Goal: Information Seeking & Learning: Learn about a topic

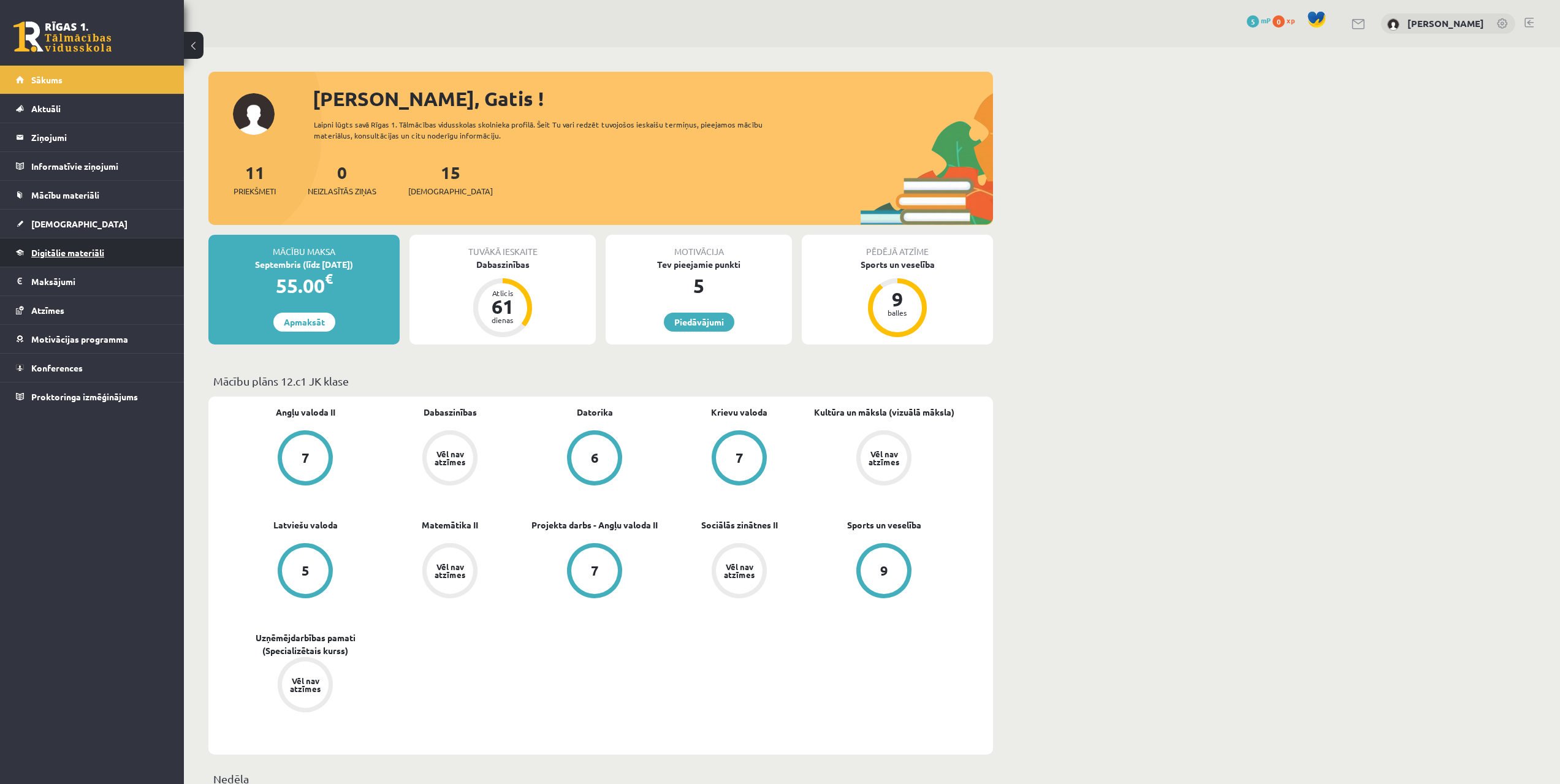
click at [56, 250] on span "Digitālie materiāli" at bounding box center [68, 252] width 73 height 11
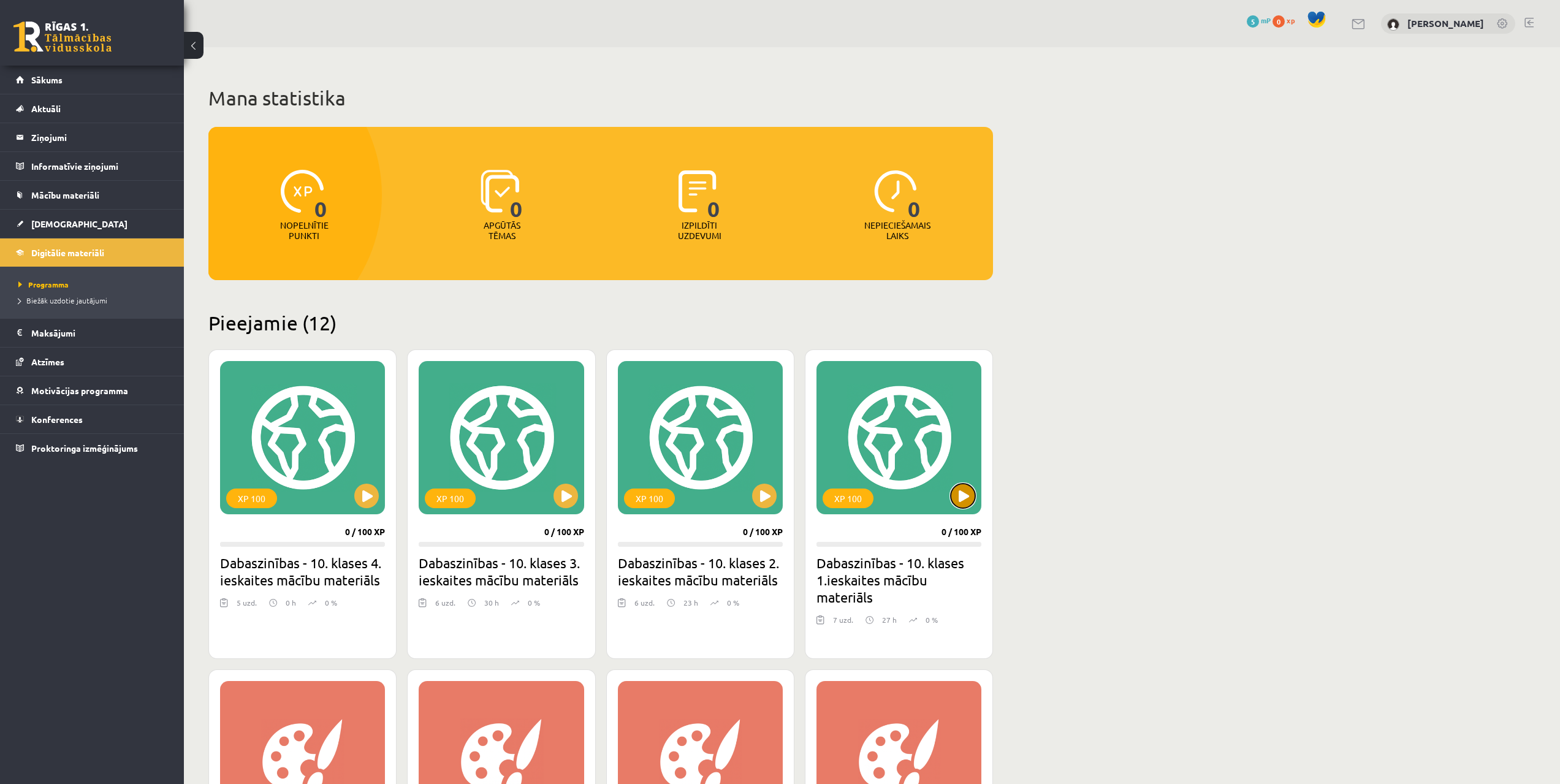
click at [960, 498] on button at bounding box center [962, 495] width 24 height 24
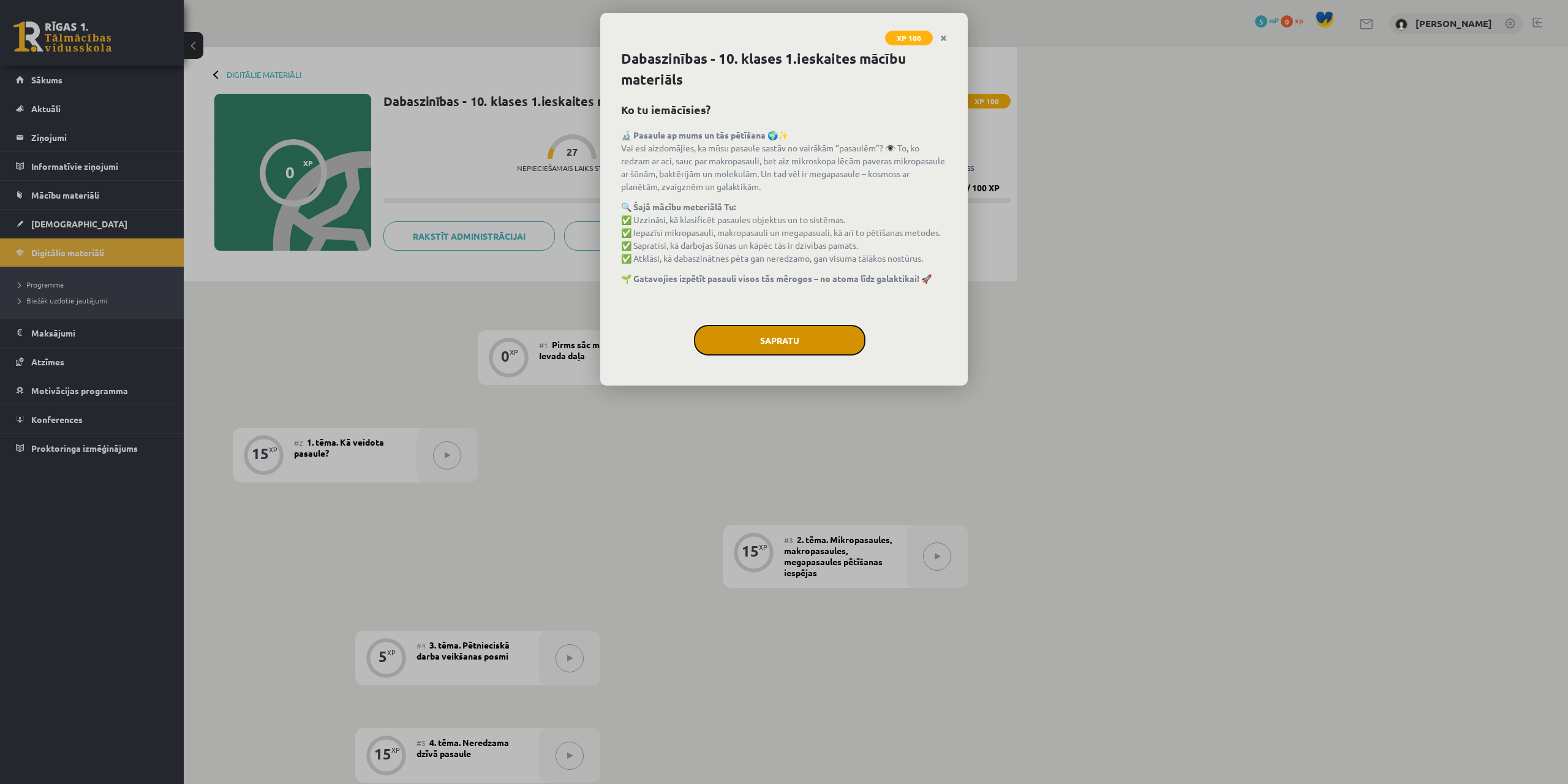
click at [805, 348] on button "Sapratu" at bounding box center [780, 340] width 172 height 30
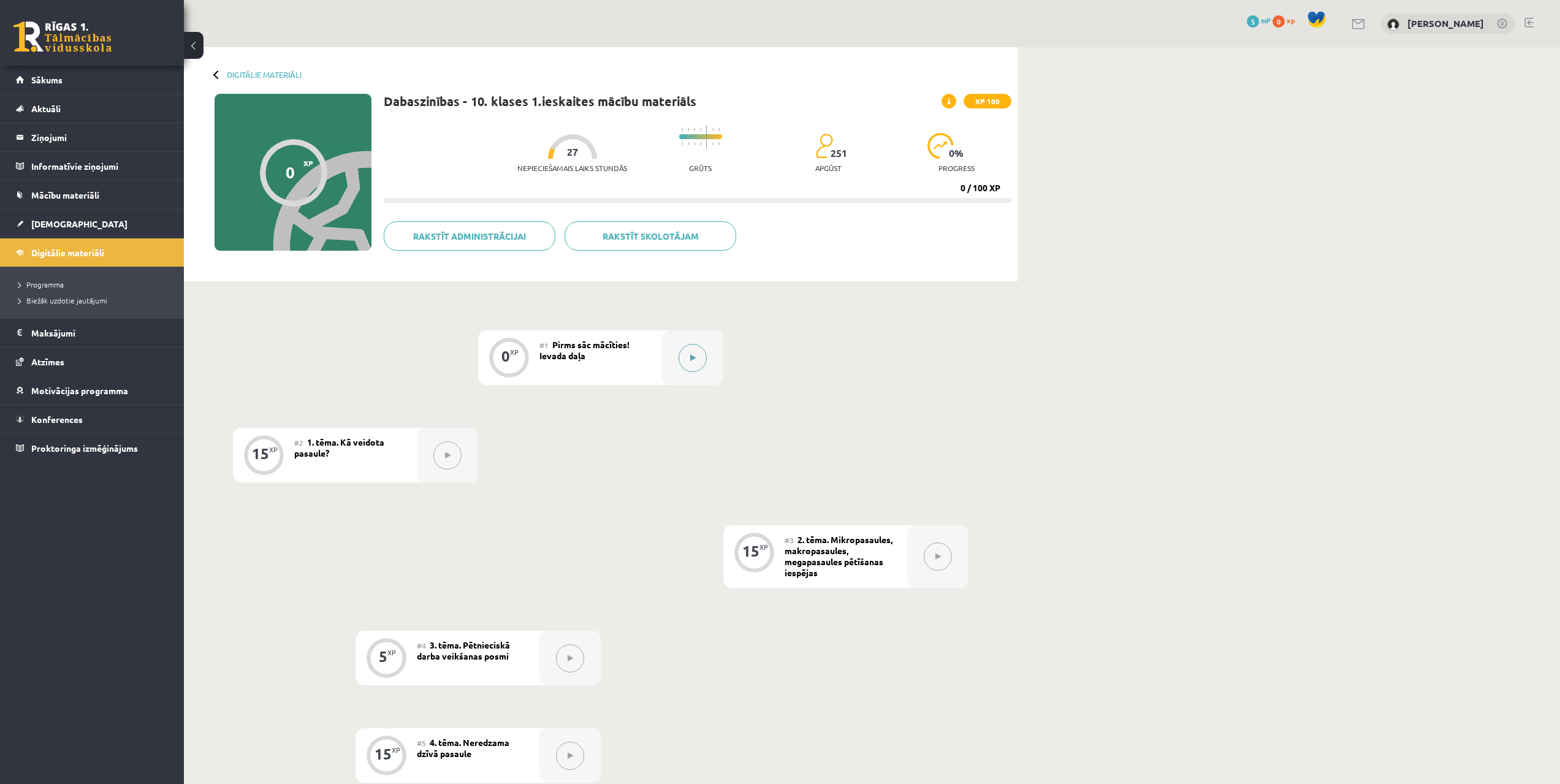
click at [697, 358] on button at bounding box center [693, 358] width 29 height 29
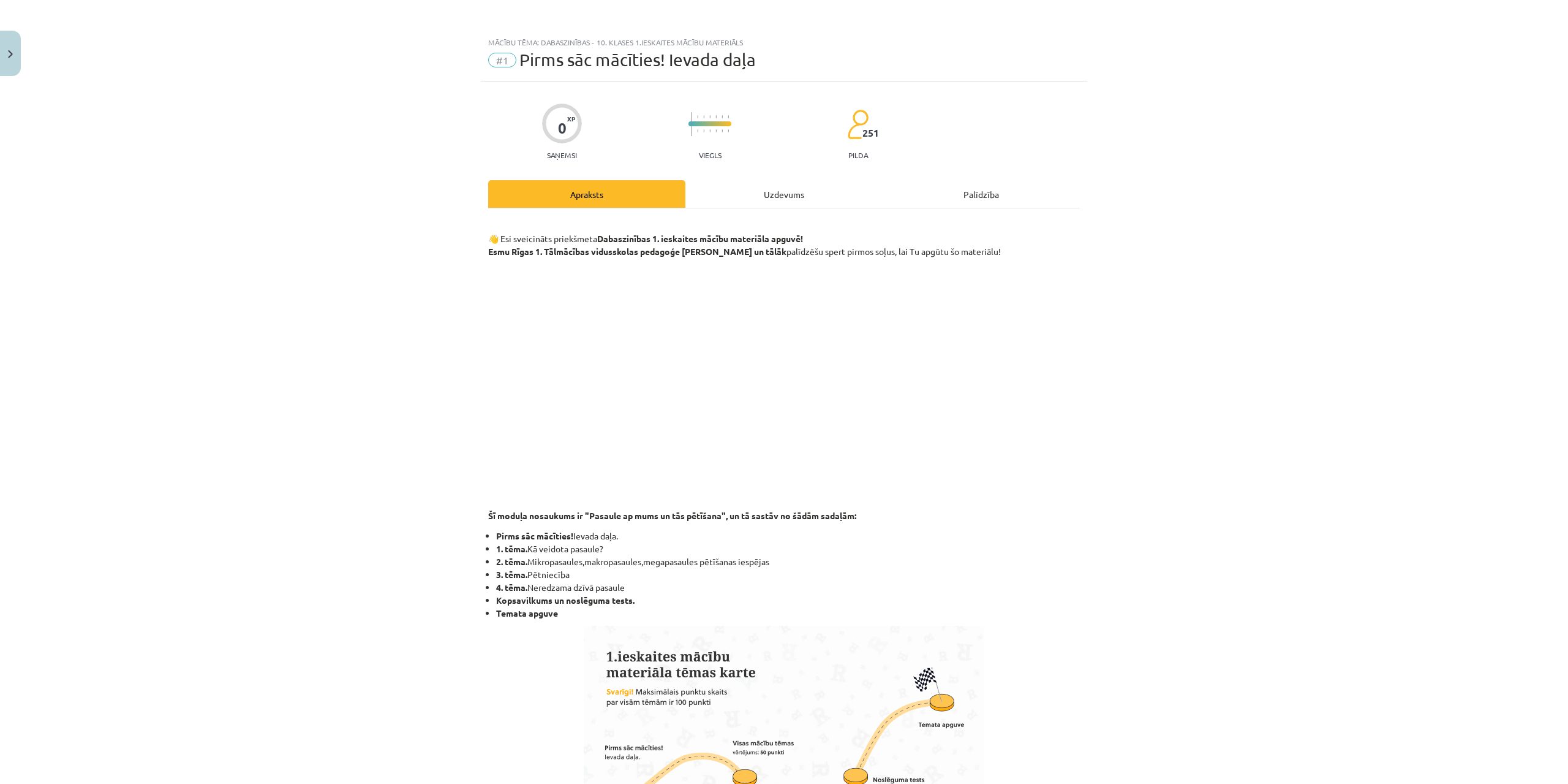
click at [748, 203] on div "Uzdevums" at bounding box center [784, 194] width 197 height 28
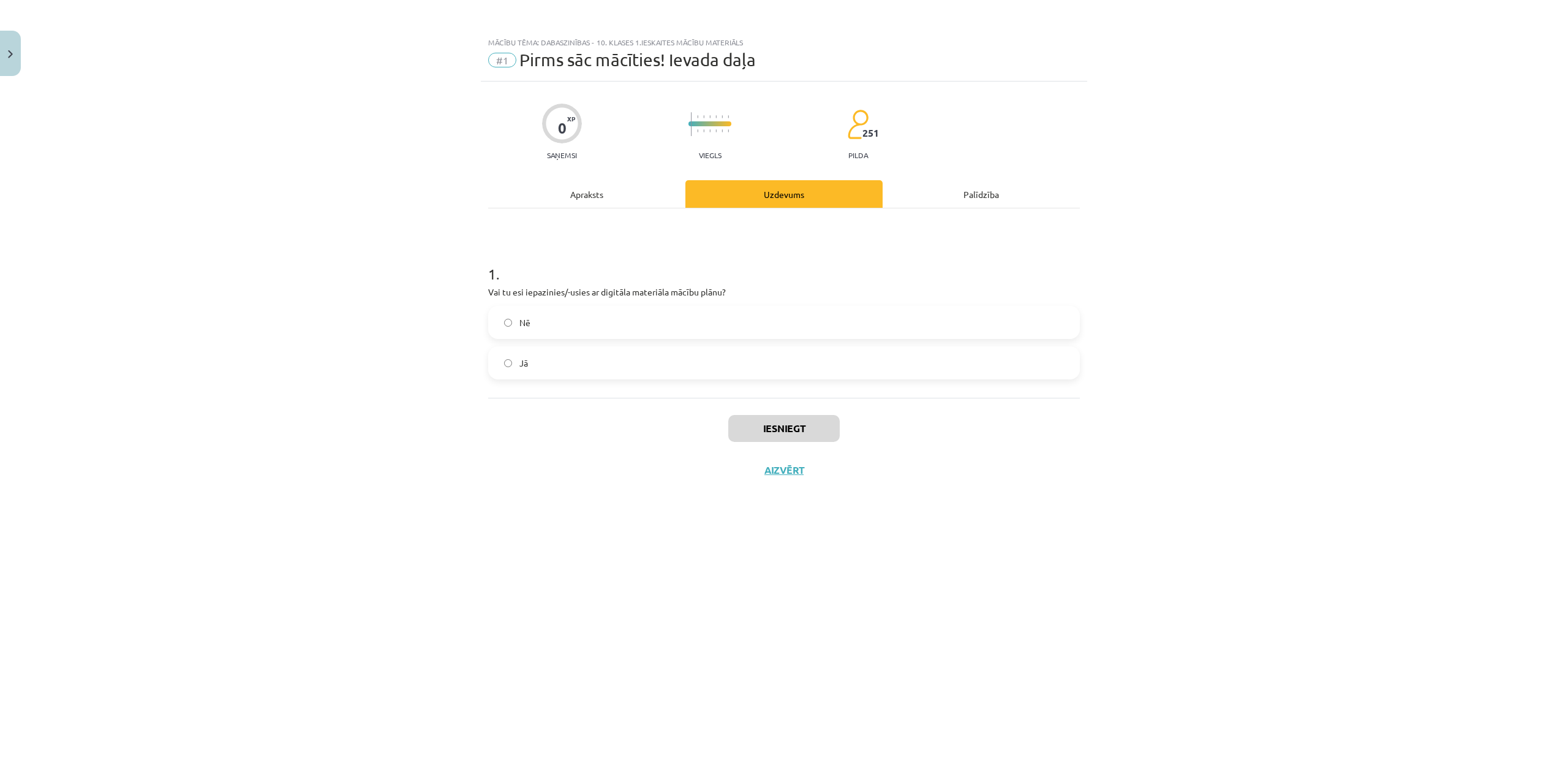
click at [655, 189] on div "Apraksts" at bounding box center [586, 194] width 197 height 28
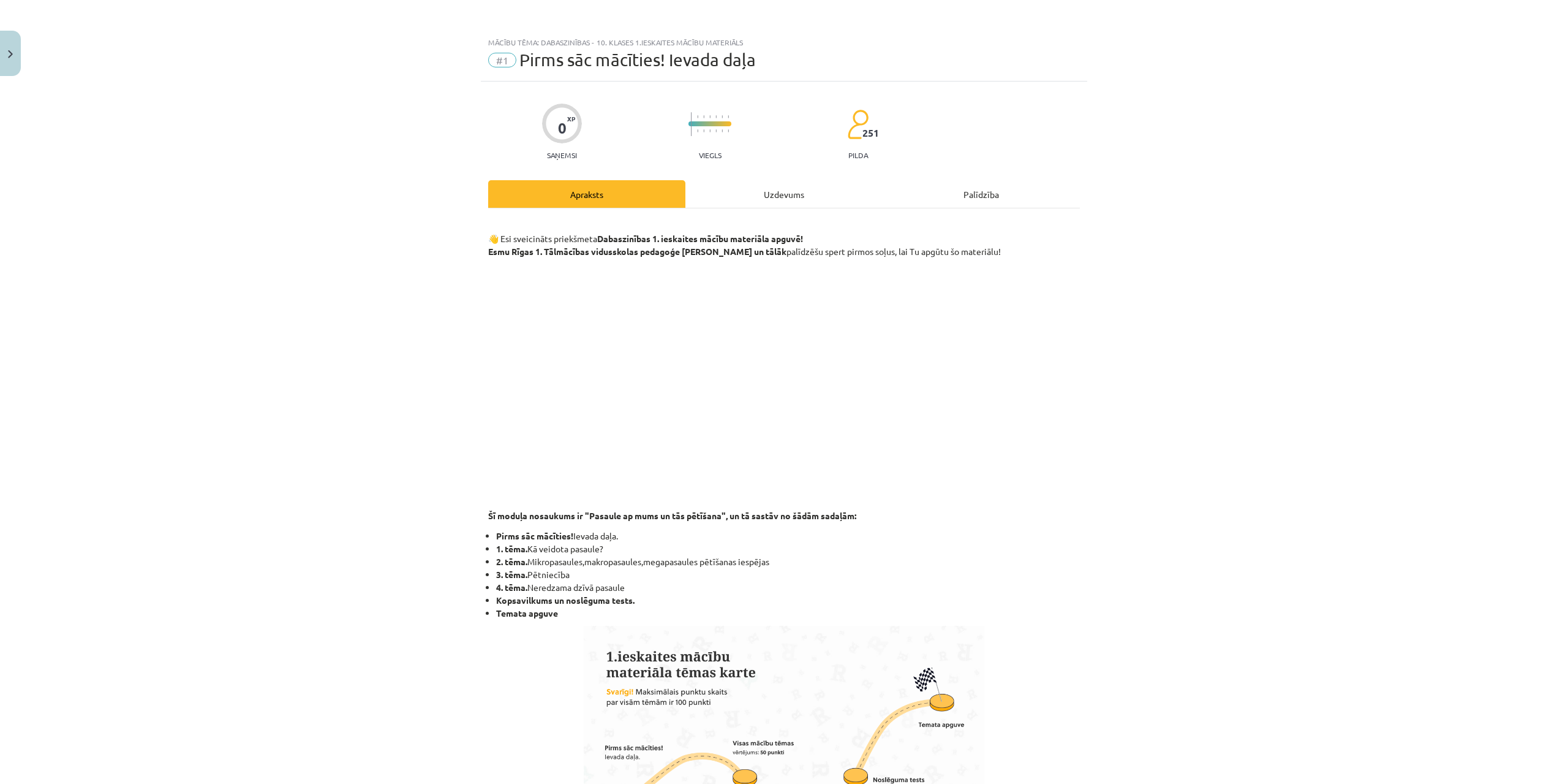
click at [734, 199] on div "Uzdevums" at bounding box center [784, 194] width 197 height 28
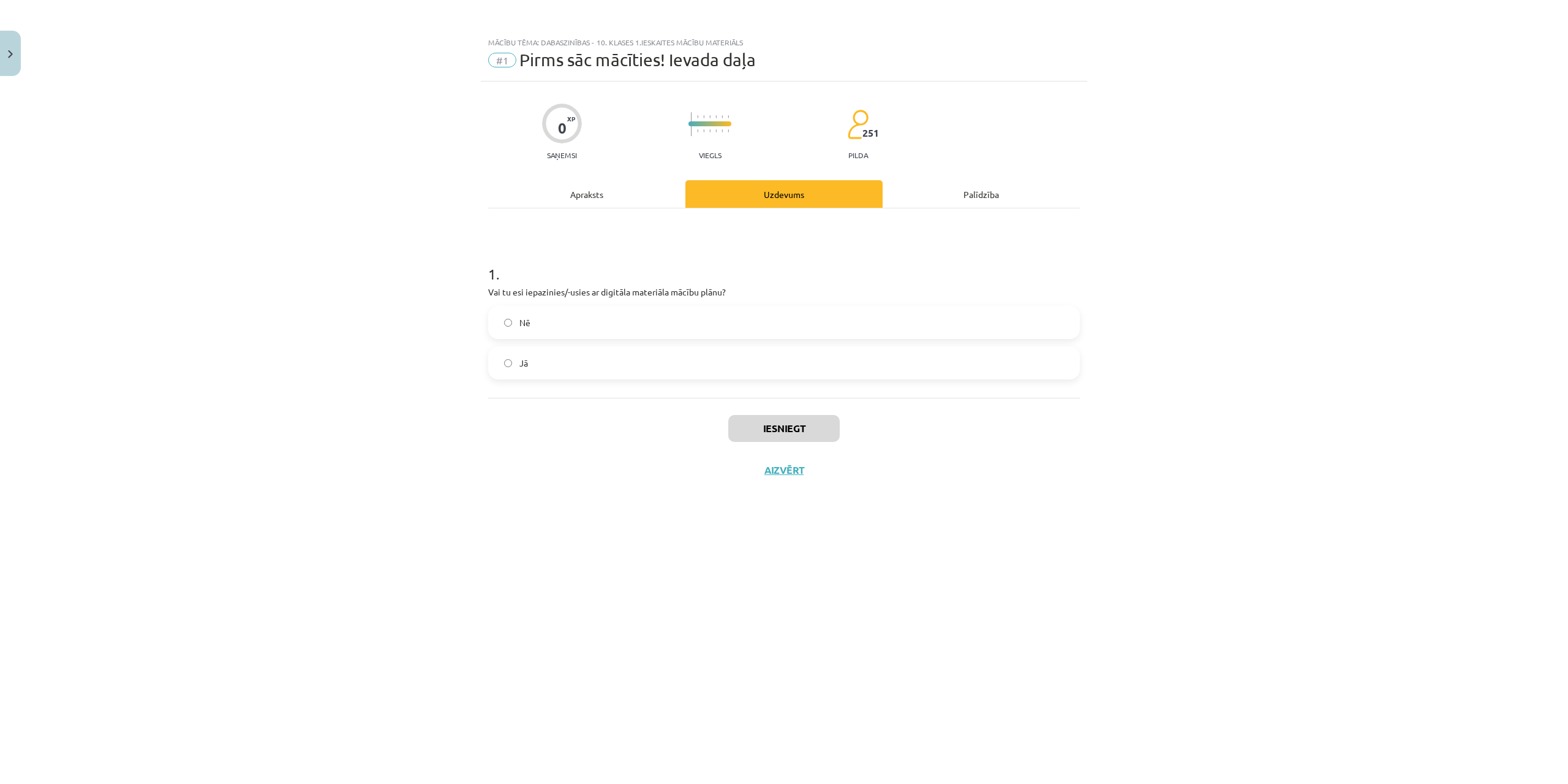
click at [574, 354] on label "Jā" at bounding box center [784, 363] width 589 height 30
click at [738, 426] on button "Iesniegt" at bounding box center [784, 428] width 112 height 27
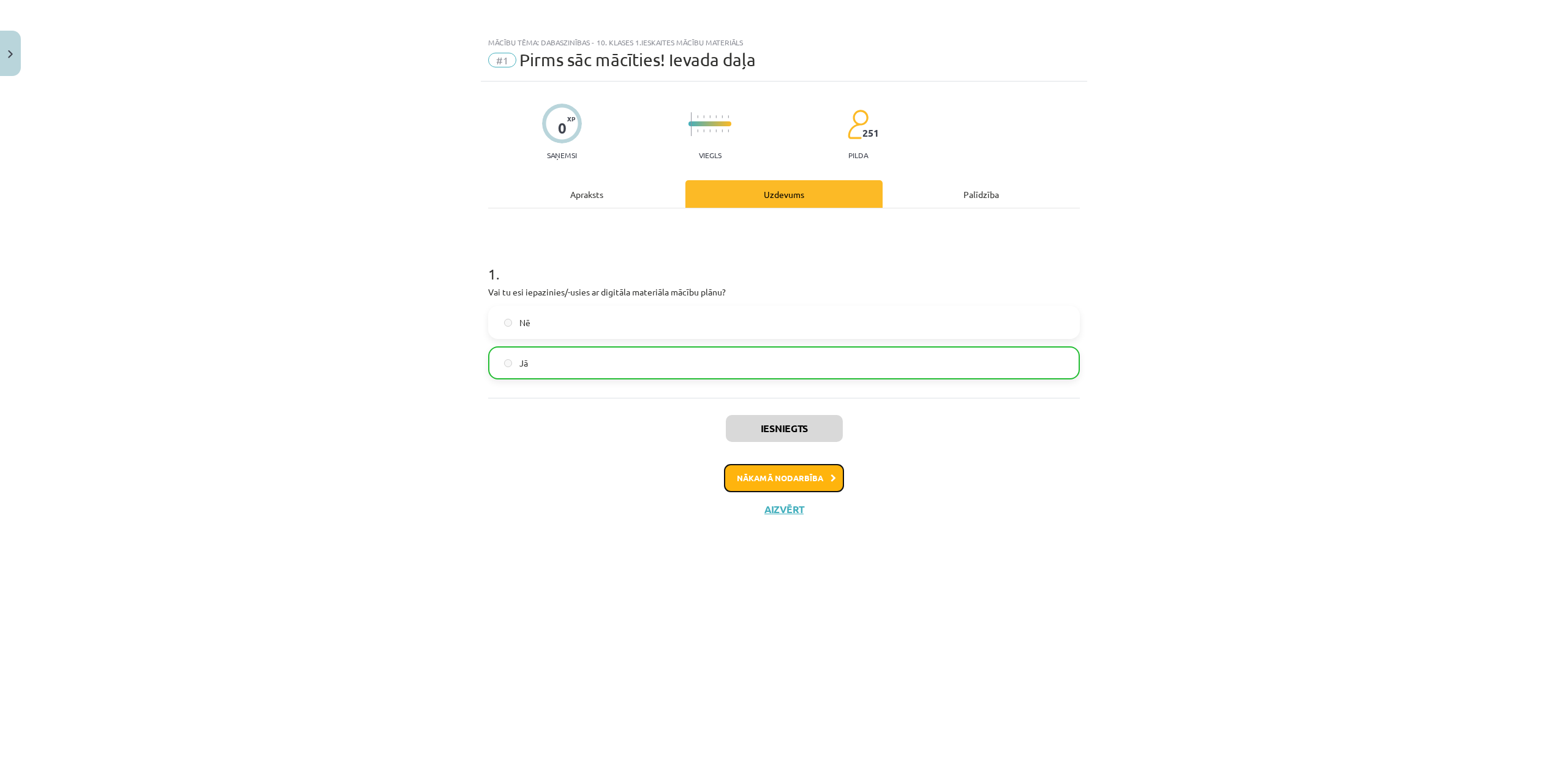
click at [802, 476] on button "Nākamā nodarbība" at bounding box center [784, 478] width 120 height 29
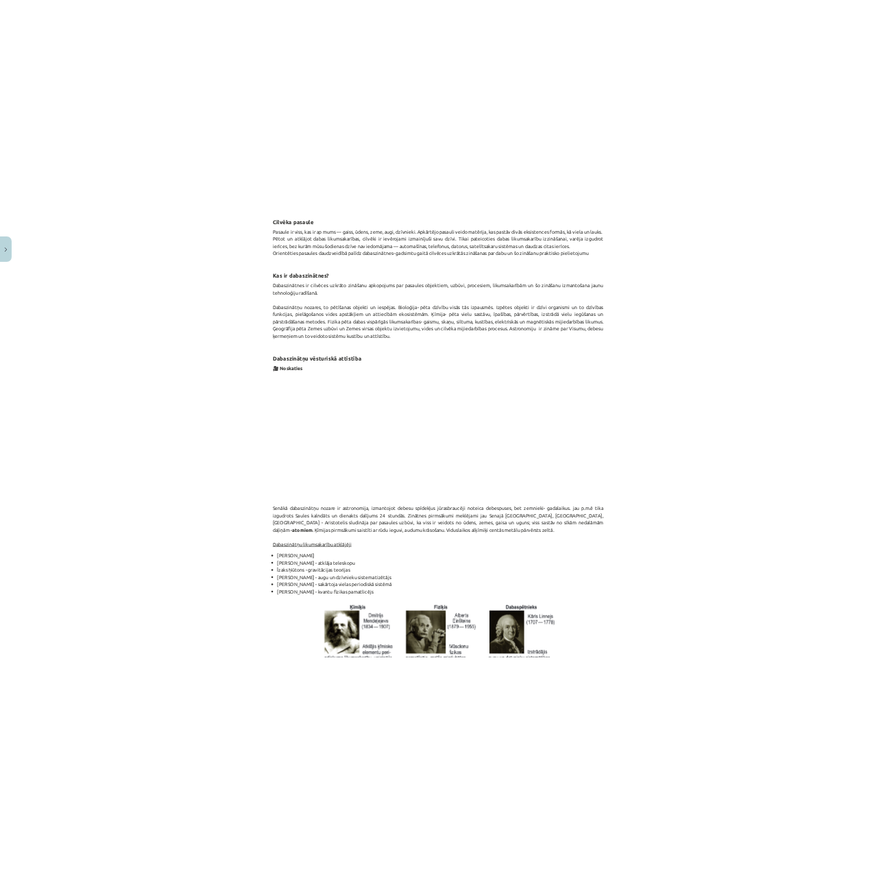
scroll to position [993, 0]
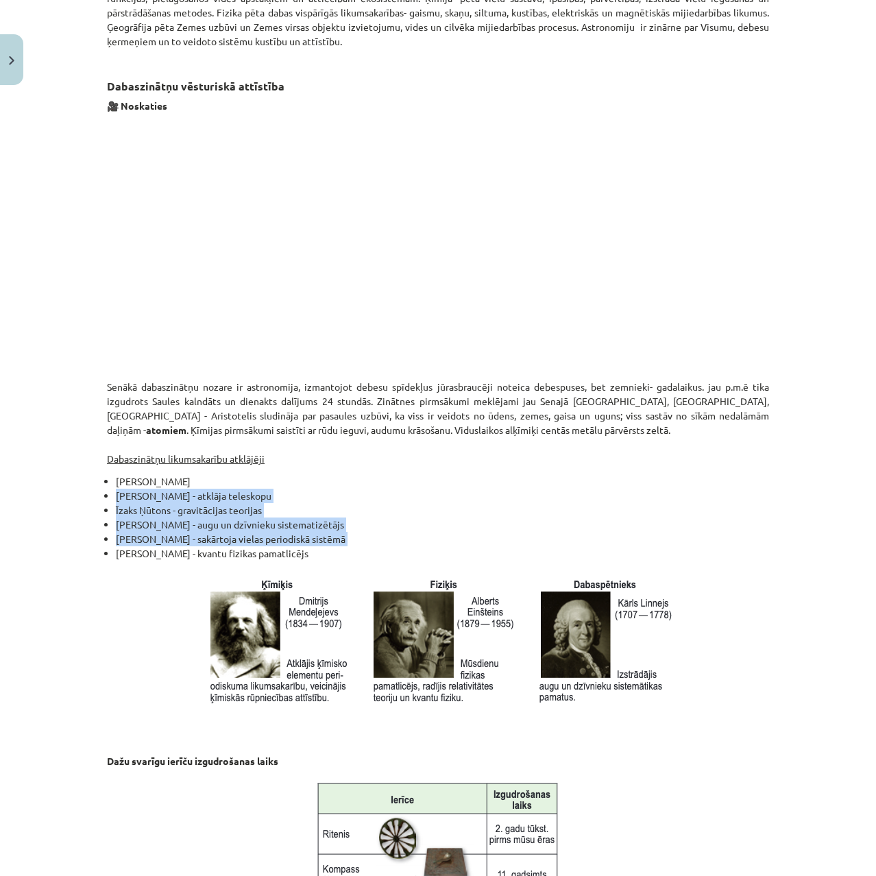
drag, startPoint x: 307, startPoint y: 554, endPoint x: 108, endPoint y: 495, distance: 208.0
click at [108, 495] on ul "Nikolajs Koperniks - Zeme griežas ap sauli Galileo Galilejs - atklāja teleskopu…" at bounding box center [438, 609] width 662 height 271
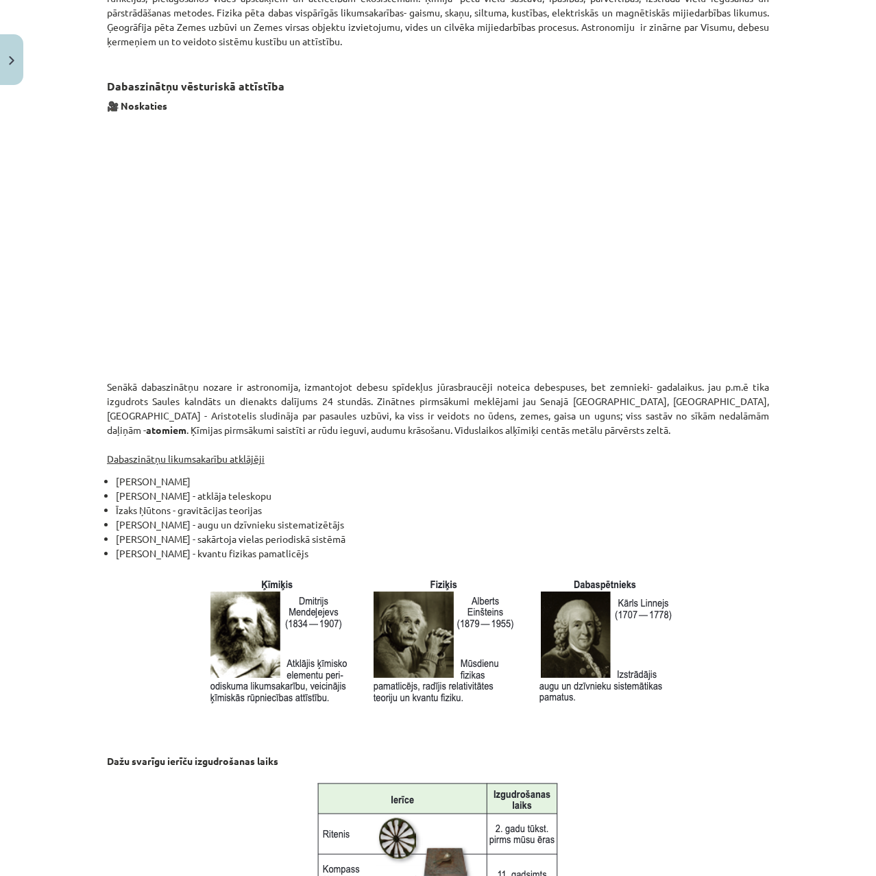
click at [260, 548] on li "Alberts Einšteins - kvantu fizikas pamatlicējs" at bounding box center [442, 645] width 653 height 199
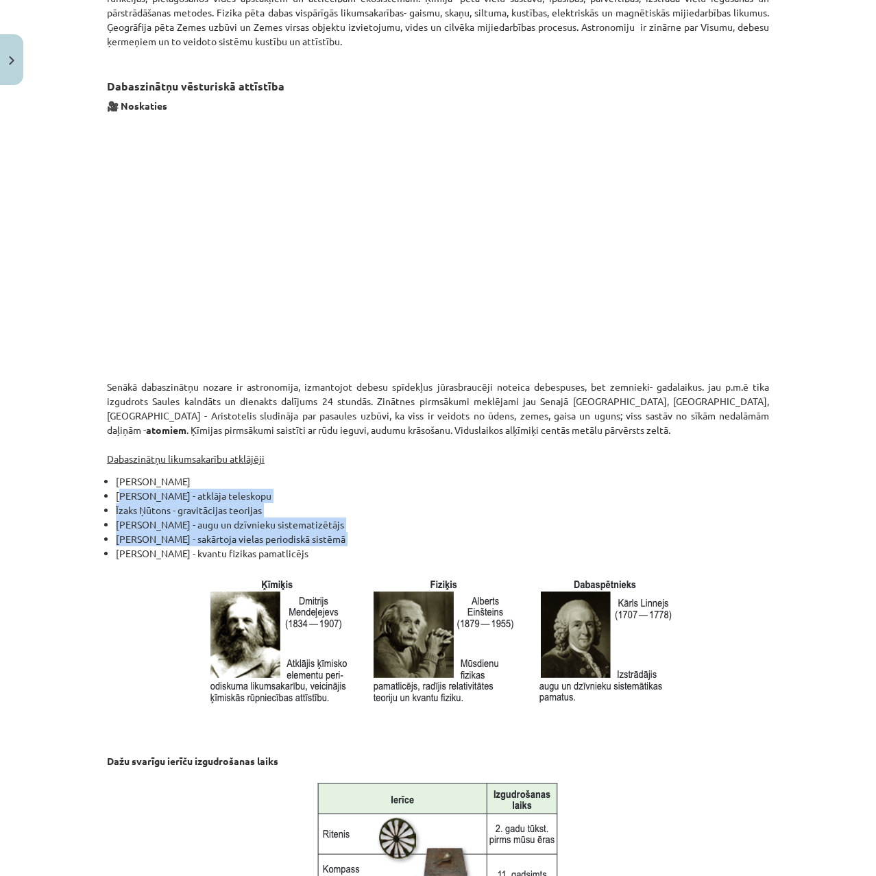
drag, startPoint x: 314, startPoint y: 555, endPoint x: 119, endPoint y: 489, distance: 206.1
click at [119, 489] on ul "Nikolajs Koperniks - Zeme griežas ap sauli Galileo Galilejs - atklāja teleskopu…" at bounding box center [438, 609] width 662 height 271
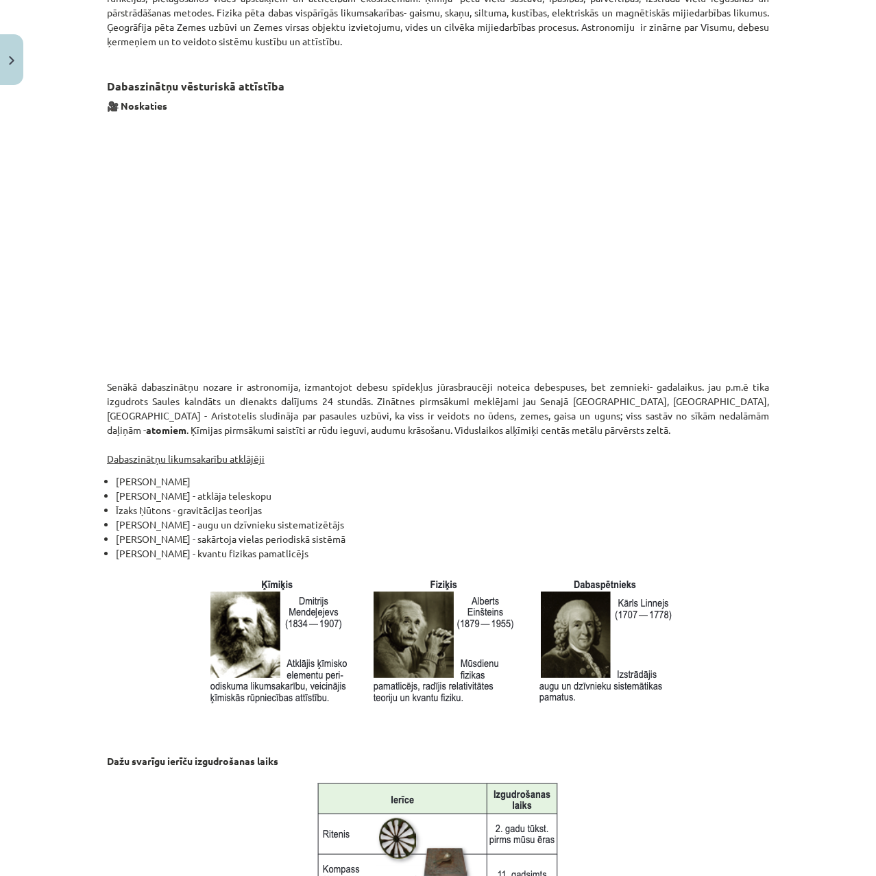
click at [280, 553] on li "Alberts Einšteins - kvantu fizikas pamatlicējs" at bounding box center [442, 645] width 653 height 199
click at [307, 555] on li "Alberts Einšteins - kvantu fizikas pamatlicējs" at bounding box center [442, 645] width 653 height 199
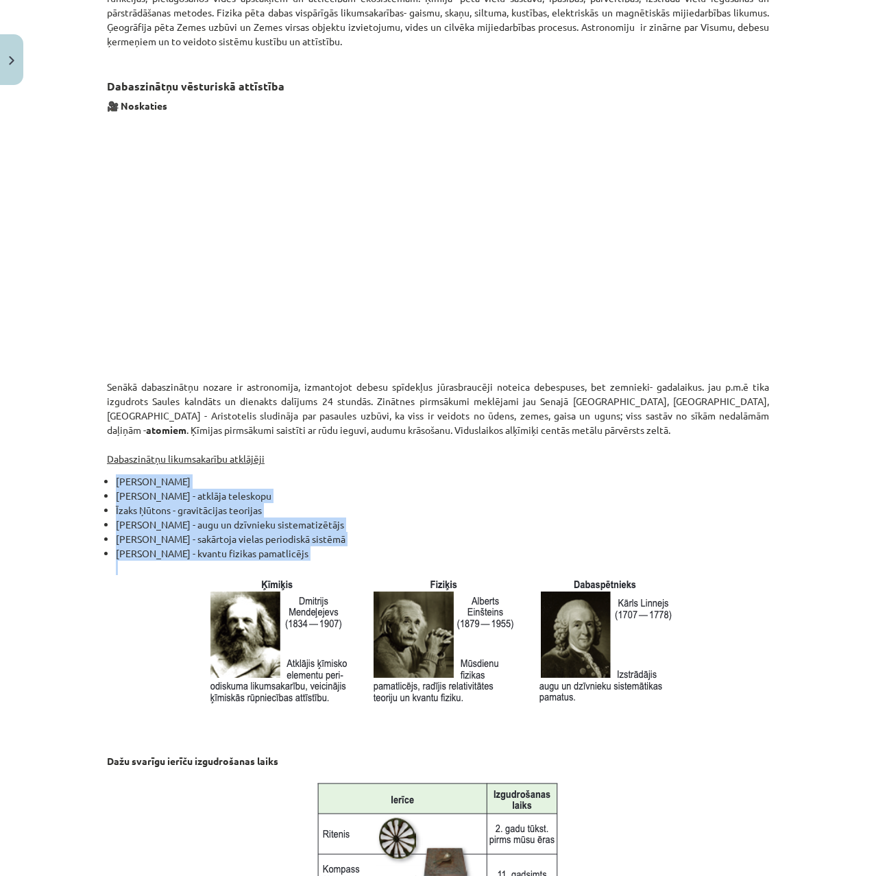
drag, startPoint x: 113, startPoint y: 478, endPoint x: 320, endPoint y: 562, distance: 223.5
click at [320, 562] on ul "Nikolajs Koperniks - Zeme griežas ap sauli Galileo Galilejs - atklāja teleskopu…" at bounding box center [438, 609] width 662 height 271
copy ul "Nikolajs Koperniks - Zeme griežas ap sauli Galileo Galilejs - atklāja teleskopu…"
drag, startPoint x: 282, startPoint y: 661, endPoint x: 289, endPoint y: 664, distance: 7.7
click at [282, 661] on img at bounding box center [442, 642] width 471 height 134
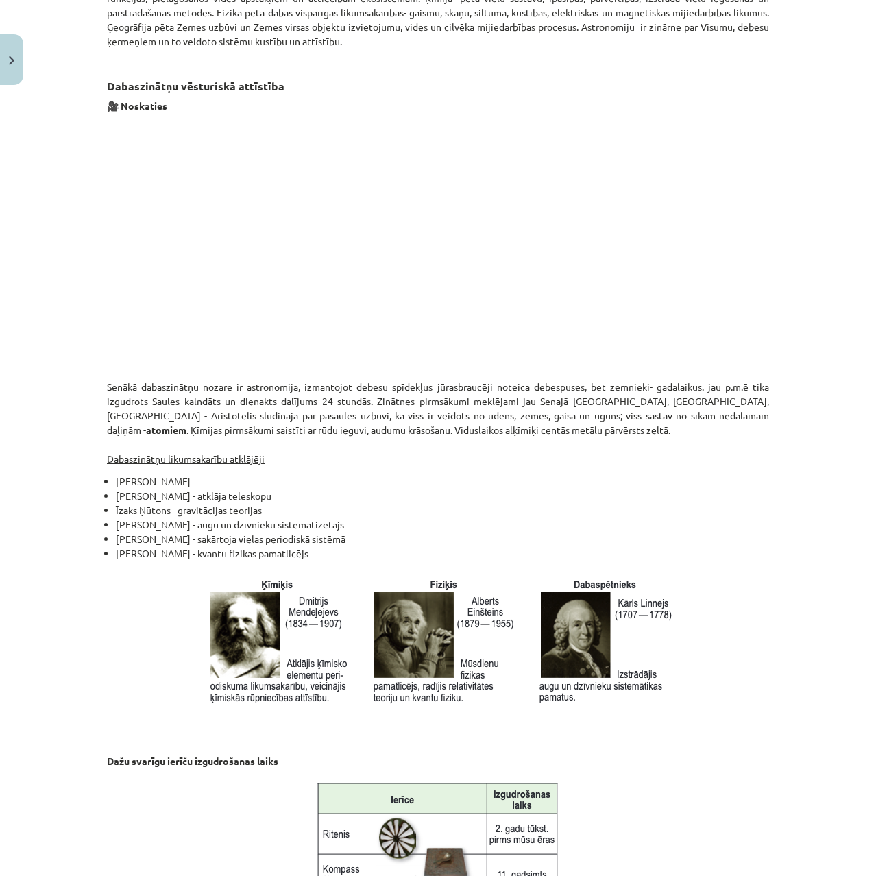
click at [334, 742] on div "Kā veidota pasaule? Kas Tevi sagaida? 🔸 Iepazīt dabaszinātņu nozaru pētāmos obj…" at bounding box center [438, 197] width 662 height 1889
click at [441, 757] on p "Dažu svarīgu ierīču izgudrošanas laiks" at bounding box center [438, 761] width 662 height 14
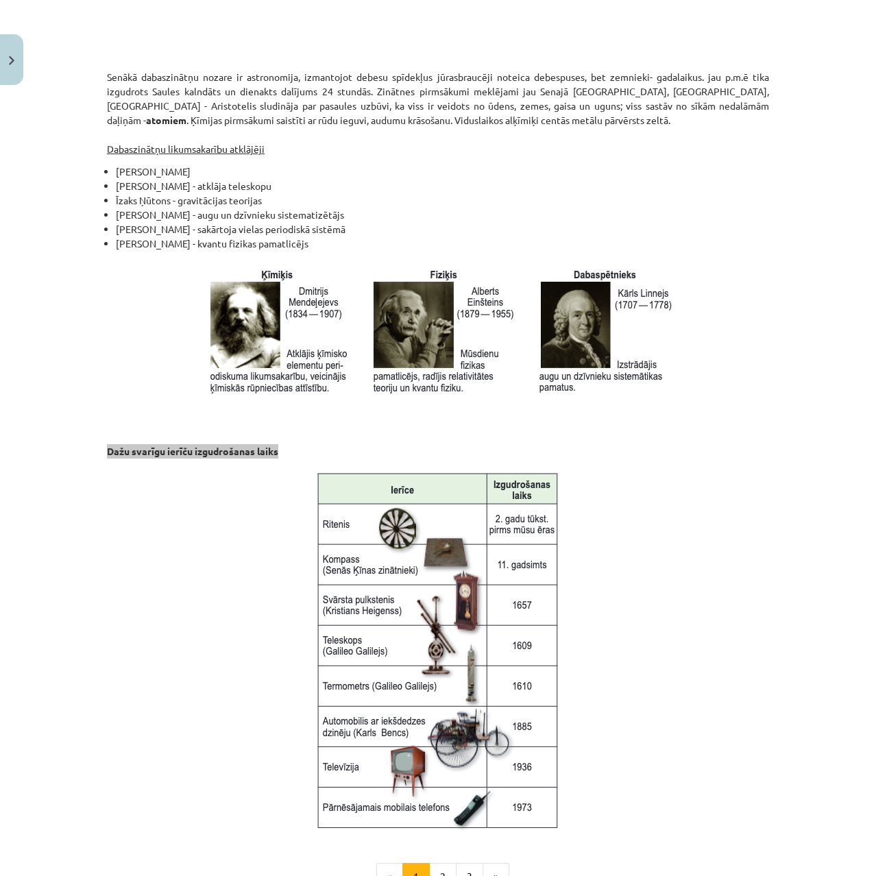
scroll to position [1473, 0]
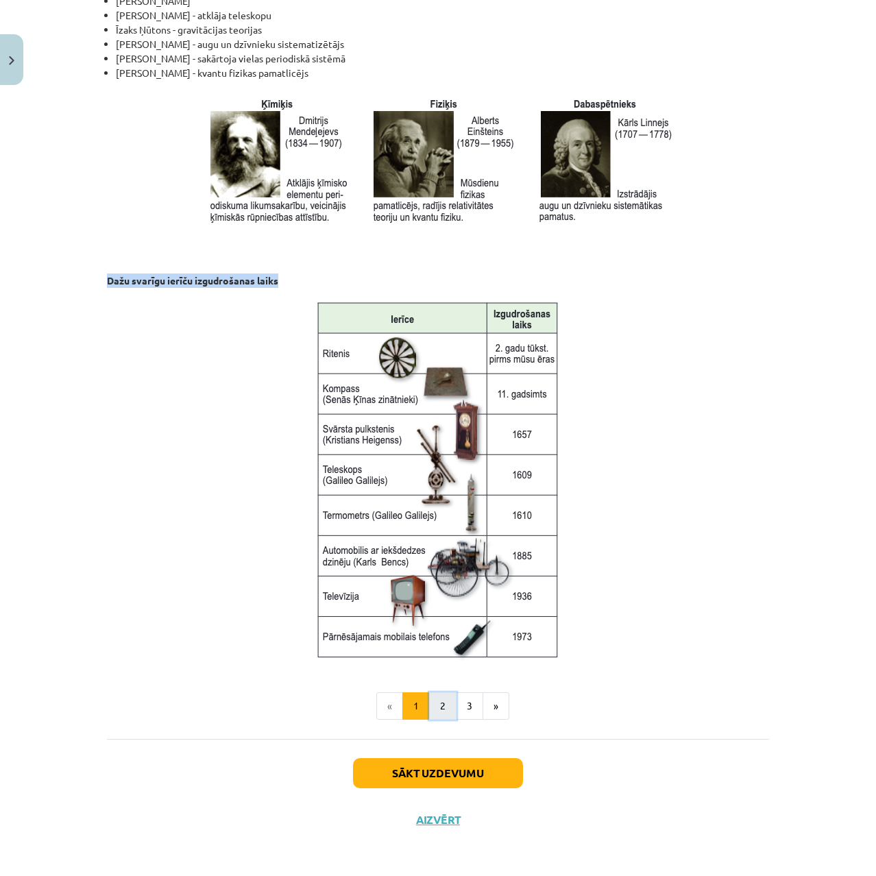
click at [435, 709] on button "2" at bounding box center [442, 705] width 27 height 27
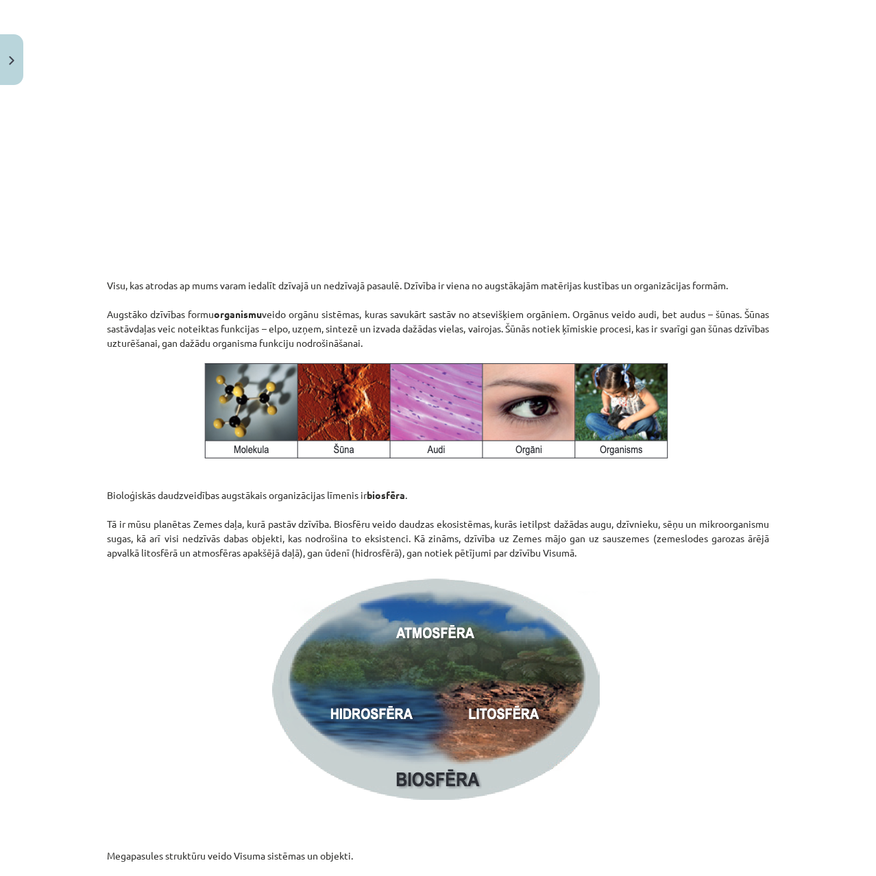
scroll to position [1707, 0]
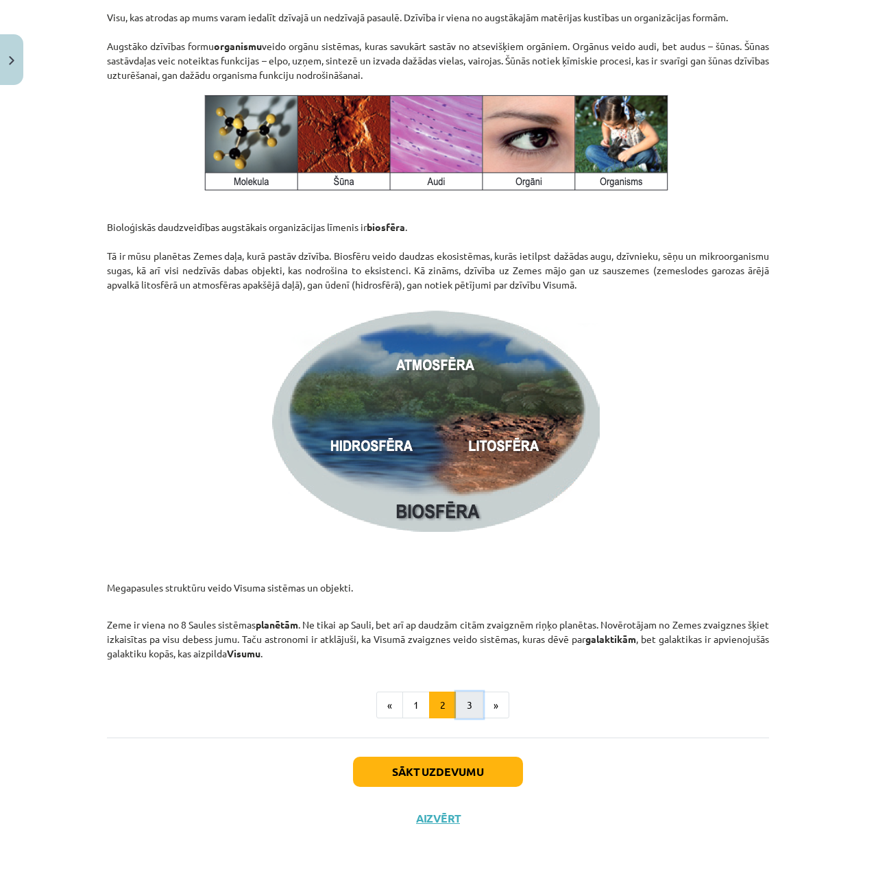
click at [456, 701] on button "3" at bounding box center [469, 705] width 27 height 27
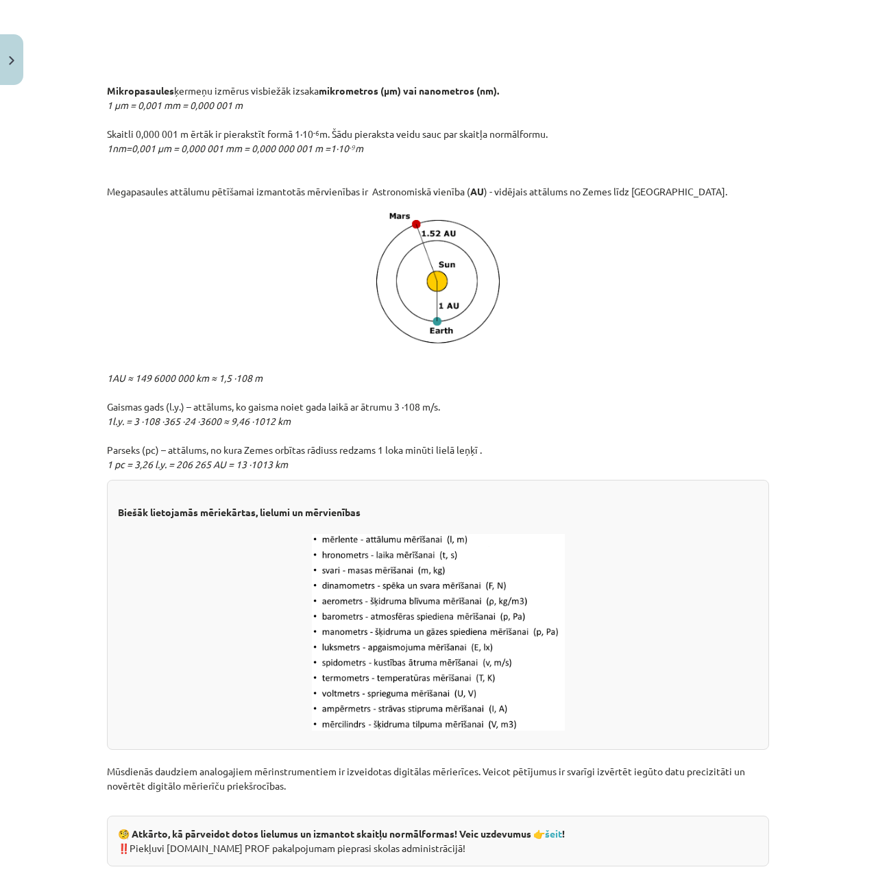
scroll to position [1435, 0]
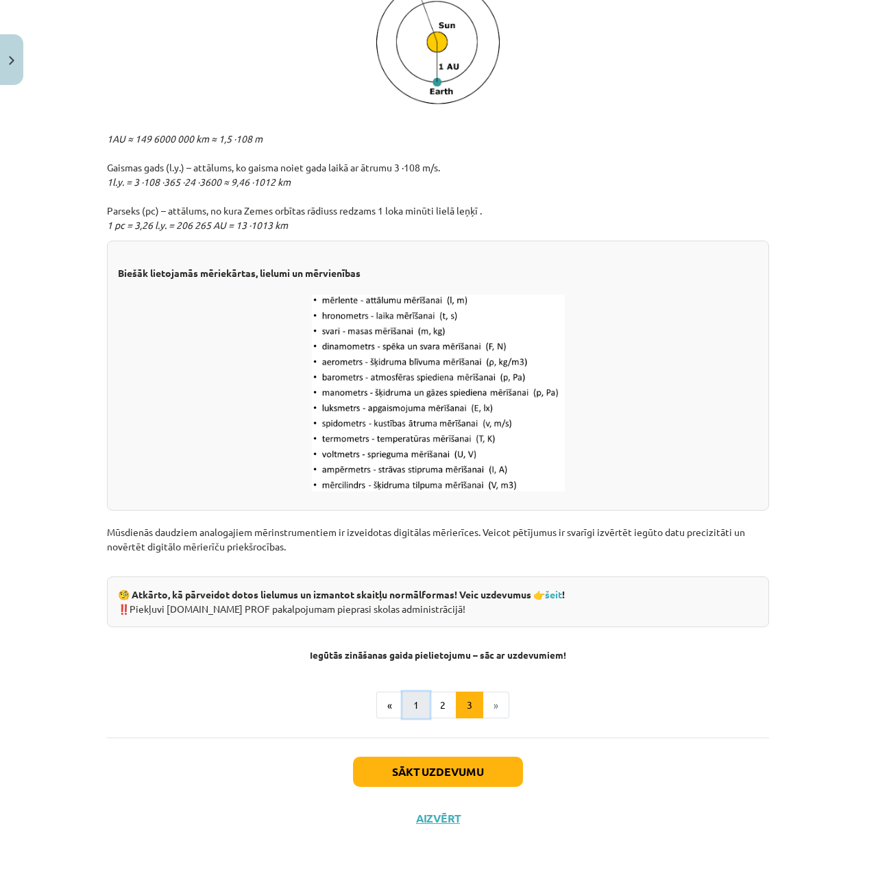
click at [412, 694] on button "1" at bounding box center [415, 705] width 27 height 27
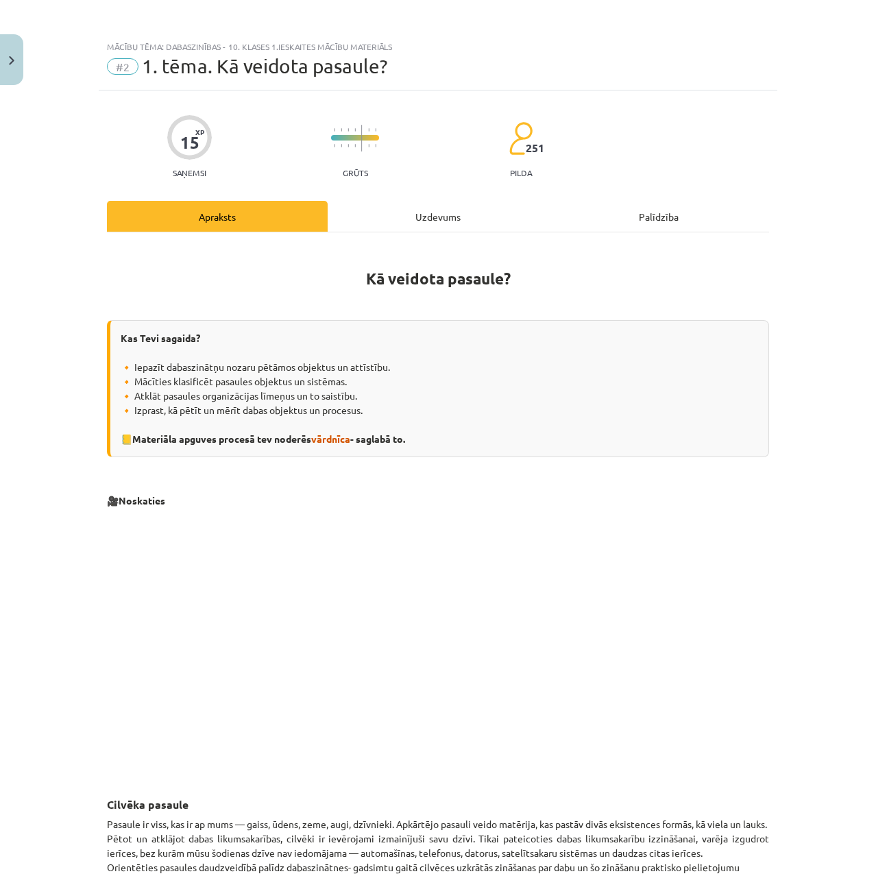
scroll to position [0, 0]
click at [402, 212] on div "Uzdevums" at bounding box center [438, 217] width 221 height 31
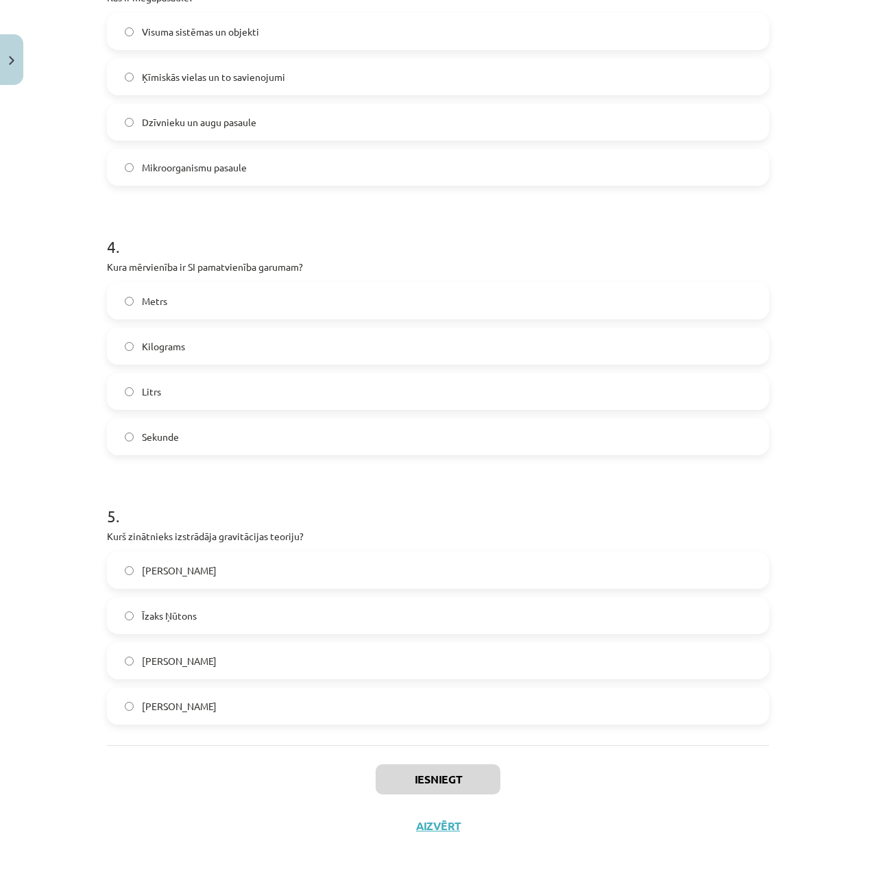
scroll to position [875, 0]
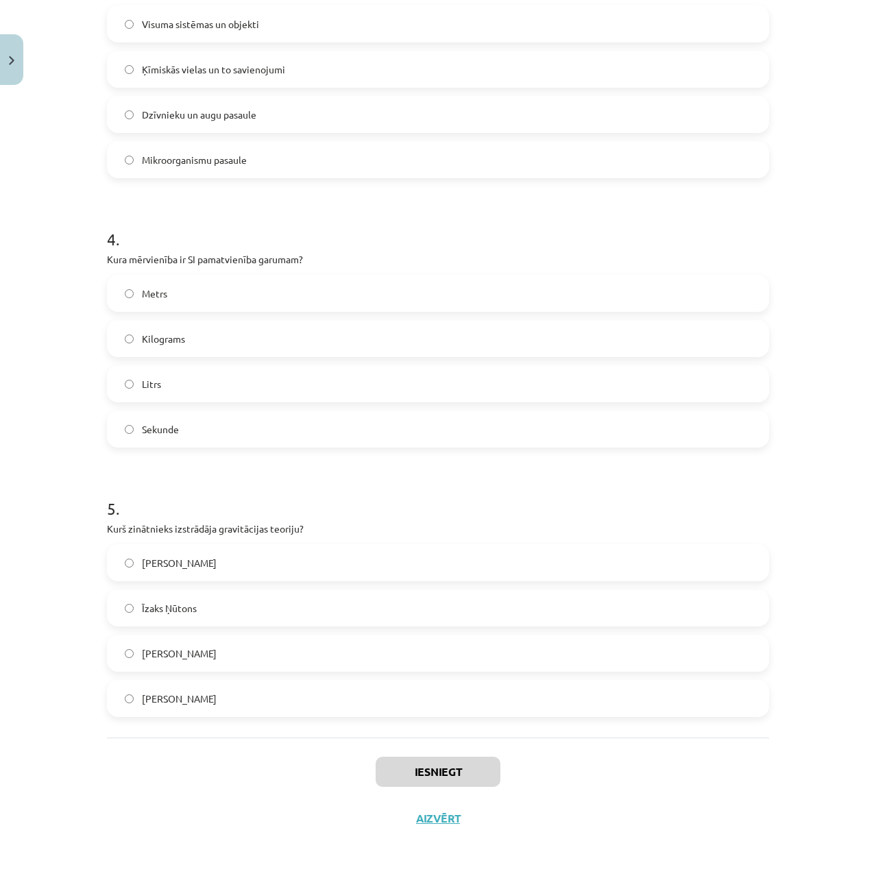
click at [221, 603] on label "Īzaks Ņūtons" at bounding box center [437, 608] width 659 height 34
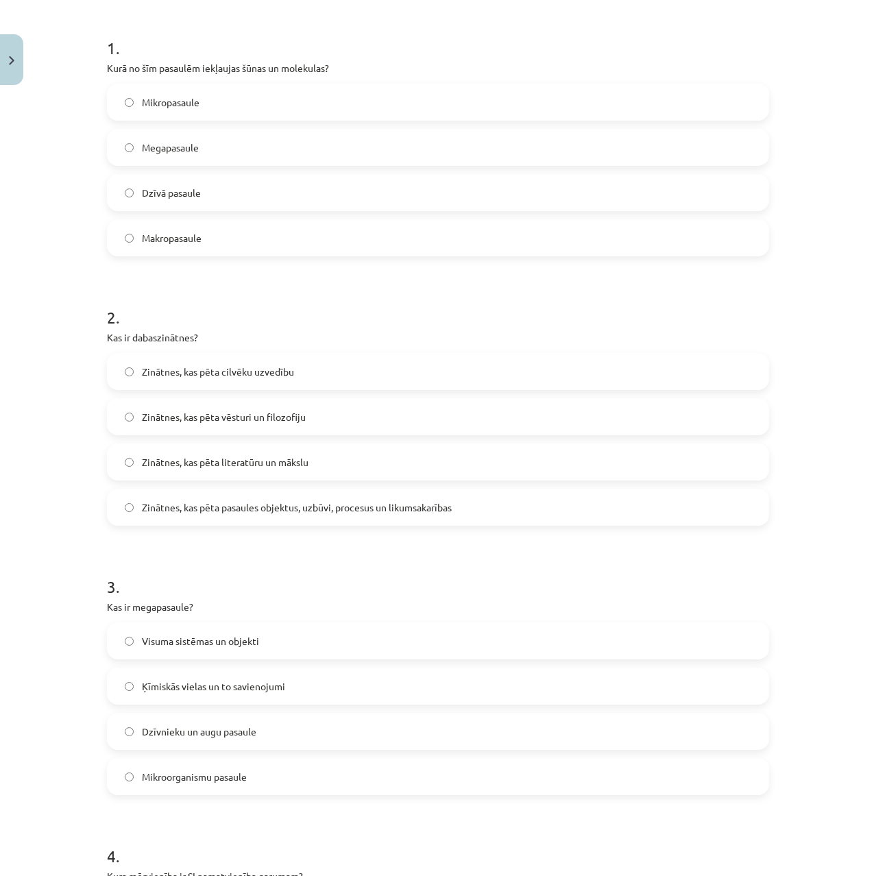
scroll to position [0, 0]
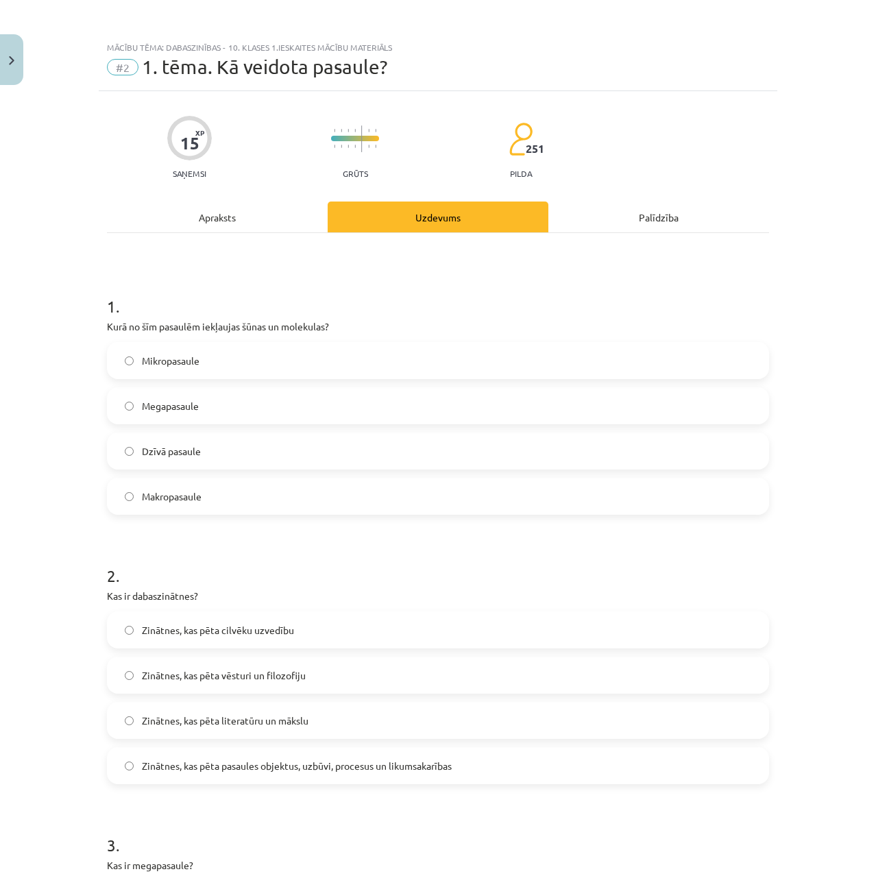
click at [191, 226] on div "Apraksts" at bounding box center [217, 217] width 221 height 31
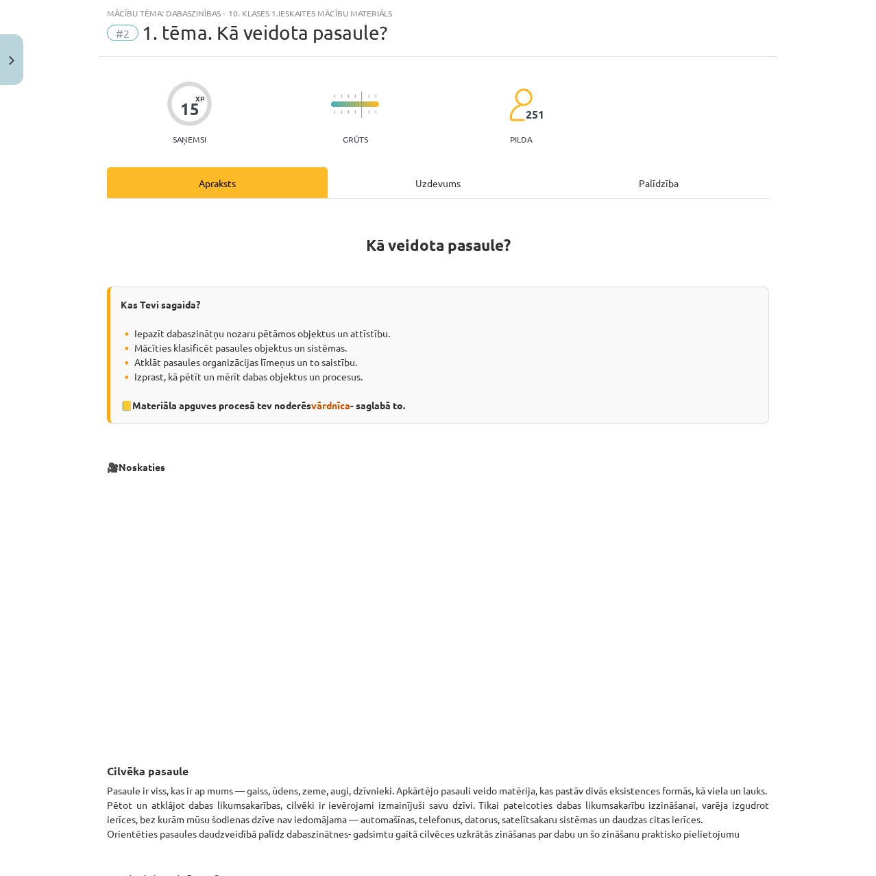
click at [381, 186] on div "Uzdevums" at bounding box center [438, 182] width 221 height 31
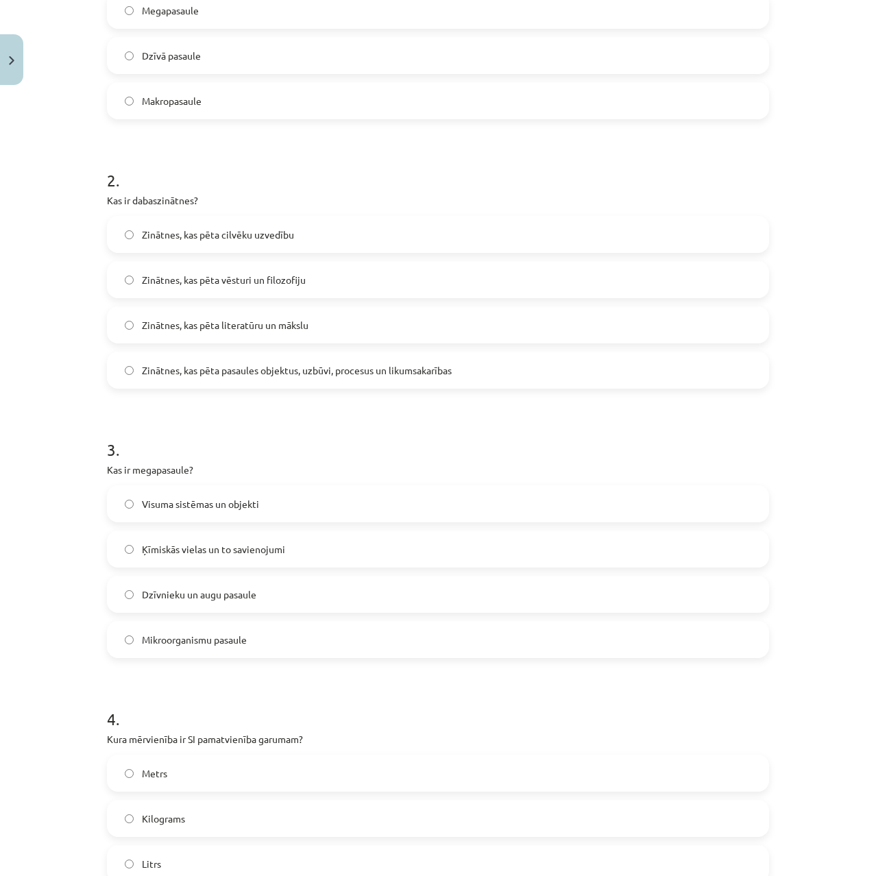
scroll to position [0, 0]
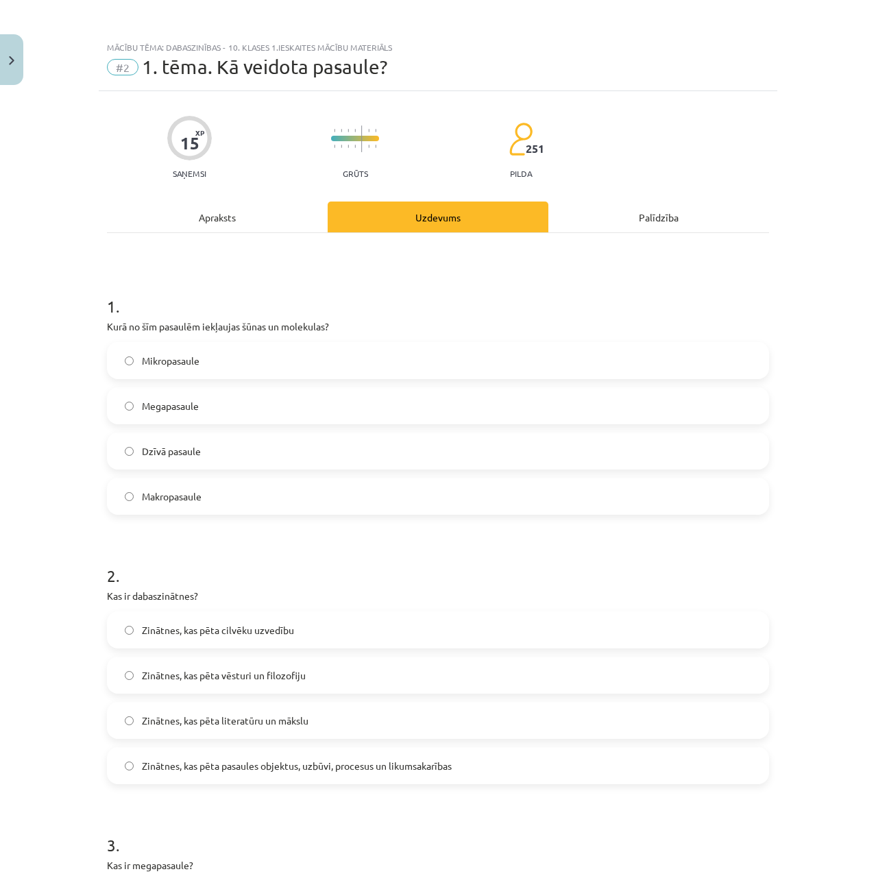
click at [228, 227] on div "Apraksts" at bounding box center [217, 217] width 221 height 31
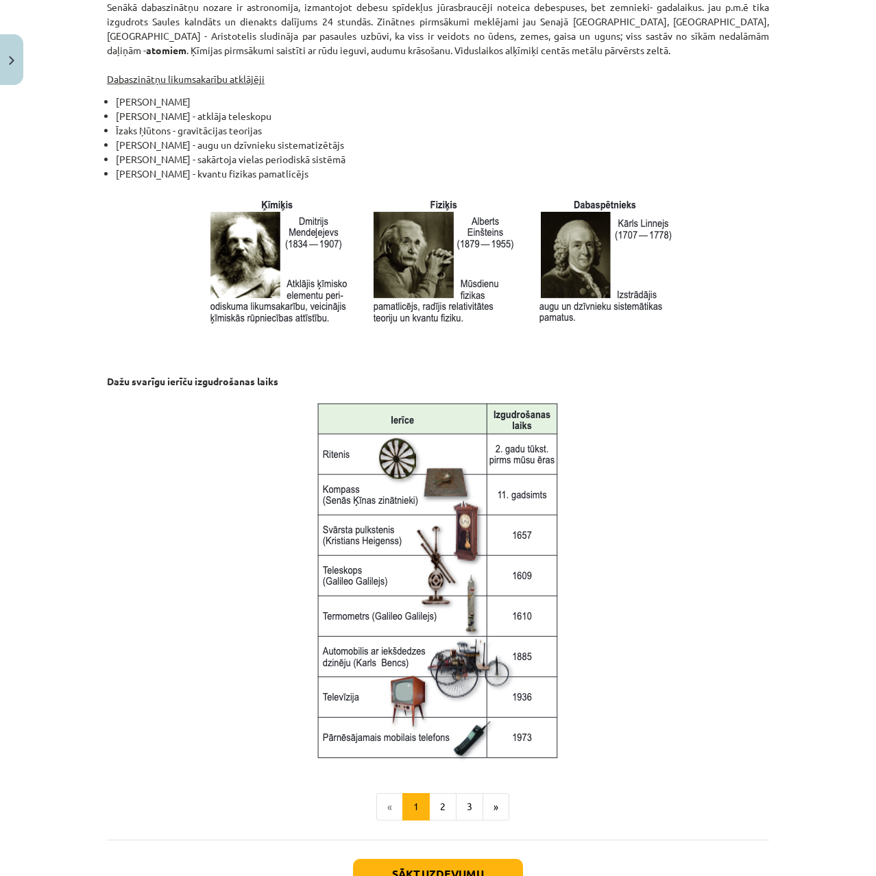
scroll to position [1405, 0]
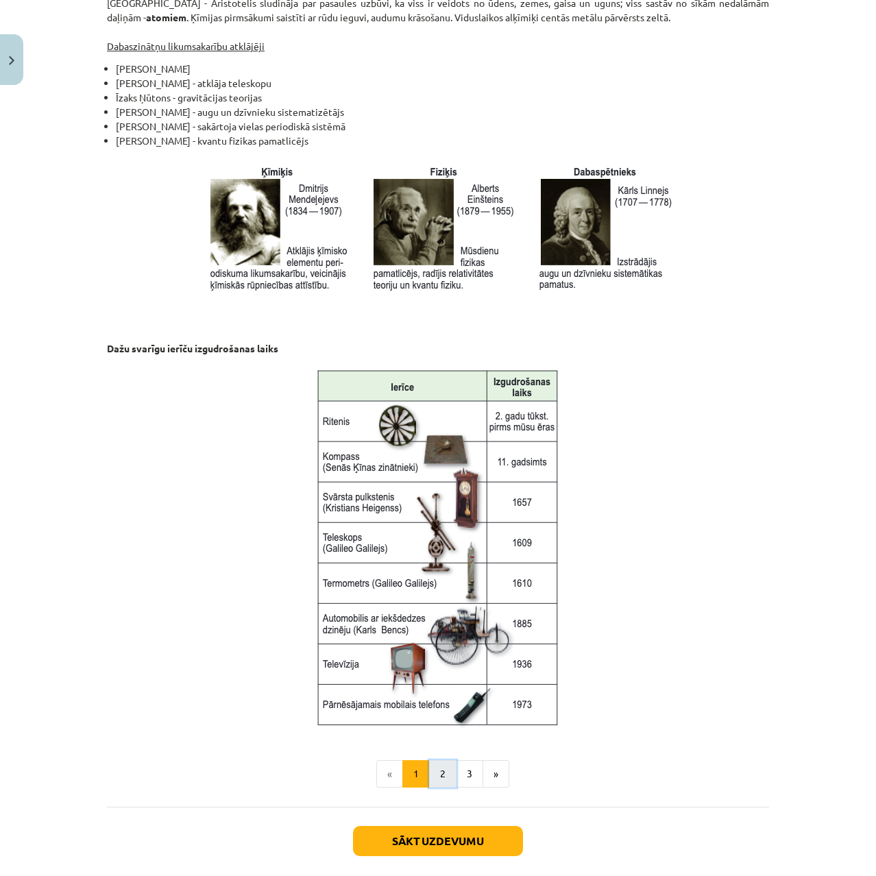
click at [438, 760] on button "2" at bounding box center [442, 773] width 27 height 27
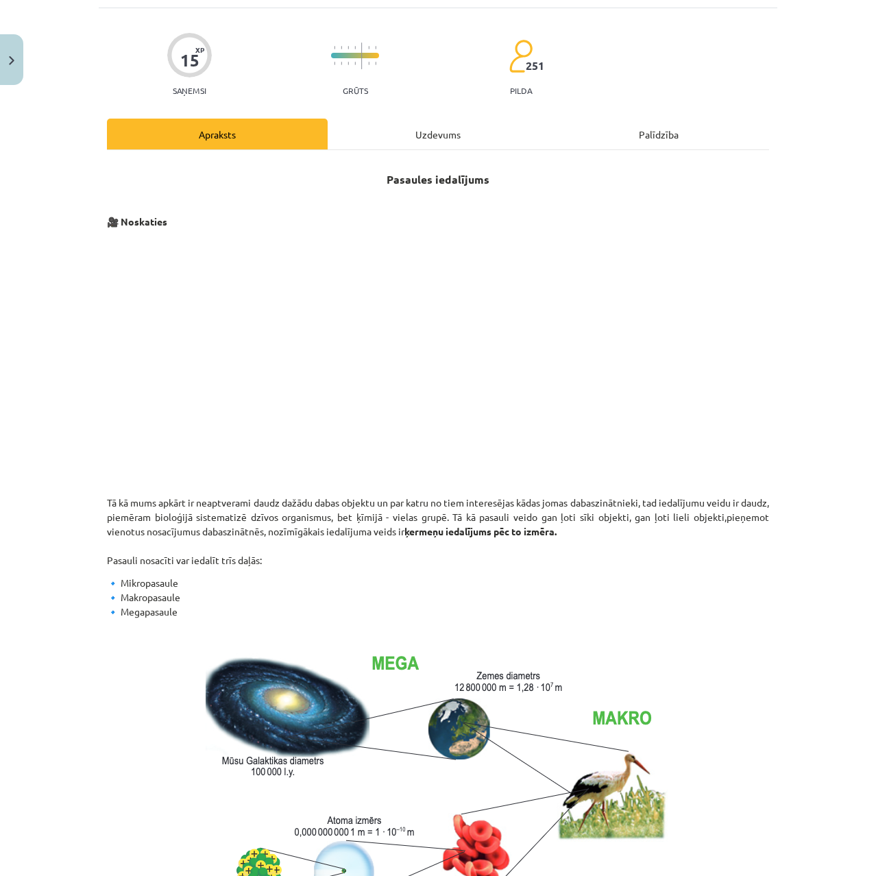
scroll to position [0, 0]
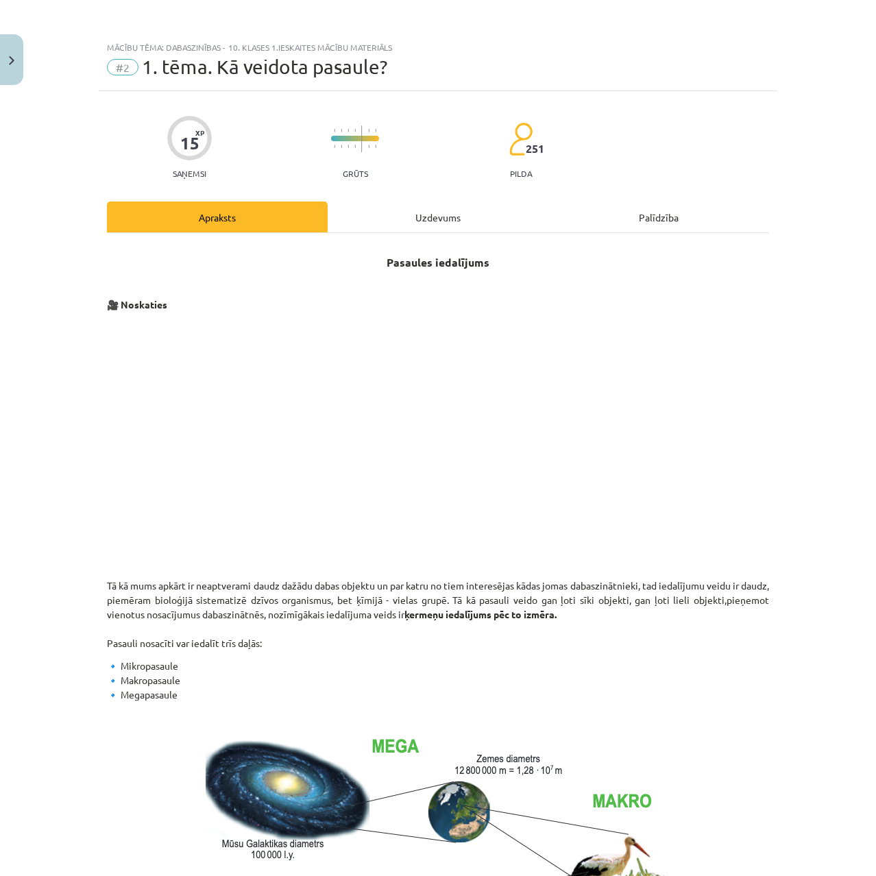
click at [376, 216] on div "Uzdevums" at bounding box center [438, 217] width 221 height 31
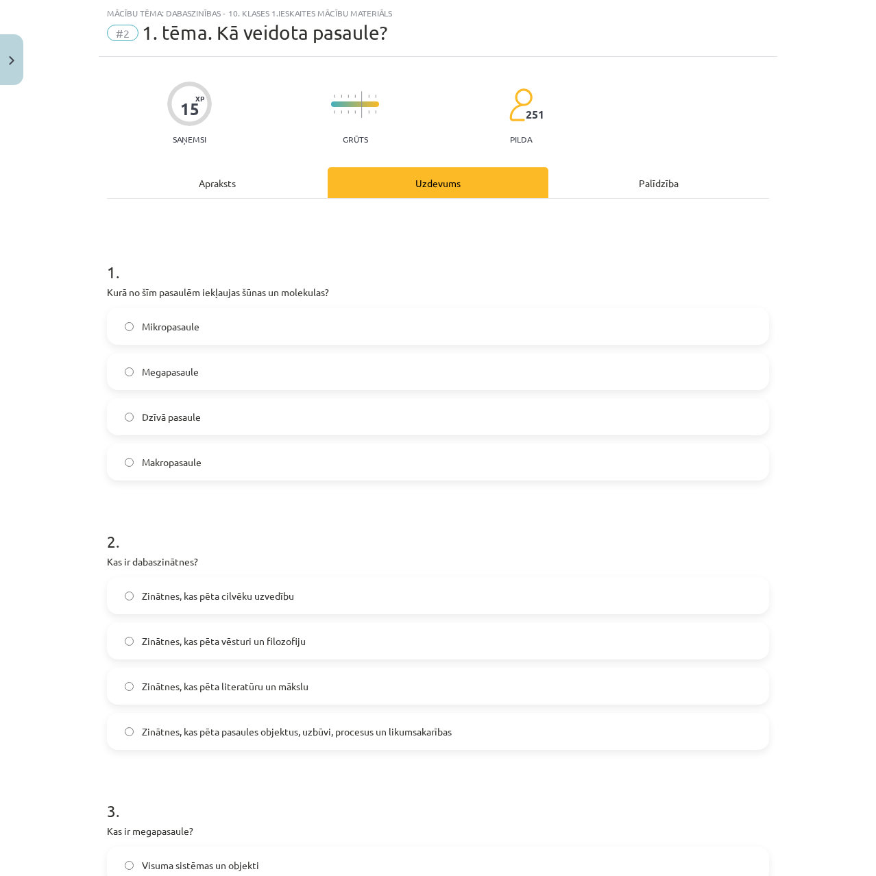
click at [254, 175] on div "Apraksts" at bounding box center [217, 182] width 221 height 31
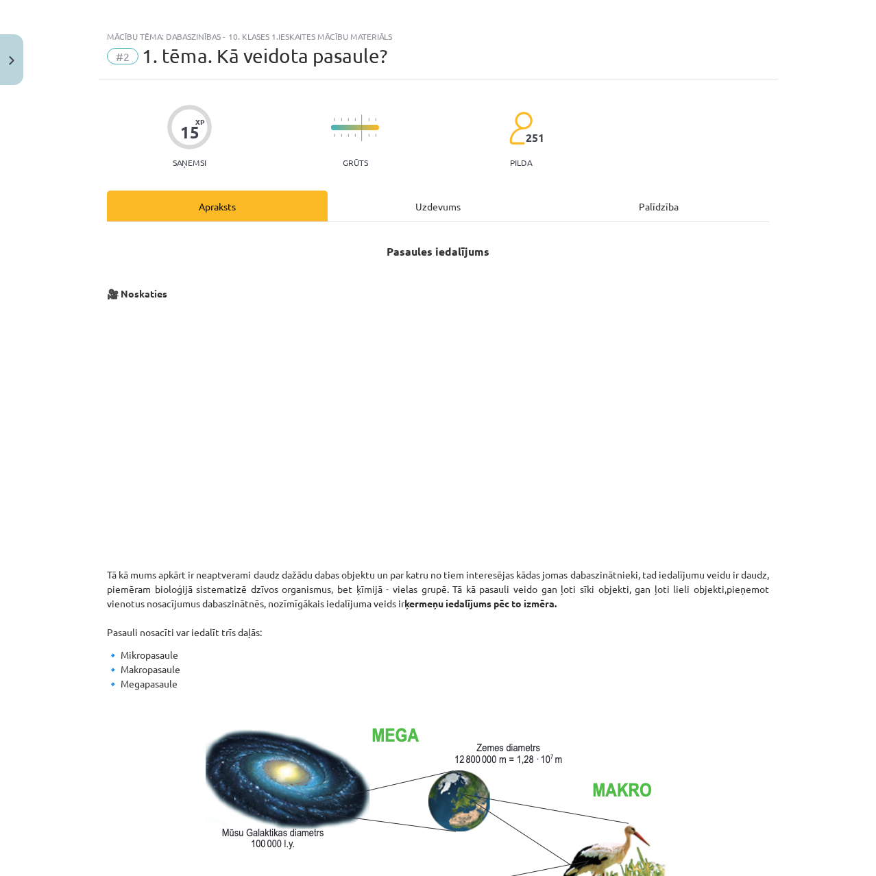
scroll to position [0, 0]
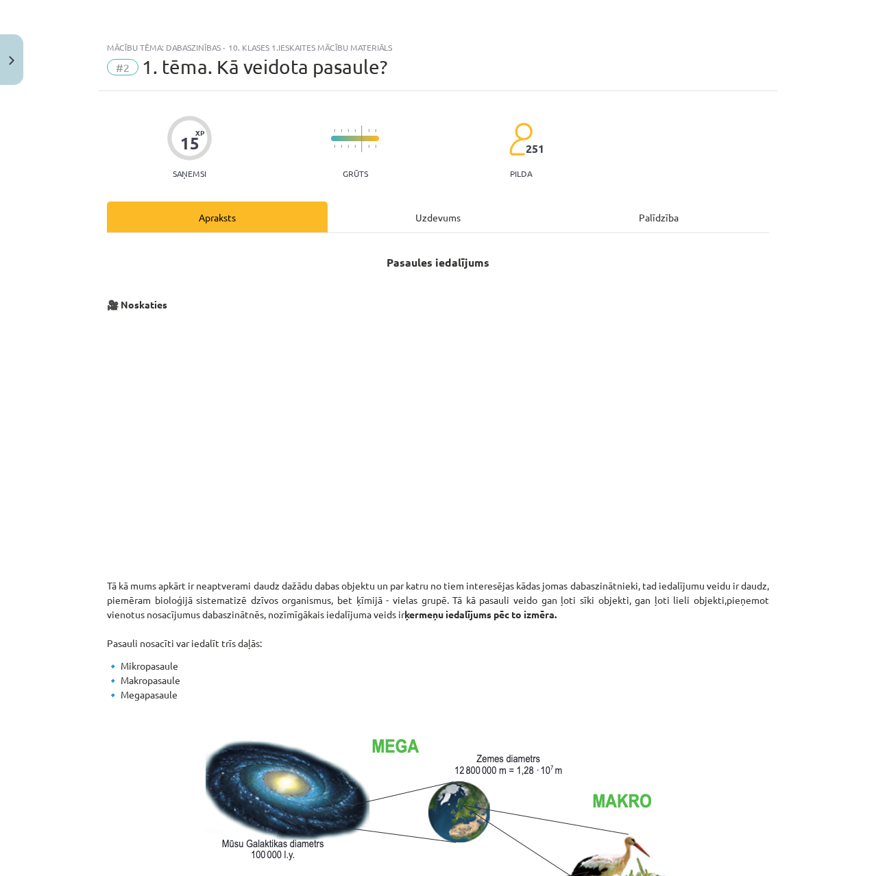
click at [419, 217] on div "Uzdevums" at bounding box center [438, 217] width 221 height 31
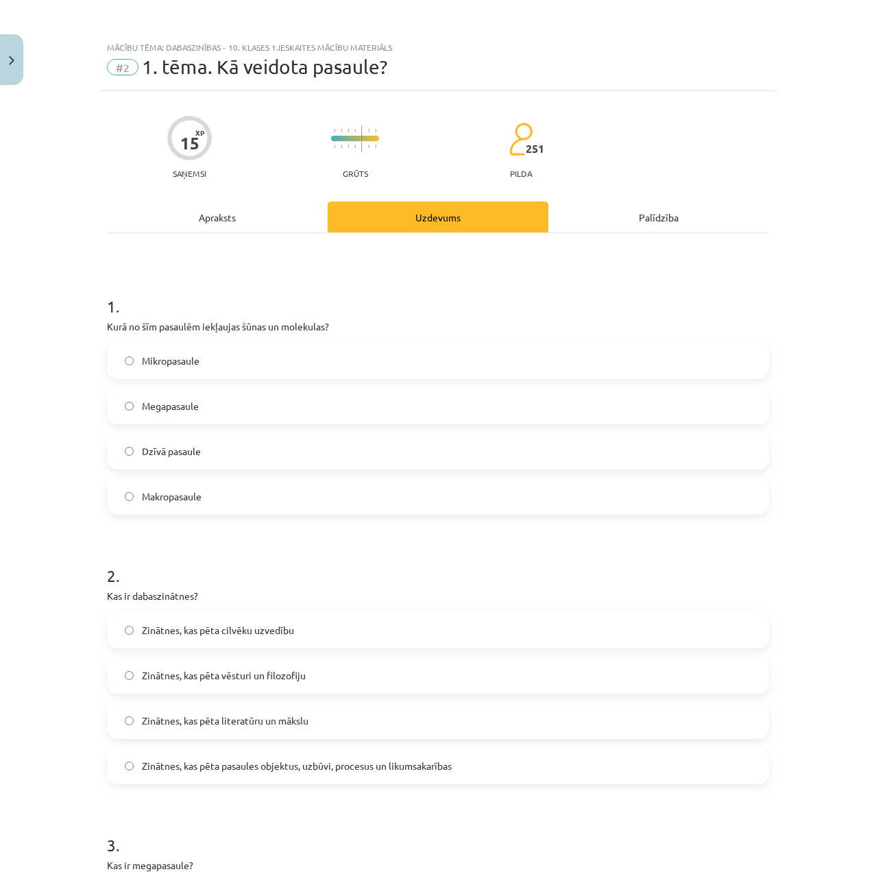
scroll to position [34, 0]
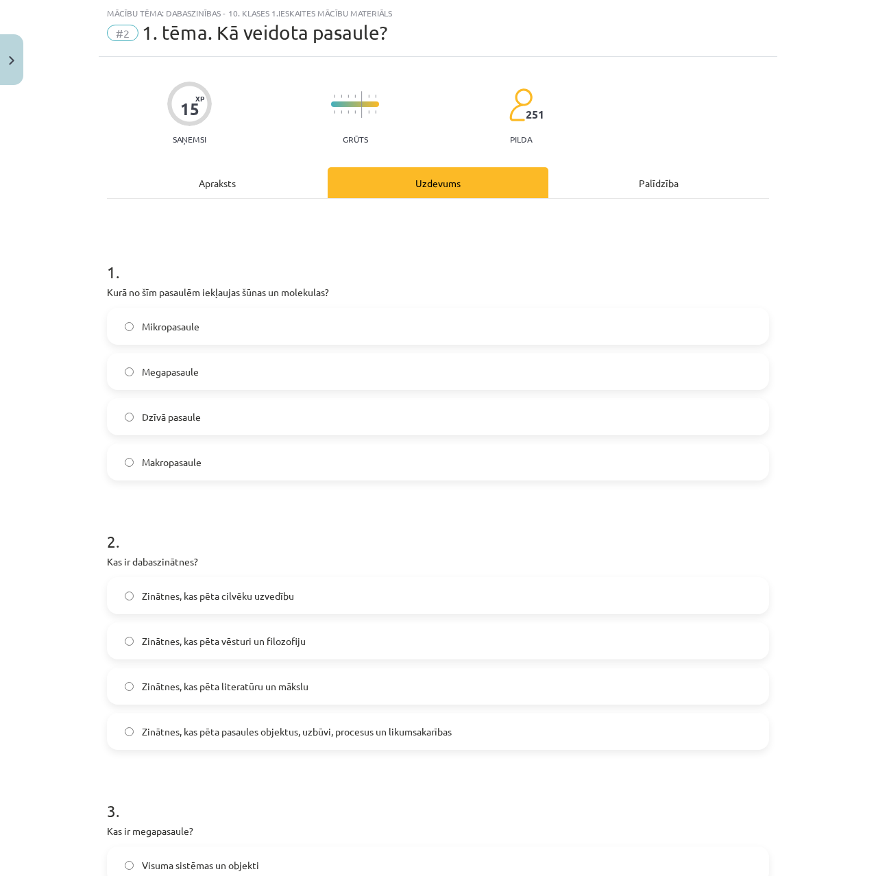
click at [212, 190] on div "Apraksts" at bounding box center [217, 182] width 221 height 31
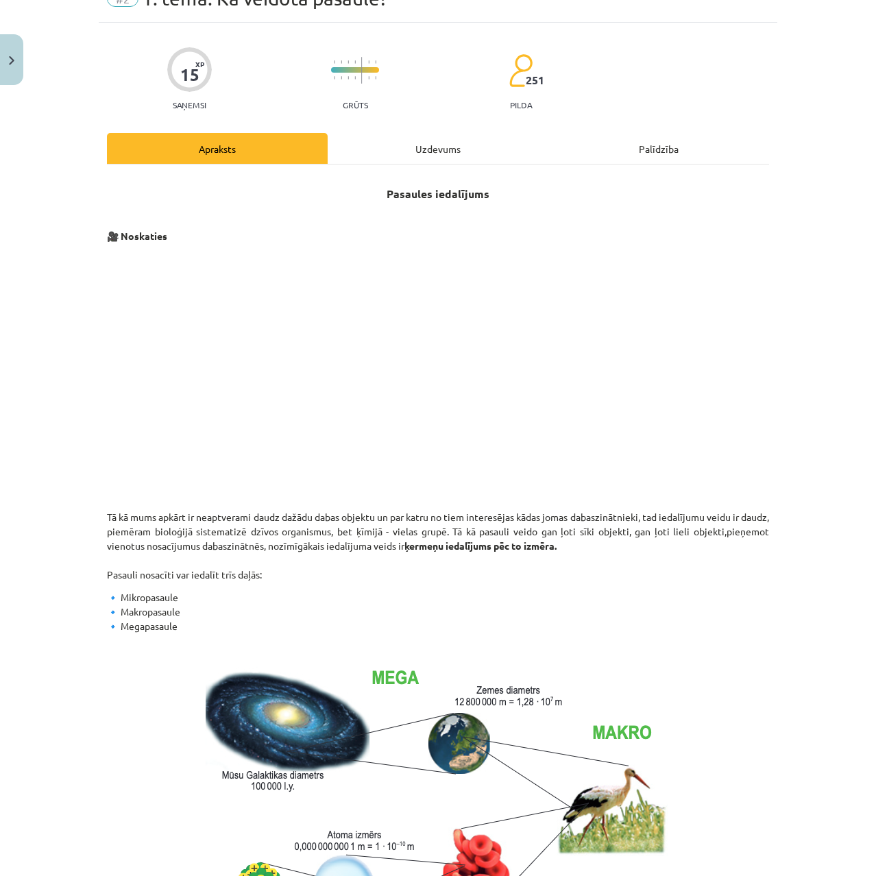
scroll to position [0, 0]
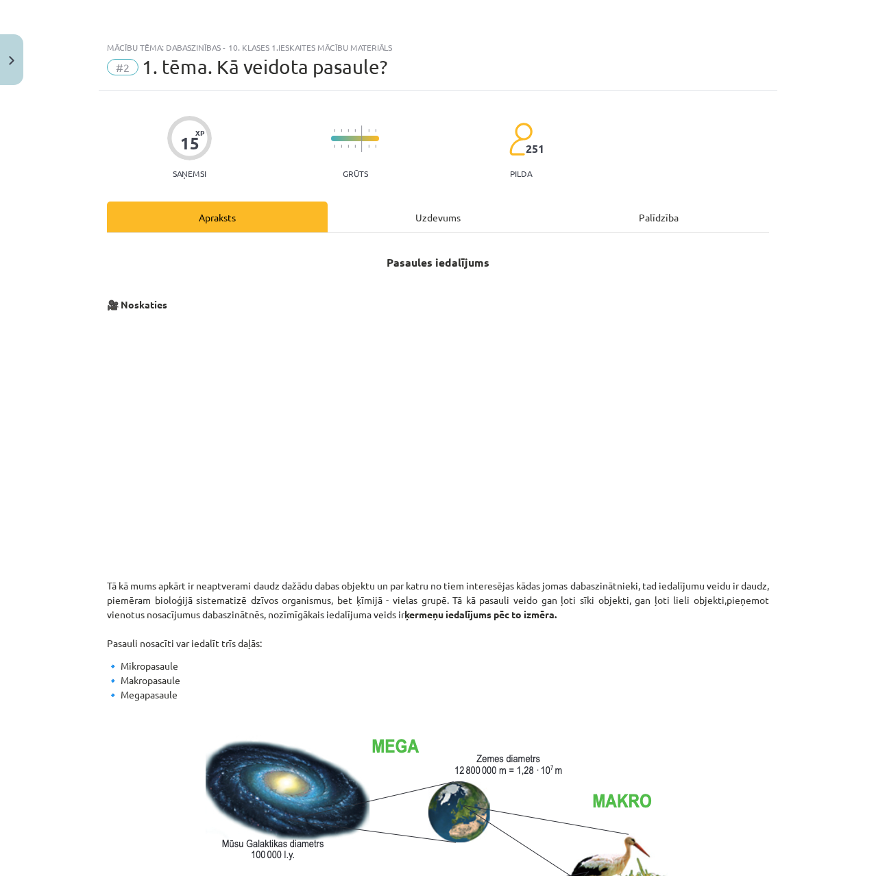
click at [421, 208] on div "Uzdevums" at bounding box center [438, 217] width 221 height 31
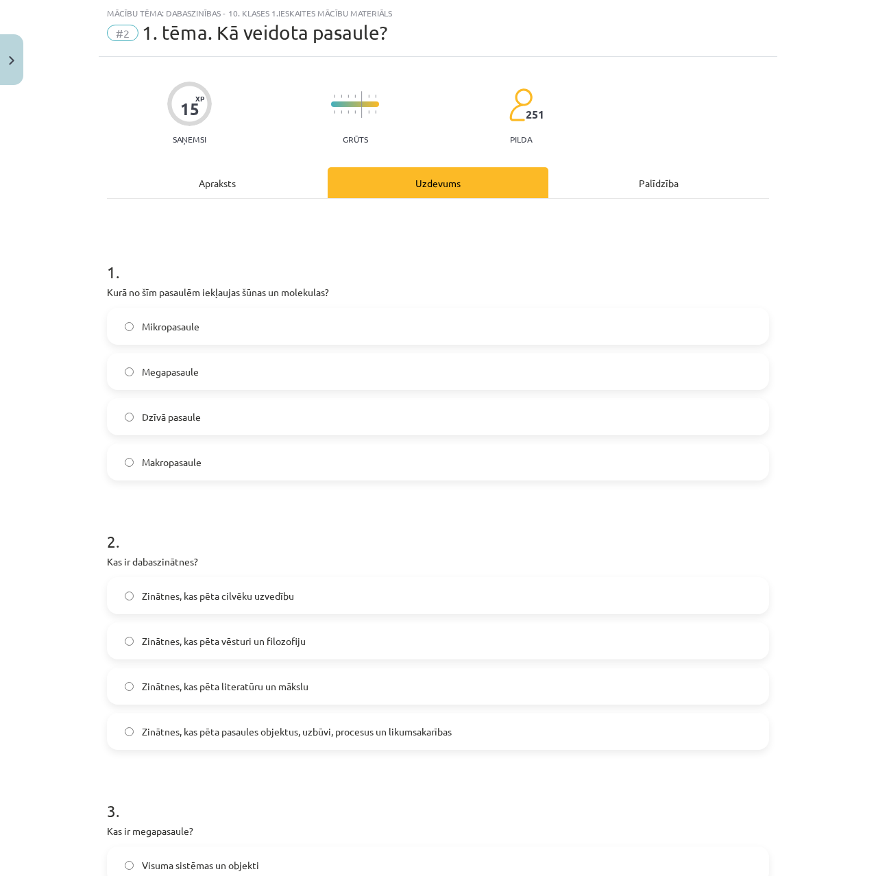
click at [133, 325] on label "Mikropasaule" at bounding box center [437, 326] width 659 height 34
click at [184, 736] on span "Zinātnes, kas pēta pasaules objektus, uzbūvi, procesus un likumsakarības" at bounding box center [297, 732] width 310 height 14
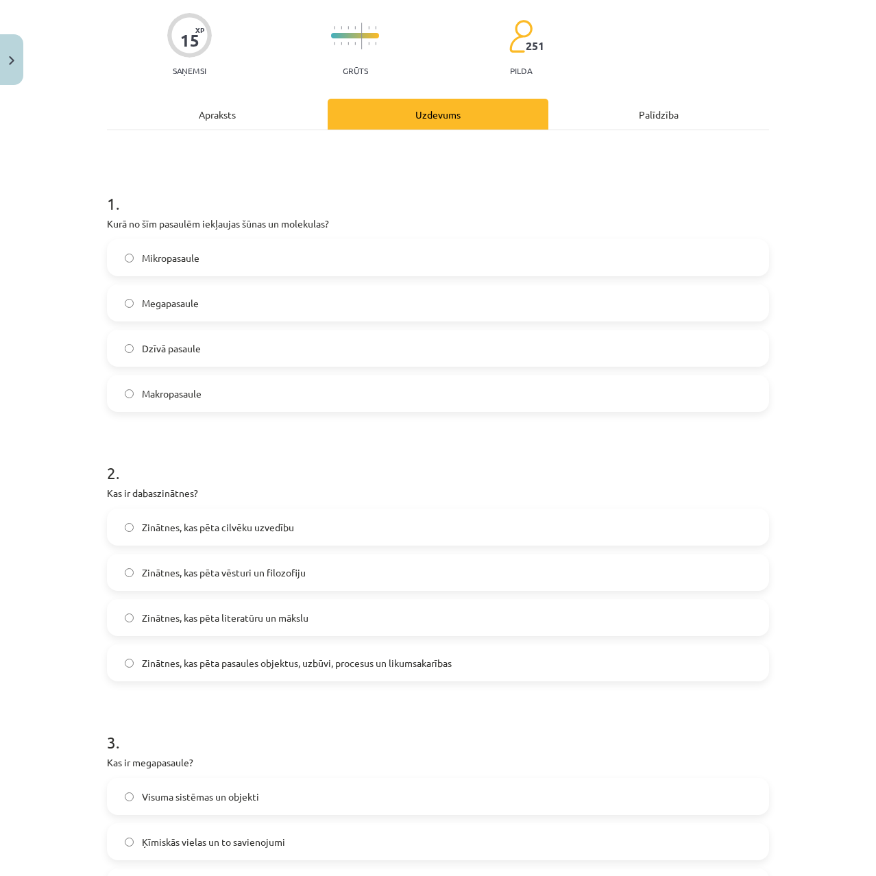
scroll to position [0, 0]
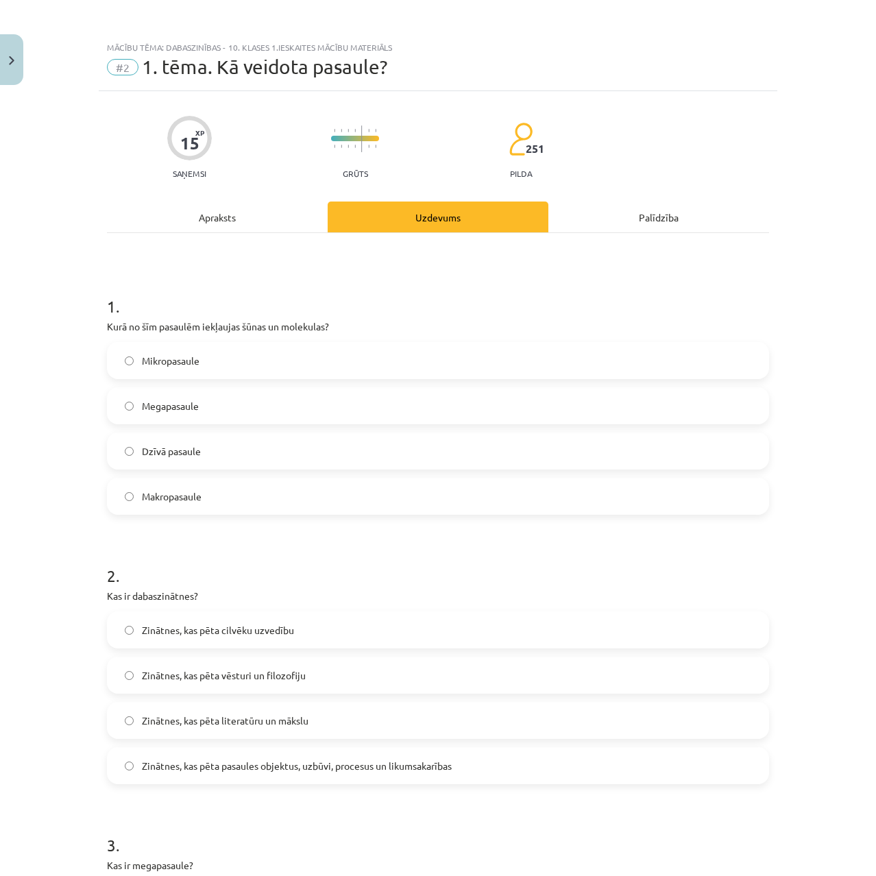
click at [203, 226] on div "Apraksts" at bounding box center [217, 217] width 221 height 31
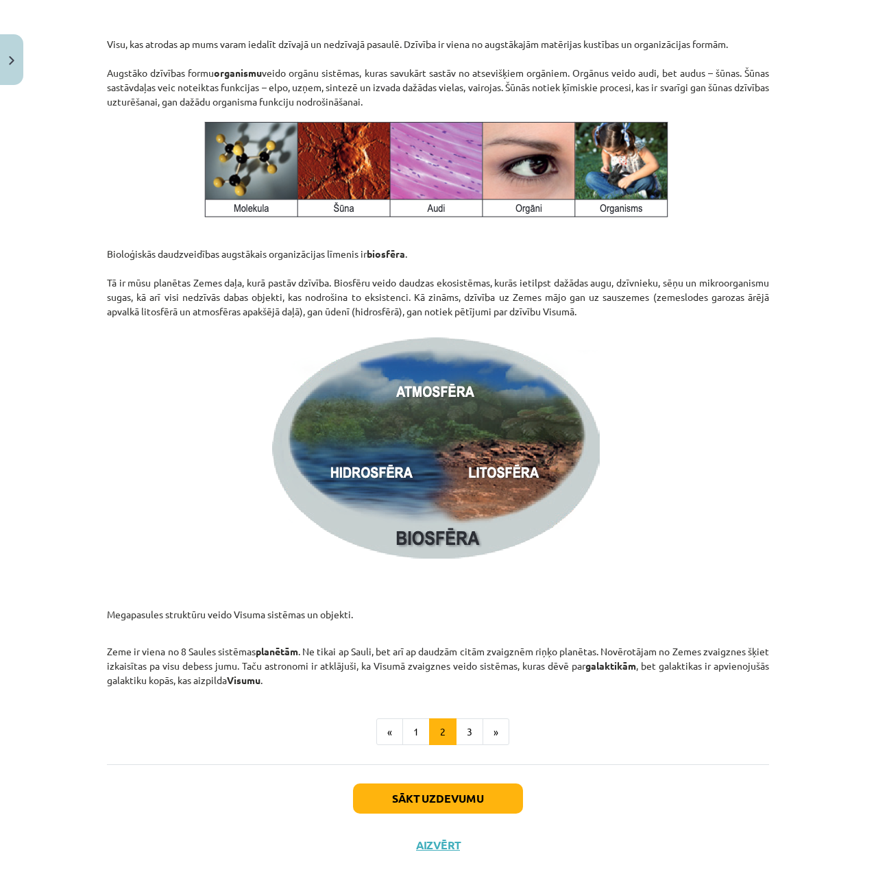
scroll to position [1707, 0]
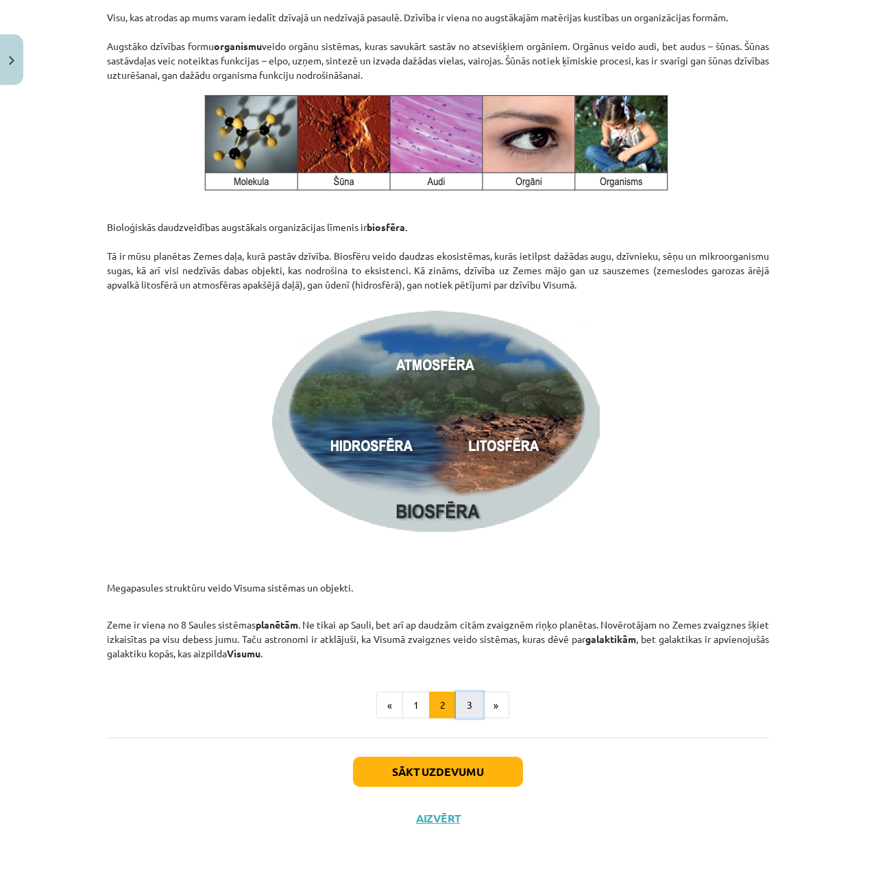
click at [458, 707] on button "3" at bounding box center [469, 705] width 27 height 27
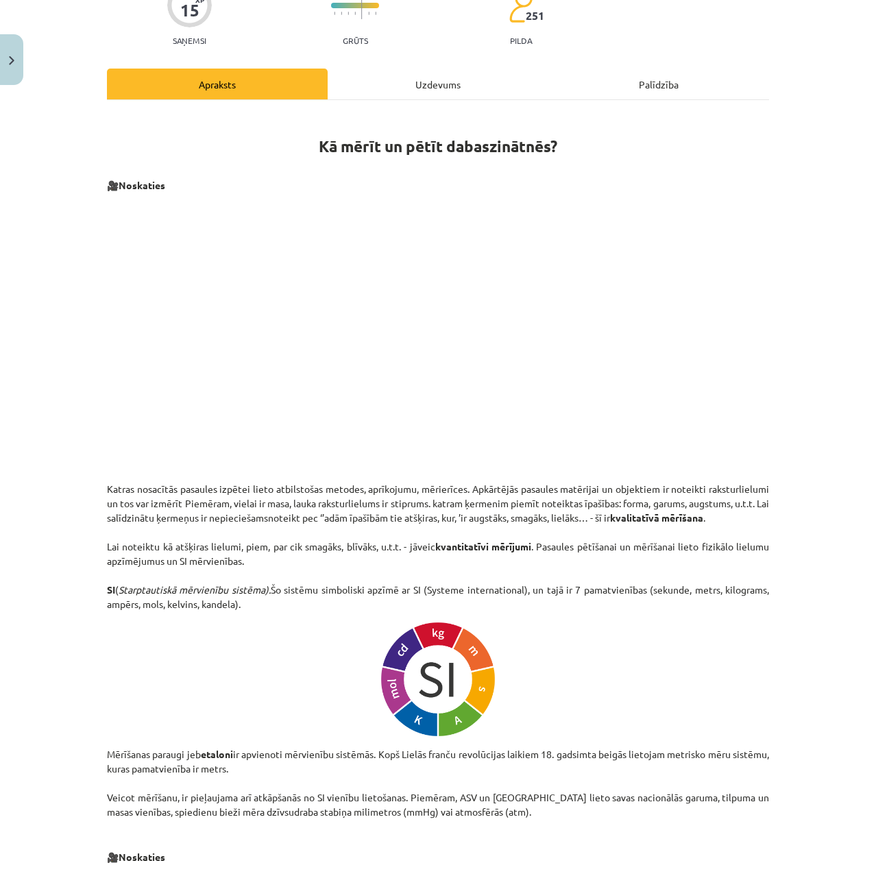
scroll to position [108, 0]
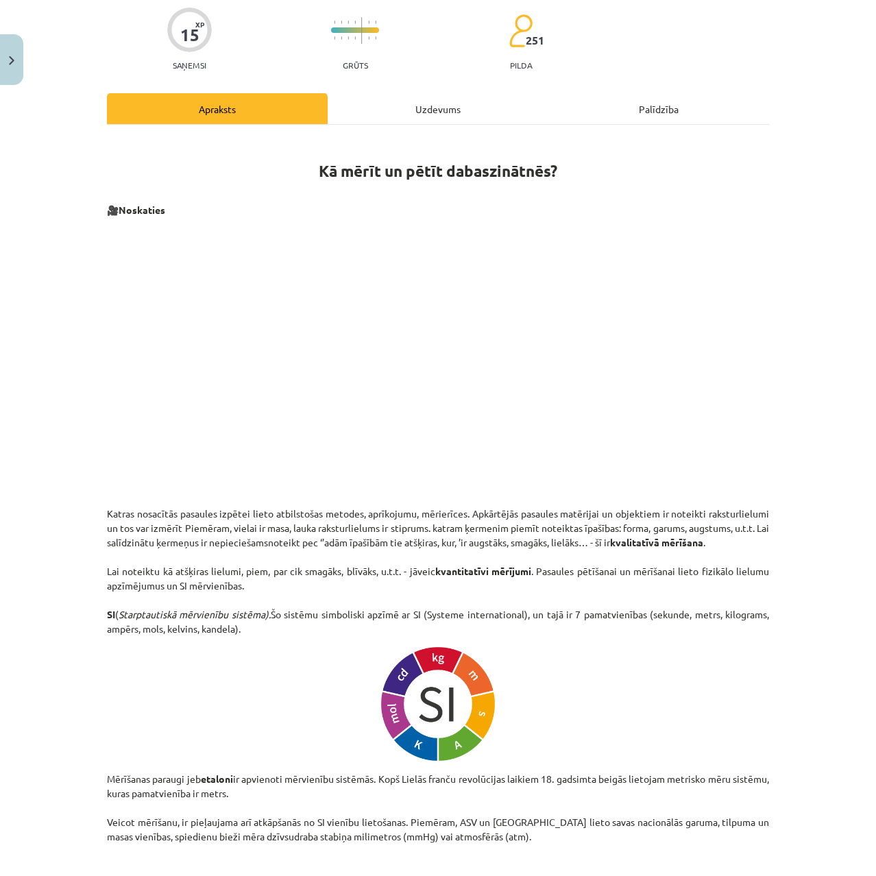
click at [394, 110] on div "Uzdevums" at bounding box center [438, 108] width 221 height 31
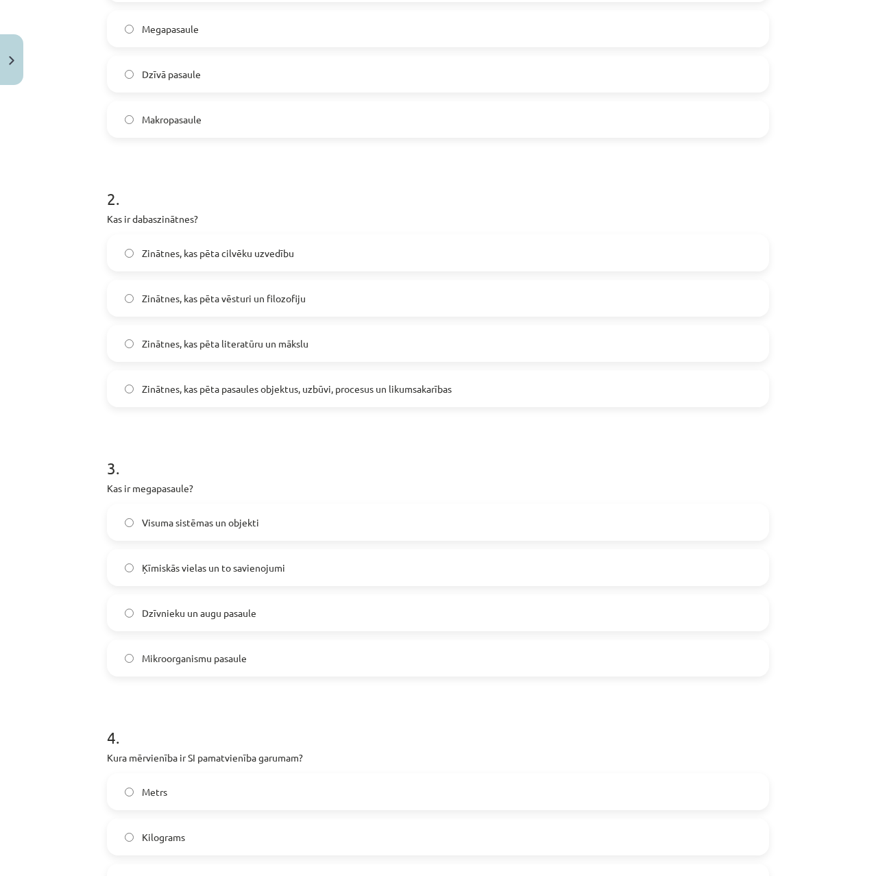
scroll to position [446, 0]
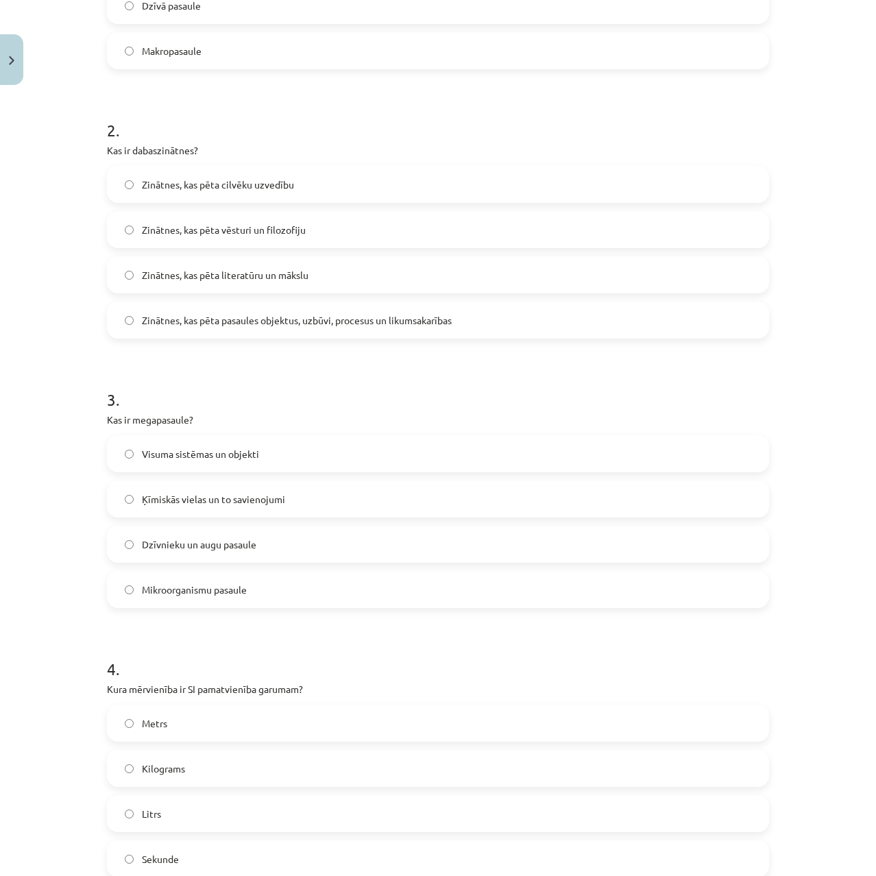
click at [236, 454] on span "Visuma sistēmas un objekti" at bounding box center [200, 454] width 117 height 14
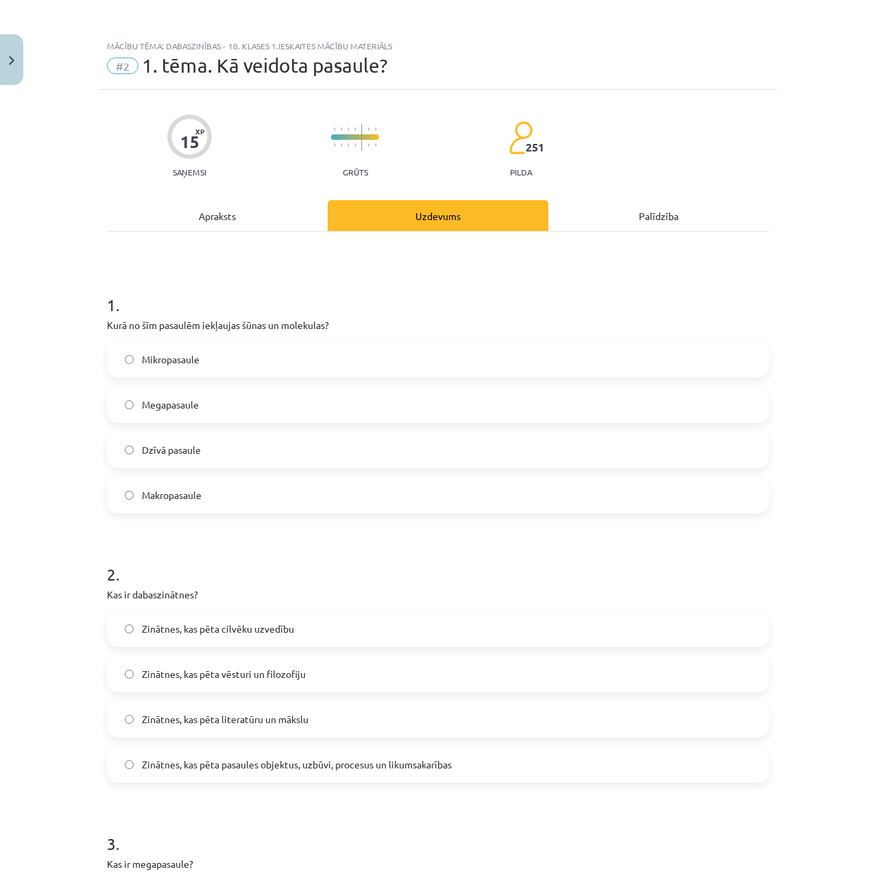
scroll to position [0, 0]
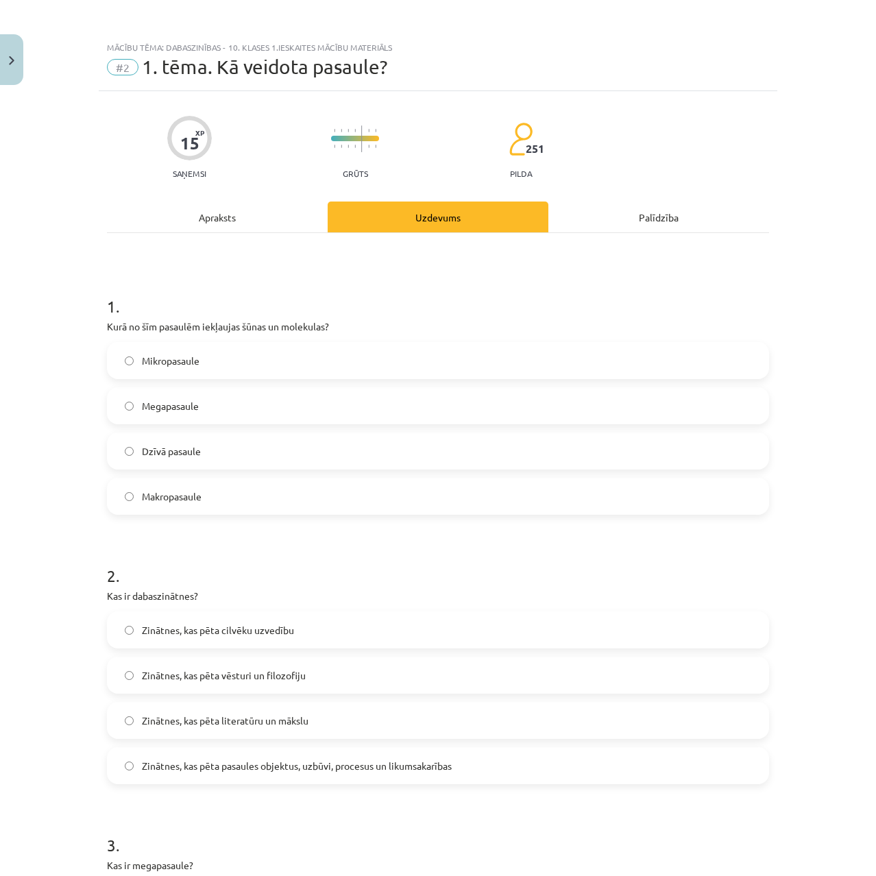
click at [234, 215] on div "Apraksts" at bounding box center [217, 217] width 221 height 31
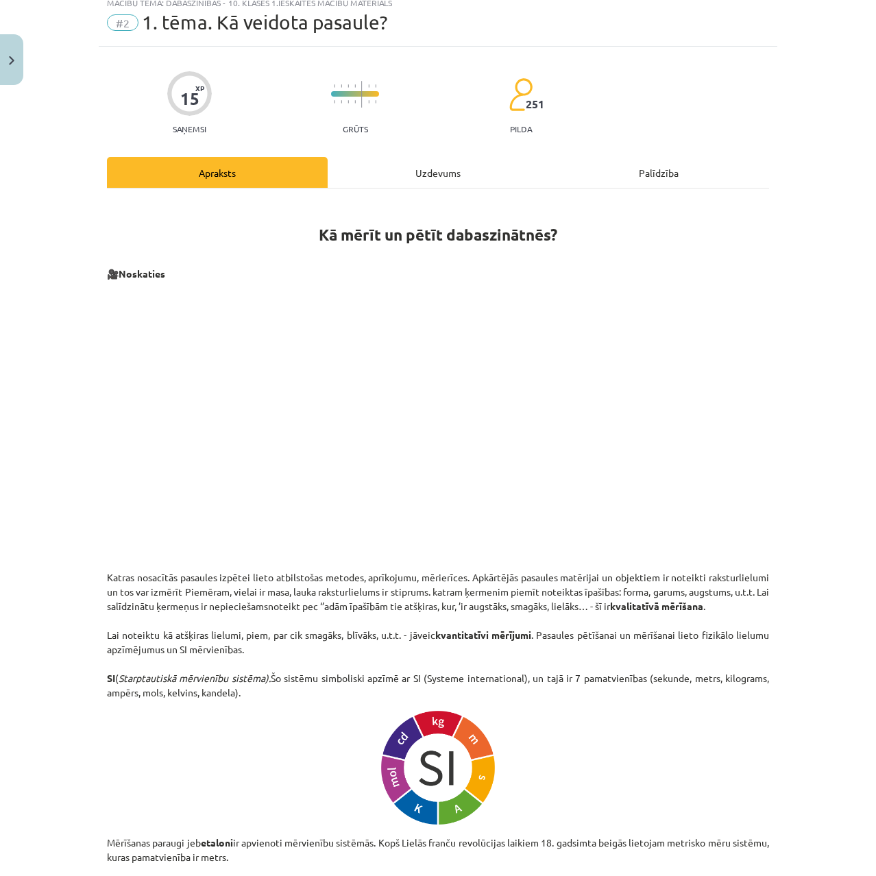
scroll to position [34, 0]
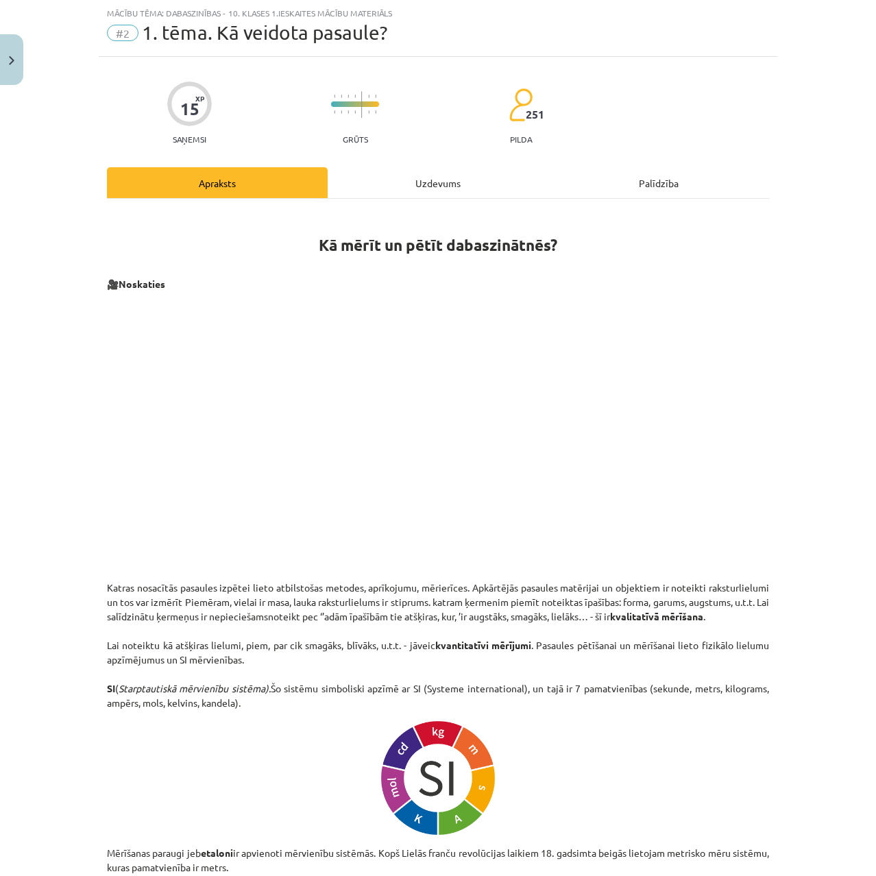
click at [350, 188] on div "Uzdevums" at bounding box center [438, 182] width 221 height 31
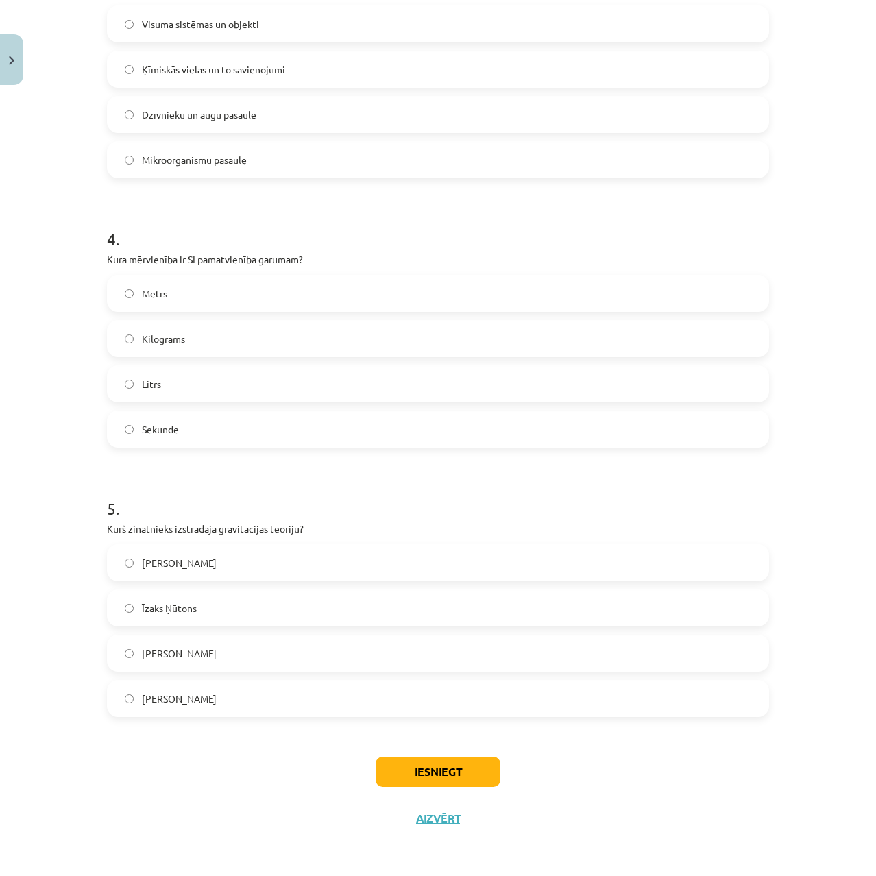
scroll to position [738, 0]
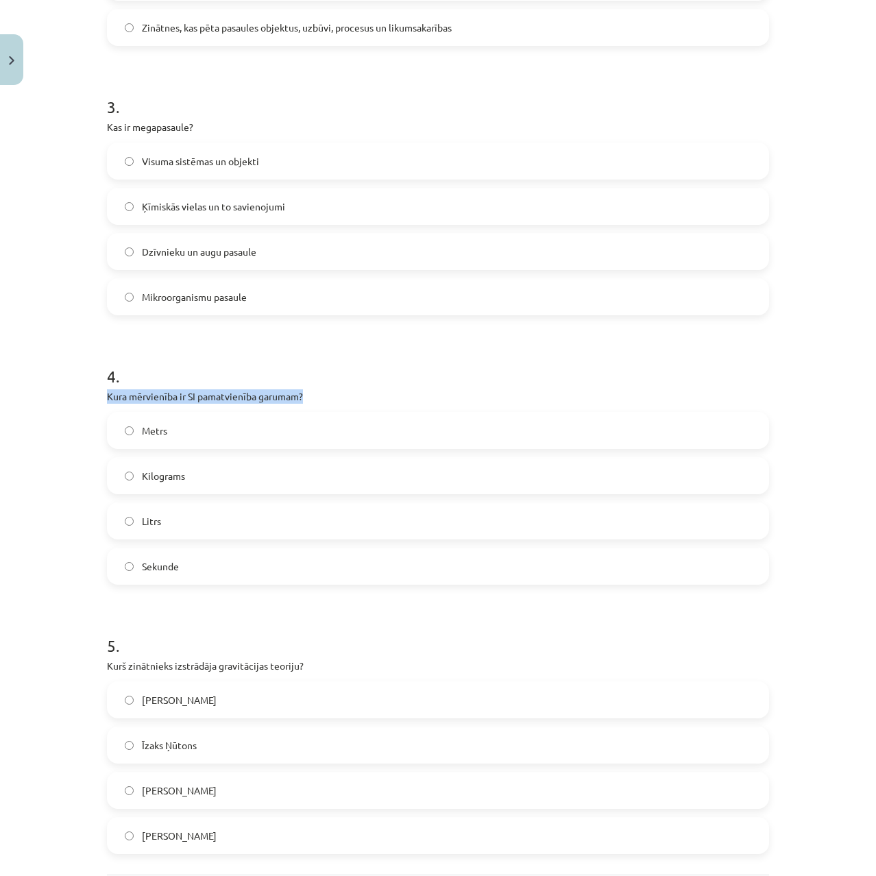
drag, startPoint x: 306, startPoint y: 391, endPoint x: 78, endPoint y: 393, distance: 228.3
click at [78, 393] on div "Mācību tēma: Dabaszinības - 10. klases 1.ieskaites mācību materiāls #2 1. tēma.…" at bounding box center [438, 438] width 876 height 876
copy p "Kura mērvienība ir SI pamatvienība garumam?"
click at [149, 437] on span "Metrs" at bounding box center [154, 431] width 25 height 14
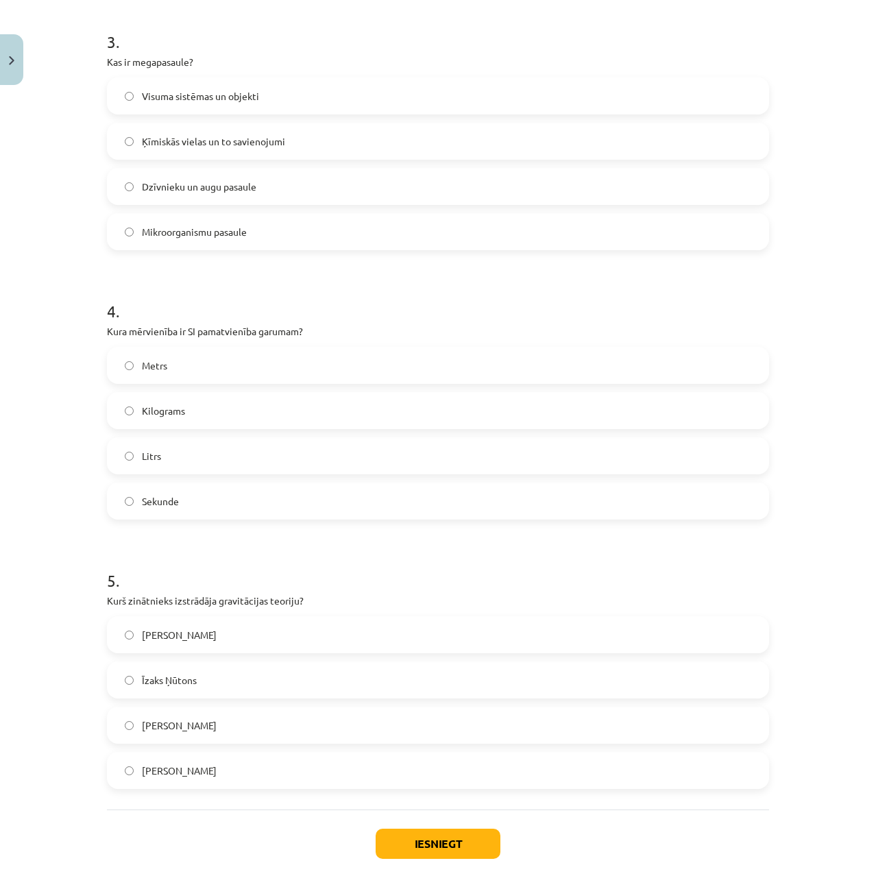
scroll to position [875, 0]
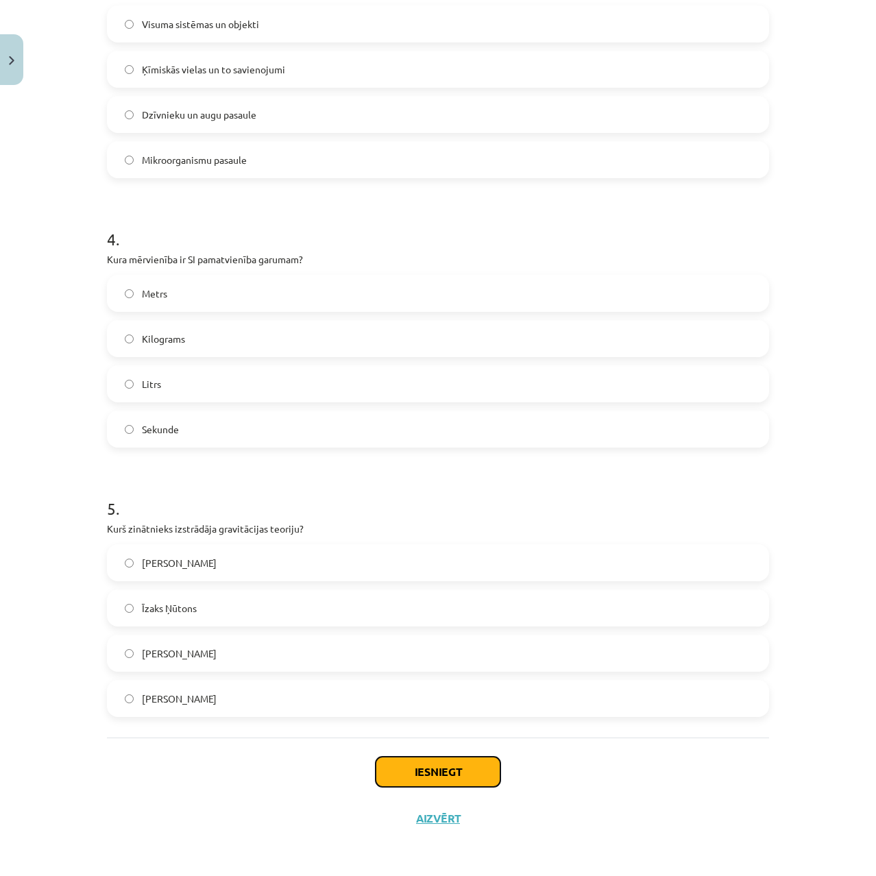
click at [428, 775] on button "Iesniegt" at bounding box center [438, 772] width 125 height 30
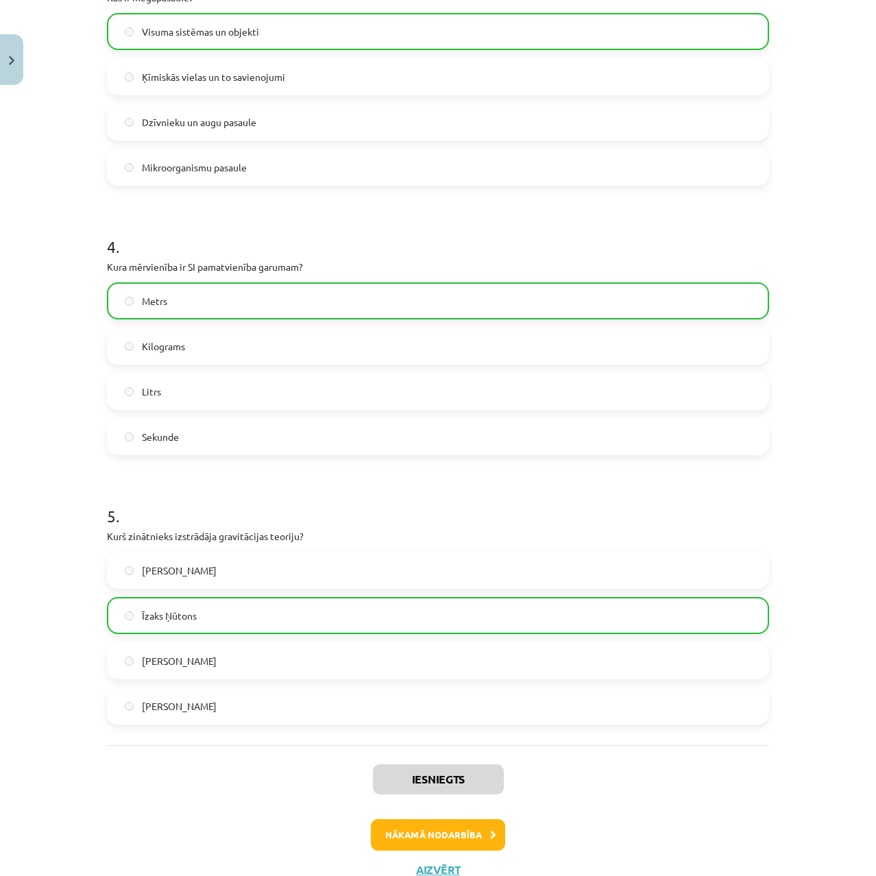
scroll to position [919, 0]
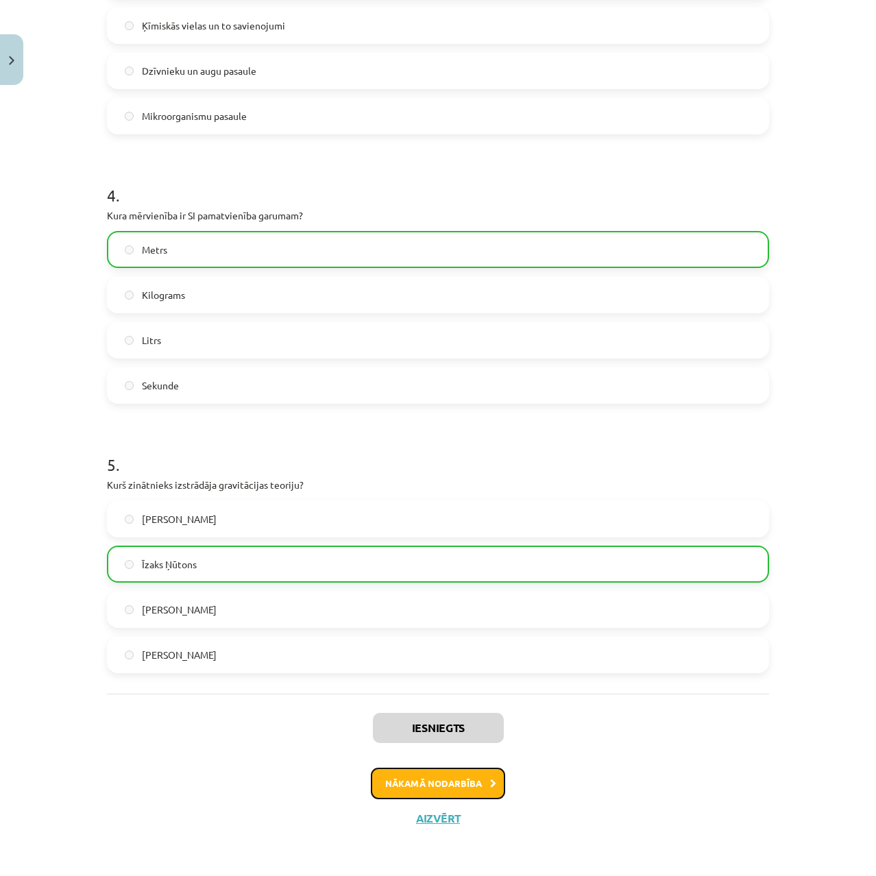
click at [420, 779] on button "Nākamā nodarbība" at bounding box center [438, 784] width 134 height 32
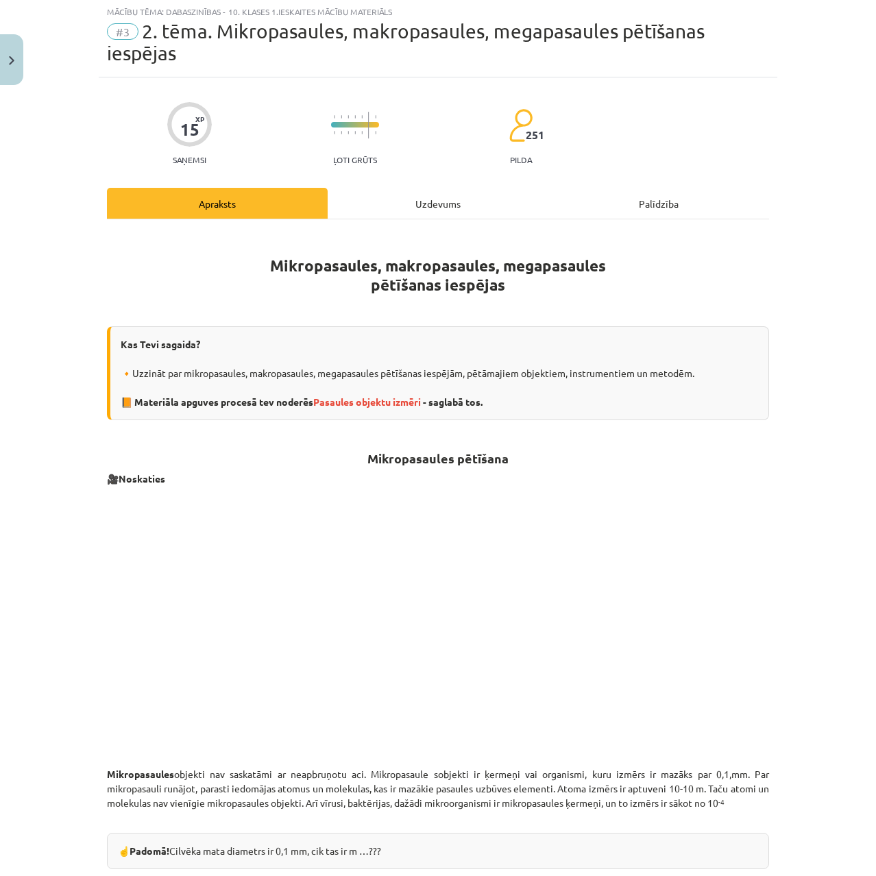
scroll to position [34, 0]
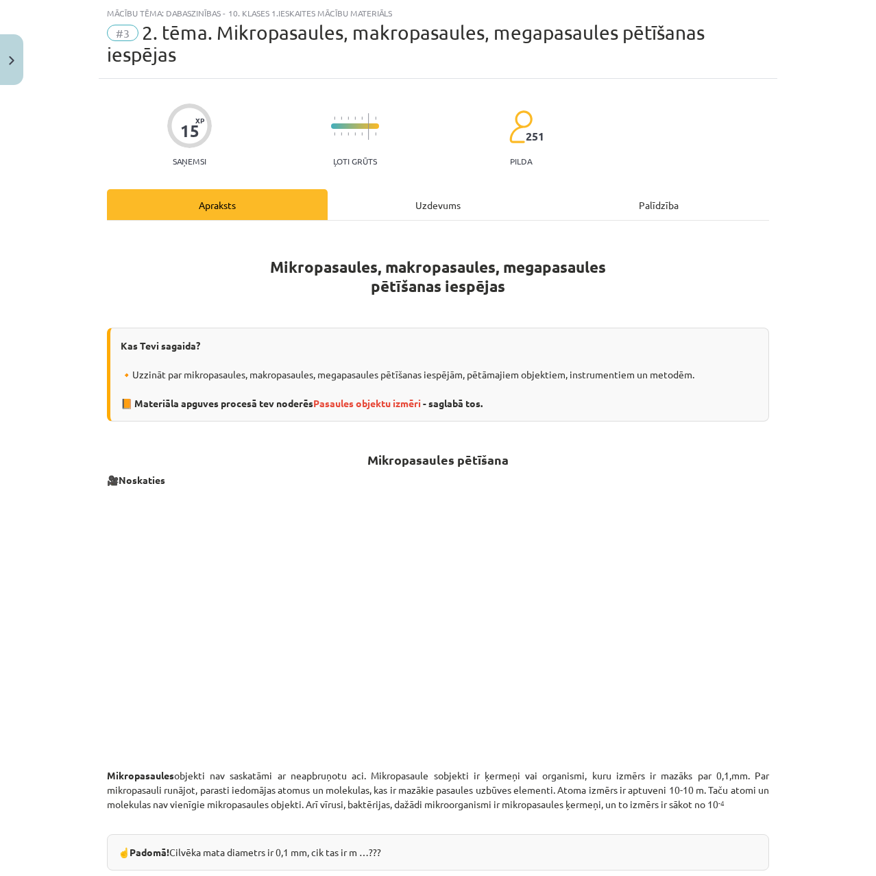
click at [421, 212] on div "Uzdevums" at bounding box center [438, 204] width 221 height 31
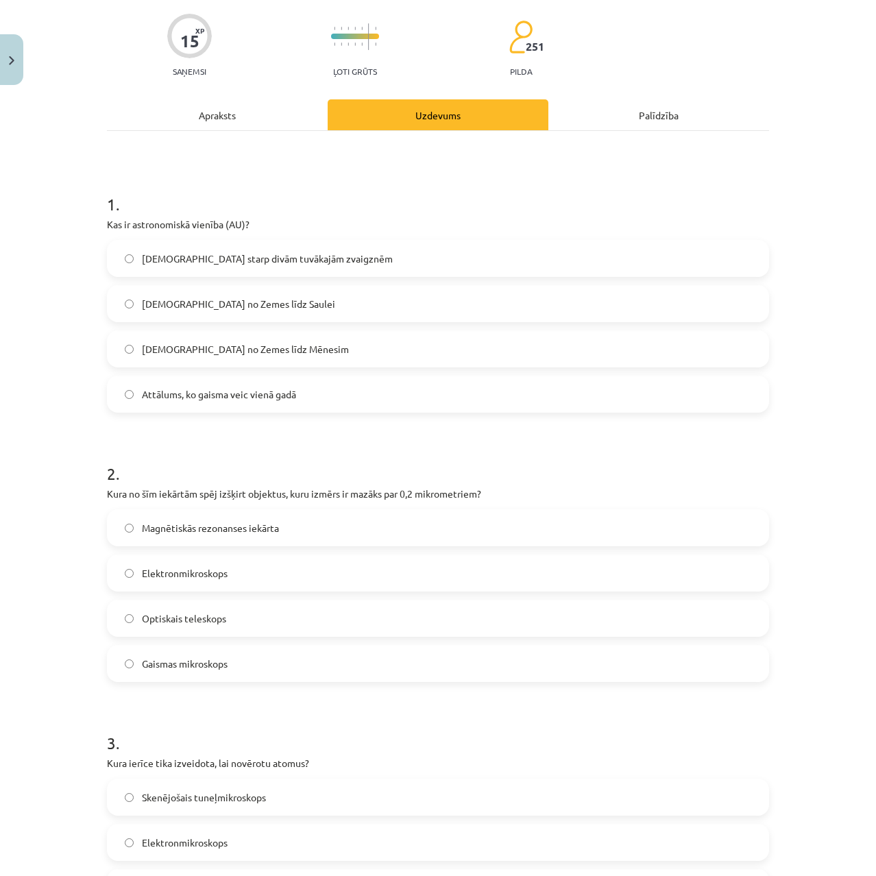
scroll to position [0, 0]
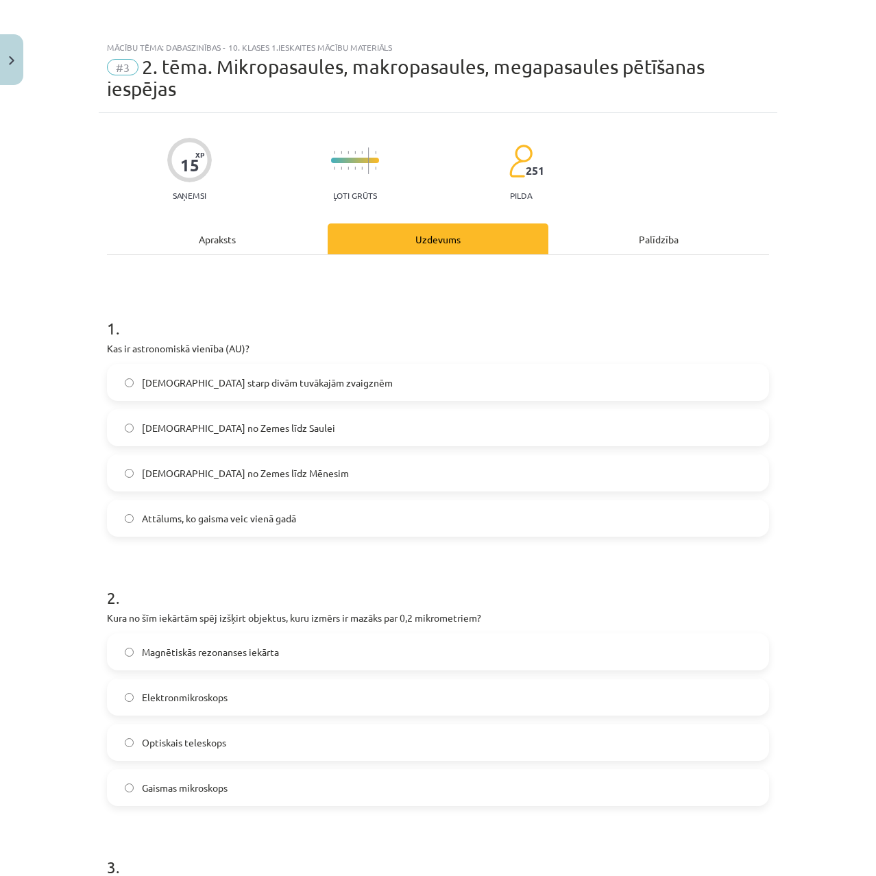
click at [240, 422] on span "Attālums no Zemes līdz Saulei" at bounding box center [238, 428] width 193 height 14
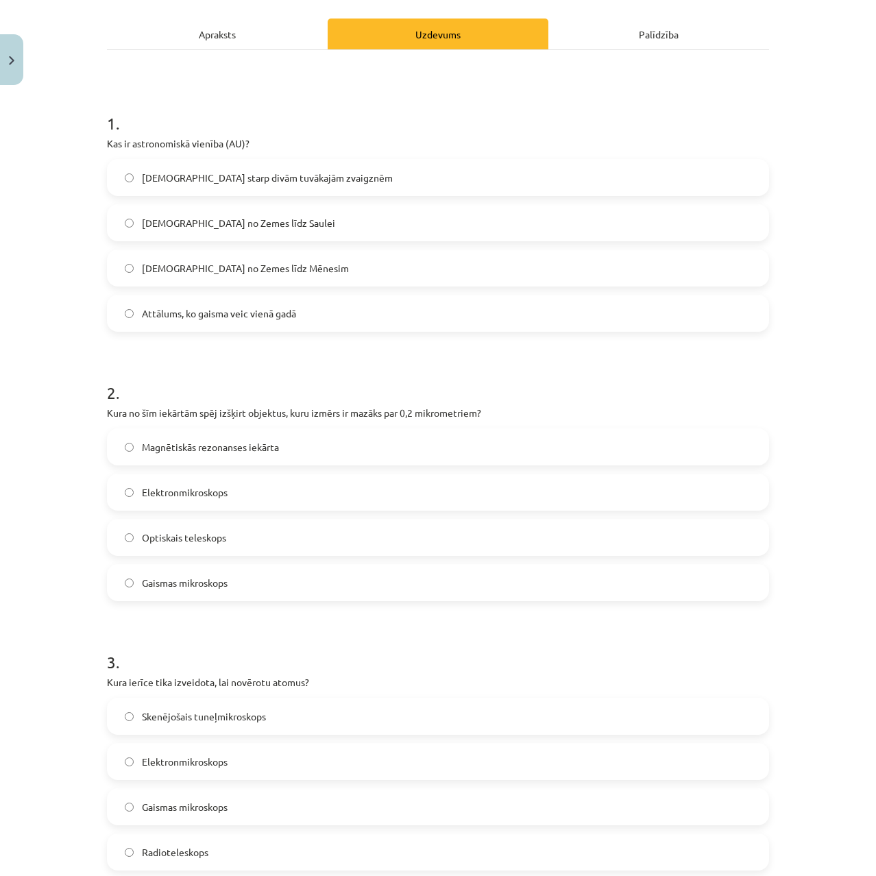
scroll to position [206, 0]
click at [169, 496] on span "Elektronmikroskops" at bounding box center [185, 492] width 86 height 14
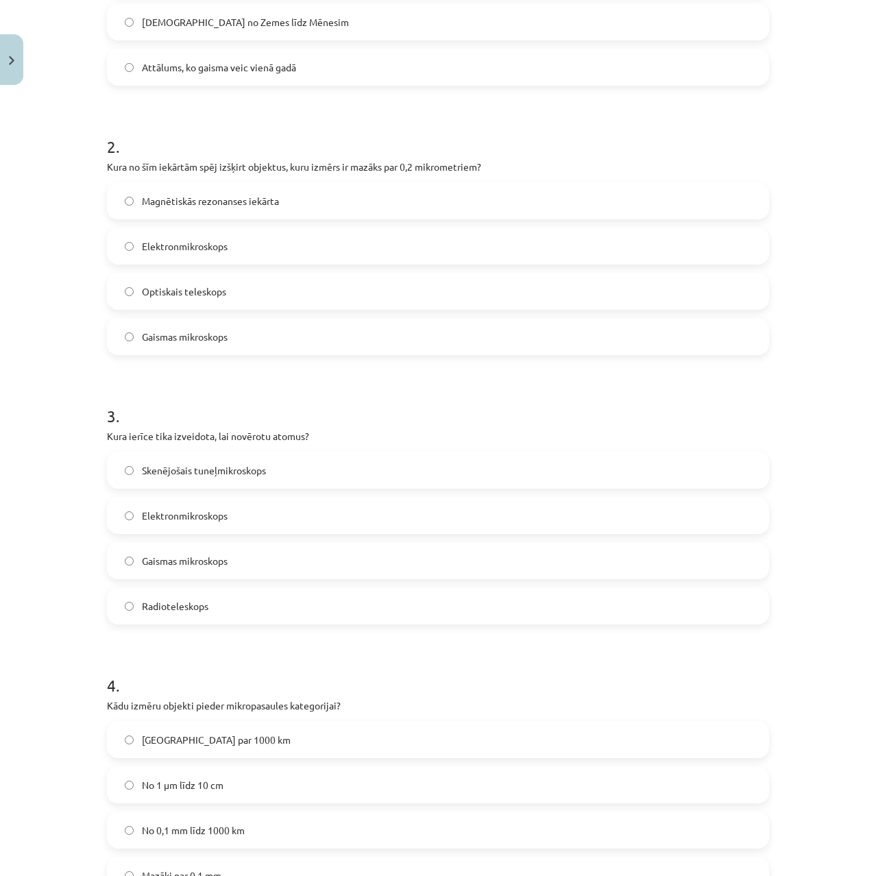
scroll to position [480, 0]
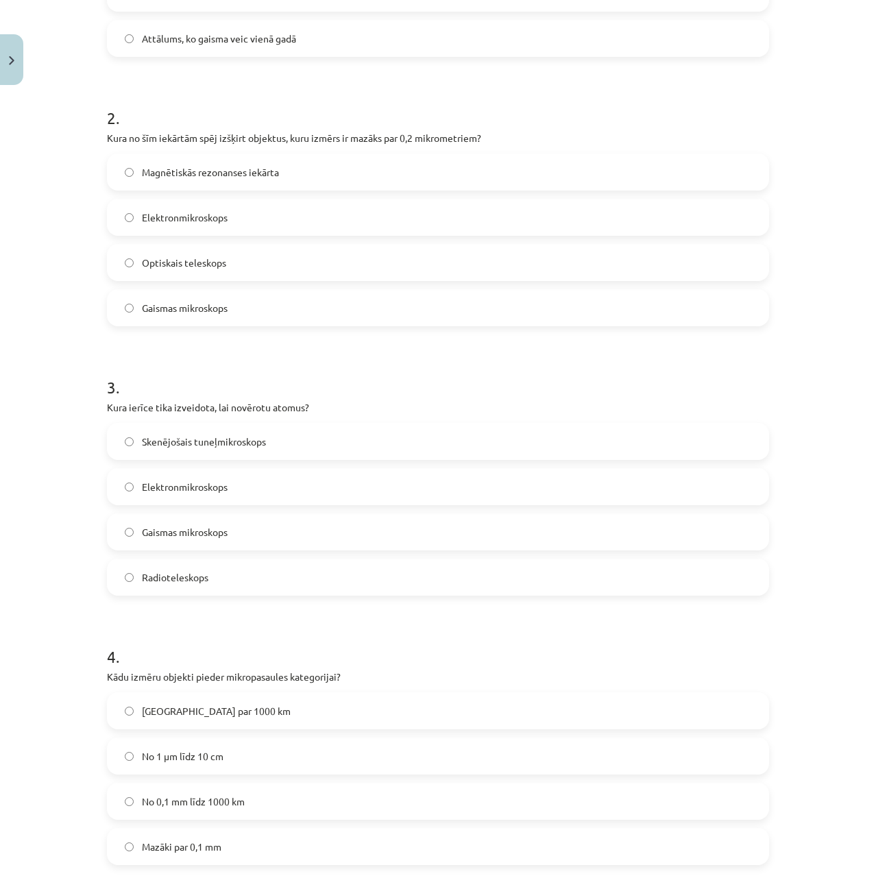
click at [202, 443] on span "Skenējošais tuneļmikroskops" at bounding box center [204, 442] width 124 height 14
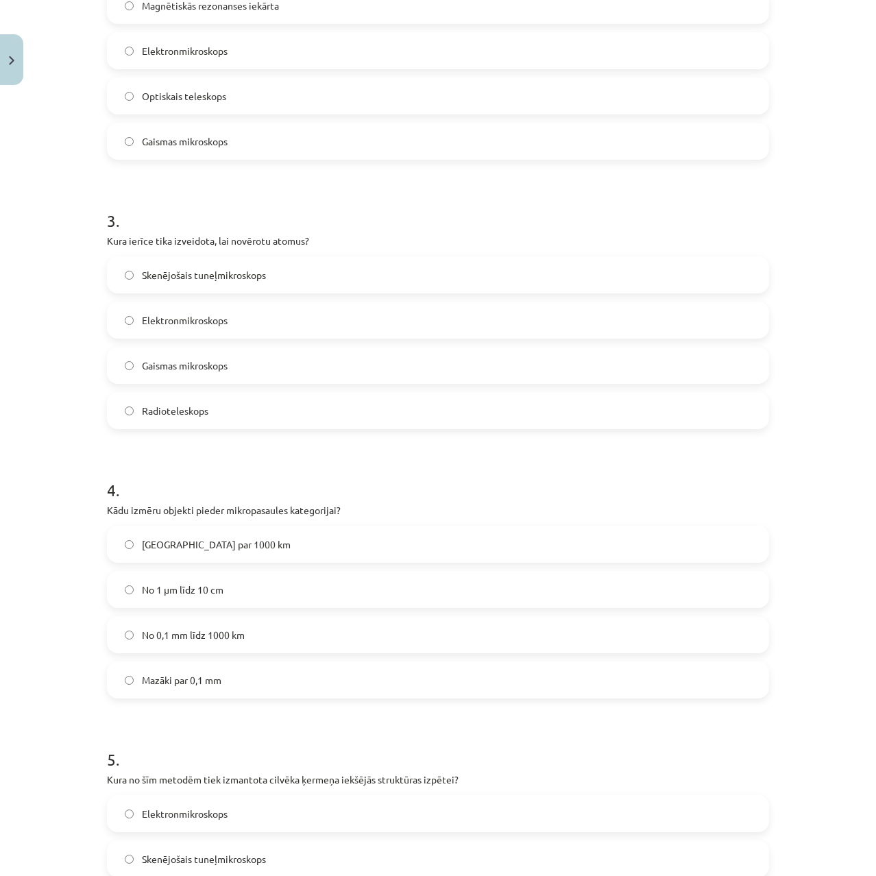
scroll to position [685, 0]
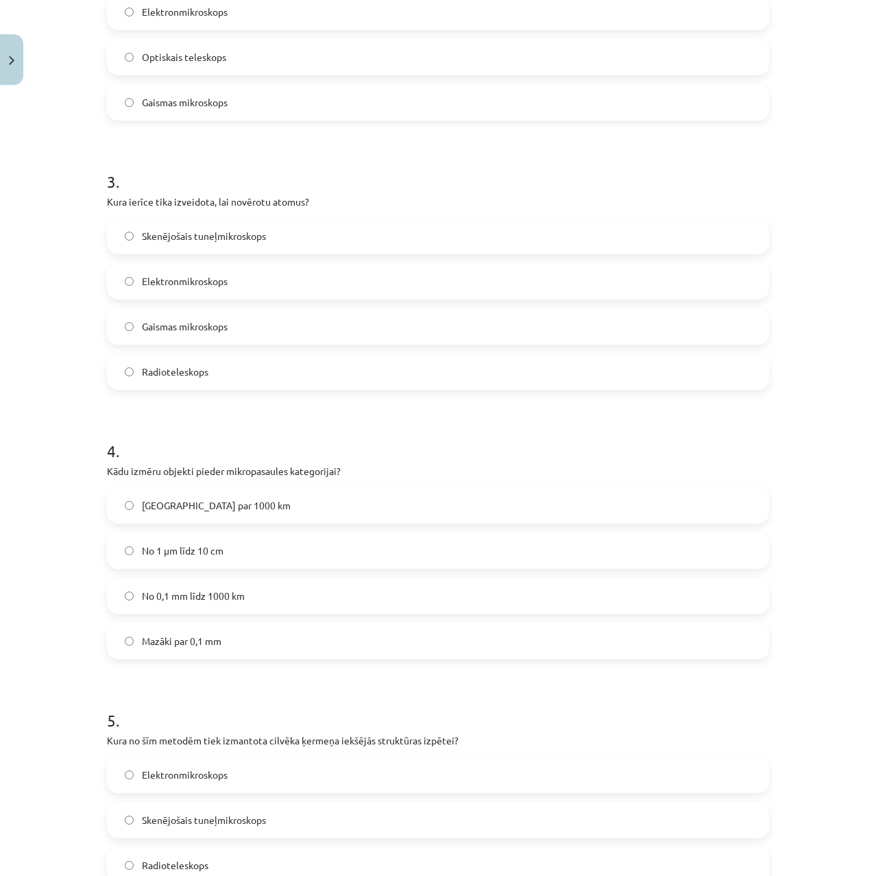
click at [184, 642] on span "Mazāki par 0,1 mm" at bounding box center [182, 641] width 80 height 14
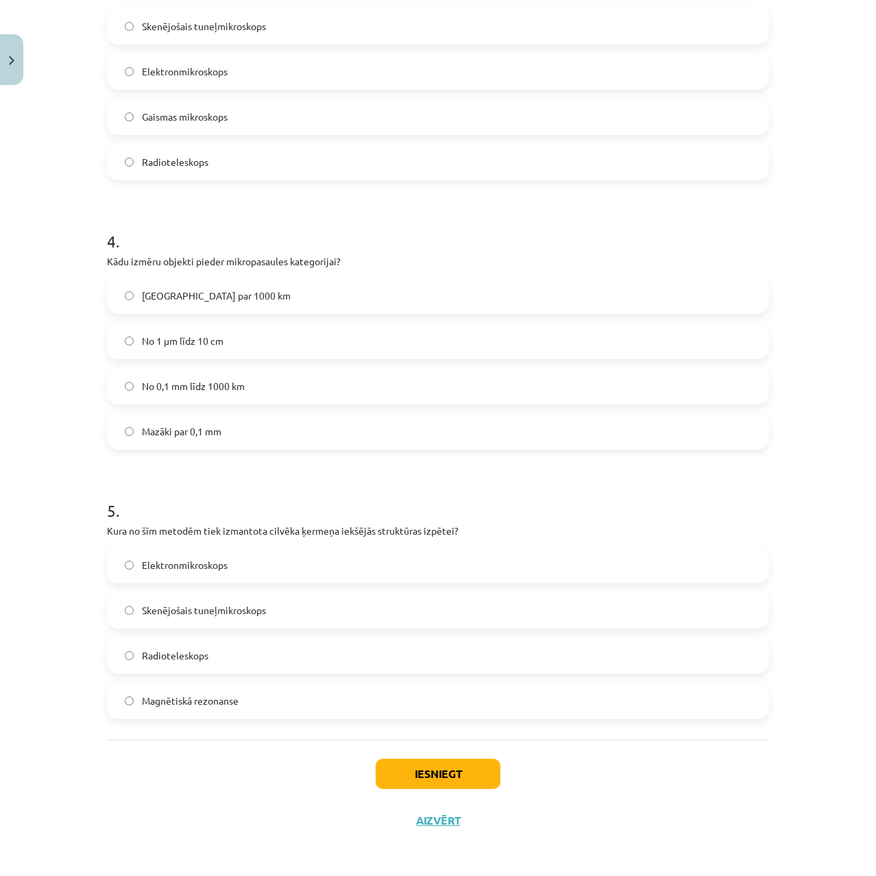
scroll to position [897, 0]
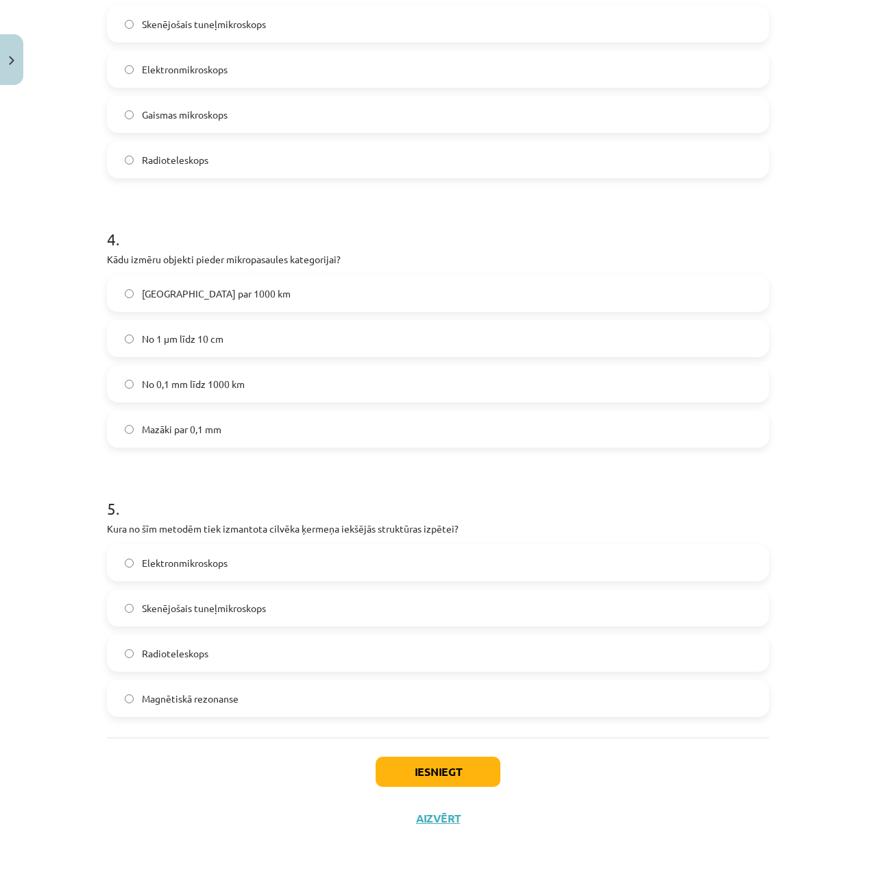
click at [194, 694] on span "Magnētiskā rezonanse" at bounding box center [190, 699] width 97 height 14
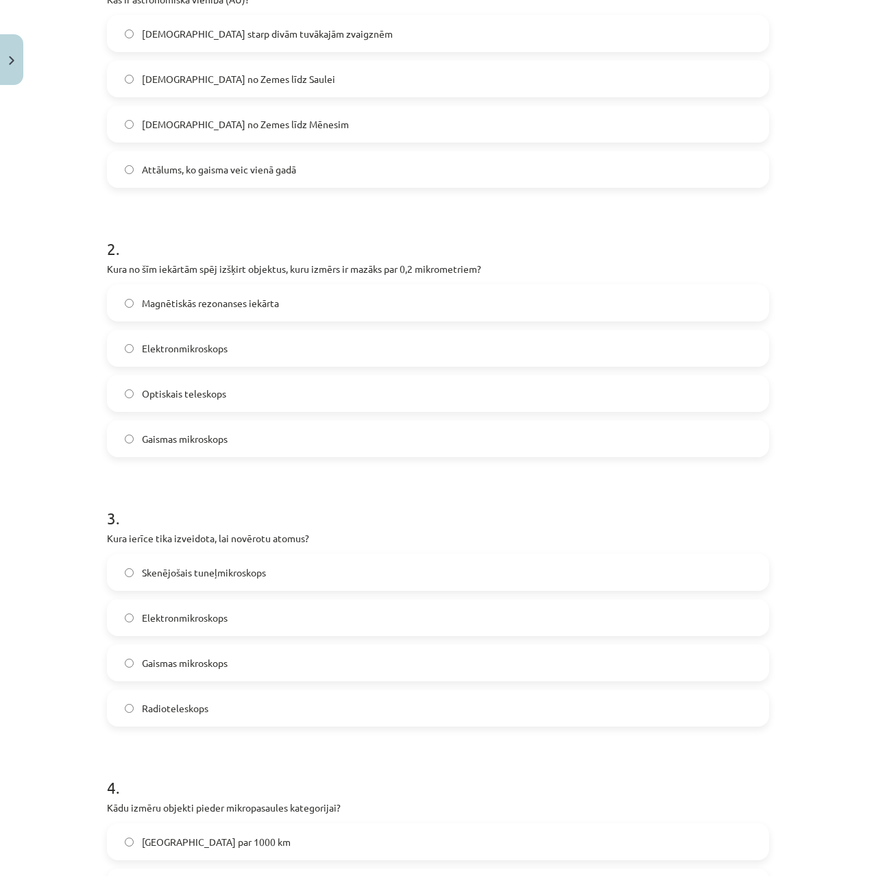
scroll to position [0, 0]
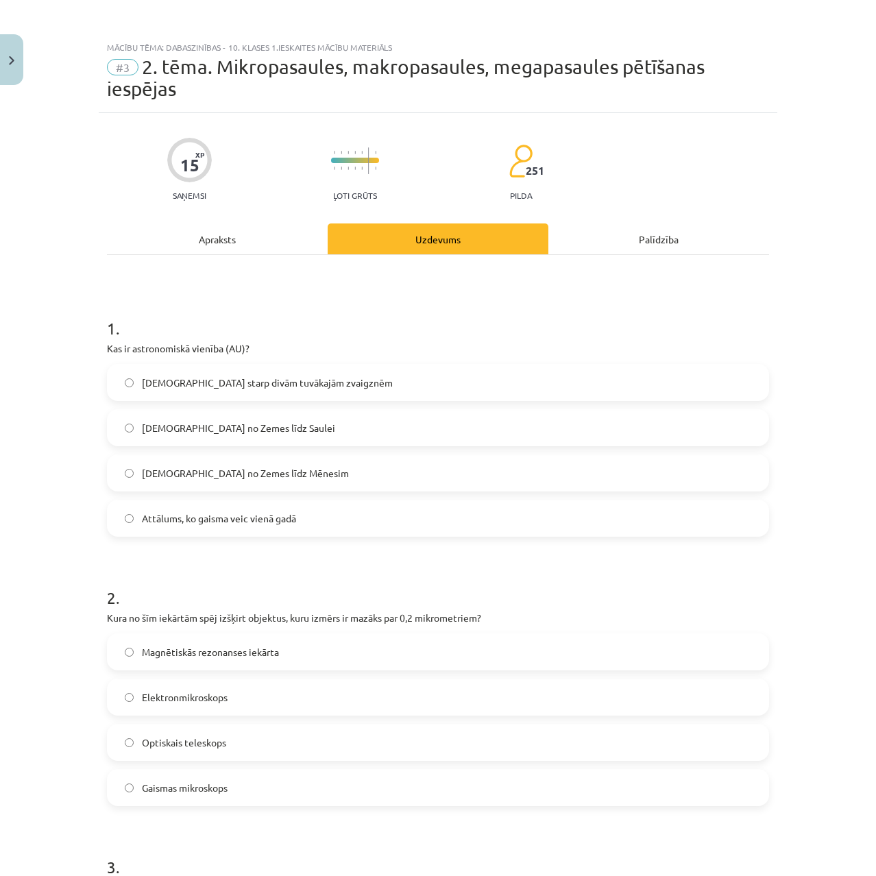
click at [263, 231] on div "Apraksts" at bounding box center [217, 238] width 221 height 31
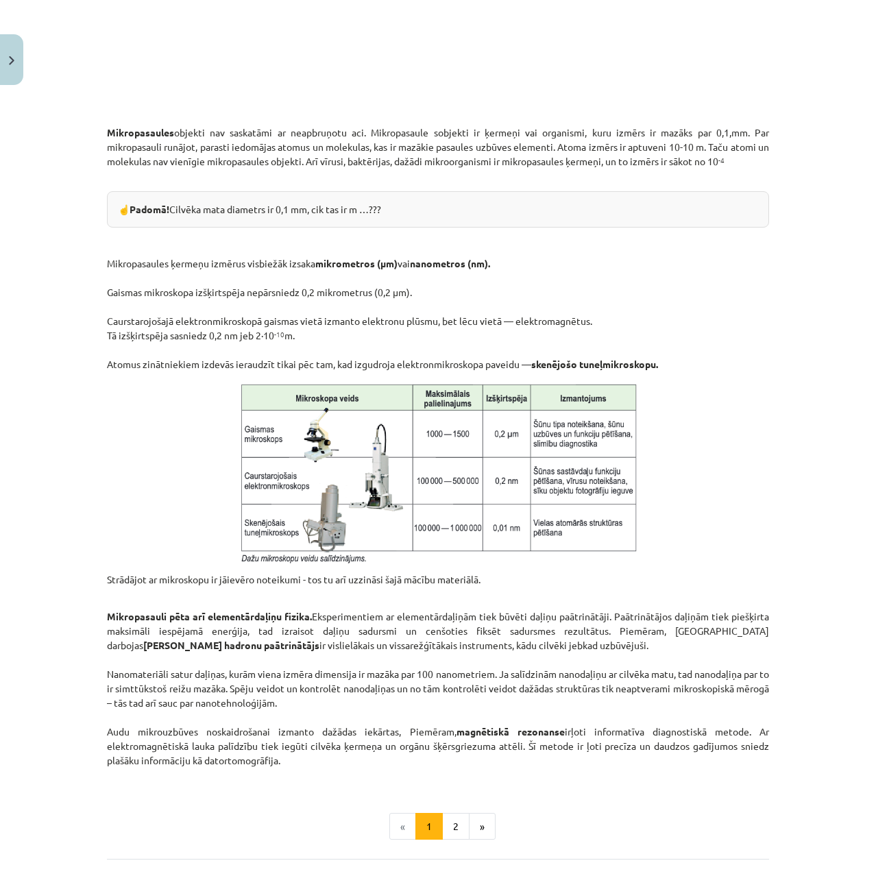
scroll to position [798, 0]
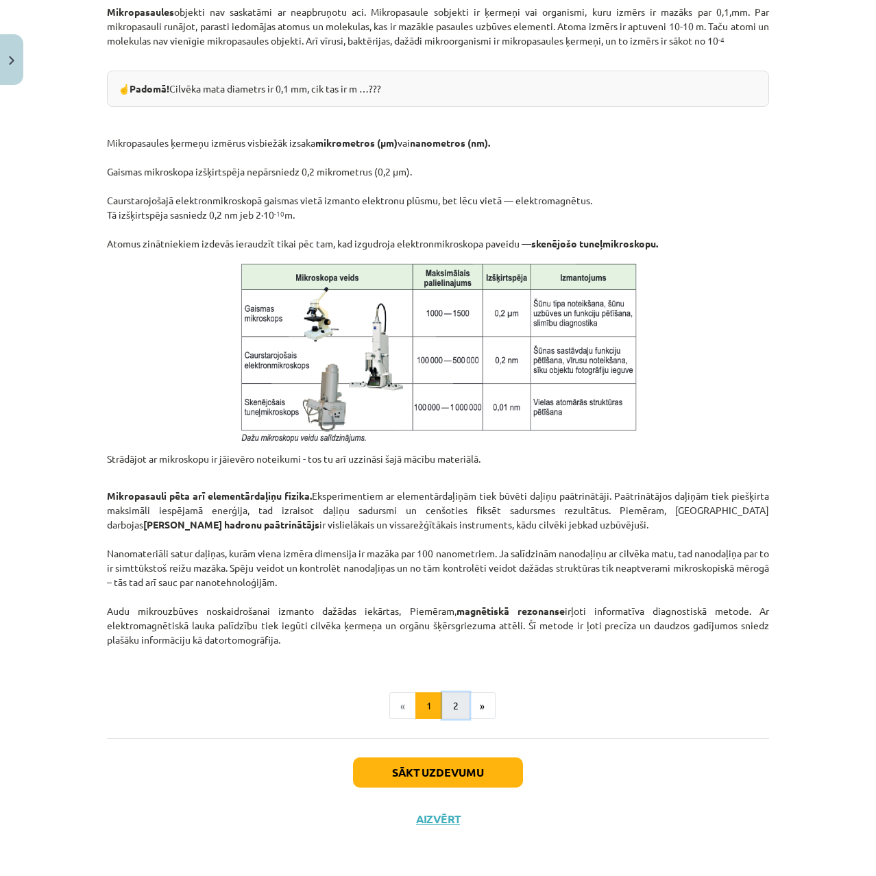
click at [457, 703] on button "2" at bounding box center [455, 705] width 27 height 27
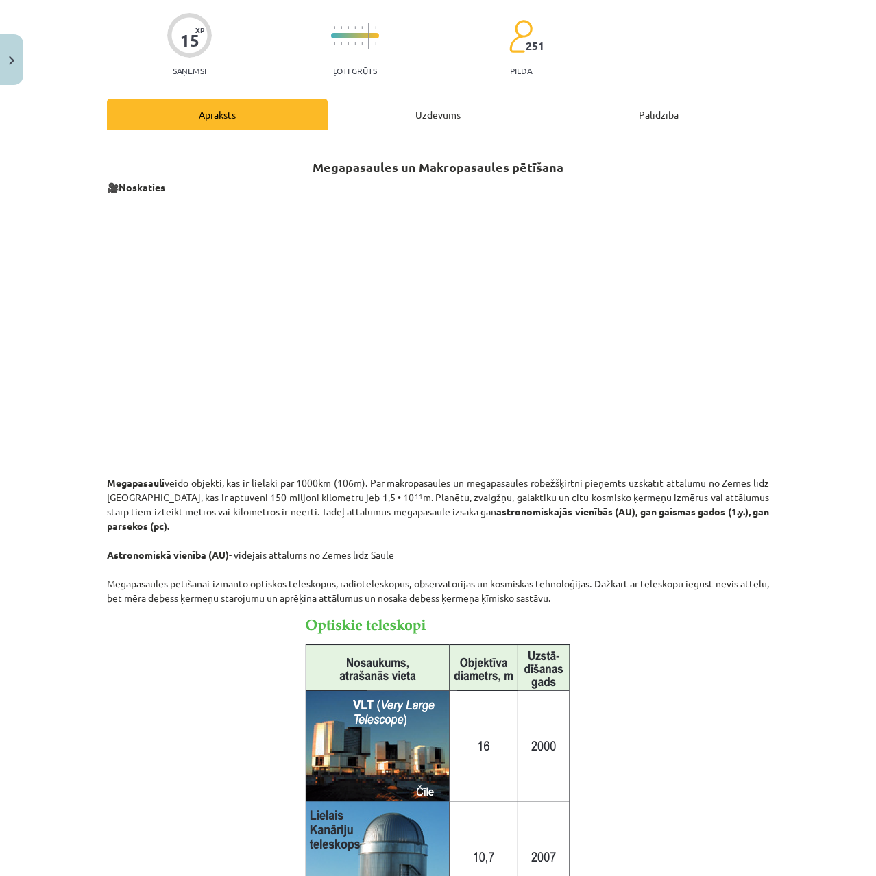
scroll to position [0, 0]
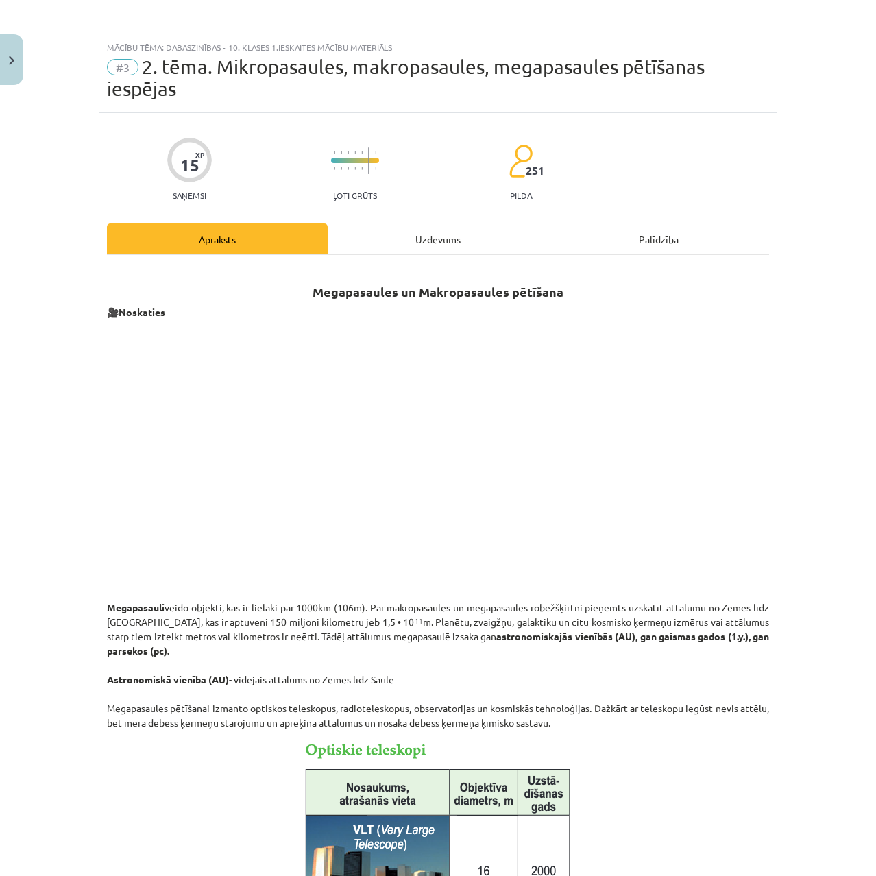
click at [419, 242] on div "Uzdevums" at bounding box center [438, 238] width 221 height 31
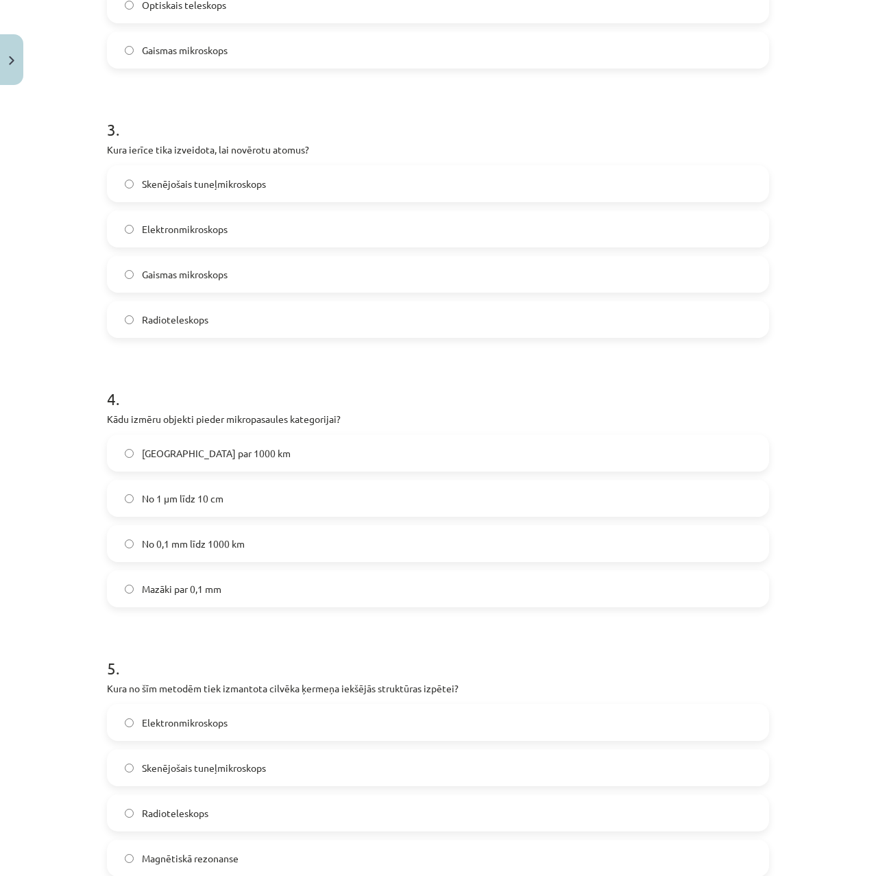
scroll to position [897, 0]
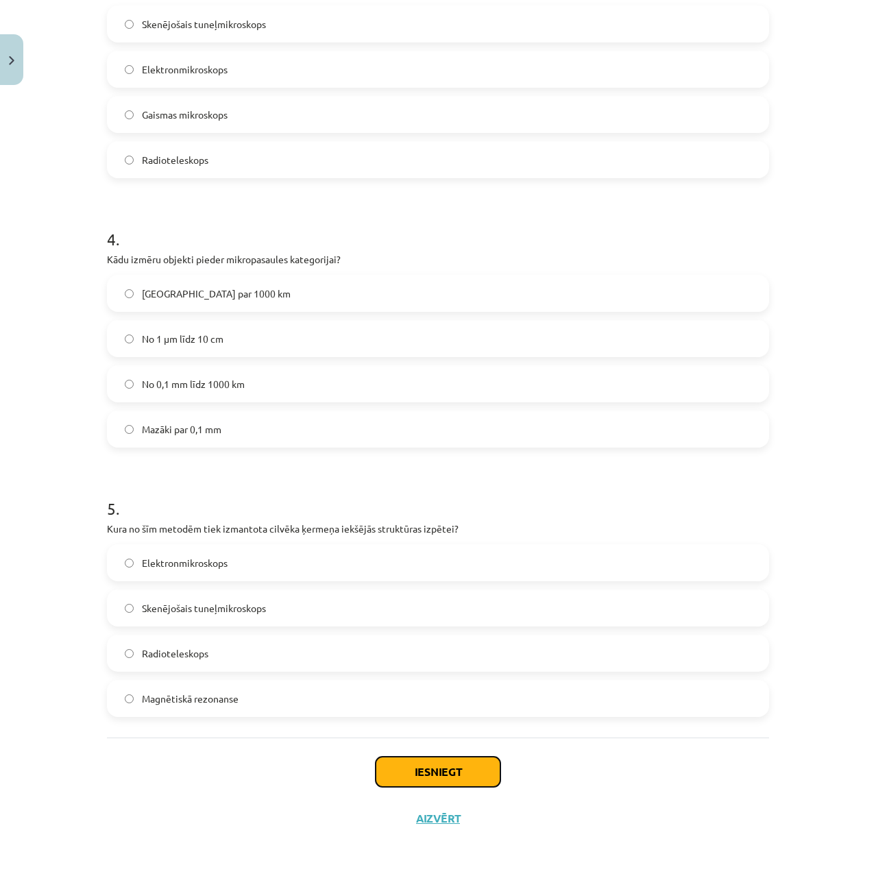
click at [458, 774] on button "Iesniegt" at bounding box center [438, 772] width 125 height 30
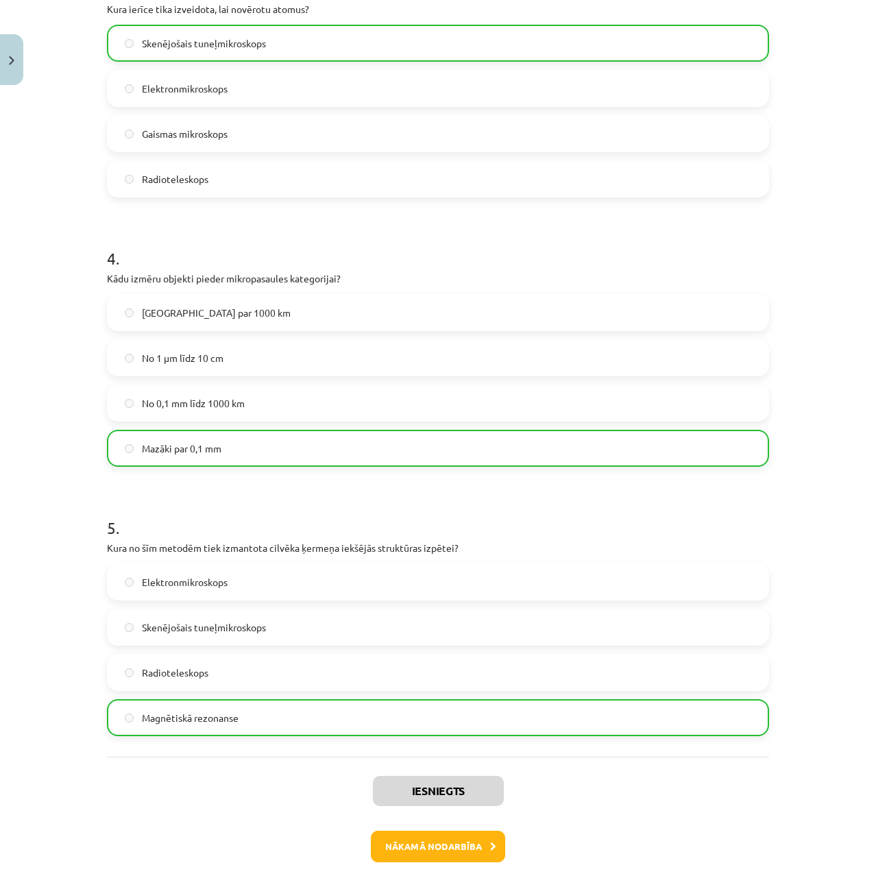
scroll to position [941, 0]
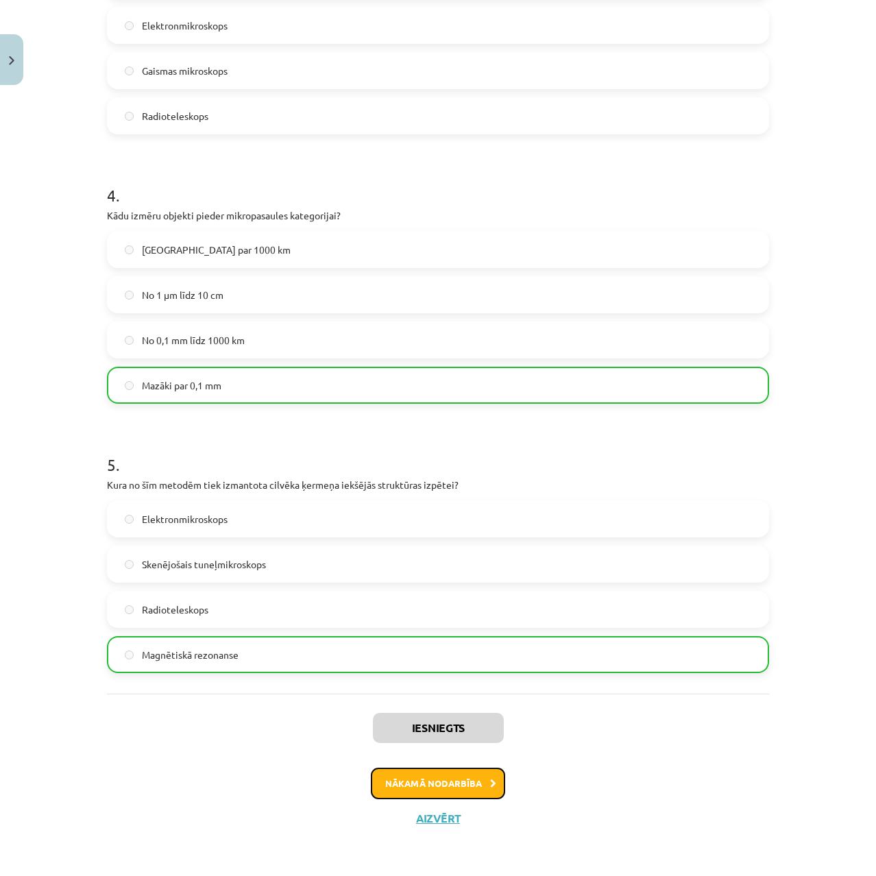
click at [459, 775] on button "Nākamā nodarbība" at bounding box center [438, 784] width 134 height 32
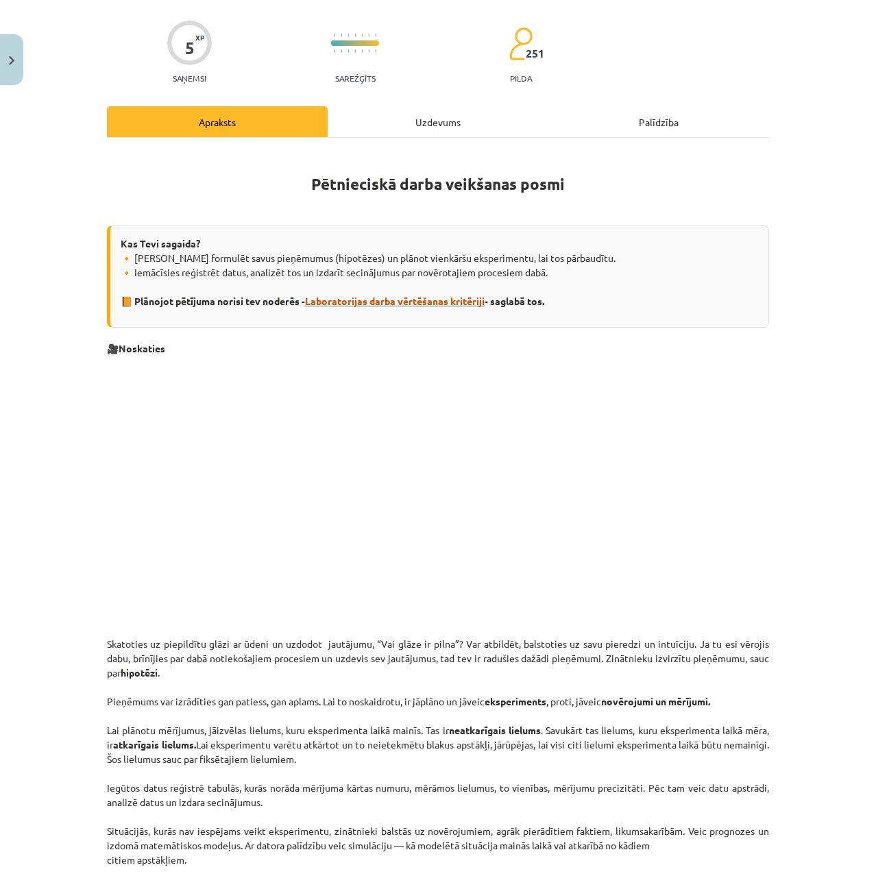
scroll to position [0, 0]
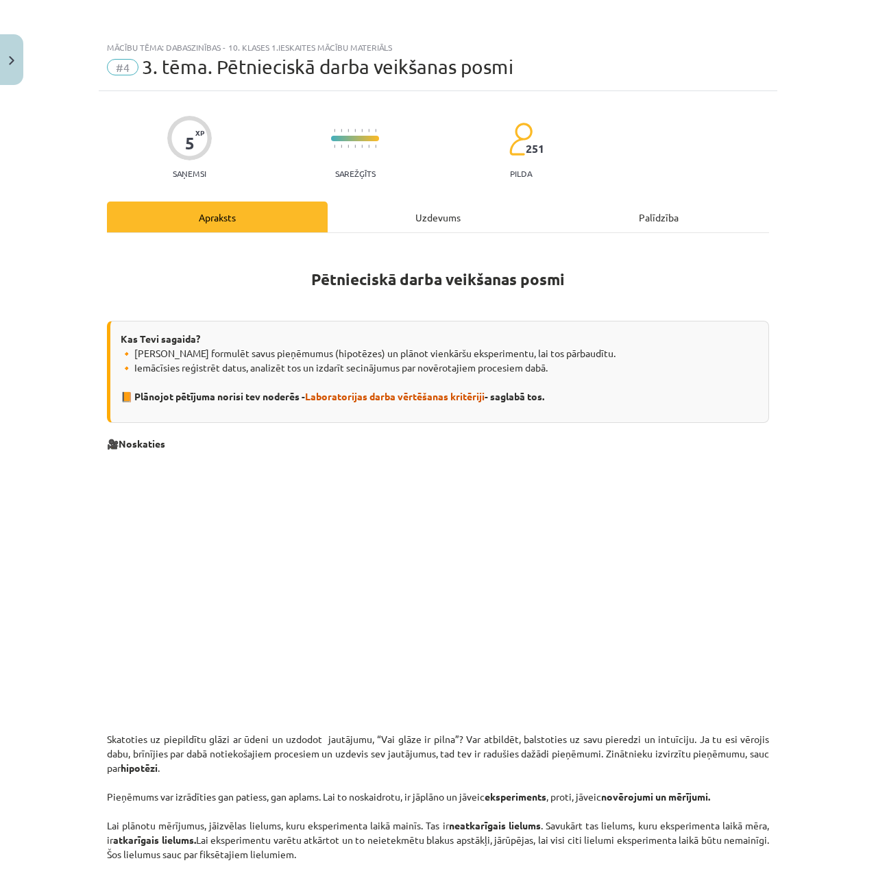
click at [380, 219] on div "Uzdevums" at bounding box center [438, 217] width 221 height 31
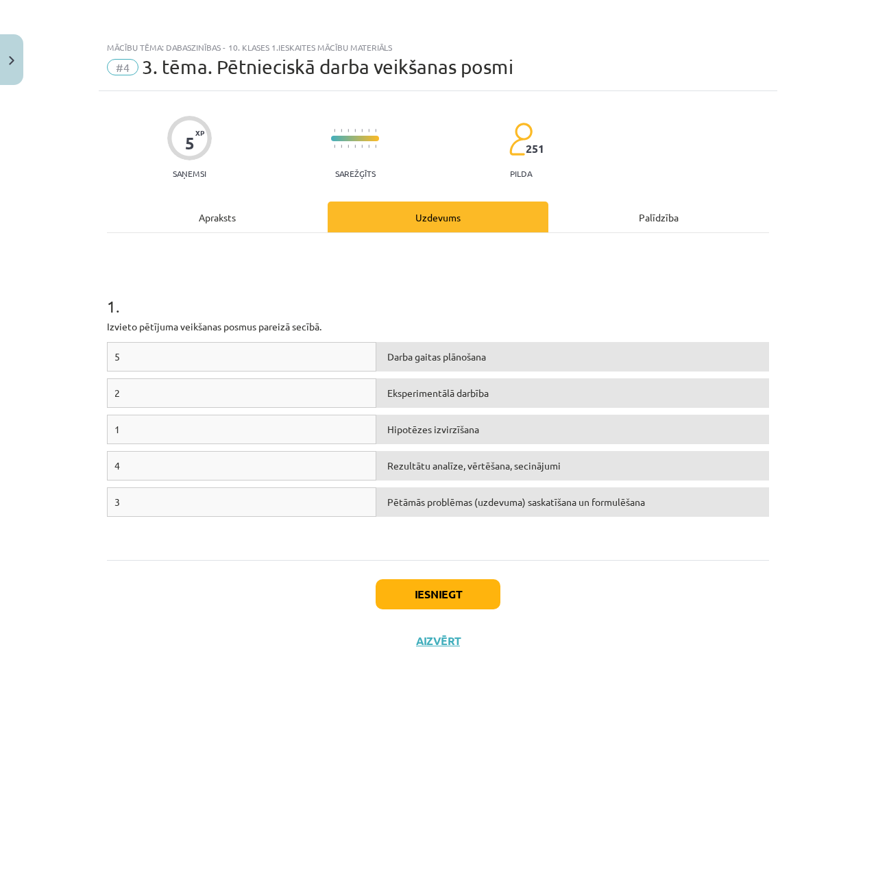
click at [249, 221] on div "Apraksts" at bounding box center [217, 217] width 221 height 31
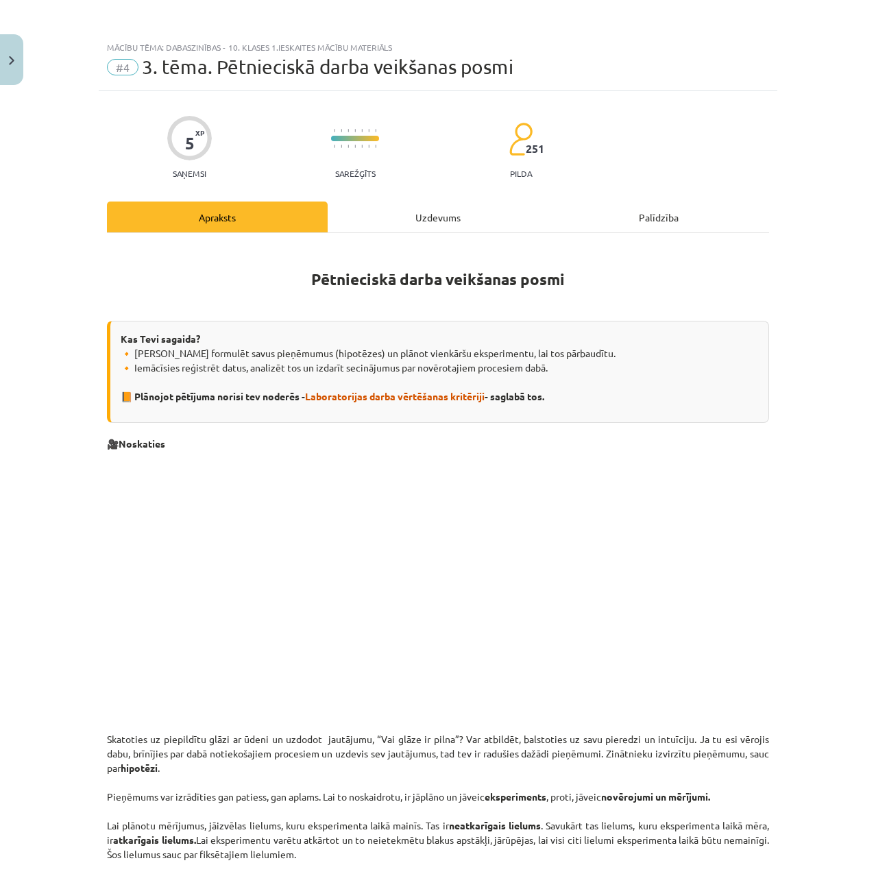
click at [375, 223] on div "Uzdevums" at bounding box center [438, 217] width 221 height 31
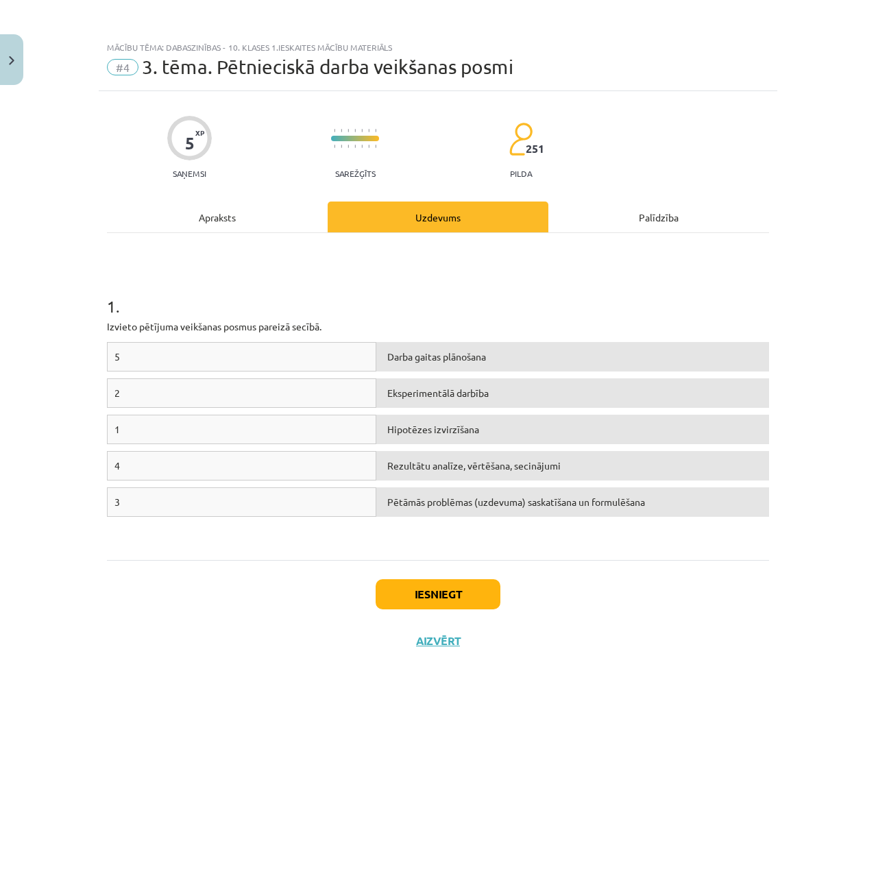
drag, startPoint x: 235, startPoint y: 430, endPoint x: 391, endPoint y: 424, distance: 156.4
click at [391, 424] on div "1 Hipotēzes izvirzīšana" at bounding box center [438, 433] width 662 height 36
drag, startPoint x: 109, startPoint y: 422, endPoint x: 166, endPoint y: 430, distance: 57.6
click at [166, 430] on div "1" at bounding box center [241, 429] width 269 height 29
click at [441, 432] on div "Hipotēzes izvirzīšana" at bounding box center [572, 429] width 393 height 29
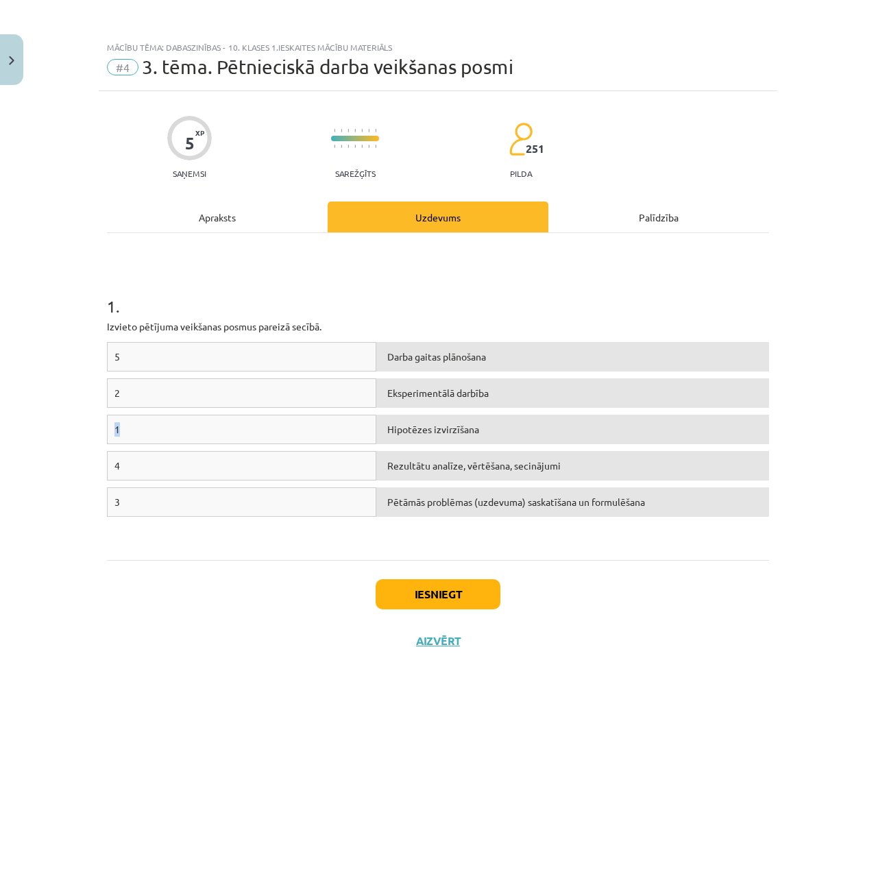
click at [441, 432] on div "Hipotēzes izvirzīšana" at bounding box center [572, 429] width 393 height 29
click at [171, 426] on div "1" at bounding box center [241, 429] width 269 height 29
click at [116, 433] on div "1" at bounding box center [241, 429] width 269 height 29
click at [241, 224] on div "Apraksts" at bounding box center [217, 217] width 221 height 31
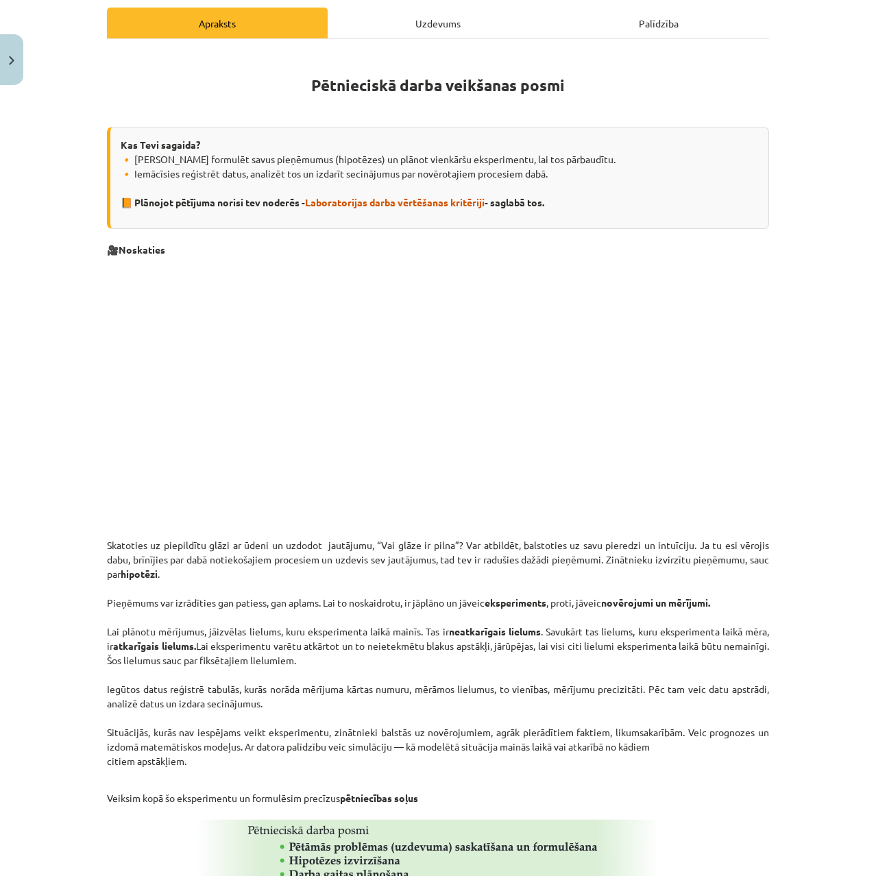
scroll to position [69, 0]
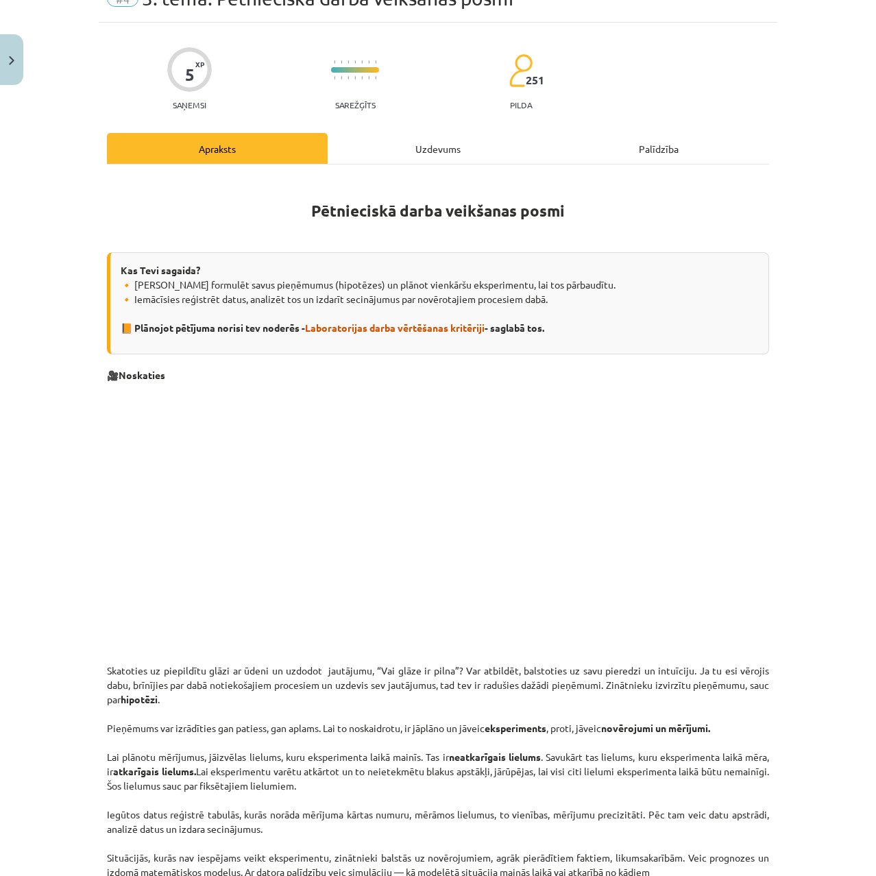
click at [391, 156] on div "Uzdevums" at bounding box center [438, 148] width 221 height 31
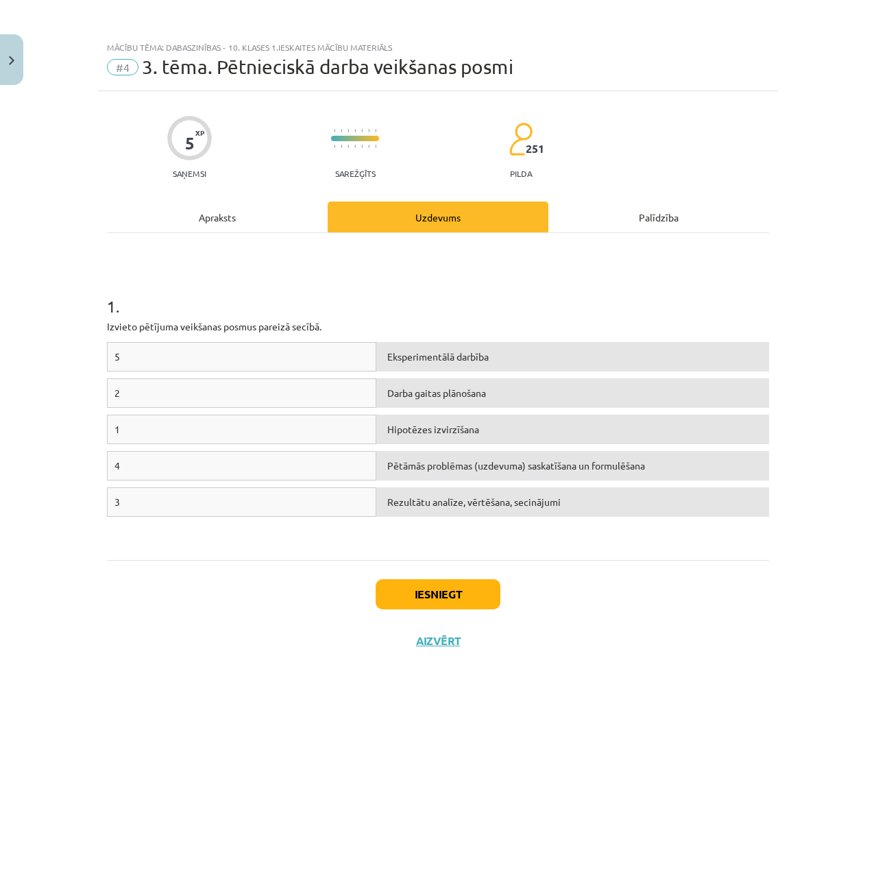
click at [260, 209] on div "Apraksts" at bounding box center [217, 217] width 221 height 31
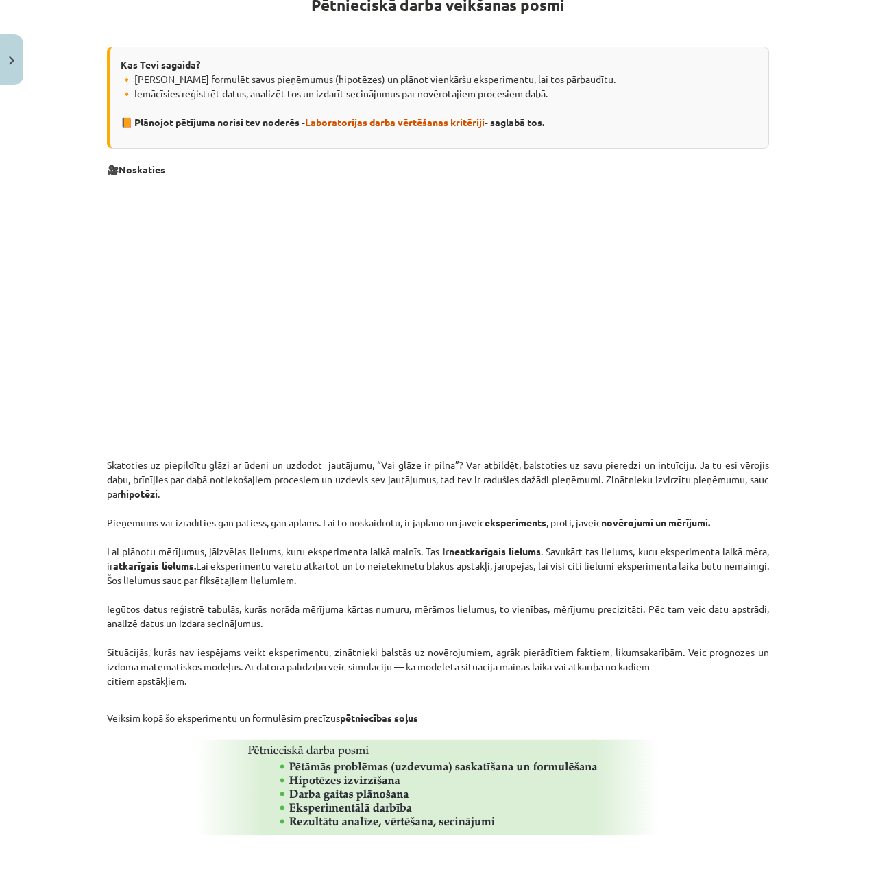
scroll to position [69, 0]
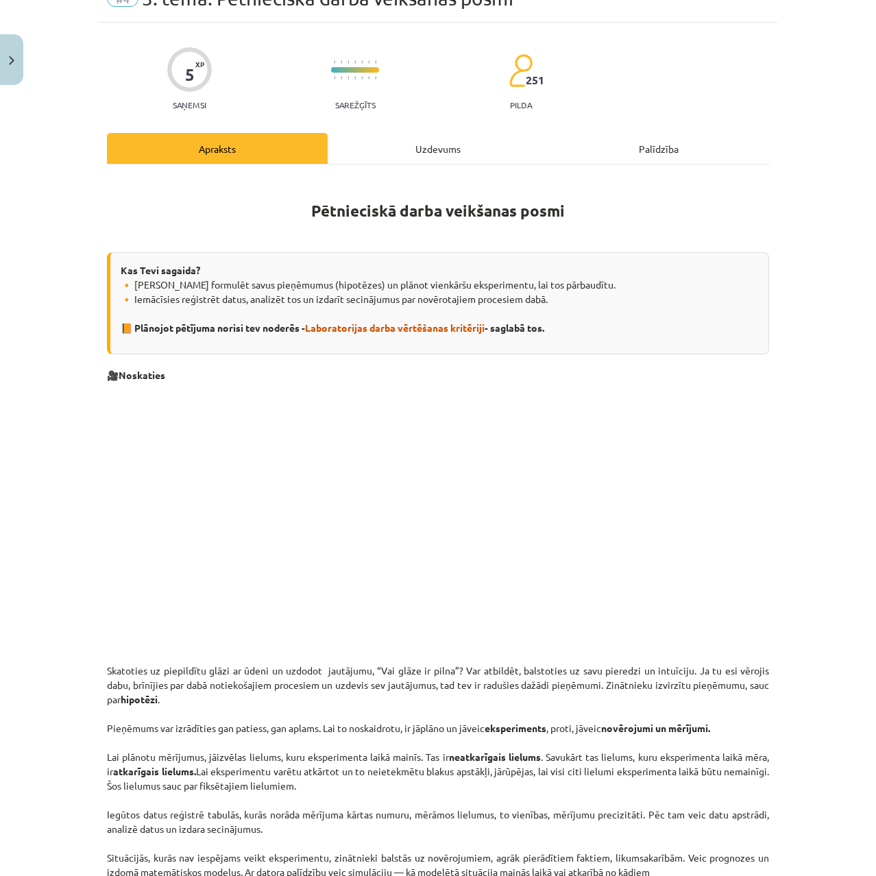
click at [400, 152] on div "Uzdevums" at bounding box center [438, 148] width 221 height 31
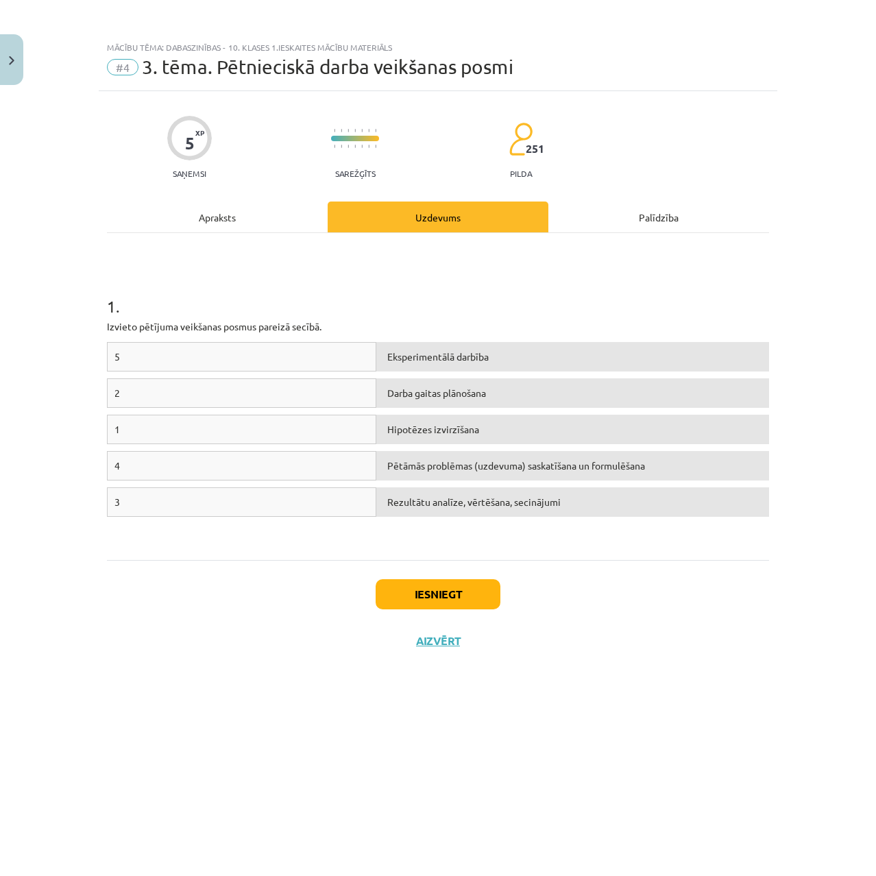
scroll to position [0, 0]
click at [254, 200] on div "5 XP Saņemsi Sarežģīts 251 pilda Apraksts Uzdevums Palīdzība 1 . Izvieto pētīju…" at bounding box center [438, 466] width 679 height 751
click at [251, 209] on div "Apraksts" at bounding box center [217, 217] width 221 height 31
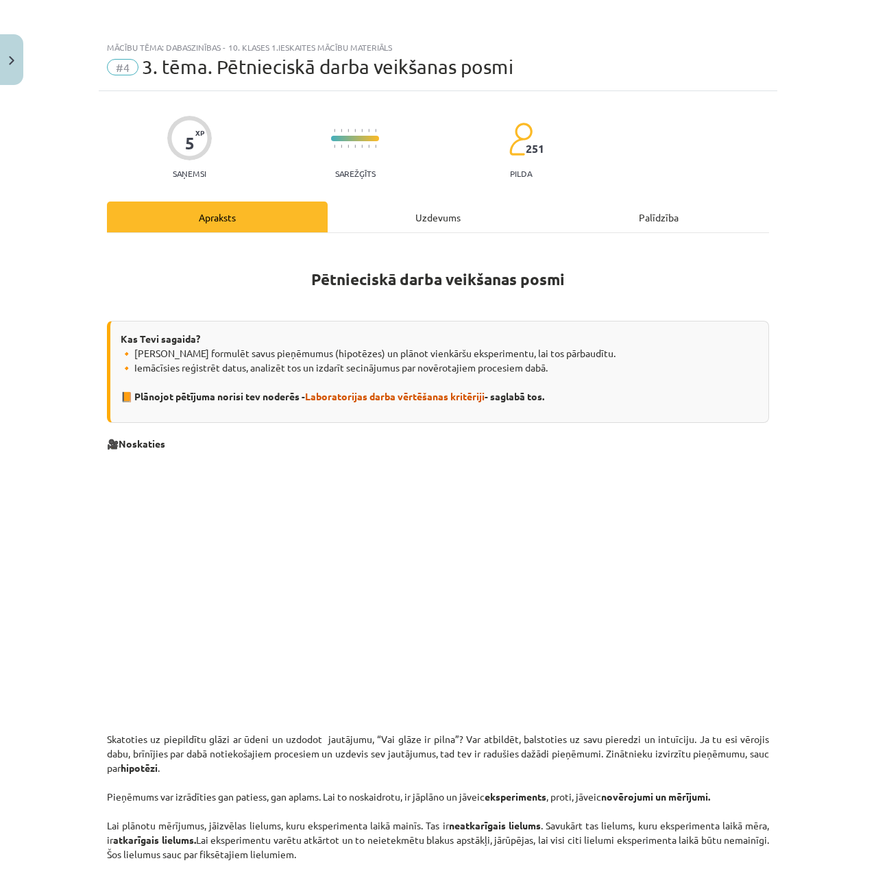
click at [372, 208] on div "Uzdevums" at bounding box center [438, 217] width 221 height 31
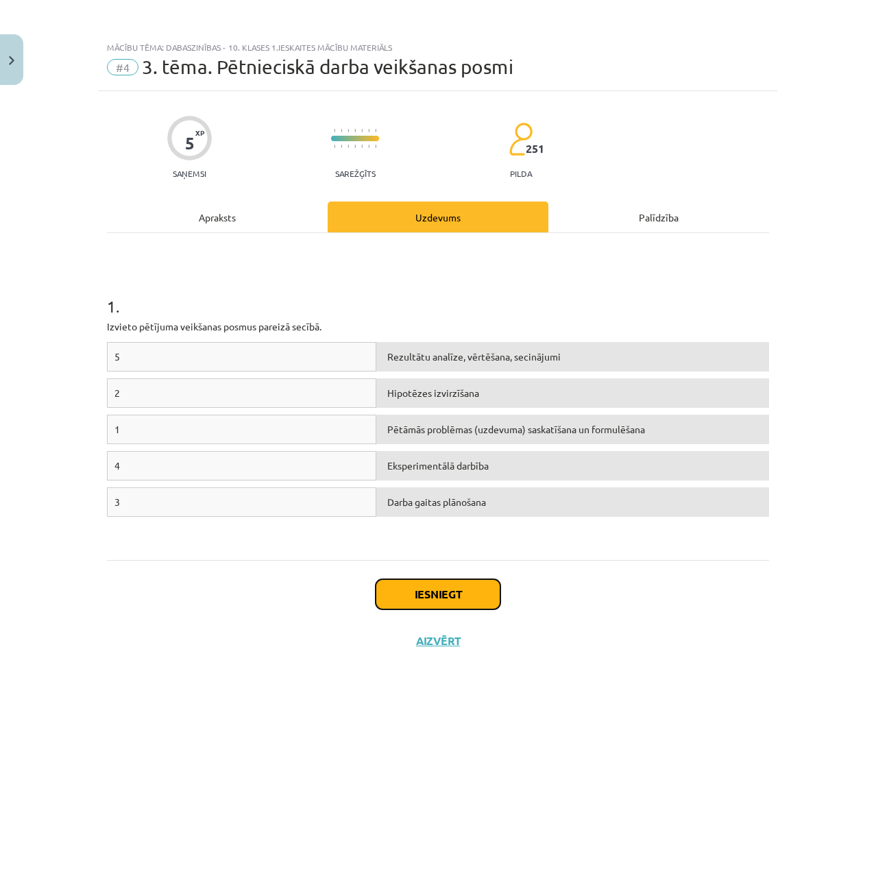
click at [447, 585] on button "Iesniegt" at bounding box center [438, 594] width 125 height 30
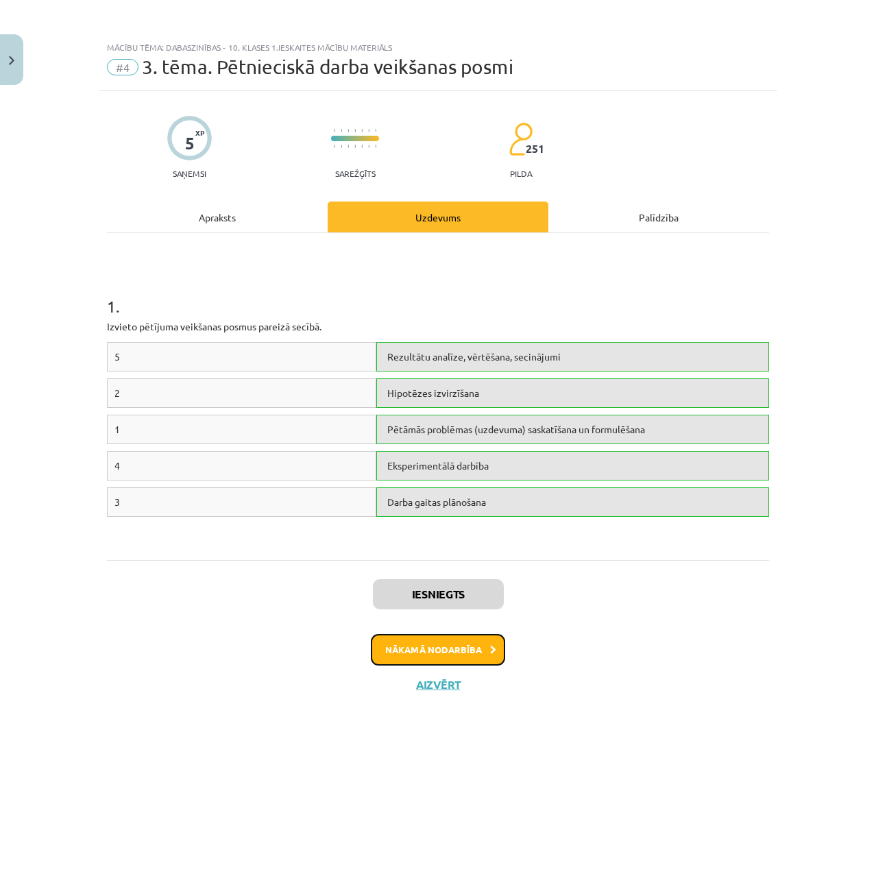
click at [445, 651] on button "Nākamā nodarbība" at bounding box center [438, 650] width 134 height 32
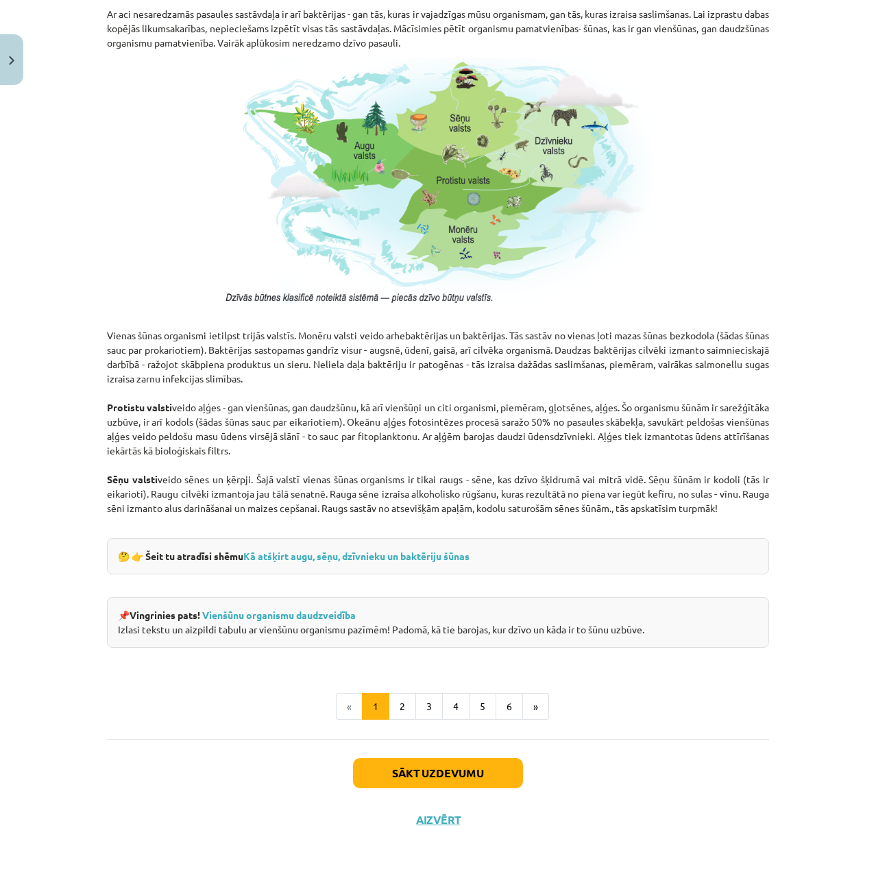
scroll to position [914, 0]
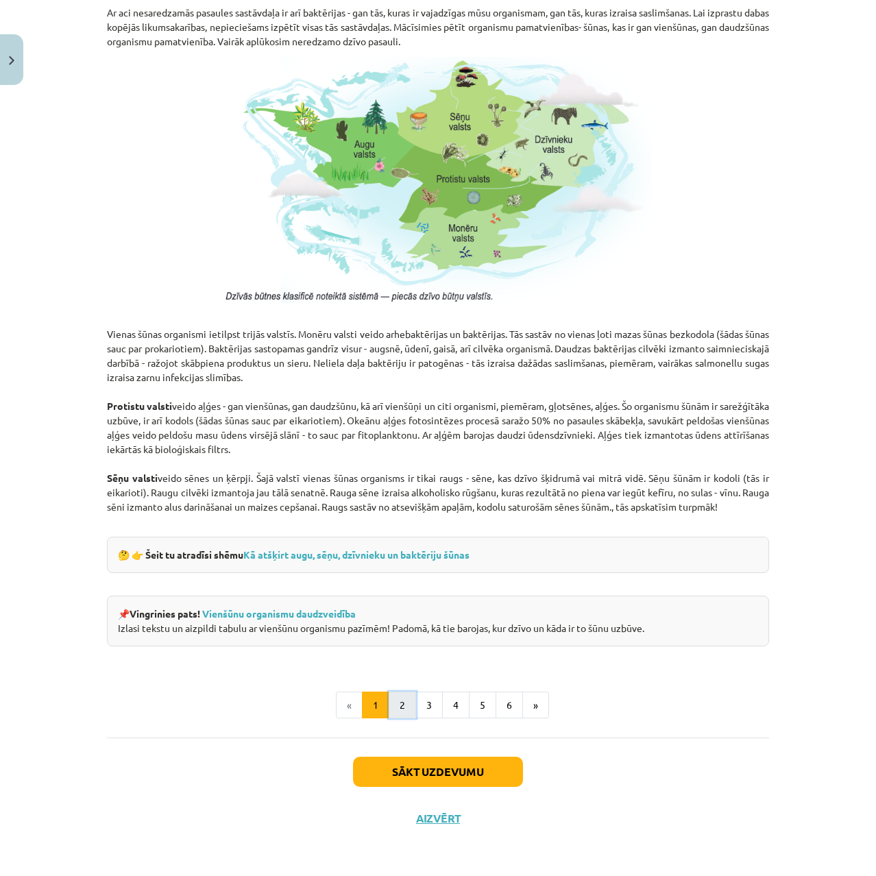
click at [395, 701] on button "2" at bounding box center [402, 705] width 27 height 27
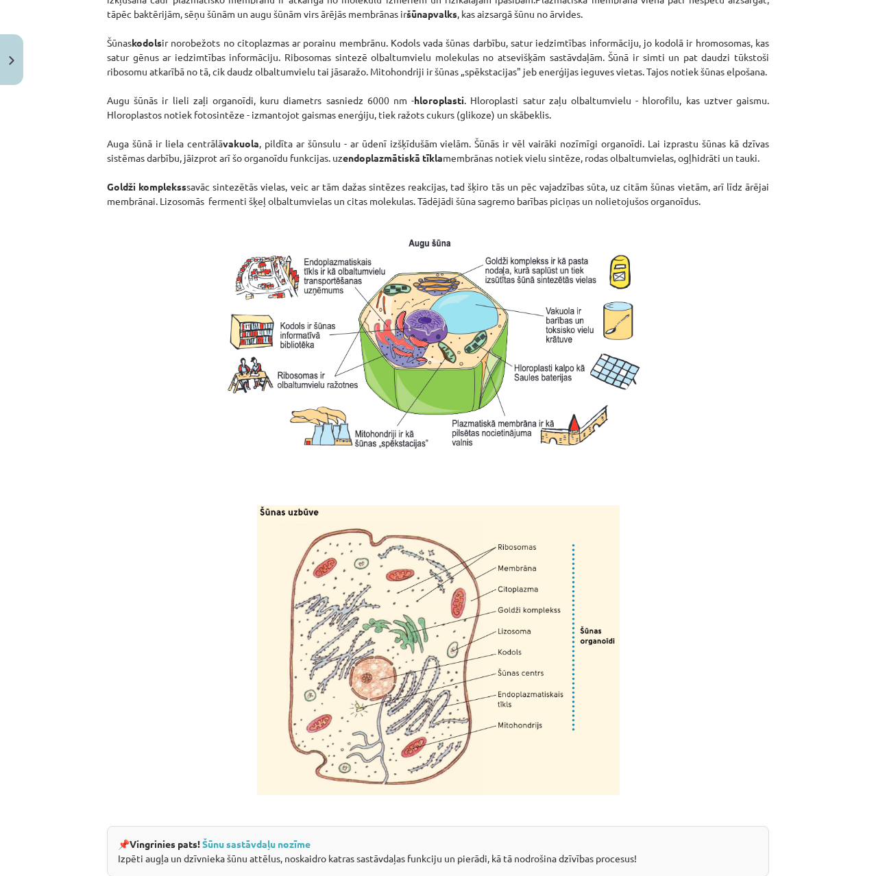
scroll to position [1346, 0]
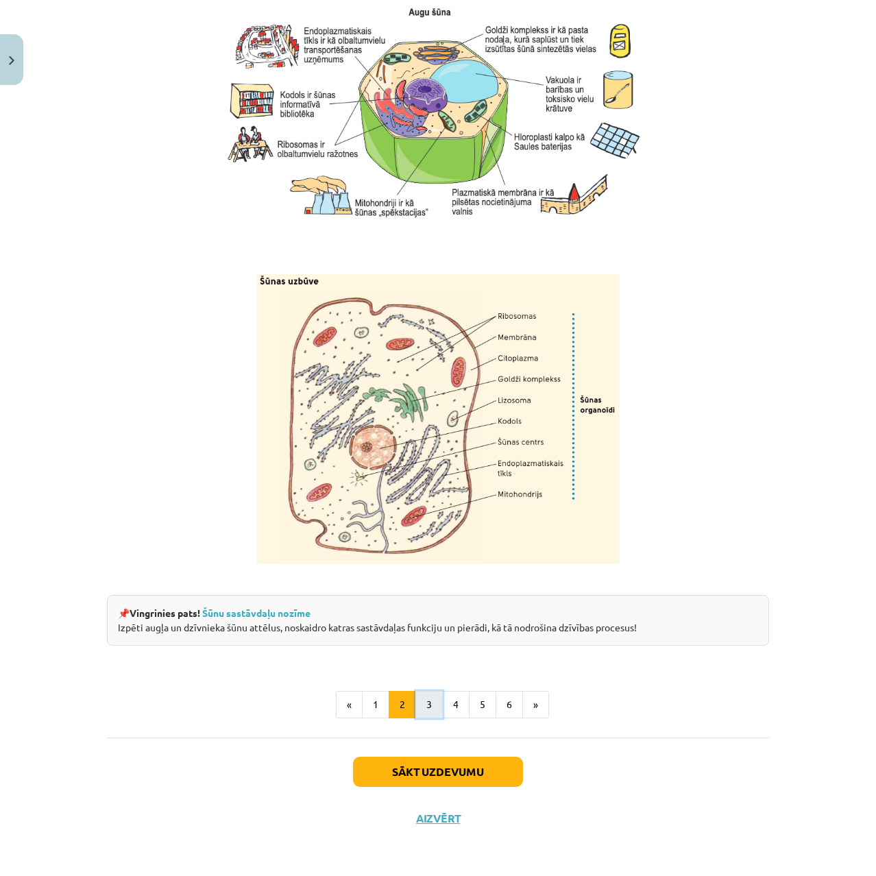
click at [428, 703] on button "3" at bounding box center [428, 704] width 27 height 27
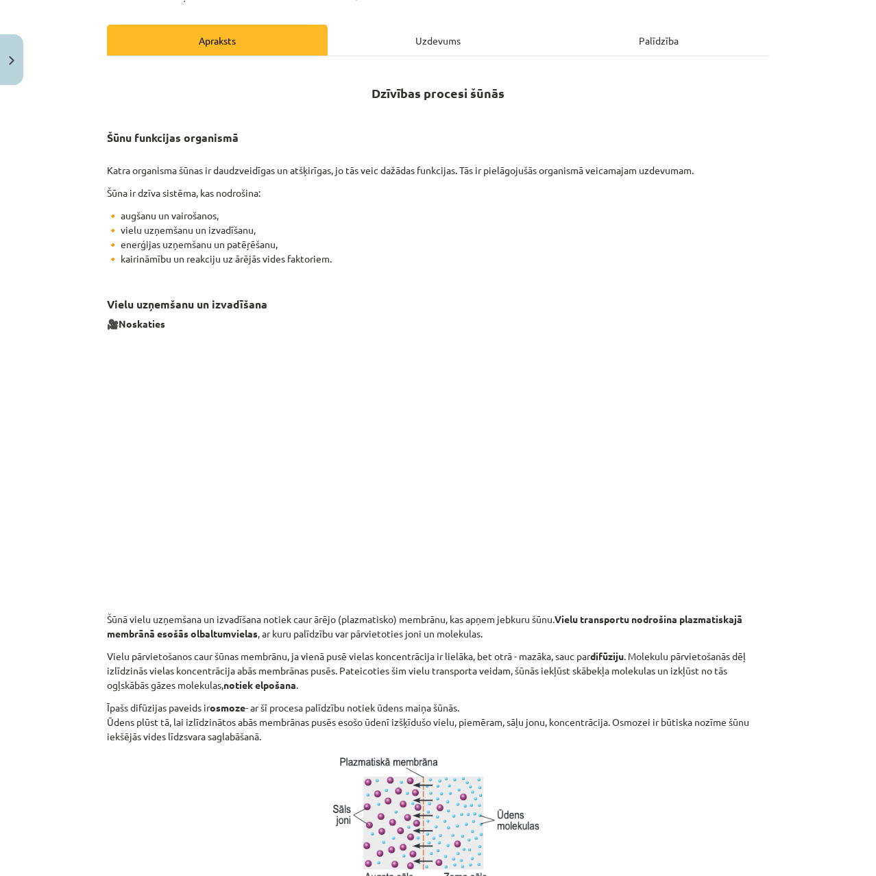
scroll to position [0, 0]
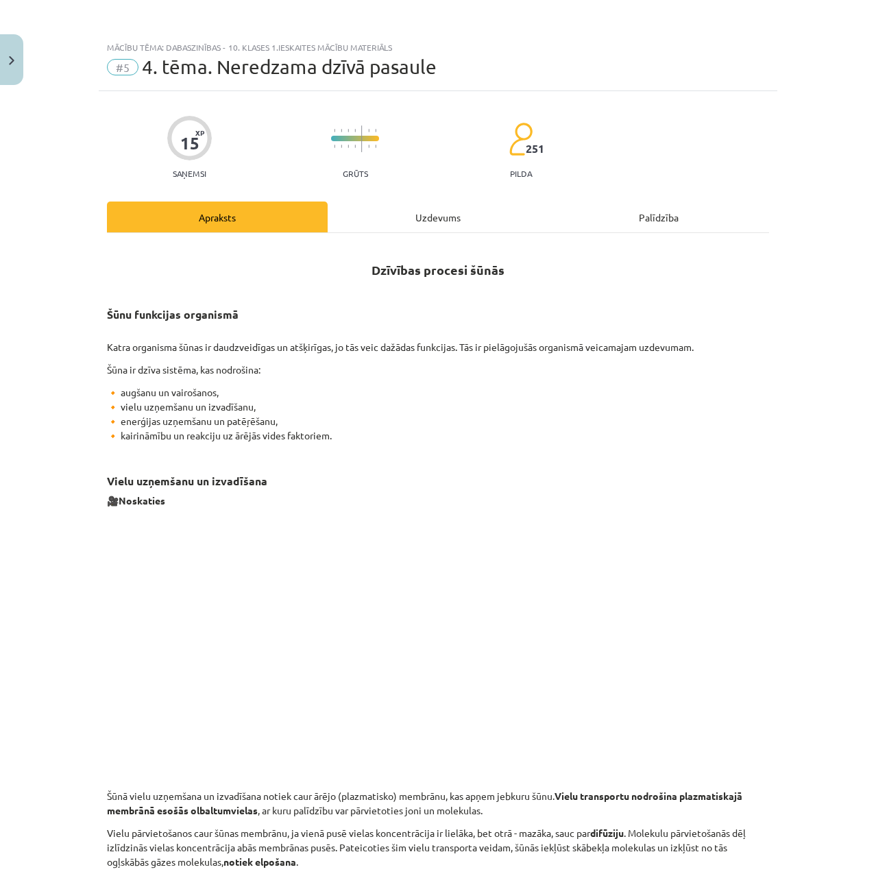
click at [390, 219] on div "Uzdevums" at bounding box center [438, 217] width 221 height 31
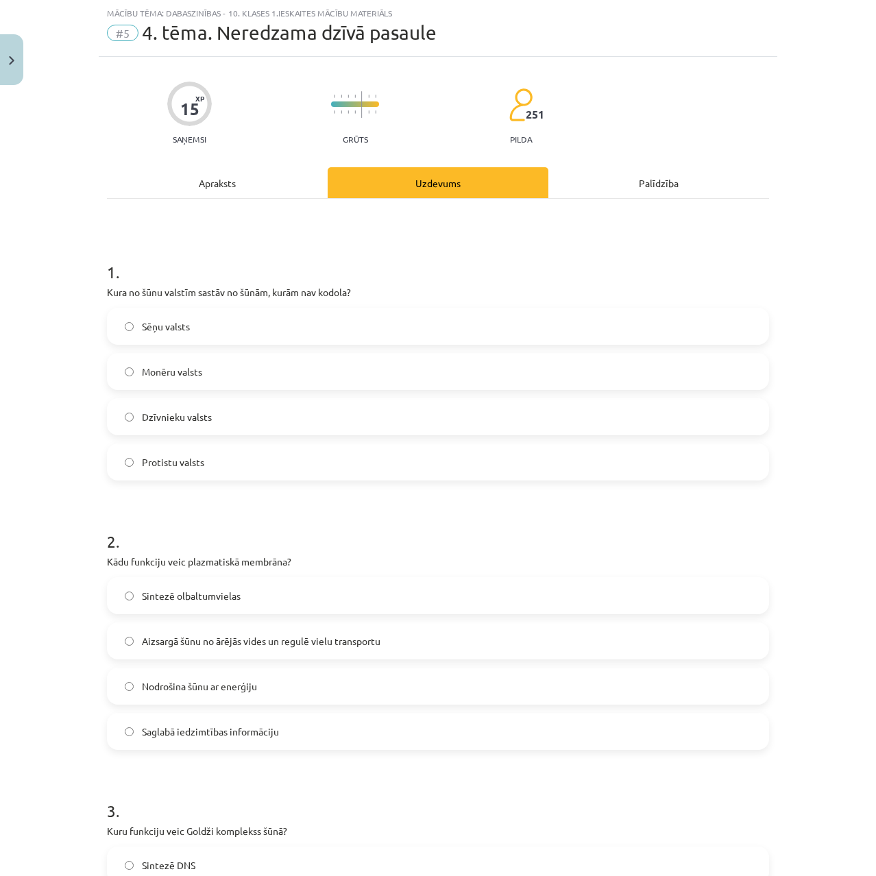
click at [254, 182] on div "Apraksts" at bounding box center [217, 182] width 221 height 31
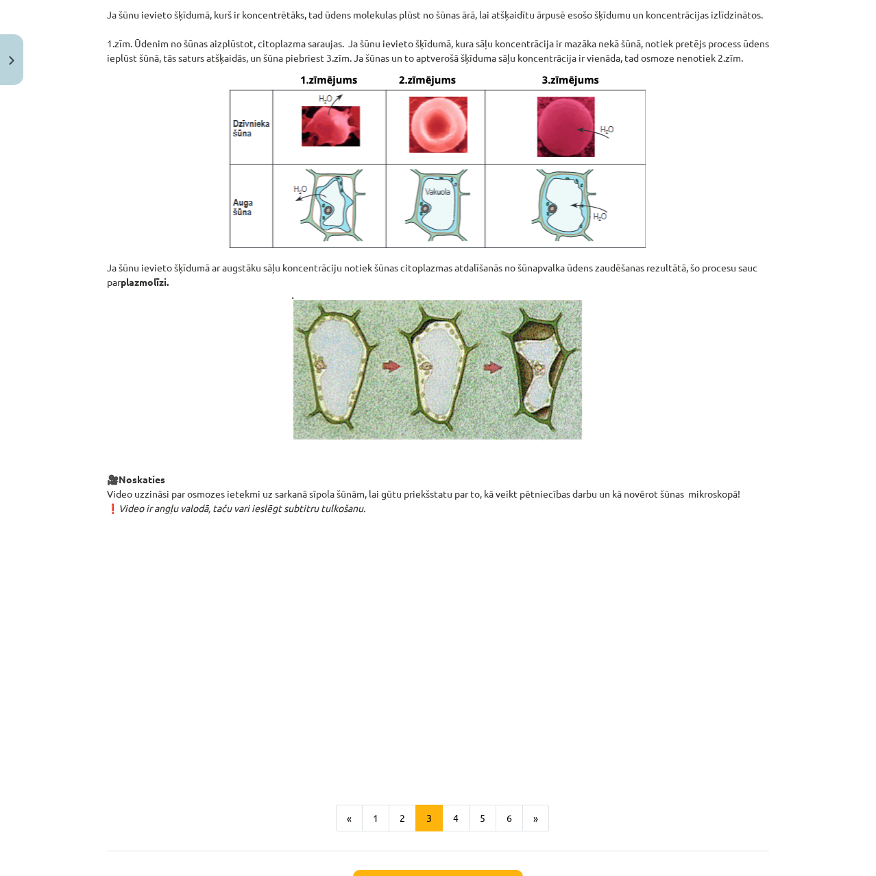
scroll to position [1232, 0]
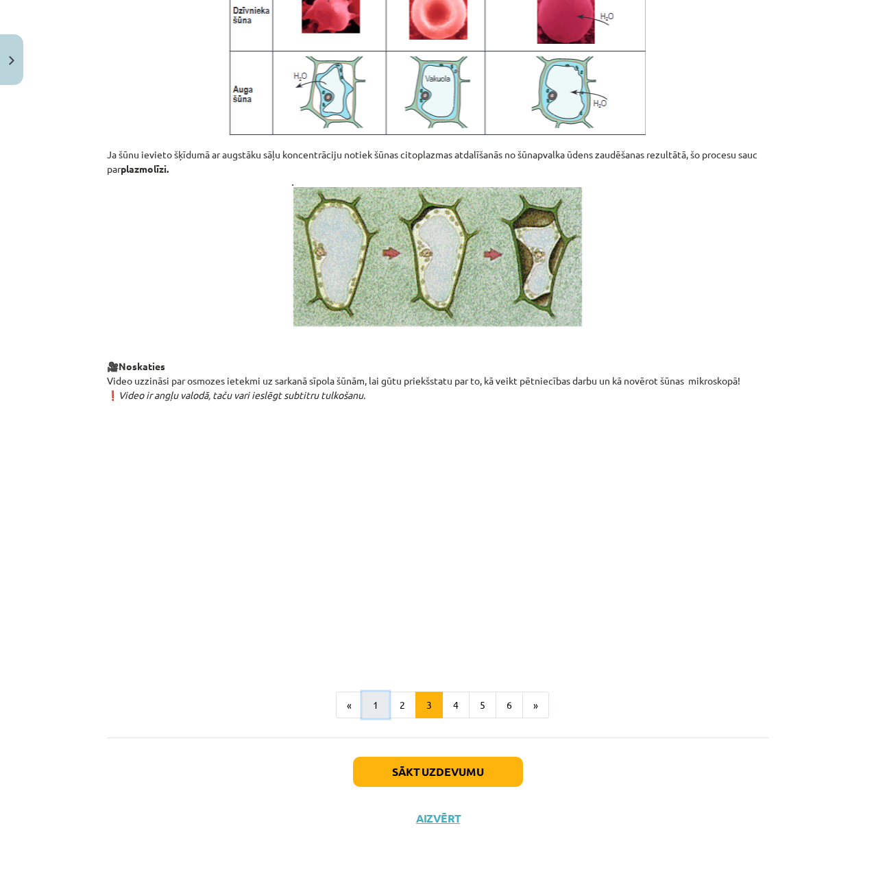
click at [371, 705] on button "1" at bounding box center [375, 705] width 27 height 27
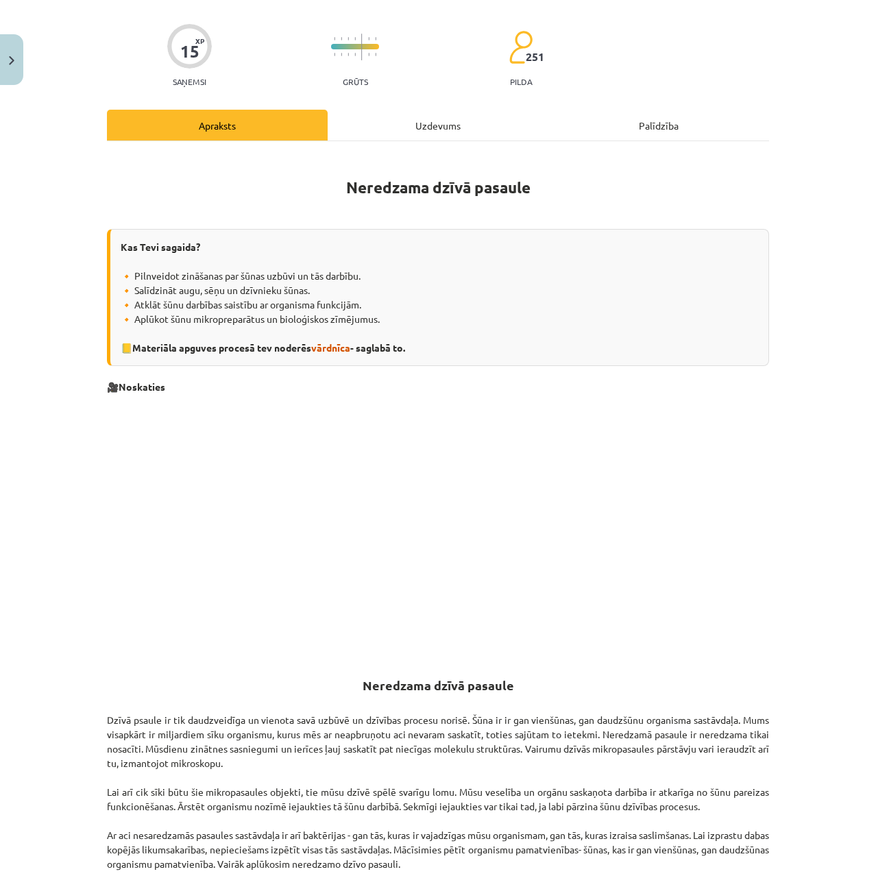
scroll to position [0, 0]
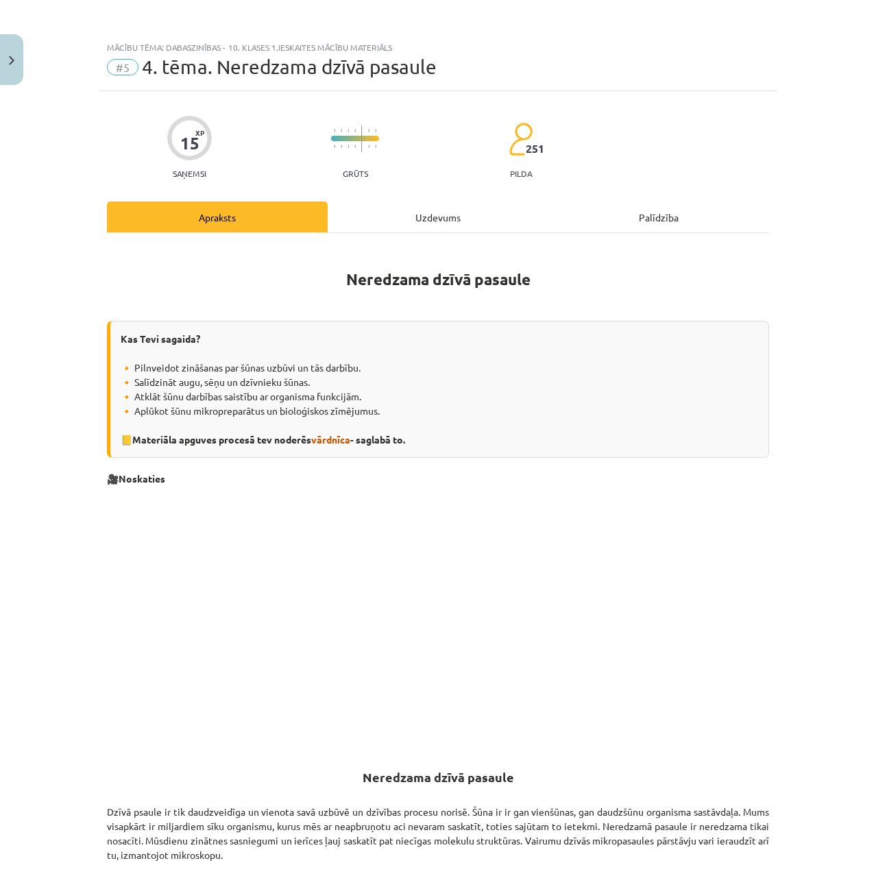
click at [426, 204] on div "Uzdevums" at bounding box center [438, 217] width 221 height 31
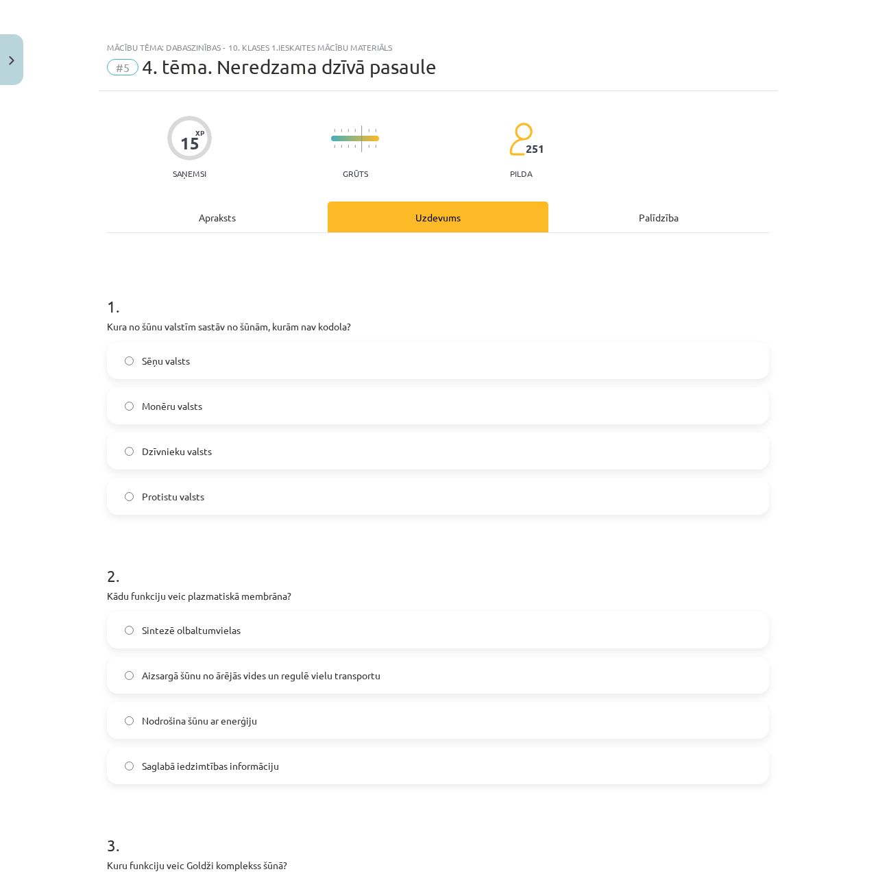
click at [173, 414] on label "Monēru valsts" at bounding box center [437, 406] width 659 height 34
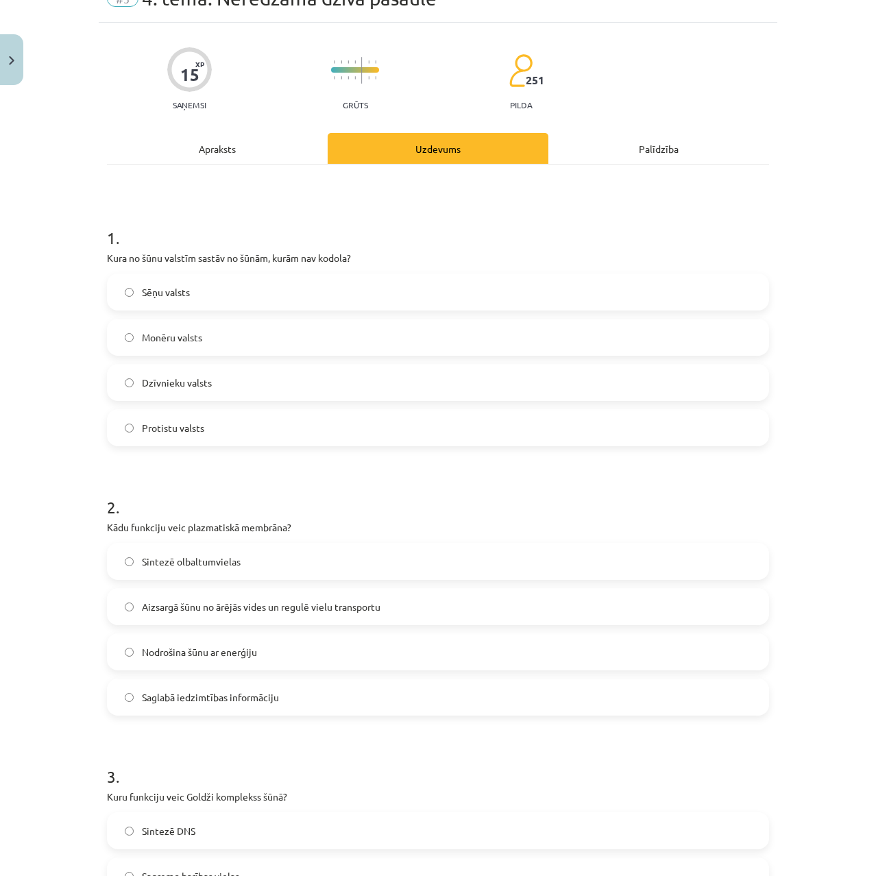
click at [193, 600] on span "Aizsargā šūnu no ārējās vides un regulē vielu transportu" at bounding box center [261, 607] width 239 height 14
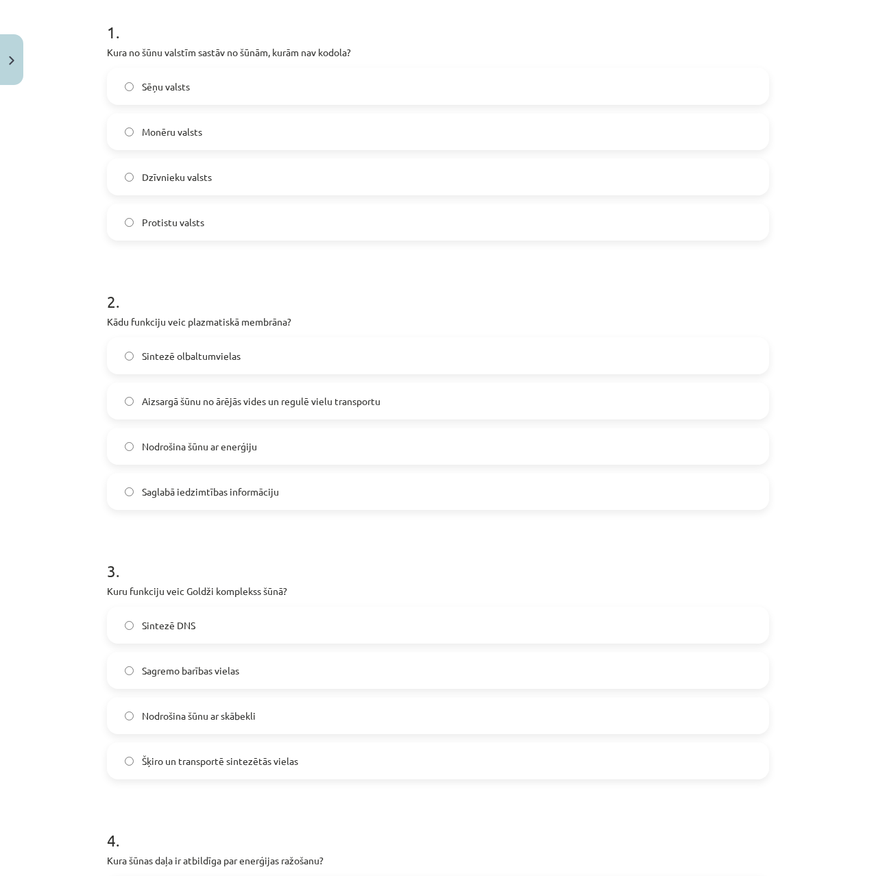
scroll to position [343, 0]
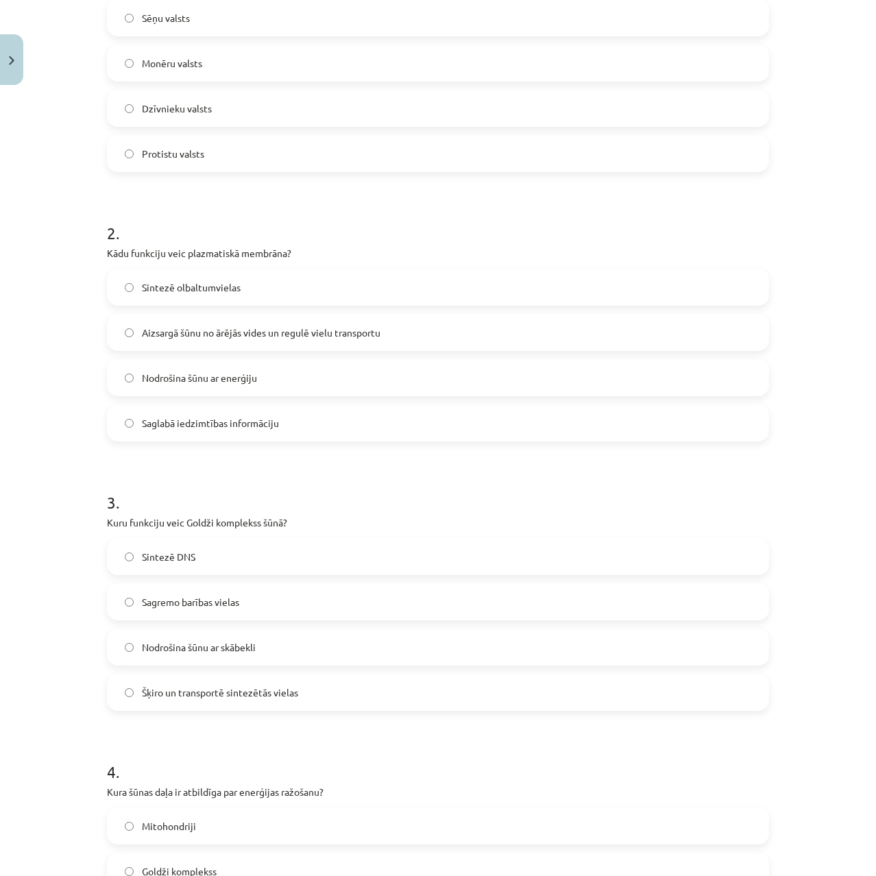
click at [223, 695] on span "Šķiro un transportē sintezētās vielas" at bounding box center [220, 692] width 156 height 14
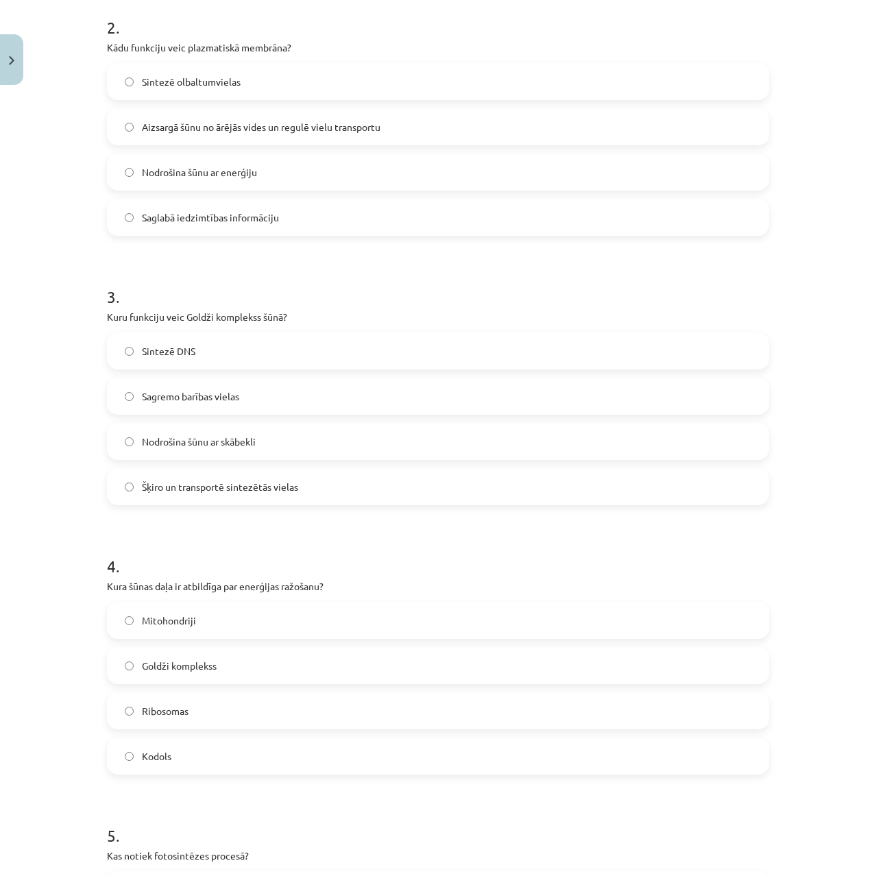
scroll to position [617, 0]
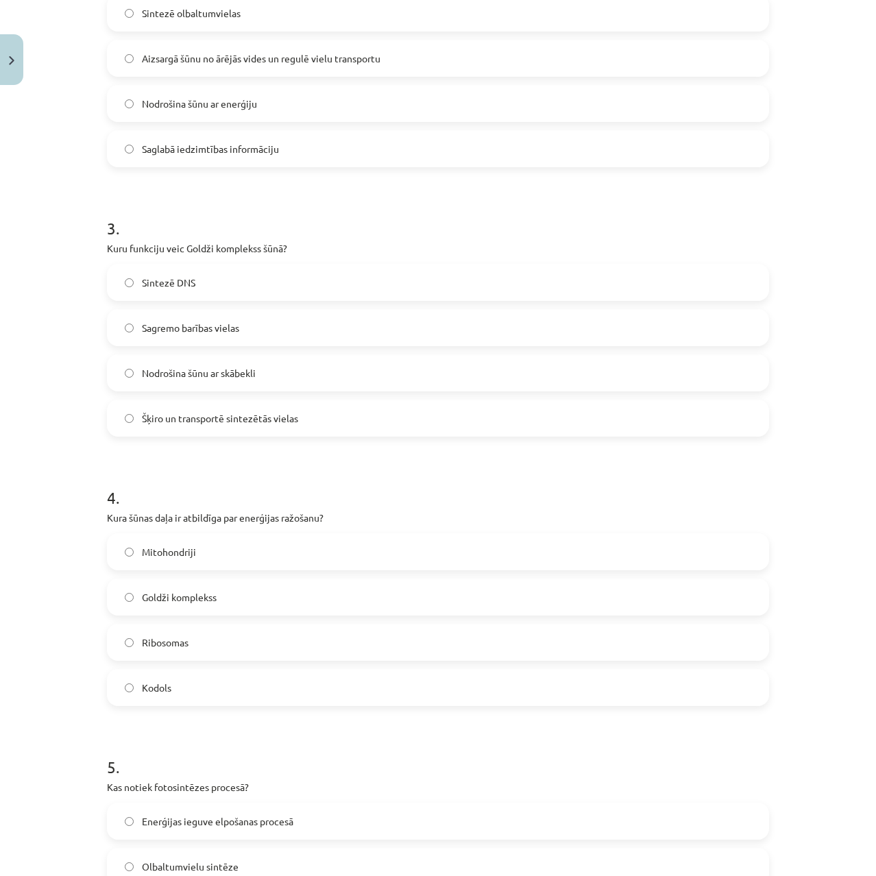
click at [181, 548] on span "Mitohondriji" at bounding box center [169, 552] width 54 height 14
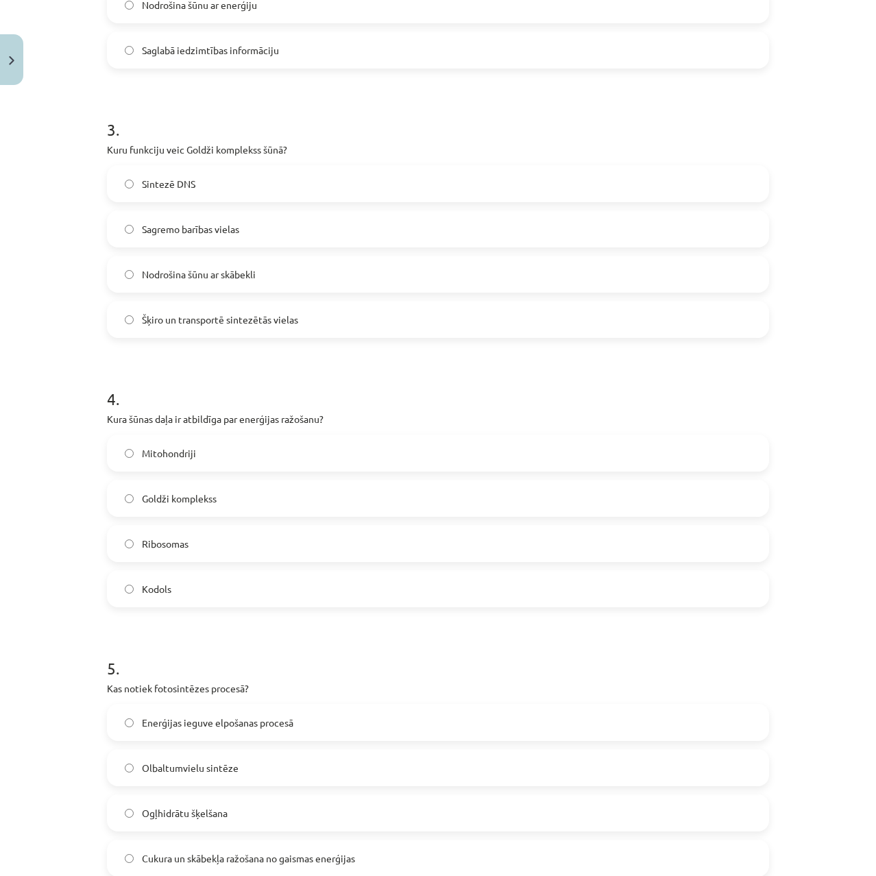
scroll to position [875, 0]
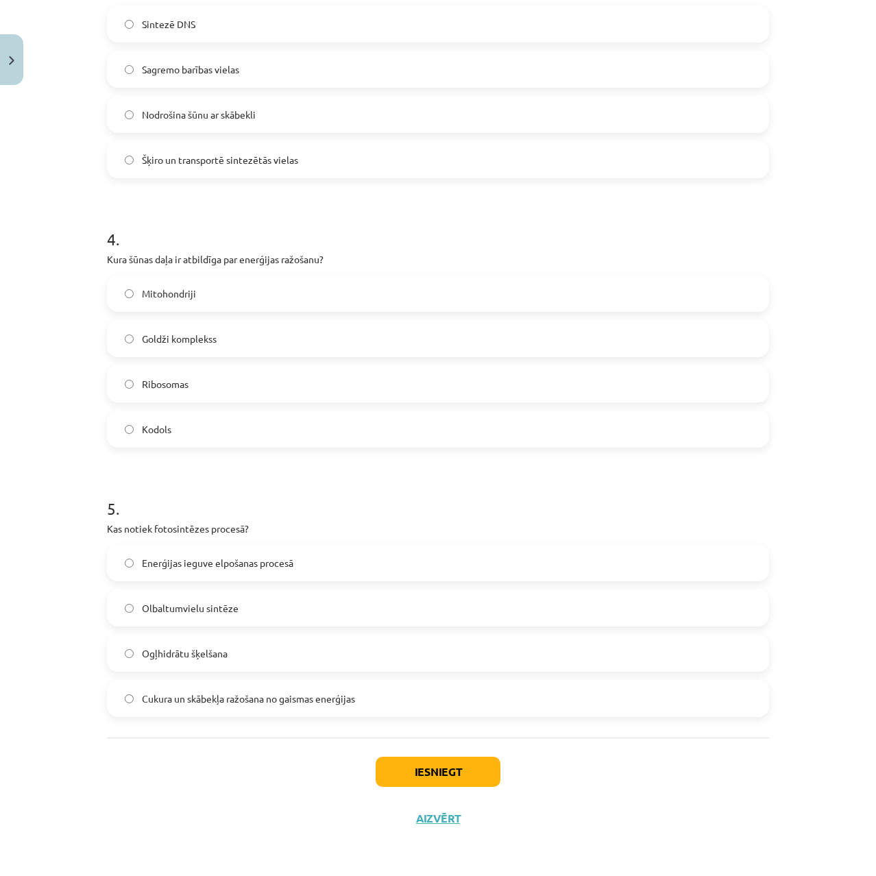
click at [199, 698] on span "Cukura un skābekļa ražošana no gaismas enerģijas" at bounding box center [248, 699] width 213 height 14
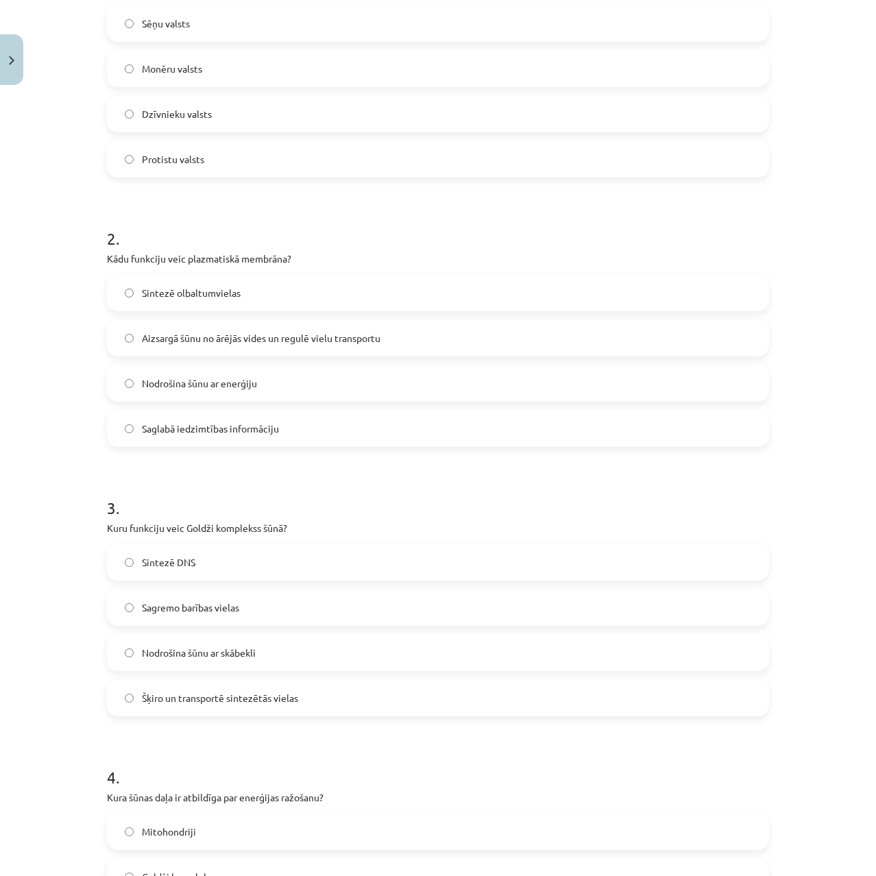
scroll to position [0, 0]
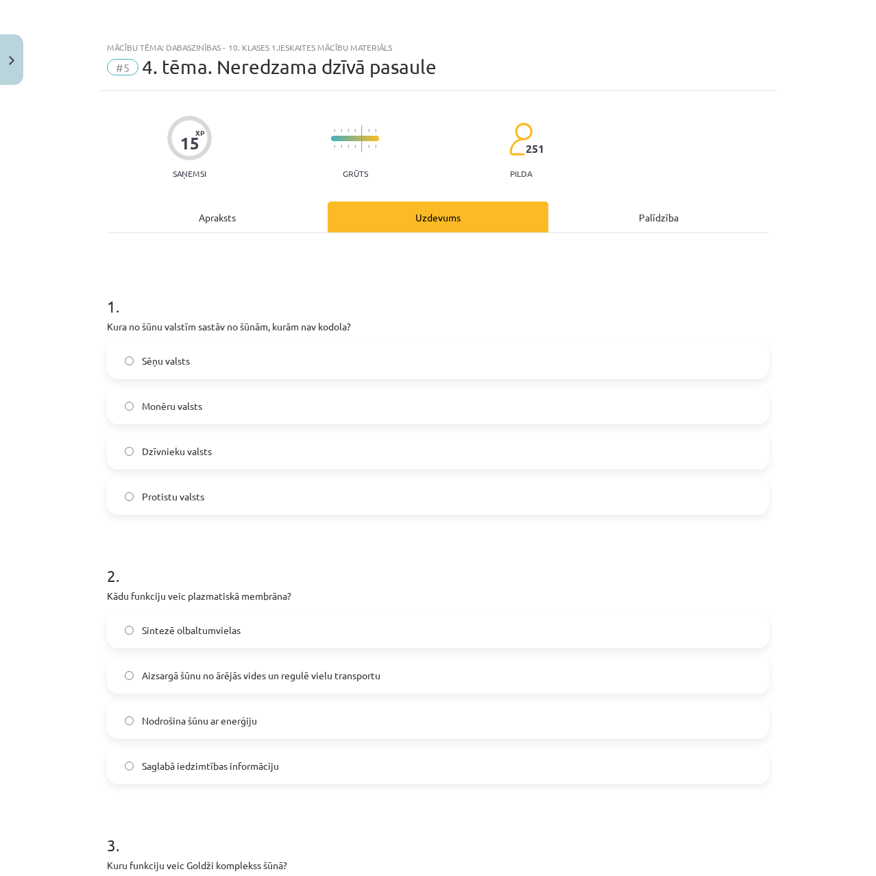
click at [217, 221] on div "Apraksts" at bounding box center [217, 217] width 221 height 31
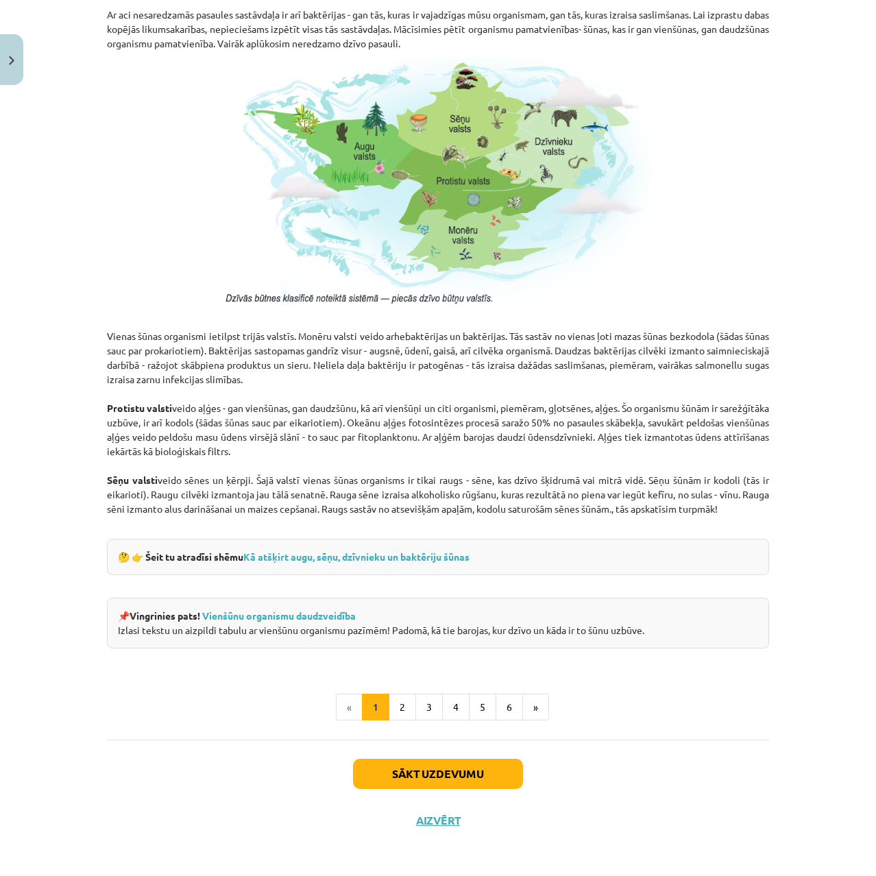
scroll to position [914, 0]
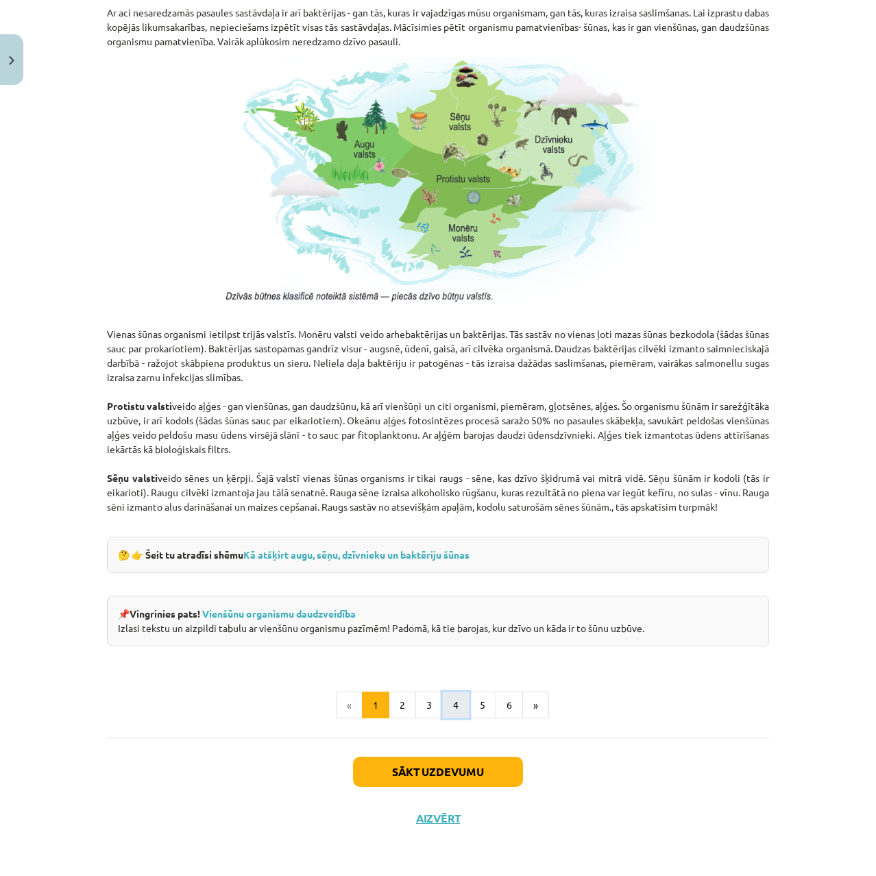
click at [458, 707] on button "4" at bounding box center [455, 705] width 27 height 27
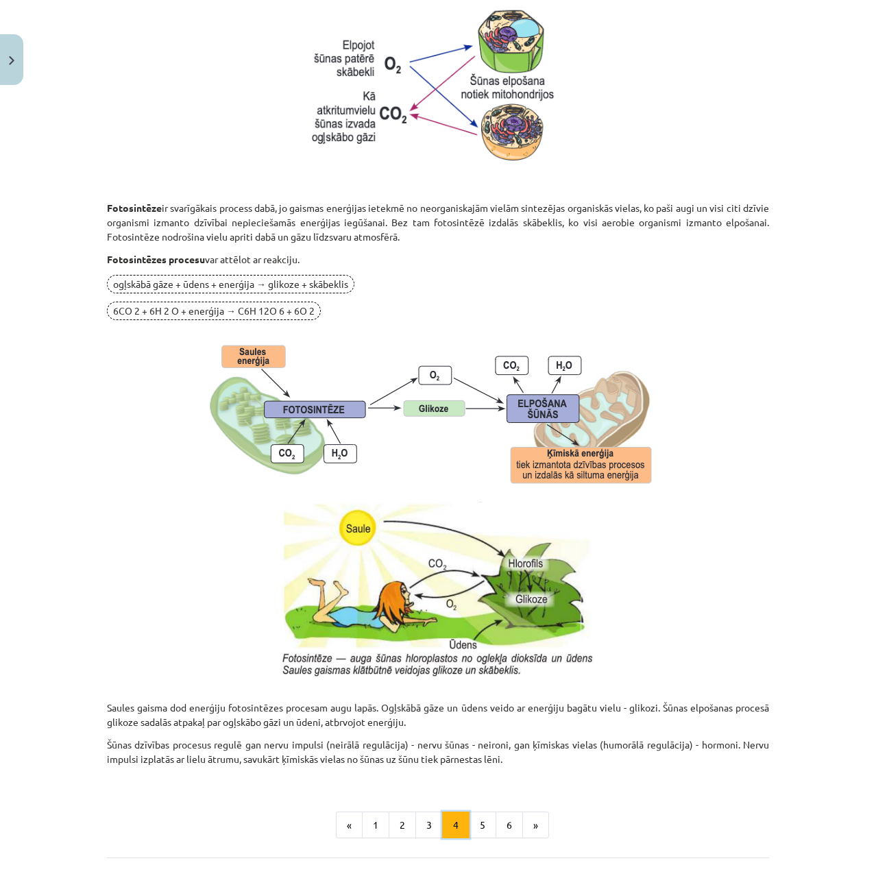
scroll to position [999, 0]
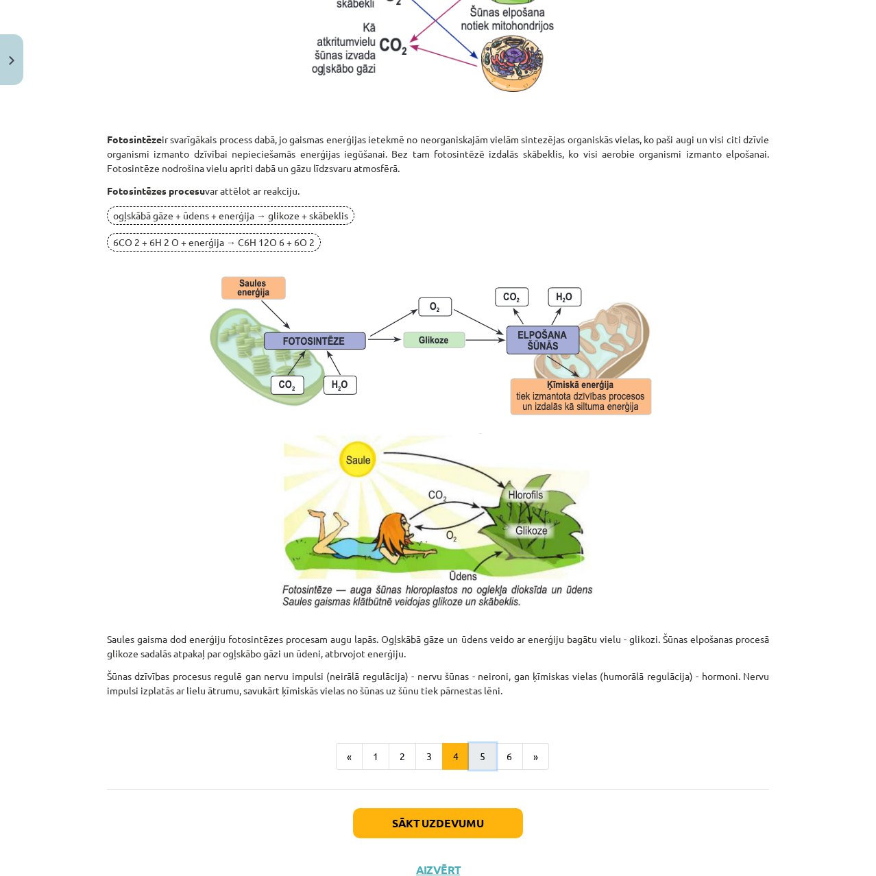
click at [480, 757] on button "5" at bounding box center [482, 756] width 27 height 27
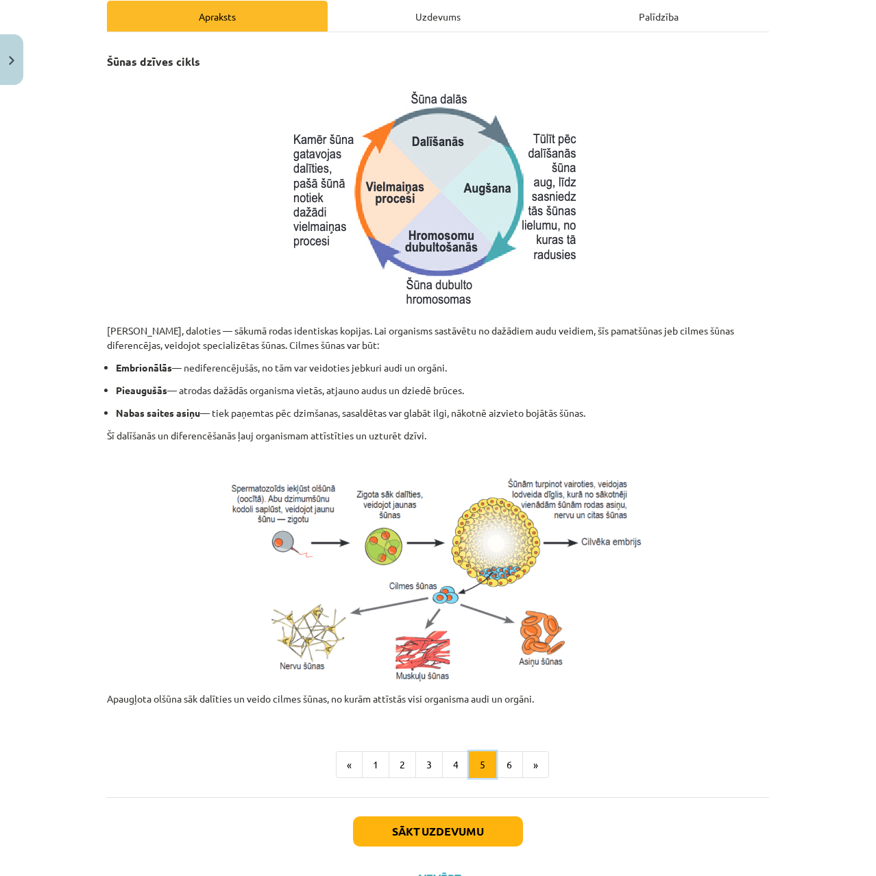
scroll to position [177, 0]
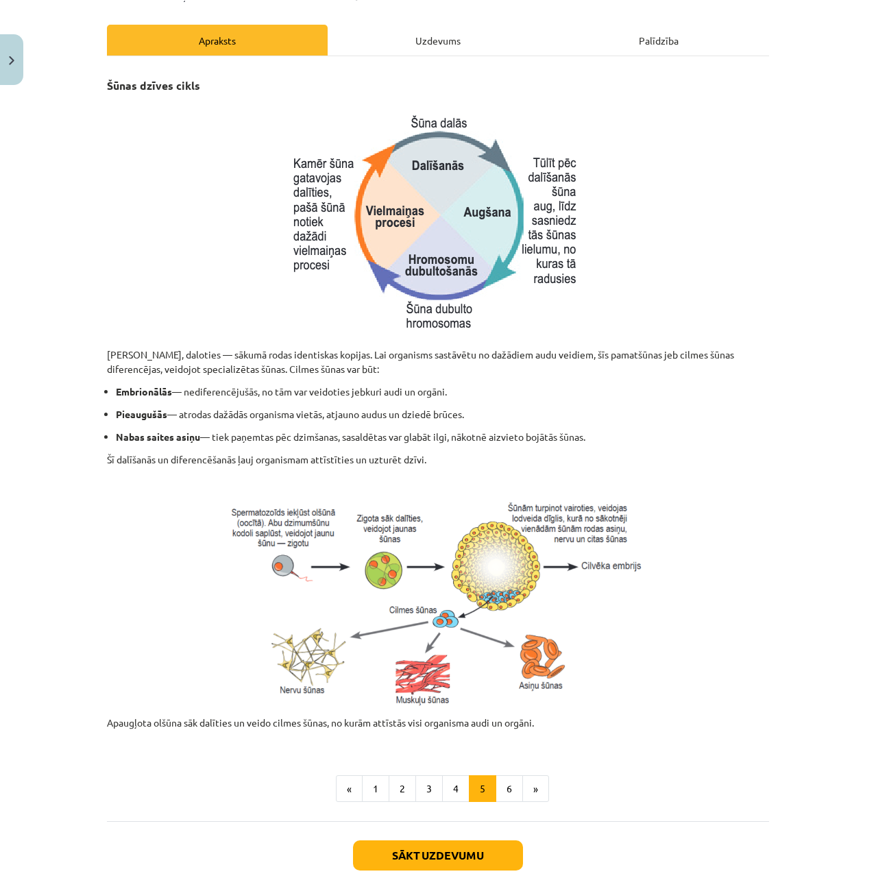
drag, startPoint x: 595, startPoint y: 438, endPoint x: 80, endPoint y: 387, distance: 517.9
click at [80, 387] on div "Mācību tēma: Dabaszinības - 10. klases 1.ieskaites mācību materiāls #5 4. tēma.…" at bounding box center [438, 438] width 876 height 876
copy ul "Embrionālās — nediferencējušās, no tām var veidoties jebkuri audi un orgāni. Pi…"
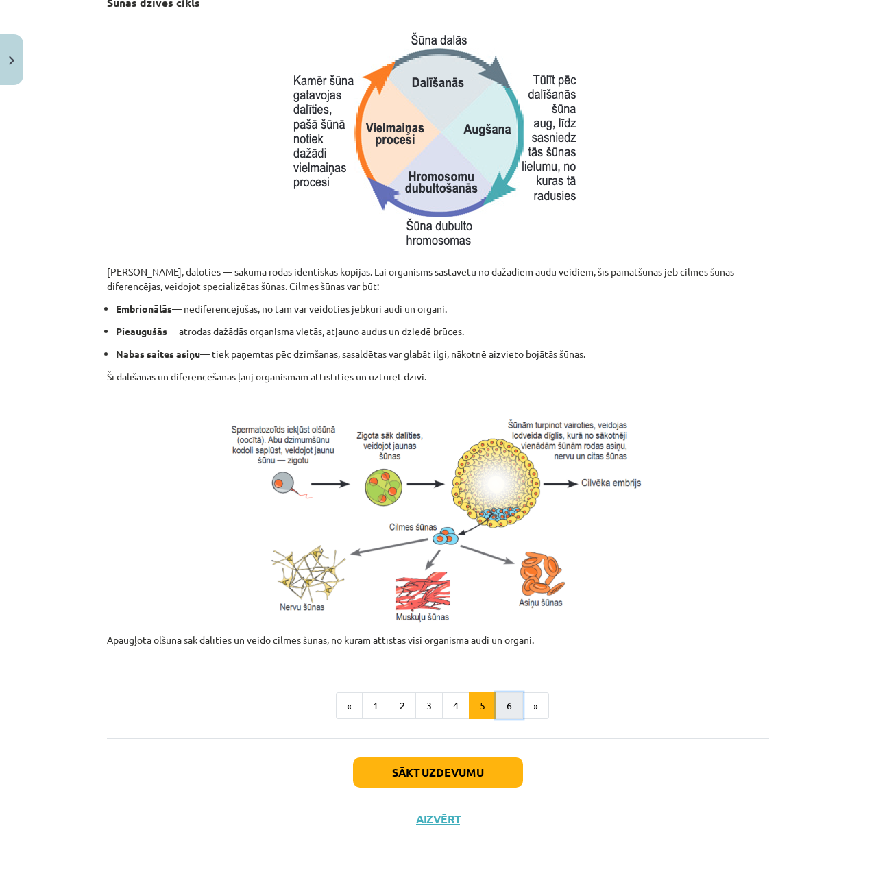
click at [503, 709] on button "6" at bounding box center [509, 705] width 27 height 27
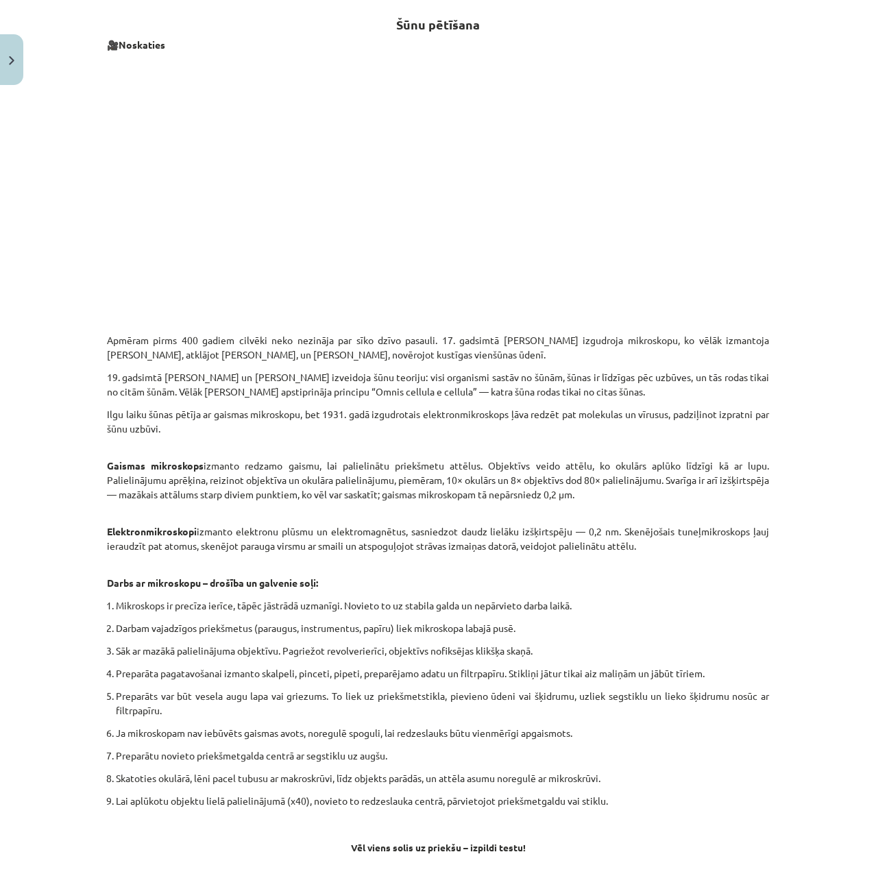
scroll to position [438, 0]
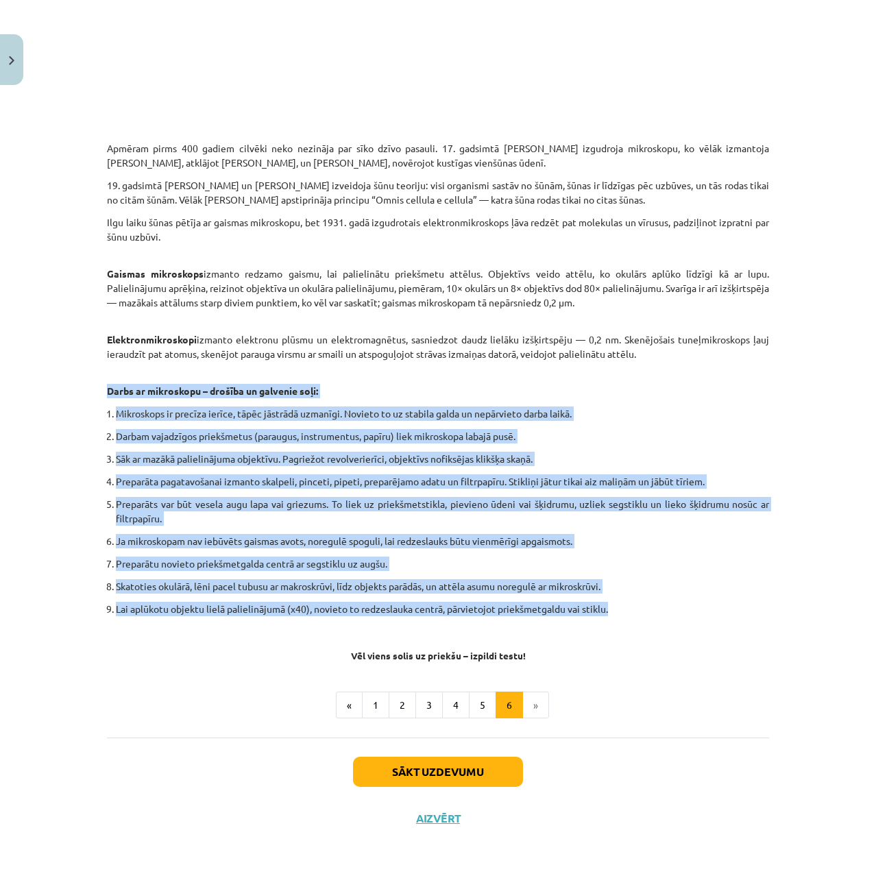
drag, startPoint x: 618, startPoint y: 613, endPoint x: 102, endPoint y: 383, distance: 564.3
click at [107, 383] on div "Šūnu pētīšana 🎥 Noskaties Apmēram pirms 400 gadiem cilvēki neko nezināja par sī…" at bounding box center [438, 234] width 662 height 853
copy div "Darbs ar mikroskopu – drošība un galvenie soļi: Mikroskops ir precīza ierīce, t…"
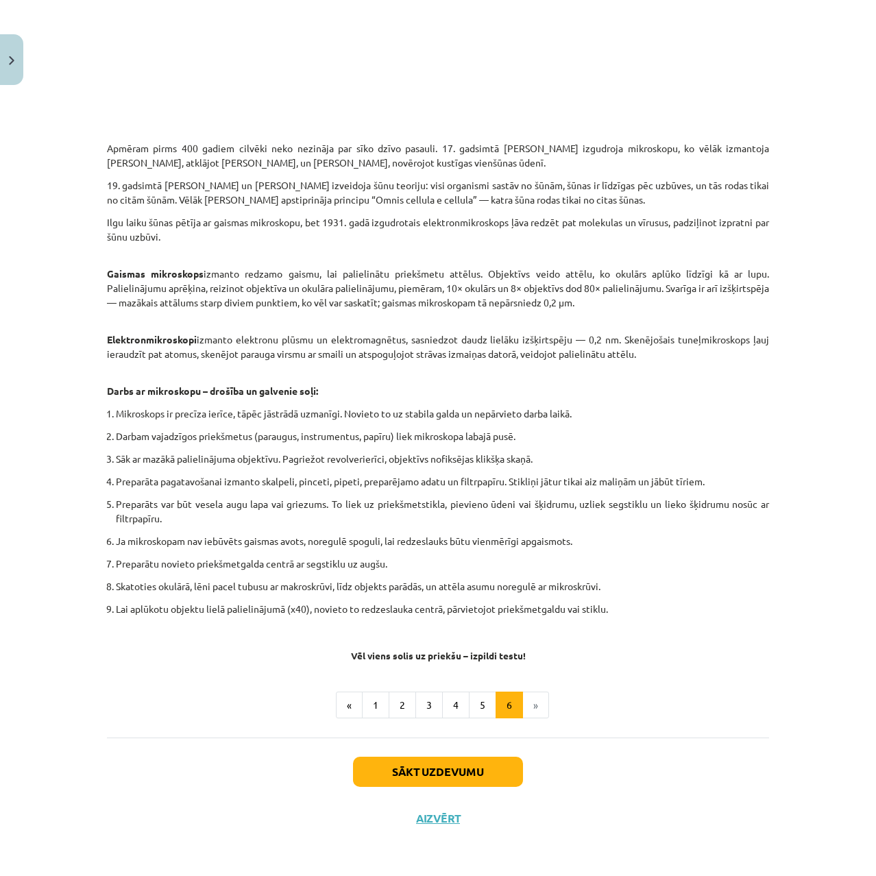
click at [618, 631] on div "Šūnu pētīšana 🎥 Noskaties Apmēram pirms 400 gadiem cilvēki neko nezināja par sī…" at bounding box center [438, 234] width 662 height 853
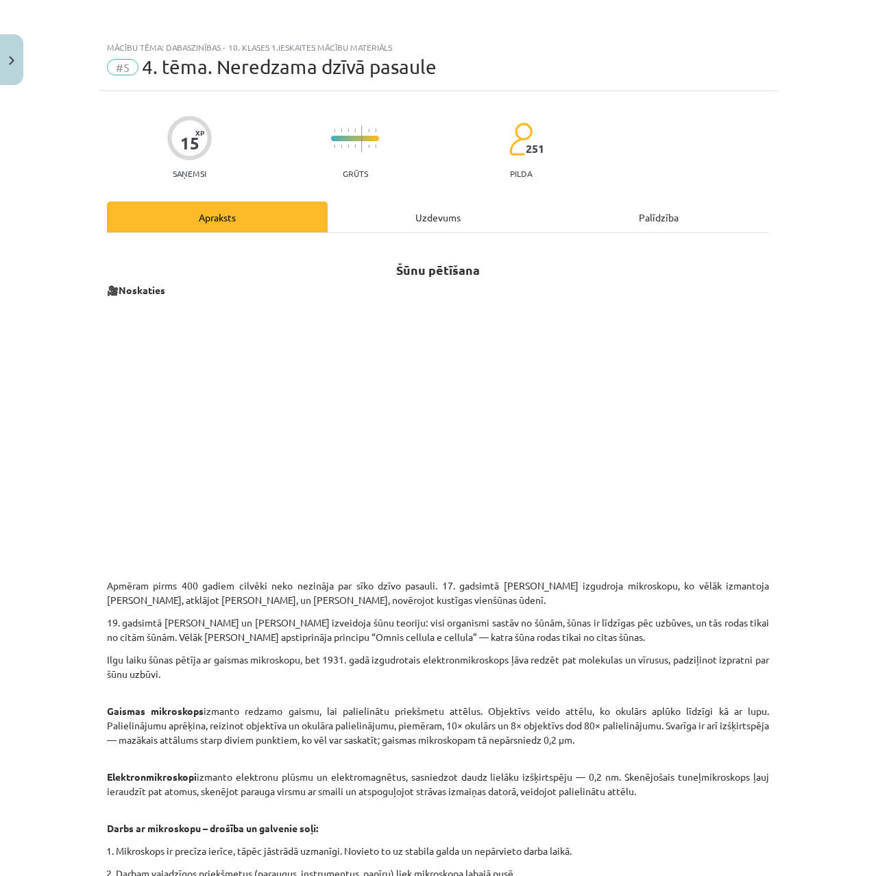
click at [426, 210] on div "Uzdevums" at bounding box center [438, 217] width 221 height 31
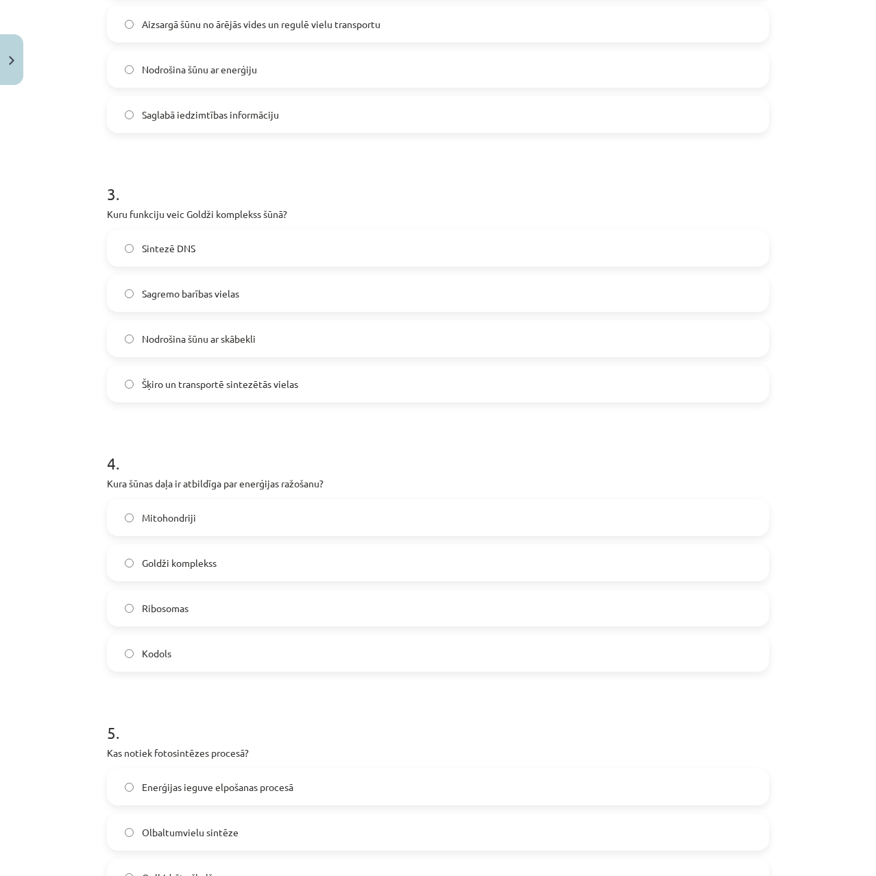
scroll to position [875, 0]
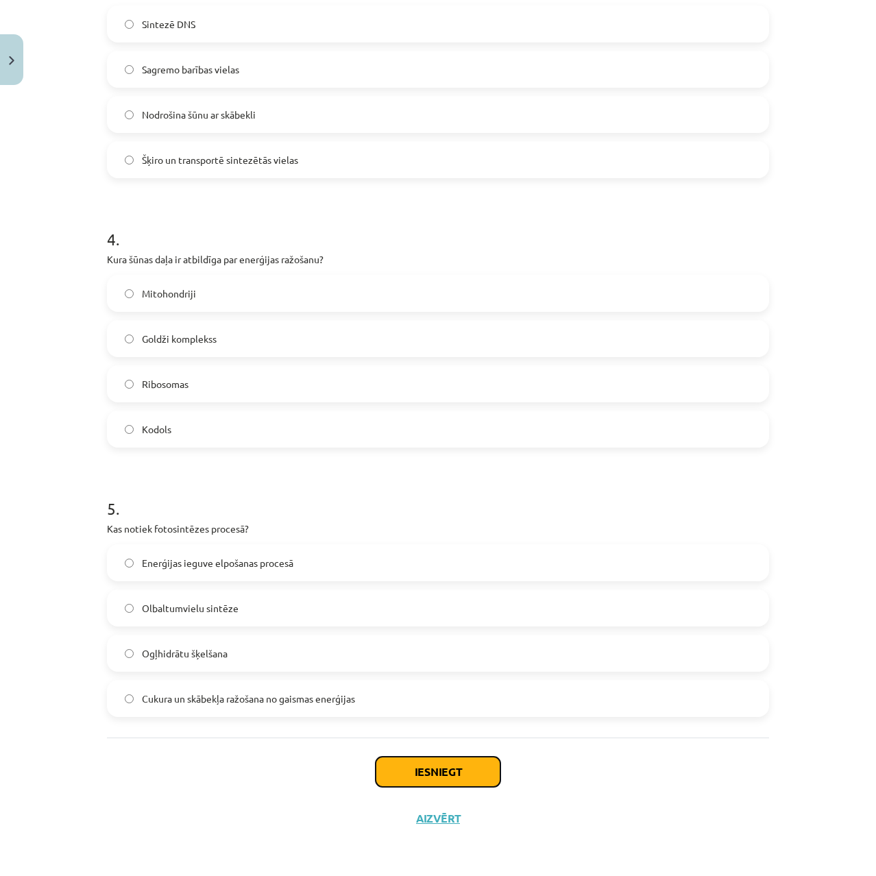
click at [459, 764] on button "Iesniegt" at bounding box center [438, 772] width 125 height 30
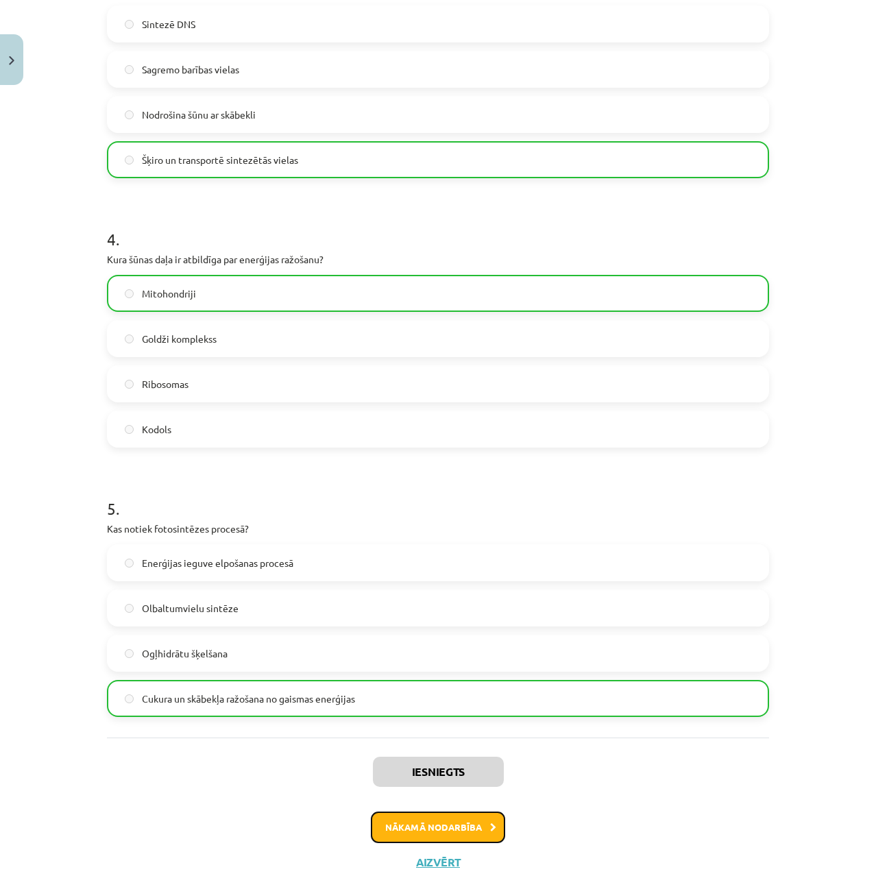
click at [448, 820] on button "Nākamā nodarbība" at bounding box center [438, 828] width 134 height 32
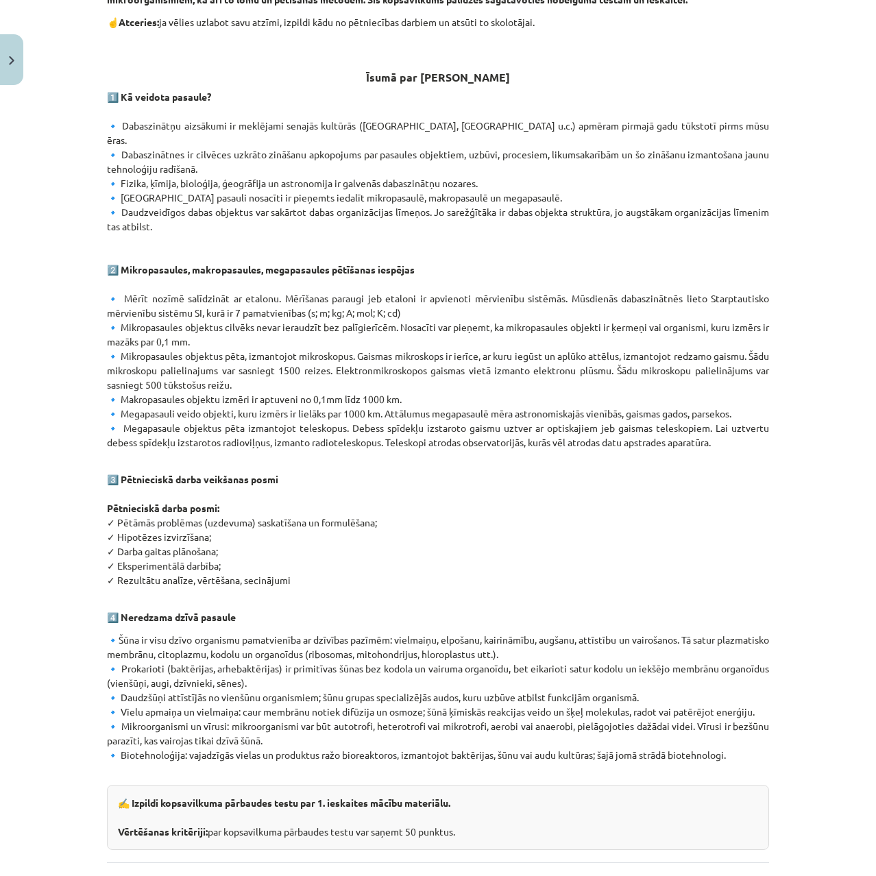
scroll to position [308, 0]
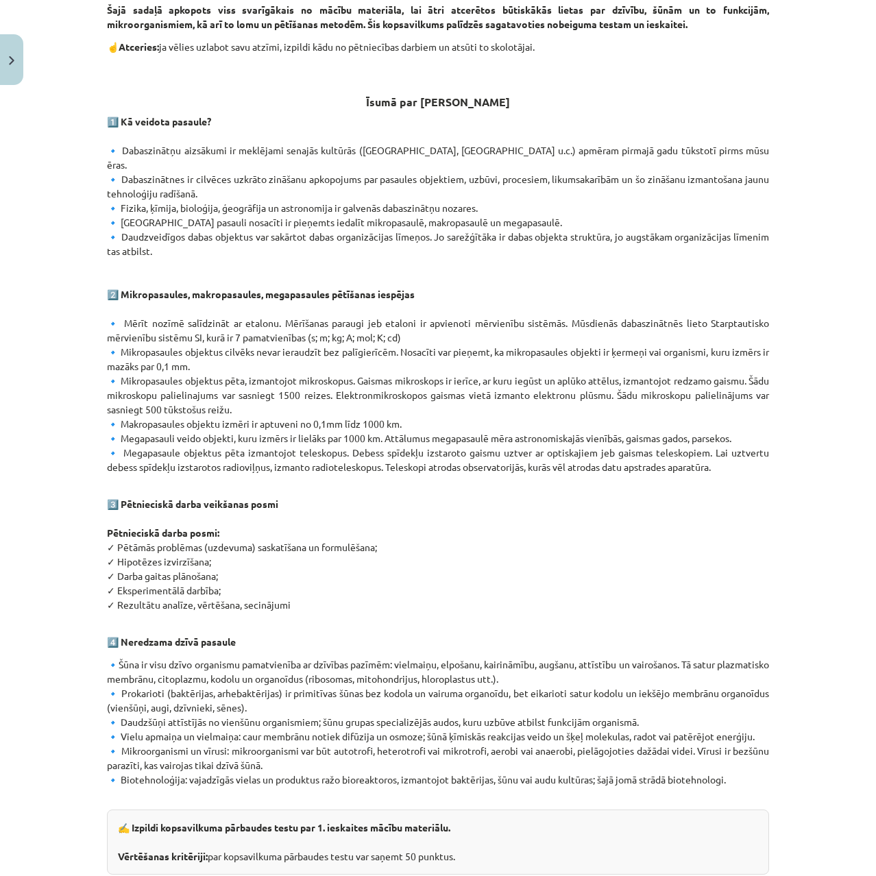
drag, startPoint x: 295, startPoint y: 592, endPoint x: 91, endPoint y: 513, distance: 218.9
click at [91, 513] on div "Mācību tēma: Dabaszinības - 10. klases 1.ieskaites mācību materiāls #6 Kopsavil…" at bounding box center [438, 438] width 876 height 876
copy p "Pētnieciskā darba posmi: ✓ Pētāmās problēmas (uzdevuma) saskatīšana un formulēš…"
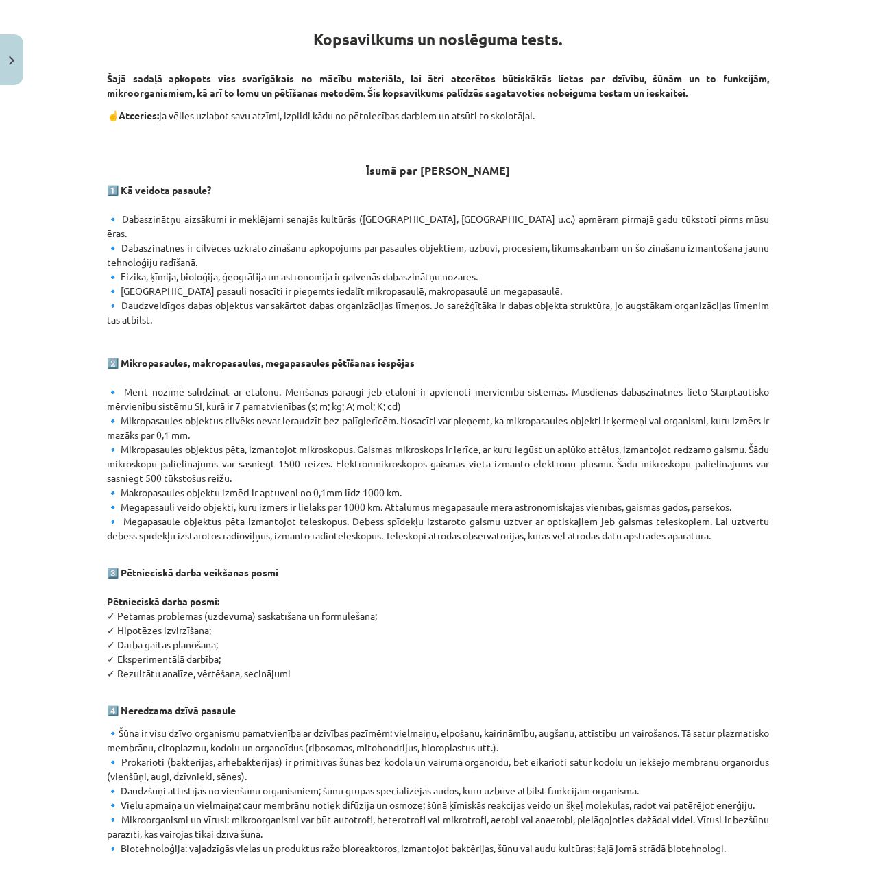
click at [255, 566] on strong "3️⃣ Pētnieciskā darba veikšanas posmi" at bounding box center [192, 572] width 171 height 12
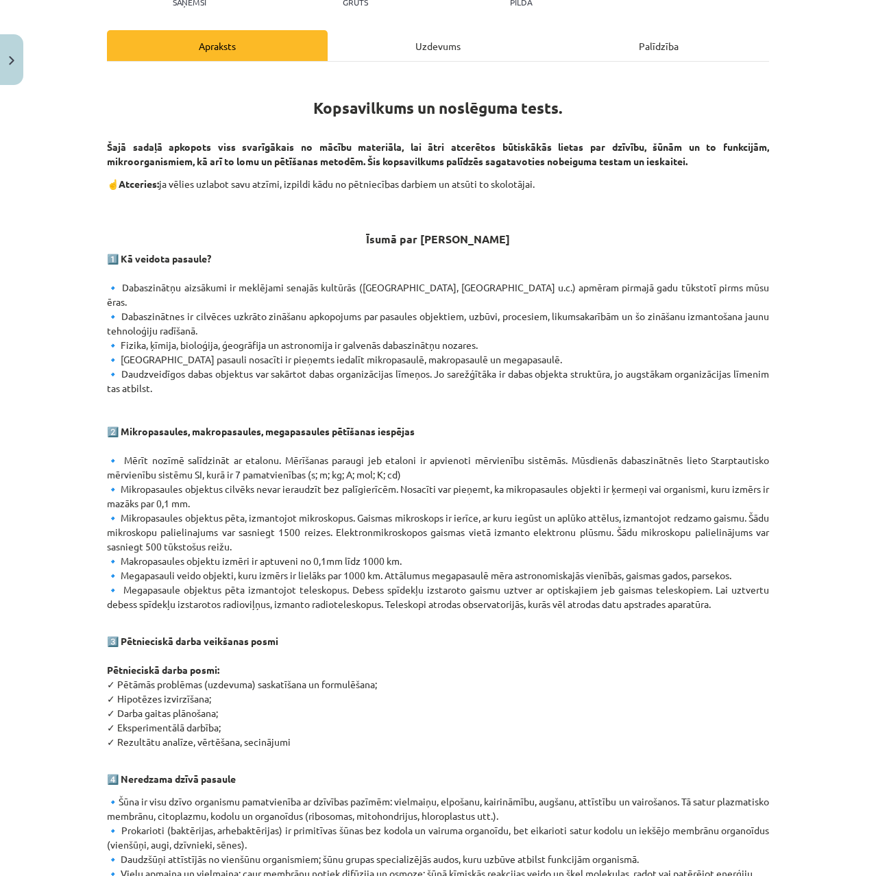
scroll to position [103, 0]
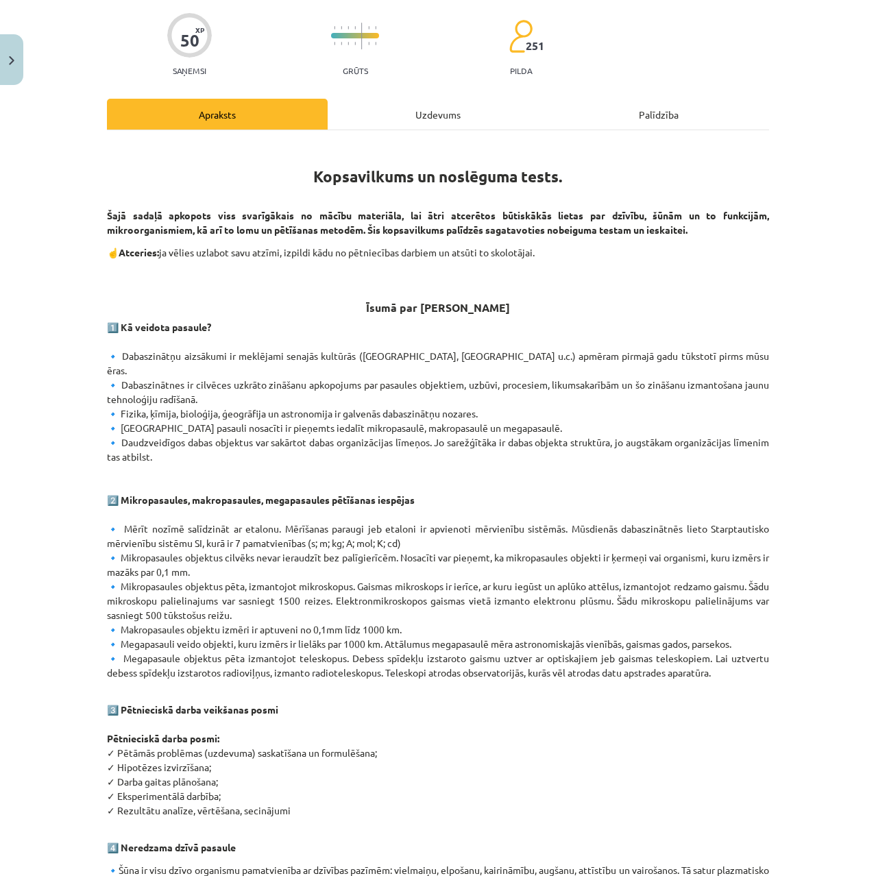
drag, startPoint x: 382, startPoint y: 528, endPoint x: 103, endPoint y: 529, distance: 279.7
click at [107, 529] on p "1️⃣ Kā veidota pasaule? 🔹 Dabaszinātņu aizsākumi ir meklējami senajās kultūrās …" at bounding box center [438, 500] width 662 height 360
copy p "ērvienību sistēmu SI, kurā ir 7 pamatvienības (s; m; kg; A; mol; K; cd)"
click at [175, 367] on p "1️⃣ Kā veidota pasaule? 🔹 Dabaszinātņu aizsākumi ir meklējami senajās kultūrās …" at bounding box center [438, 500] width 662 height 360
click at [395, 127] on div "Uzdevums" at bounding box center [438, 114] width 221 height 31
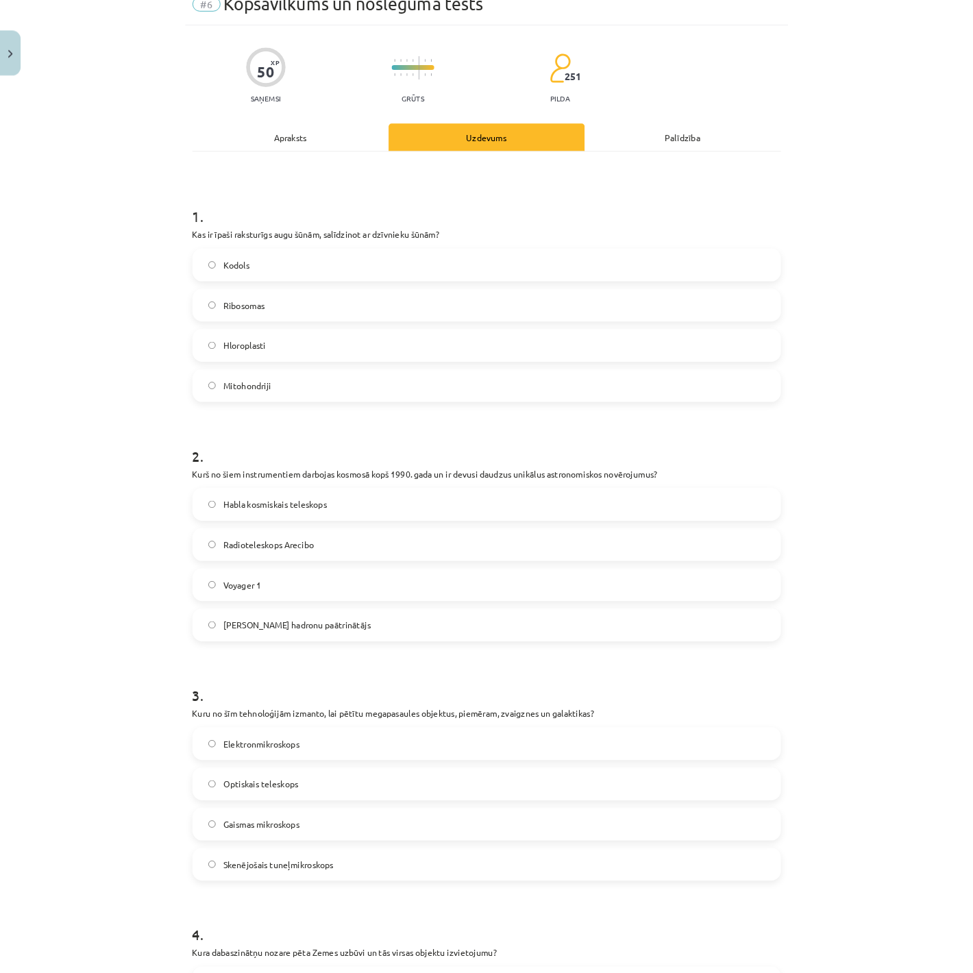
scroll to position [62, 0]
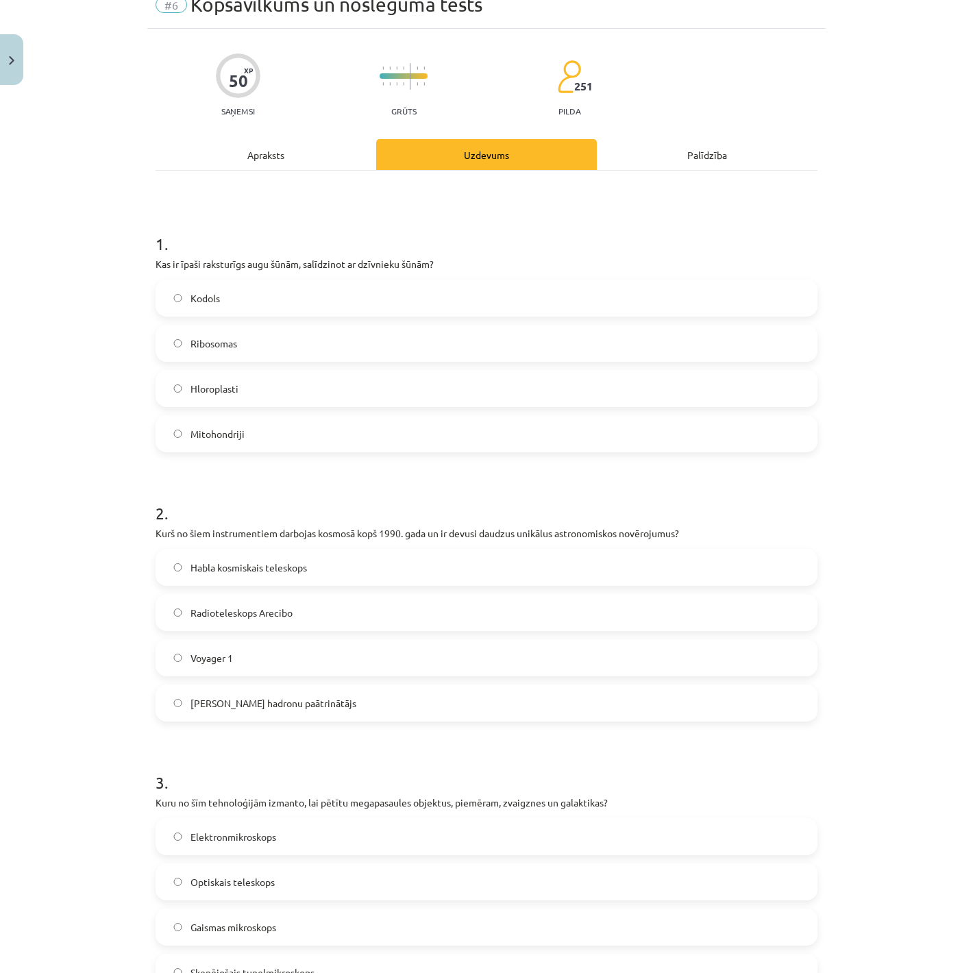
click at [204, 385] on span "Hloroplasti" at bounding box center [215, 389] width 48 height 14
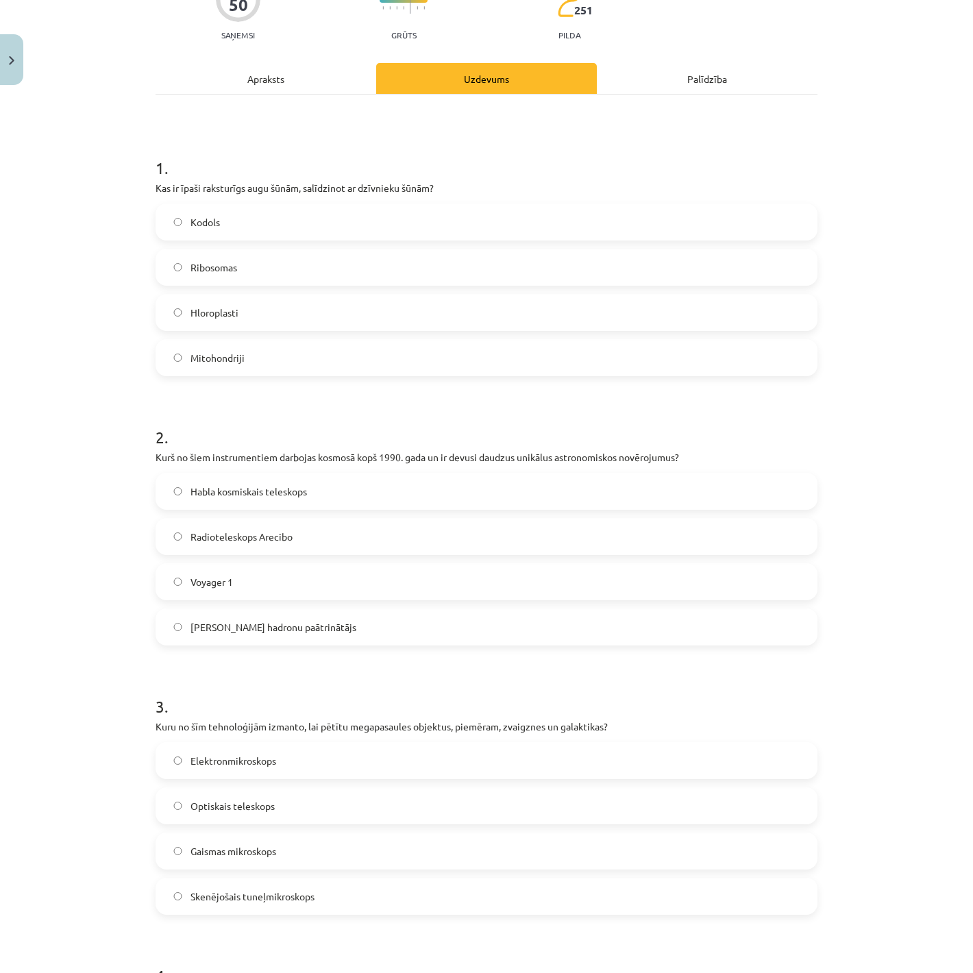
click at [209, 489] on span "Habla kosmiskais teleskops" at bounding box center [249, 492] width 117 height 14
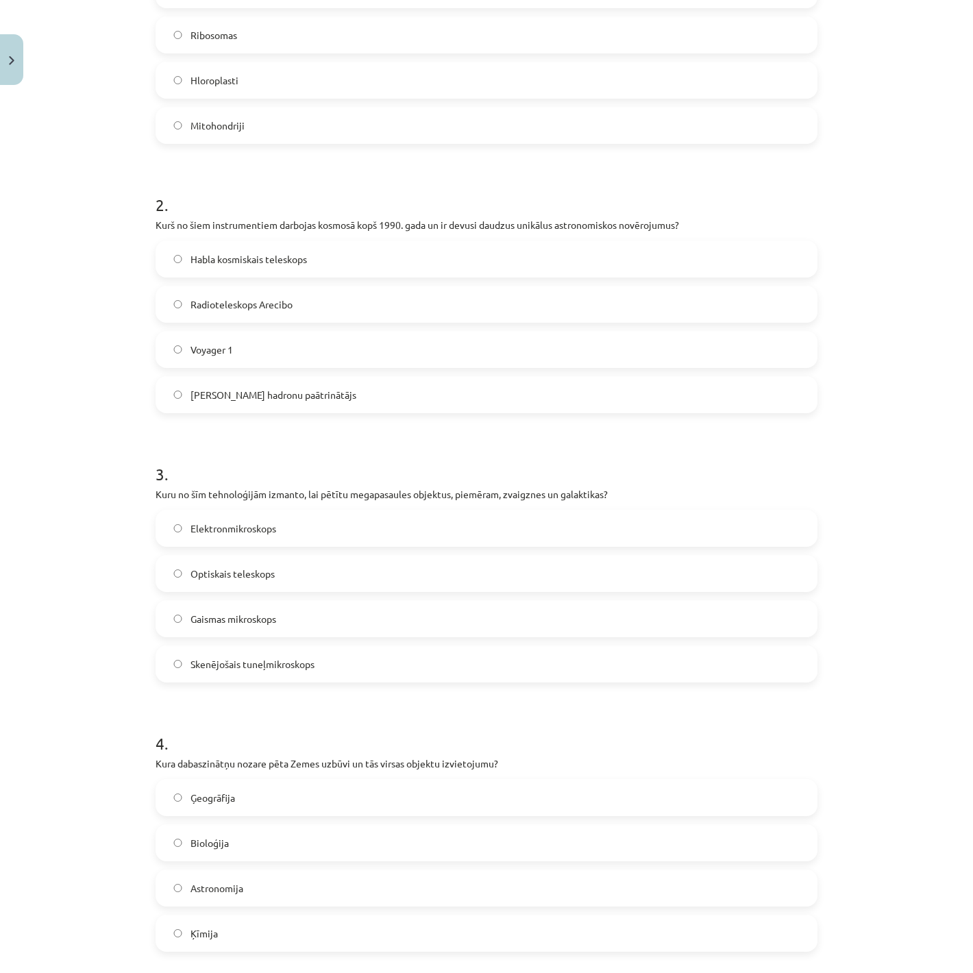
scroll to position [595, 0]
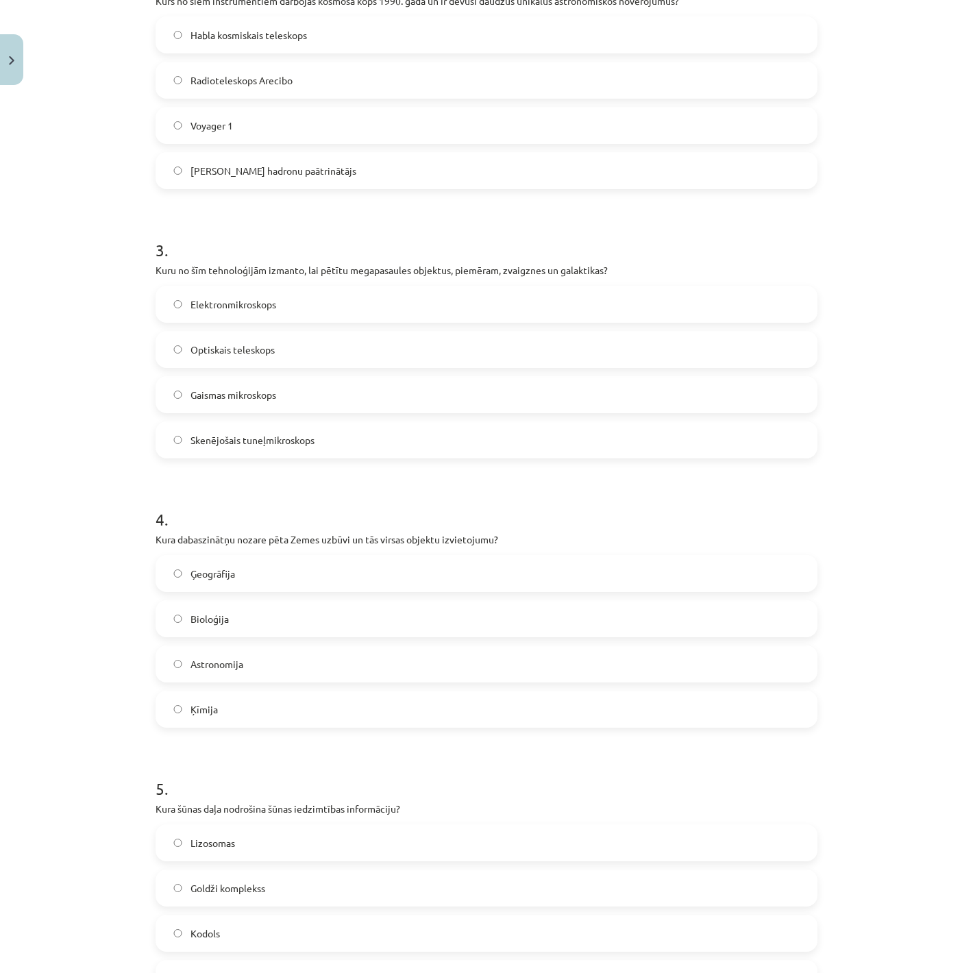
click at [206, 332] on label "Optiskais teleskops" at bounding box center [486, 349] width 659 height 34
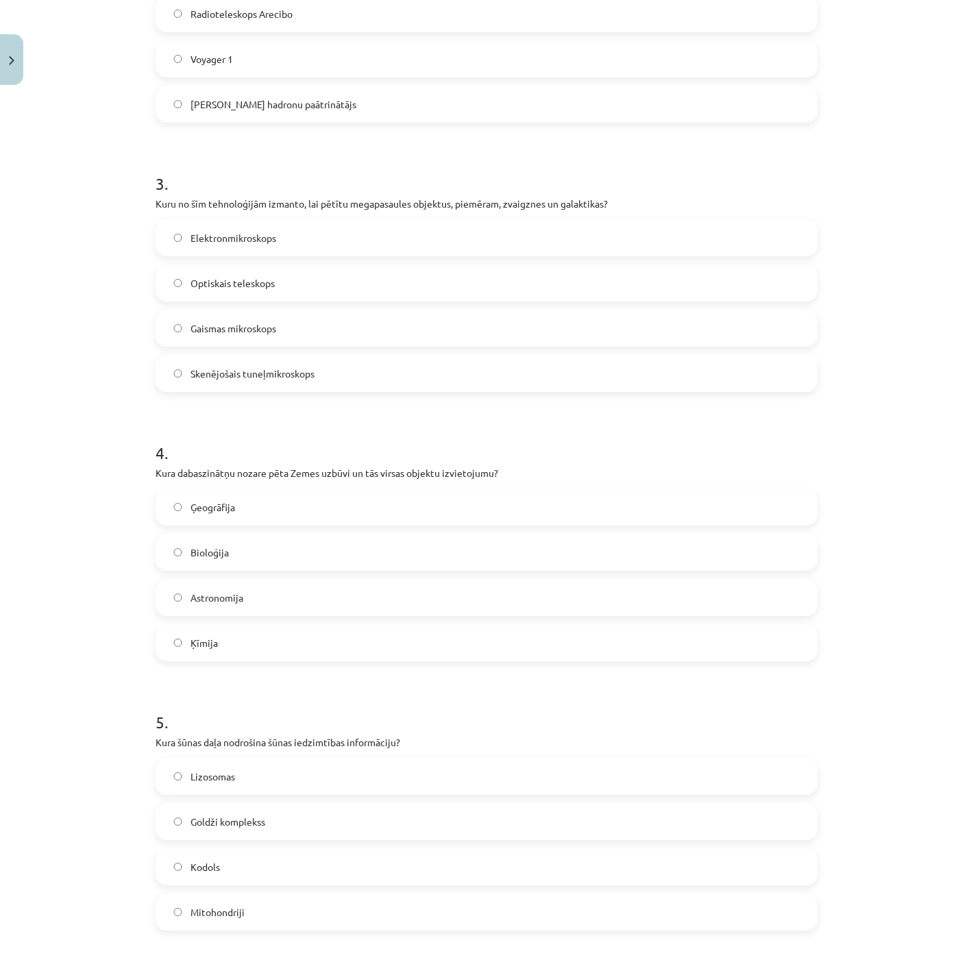
scroll to position [748, 0]
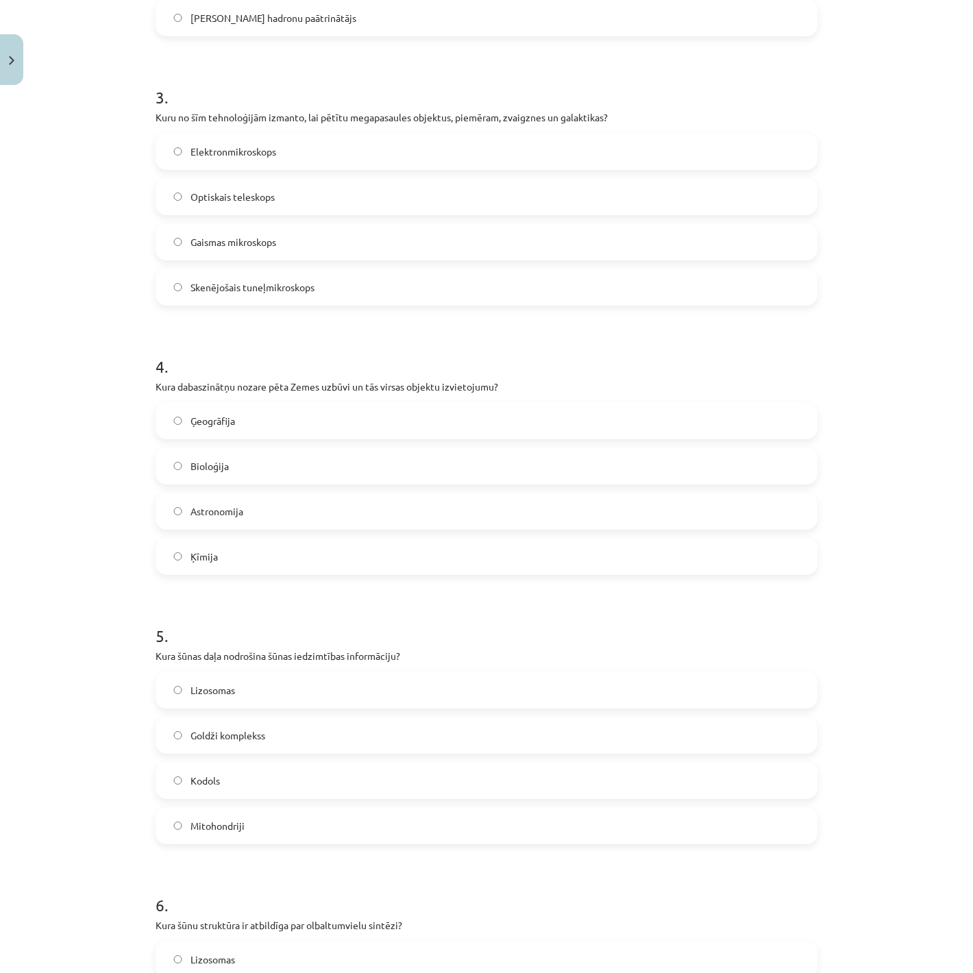
click at [230, 419] on label "Ģeogrāfija" at bounding box center [486, 421] width 659 height 34
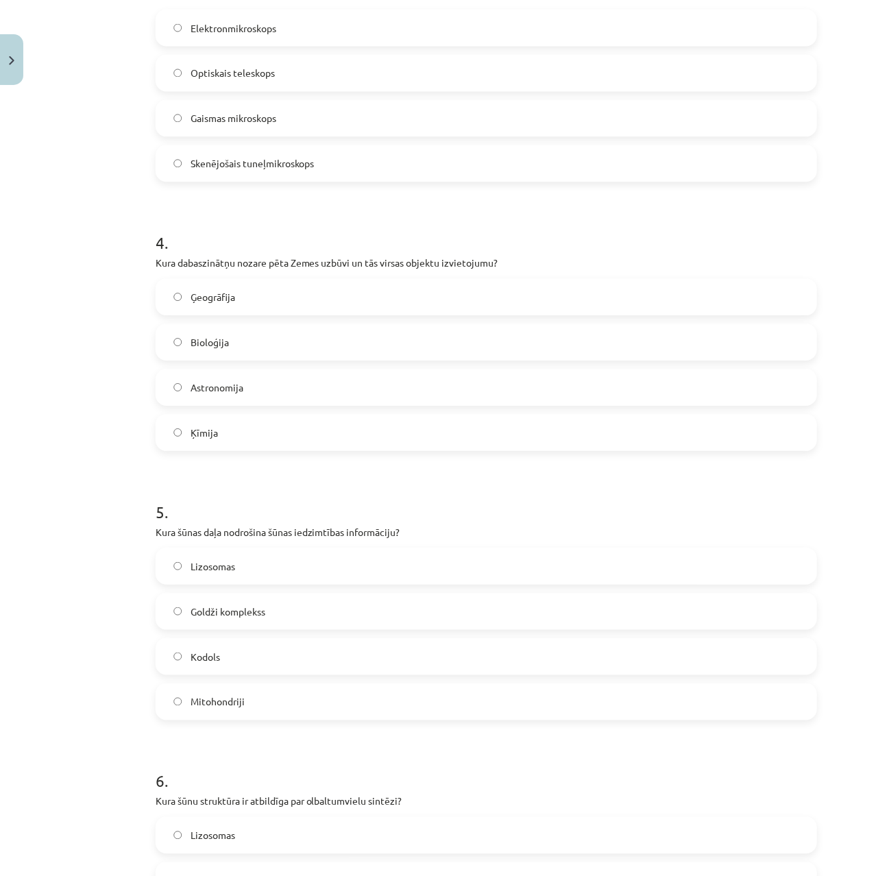
scroll to position [871, 0]
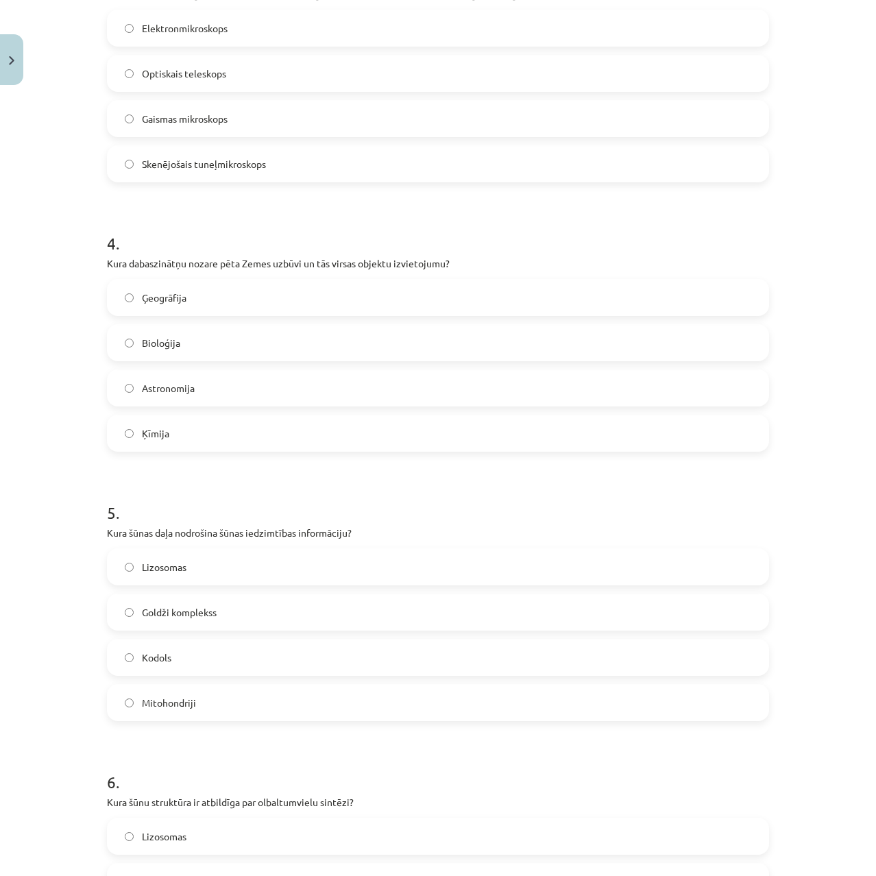
click at [164, 661] on span "Kodols" at bounding box center [156, 657] width 29 height 14
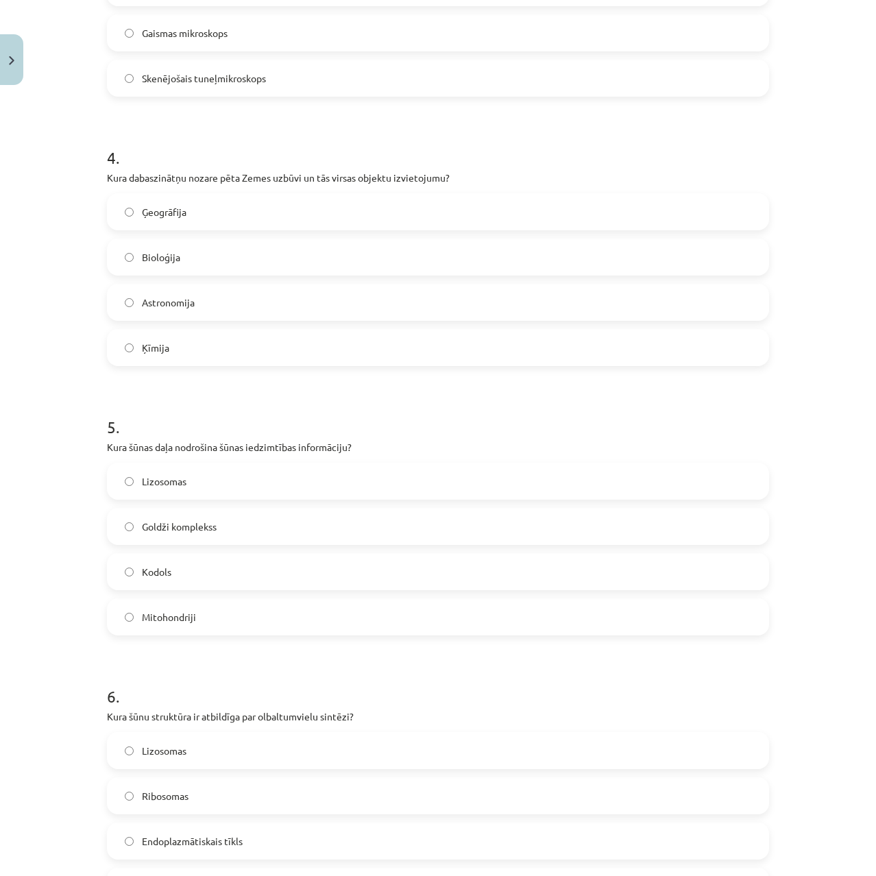
scroll to position [1145, 0]
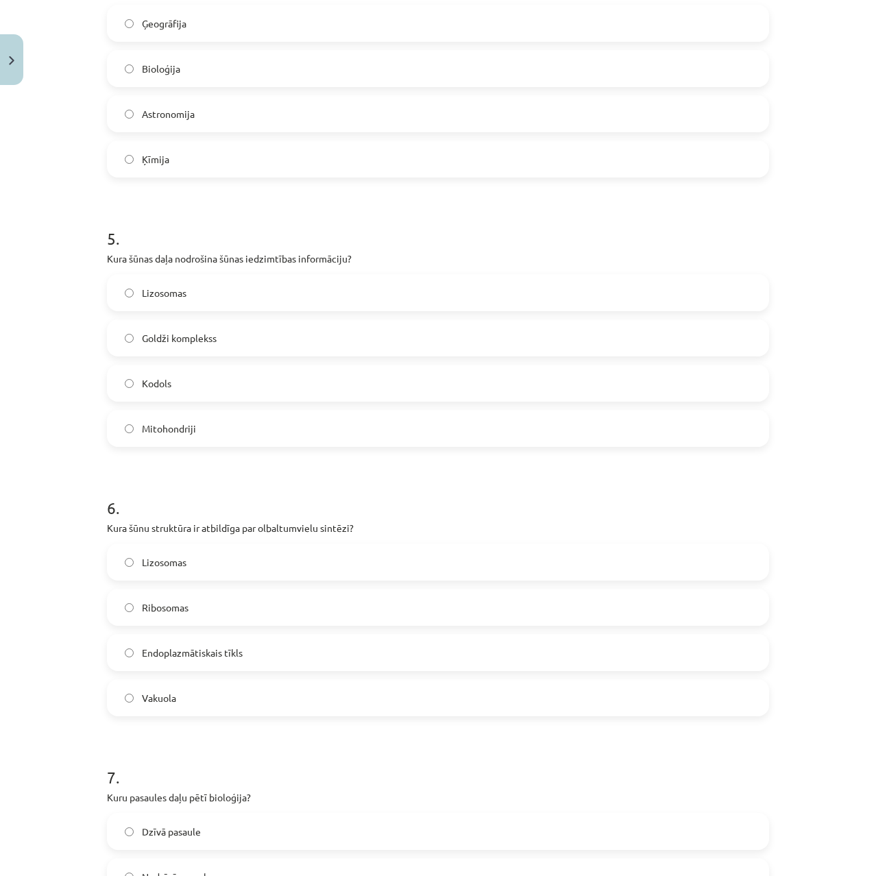
click at [144, 605] on span "Ribosomas" at bounding box center [165, 607] width 47 height 14
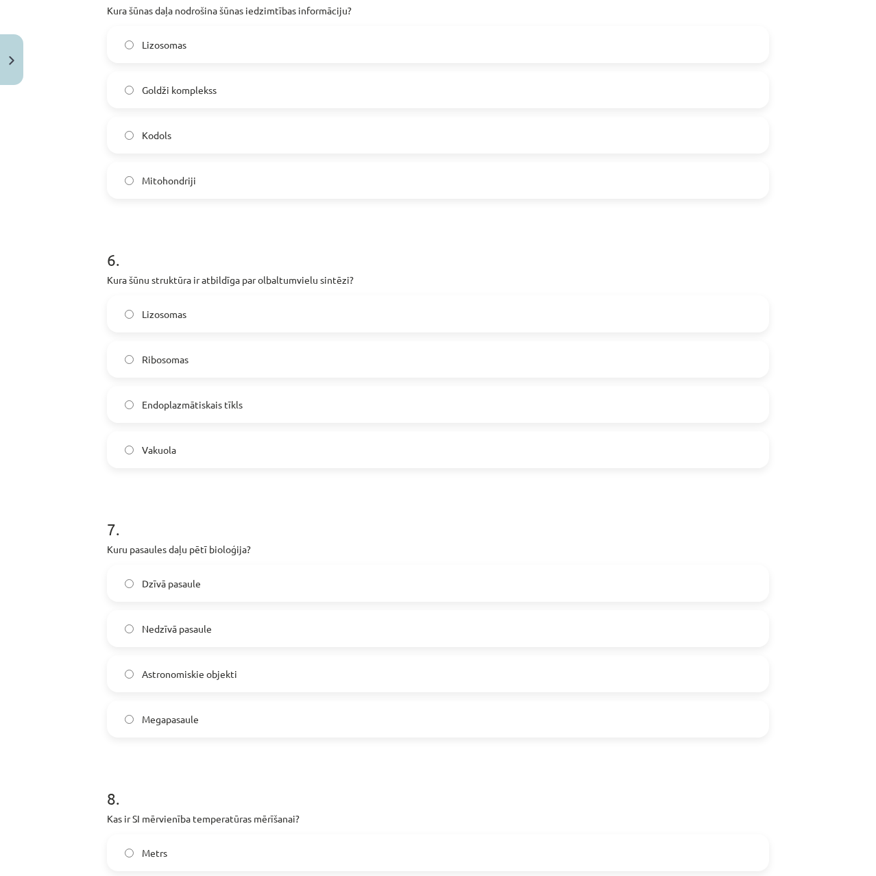
scroll to position [1420, 0]
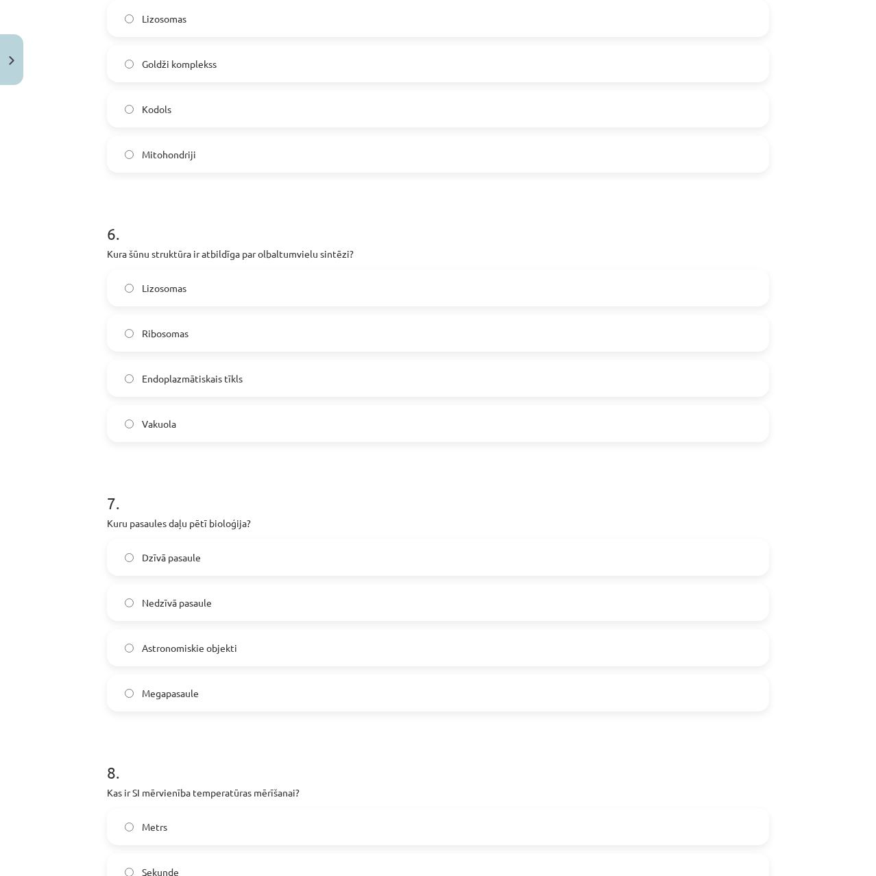
click at [145, 563] on span "Dzīvā pasaule" at bounding box center [171, 557] width 59 height 14
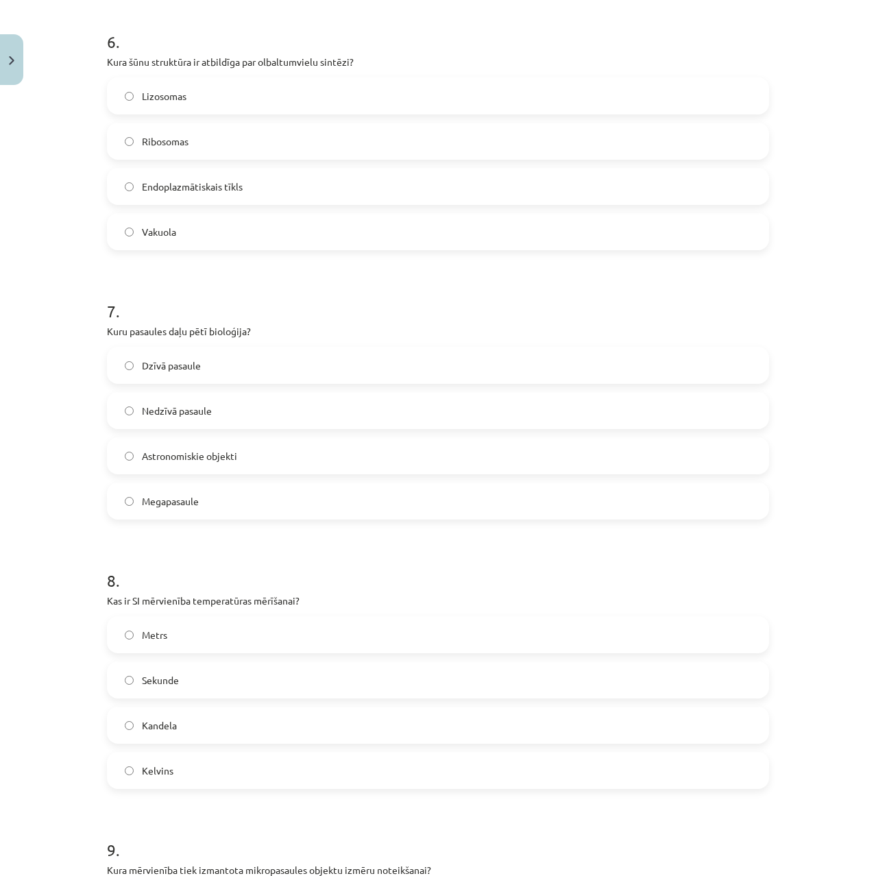
scroll to position [1625, 0]
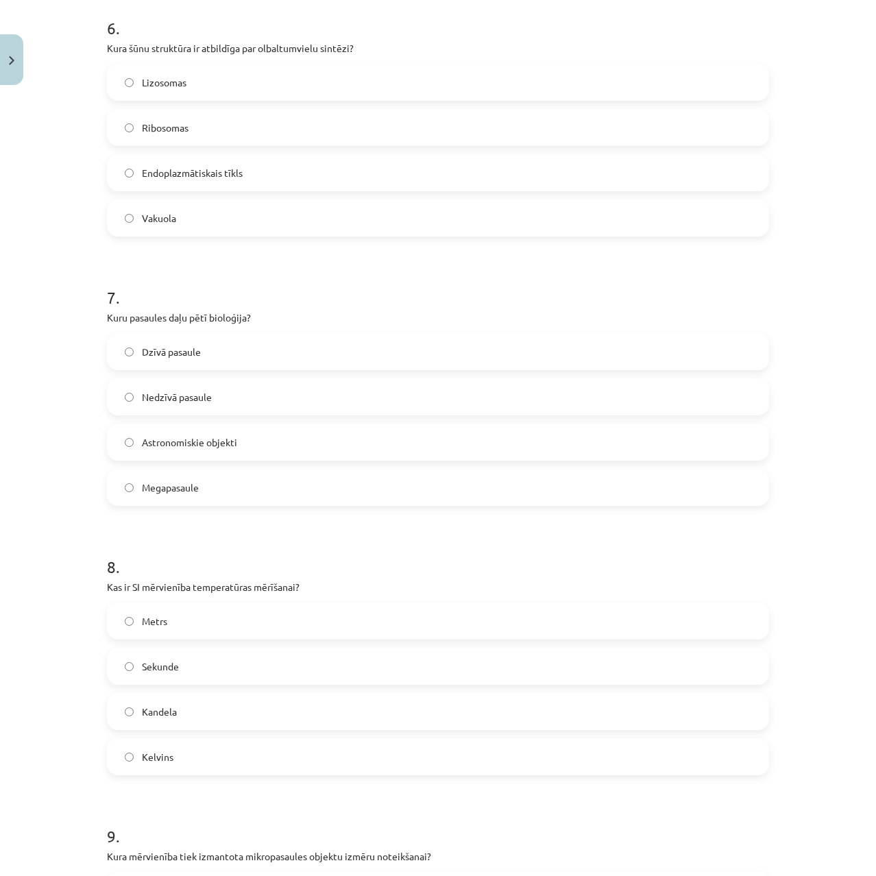
click at [159, 742] on label "Kelvins" at bounding box center [437, 757] width 659 height 34
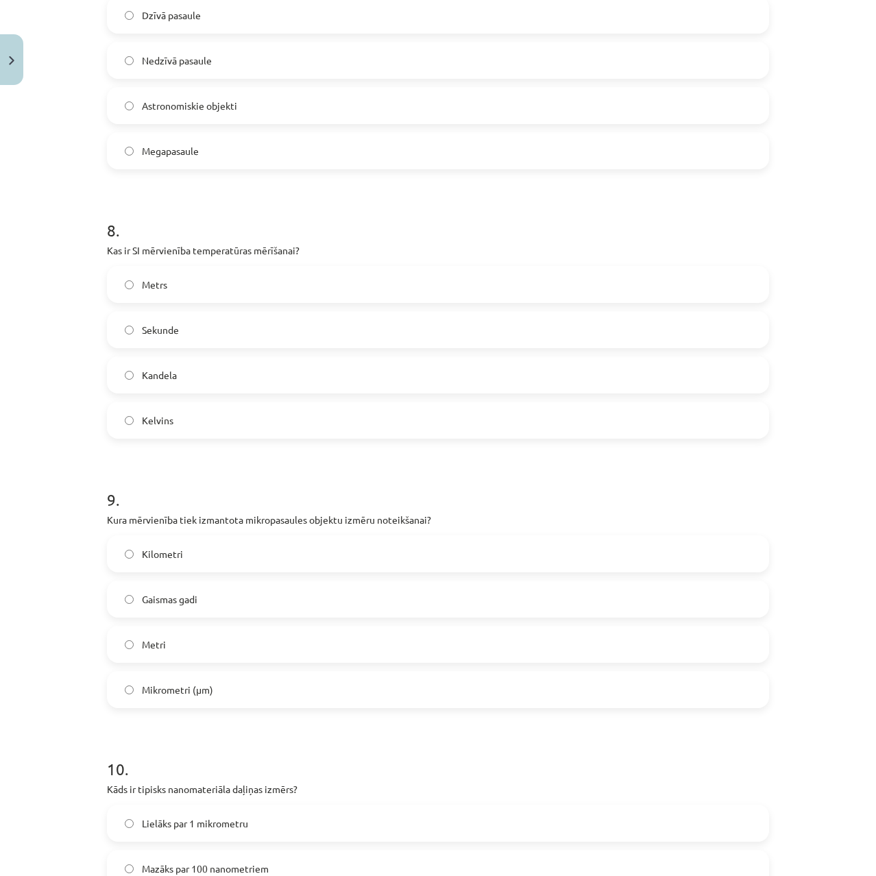
scroll to position [1968, 0]
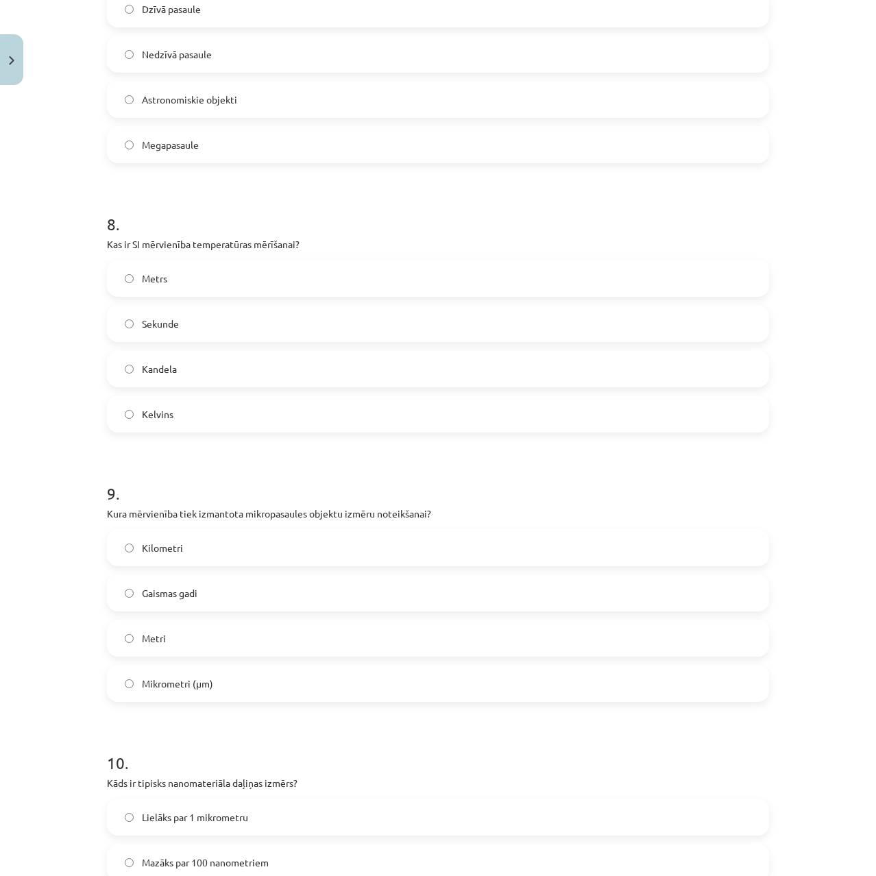
click at [147, 674] on label "Mikrometri (μm)" at bounding box center [437, 683] width 659 height 34
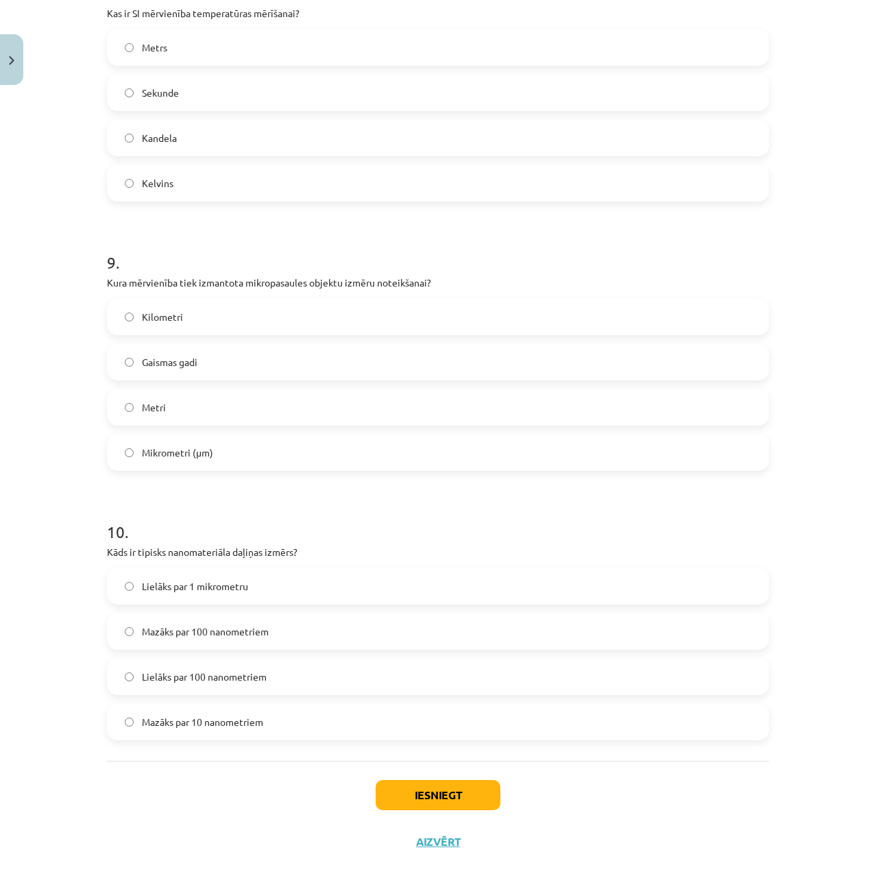
scroll to position [2222, 0]
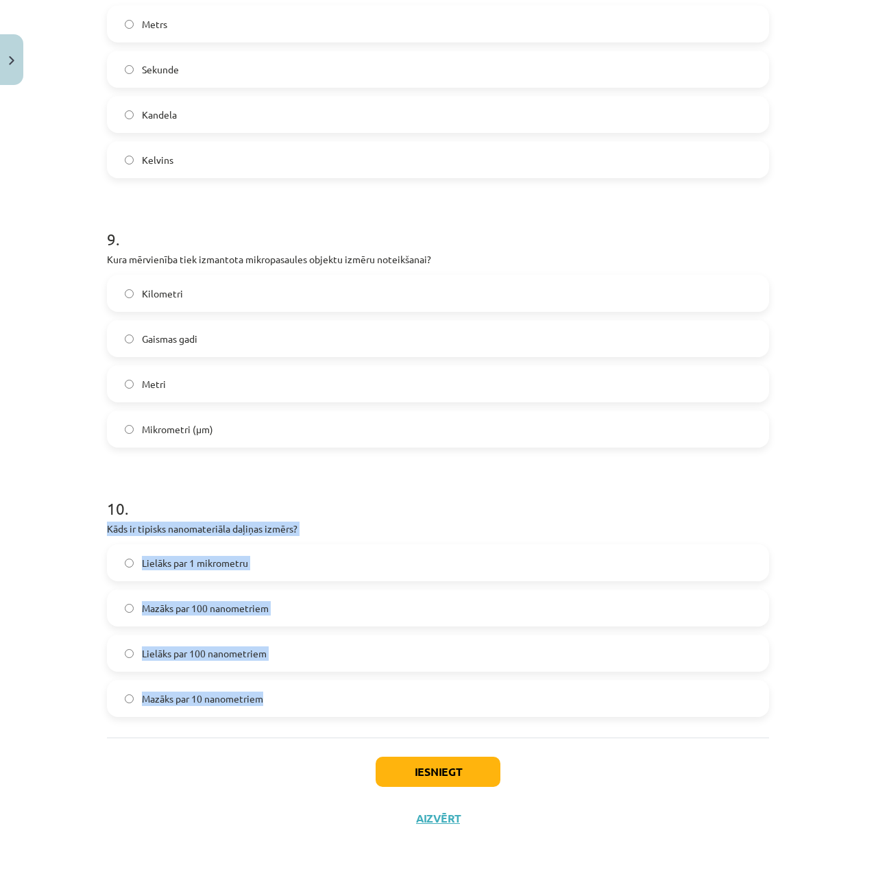
drag, startPoint x: 280, startPoint y: 718, endPoint x: 90, endPoint y: 518, distance: 276.4
click at [90, 518] on div "Mācību tēma: Dabaszinības - 10. klases 1.ieskaites mācību materiāls #6 Kopsavil…" at bounding box center [438, 438] width 876 height 876
copy div "Kāds ir tipisks nanomateriāla daļiņas izmērs? Lielāks par 1 mikrometru Mazāks p…"
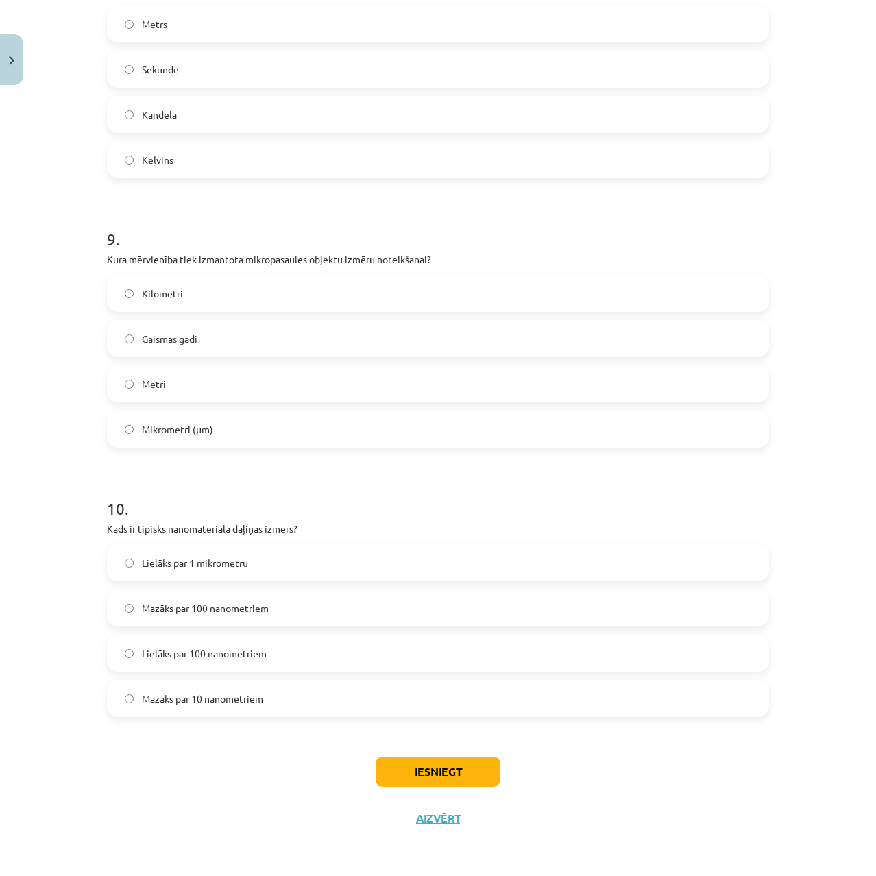
click at [177, 762] on div "Iesniegt Aizvērt" at bounding box center [438, 786] width 662 height 96
click at [172, 600] on label "Mazāks par 100 nanometriem" at bounding box center [437, 608] width 659 height 34
click at [410, 769] on button "Iesniegt" at bounding box center [438, 772] width 125 height 30
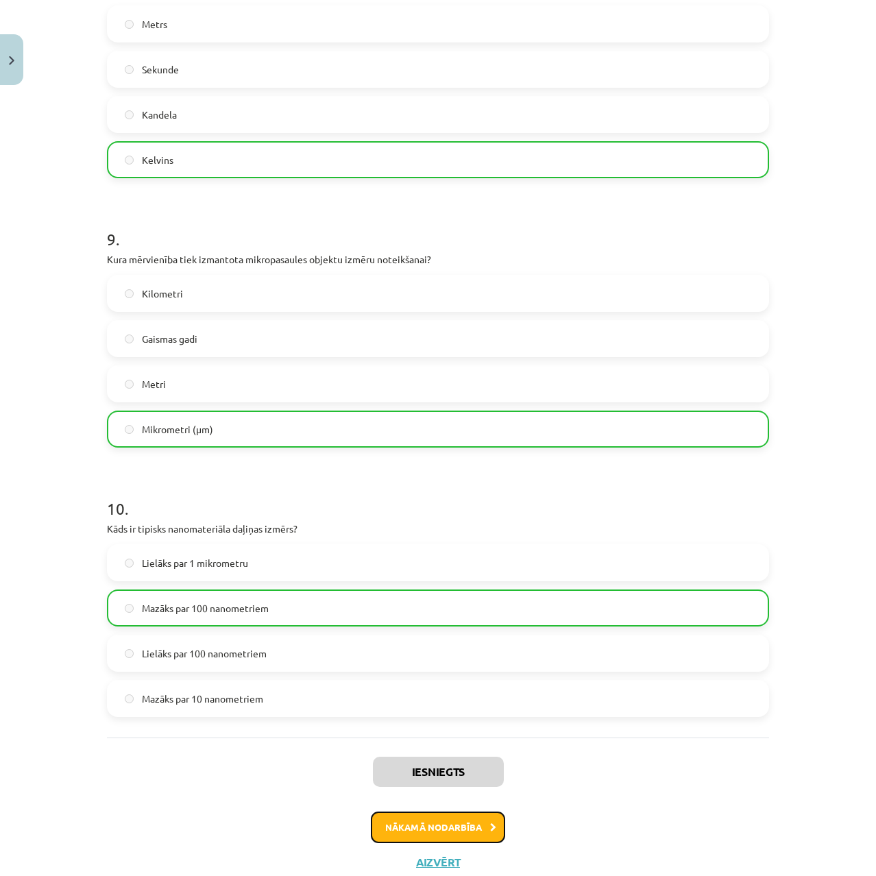
click at [422, 820] on button "Nākamā nodarbība" at bounding box center [438, 828] width 134 height 32
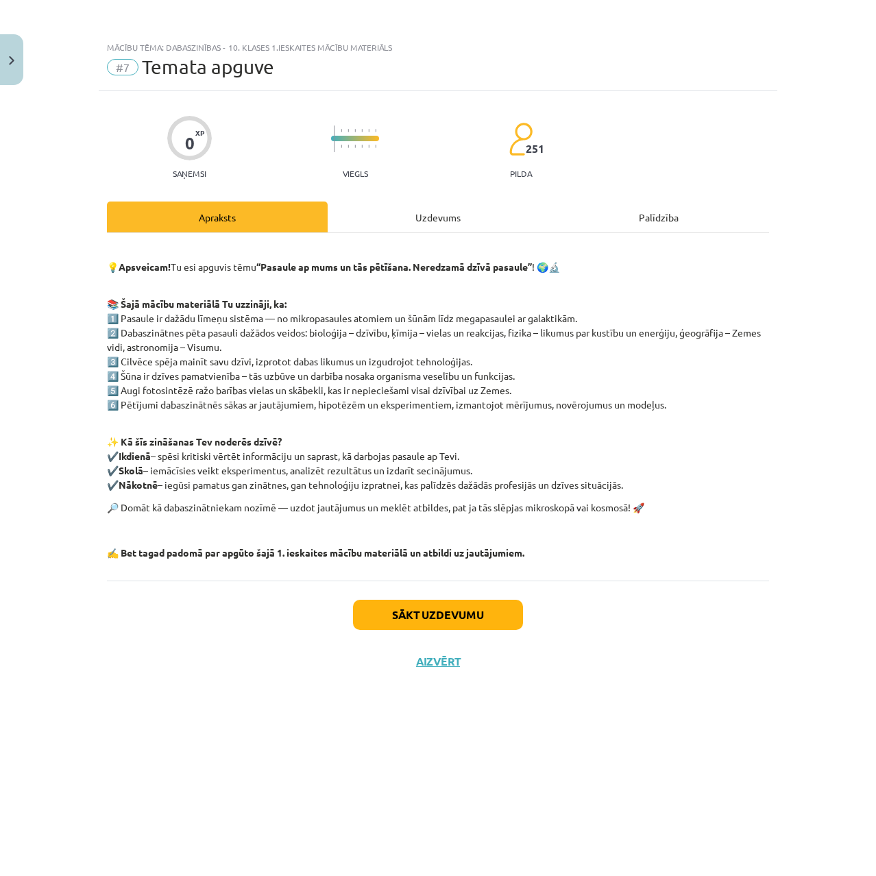
click at [443, 215] on div "Uzdevums" at bounding box center [438, 217] width 221 height 31
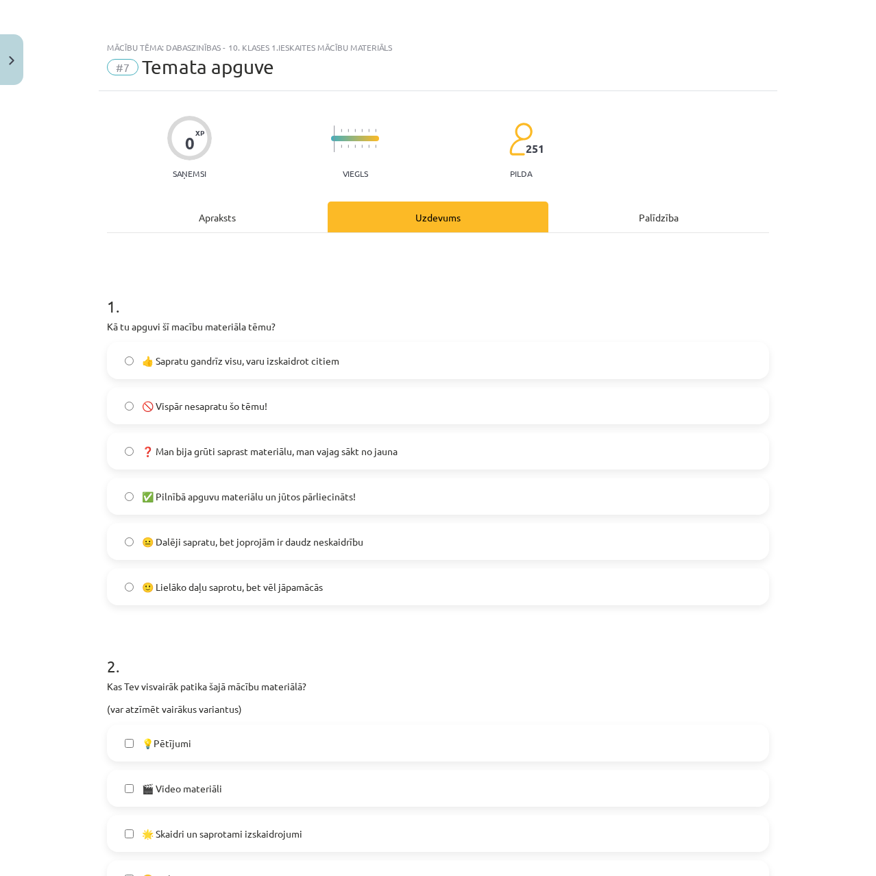
click at [255, 220] on div "Apraksts" at bounding box center [217, 217] width 221 height 31
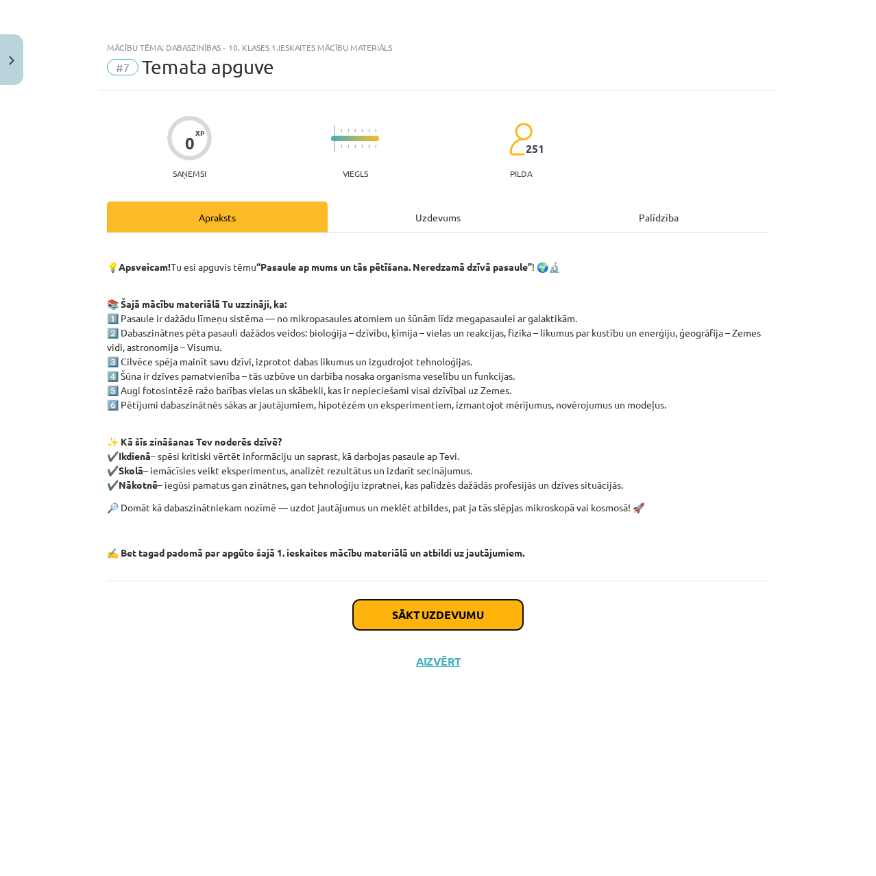
click at [422, 605] on button "Sākt uzdevumu" at bounding box center [438, 615] width 170 height 30
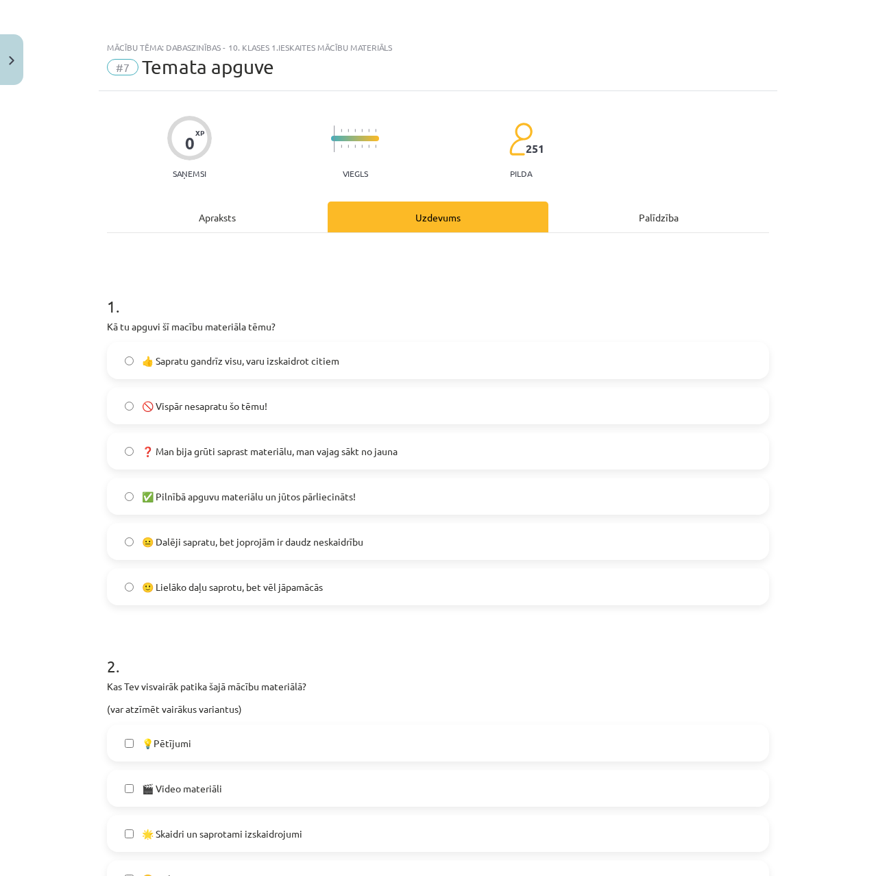
click at [225, 505] on label "✅ Pilnībā apguvu materiālu un jūtos pārliecināts!" at bounding box center [437, 496] width 659 height 34
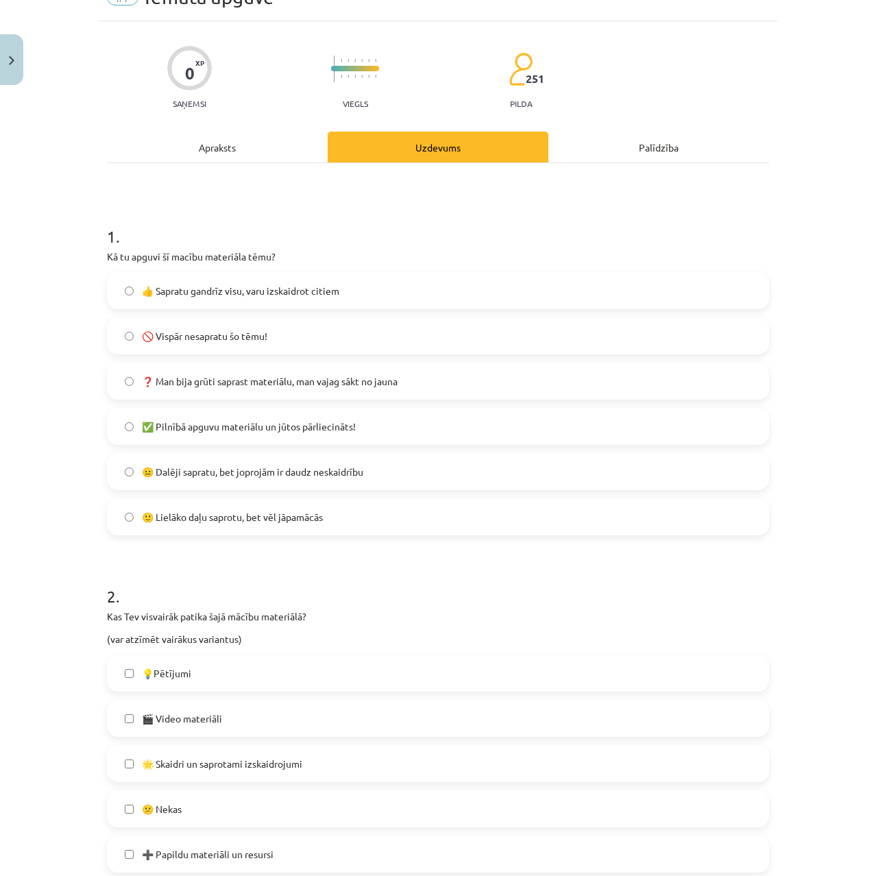
scroll to position [137, 0]
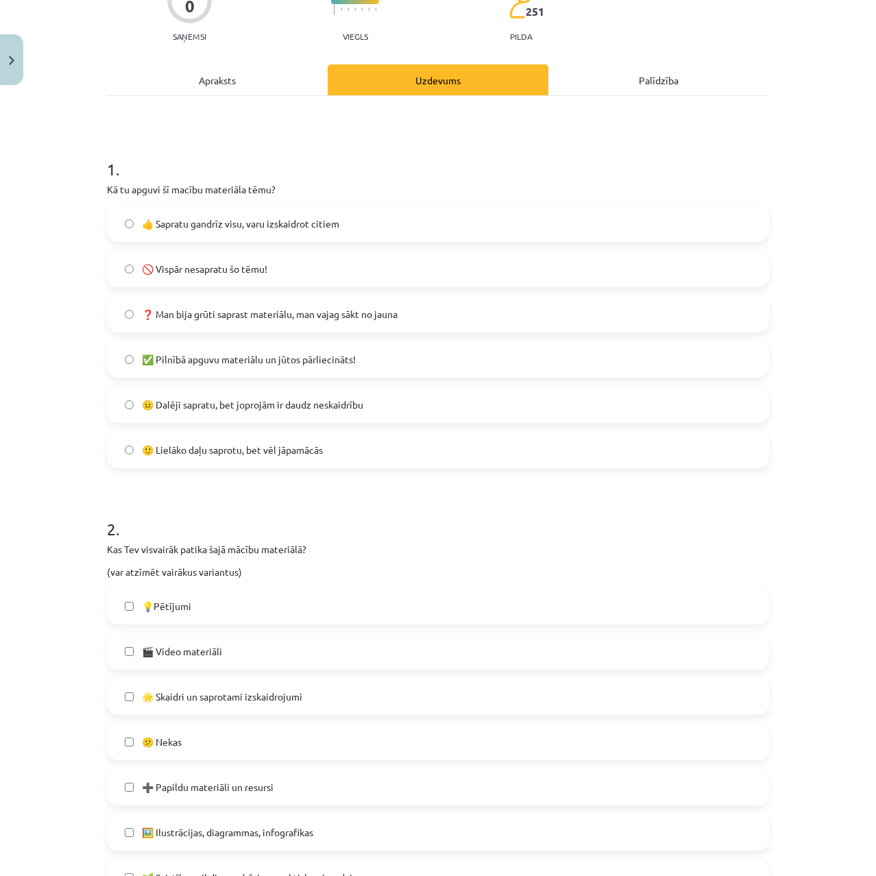
click at [216, 452] on span "🙂 Lielāko daļu saprotu, bet vēl jāpamācās" at bounding box center [232, 450] width 181 height 14
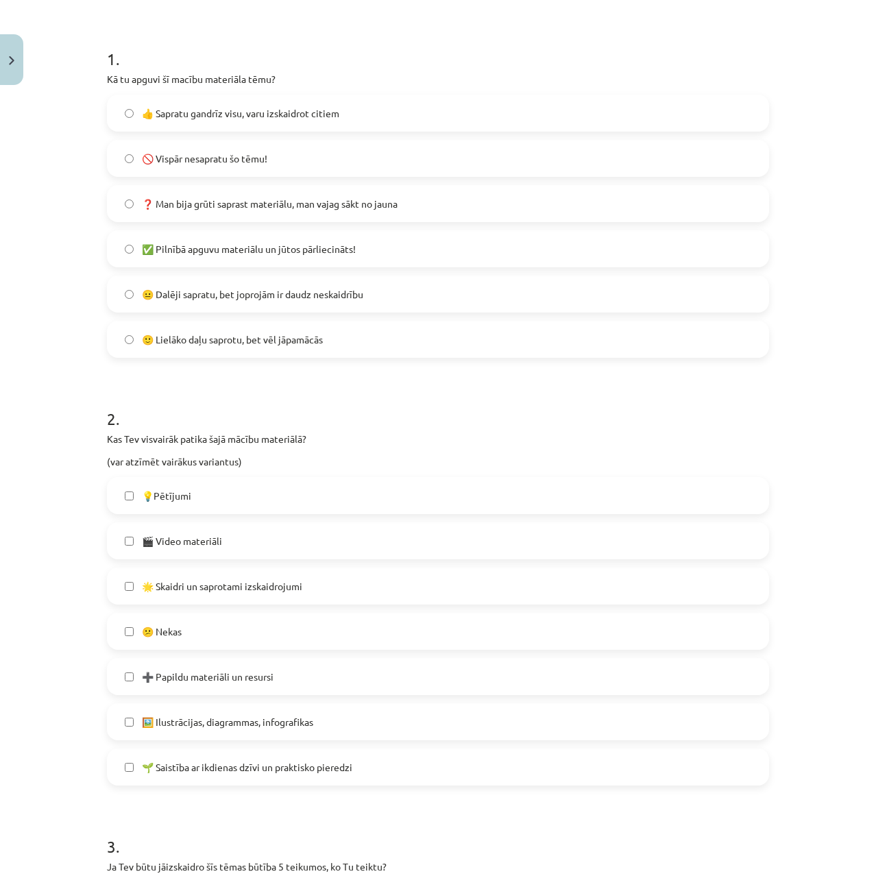
scroll to position [274, 0]
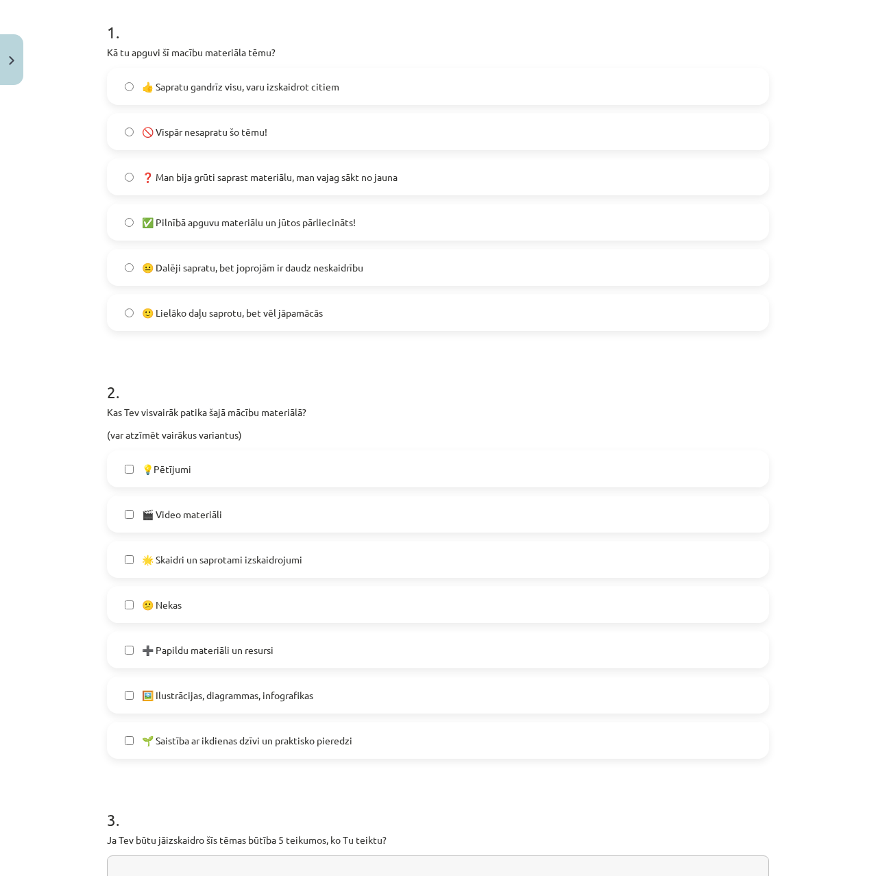
click at [223, 552] on span "🌟 Skaidri un saprotami izskaidrojumi" at bounding box center [222, 559] width 160 height 14
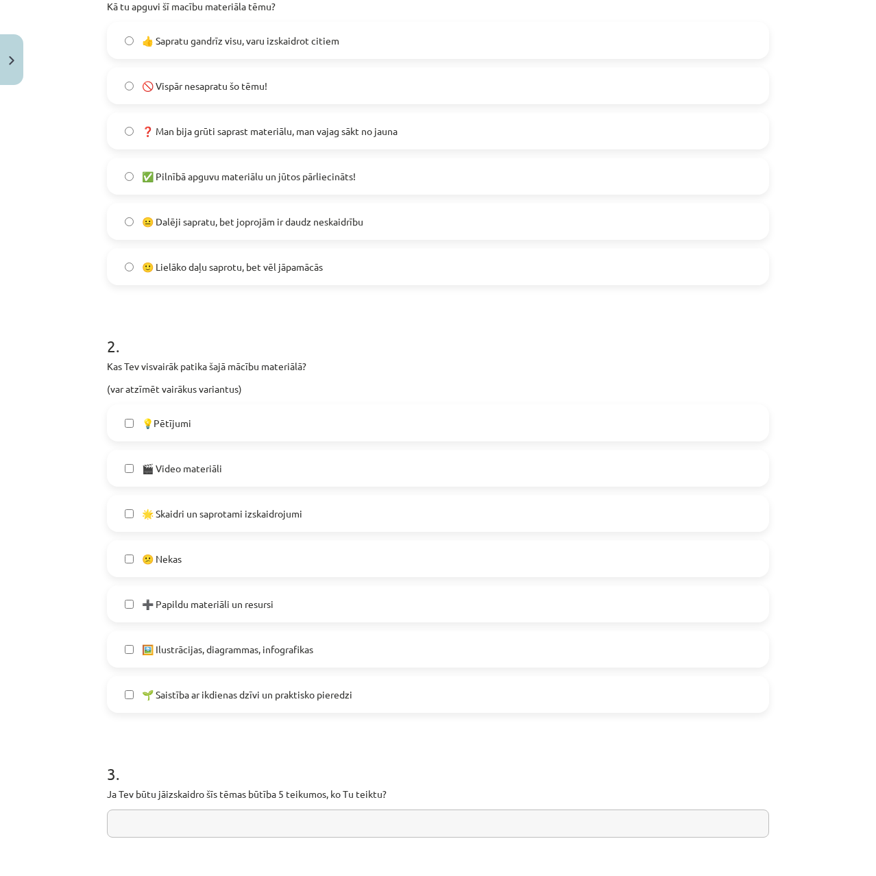
scroll to position [411, 0]
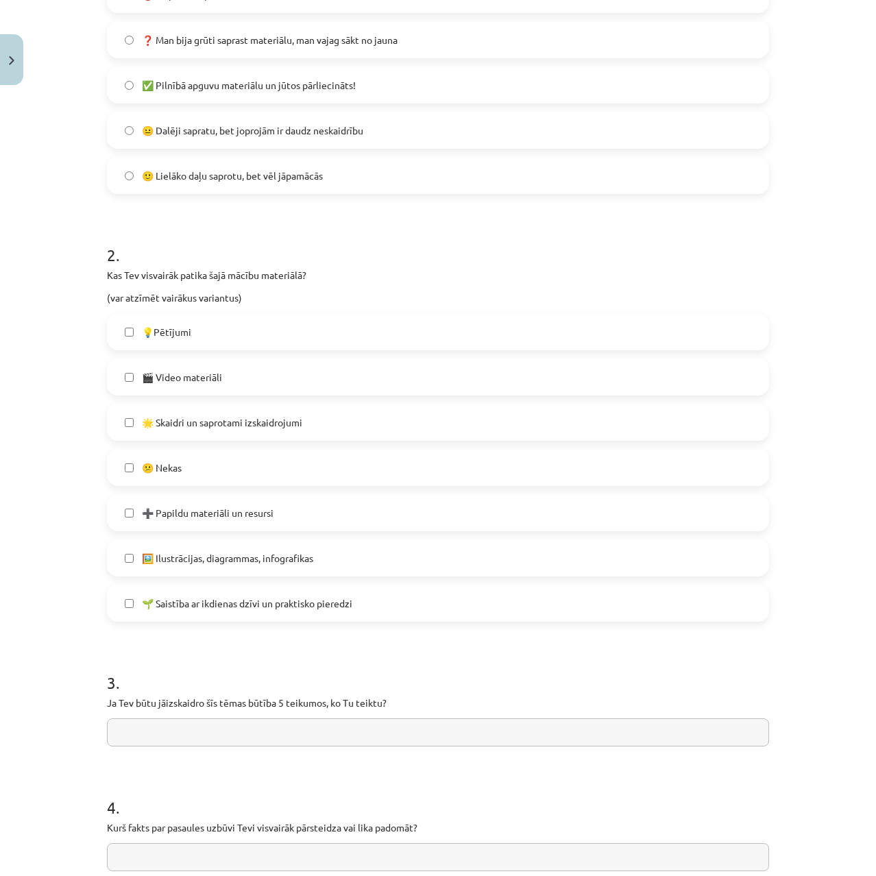
click at [175, 508] on span "➕ Papildu materiāli un resursi" at bounding box center [208, 513] width 132 height 14
click at [202, 608] on span "🌱 Saistība ar ikdienas dzīvi un praktisko pieredzi" at bounding box center [247, 603] width 210 height 14
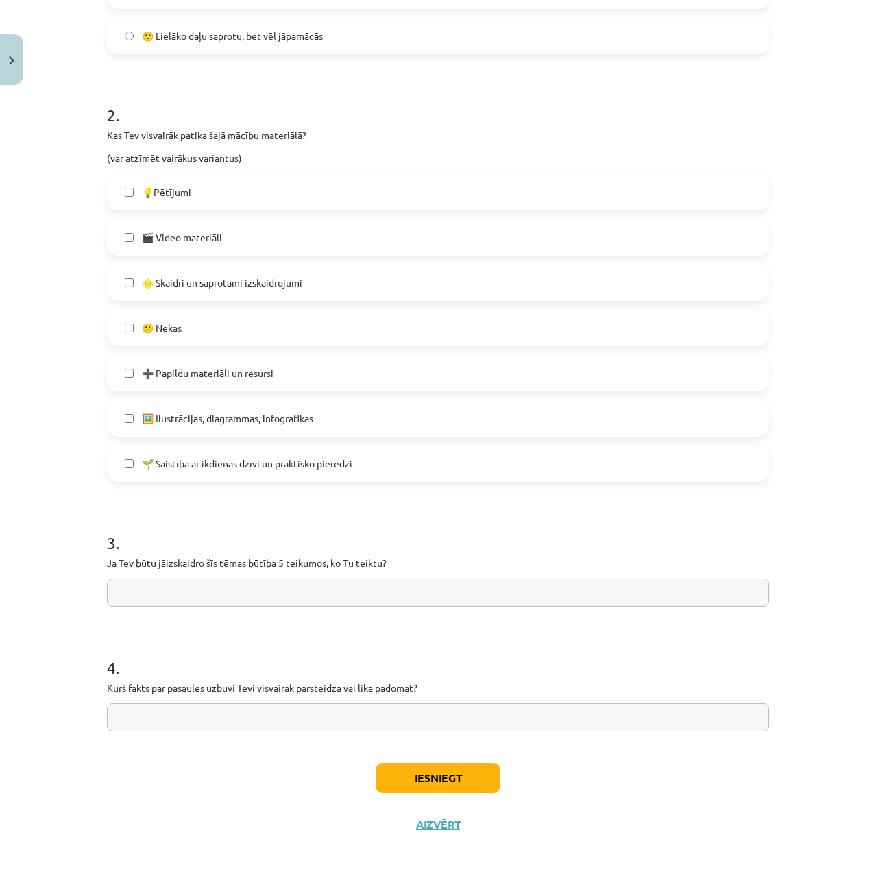
scroll to position [557, 0]
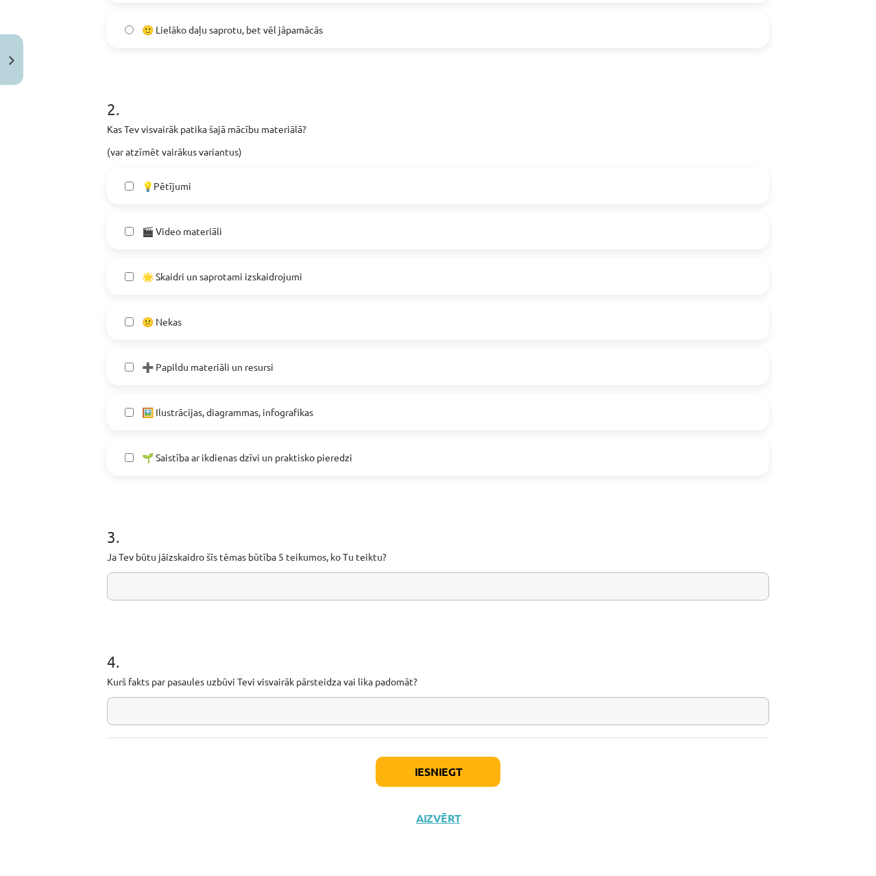
click at [190, 593] on input "text" at bounding box center [438, 586] width 662 height 28
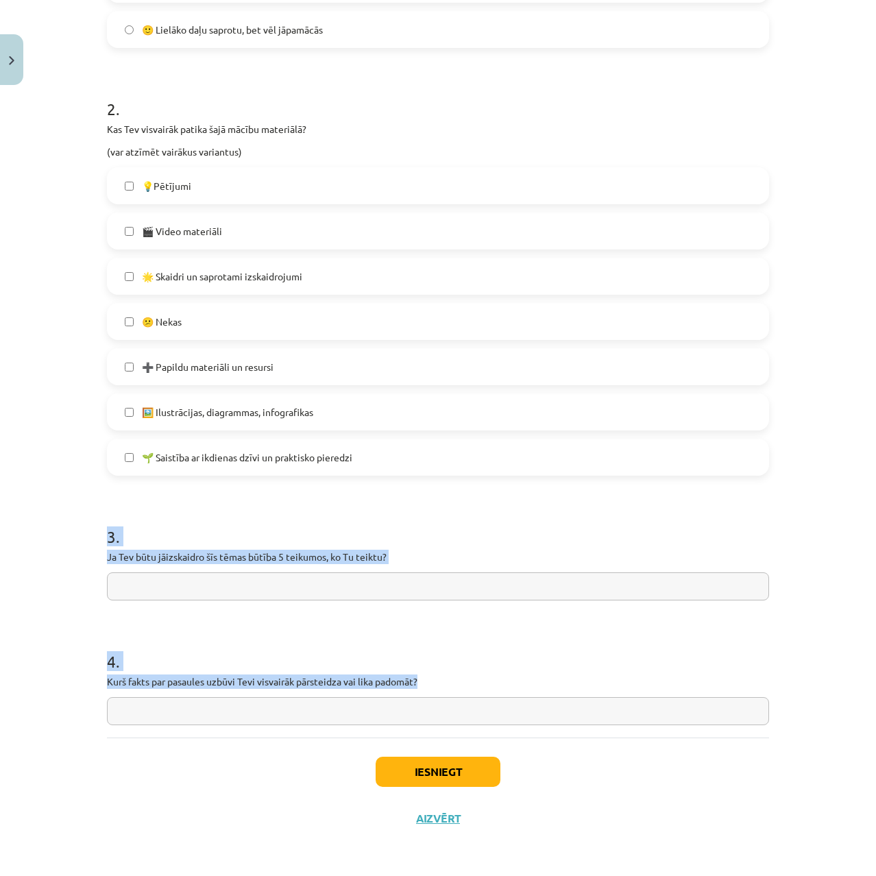
drag, startPoint x: 393, startPoint y: 676, endPoint x: 69, endPoint y: 541, distance: 350.6
click at [69, 541] on div "Mācību tēma: Dabaszinības - 10. klases 1.ieskaites mācību materiāls #7 Temata a…" at bounding box center [438, 438] width 876 height 876
copy form "3 . Ja Tev būtu jāizskaidro šīs tēmas būtība 5 teikumos, ko Tu teiktu? 4 . Kurš…"
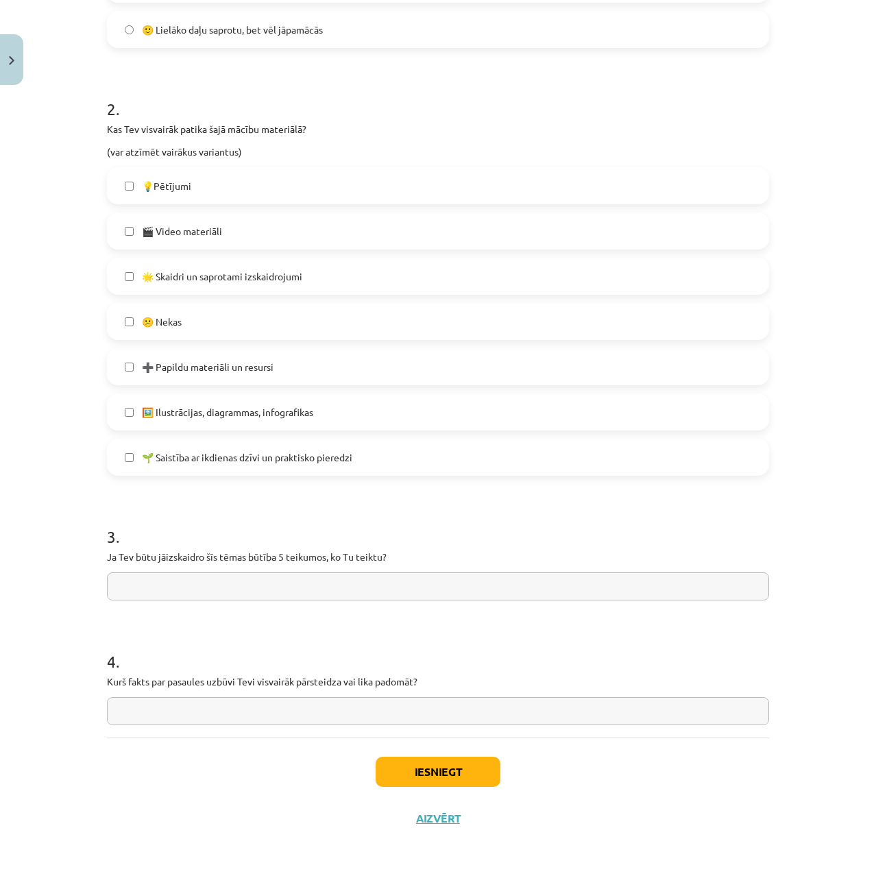
click at [177, 707] on input "text" at bounding box center [438, 711] width 662 height 28
paste input "**********"
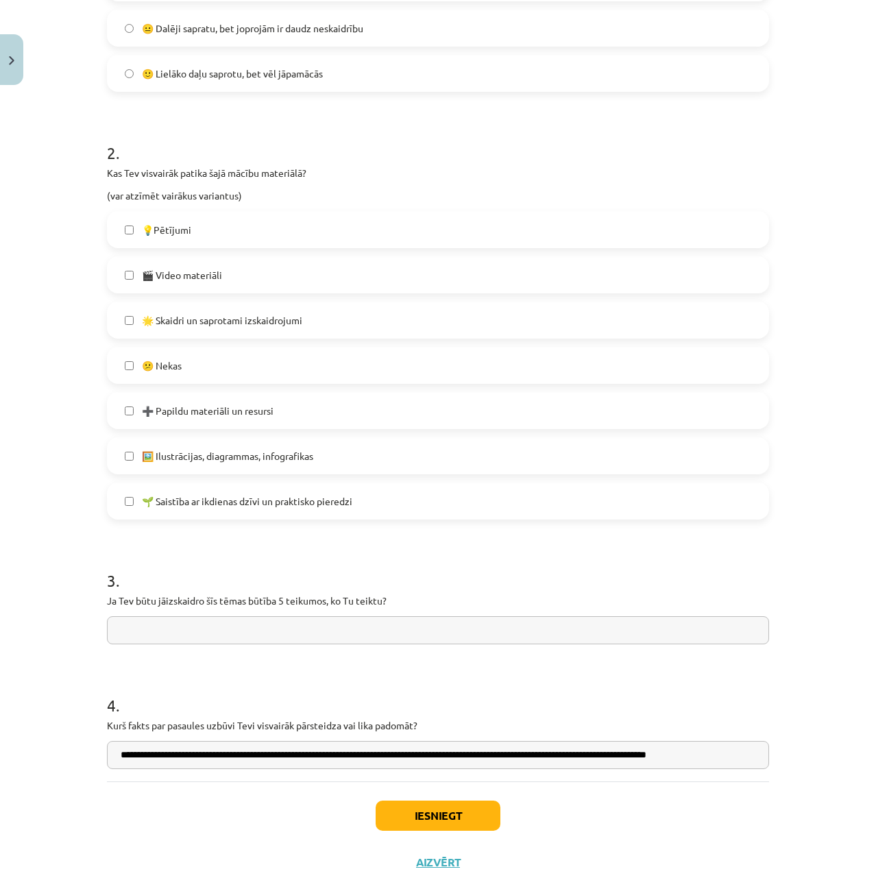
scroll to position [489, 0]
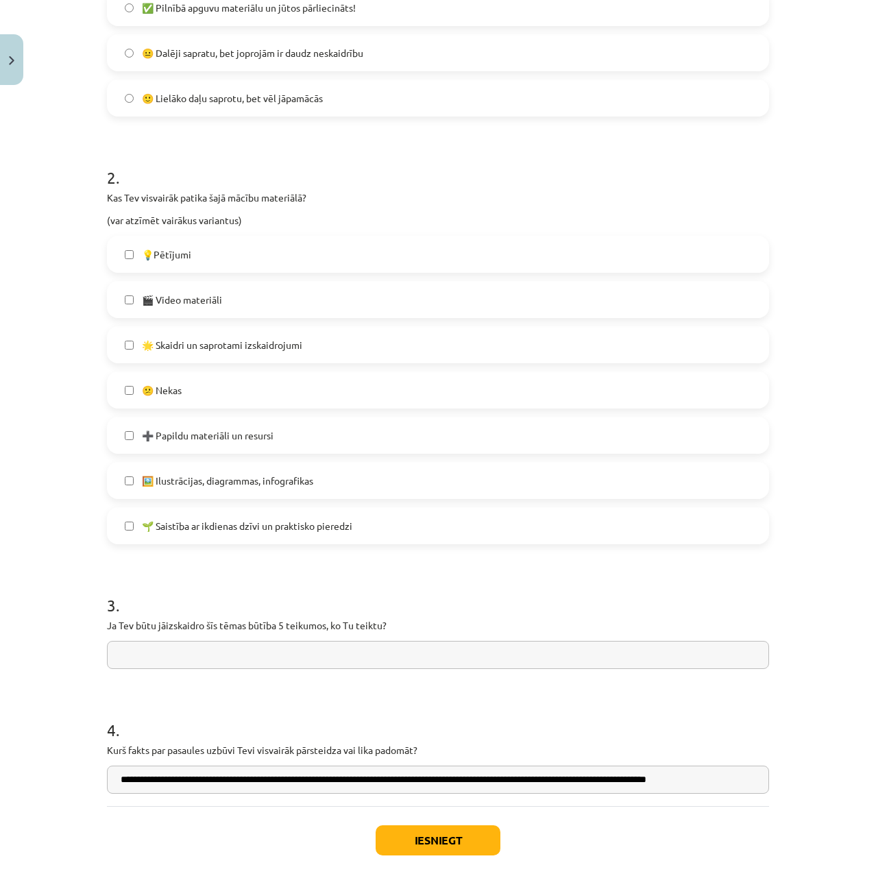
type input "**********"
click at [161, 653] on input "text" at bounding box center [438, 655] width 662 height 28
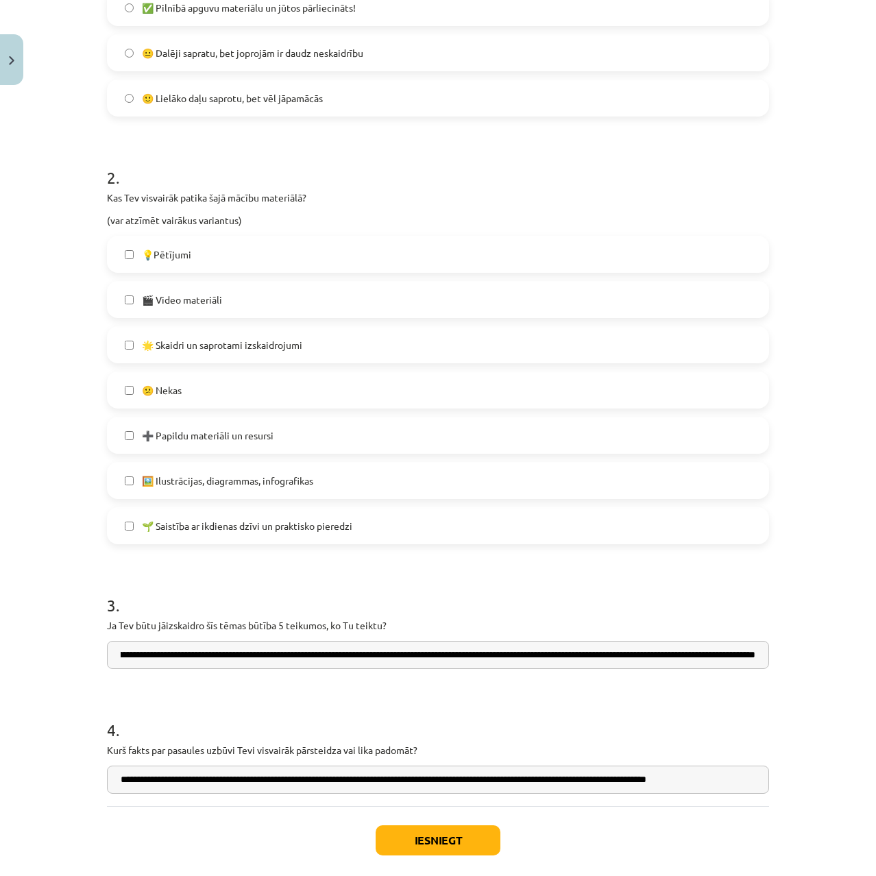
scroll to position [0, 0]
click at [748, 657] on input "**********" at bounding box center [438, 655] width 662 height 28
paste input "**********"
click at [435, 657] on input "**********" at bounding box center [438, 655] width 662 height 28
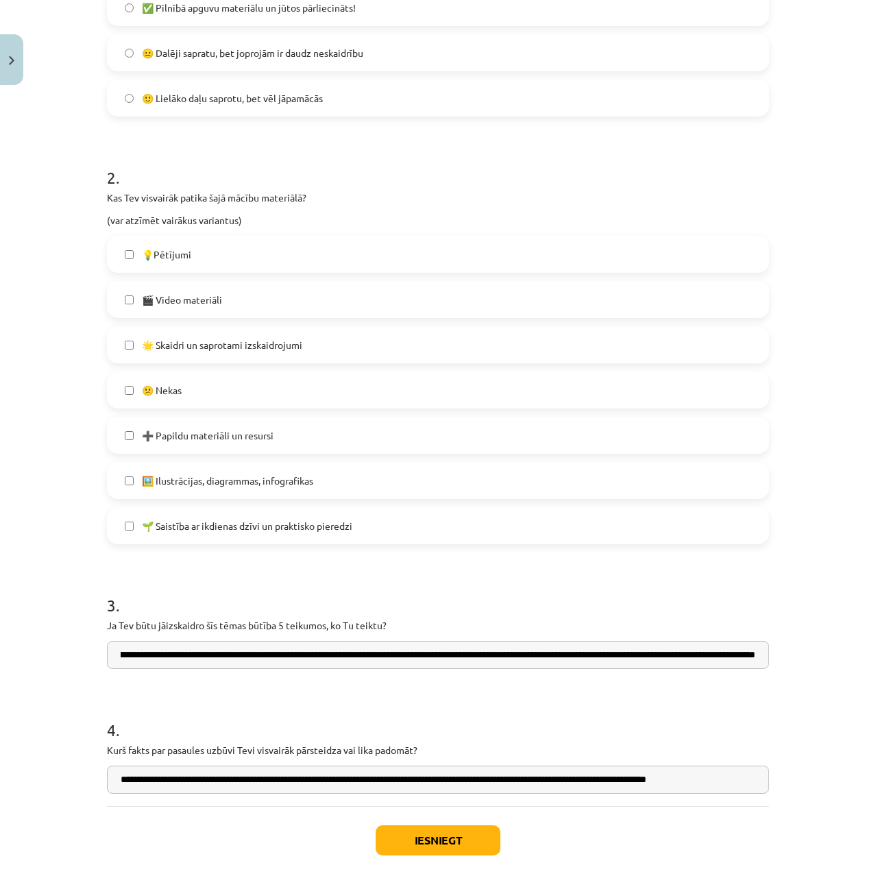
click at [433, 659] on input "**********" at bounding box center [438, 655] width 662 height 28
drag, startPoint x: 400, startPoint y: 653, endPoint x: 57, endPoint y: 657, distance: 343.4
click at [57, 657] on div "Mācību tēma: Dabaszinības - 10. klases 1.ieskaites mācību materiāls #7 Temata a…" at bounding box center [438, 438] width 876 height 876
type input "**********"
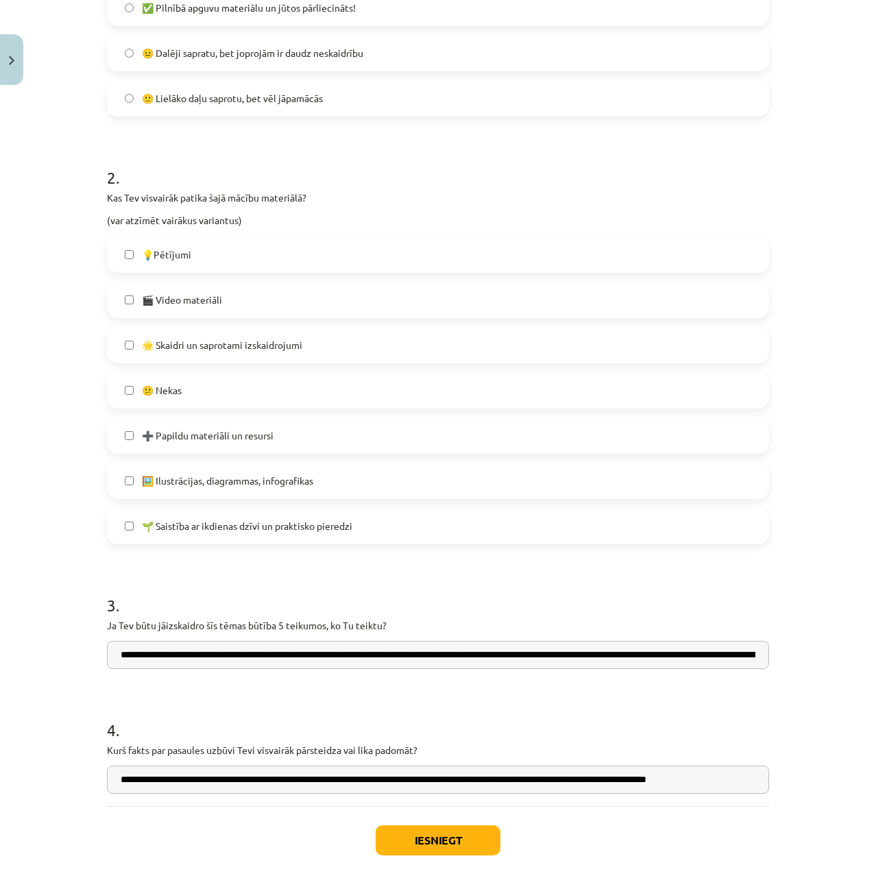
click at [262, 703] on h1 "4 ." at bounding box center [438, 717] width 662 height 42
drag, startPoint x: 326, startPoint y: 653, endPoint x: 767, endPoint y: 655, distance: 441.4
click at [767, 655] on div "0 XP Saņemsi Viegls 251 pilda Apraksts Uzdevums Palīdzība 1 . Kā tu apguvi šī m…" at bounding box center [438, 256] width 679 height 1308
click at [452, 716] on h1 "4 ." at bounding box center [438, 717] width 662 height 42
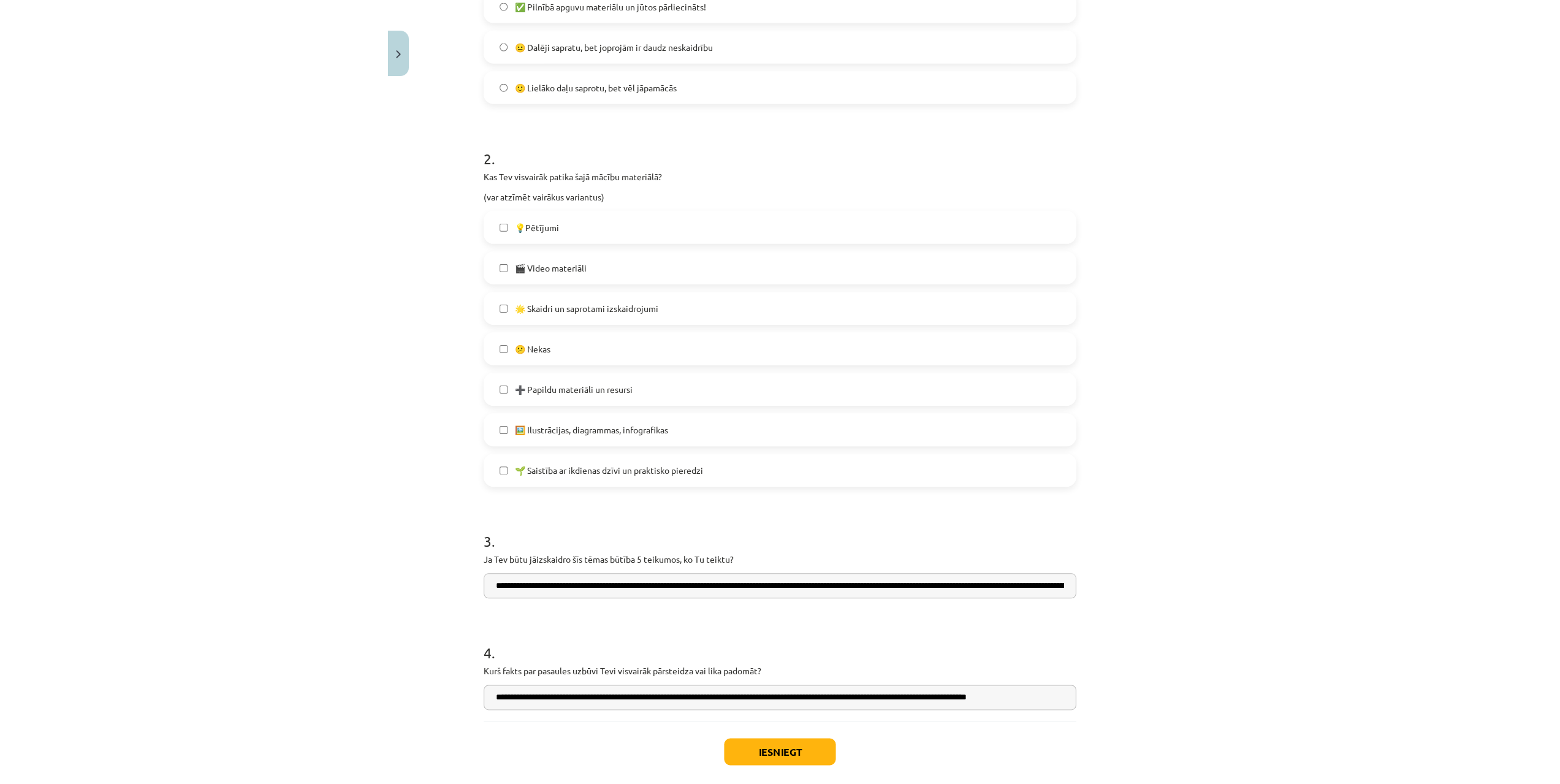
scroll to position [498, 0]
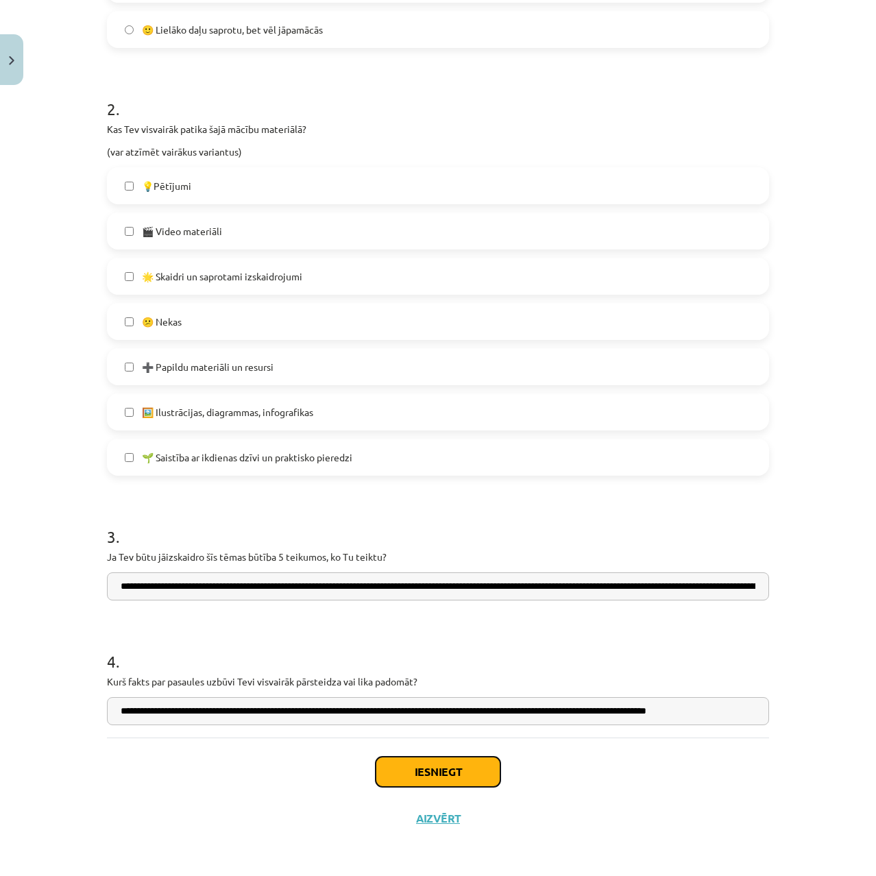
click at [463, 777] on button "Iesniegt" at bounding box center [438, 772] width 125 height 30
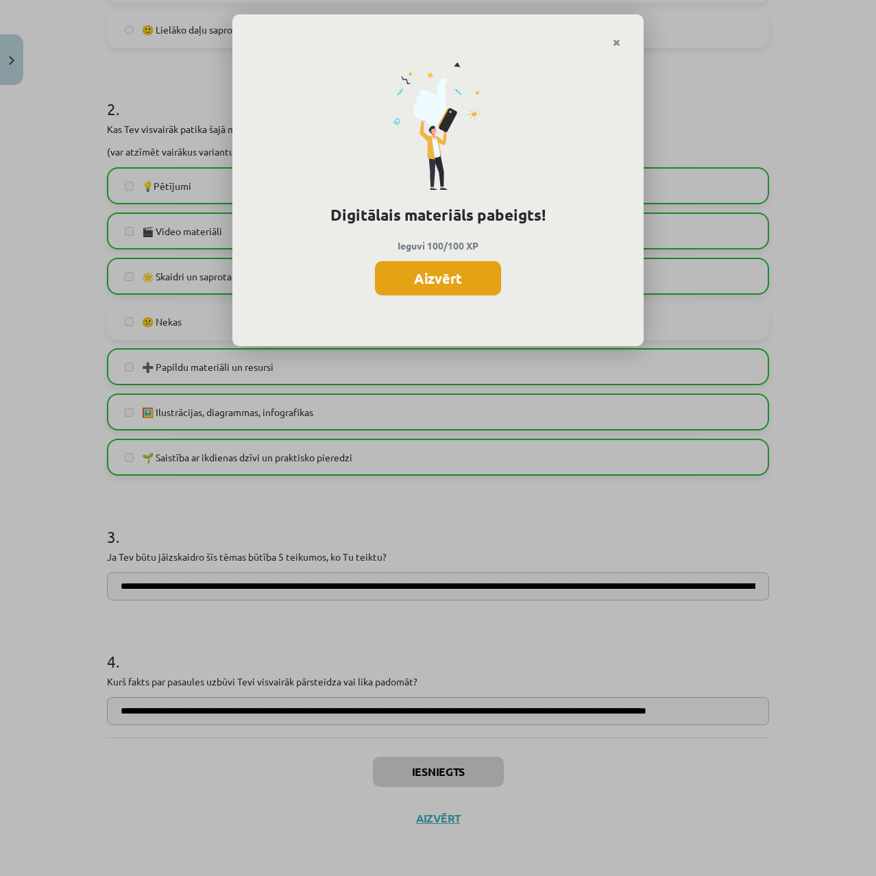
click at [438, 276] on button "Aizvērt" at bounding box center [438, 278] width 126 height 34
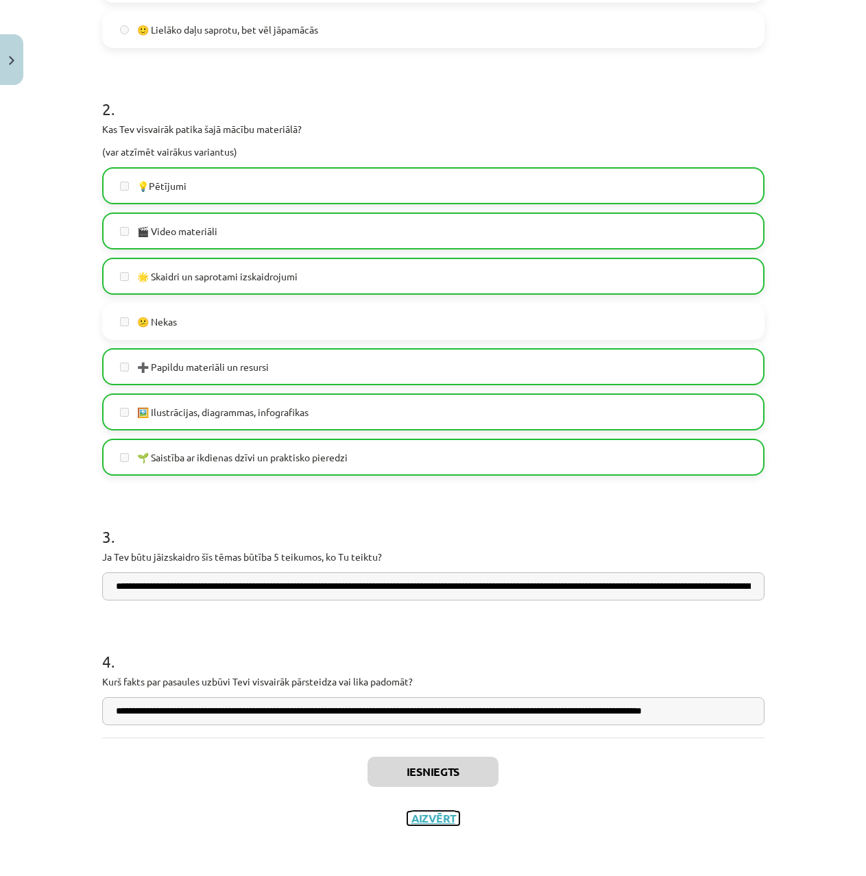
click at [433, 820] on button "Aizvērt" at bounding box center [433, 819] width 52 height 14
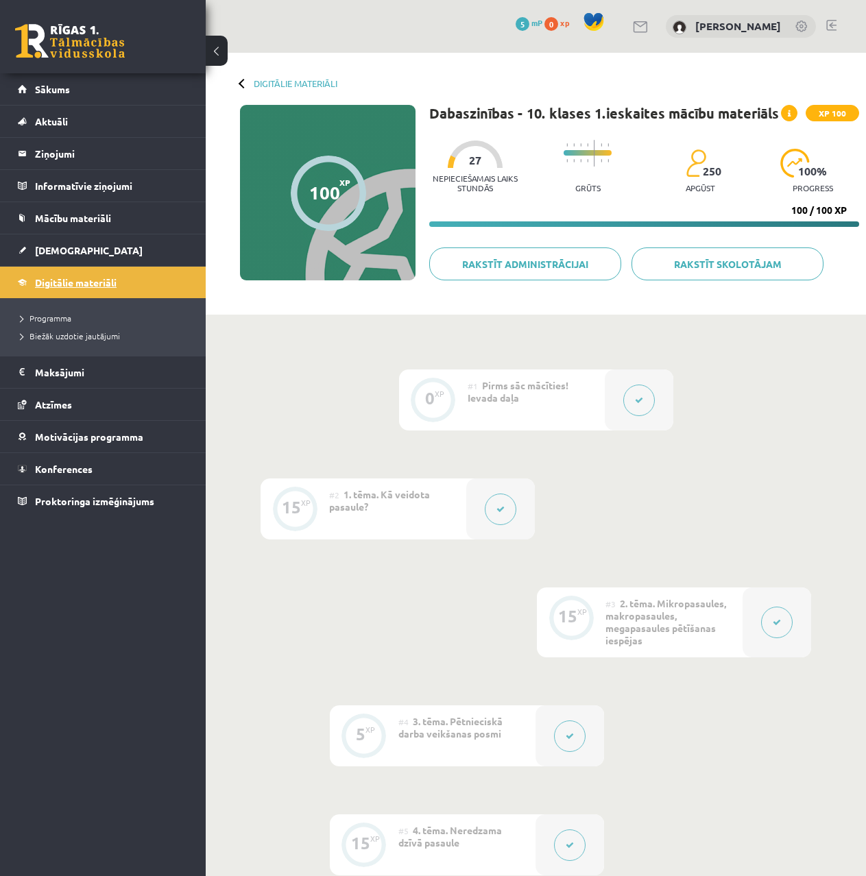
click at [80, 280] on span "Digitālie materiāli" at bounding box center [76, 282] width 82 height 12
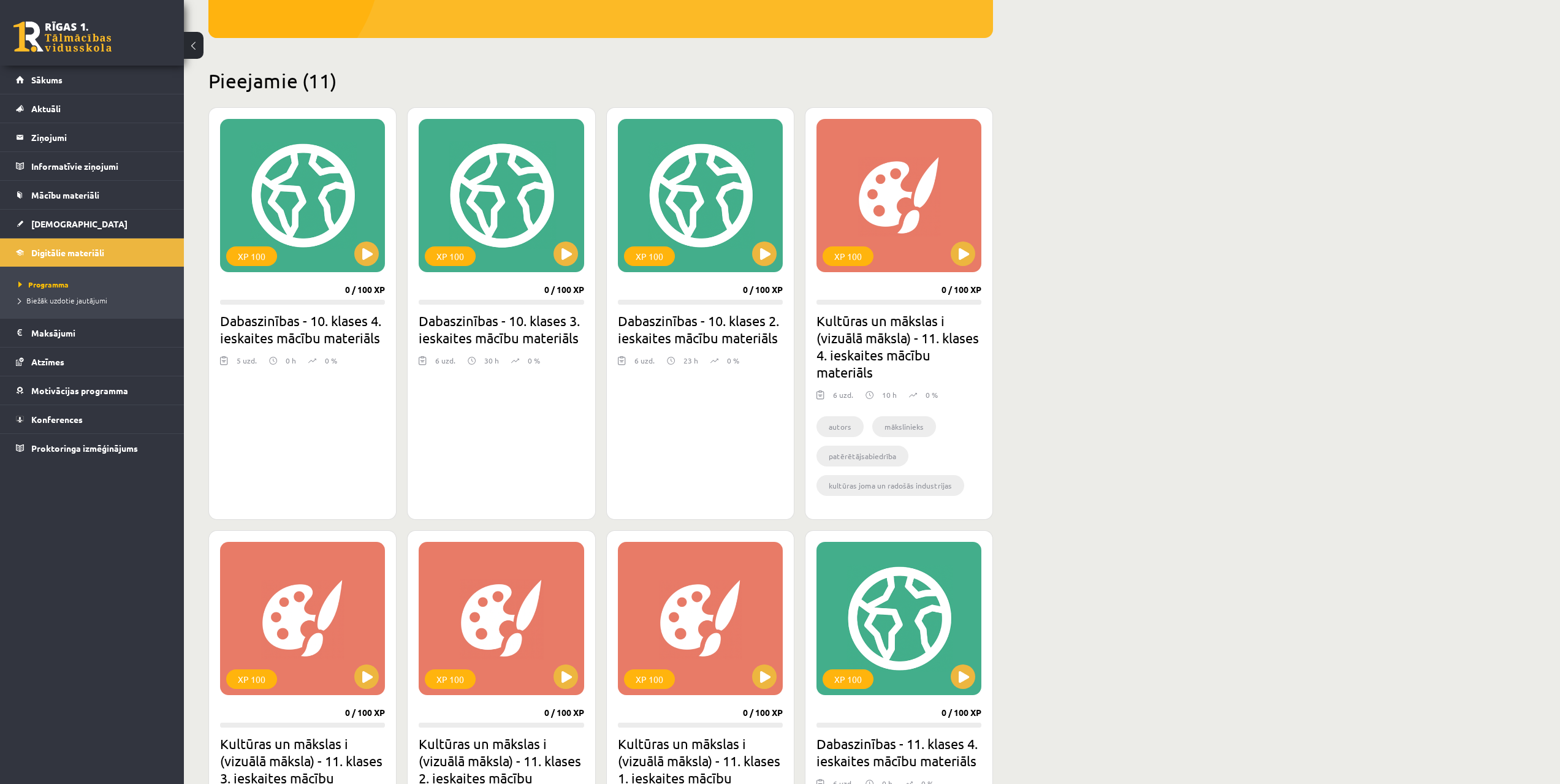
scroll to position [212, 0]
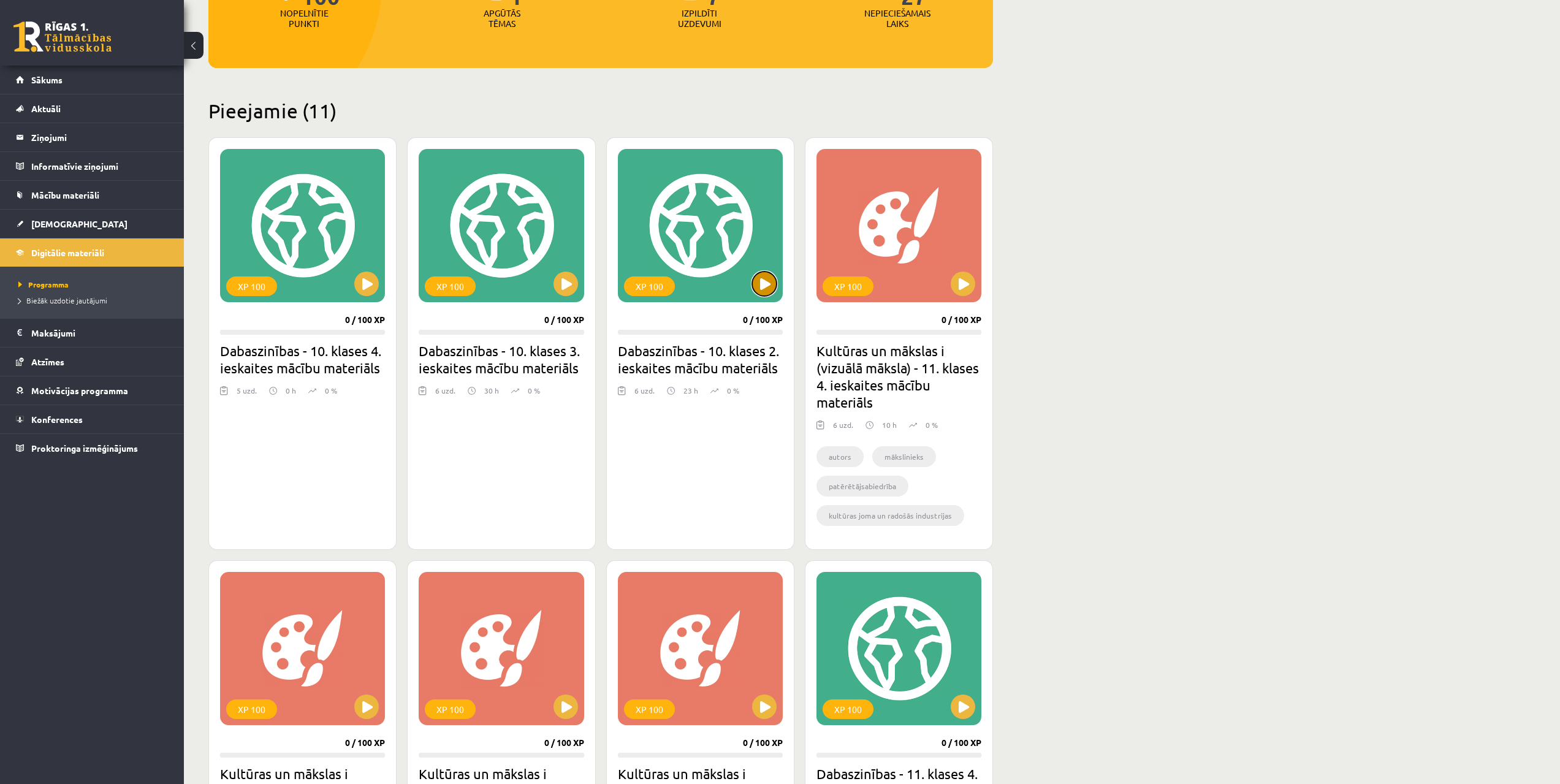
click at [767, 286] on button at bounding box center [764, 283] width 24 height 24
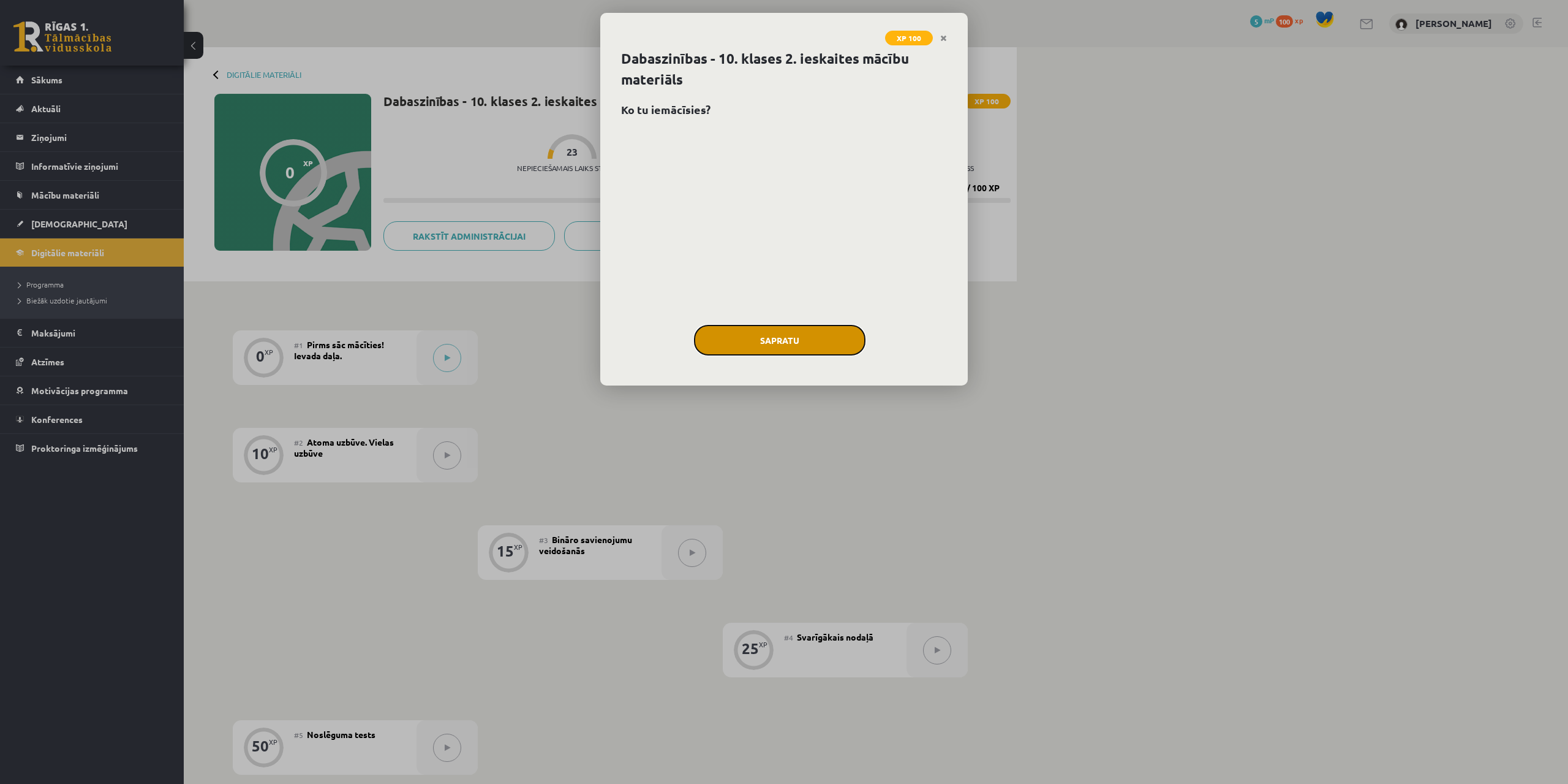
click at [776, 347] on button "Sapratu" at bounding box center [780, 340] width 172 height 30
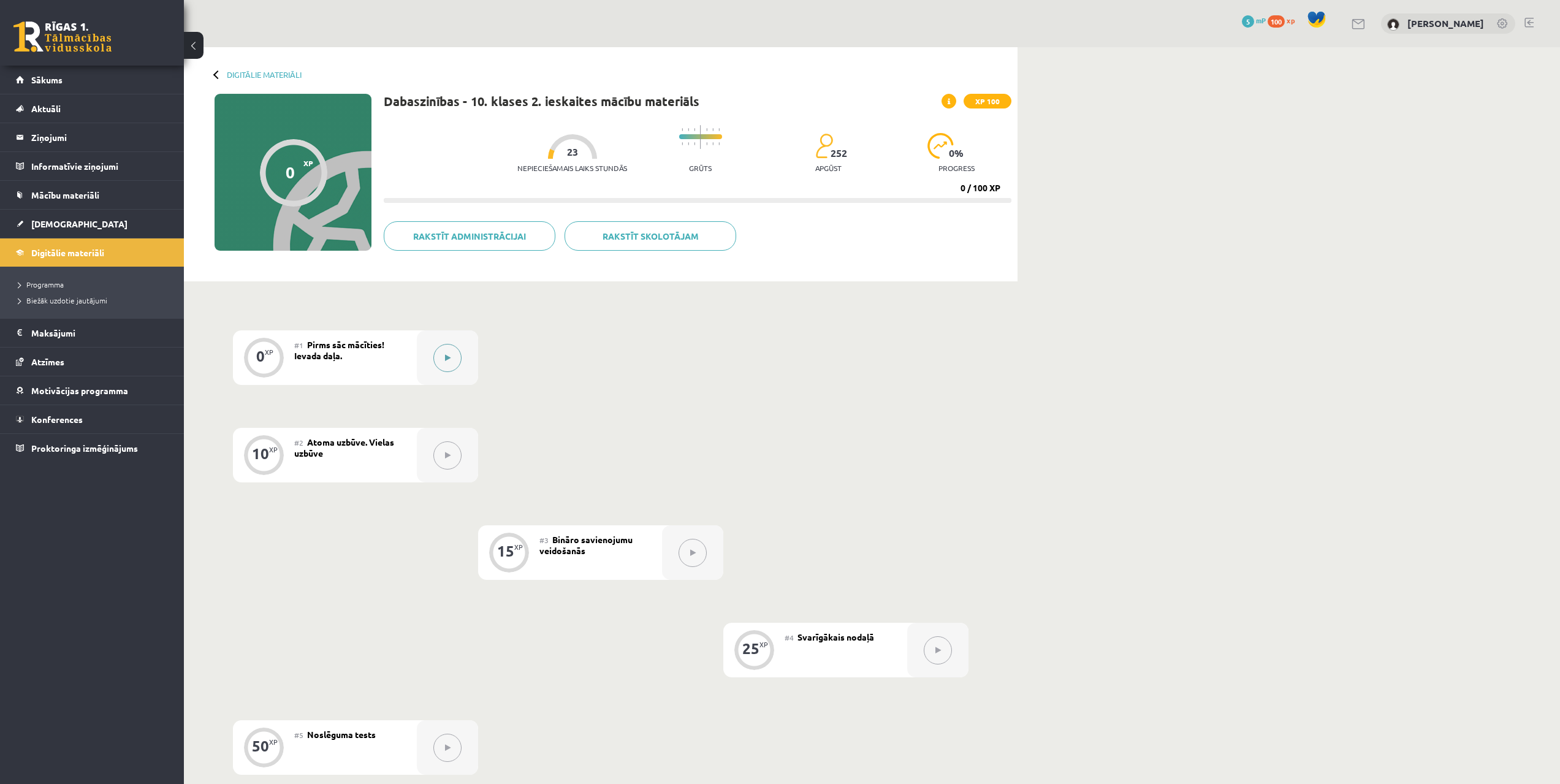
click at [459, 362] on button at bounding box center [448, 358] width 29 height 29
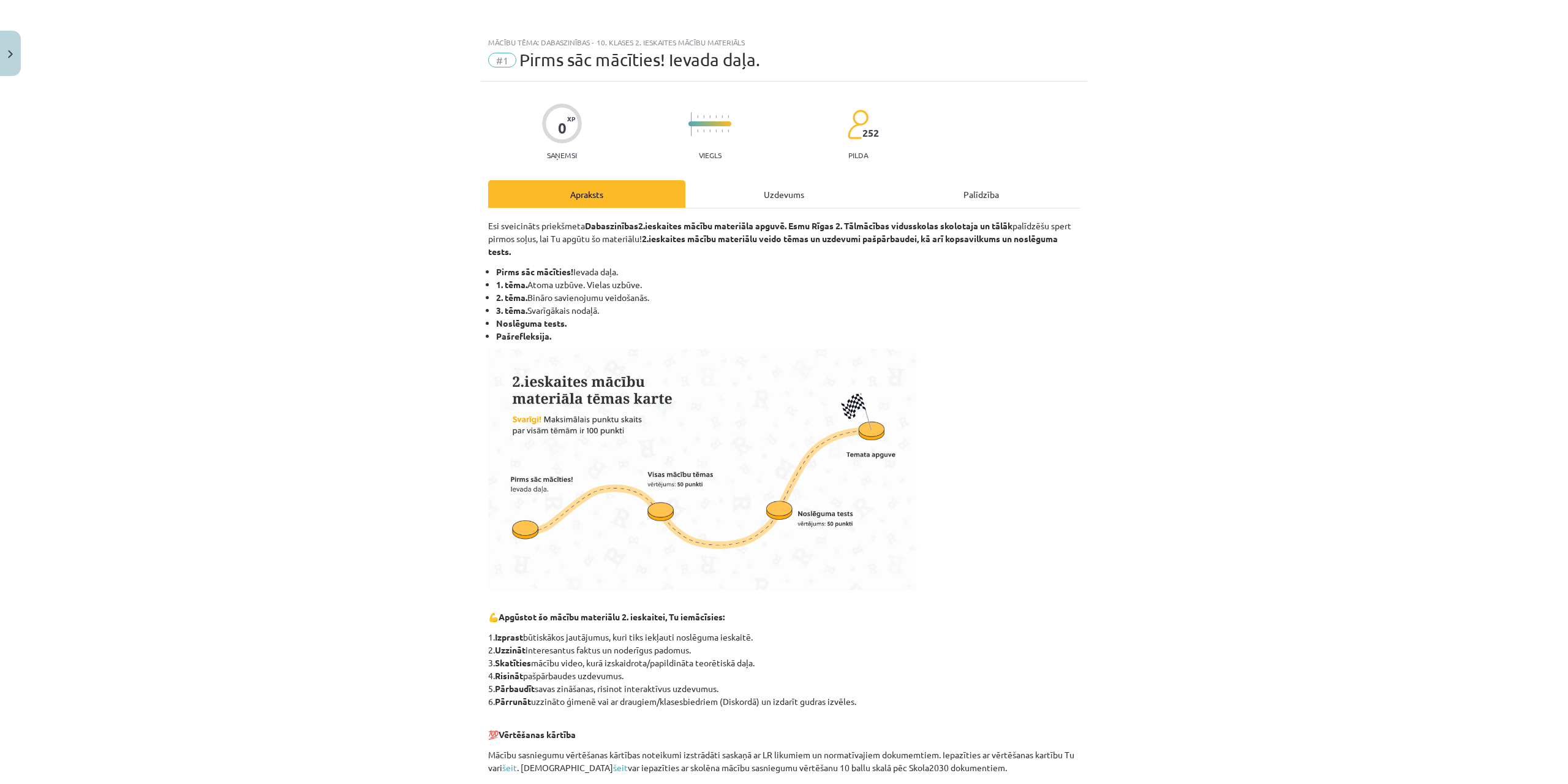
click at [798, 204] on div "Uzdevums" at bounding box center [784, 194] width 197 height 28
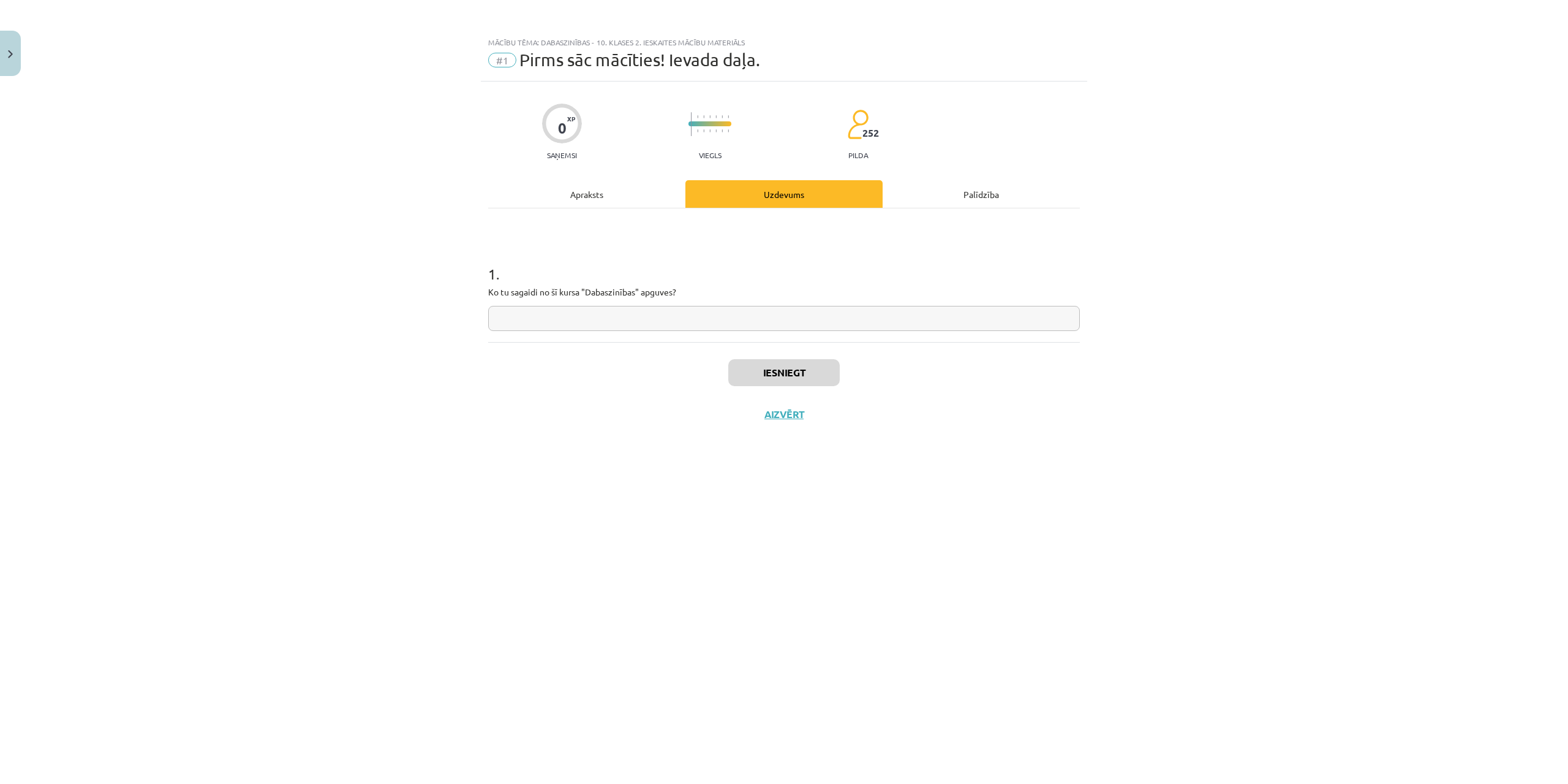
click at [592, 198] on div "Apraksts" at bounding box center [586, 194] width 197 height 28
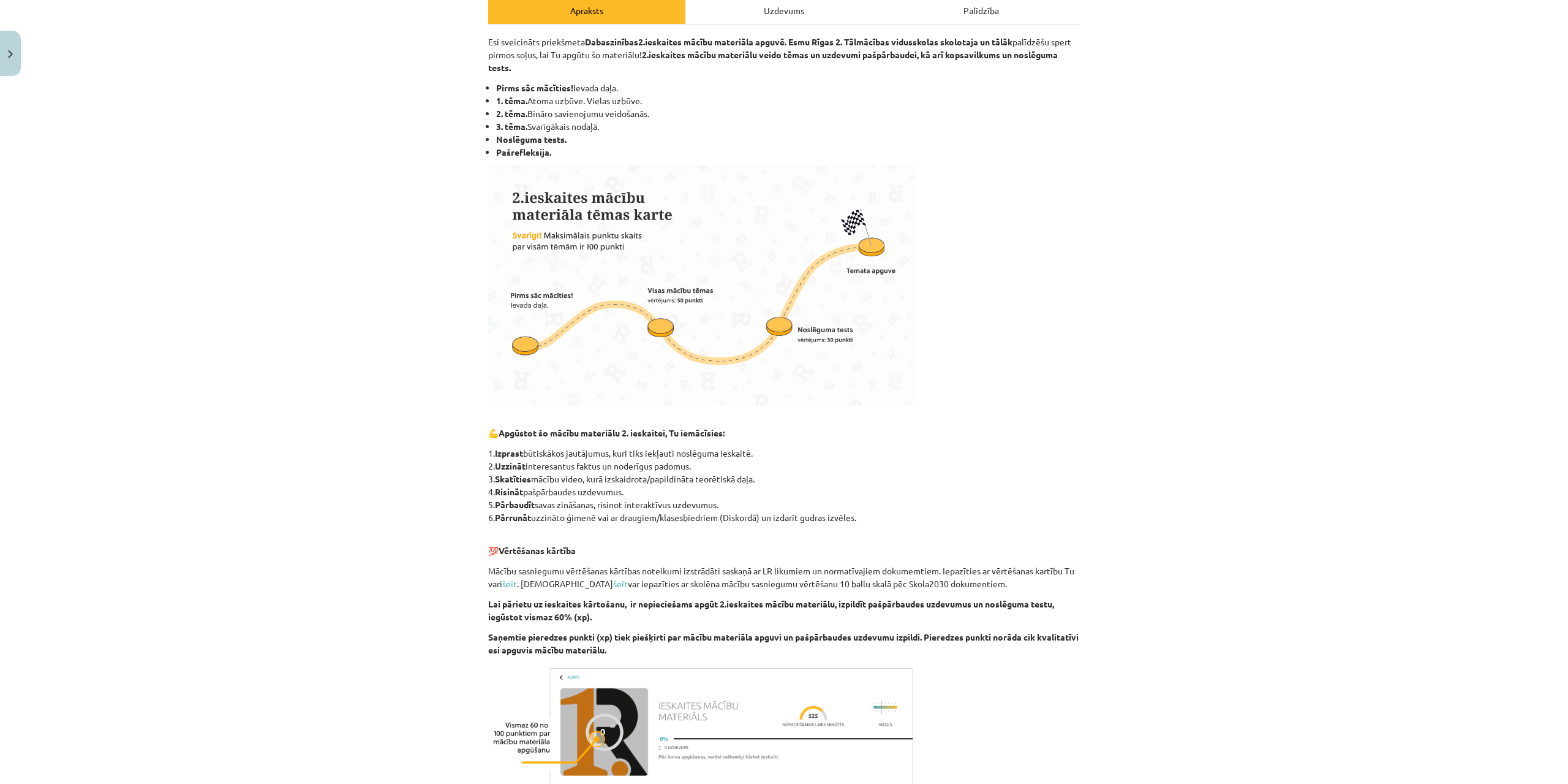
scroll to position [245, 0]
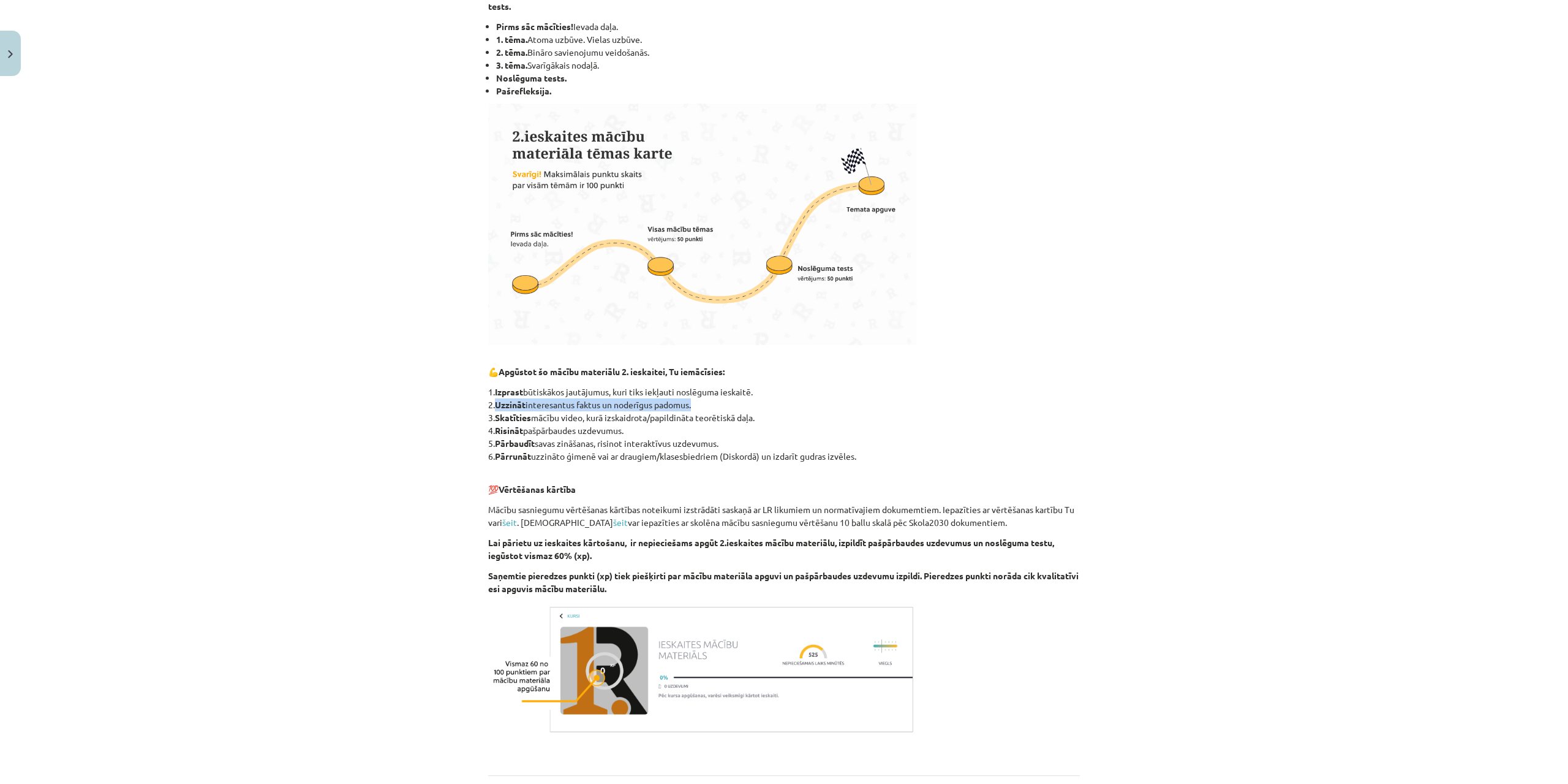
drag, startPoint x: 491, startPoint y: 404, endPoint x: 692, endPoint y: 406, distance: 201.0
click at [692, 406] on p "1. Izprast būtiskākos jautājumus, kuri tiks iekļauti noslēguma ieskaitē. 2. Uzz…" at bounding box center [784, 424] width 591 height 77
copy p "Uzzināt interesantus faktus un noderīgus padomus"
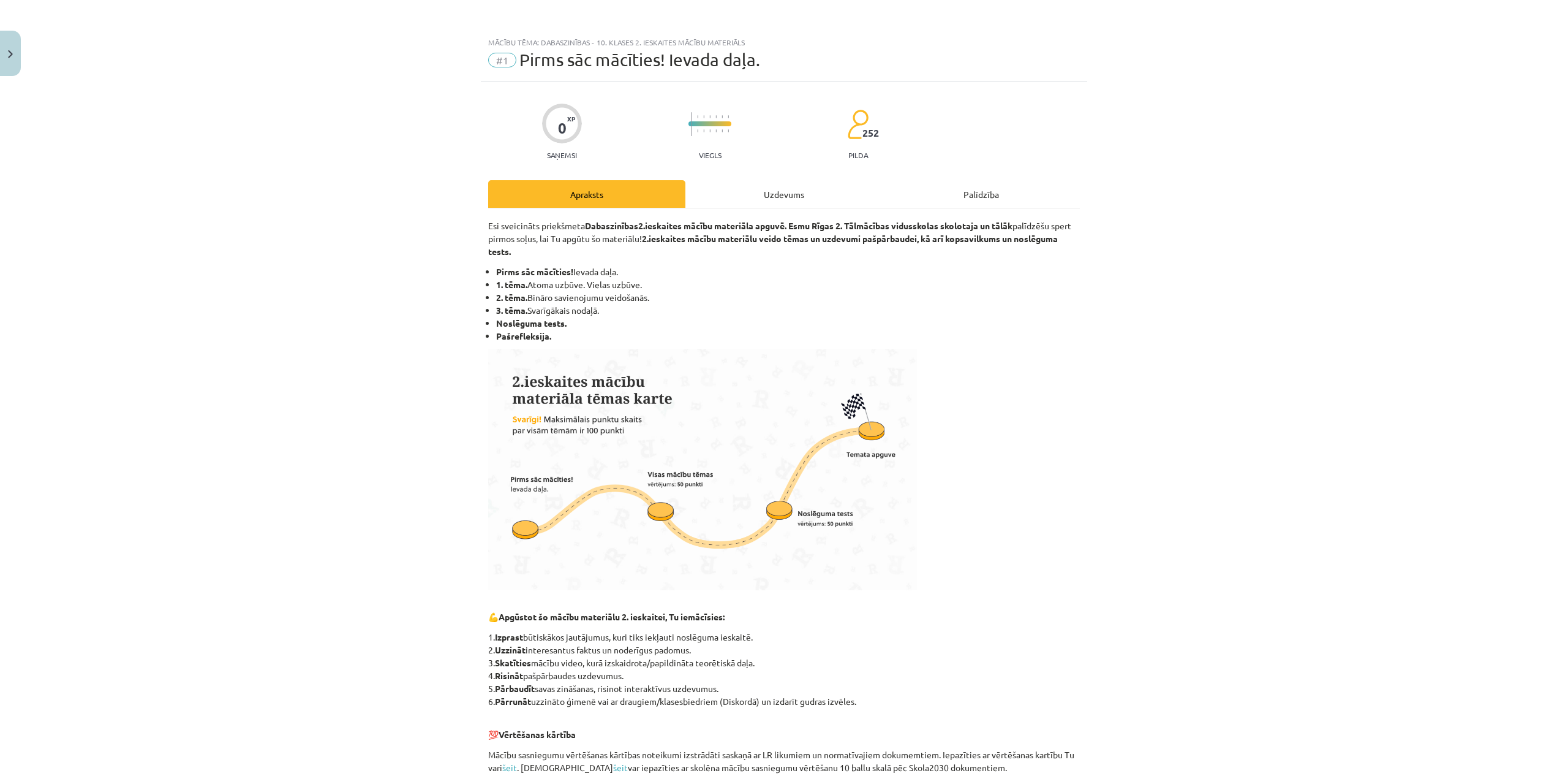
click at [764, 190] on div "Uzdevums" at bounding box center [784, 194] width 197 height 28
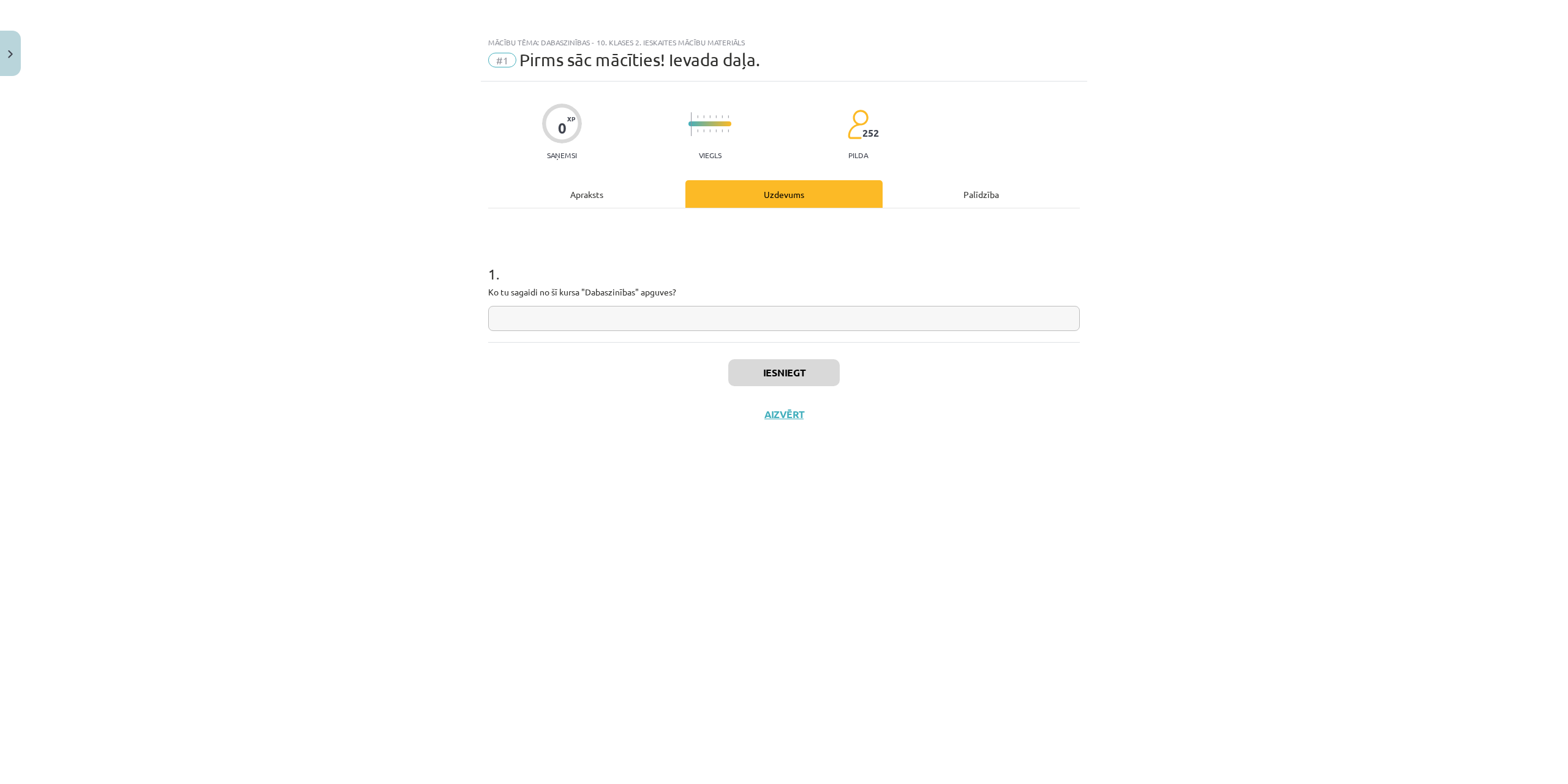
click at [595, 318] on input "text" at bounding box center [784, 318] width 591 height 25
paste input "**********"
type input "**********"
click at [754, 379] on button "Iesniegt" at bounding box center [784, 373] width 112 height 27
click at [771, 409] on button "Nākamā nodarbība" at bounding box center [784, 423] width 120 height 29
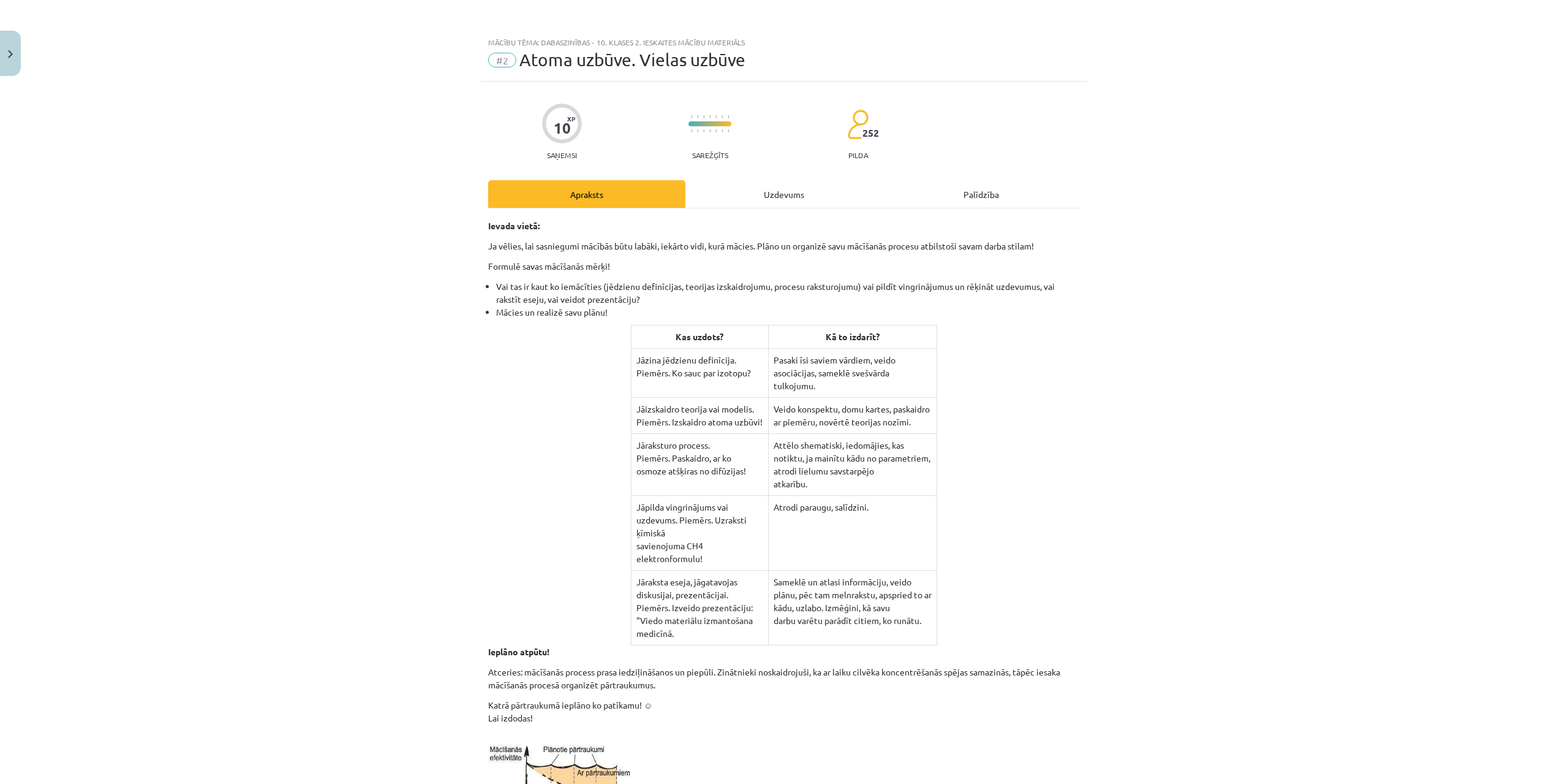
click at [742, 186] on div "Uzdevums" at bounding box center [784, 194] width 197 height 28
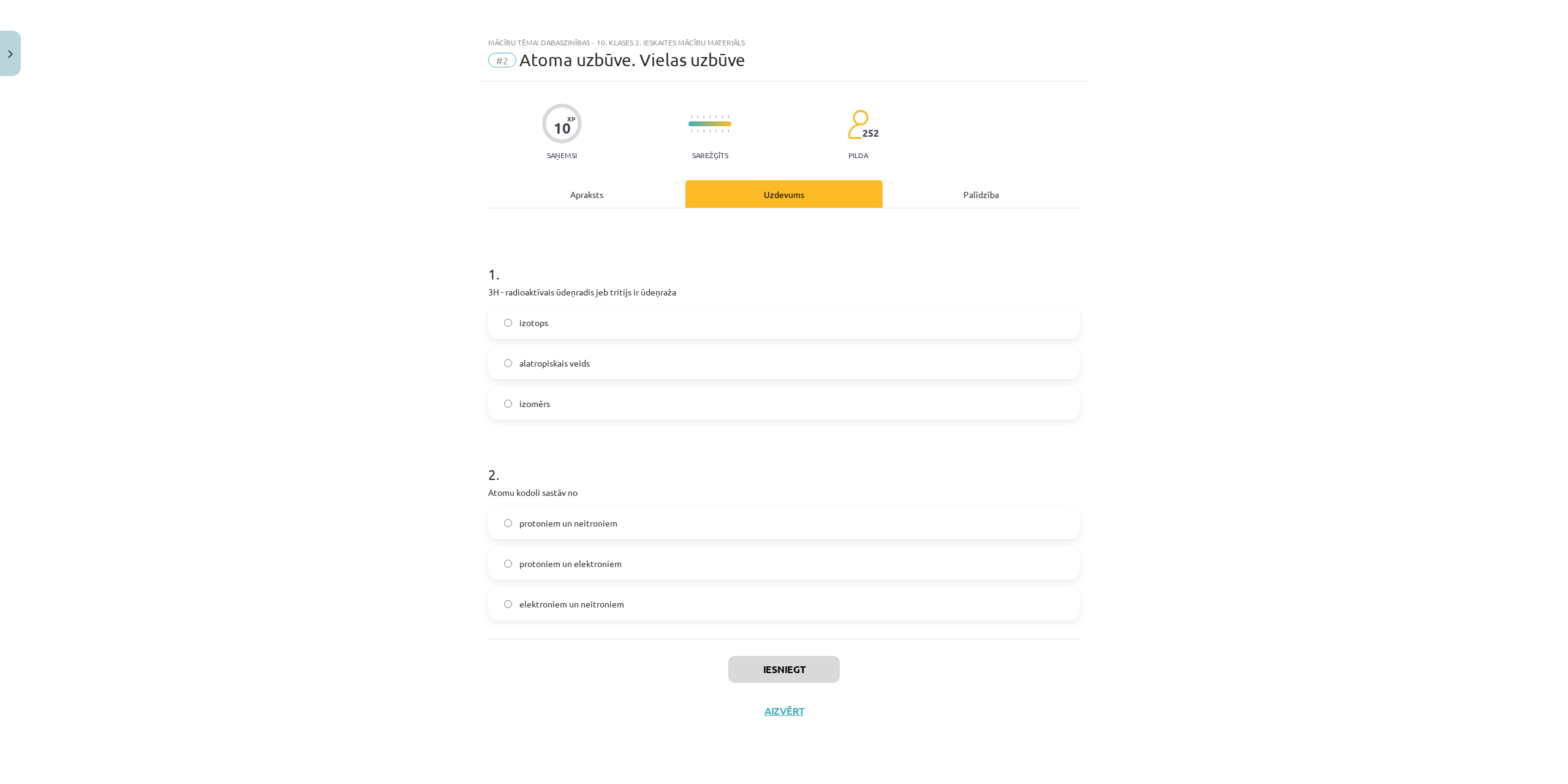
click at [608, 186] on div "Apraksts" at bounding box center [586, 194] width 197 height 28
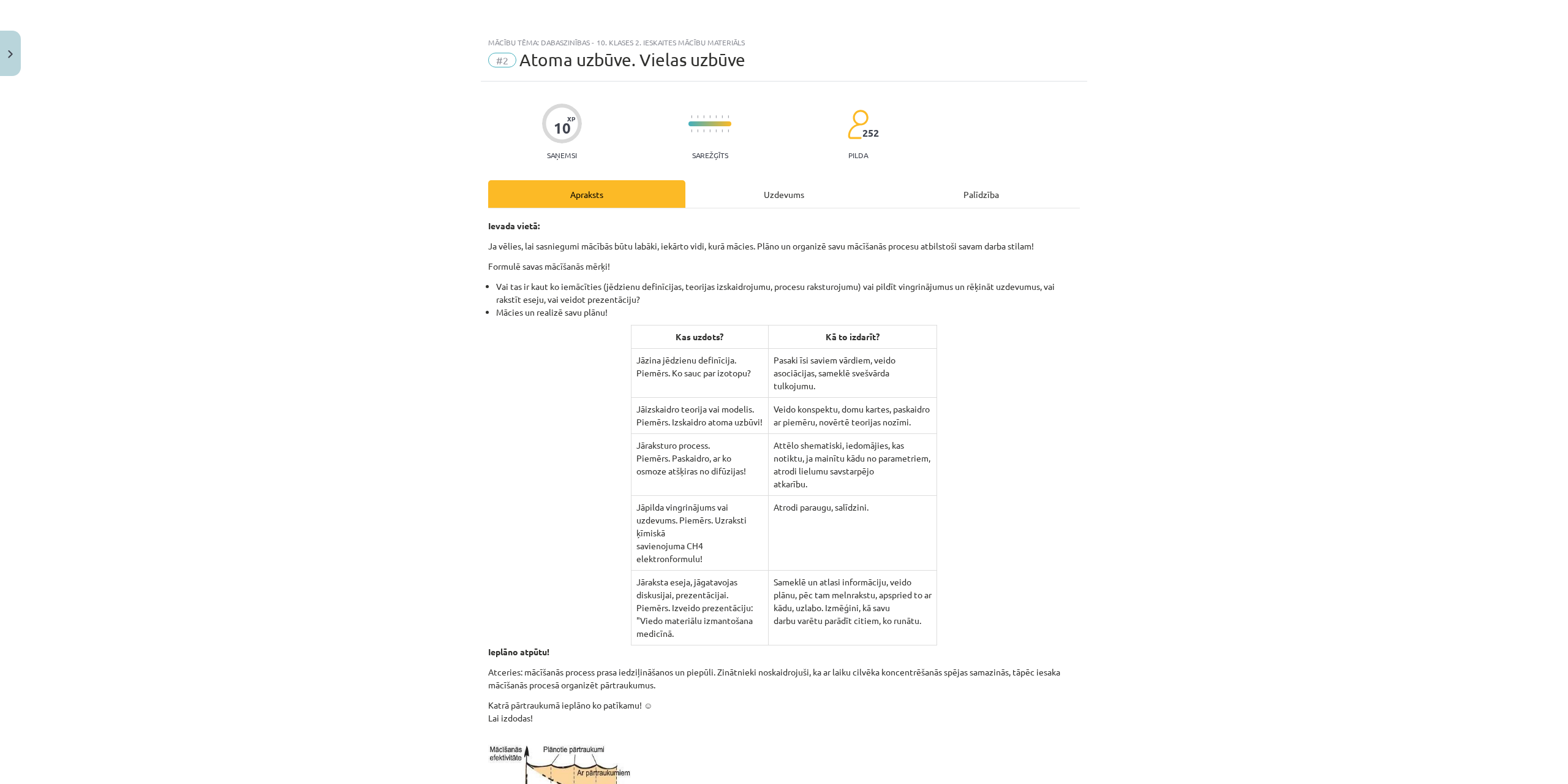
click at [727, 195] on div "Uzdevums" at bounding box center [784, 194] width 197 height 28
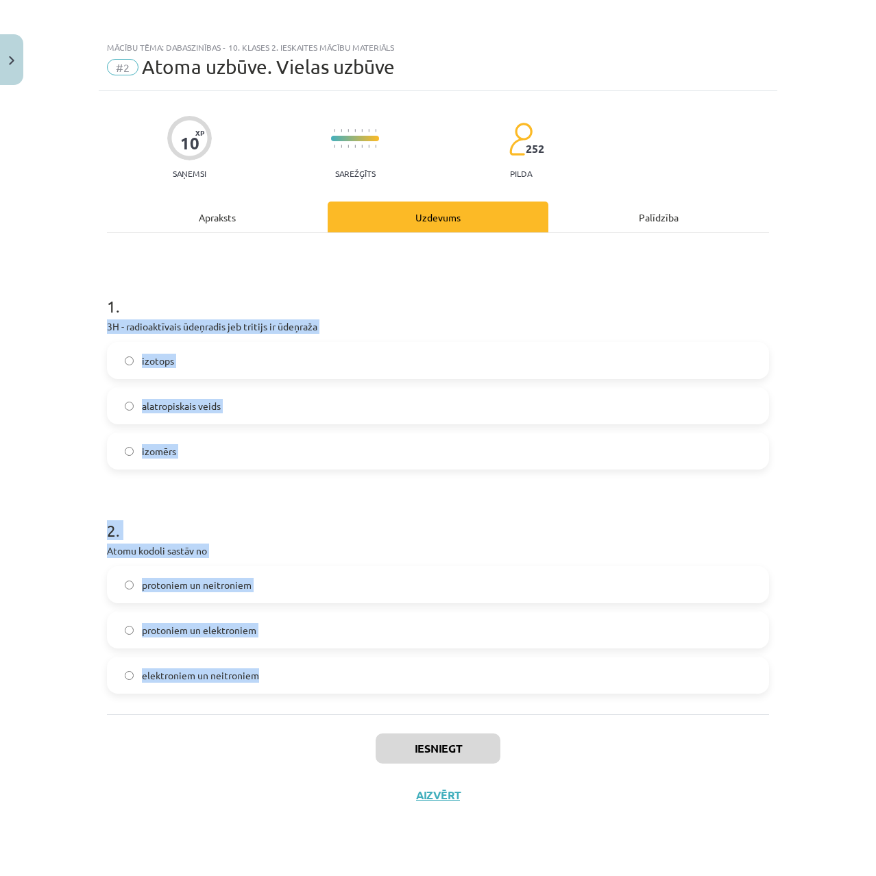
drag, startPoint x: 283, startPoint y: 698, endPoint x: 82, endPoint y: 317, distance: 430.8
click at [82, 317] on div "Mācību tēma: Dabaszinības - 10. klases 2. ieskaites mācību materiāls #2 Atoma u…" at bounding box center [438, 438] width 876 height 876
copy form "3H - radioaktīvais ūdeņradis jeb tritijs ir ūdeņraža izotops alatropiskais veid…"
click at [176, 452] on label "izomērs" at bounding box center [437, 451] width 659 height 34
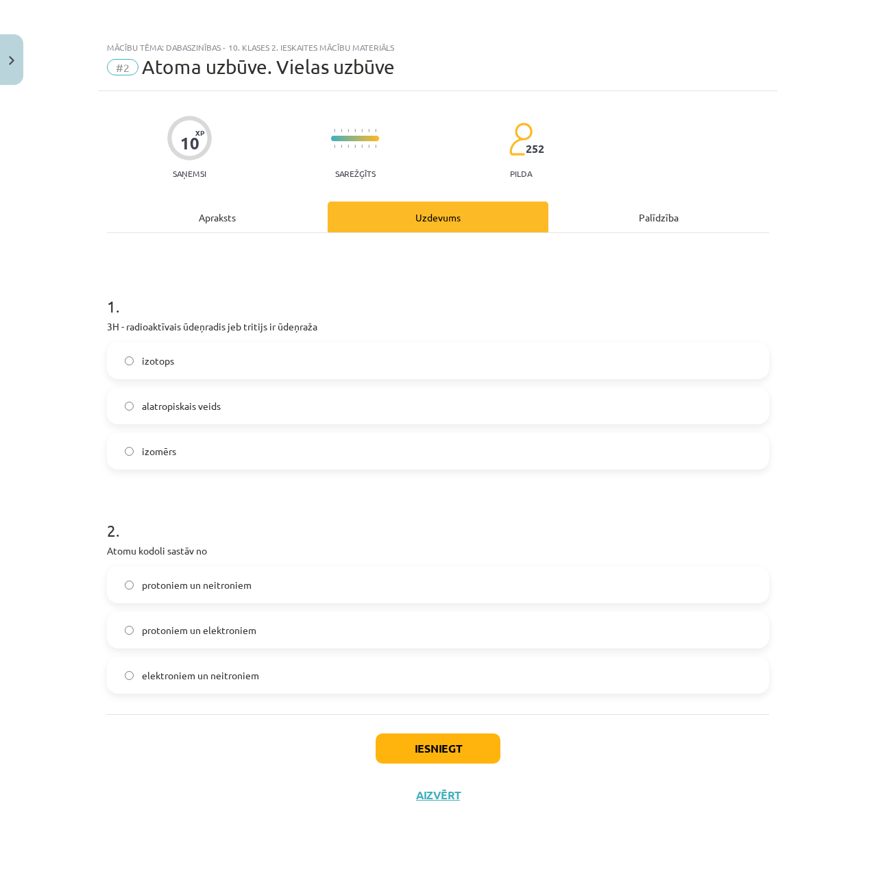
click at [158, 368] on label "izotops" at bounding box center [437, 360] width 659 height 34
click at [182, 633] on span "protoniem un elektroniem" at bounding box center [199, 630] width 114 height 14
click at [188, 587] on span "protoniem un neitroniem" at bounding box center [197, 585] width 110 height 14
click at [454, 753] on button "Iesniegt" at bounding box center [438, 748] width 125 height 30
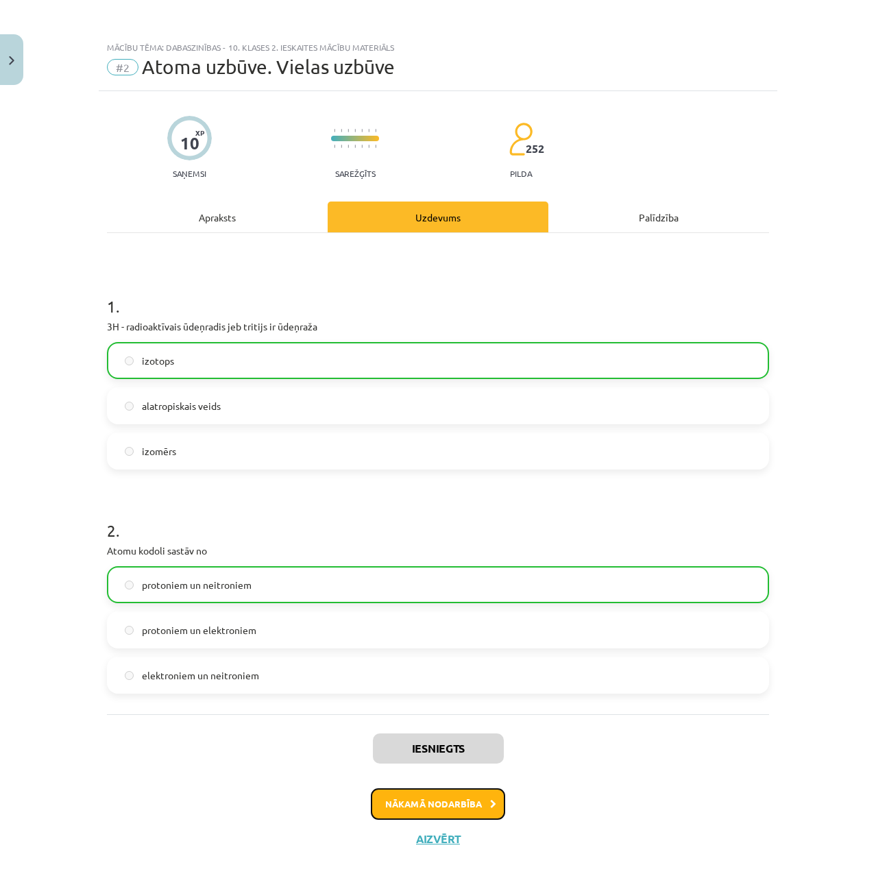
click at [428, 803] on button "Nākamā nodarbība" at bounding box center [438, 804] width 134 height 32
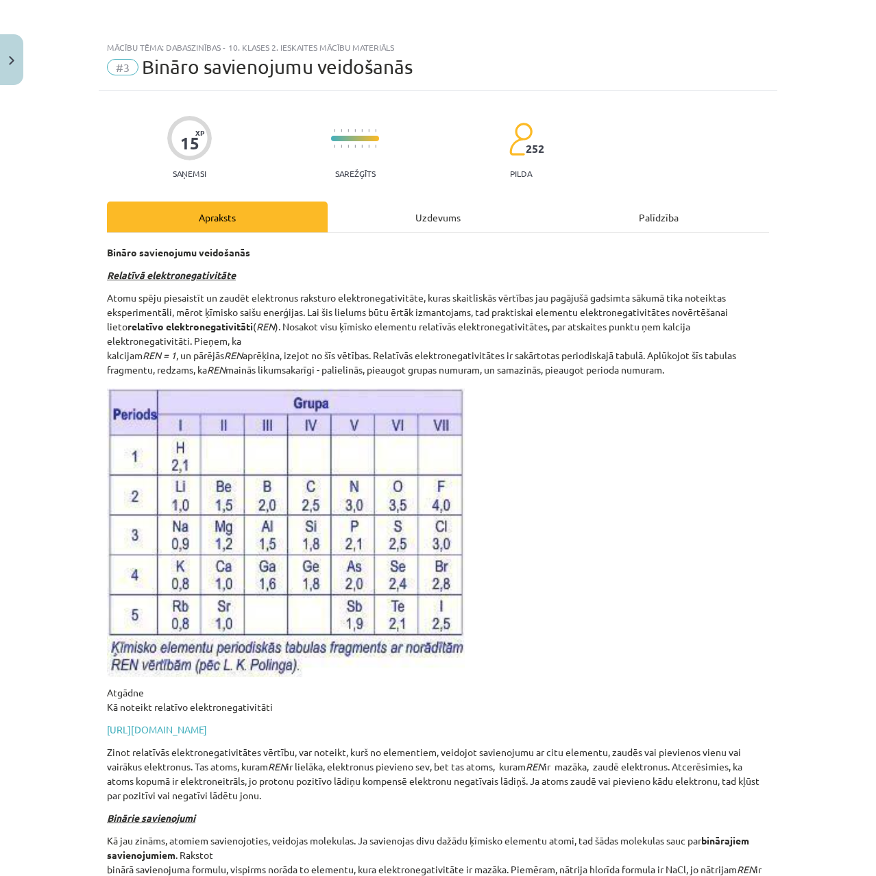
scroll to position [21, 0]
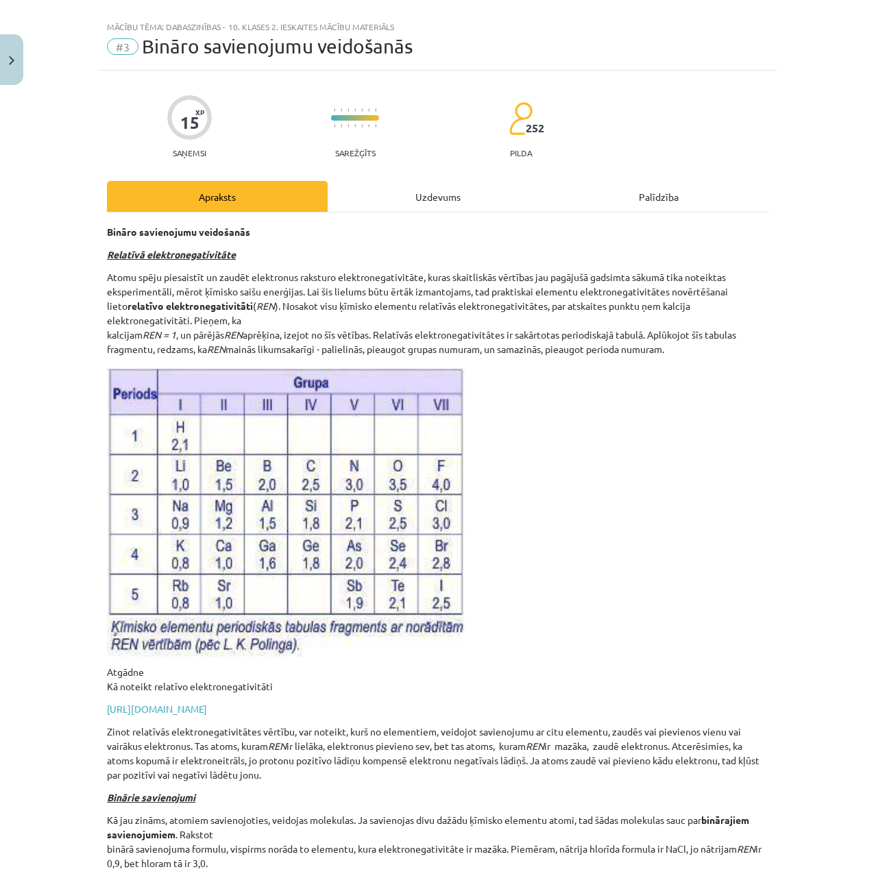
click at [385, 192] on div "Uzdevums" at bounding box center [438, 196] width 221 height 31
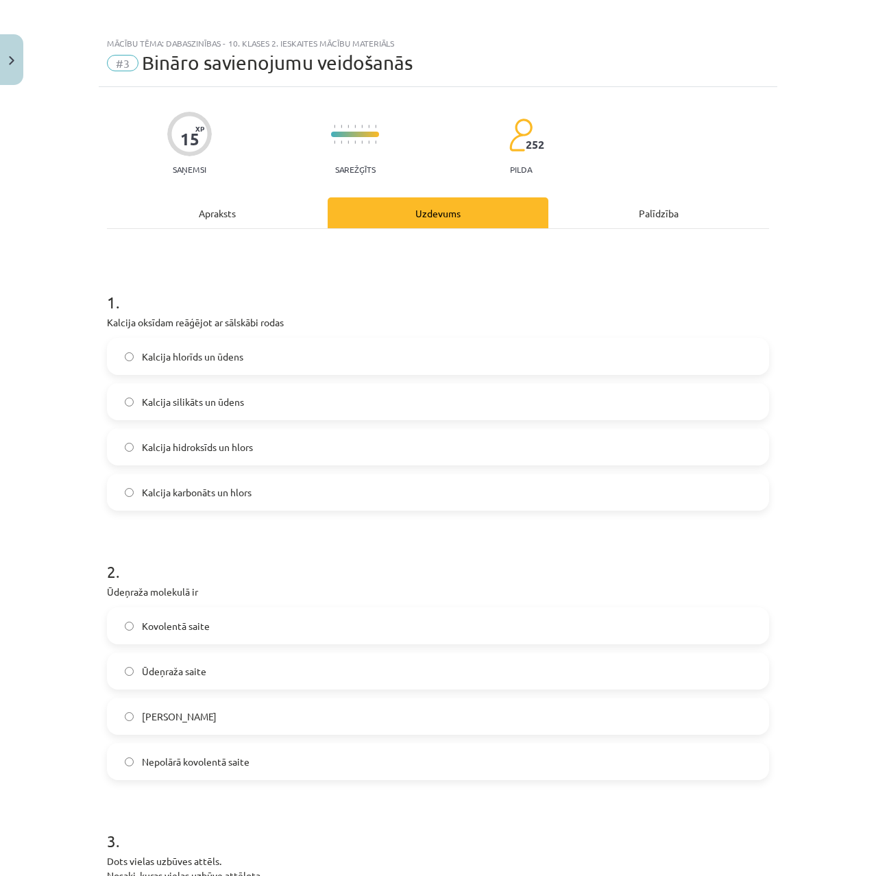
scroll to position [0, 0]
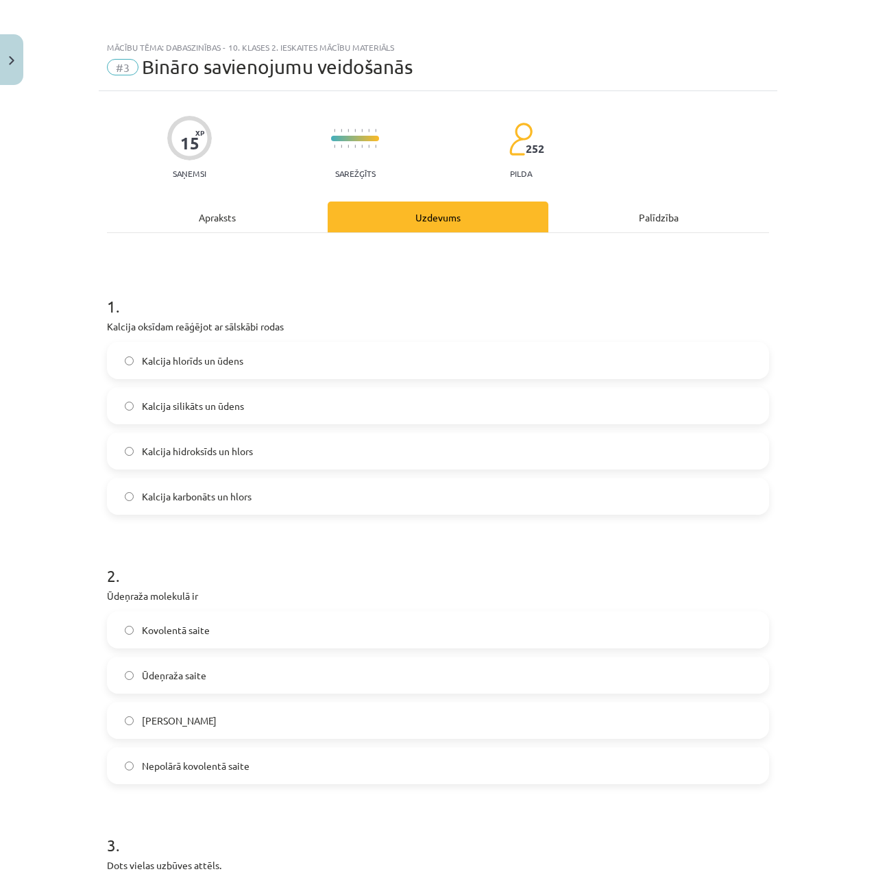
click at [236, 208] on div "Apraksts" at bounding box center [217, 217] width 221 height 31
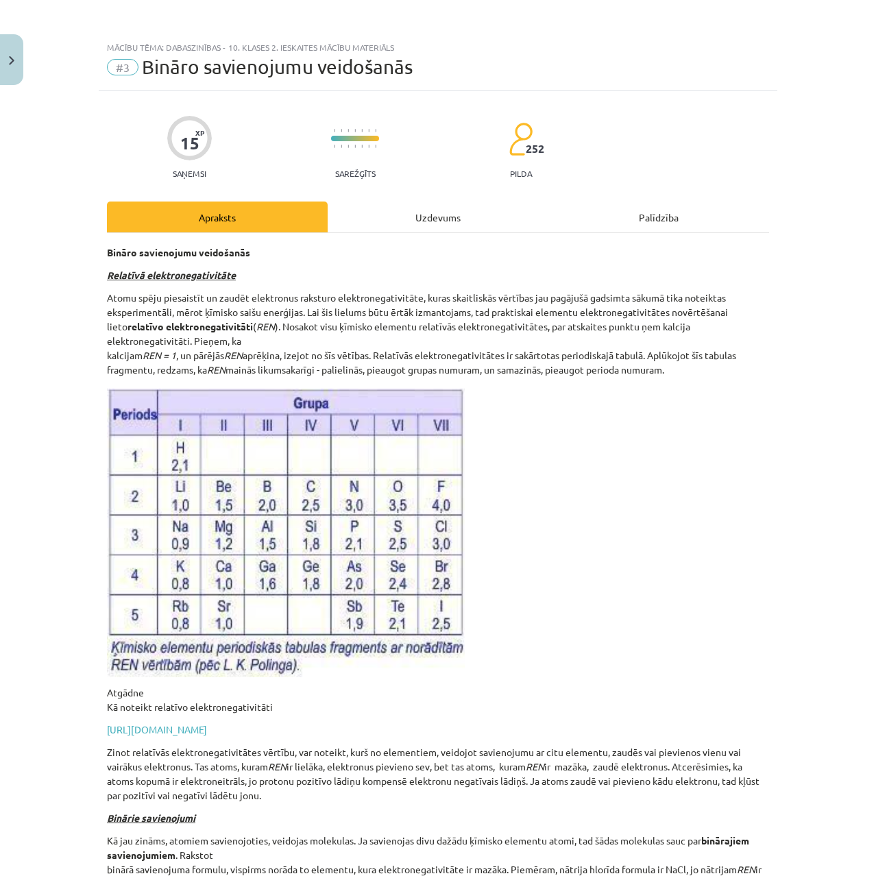
click at [386, 232] on div "Uzdevums" at bounding box center [438, 217] width 221 height 31
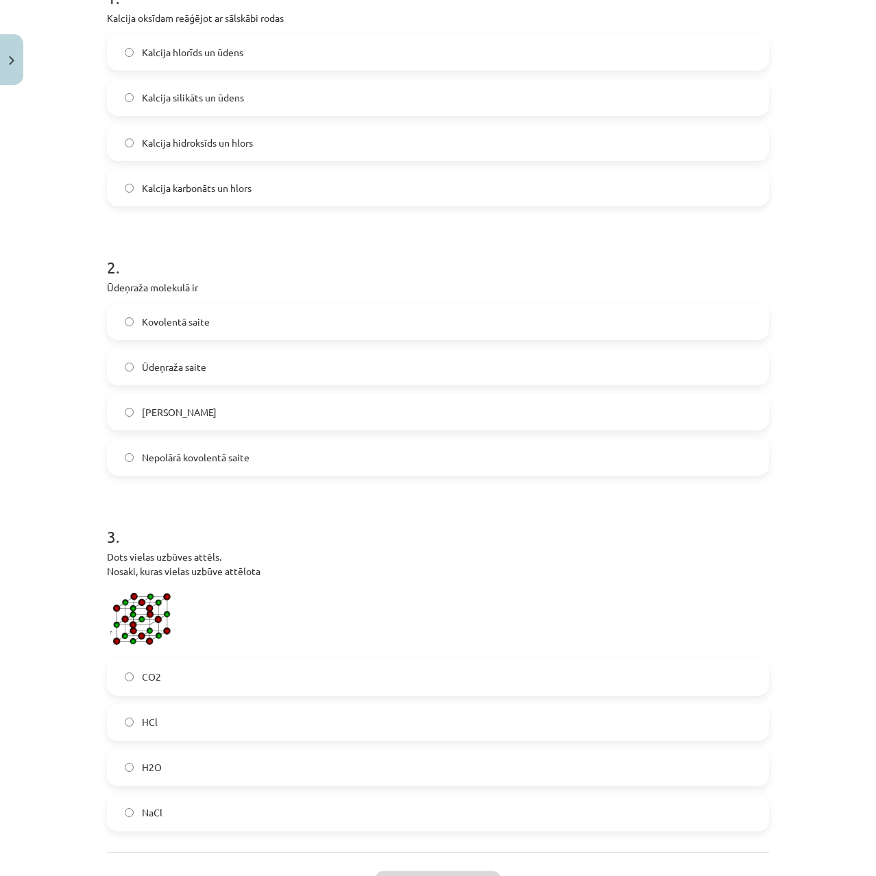
scroll to position [423, 0]
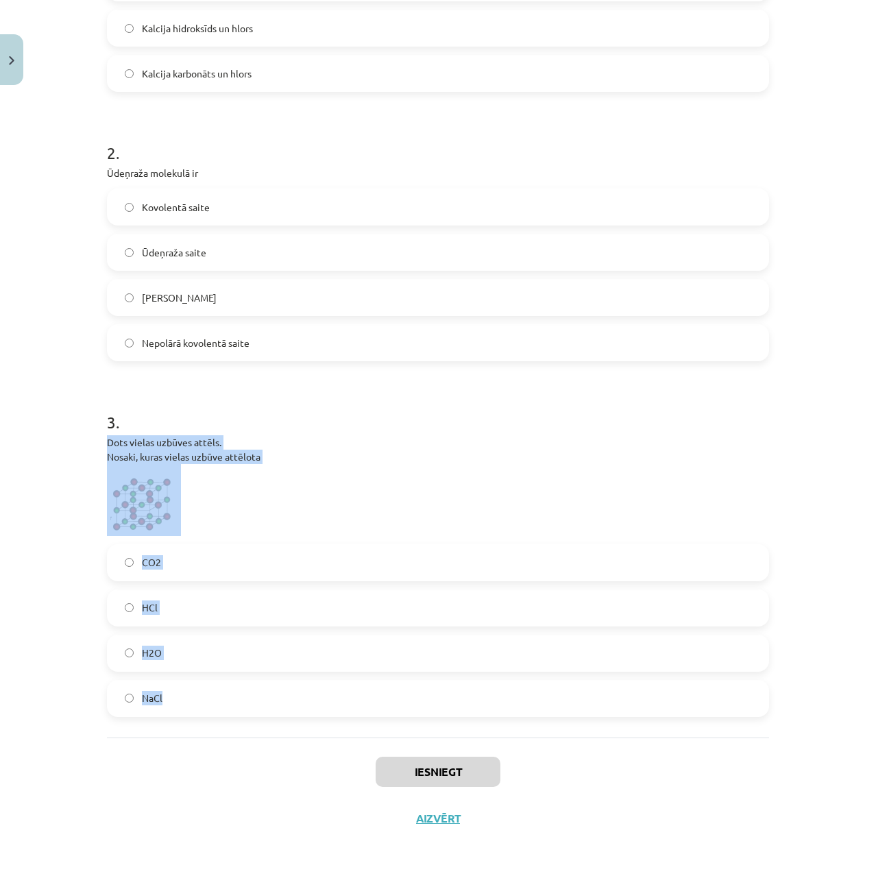
drag, startPoint x: 182, startPoint y: 722, endPoint x: 99, endPoint y: 444, distance: 289.5
click at [99, 444] on div "15 XP Saņemsi Sarežģīts 252 pilda Apraksts Uzdevums Palīdzība 1 . Kalcija oksīd…" at bounding box center [438, 254] width 679 height 1173
copy div "Dots vielas uzbūves attēls. Nosaki, kuras vielas uzbūve attēlota CO2 HCl H2O Na…"
click at [339, 499] on p "Dots vielas uzbūves attēls. Nosaki, kuras vielas uzbūve attēlota" at bounding box center [438, 485] width 662 height 101
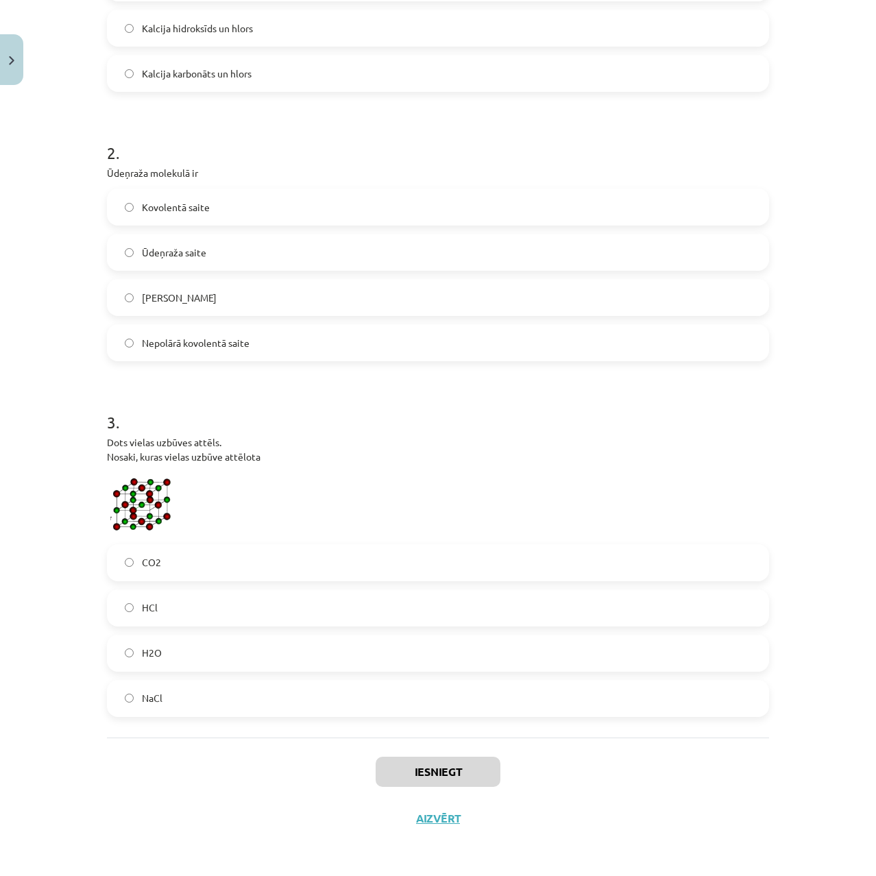
click at [358, 425] on h1 "3 ." at bounding box center [438, 410] width 662 height 42
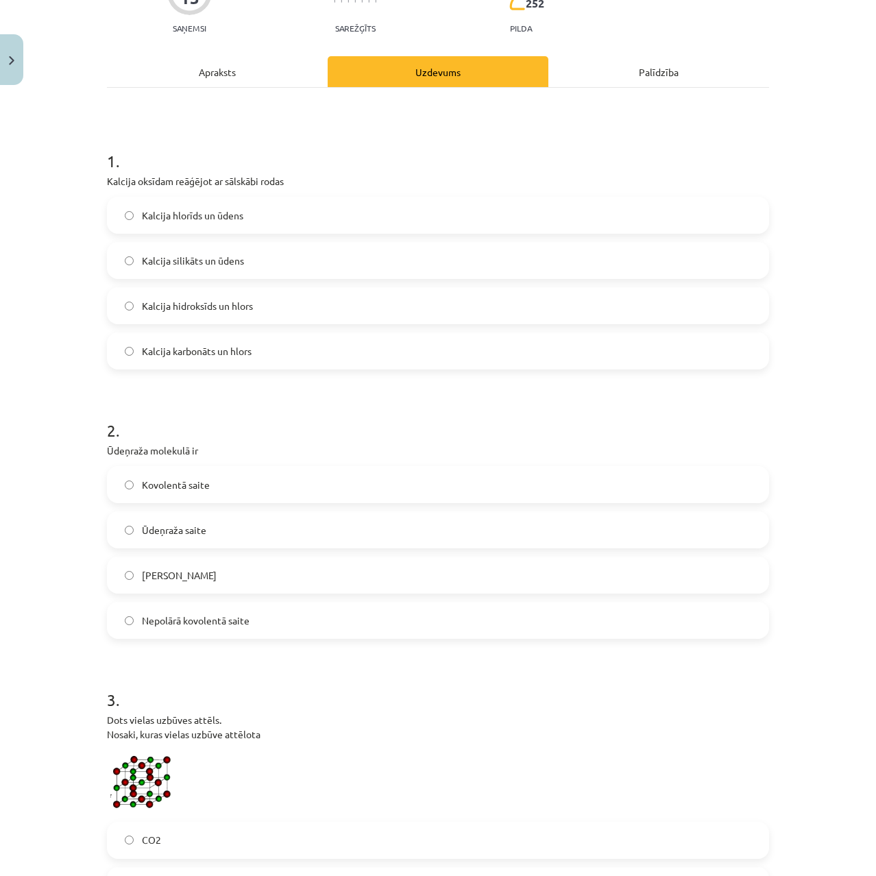
scroll to position [80, 0]
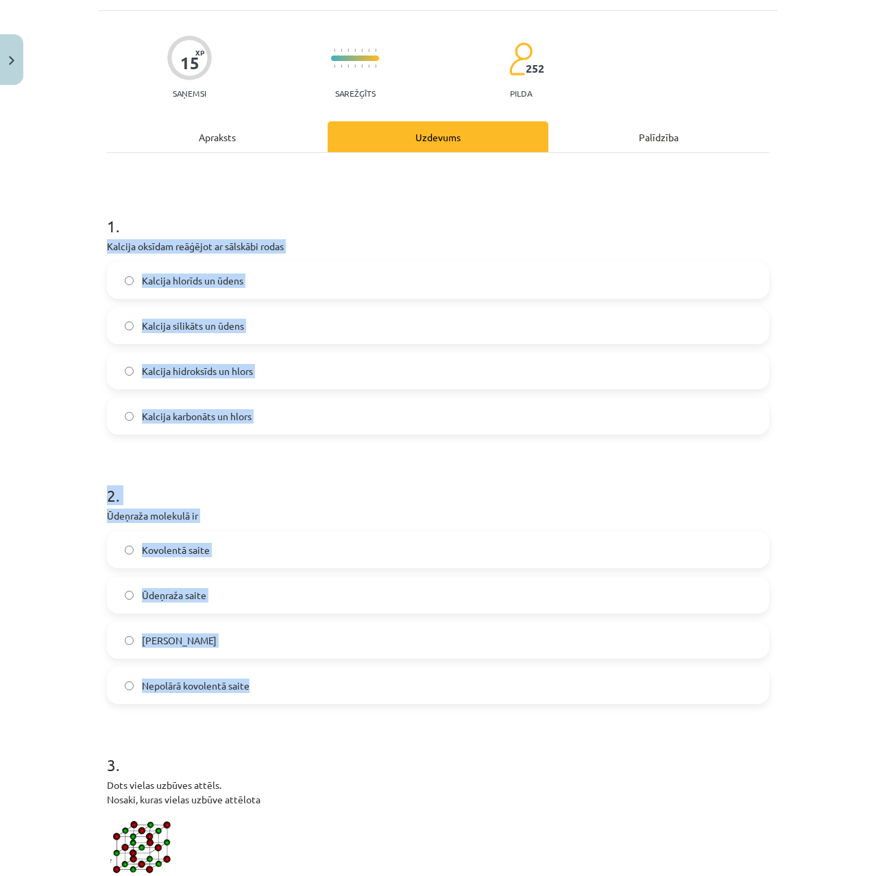
drag, startPoint x: 292, startPoint y: 692, endPoint x: 76, endPoint y: 237, distance: 503.7
click at [76, 237] on div "Mācību tēma: Dabaszinības - 10. klases 2. ieskaites mācību materiāls #3 Bināro …" at bounding box center [438, 438] width 876 height 876
copy form "Kalcija oksīdam reāģējot ar sālskābi rodas Kalcija hlorīds un ūdens Kalcija sil…"
click at [192, 457] on form "1 . Kalcija oksīdam reāģējot ar sālskābi rodas Kalcija hlorīds un ūdens Kalcija…" at bounding box center [438, 626] width 662 height 867
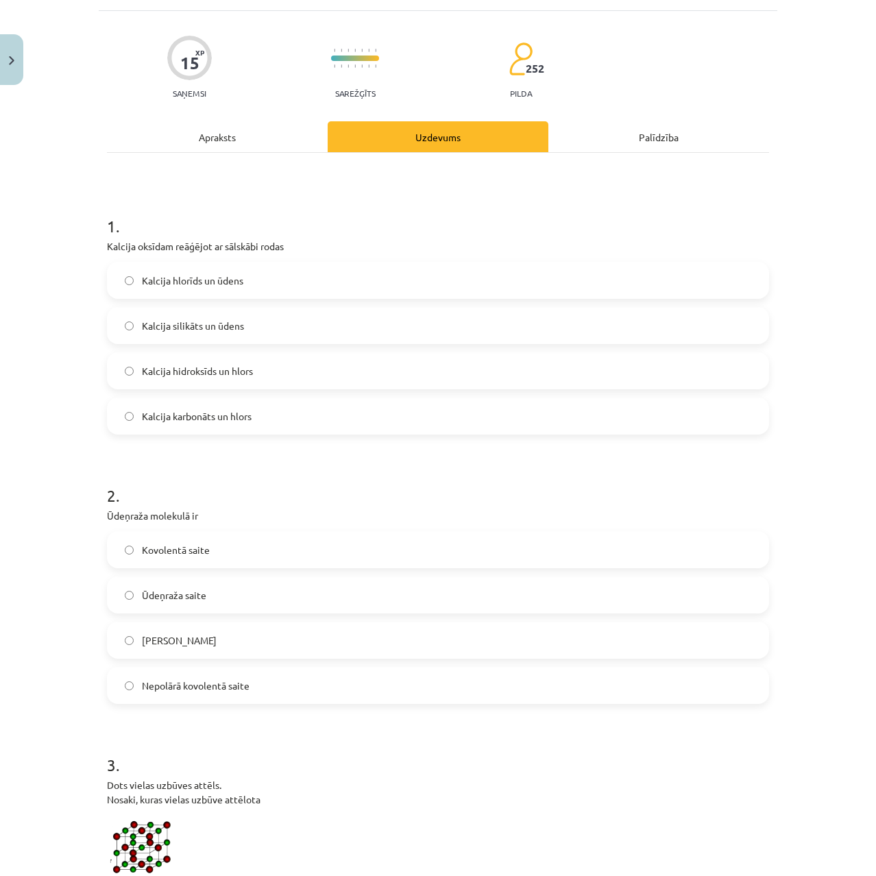
click at [190, 278] on span "Kalcija hlorīds un ūdens" at bounding box center [192, 280] width 101 height 14
click at [175, 548] on span "Kovolentā saite" at bounding box center [176, 550] width 68 height 14
click at [190, 674] on label "Nepolārā kovolentā saite" at bounding box center [437, 685] width 659 height 34
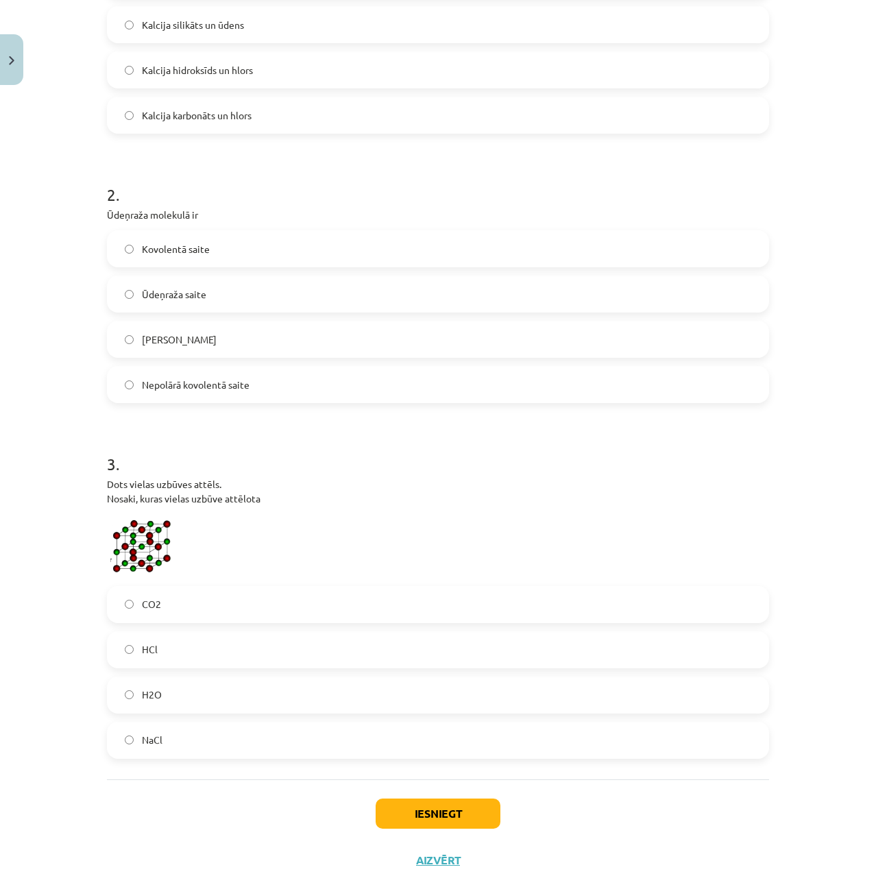
scroll to position [423, 0]
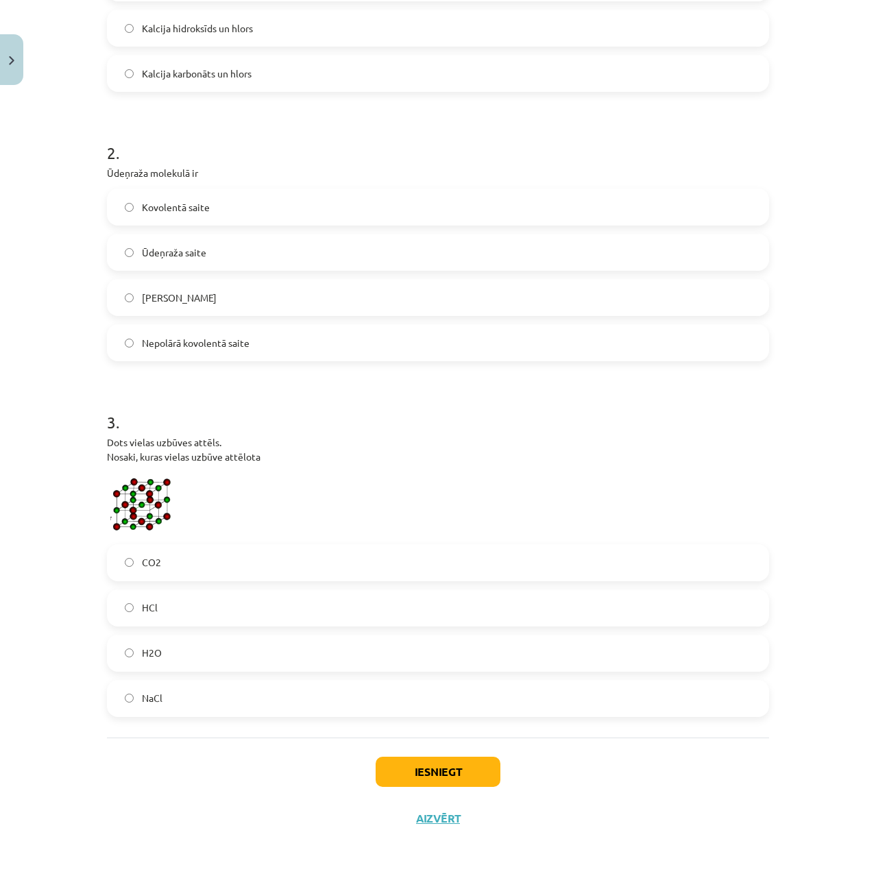
click at [170, 654] on label "H2O" at bounding box center [437, 653] width 659 height 34
click at [385, 764] on button "Iesniegt" at bounding box center [438, 772] width 125 height 30
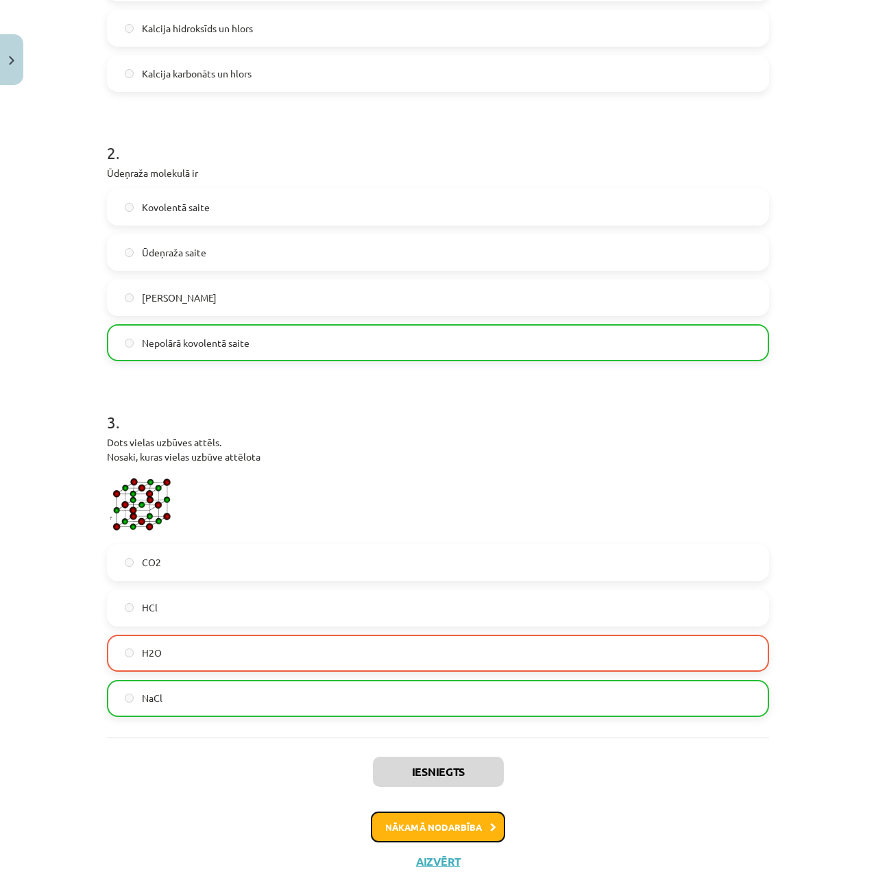
click at [391, 823] on button "Nākamā nodarbība" at bounding box center [438, 828] width 134 height 32
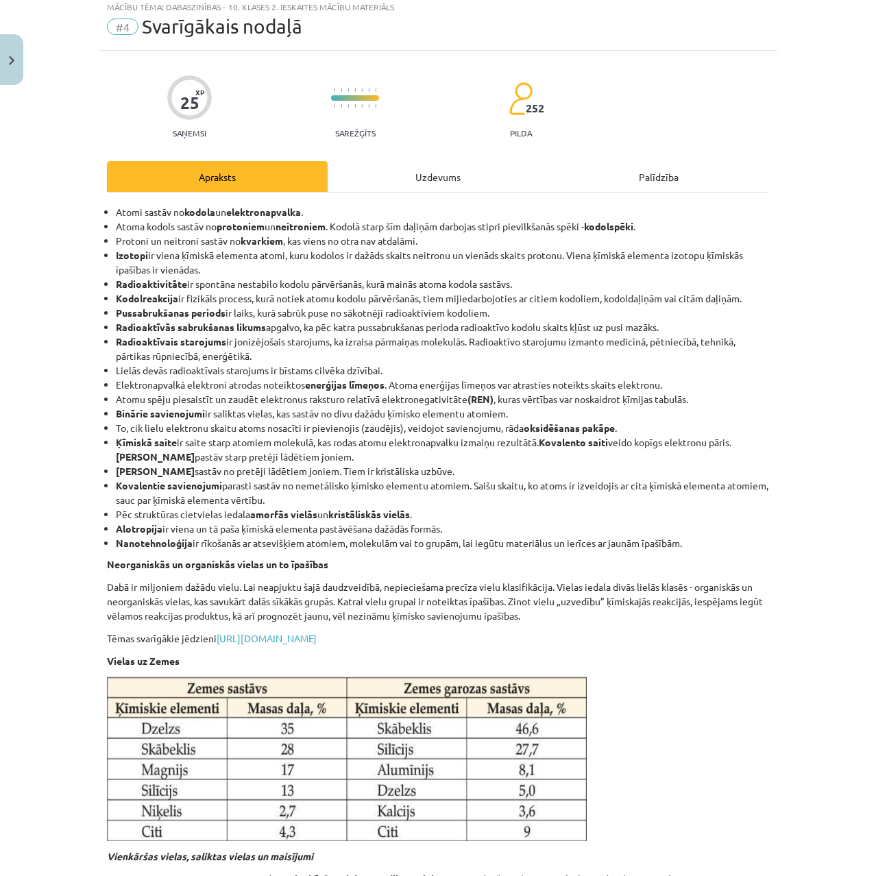
scroll to position [34, 0]
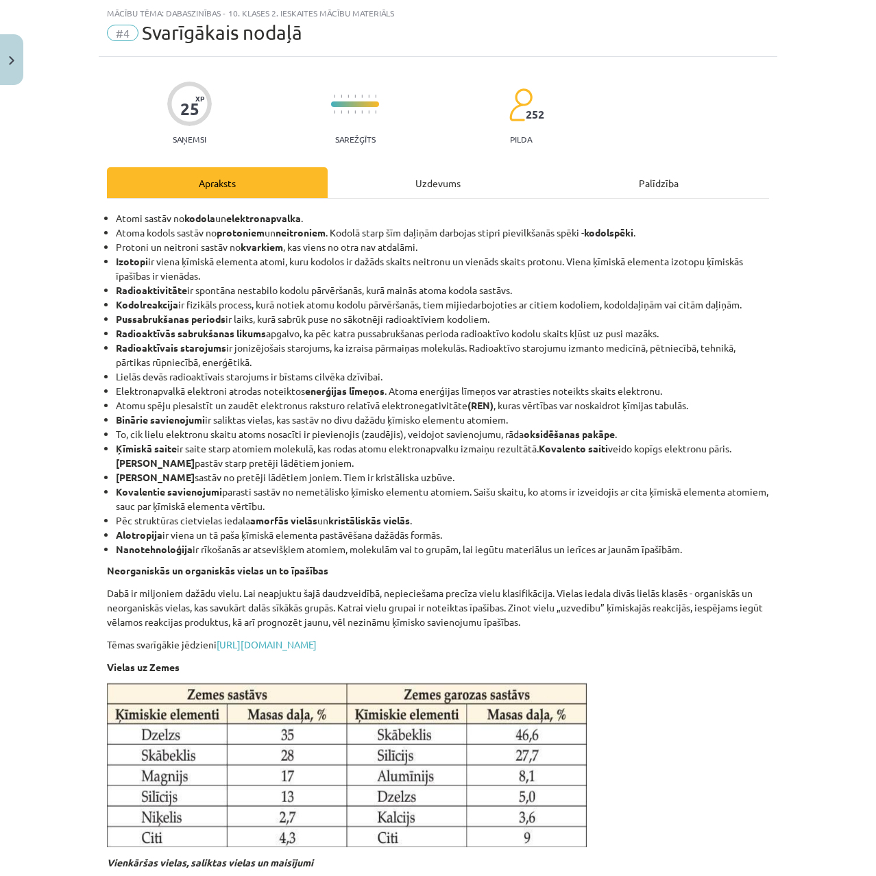
drag, startPoint x: 685, startPoint y: 547, endPoint x: 97, endPoint y: 216, distance: 675.5
copy ul "Atomi sastāv no kodola un elektronapvalka . Atoma kodols sastāv no protoniem un…"
click at [781, 393] on div "Mācību tēma: Dabaszinības - 10. klases 2. ieskaites mācību materiāls #4 Svarīgā…" at bounding box center [438, 438] width 876 height 876
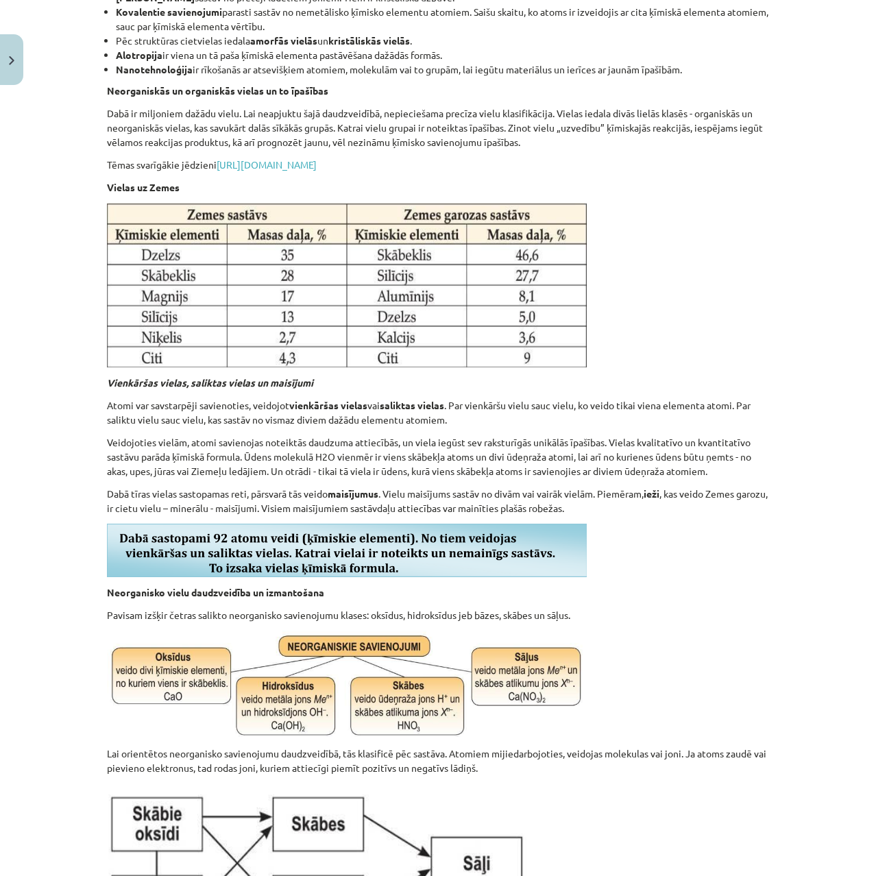
click at [724, 492] on p "Dabā tīras vielas sastopamas reti, pārsvarā tās veido maisījumus . Vielu maisīj…" at bounding box center [438, 501] width 662 height 29
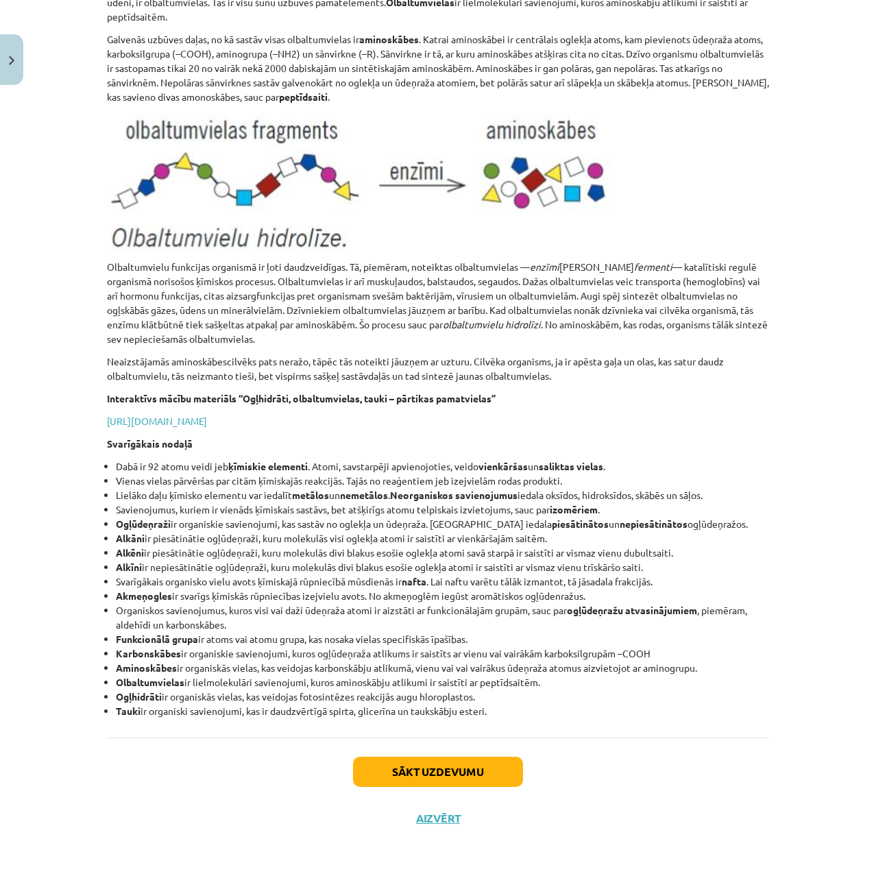
scroll to position [11691, 0]
drag, startPoint x: 111, startPoint y: 463, endPoint x: 557, endPoint y: 716, distance: 513.3
click at [557, 716] on ul "Dabā ir 92 atomu veidi jeb ķīmiskie elementi . Atomi, savstarpēji apvienojoties…" at bounding box center [438, 588] width 662 height 259
copy ul "Dabā ir 92 atomu veidi jeb ķīmiskie elementi . Atomi, savstarpēji apvienojoties…"
click at [719, 421] on p "https://www.siic.lu.lv/dbz/IT/D_11/default.aspx@tabid=3&id=420.html" at bounding box center [438, 421] width 662 height 14
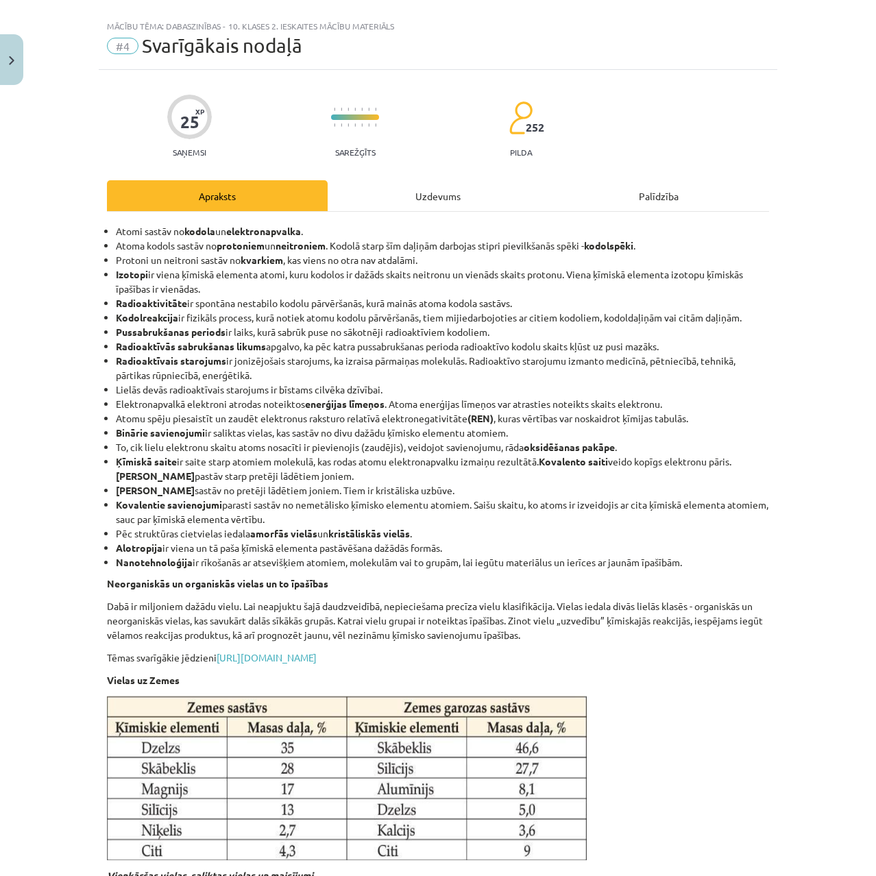
scroll to position [0, 0]
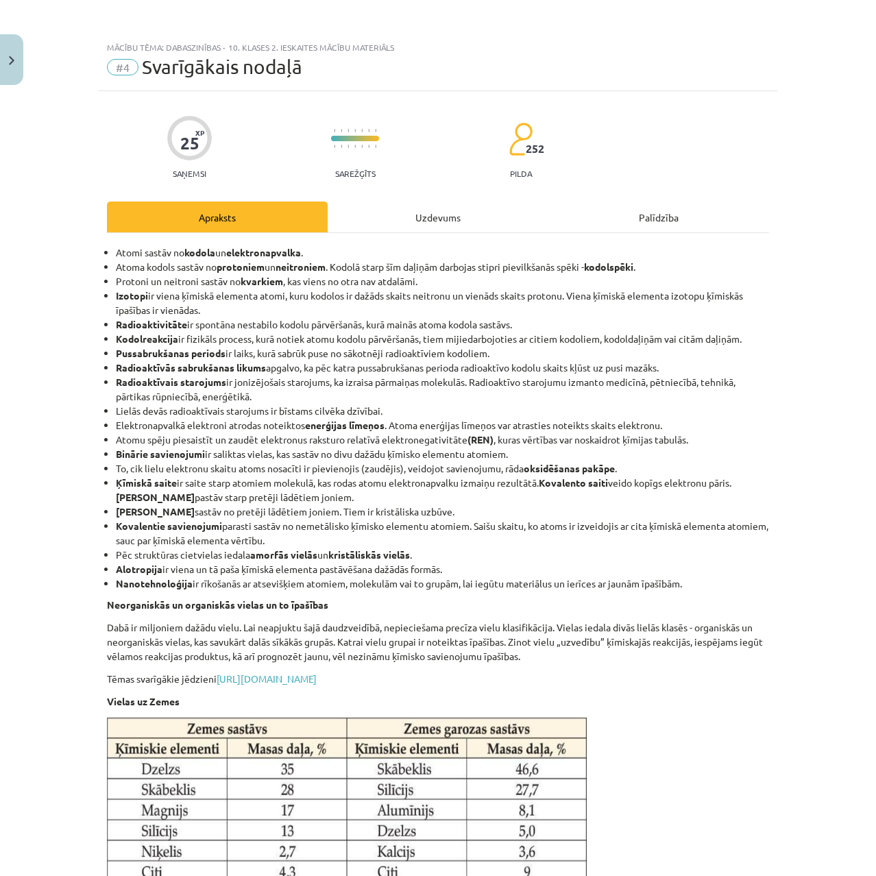
click at [410, 203] on div "Uzdevums" at bounding box center [438, 217] width 221 height 31
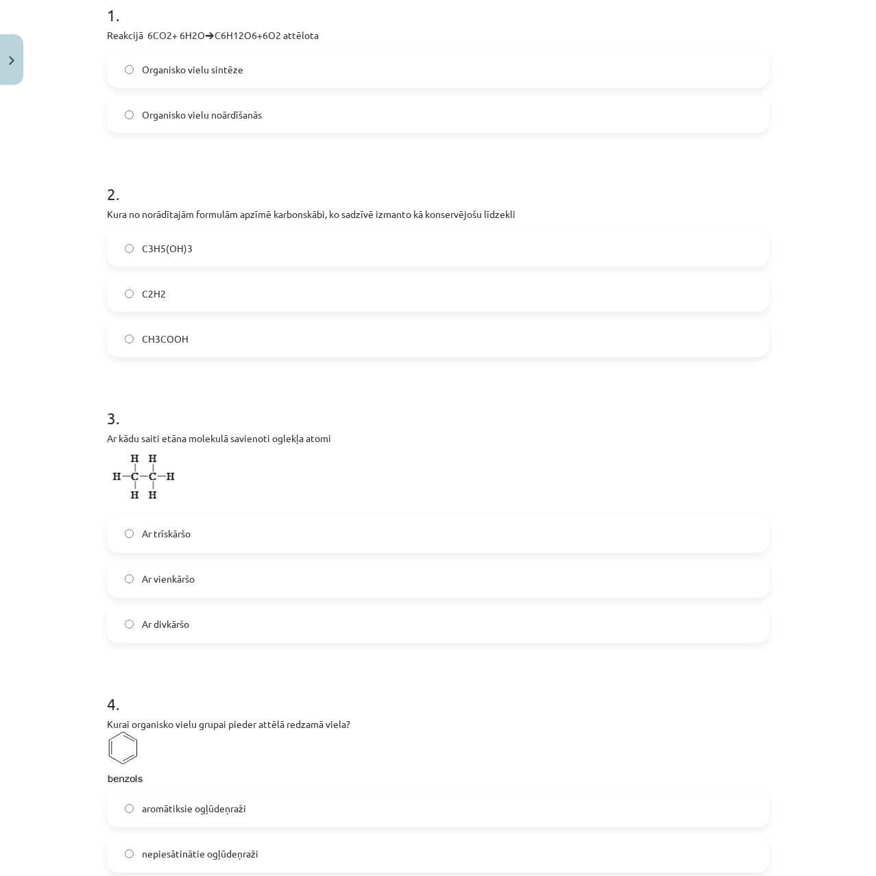
scroll to position [308, 0]
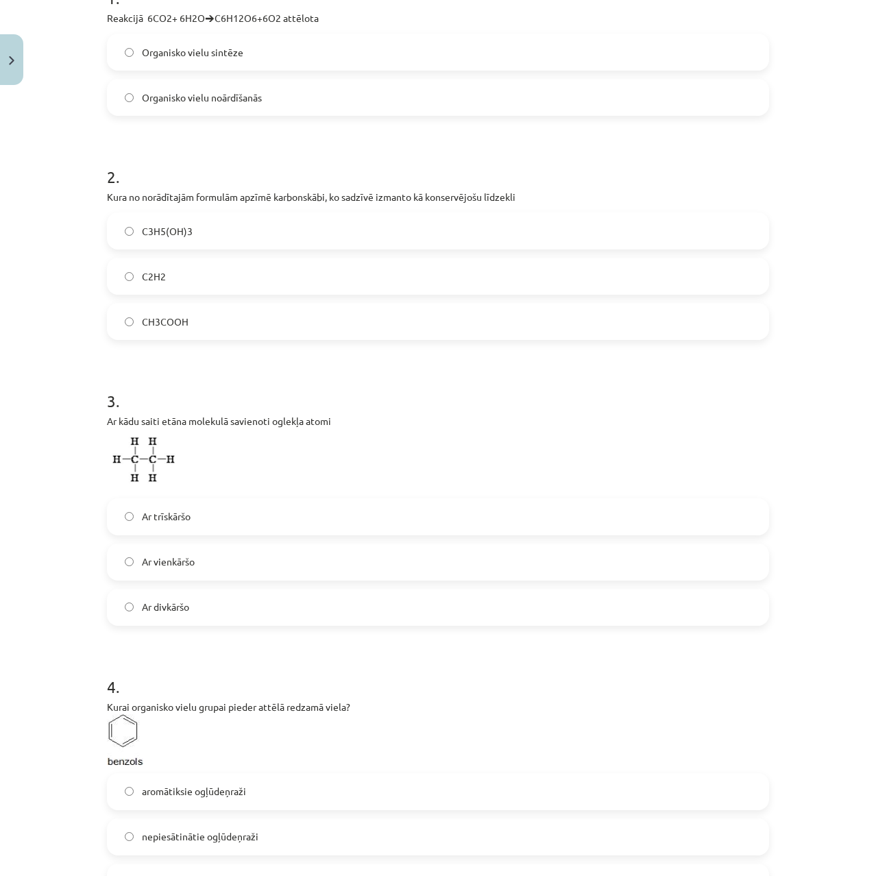
click at [213, 604] on label "Ar divkāršo" at bounding box center [437, 607] width 659 height 34
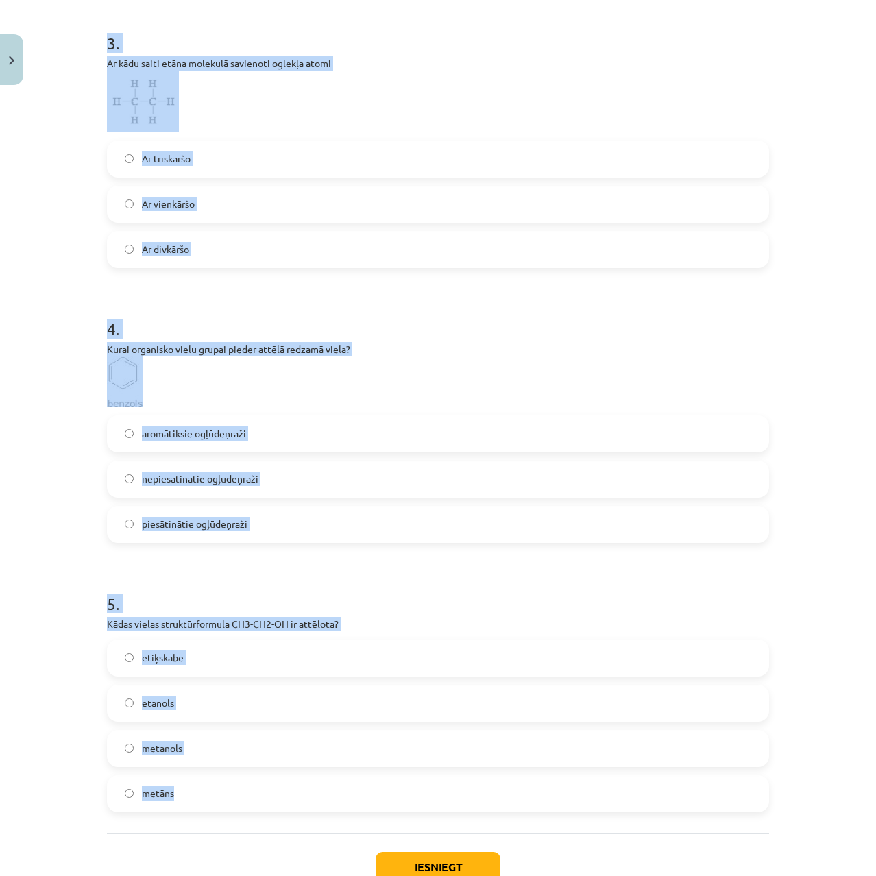
scroll to position [762, 0]
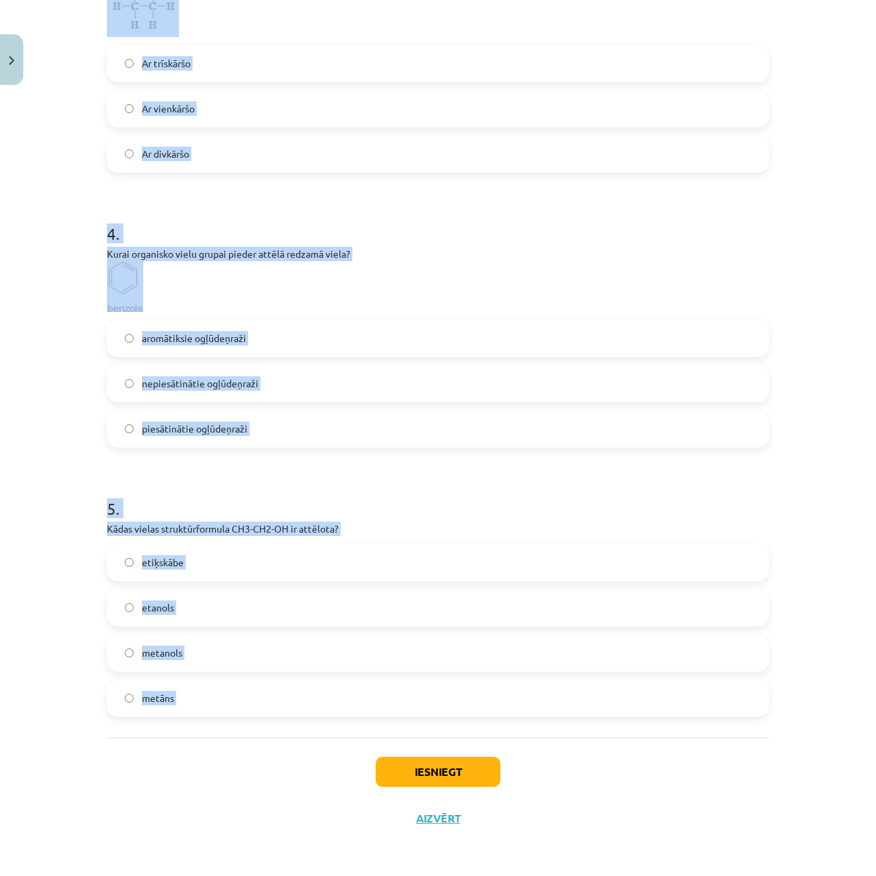
drag, startPoint x: 95, startPoint y: 327, endPoint x: 330, endPoint y: 764, distance: 496.2
click at [330, 764] on div "25 XP Saņemsi Sarežģīts 252 pilda Apraksts Uzdevums Palīdzība 1 . Reakcijā 6CO2…" at bounding box center [438, 86] width 679 height 1512
copy form "Reakcijā 6CO2+ 6H2O🡪C6H12O6+6O2 attēlota Organisko vielu sintēze Organisko viel…"
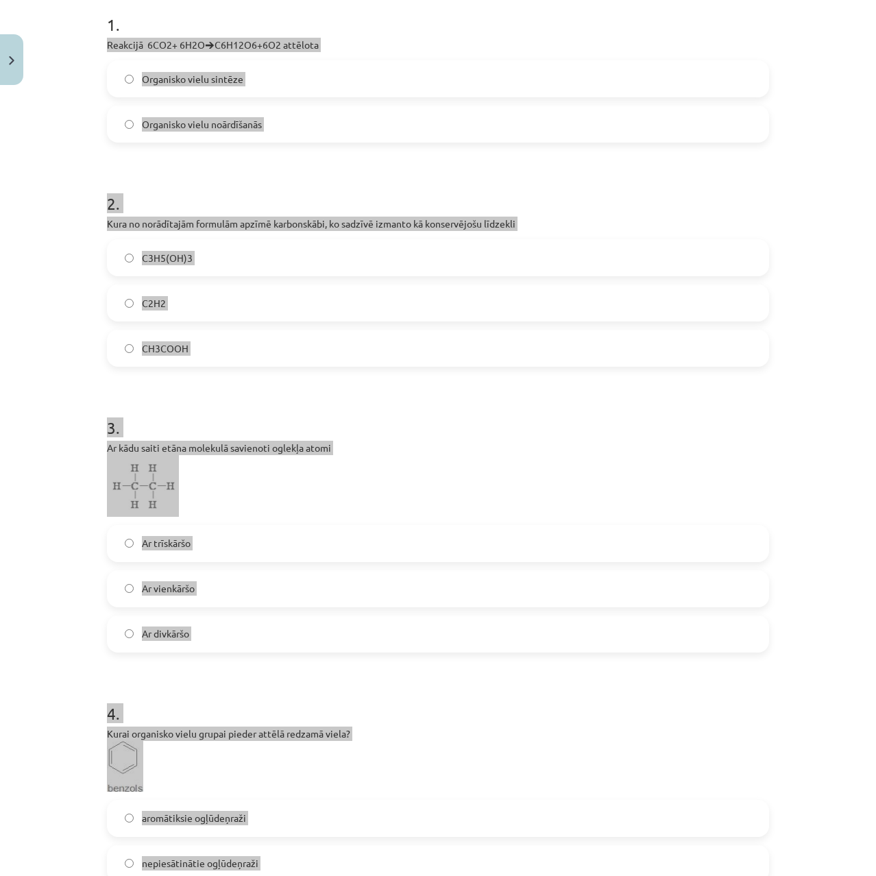
scroll to position [0, 0]
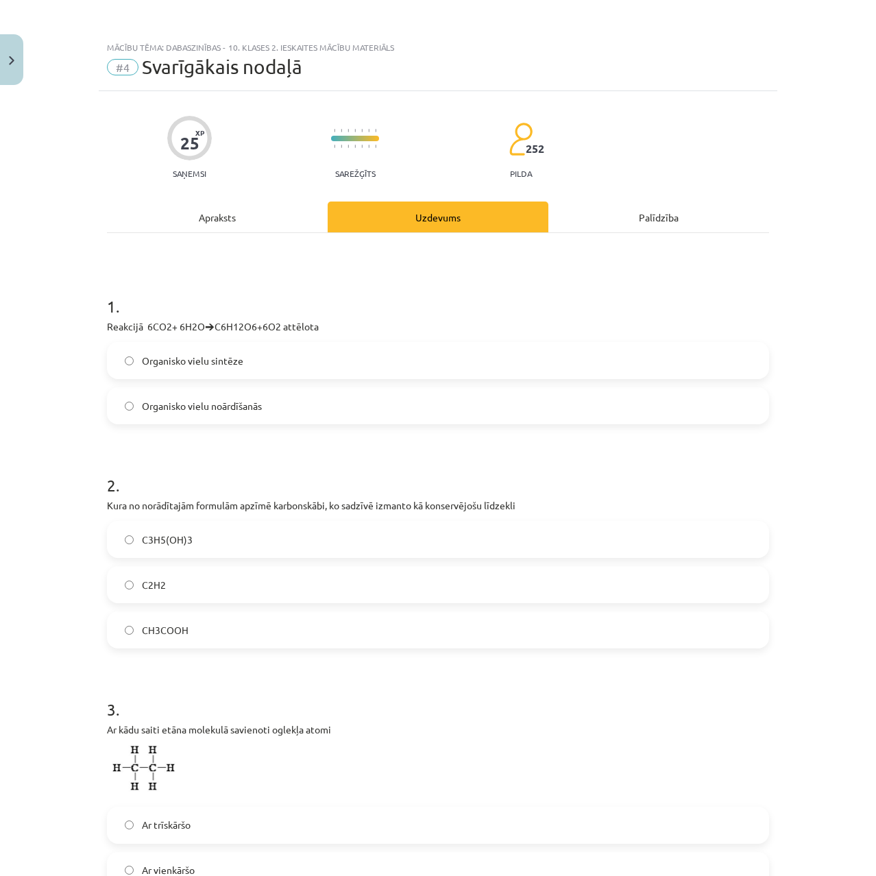
click at [53, 310] on div "Mācību tēma: Dabaszinības - 10. klases 2. ieskaites mācību materiāls #4 Svarīgā…" at bounding box center [438, 438] width 876 height 876
click at [239, 352] on label "Organisko vielu sintēze" at bounding box center [437, 360] width 659 height 34
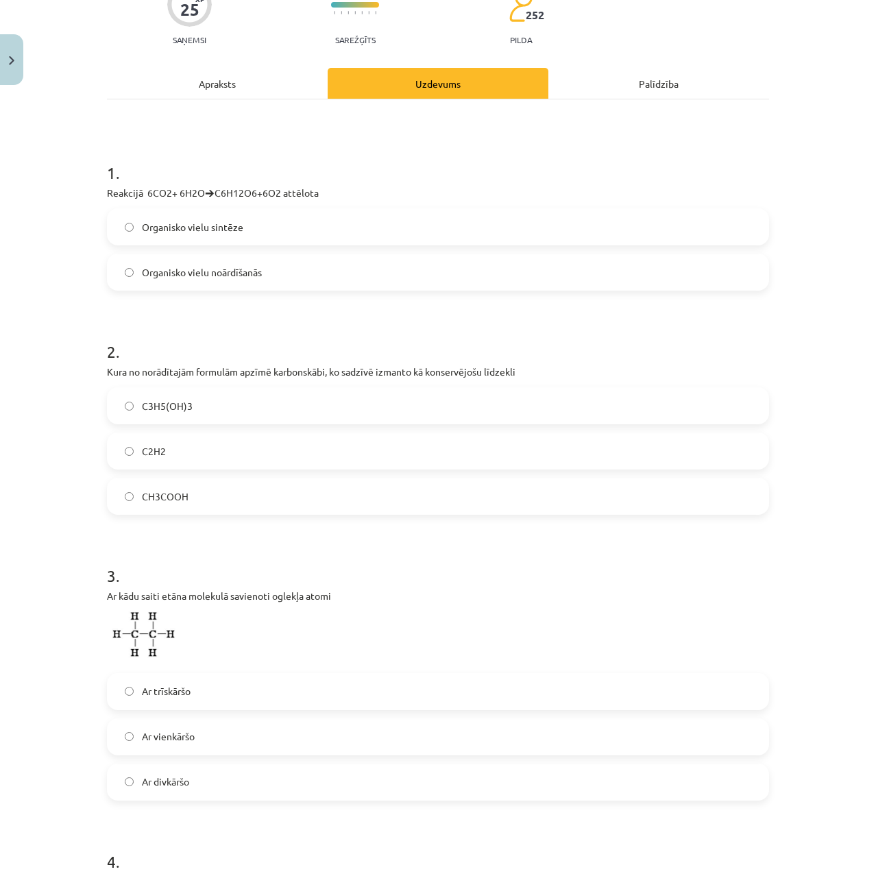
scroll to position [137, 0]
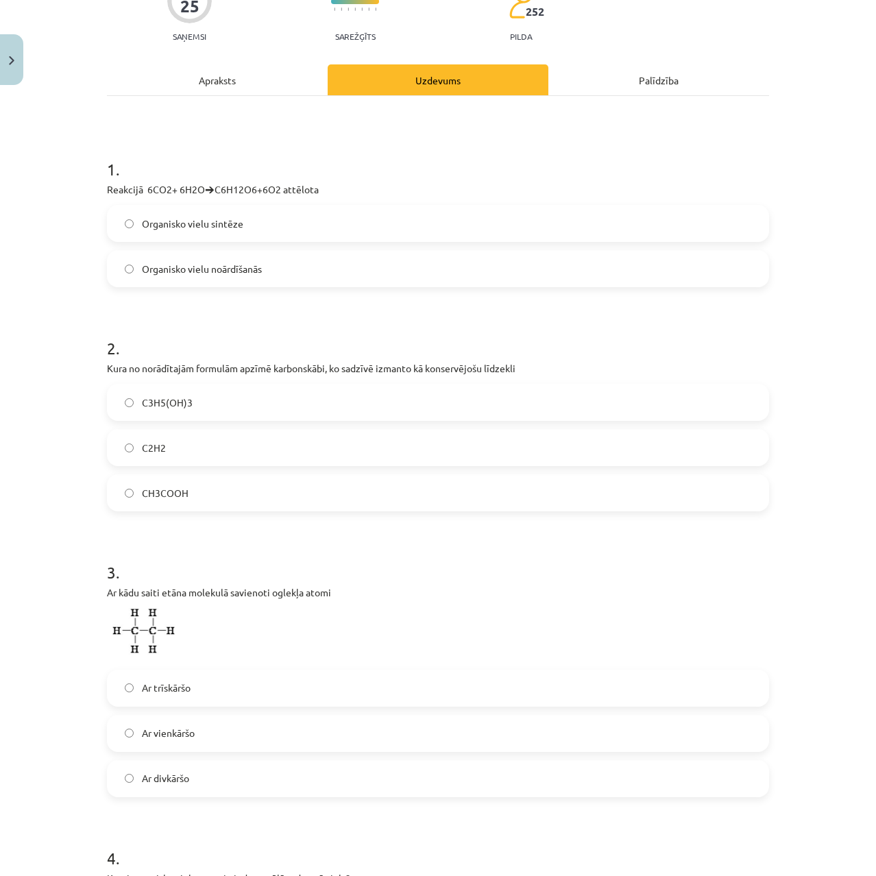
click at [162, 400] on span "C3H5(OH)3" at bounding box center [167, 402] width 51 height 14
click at [162, 492] on span "CH3COOH" at bounding box center [165, 493] width 47 height 14
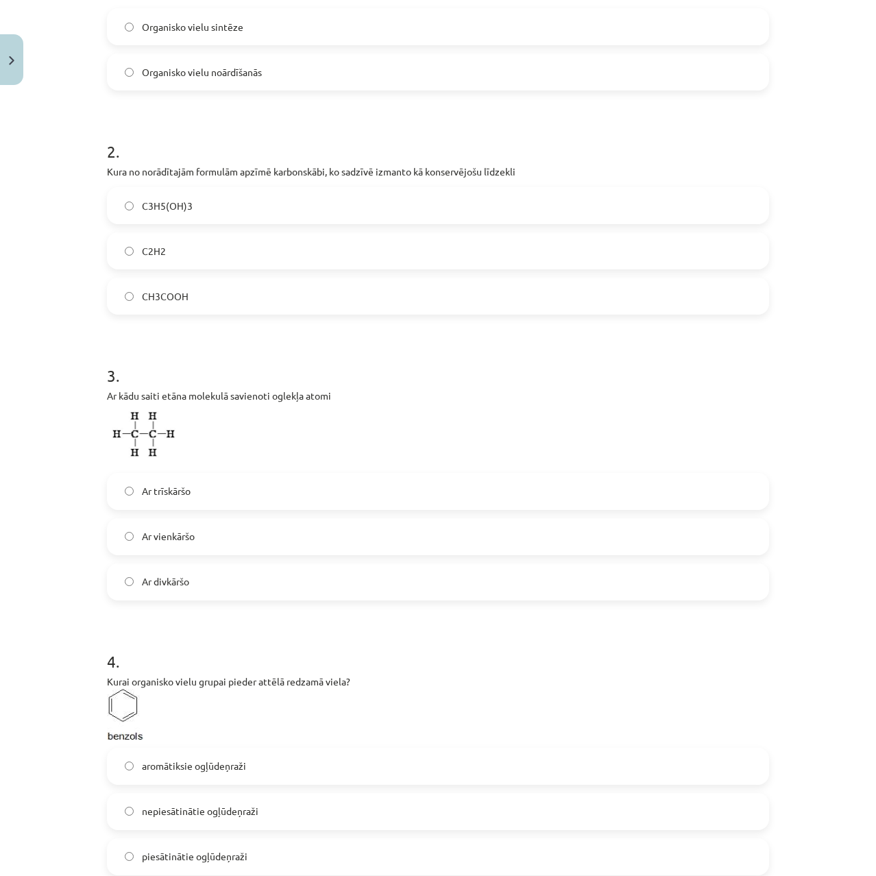
scroll to position [343, 0]
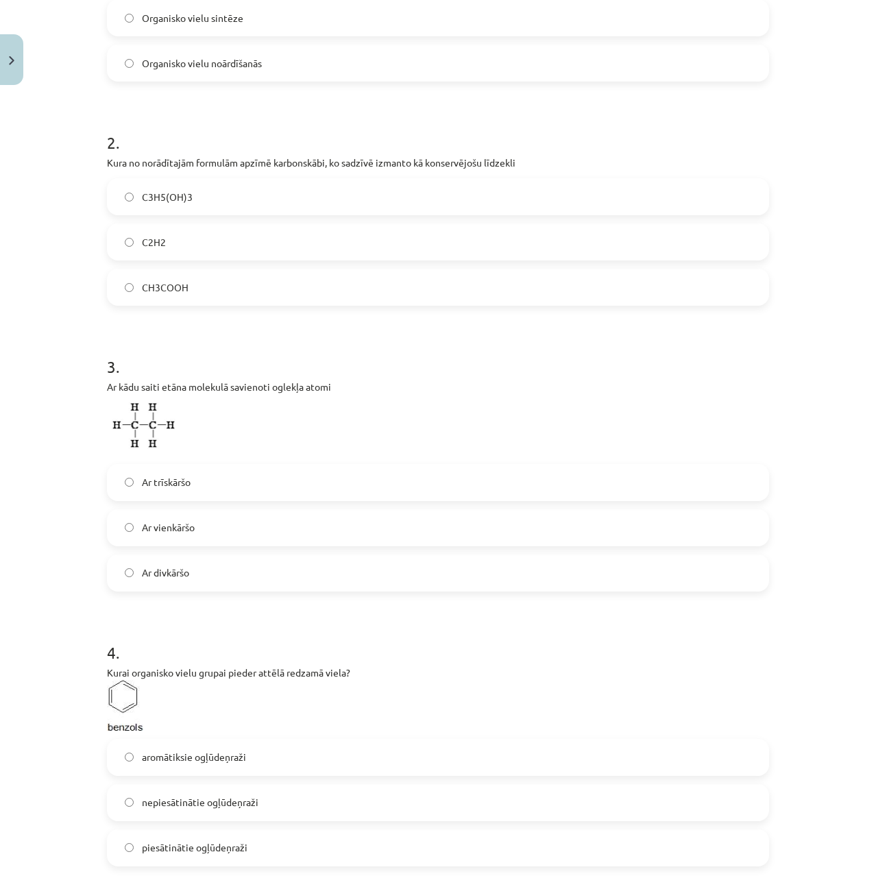
click at [186, 528] on span "Ar vienkāršo" at bounding box center [168, 527] width 53 height 14
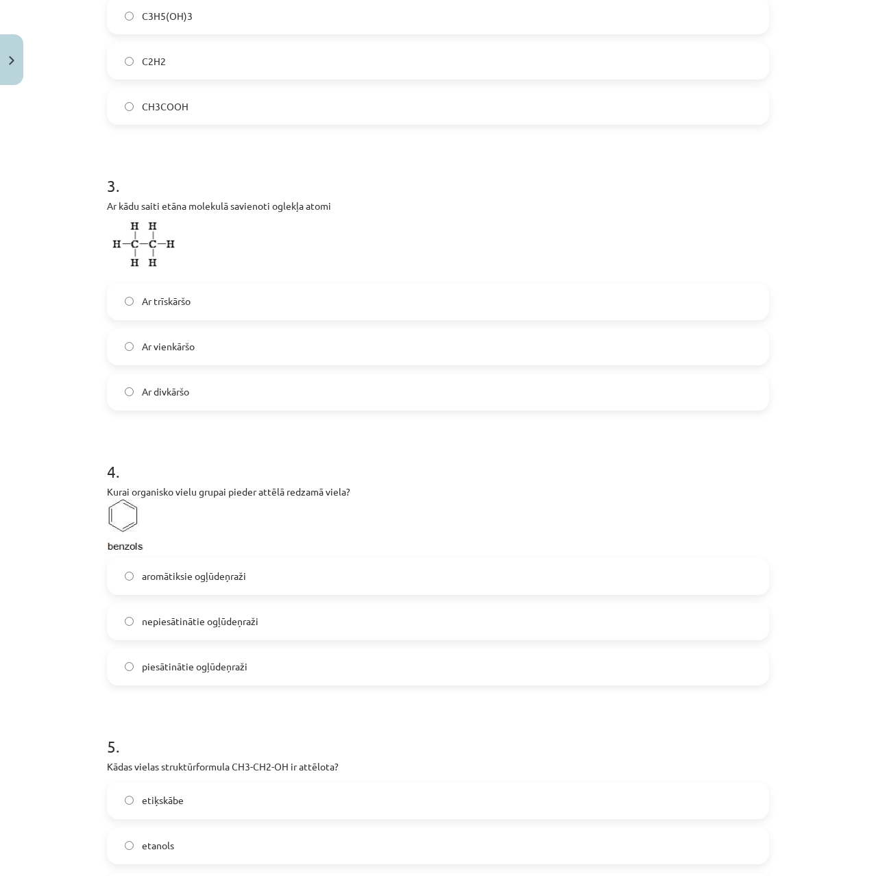
scroll to position [548, 0]
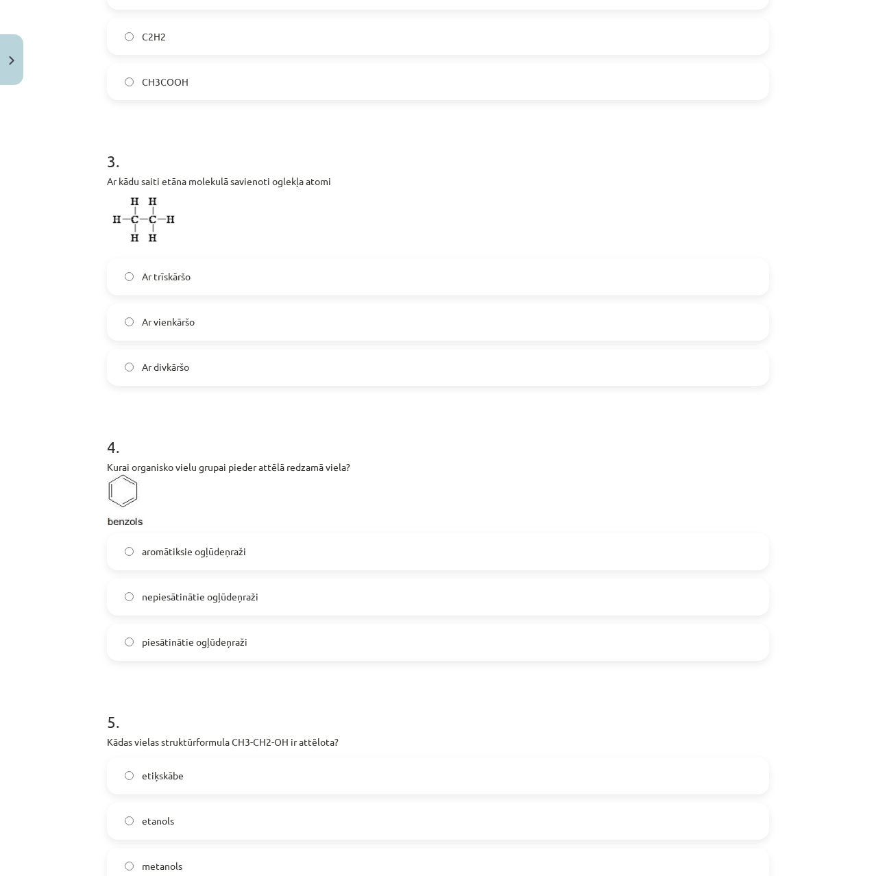
click at [167, 557] on span "aromātiksie ogļūdeņraži" at bounding box center [194, 551] width 104 height 14
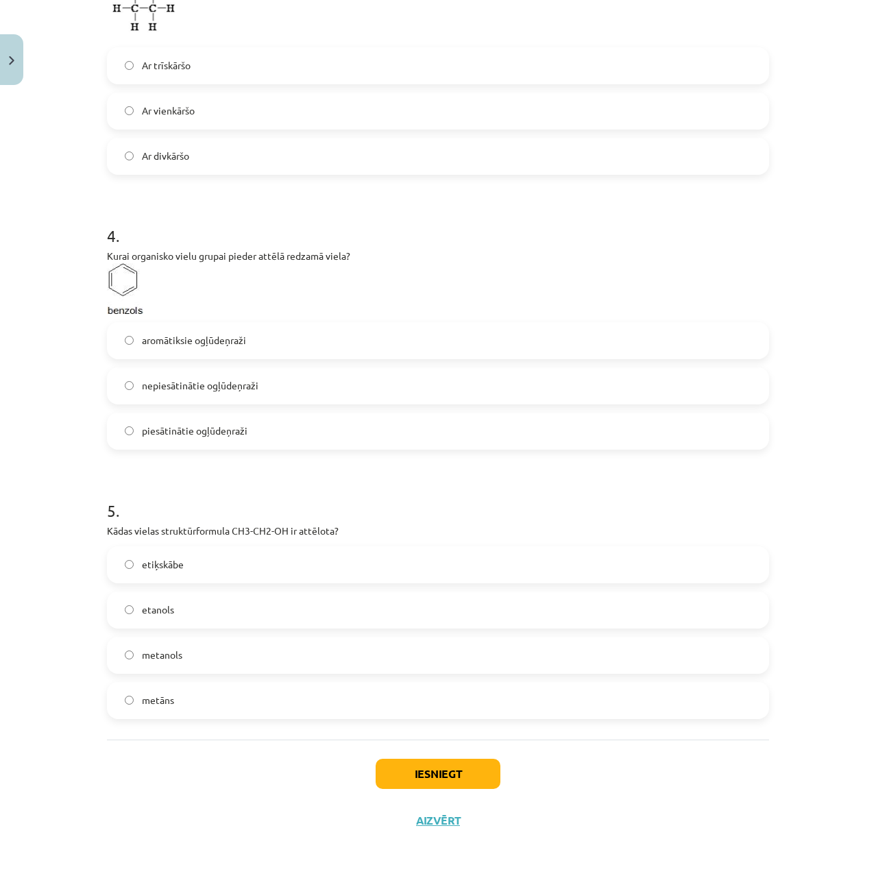
scroll to position [762, 0]
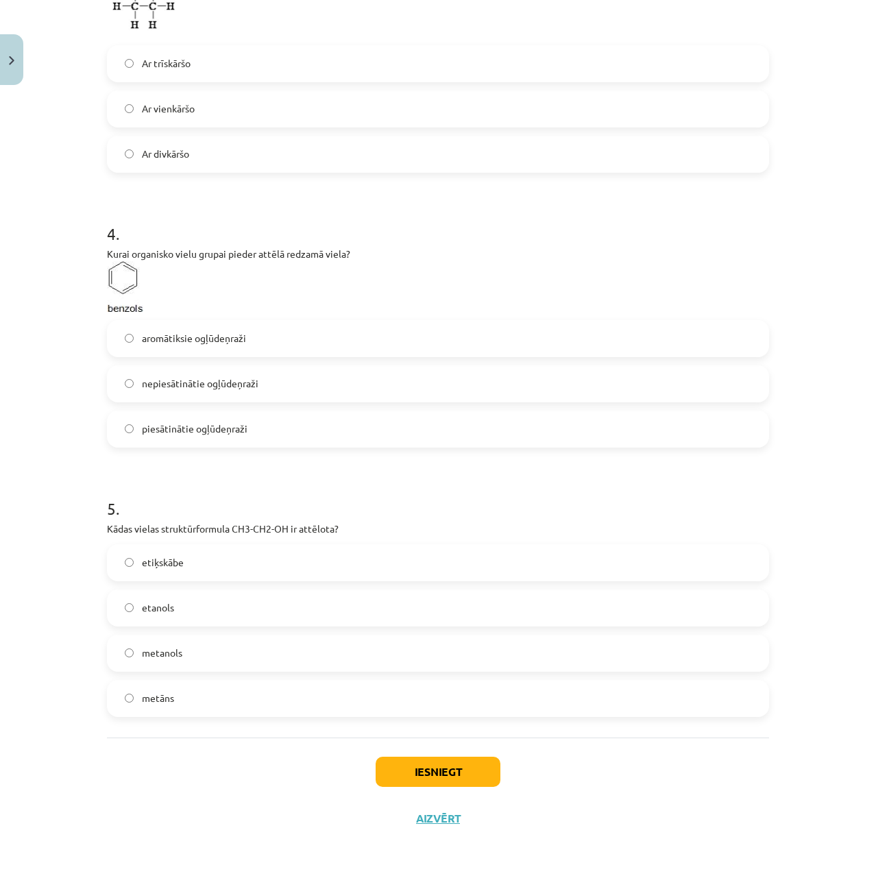
click at [183, 613] on label "etanols" at bounding box center [437, 608] width 659 height 34
click at [405, 760] on button "Iesniegt" at bounding box center [438, 772] width 125 height 30
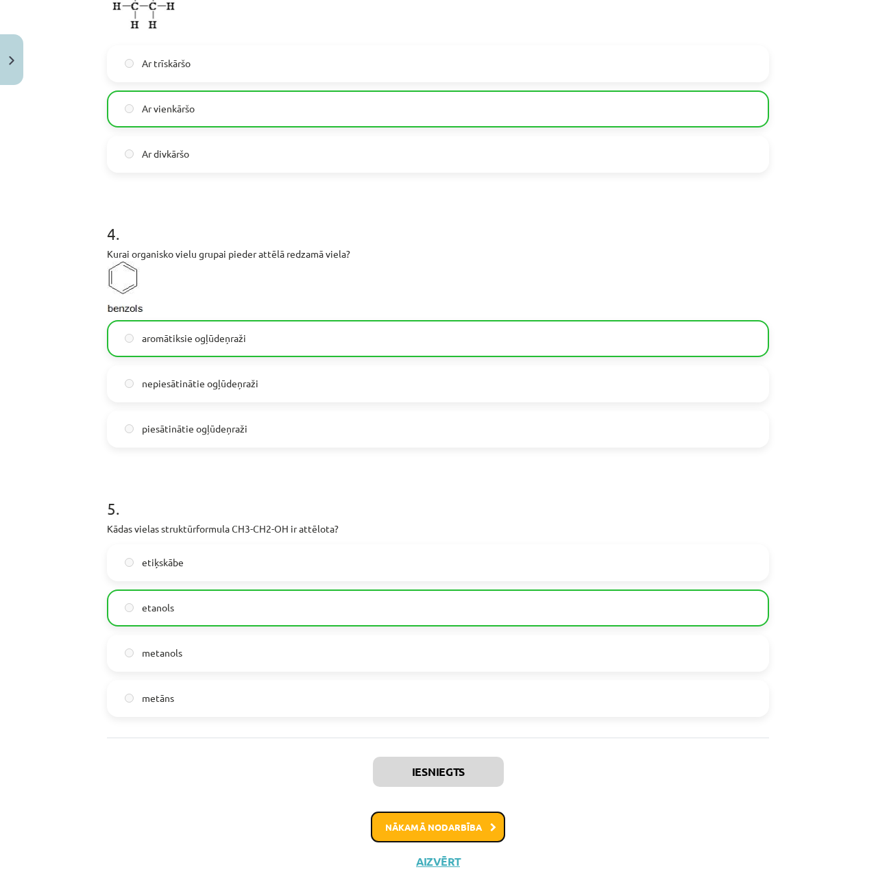
click at [435, 813] on button "Nākamā nodarbība" at bounding box center [438, 828] width 134 height 32
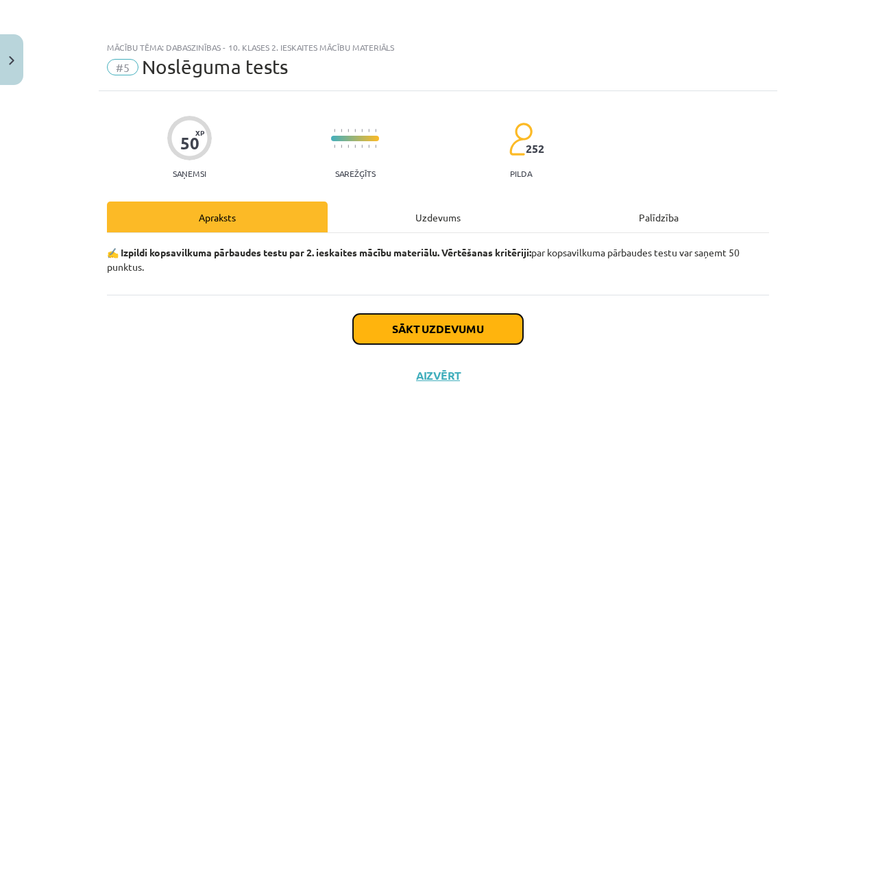
click at [442, 330] on button "Sākt uzdevumu" at bounding box center [438, 329] width 170 height 30
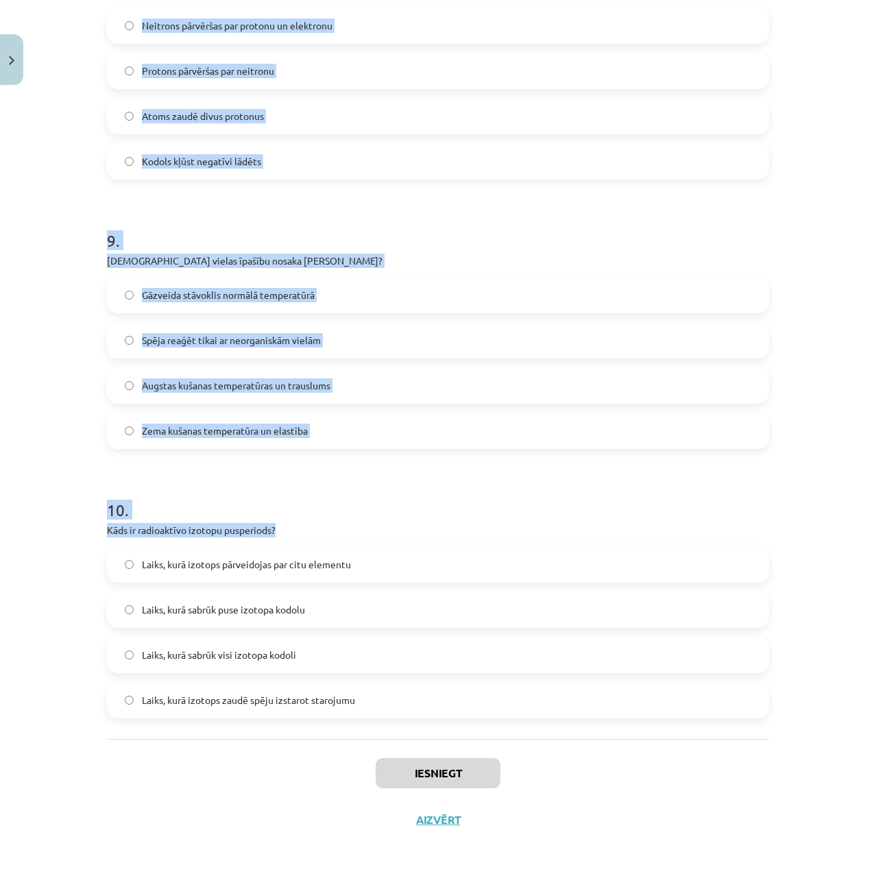
scroll to position [2222, 0]
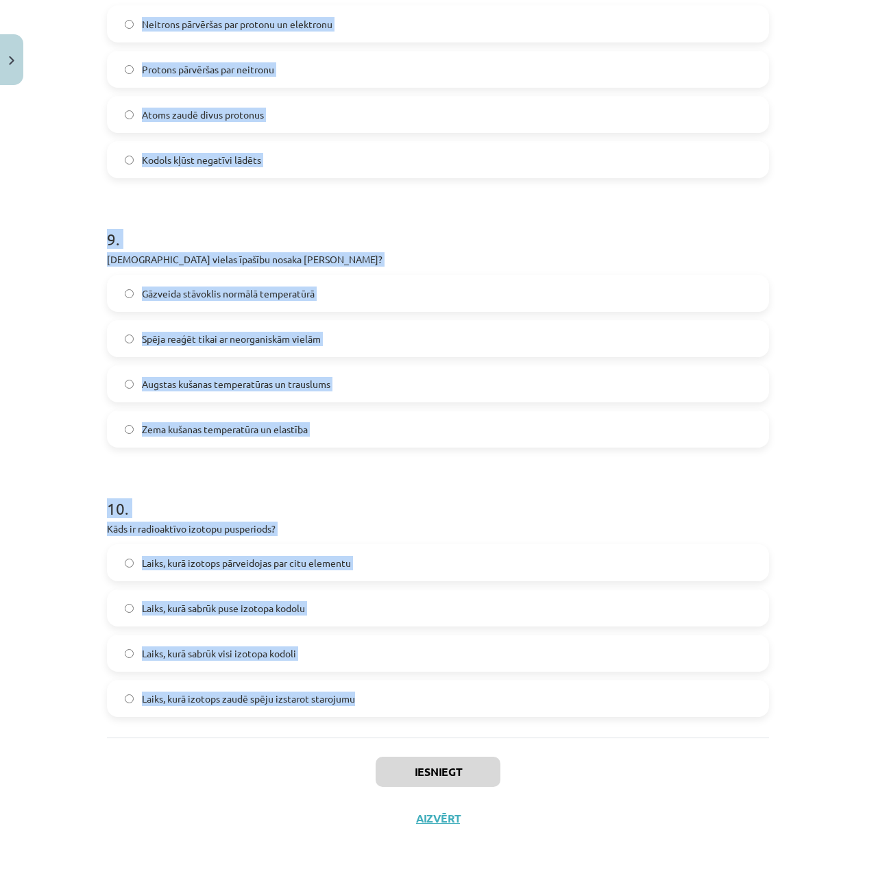
drag, startPoint x: 98, startPoint y: 321, endPoint x: 433, endPoint y: 699, distance: 505.5
copy form "Kādu ķīmisko saiti veido nātrijs un hlors nātrija hlorīdā? Polāro saiti Jonu sa…"
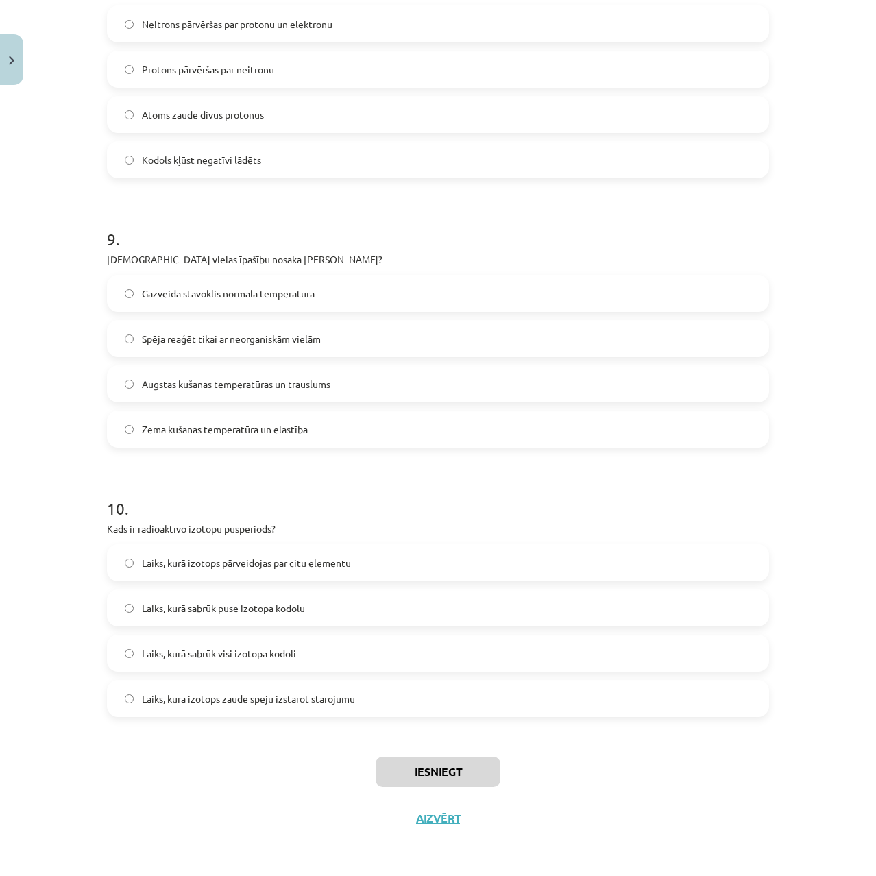
click at [154, 783] on div "Iesniegt Aizvērt" at bounding box center [438, 786] width 662 height 96
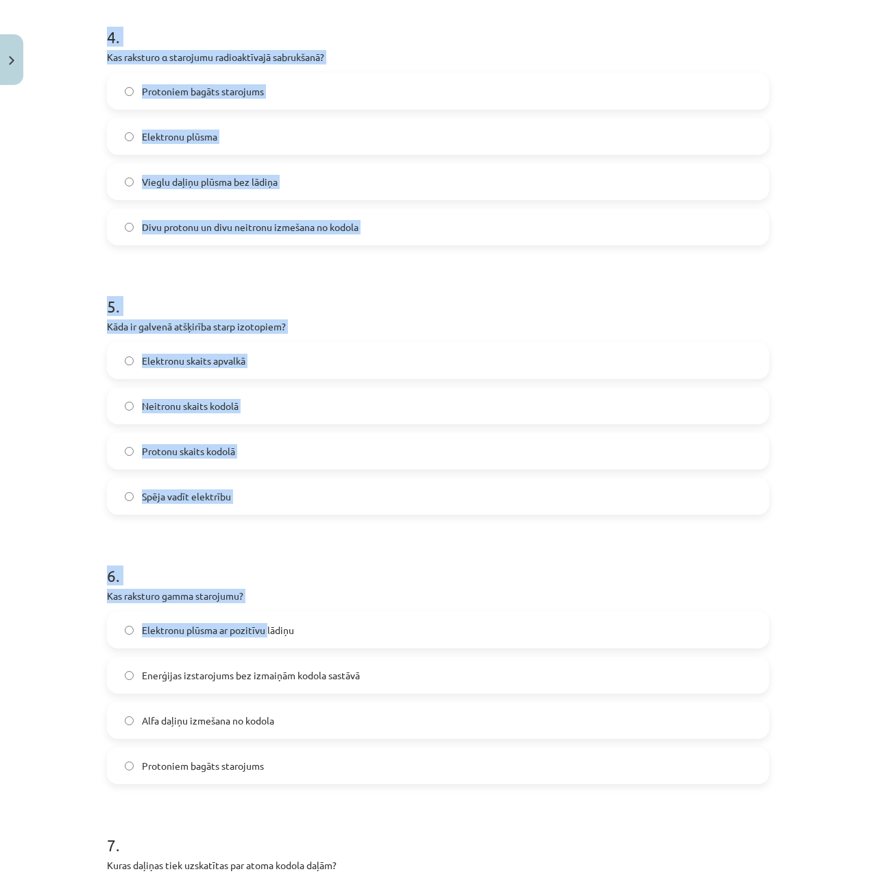
scroll to position [1097, 0]
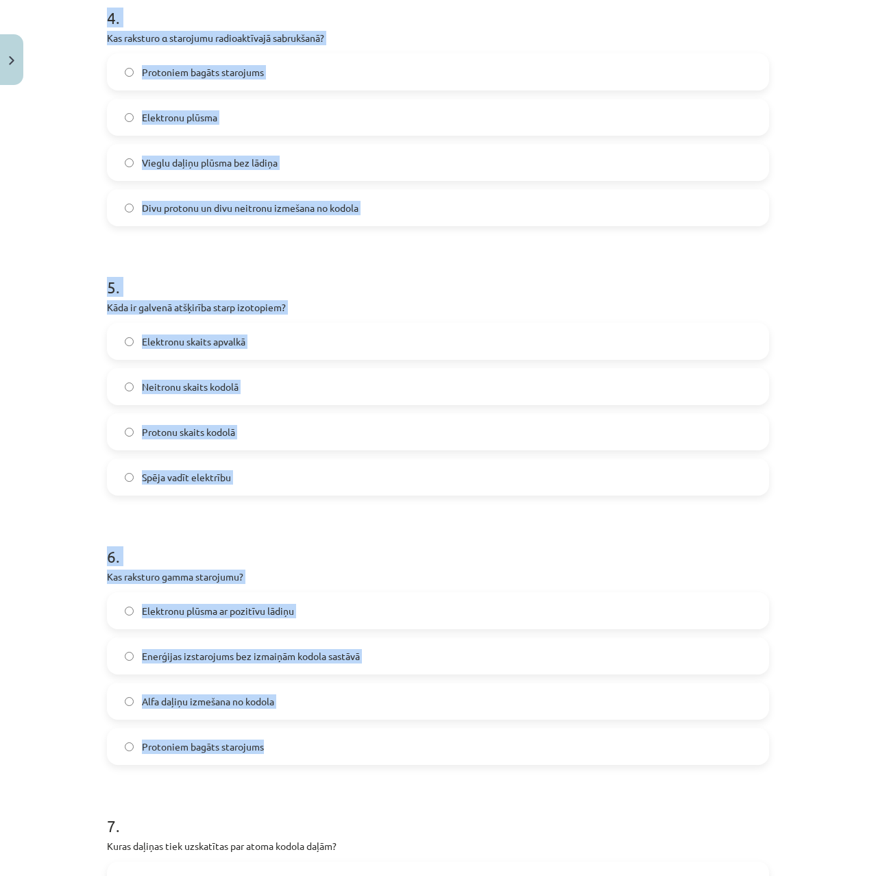
drag, startPoint x: 93, startPoint y: 327, endPoint x: 309, endPoint y: 746, distance: 471.2
click at [309, 746] on div "50 XP Saņemsi Sarežģīts 252 pilda Apraksts Uzdevums Palīdzība 1 . Kādu ķīmisko …" at bounding box center [438, 480] width 679 height 2973
copy form "Kādu ķīmisko saiti veido nātrijs un hlors nātrija hlorīdā? Polāro saiti Jonu sa…"
click at [206, 539] on h1 "6 ." at bounding box center [438, 544] width 662 height 42
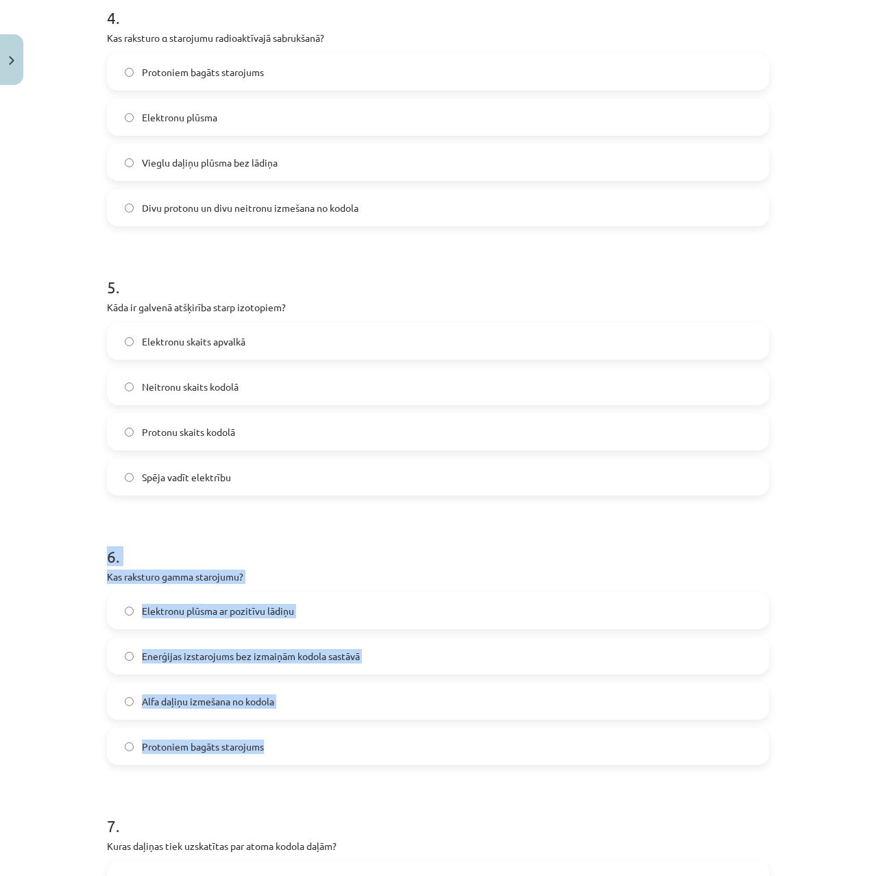
drag, startPoint x: 93, startPoint y: 546, endPoint x: 315, endPoint y: 738, distance: 293.0
click at [315, 738] on div "50 XP Saņemsi Sarežģīts 252 pilda Apraksts Uzdevums Palīdzība 1 . Kādu ķīmisko …" at bounding box center [438, 480] width 679 height 2973
copy div "6 . Kas raksturo gamma starojumu? Elektronu plūsma ar pozitīvu lādiņu Enerģijas…"
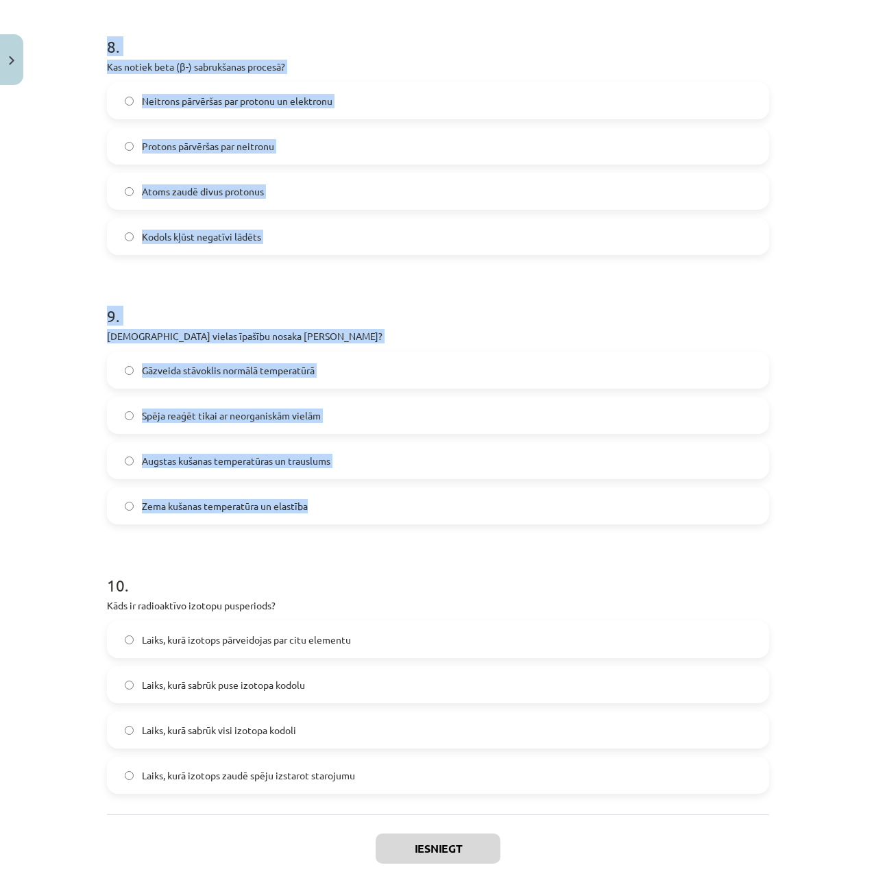
scroll to position [2222, 0]
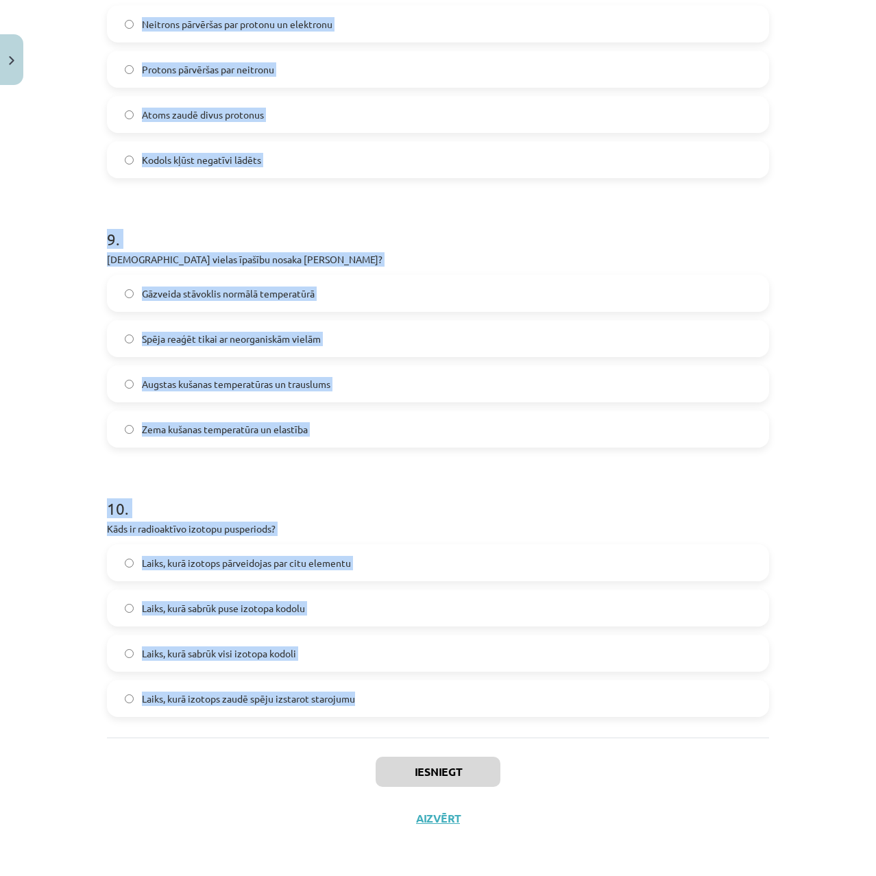
drag, startPoint x: 96, startPoint y: 325, endPoint x: 405, endPoint y: 701, distance: 487.0
click at [405, 701] on div "Mācību tēma: Dabaszinības - 10. klases 2. ieskaites mācību materiāls #5 Noslēgu…" at bounding box center [438, 438] width 876 height 876
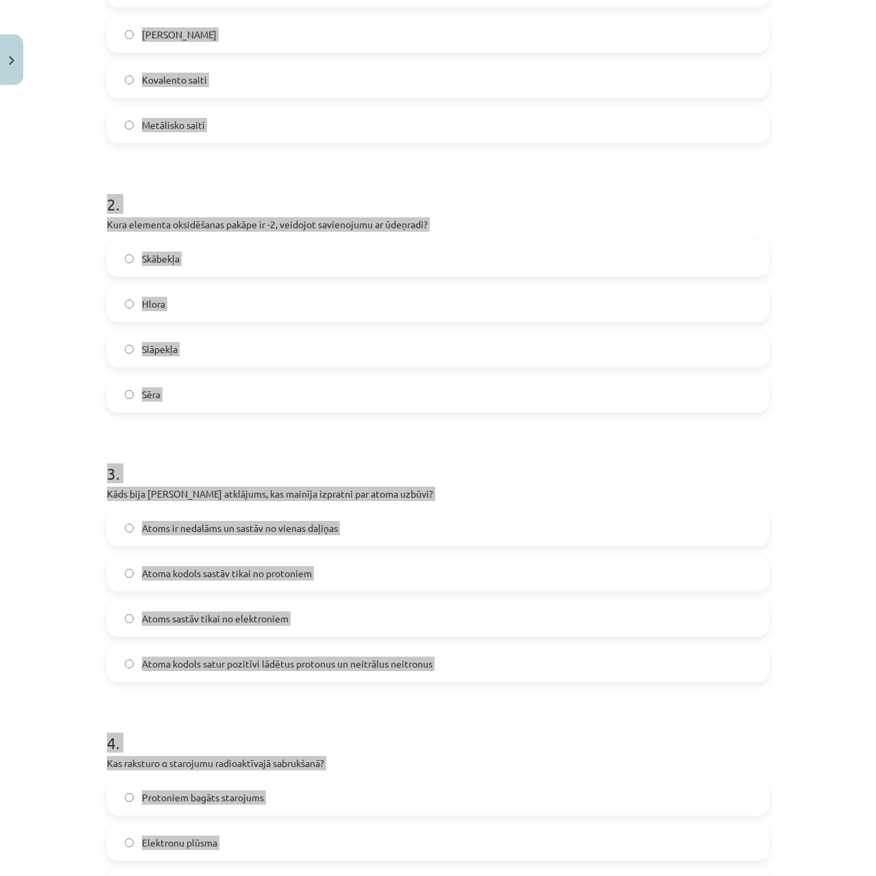
scroll to position [0, 0]
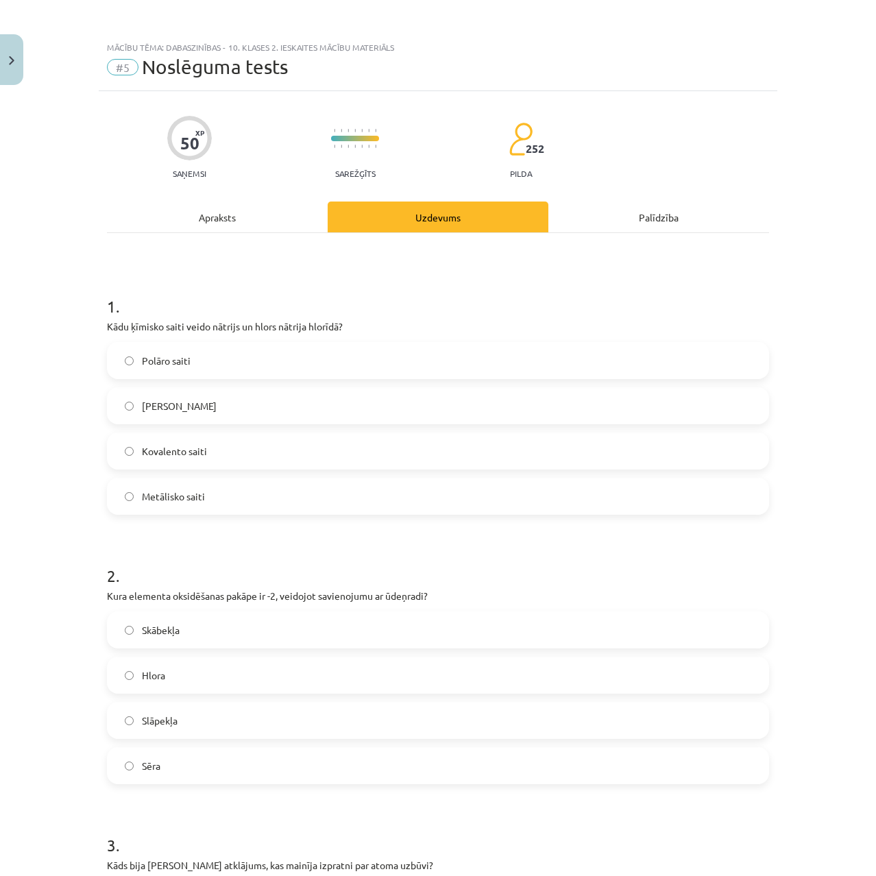
click at [260, 282] on h1 "1 ." at bounding box center [438, 294] width 662 height 42
click at [222, 360] on label "Polāro saiti" at bounding box center [437, 360] width 659 height 34
click at [173, 684] on label "Hlora" at bounding box center [437, 675] width 659 height 34
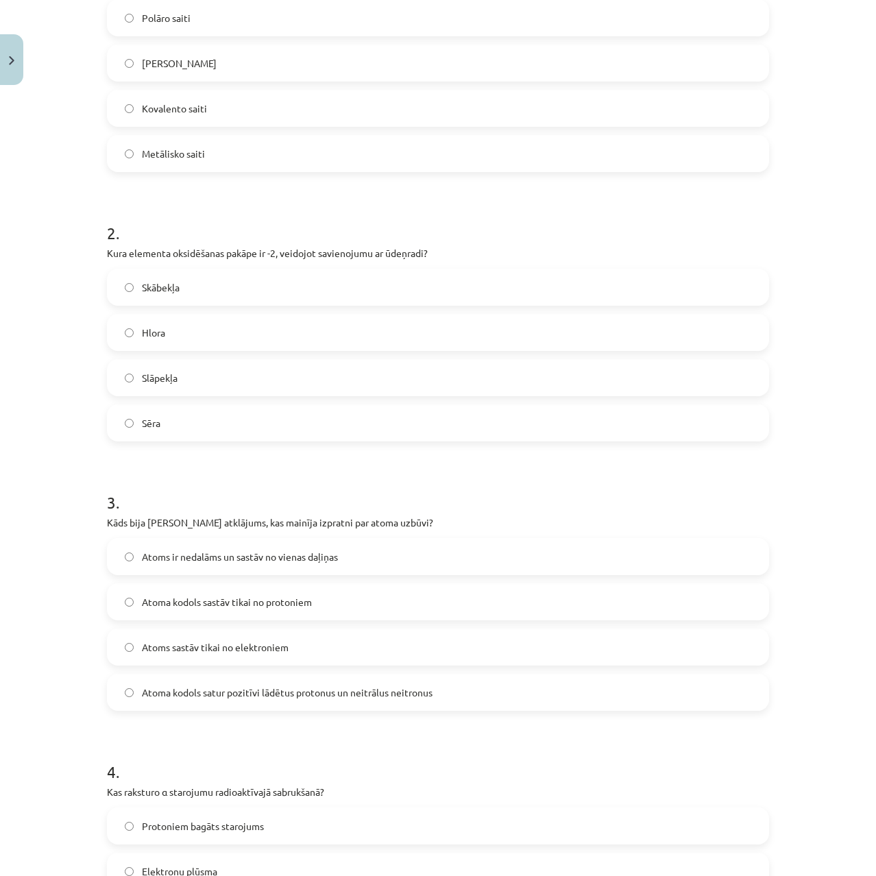
scroll to position [69, 0]
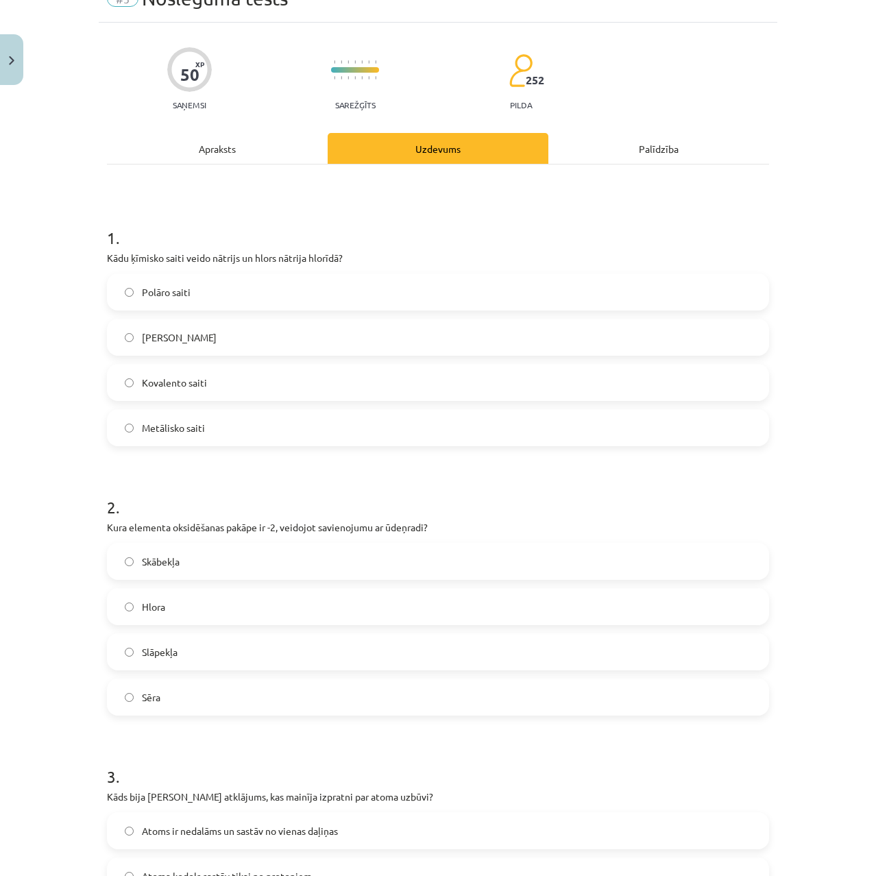
click at [162, 341] on span "Jonu saiti" at bounding box center [179, 337] width 75 height 14
click at [163, 555] on span "Skābekļa" at bounding box center [161, 562] width 38 height 14
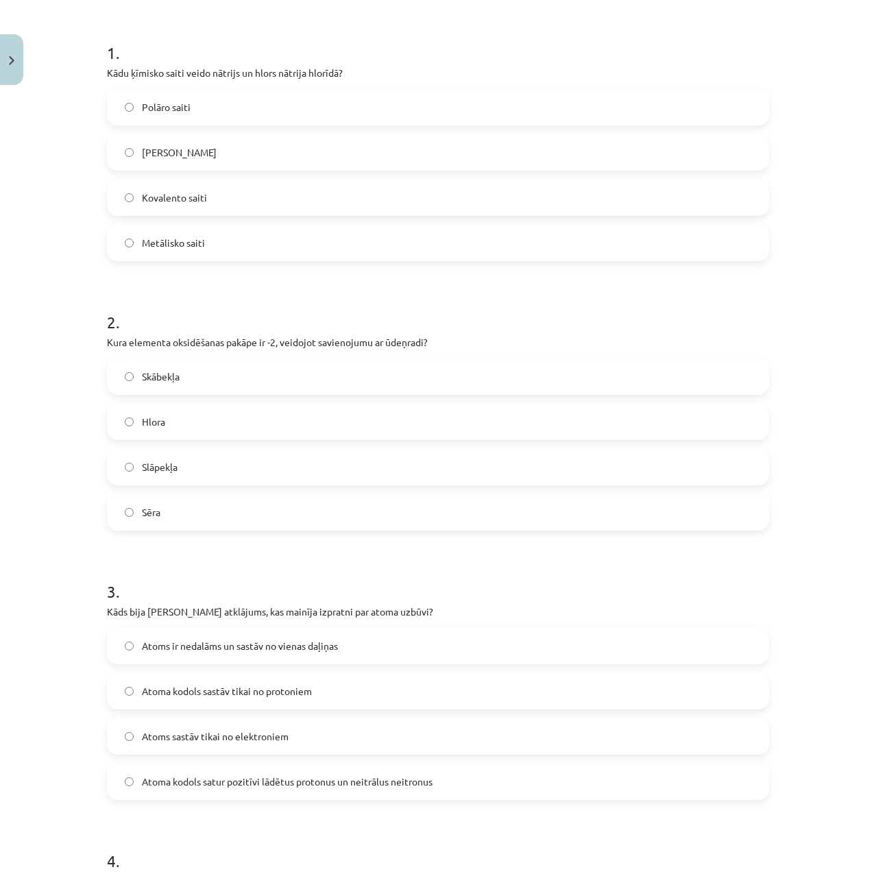
scroll to position [480, 0]
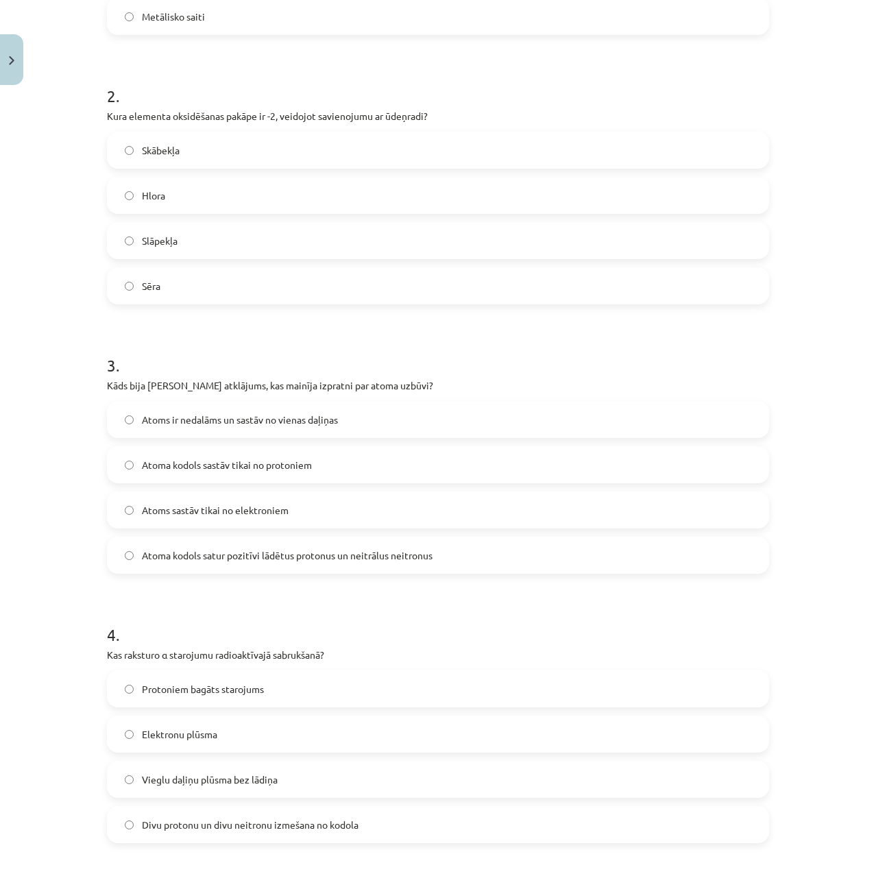
click at [203, 465] on span "Atoma kodols sastāv tikai no protoniem" at bounding box center [227, 465] width 170 height 14
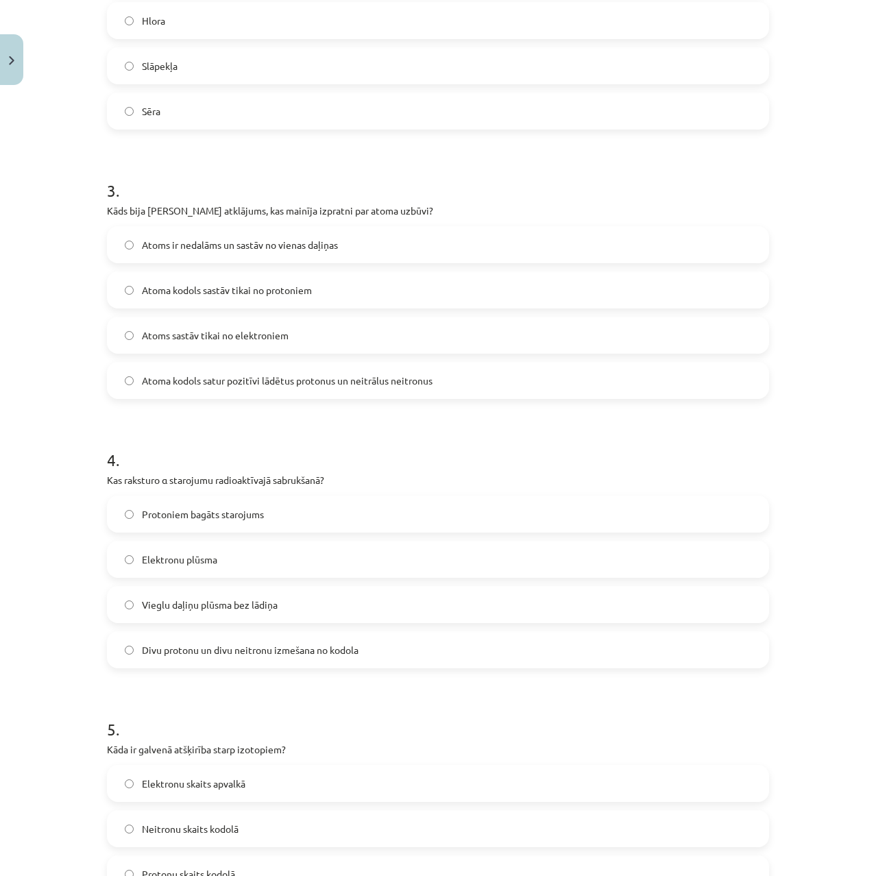
scroll to position [685, 0]
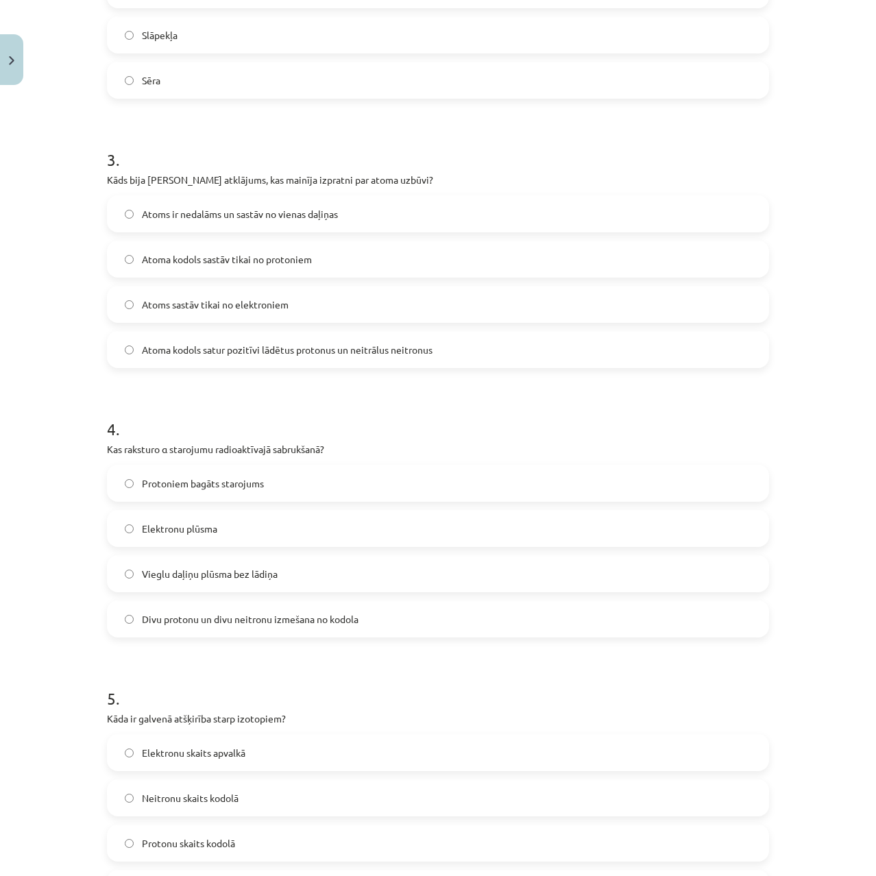
click at [192, 615] on span "Divu protonu un divu neitronu izmešana no kodola" at bounding box center [250, 619] width 217 height 14
click at [175, 480] on span "Protoniem bagāts starojums" at bounding box center [203, 483] width 122 height 14
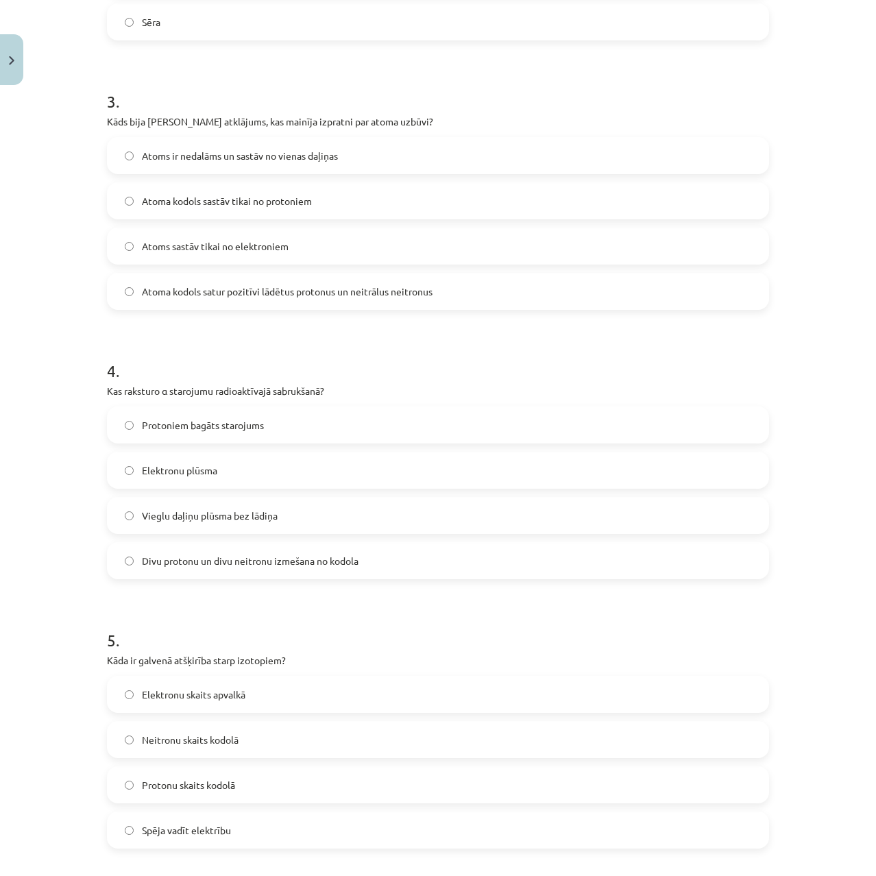
scroll to position [823, 0]
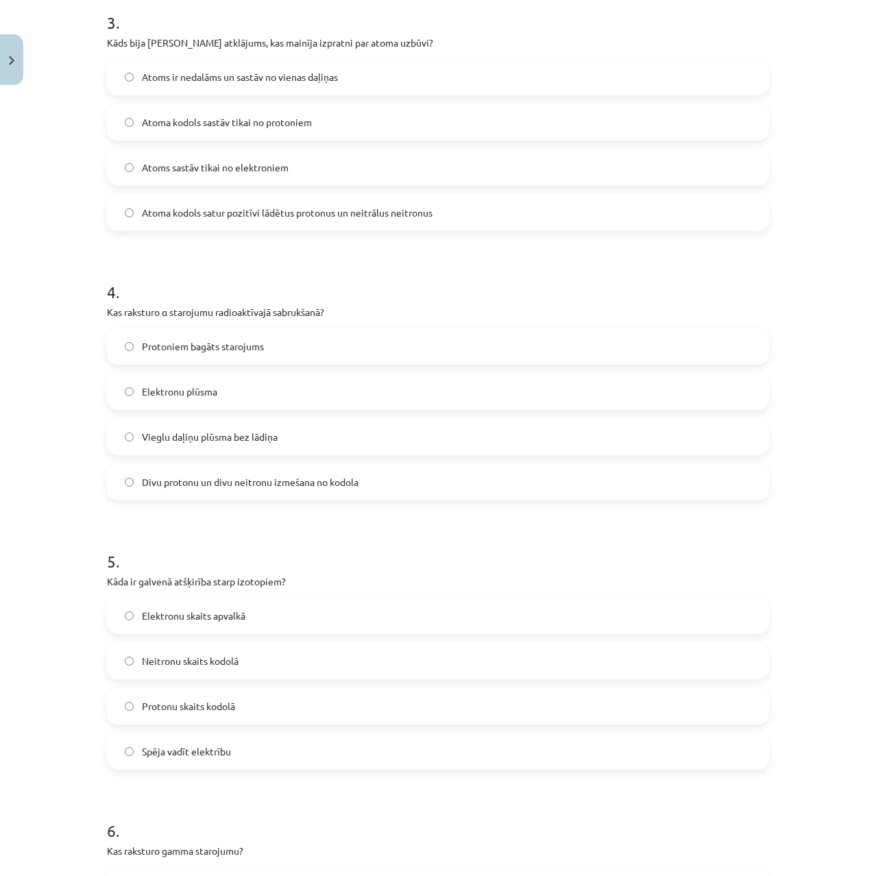
click at [174, 668] on label "Neitronu skaits kodolā" at bounding box center [437, 661] width 659 height 34
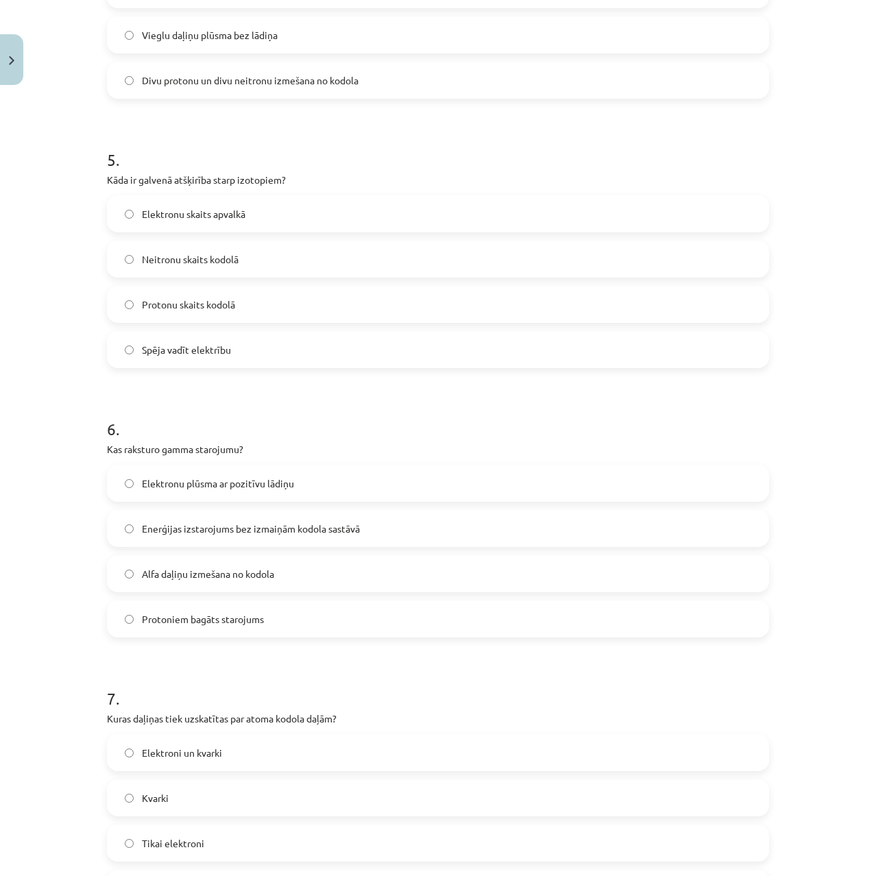
scroll to position [1234, 0]
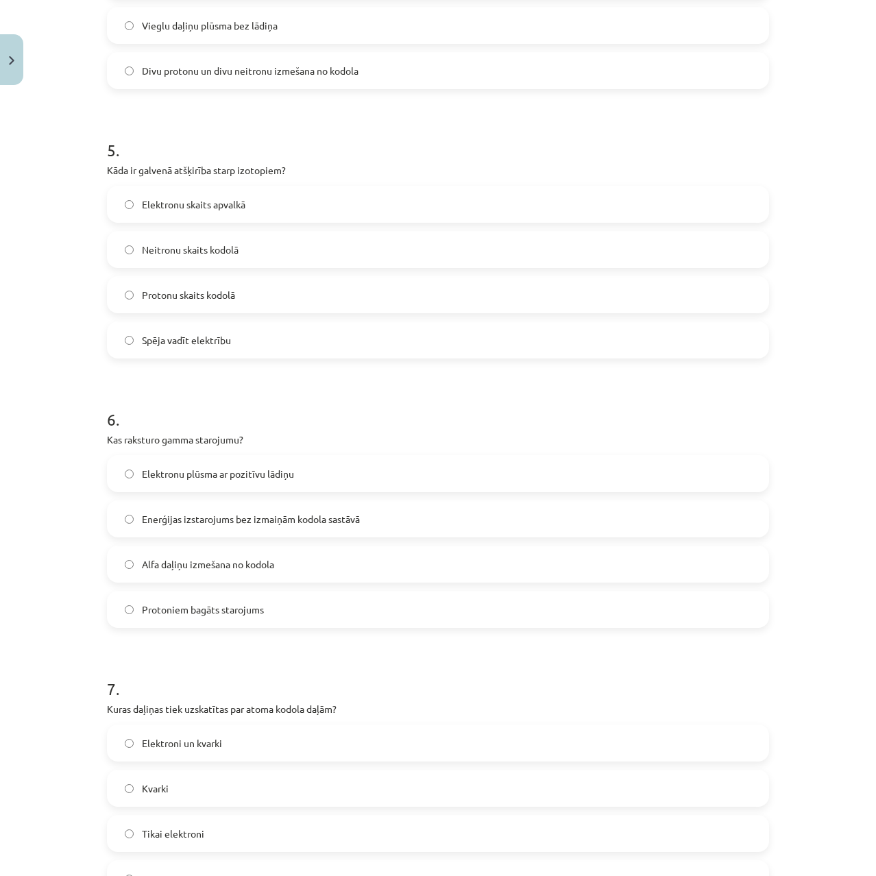
click at [189, 523] on span "Enerģijas izstarojums bez izmaiņām kodola sastāvā" at bounding box center [251, 519] width 218 height 14
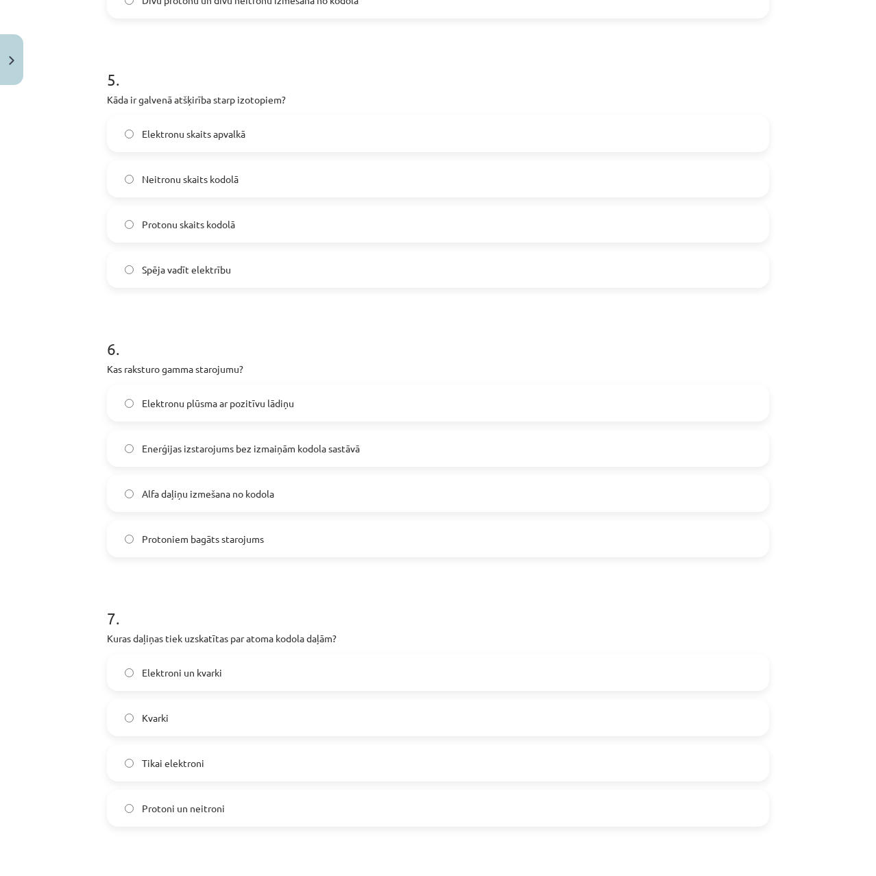
scroll to position [1508, 0]
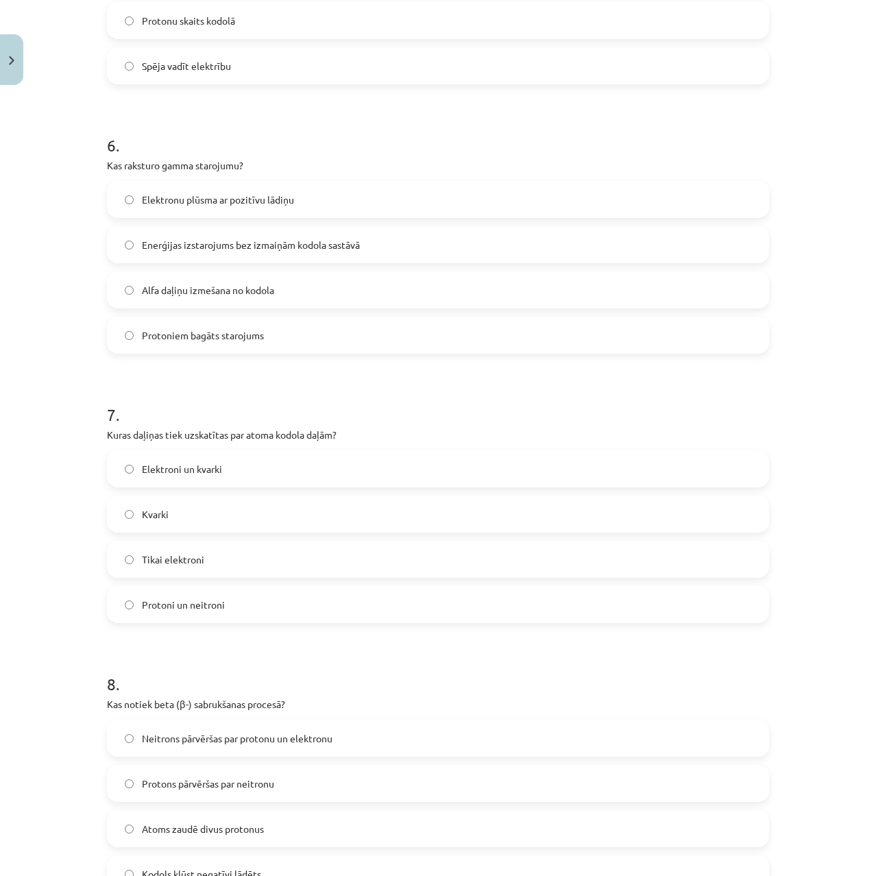
click at [191, 602] on span "Protoni un neitroni" at bounding box center [183, 605] width 83 height 14
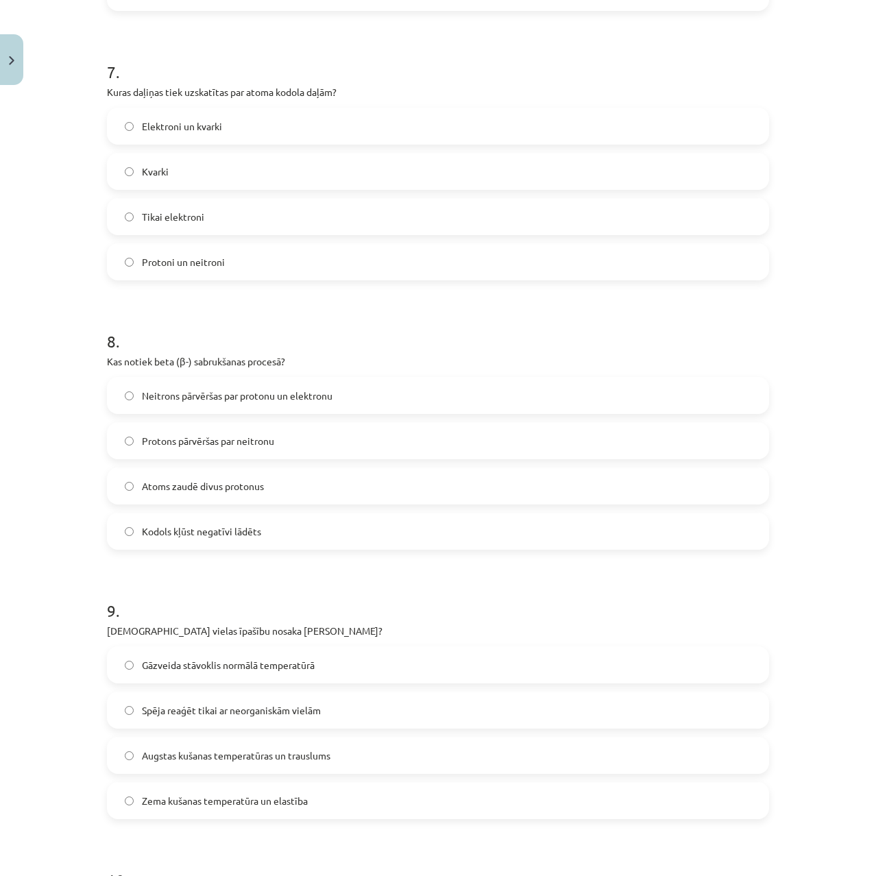
scroll to position [1919, 0]
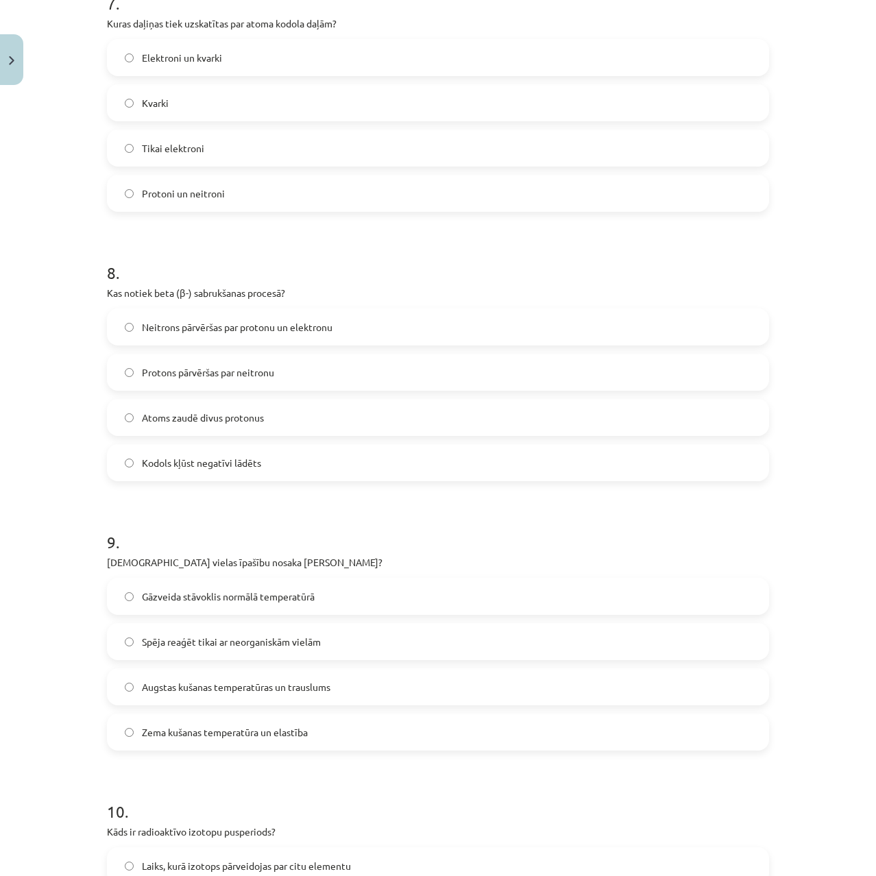
click at [181, 331] on span "Neitrons pārvēršas par protonu un elektronu" at bounding box center [237, 327] width 191 height 14
click at [185, 683] on span "Augstas kušanas temperatūras un trauslums" at bounding box center [236, 687] width 188 height 14
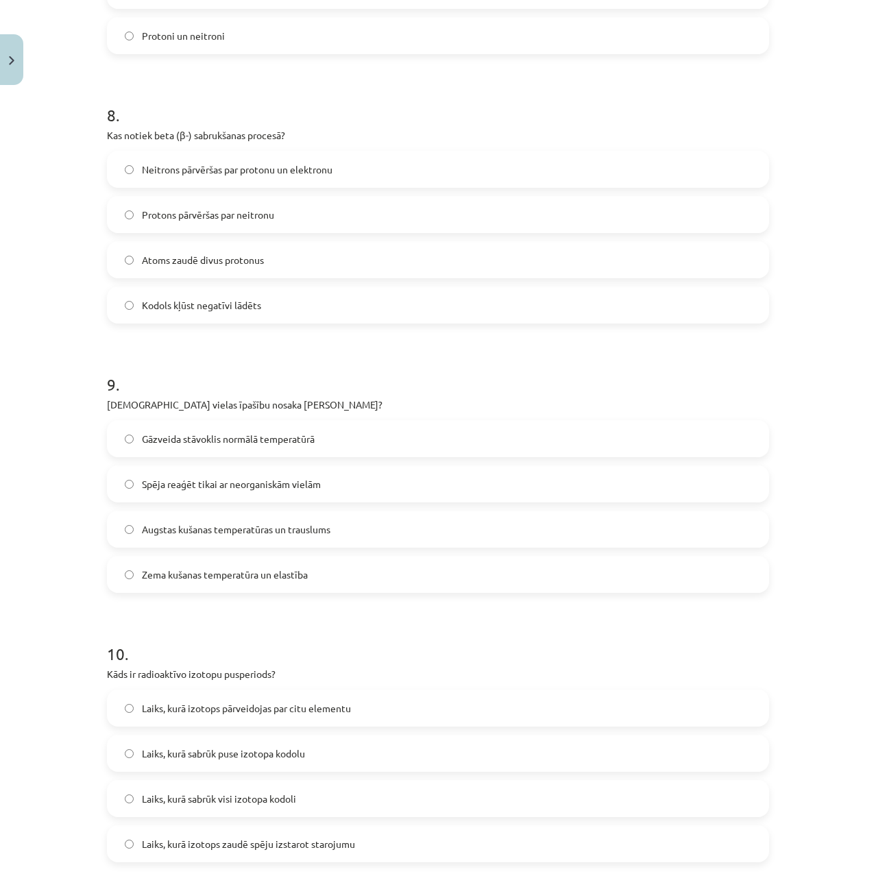
scroll to position [2125, 0]
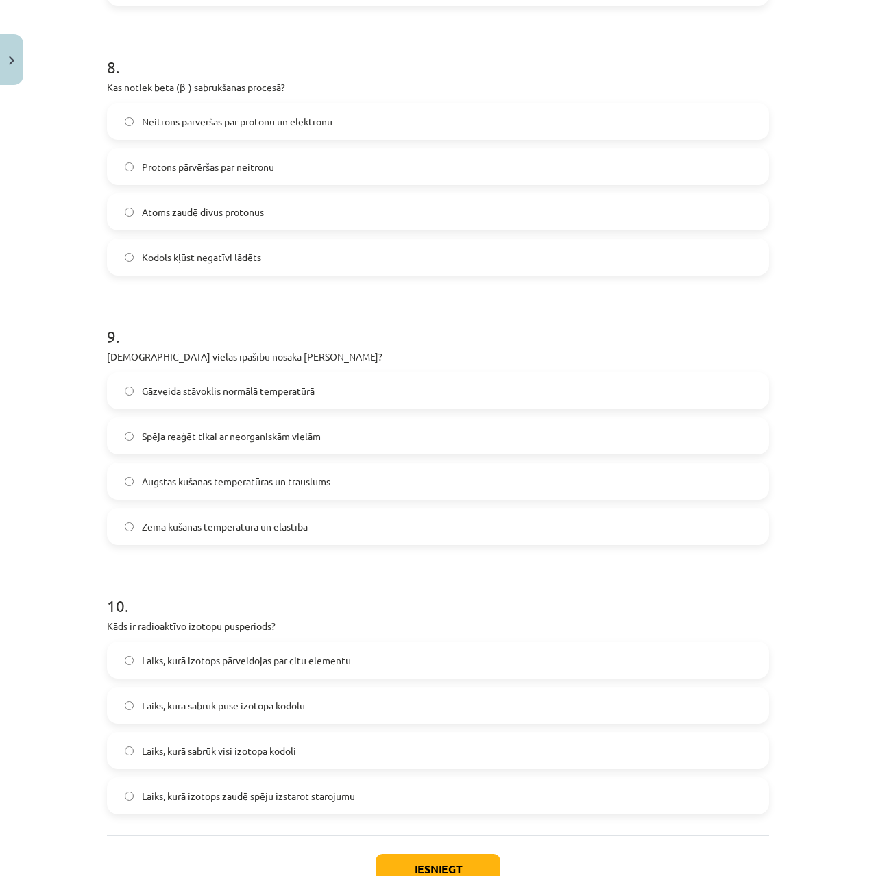
click at [225, 708] on span "Laiks, kurā sabrūk puse izotopa kodolu" at bounding box center [223, 705] width 163 height 14
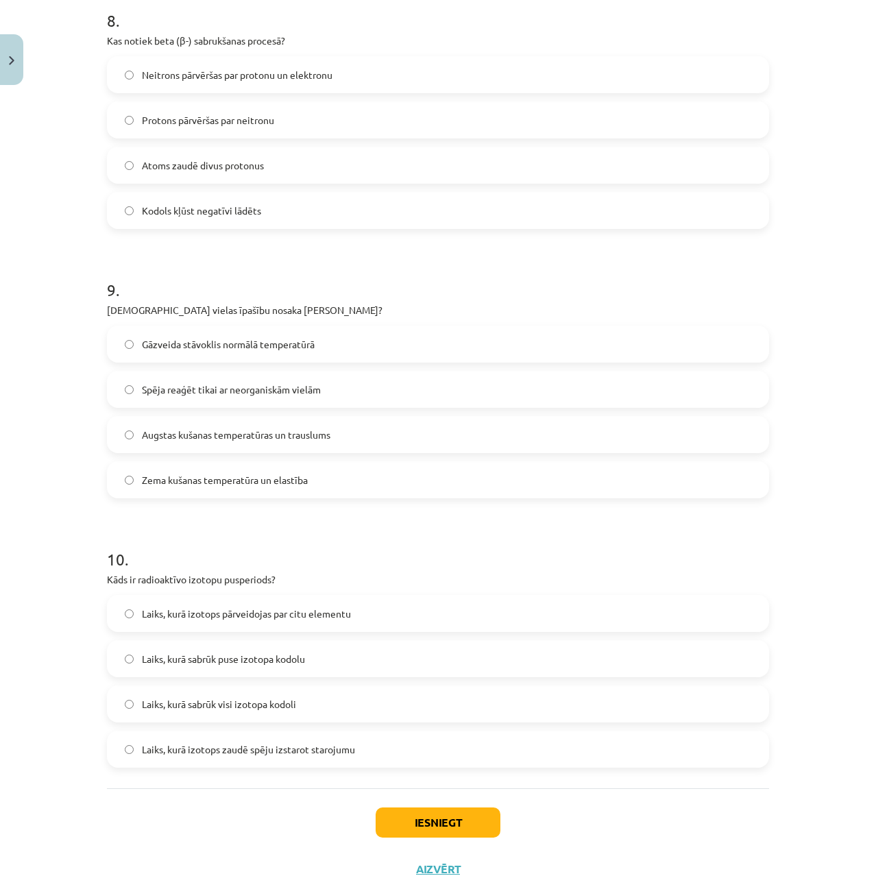
scroll to position [2193, 0]
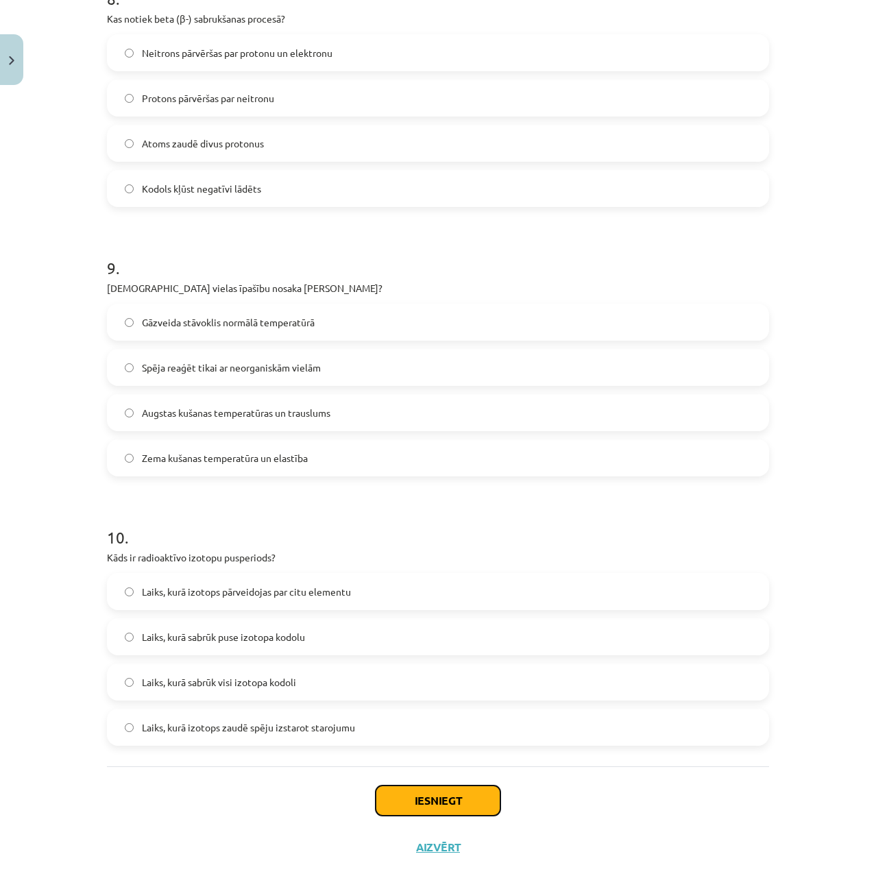
click at [400, 801] on button "Iesniegt" at bounding box center [438, 801] width 125 height 30
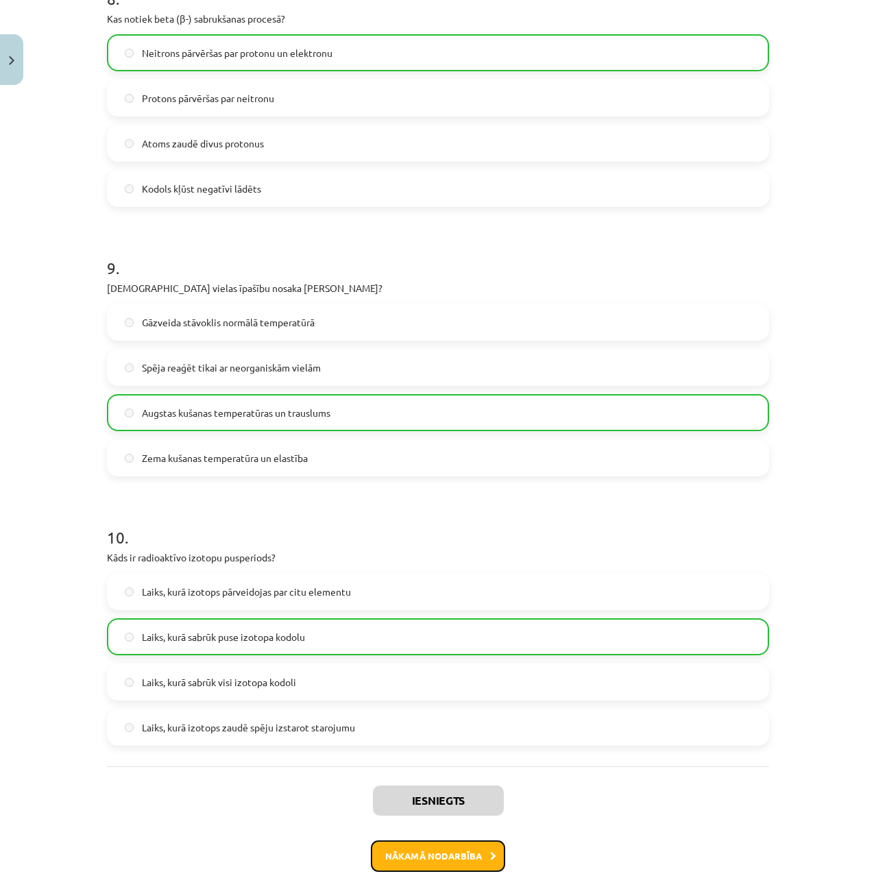
click at [440, 853] on button "Nākamā nodarbība" at bounding box center [438, 856] width 134 height 32
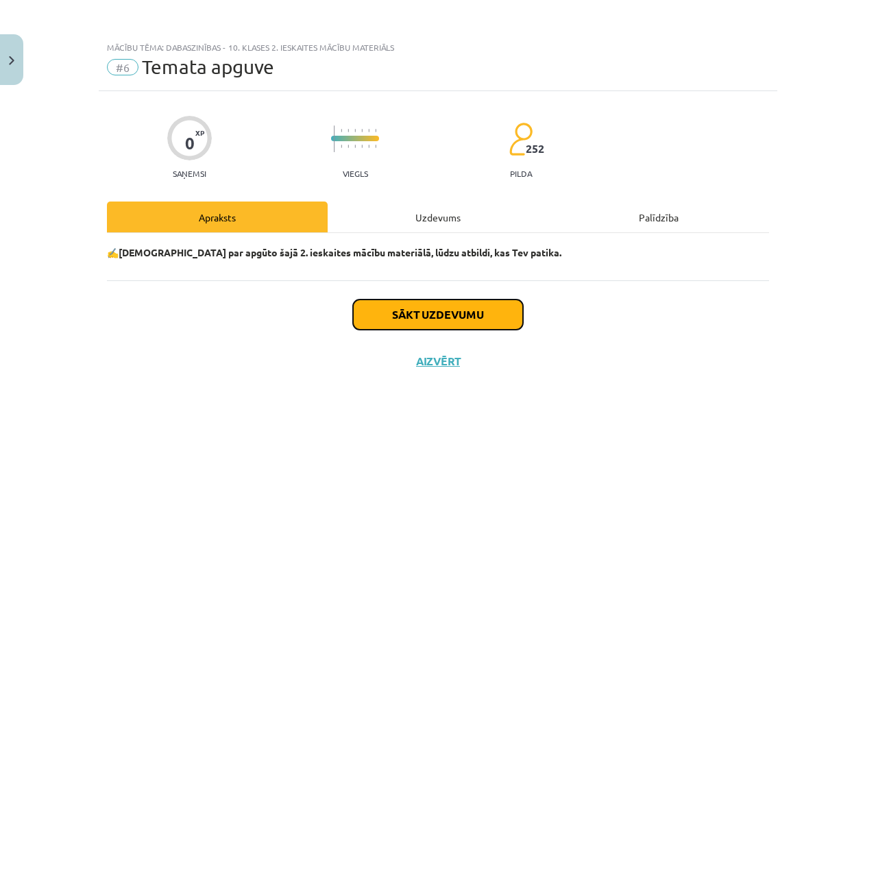
click at [380, 313] on button "Sākt uzdevumu" at bounding box center [438, 315] width 170 height 30
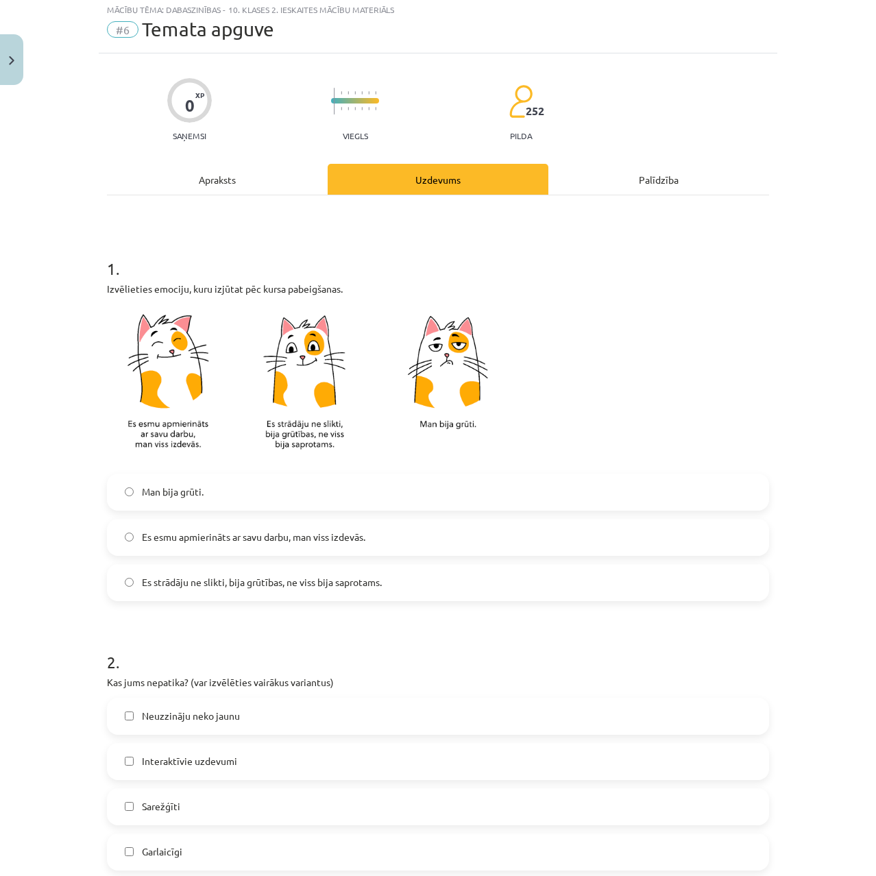
scroll to position [69, 0]
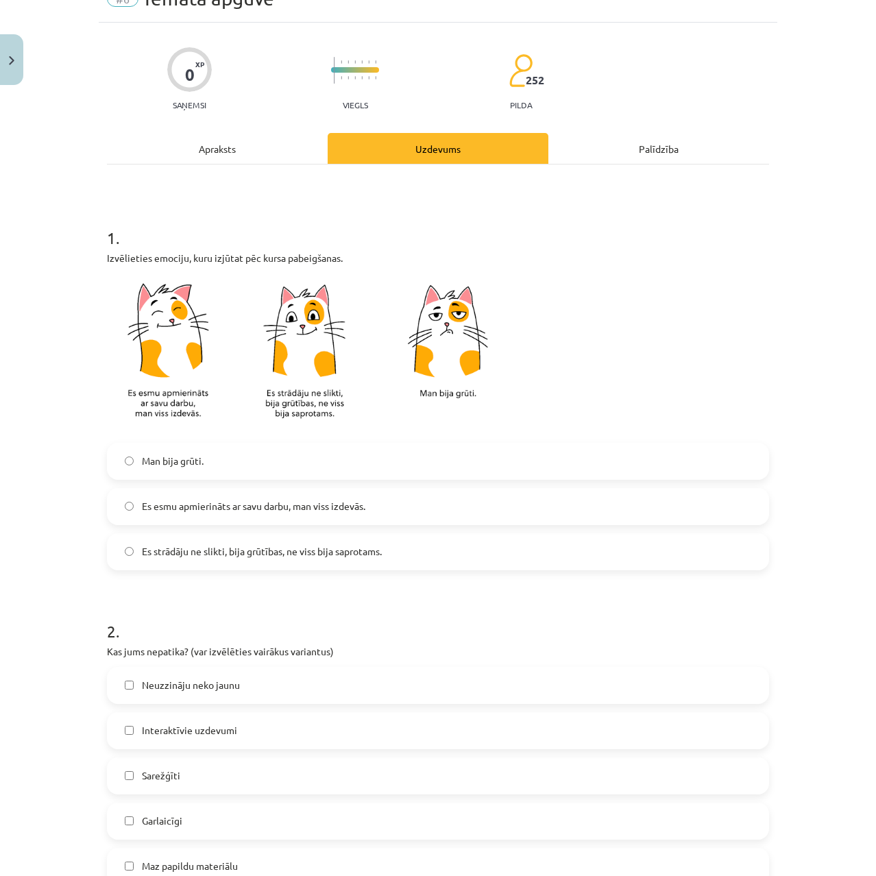
click at [189, 458] on span "Man bija grūti." at bounding box center [173, 461] width 62 height 14
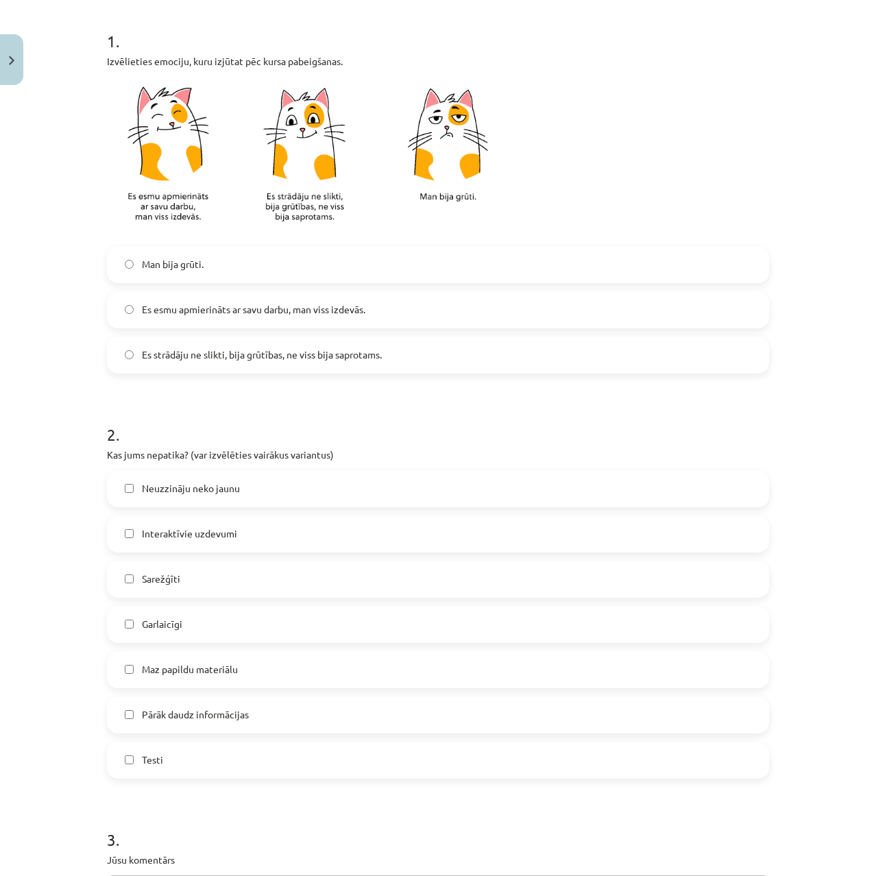
scroll to position [274, 0]
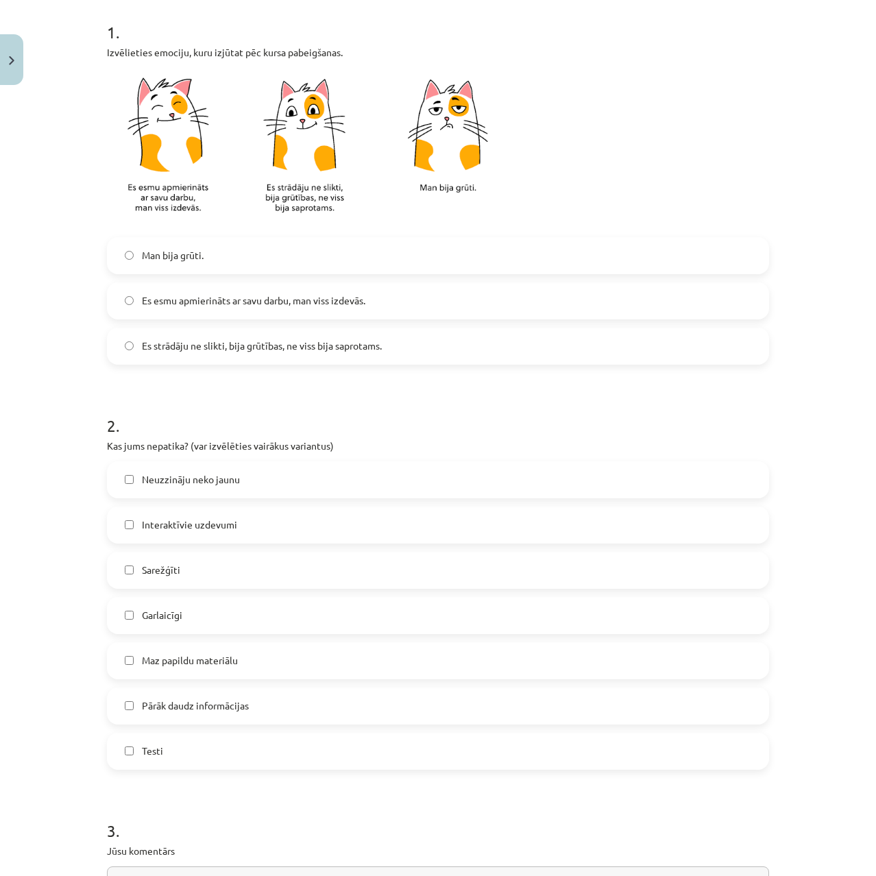
click at [197, 564] on label "Sarežģīti" at bounding box center [437, 570] width 659 height 34
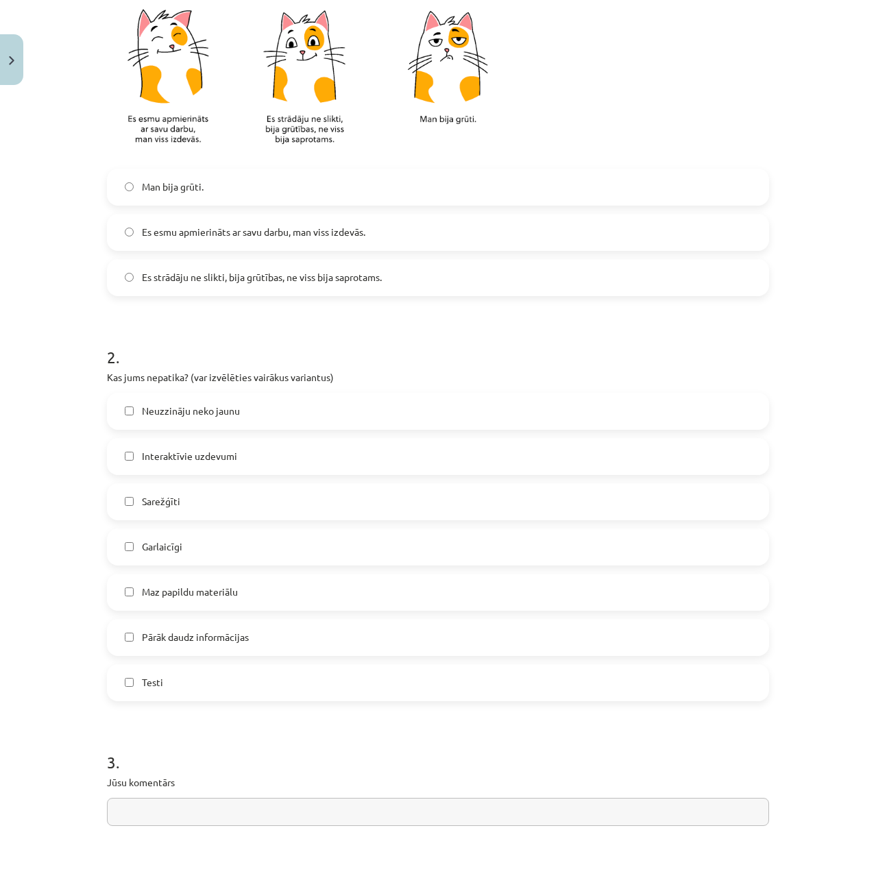
click at [191, 640] on span "Pārāk daudz informācijas" at bounding box center [195, 637] width 107 height 14
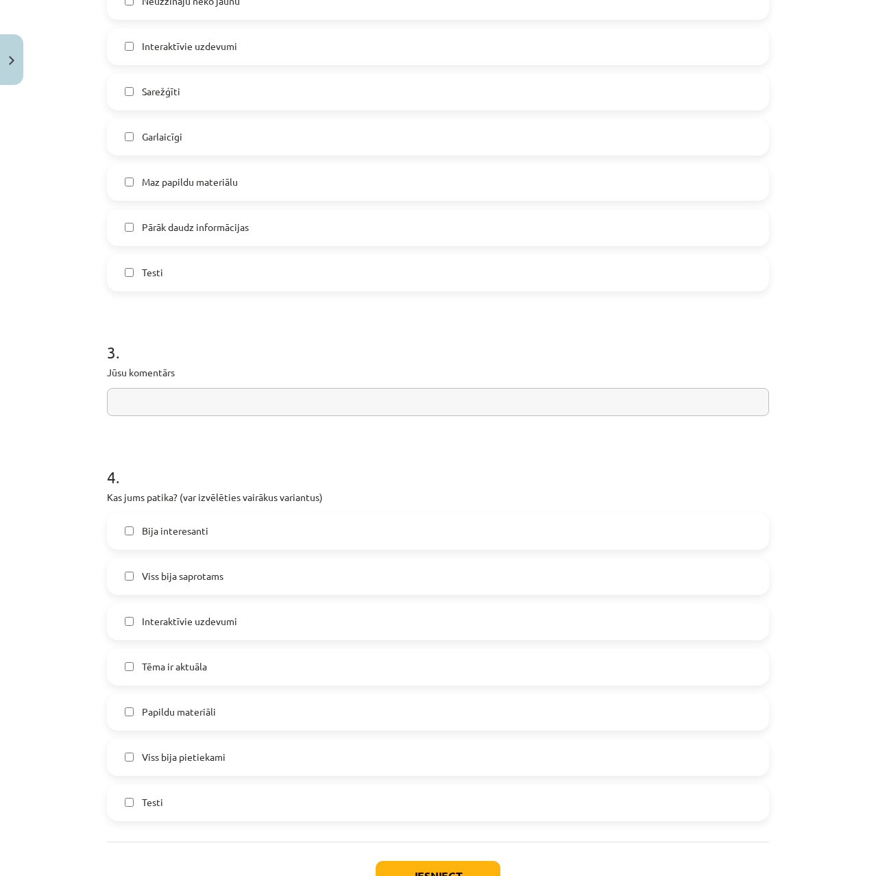
scroll to position [754, 0]
click at [160, 400] on input "text" at bounding box center [438, 401] width 662 height 28
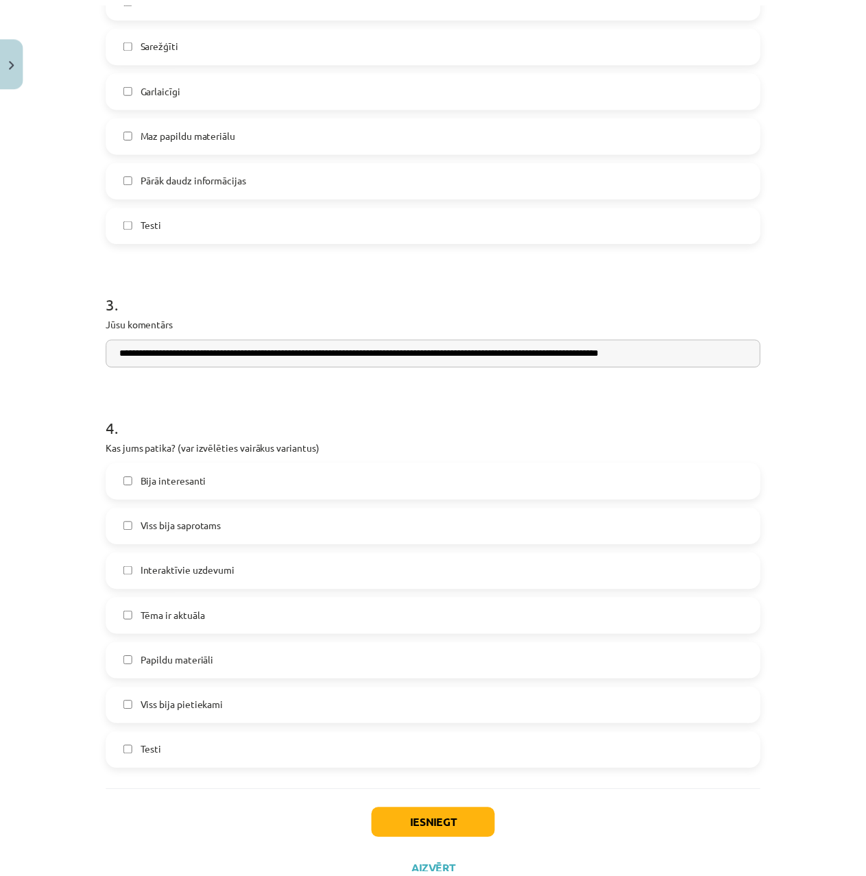
scroll to position [857, 0]
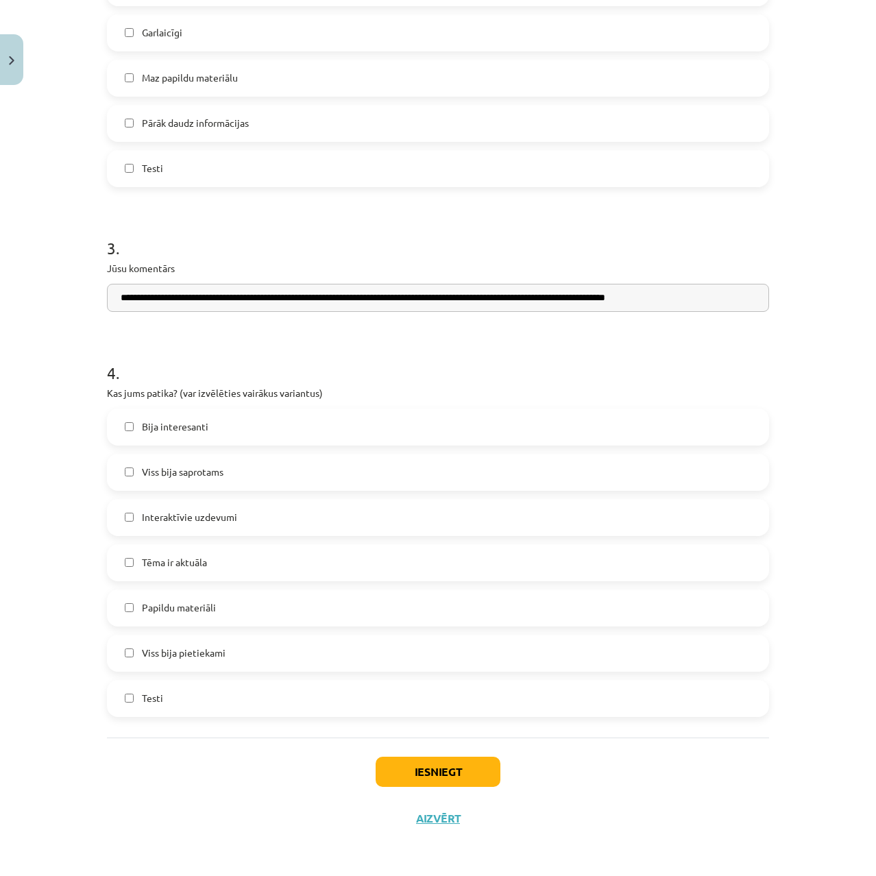
type input "**********"
click at [216, 655] on span "Viss bija pietiekami" at bounding box center [184, 653] width 84 height 14
click at [454, 778] on button "Iesniegt" at bounding box center [438, 772] width 125 height 30
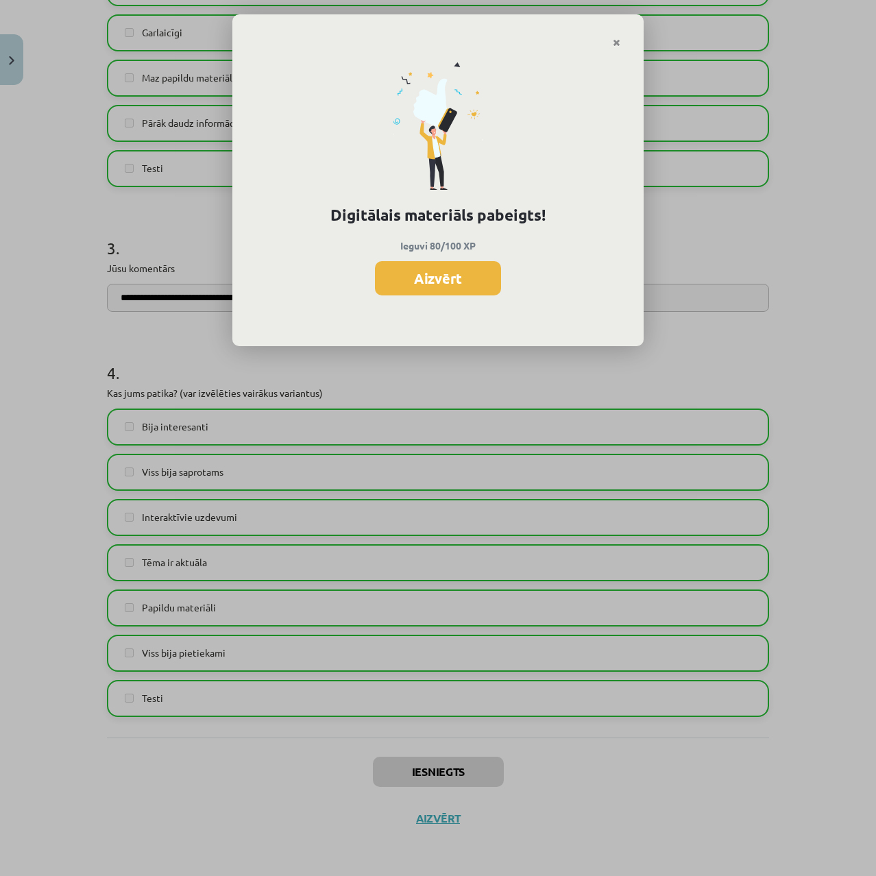
click at [487, 280] on button "Aizvērt" at bounding box center [438, 278] width 126 height 34
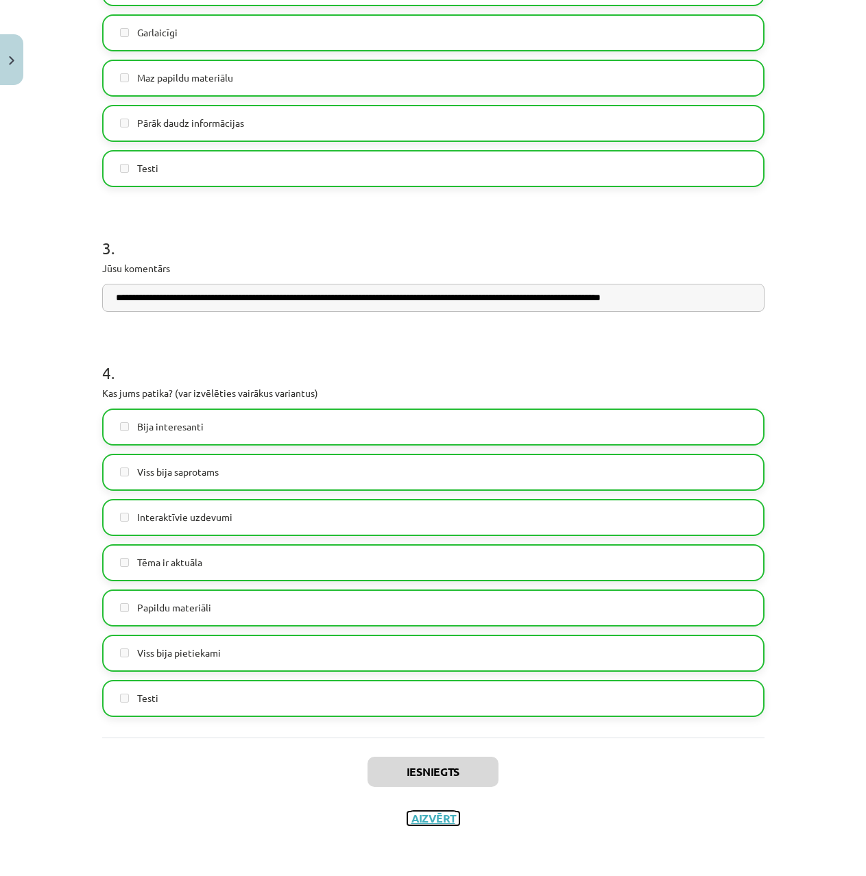
click at [434, 825] on button "Aizvērt" at bounding box center [433, 819] width 52 height 14
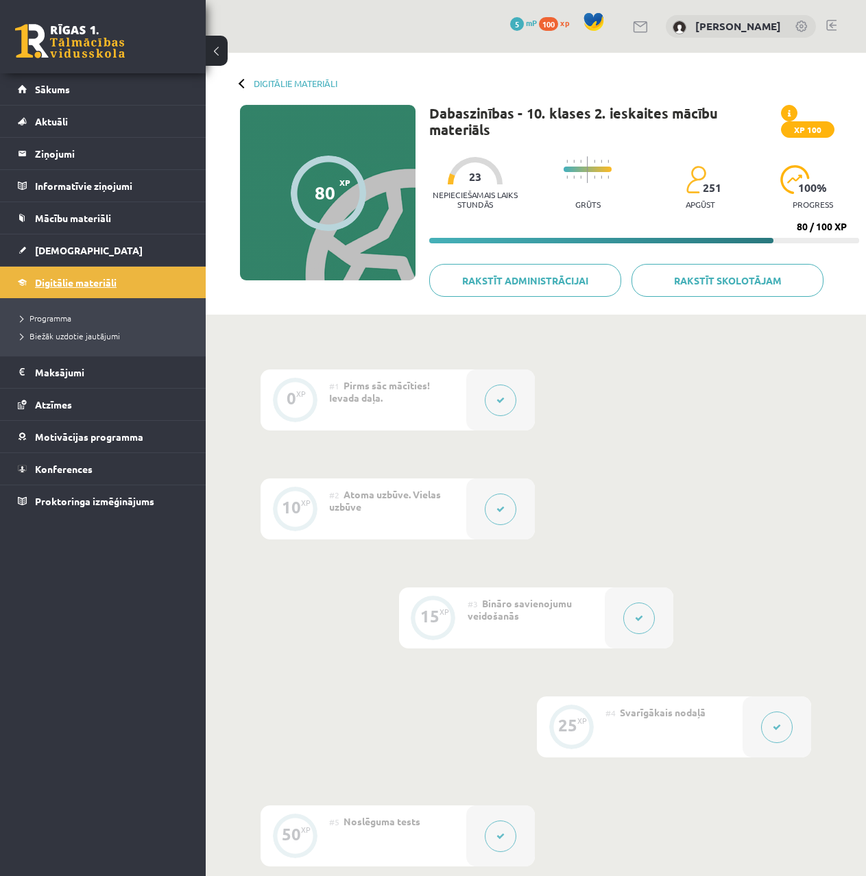
click at [66, 284] on span "Digitālie materiāli" at bounding box center [76, 282] width 82 height 12
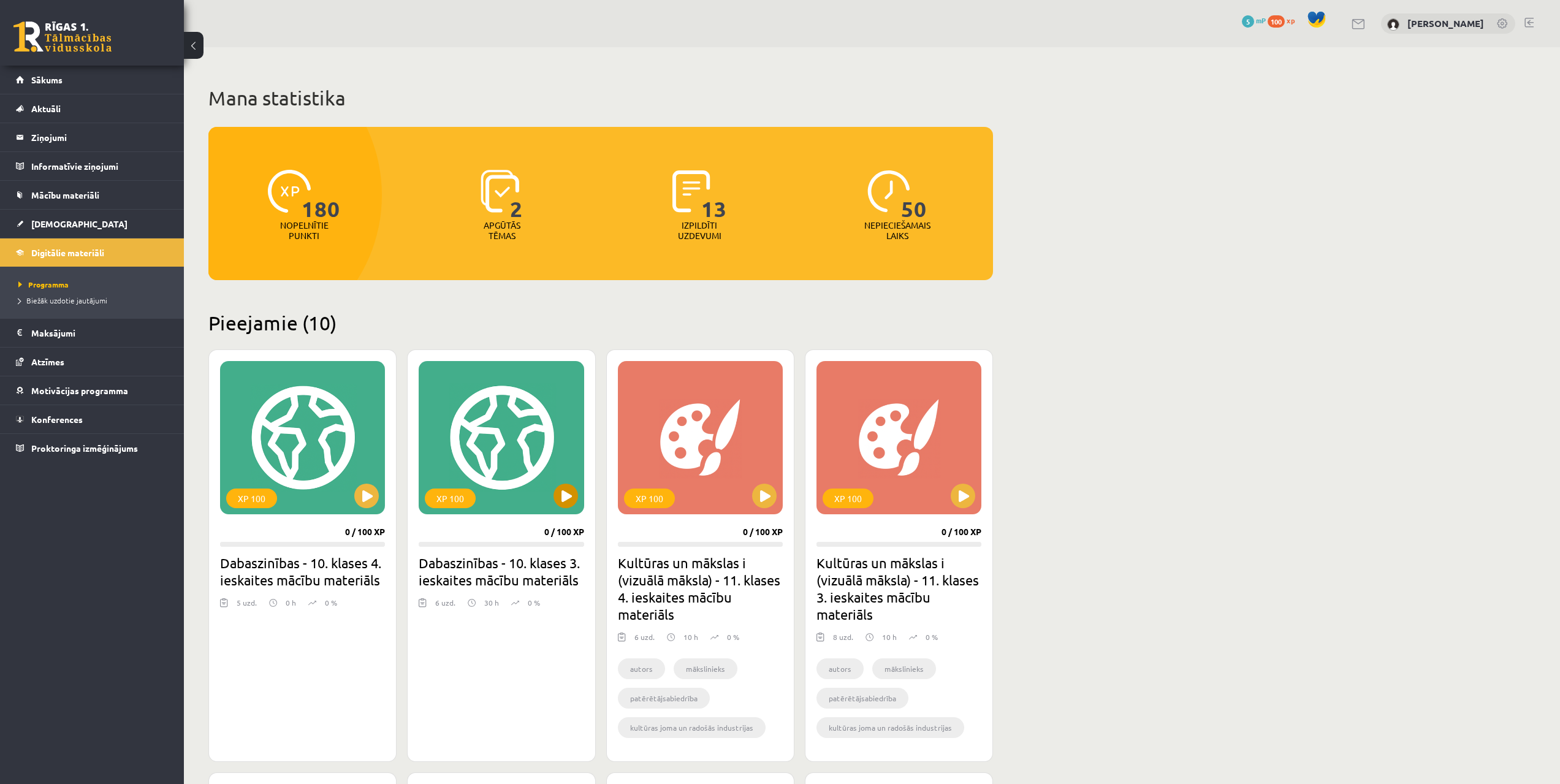
scroll to position [62, 0]
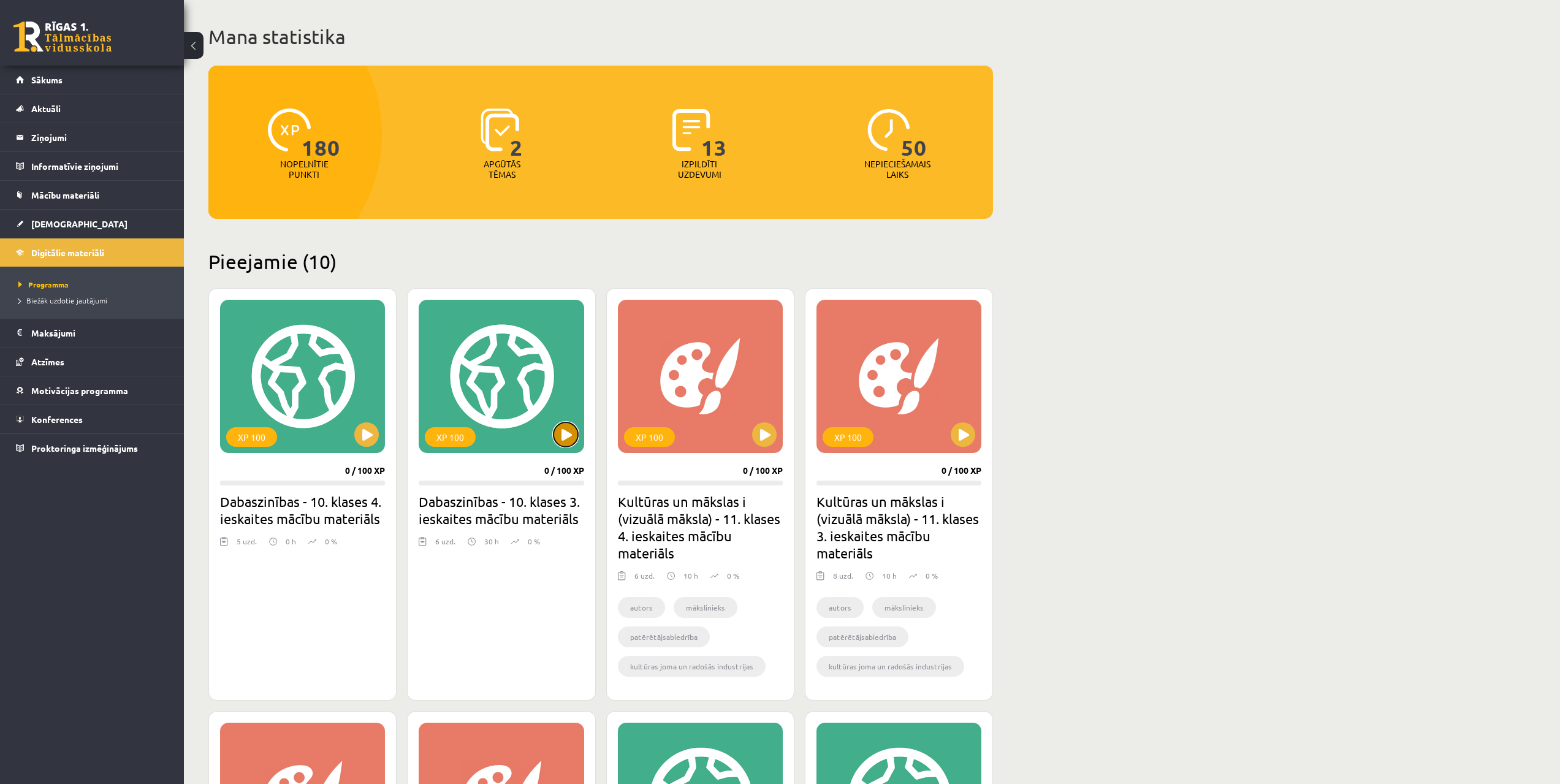
click at [570, 431] on button at bounding box center [565, 434] width 24 height 24
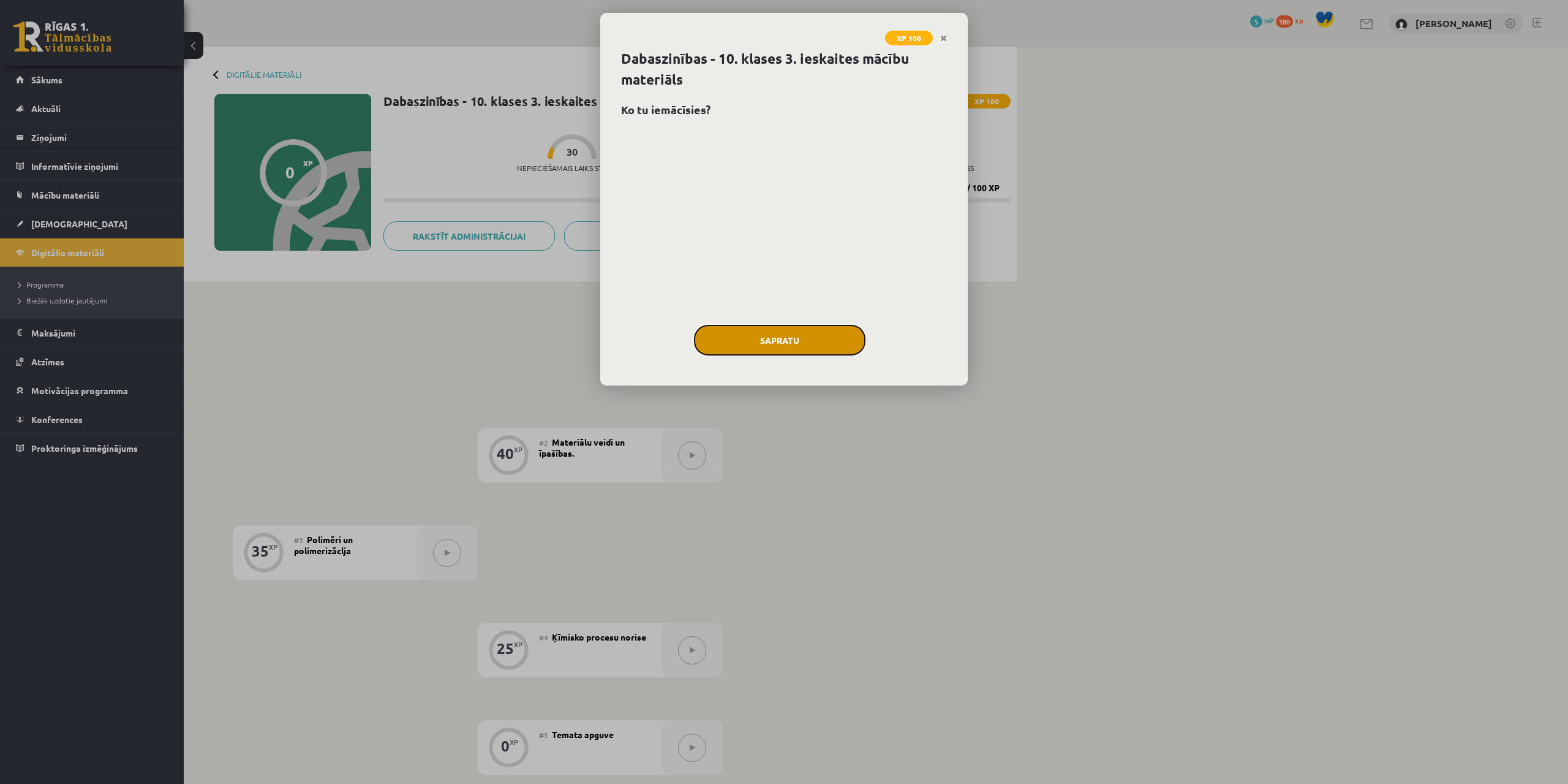
click at [752, 336] on button "Sapratu" at bounding box center [780, 340] width 172 height 30
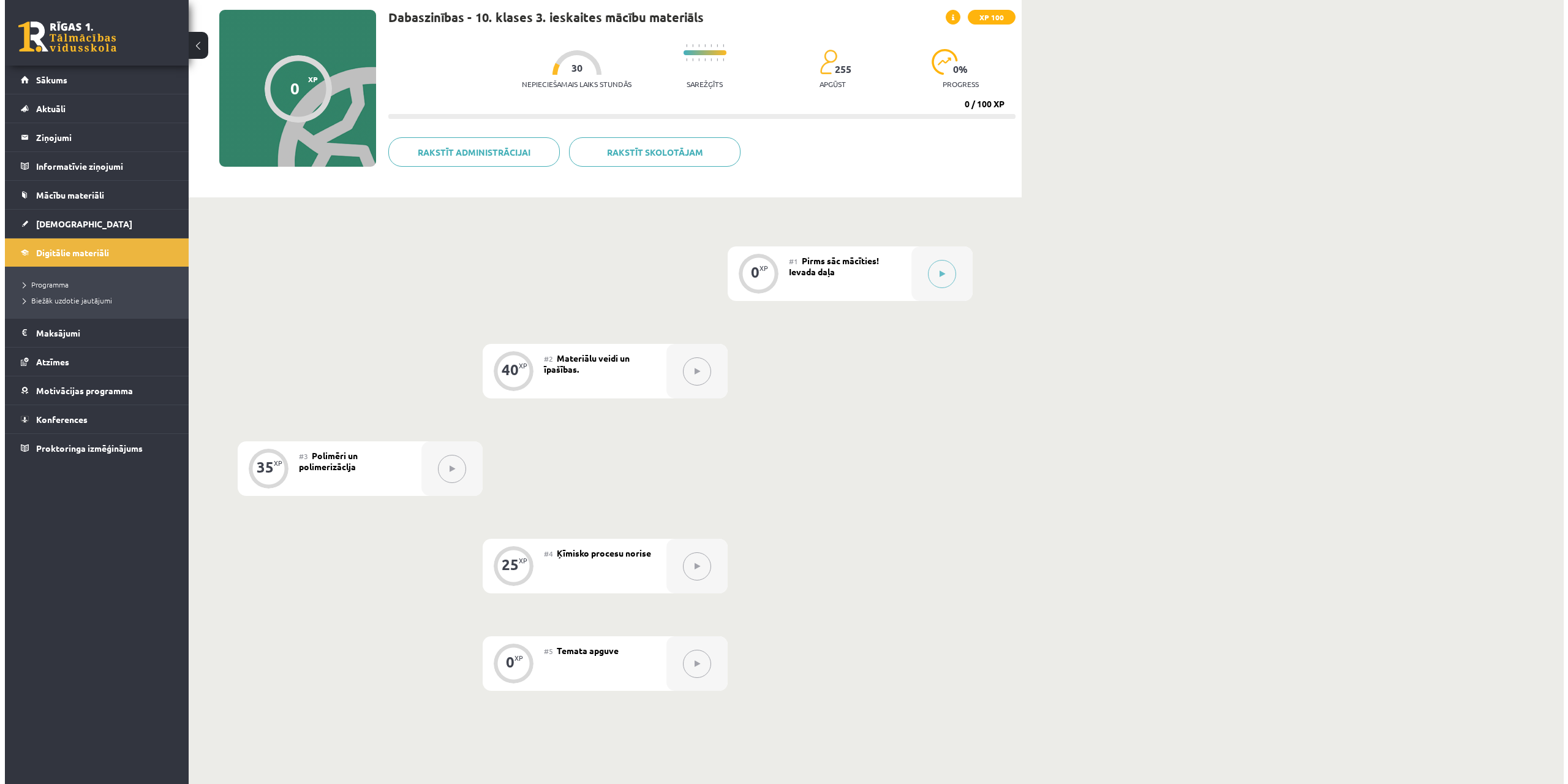
scroll to position [83, 0]
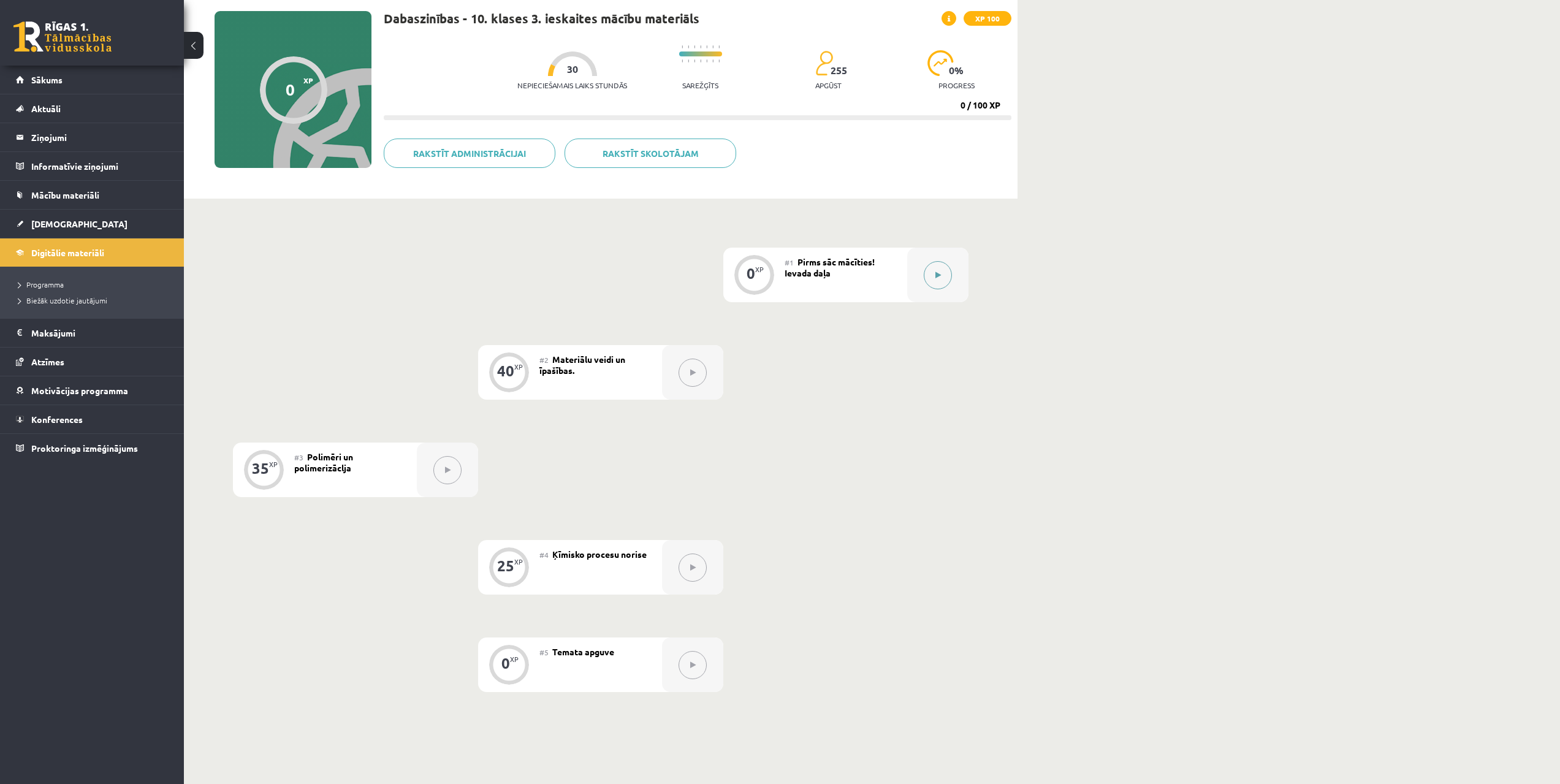
click at [942, 278] on button at bounding box center [938, 275] width 29 height 29
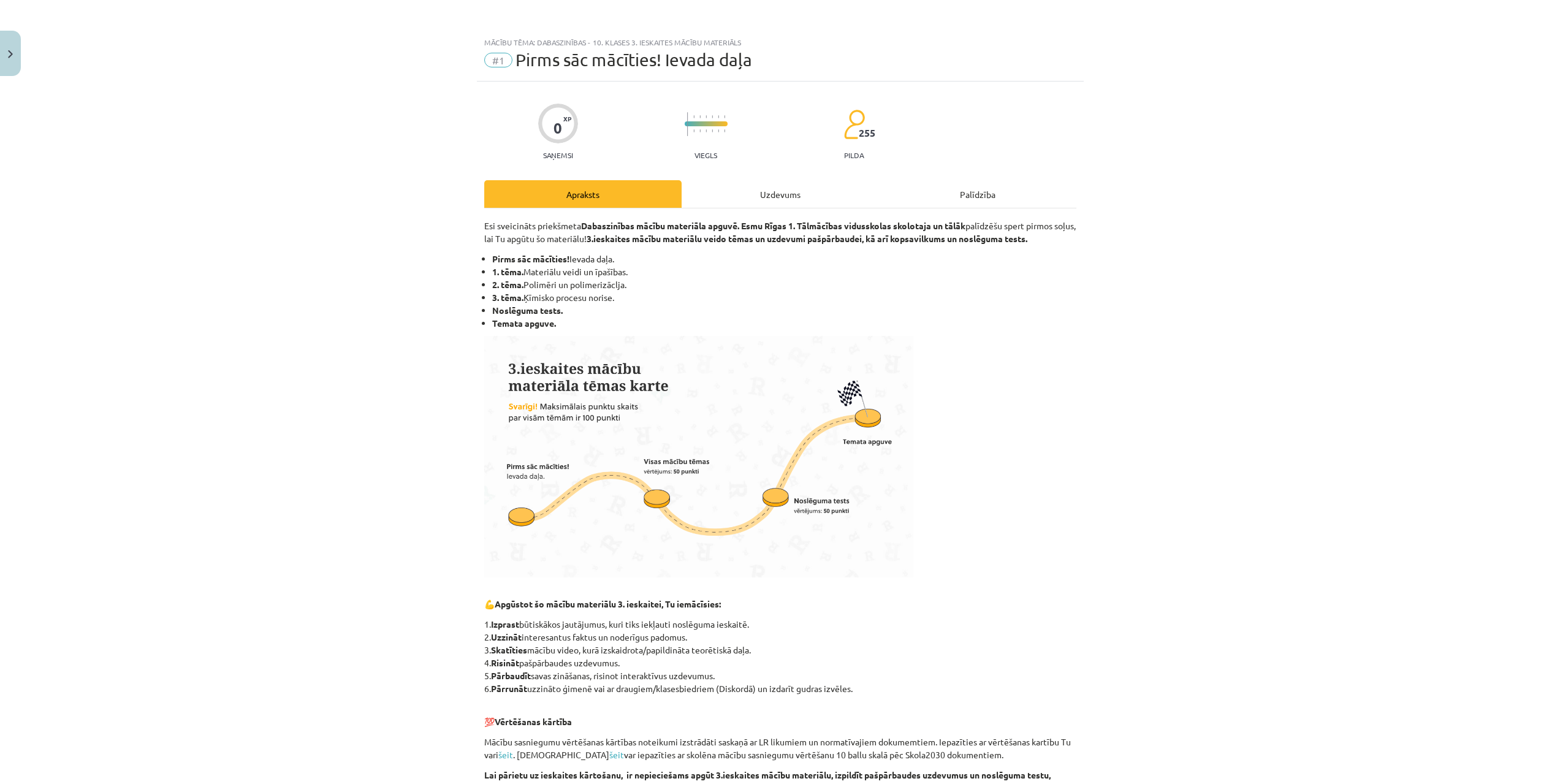
click at [942, 278] on div "Mācību tēma: Dabaszinības - 10. klases 3. ieskaites mācību materiāls #1 Pirms s…" at bounding box center [780, 392] width 1560 height 784
click at [757, 191] on div "Uzdevums" at bounding box center [784, 194] width 198 height 28
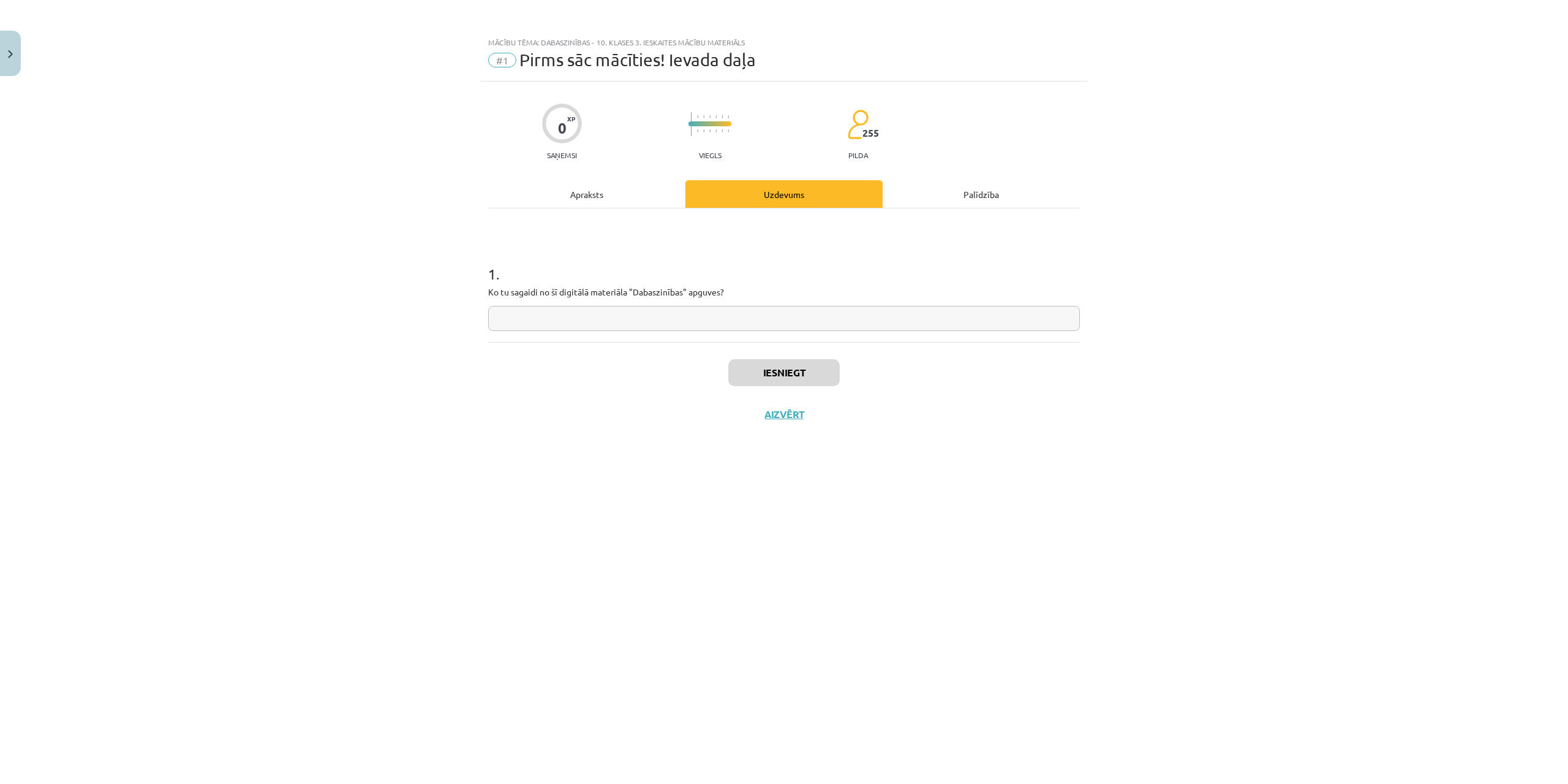
click at [650, 197] on div "Apraksts" at bounding box center [586, 194] width 197 height 28
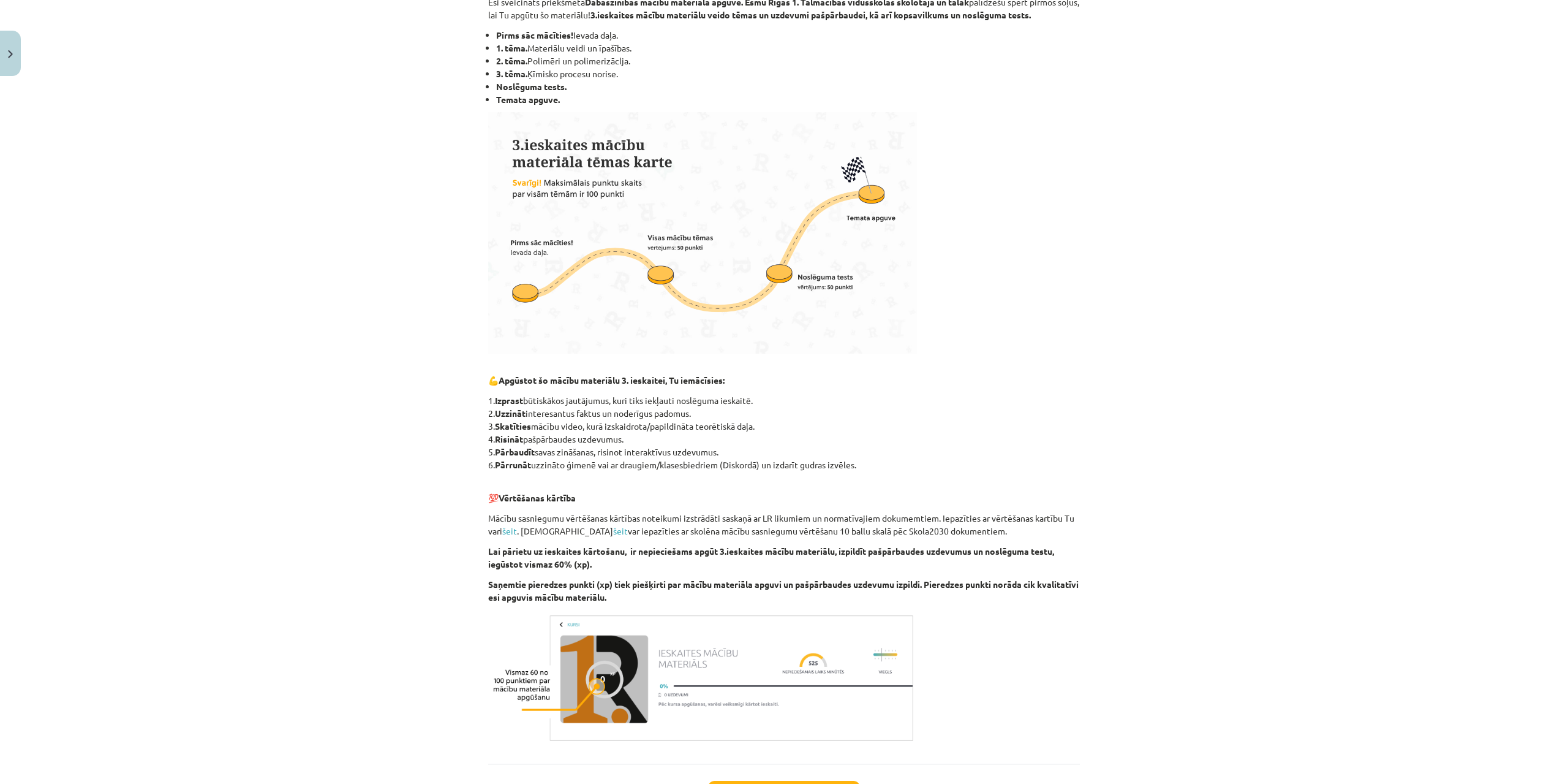
scroll to position [327, 0]
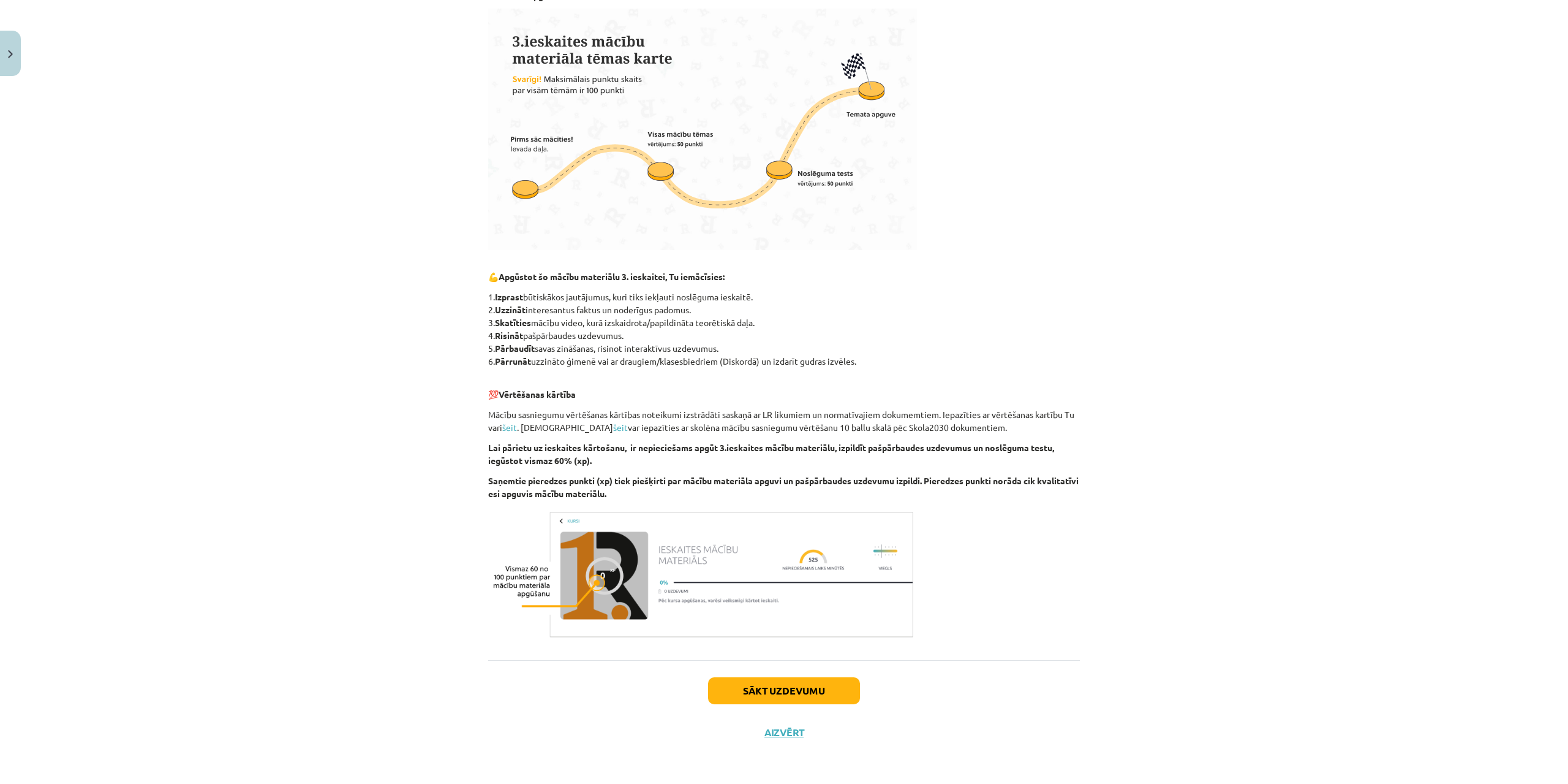
drag, startPoint x: 696, startPoint y: 306, endPoint x: 493, endPoint y: 311, distance: 203.1
click at [493, 311] on p "1. Izprast būtiskākos jautājumus, kuri tiks iekļauti noslēguma ieskaitē. 2. Uzz…" at bounding box center [784, 329] width 591 height 77
copy p "Uzzināt interesantus faktus un noderīgus padomus."
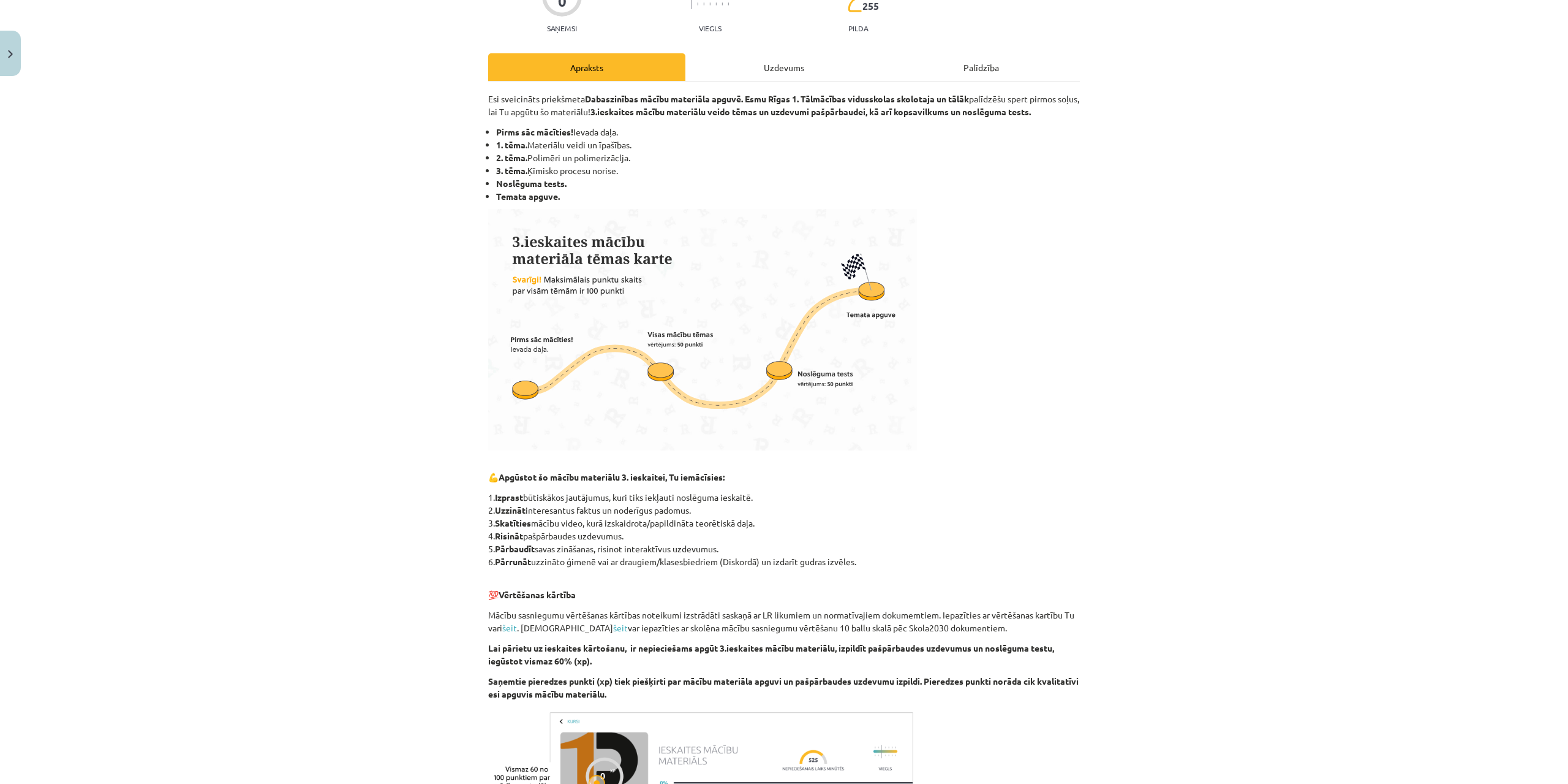
scroll to position [0, 0]
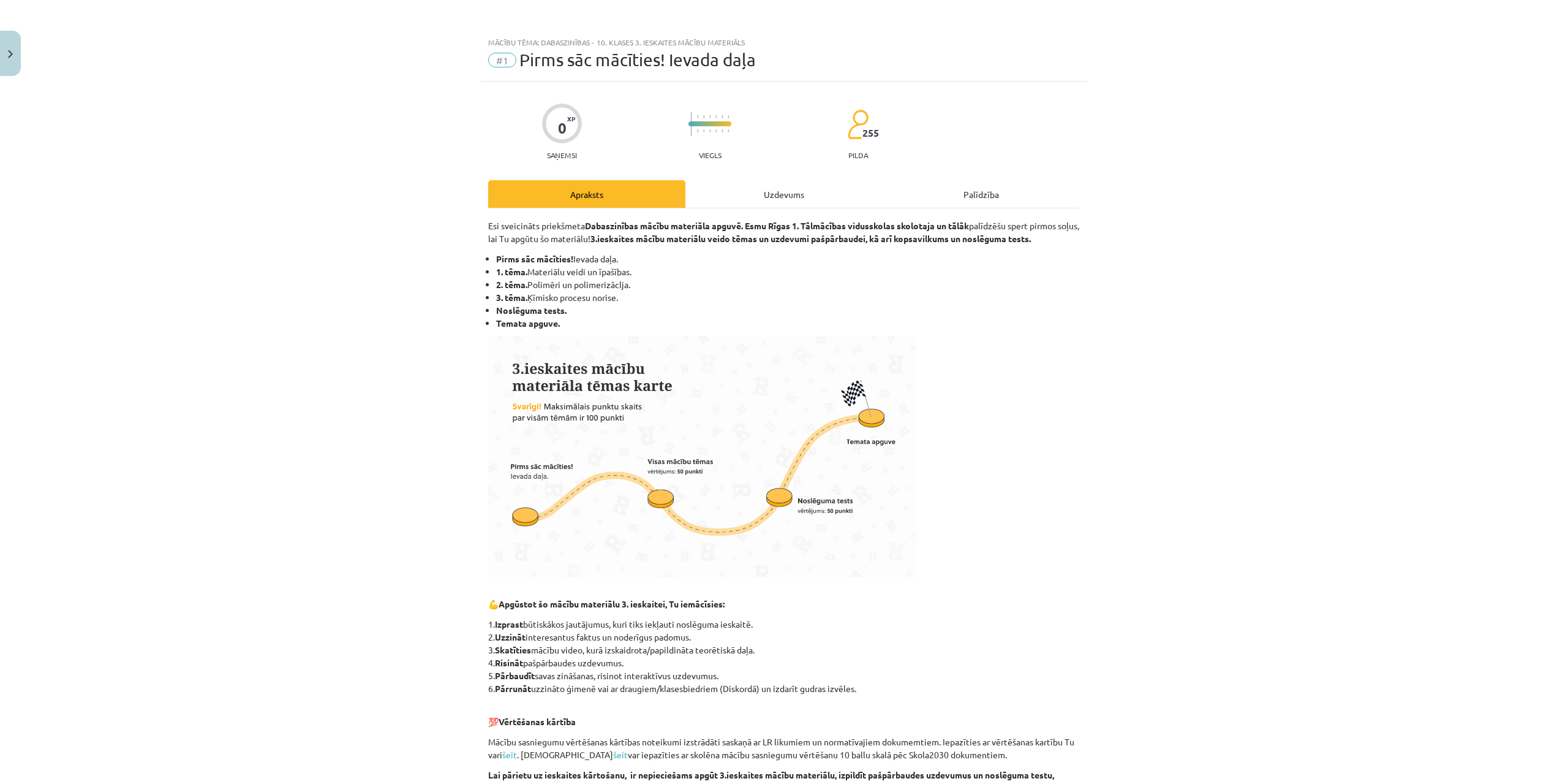
click at [752, 199] on div "Uzdevums" at bounding box center [784, 194] width 197 height 28
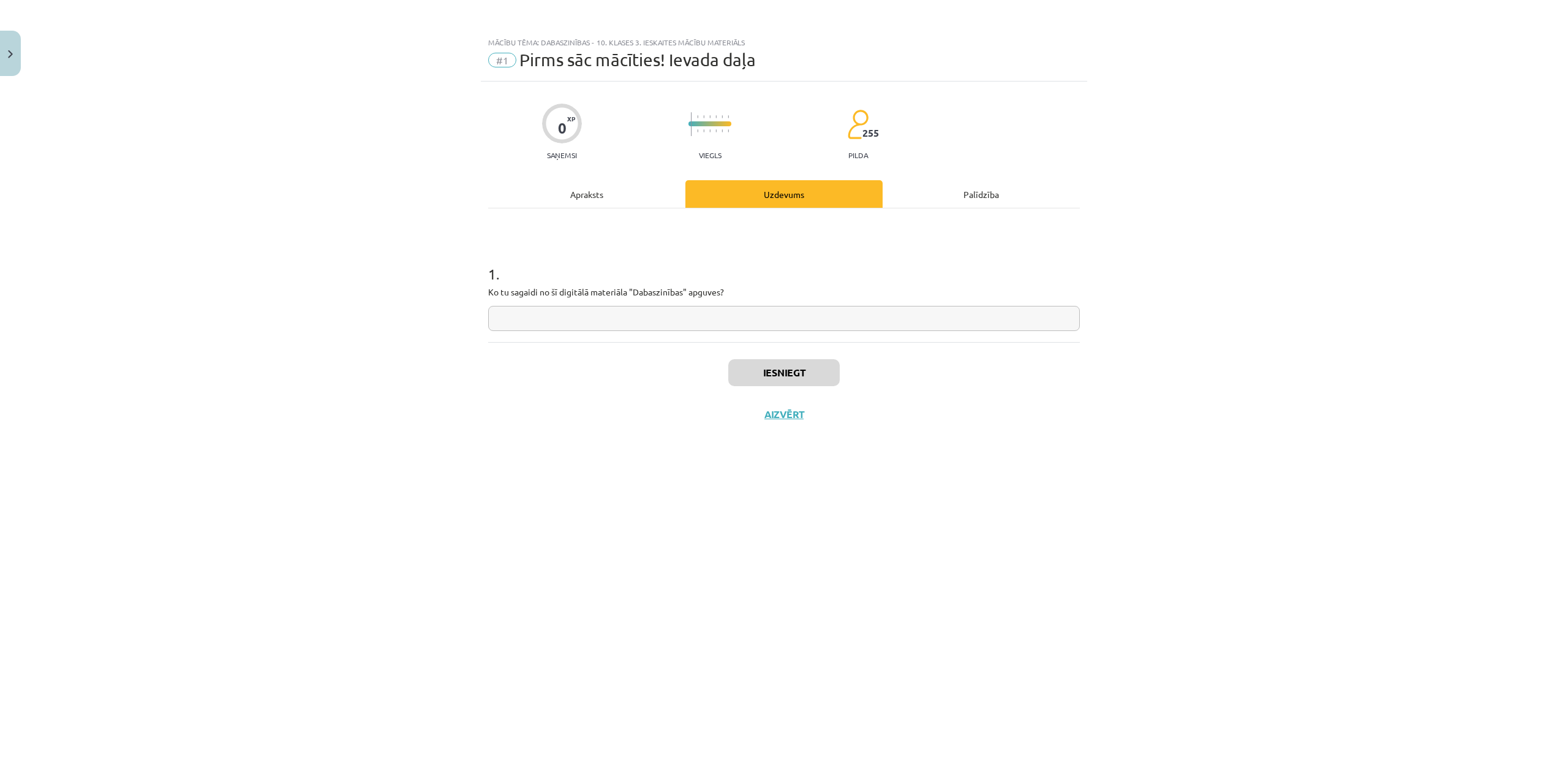
click at [641, 316] on input "text" at bounding box center [784, 318] width 591 height 25
paste input "**********"
type input "**********"
click at [782, 378] on button "Iesniegt" at bounding box center [784, 373] width 112 height 27
click at [766, 424] on button "Nākamā nodarbība" at bounding box center [784, 423] width 120 height 29
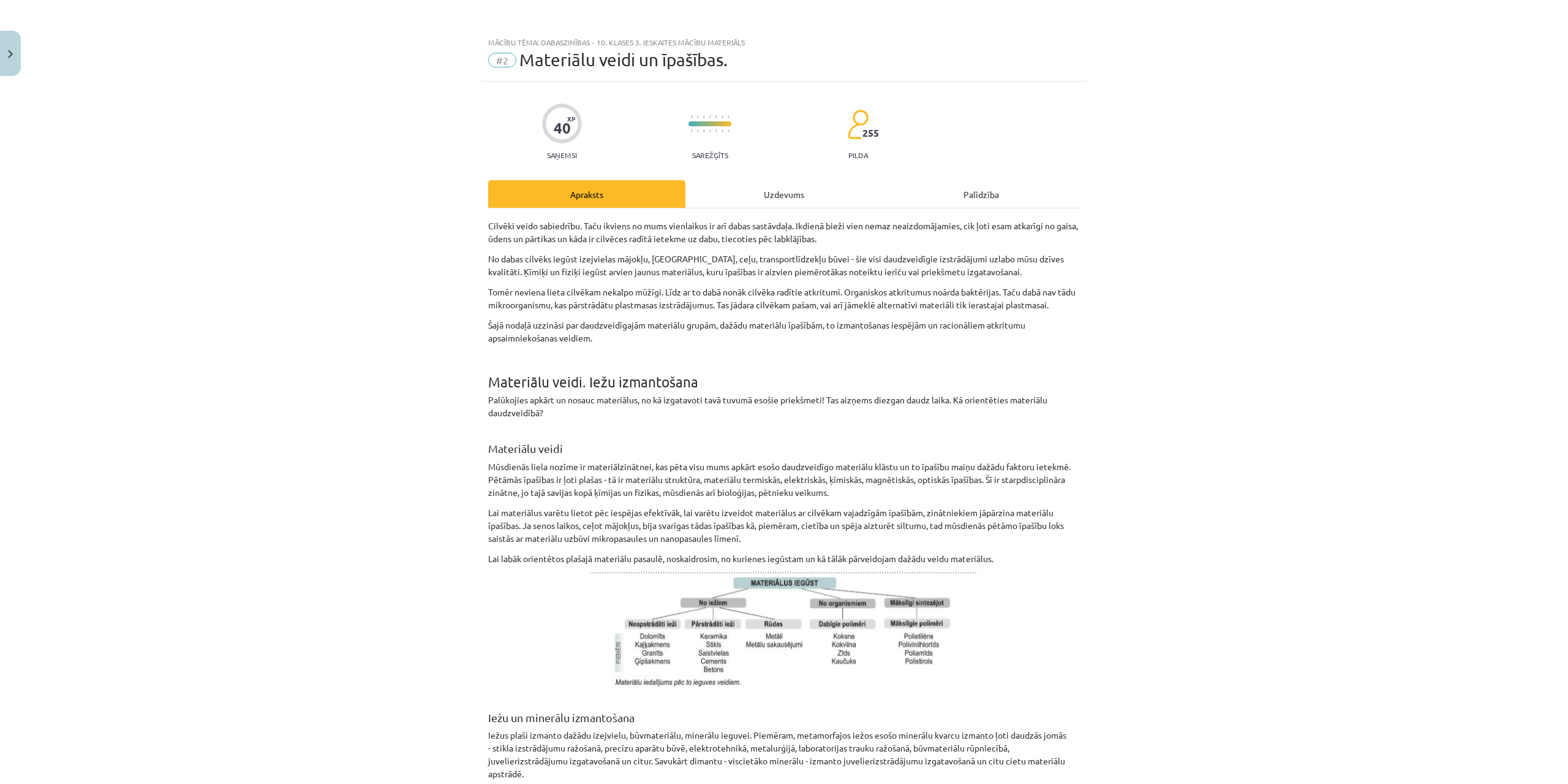
click at [782, 190] on div "Uzdevums" at bounding box center [784, 194] width 197 height 28
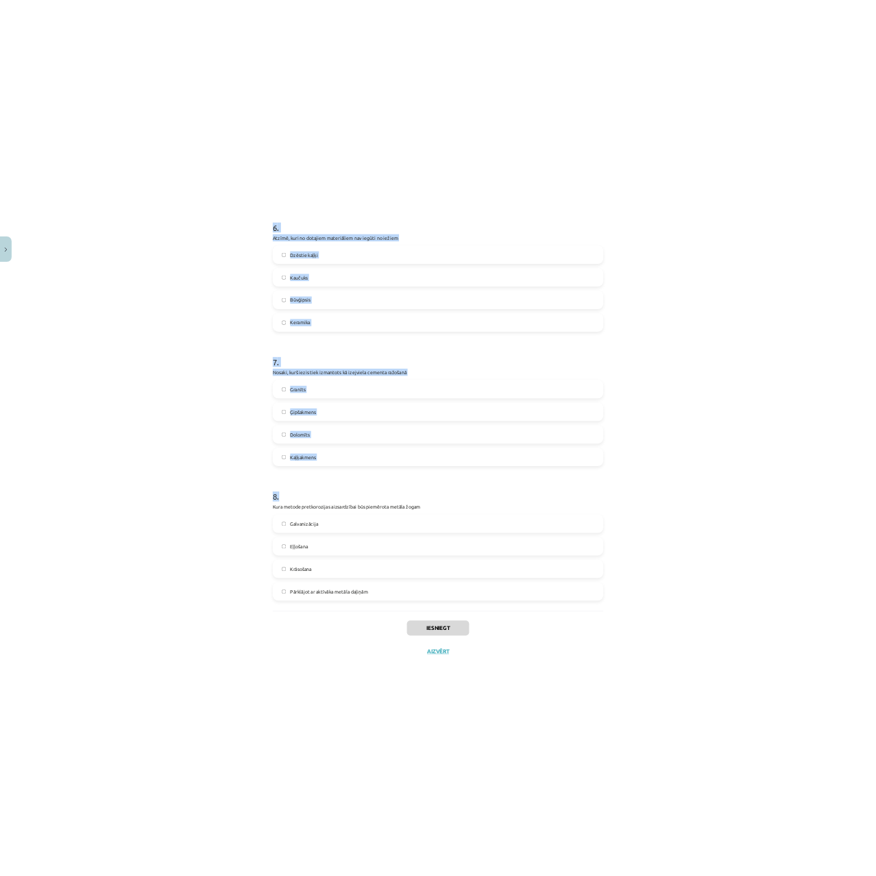
scroll to position [1638, 0]
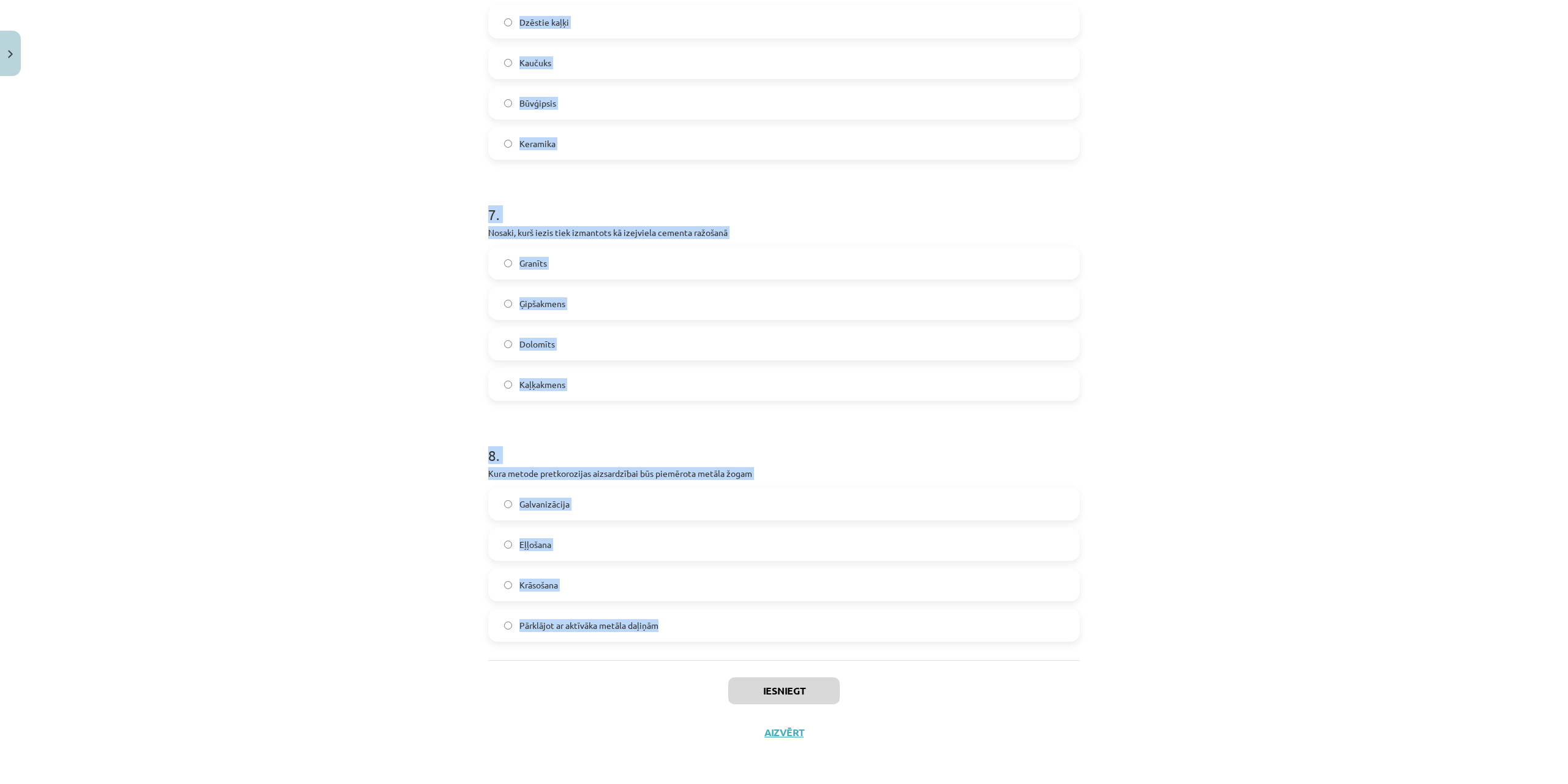
drag, startPoint x: 483, startPoint y: 255, endPoint x: 841, endPoint y: 636, distance: 522.8
click at [841, 636] on div "Mācību tēma: Dabaszinības - 10. klases 3. ieskaites mācību materiāls #2 Materiā…" at bounding box center [784, 392] width 1568 height 784
copy form "Izvēlies pareizo atbildi Korozijas procesā veidojas metāla oksīds Korozija noti…"
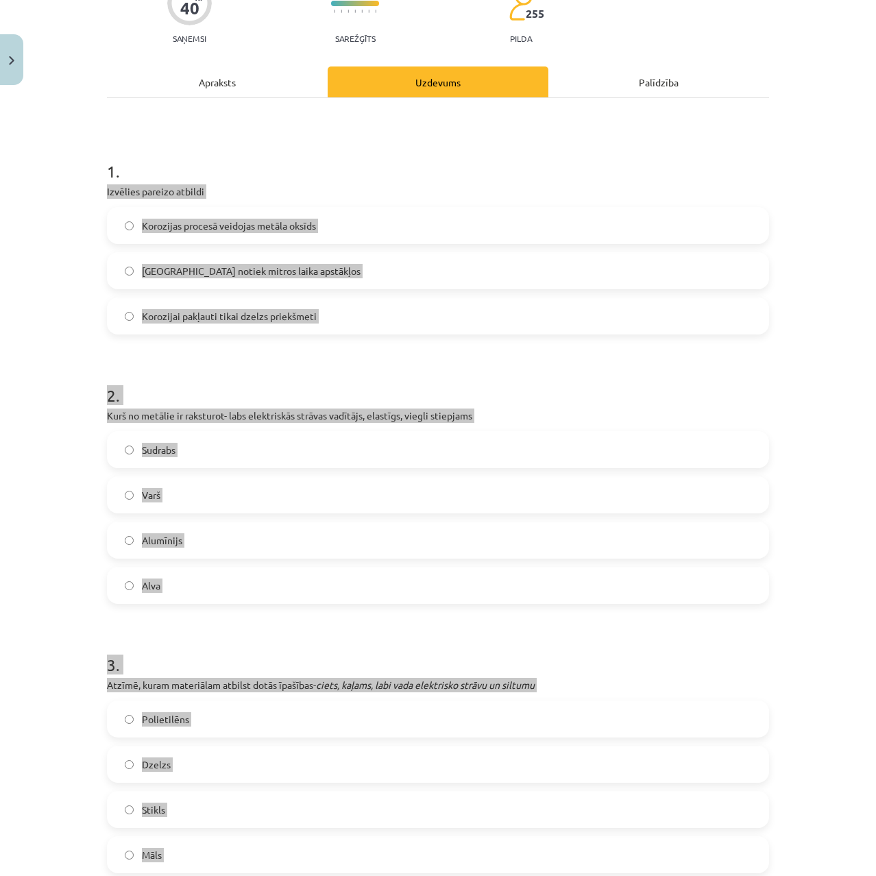
scroll to position [0, 0]
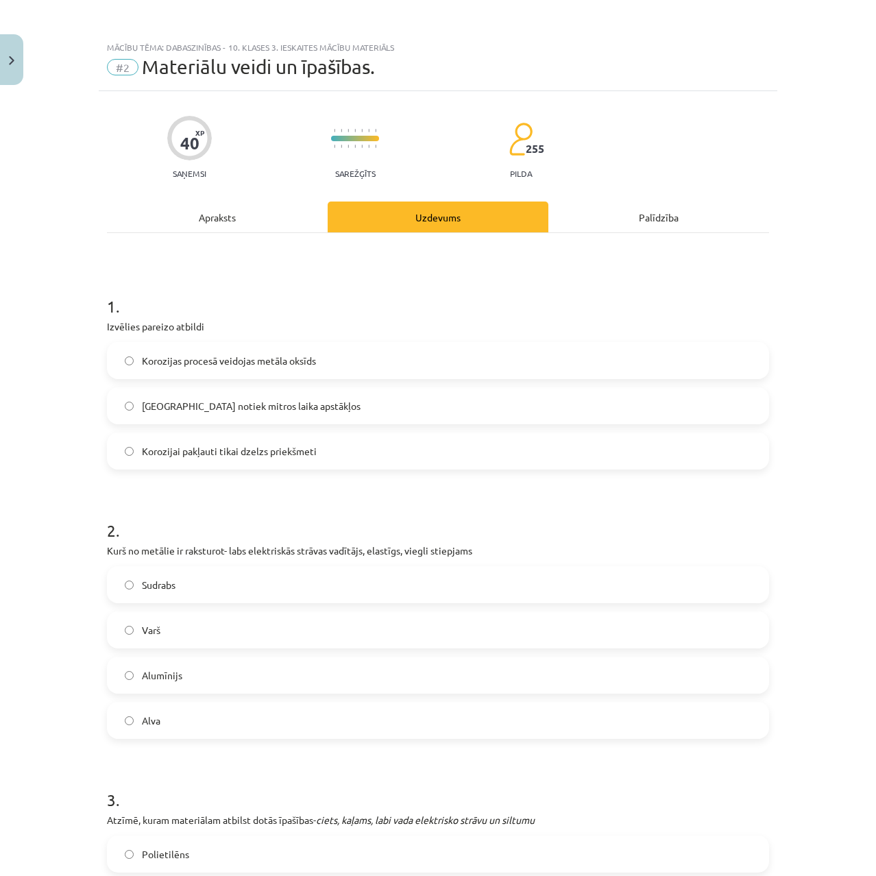
click at [292, 301] on h1 "1 ." at bounding box center [438, 294] width 662 height 42
click at [232, 400] on span "Korozija notiek mitros laika apstākļos" at bounding box center [251, 406] width 219 height 14
click at [169, 631] on label "Varš" at bounding box center [437, 630] width 659 height 34
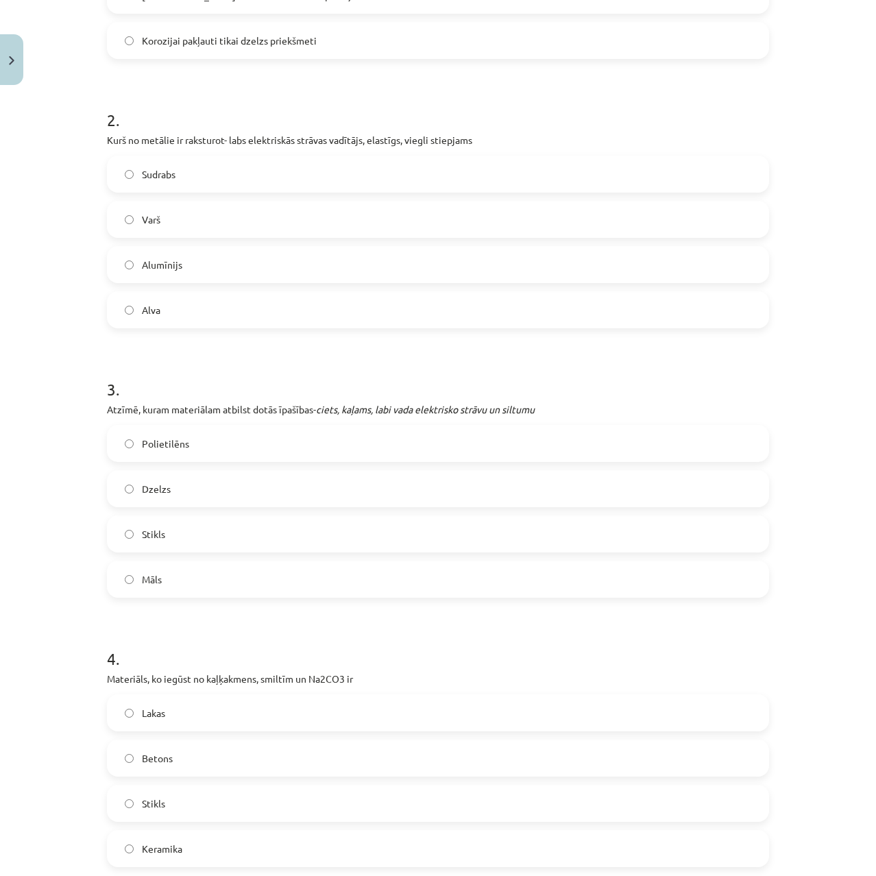
scroll to position [411, 0]
click at [149, 491] on span "Dzelzs" at bounding box center [156, 488] width 29 height 14
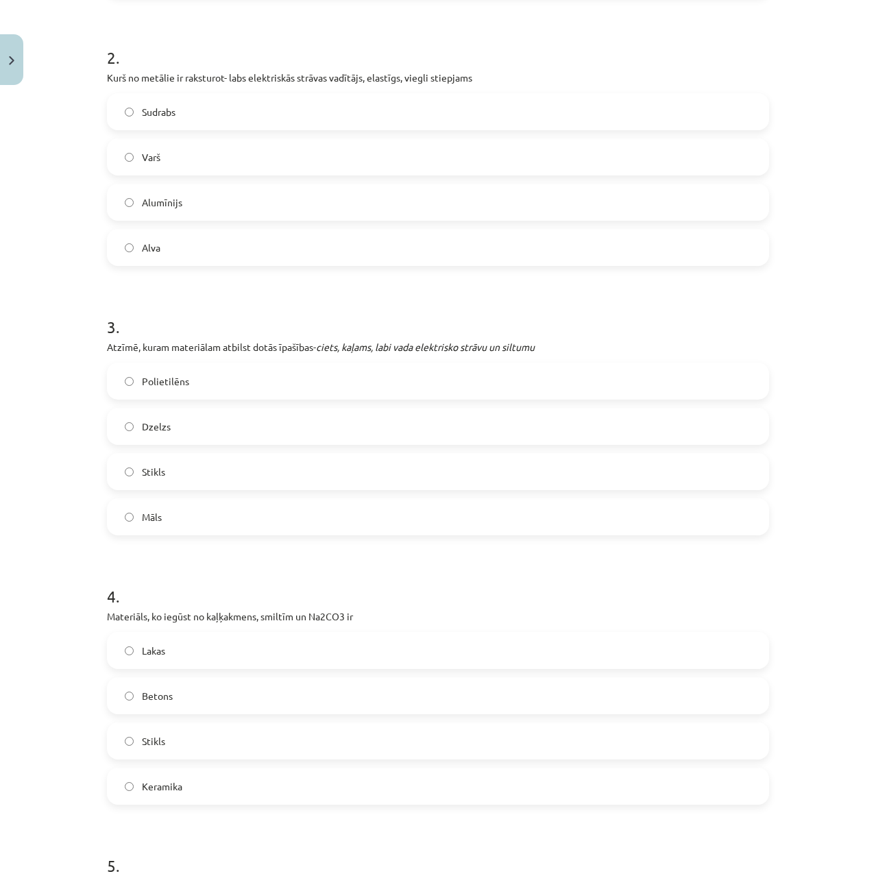
scroll to position [548, 0]
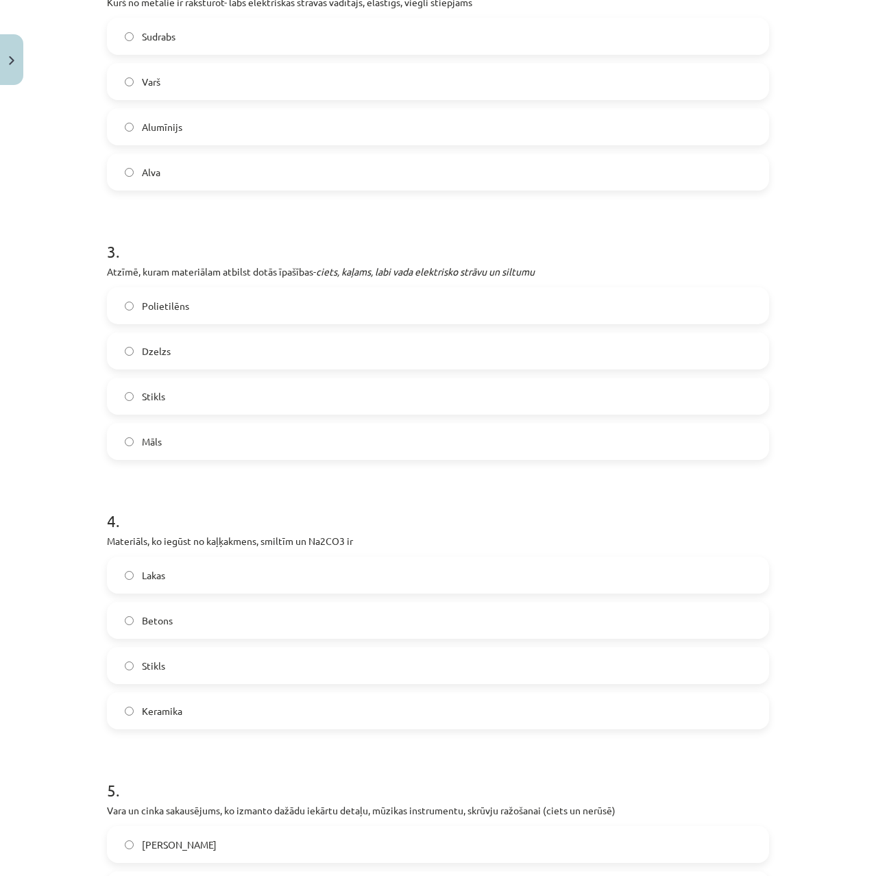
click at [169, 621] on label "Betons" at bounding box center [437, 620] width 659 height 34
click at [147, 668] on span "Stikls" at bounding box center [153, 666] width 23 height 14
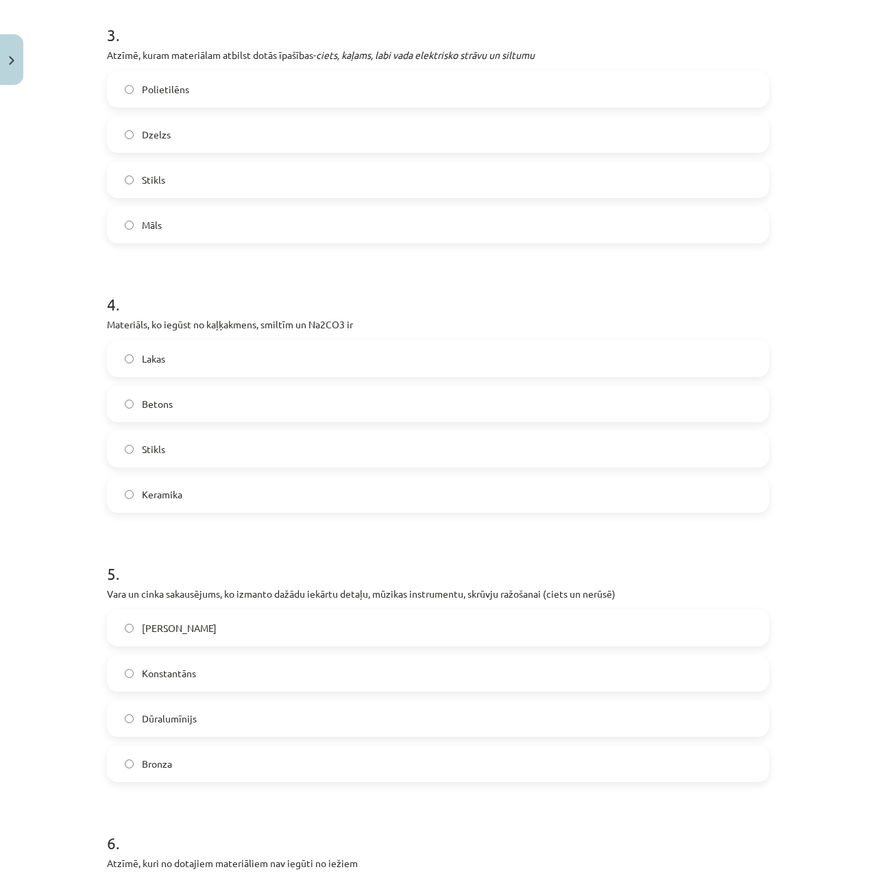
scroll to position [823, 0]
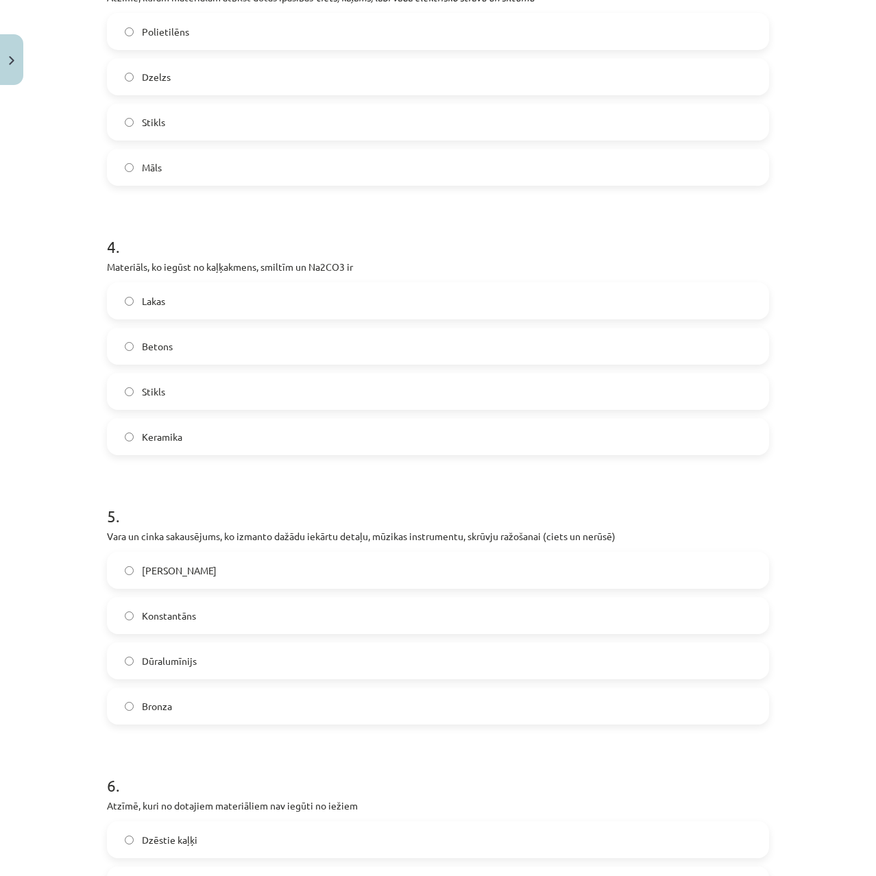
click at [139, 558] on label "Misiņš" at bounding box center [437, 570] width 659 height 34
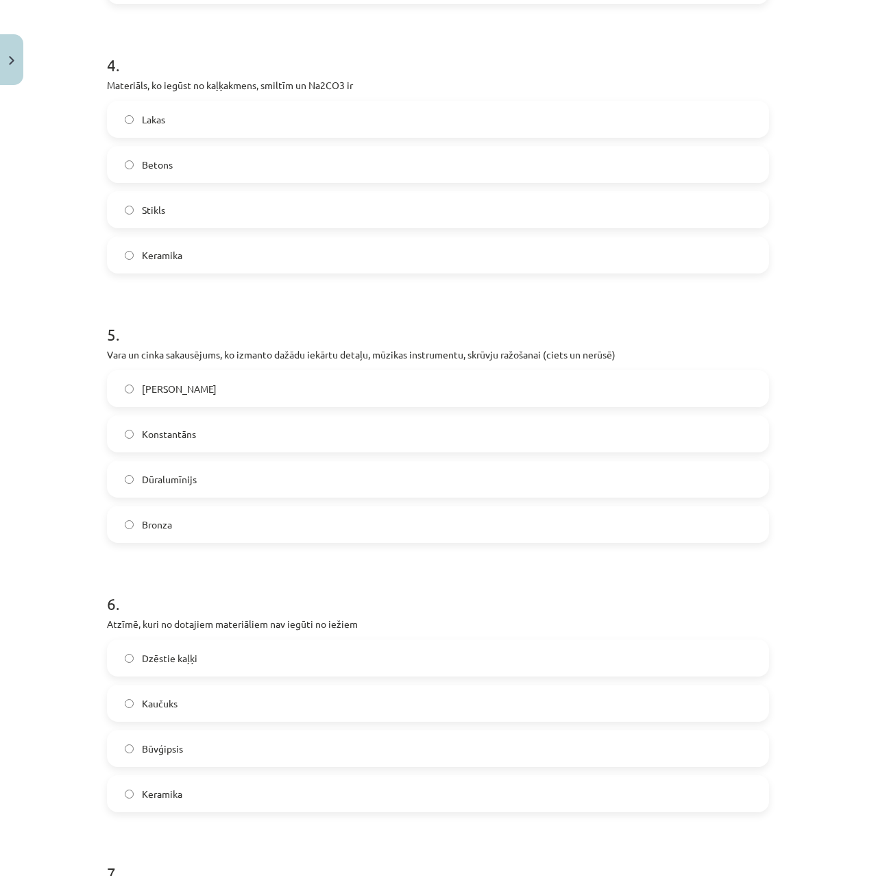
scroll to position [1028, 0]
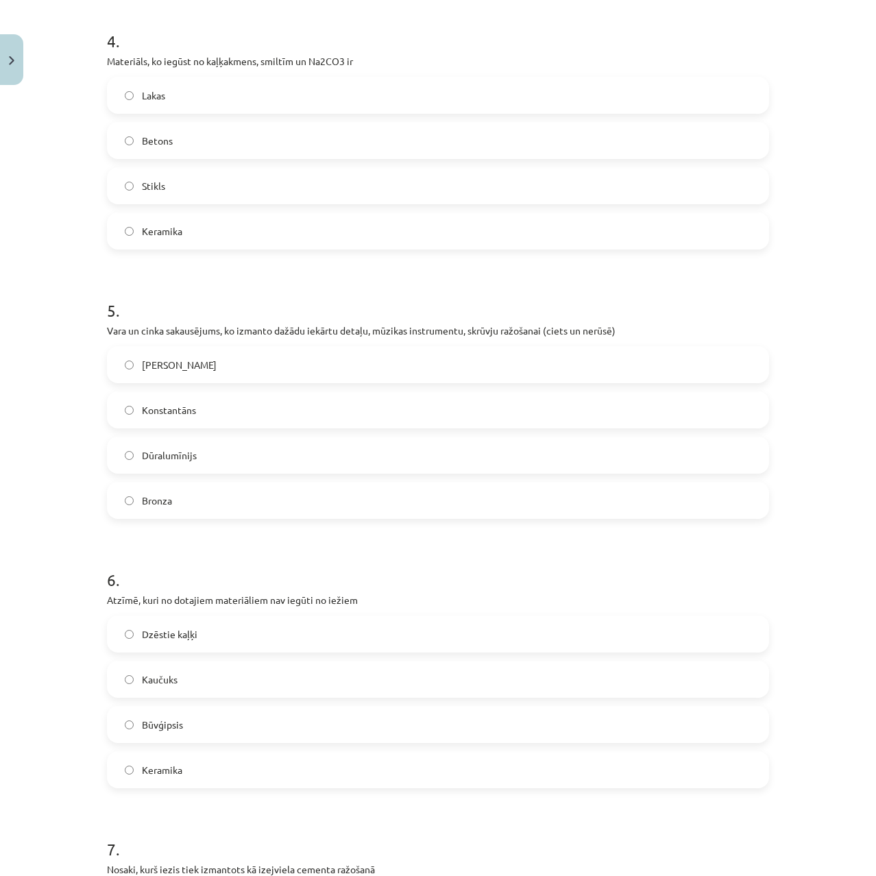
click at [171, 677] on span "Kaučuks" at bounding box center [160, 679] width 36 height 14
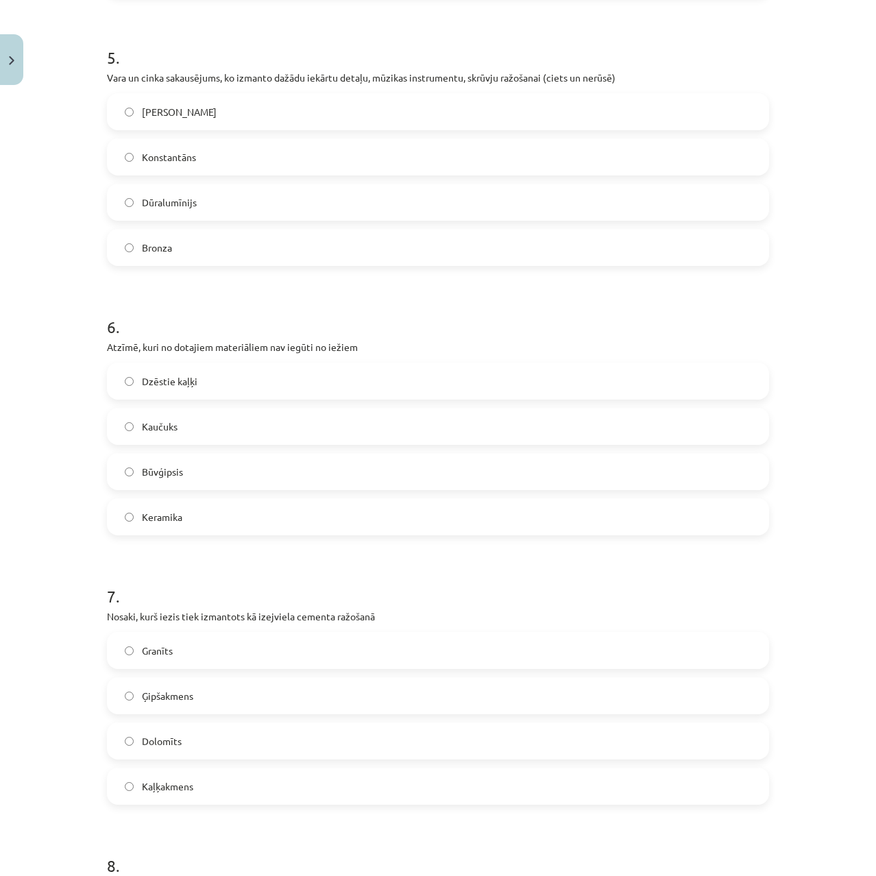
scroll to position [1508, 0]
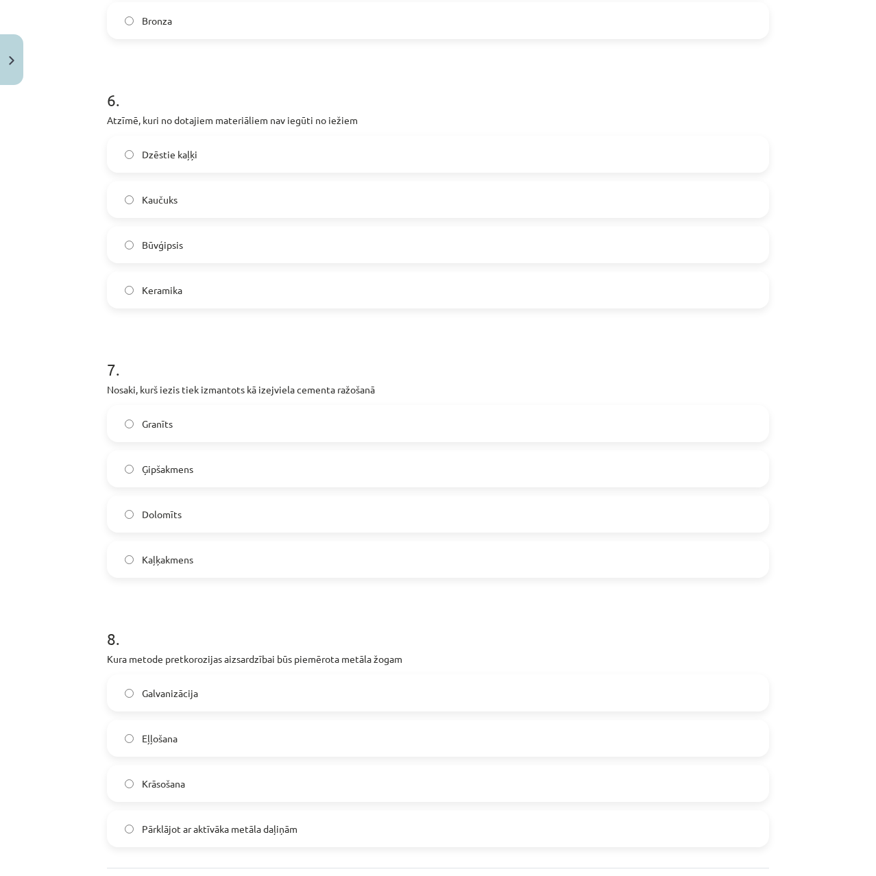
click at [178, 558] on span "Kaļķakmens" at bounding box center [167, 559] width 51 height 14
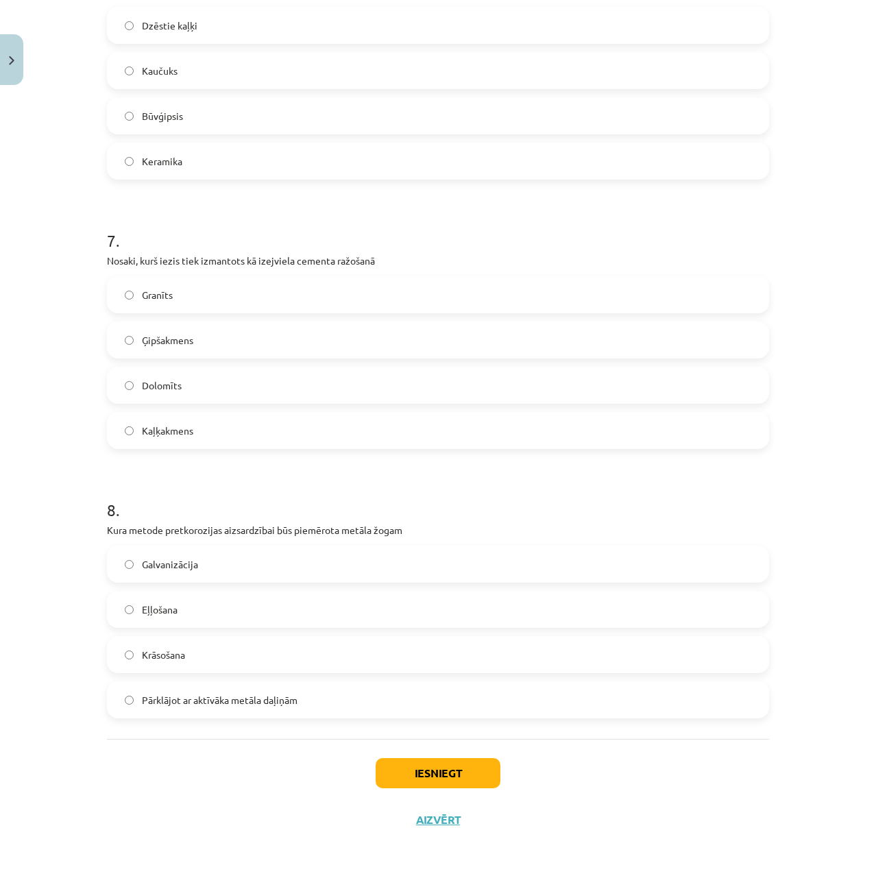
scroll to position [1638, 0]
click at [254, 650] on label "Krāsošana" at bounding box center [437, 653] width 659 height 34
click at [451, 773] on button "Iesniegt" at bounding box center [438, 772] width 125 height 30
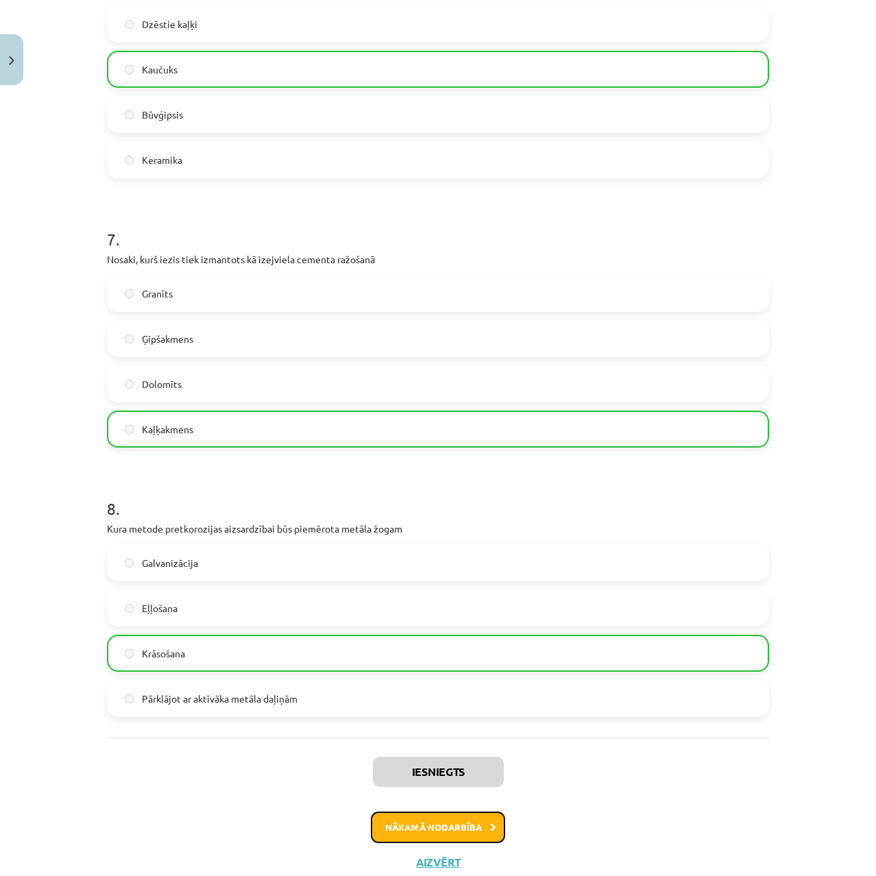
click at [457, 828] on button "Nākamā nodarbība" at bounding box center [438, 828] width 134 height 32
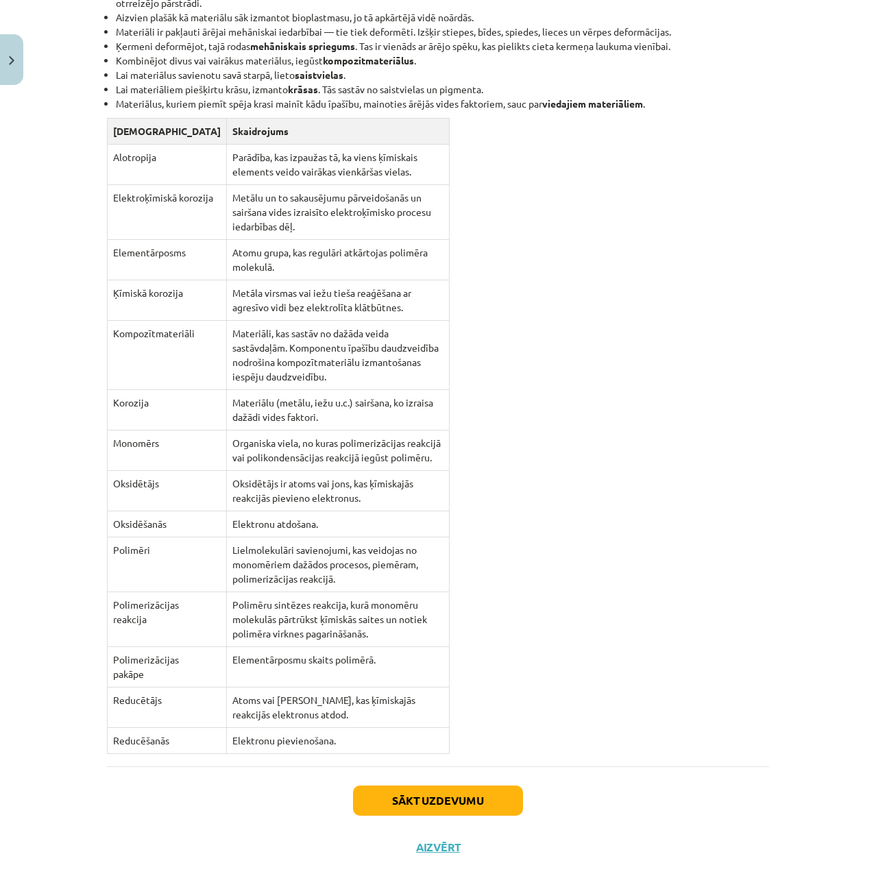
scroll to position [11090, 0]
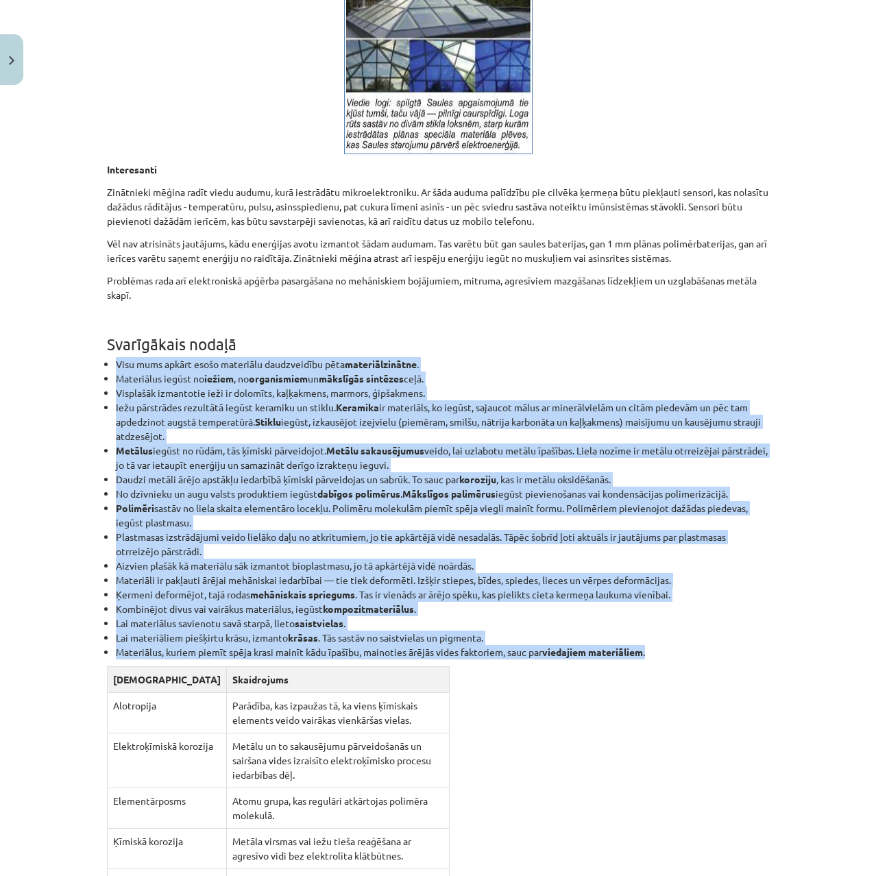
drag, startPoint x: 657, startPoint y: 640, endPoint x: 110, endPoint y: 340, distance: 623.6
copy ul "Visu mums apkārt esošo materiālu daudzveidību pēta materiālzinātne . Materiālus…"
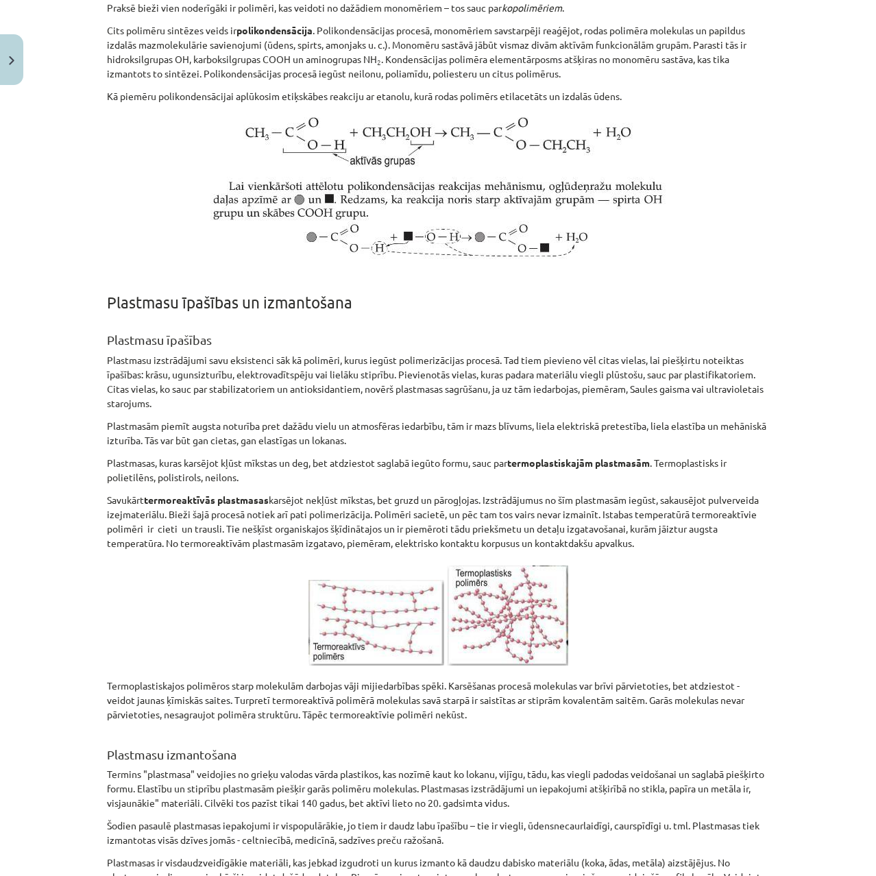
scroll to position [0, 0]
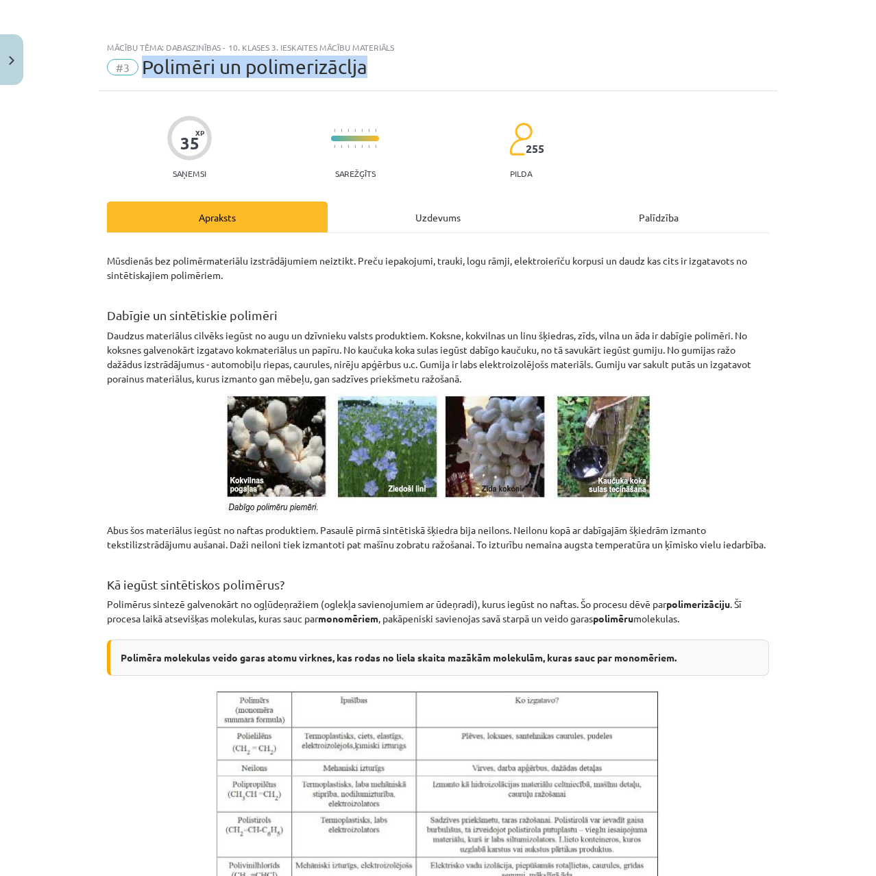
drag, startPoint x: 385, startPoint y: 67, endPoint x: 134, endPoint y: 60, distance: 251.7
click at [134, 60] on div "#3 Polimēri un polimerizāclja" at bounding box center [438, 67] width 662 height 22
copy span "Polimēri un polimerizāclja"
click at [478, 223] on div "Uzdevums" at bounding box center [438, 217] width 221 height 31
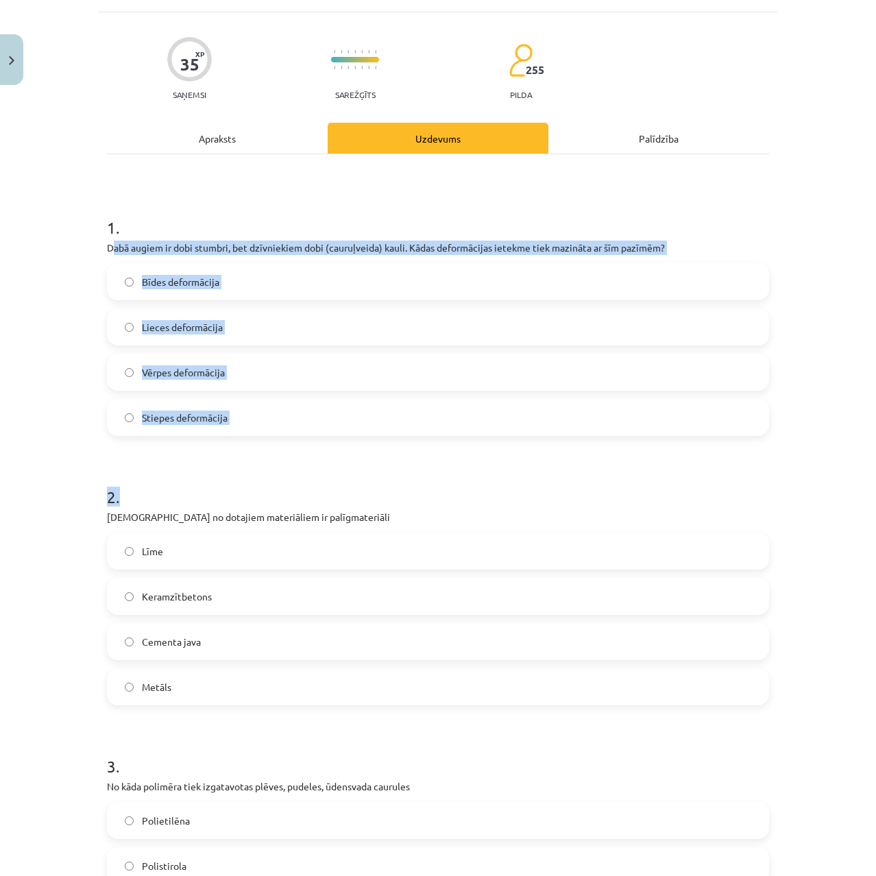
drag, startPoint x: 106, startPoint y: 283, endPoint x: 370, endPoint y: 477, distance: 328.1
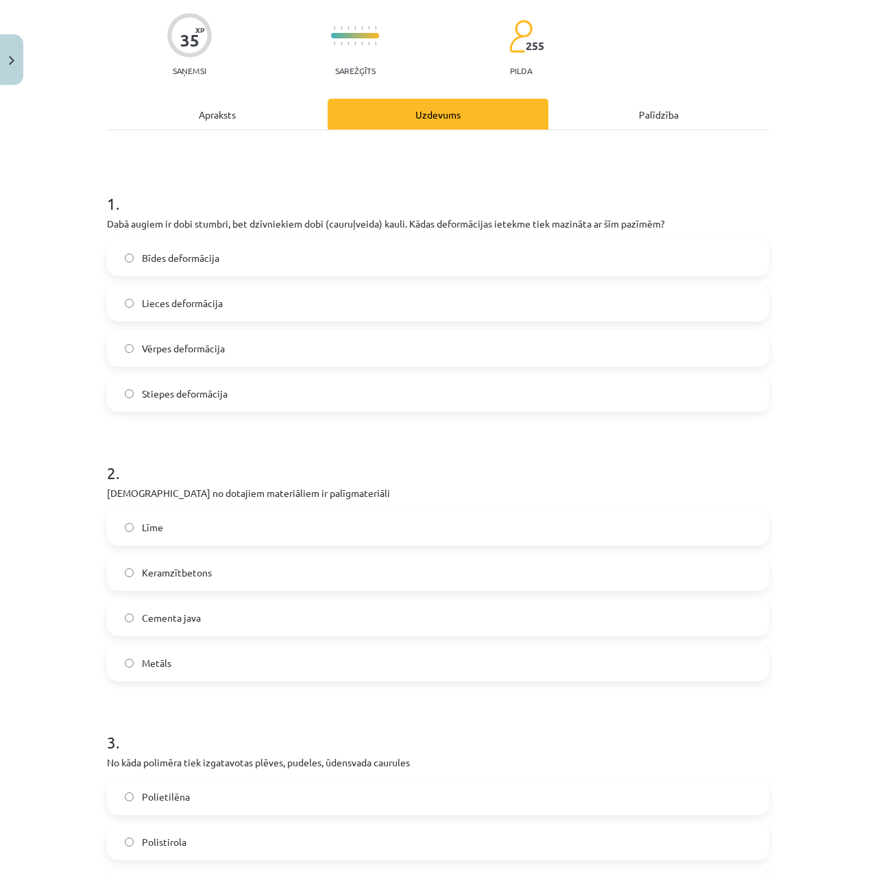
click at [358, 501] on div "2 . Kuri no dotajiem materiāliem ir palīgmateriāli Līme Keramzītbetons Cementa …" at bounding box center [438, 560] width 662 height 242
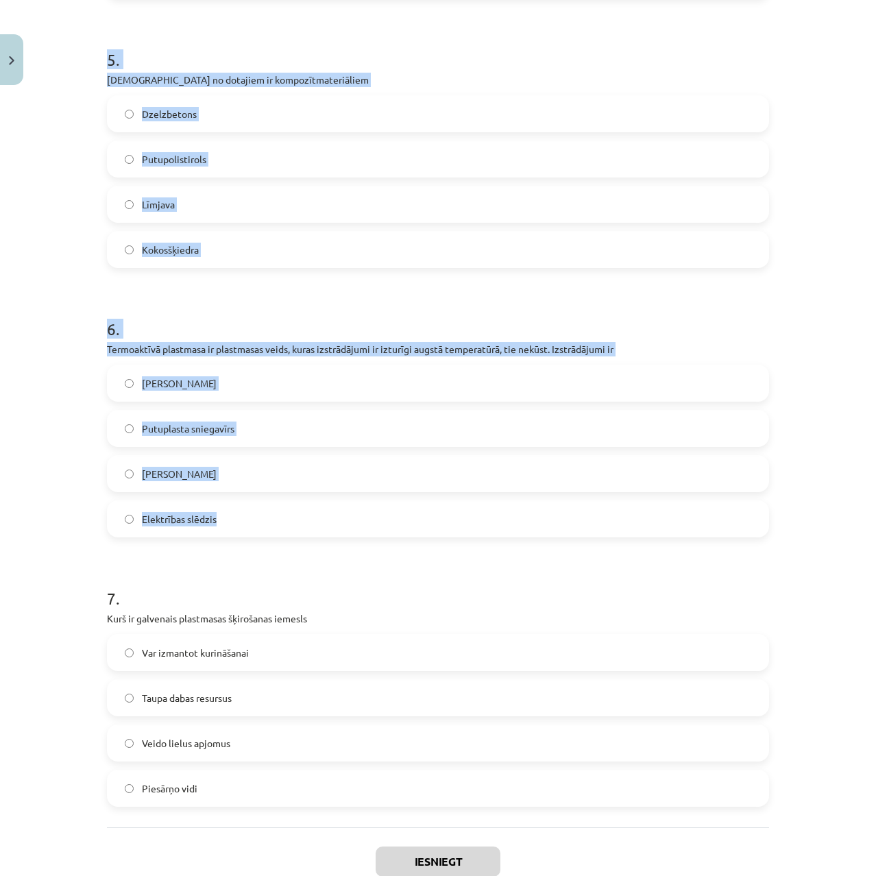
scroll to position [1324, 0]
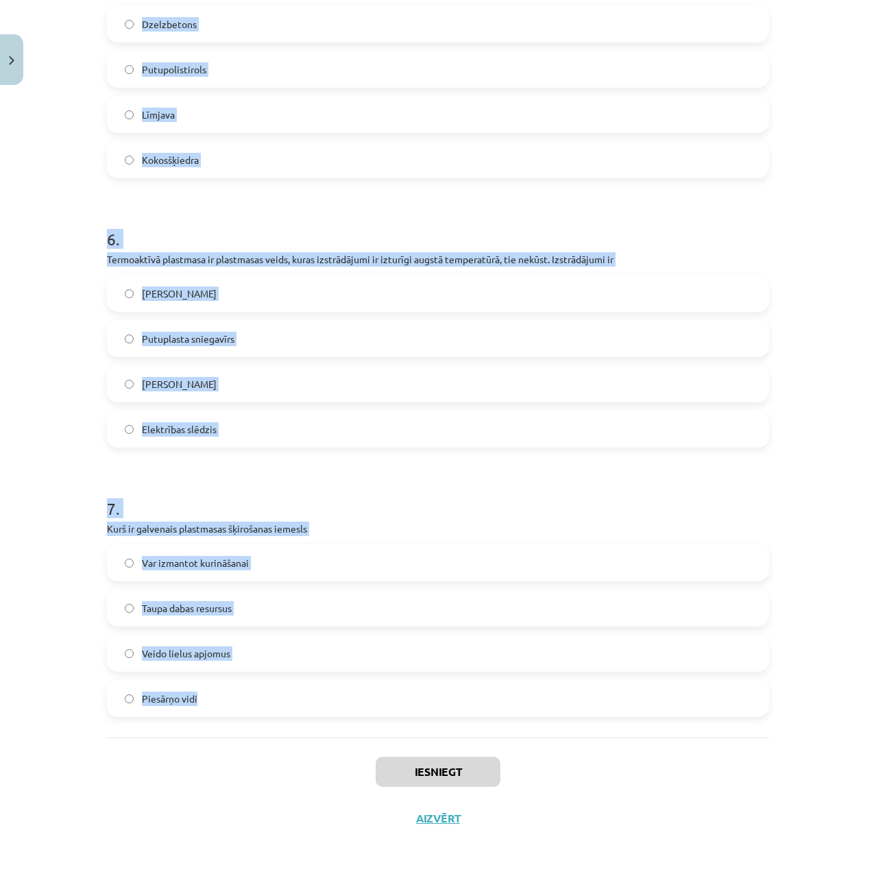
drag, startPoint x: 101, startPoint y: 221, endPoint x: 378, endPoint y: 708, distance: 560.5
copy form "Dabā augiem ir dobi stumbri, bet dzīvniekiem dobi (cauruļveida) kauli. Kādas de…"
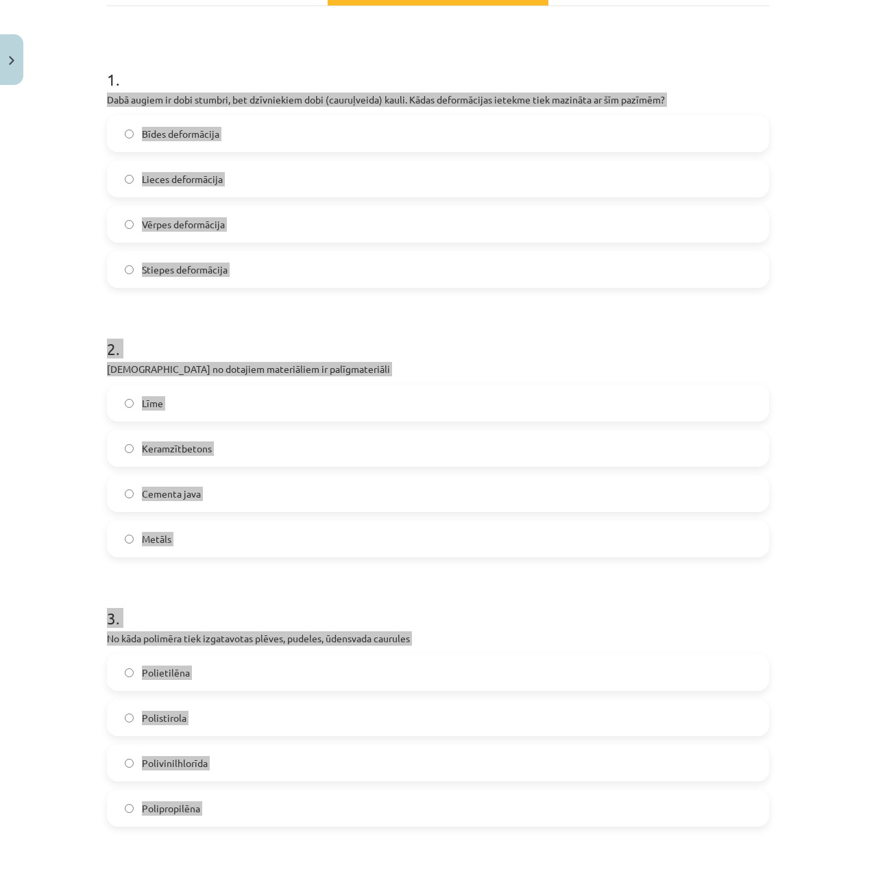
scroll to position [0, 0]
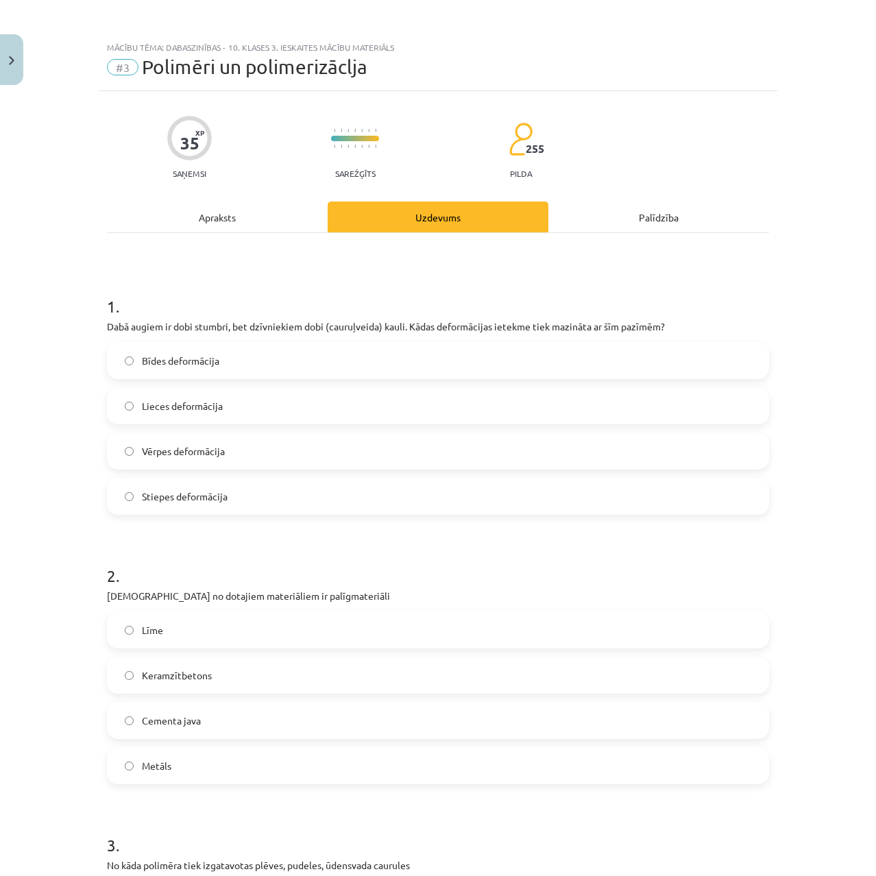
click at [174, 404] on span "Lieces deformācija" at bounding box center [182, 406] width 81 height 14
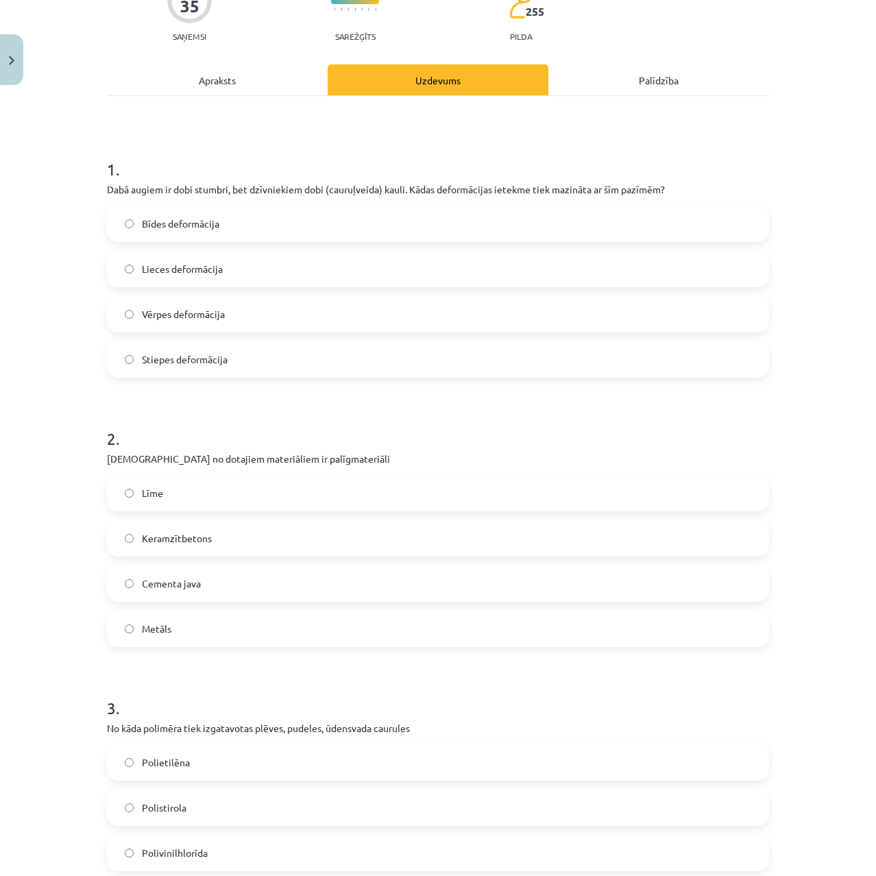
click at [154, 483] on label "Līme" at bounding box center [437, 493] width 659 height 34
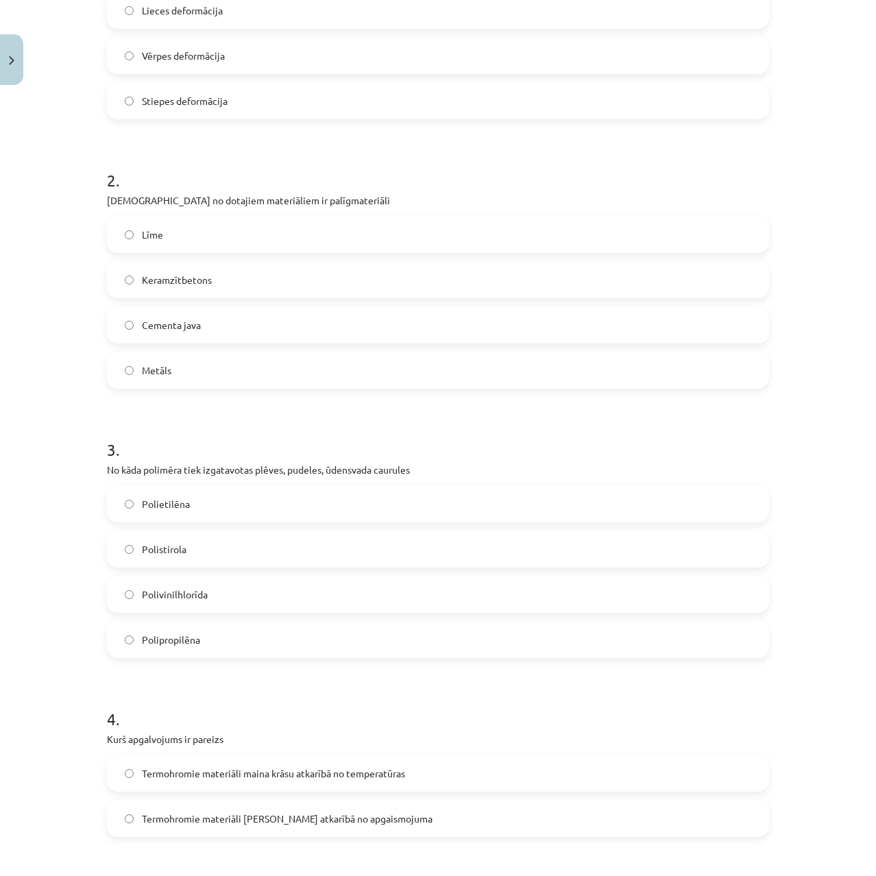
scroll to position [411, 0]
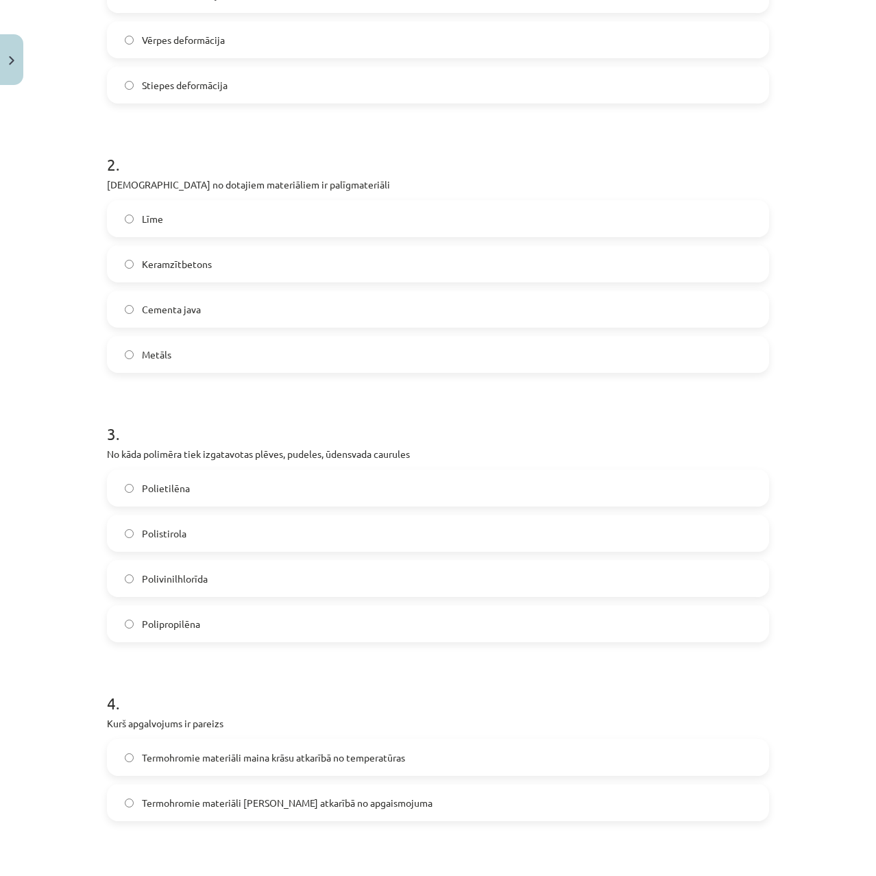
click at [151, 481] on span "Polietilēna" at bounding box center [166, 488] width 48 height 14
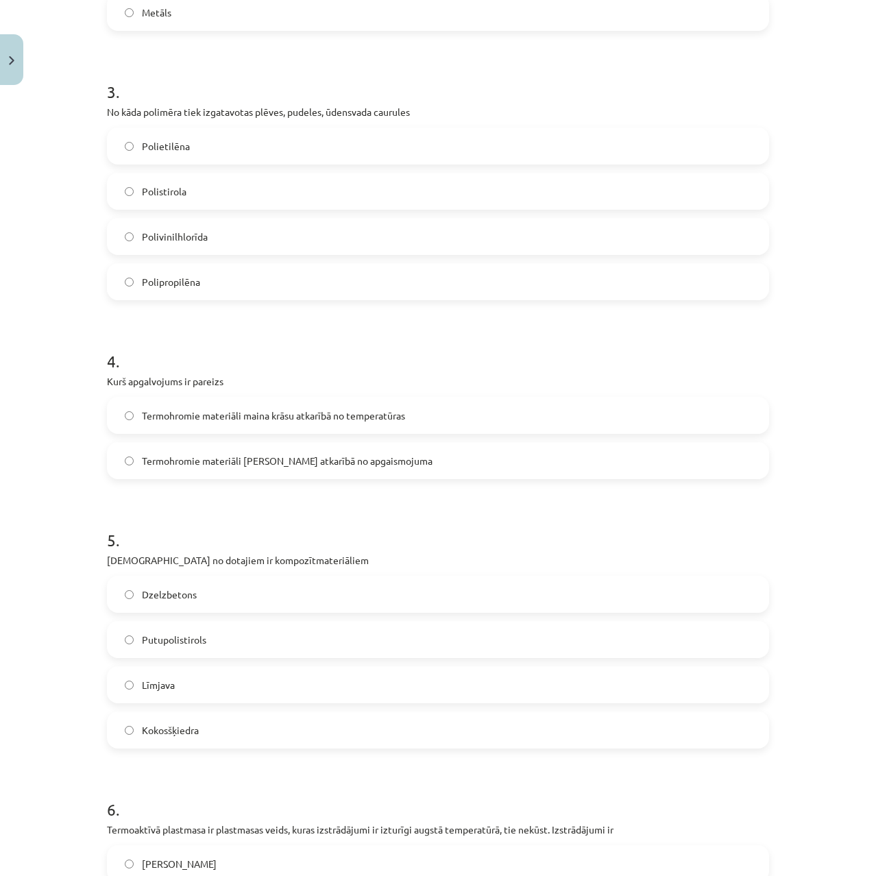
scroll to position [754, 0]
click at [224, 412] on span "Termohromie materiāli maina krāsu atkarībā no temperatūras" at bounding box center [273, 415] width 263 height 14
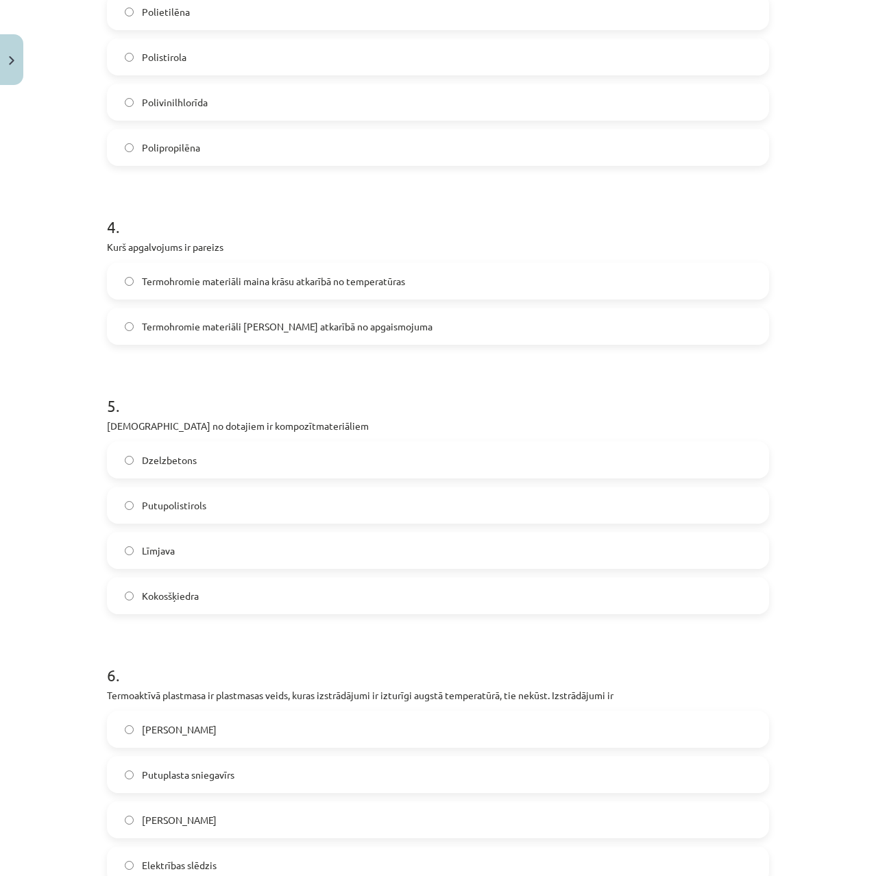
scroll to position [891, 0]
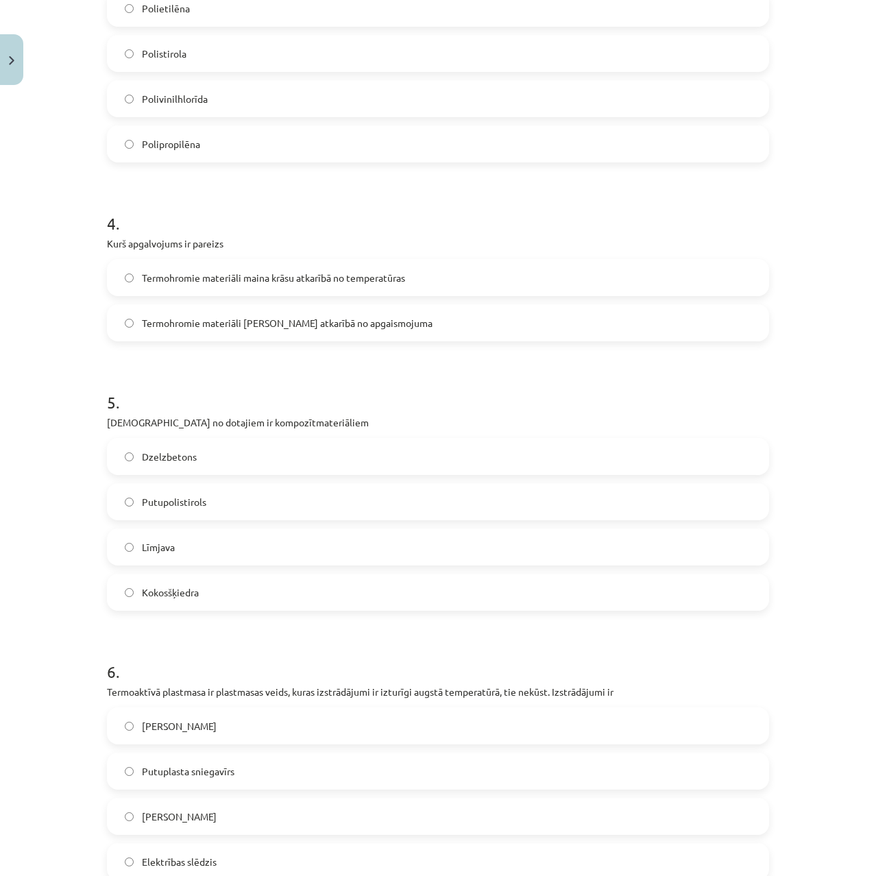
click at [182, 457] on span "Dzelzbetons" at bounding box center [169, 457] width 55 height 14
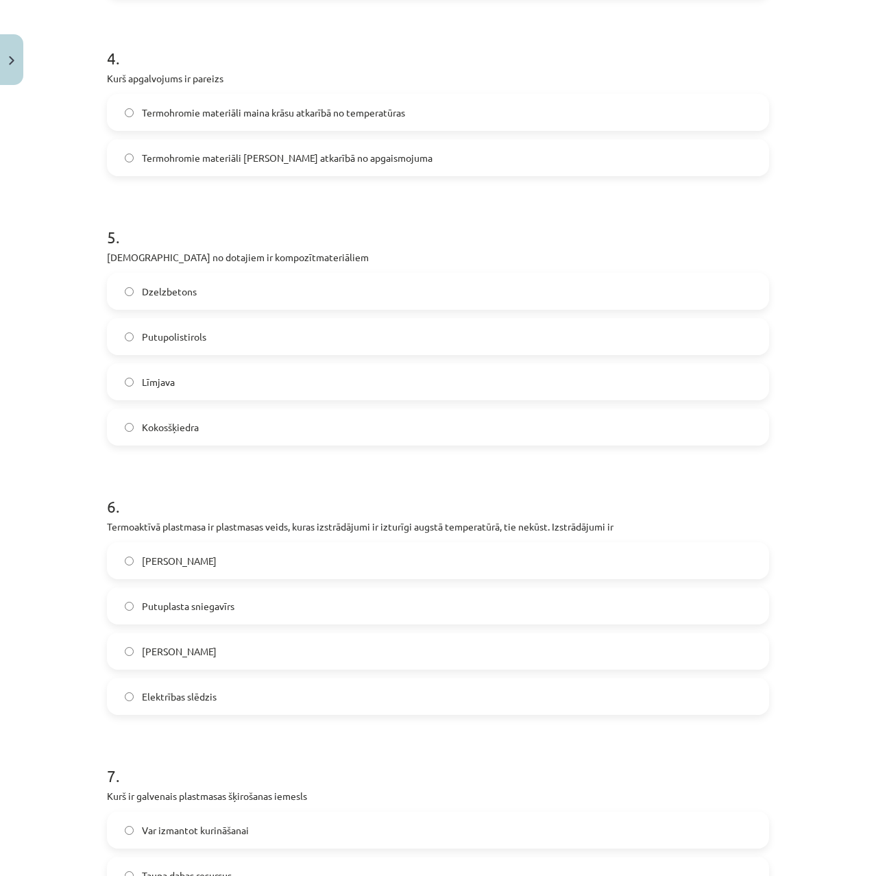
scroll to position [1097, 0]
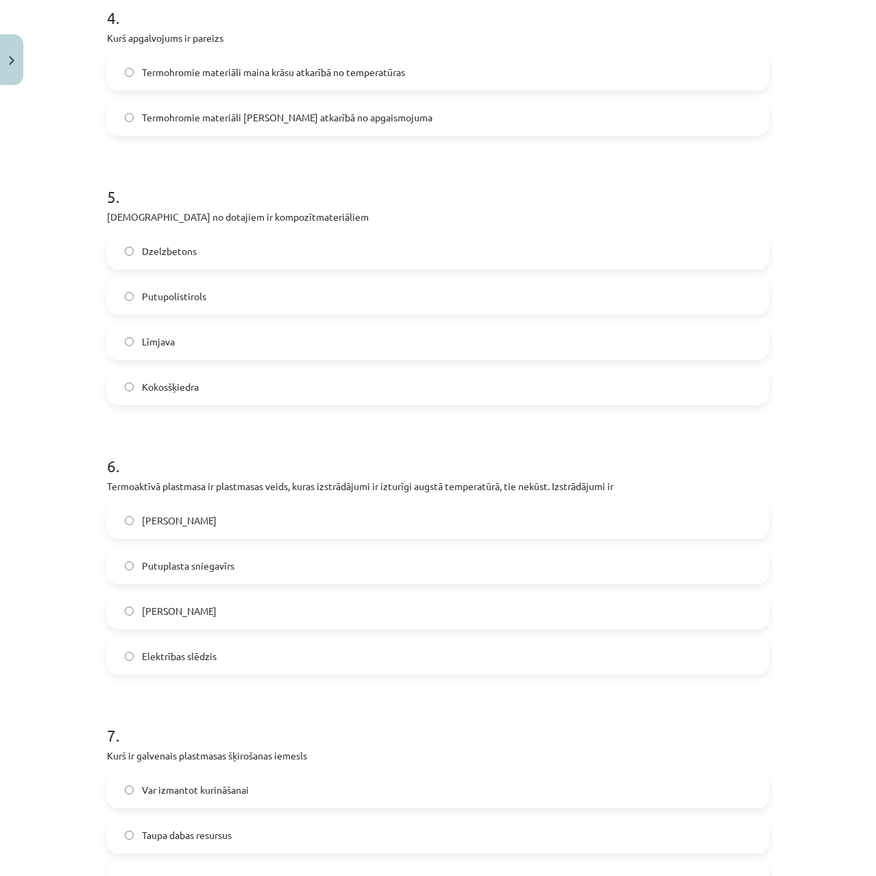
click at [182, 661] on span "Elektrības slēdzis" at bounding box center [179, 656] width 75 height 14
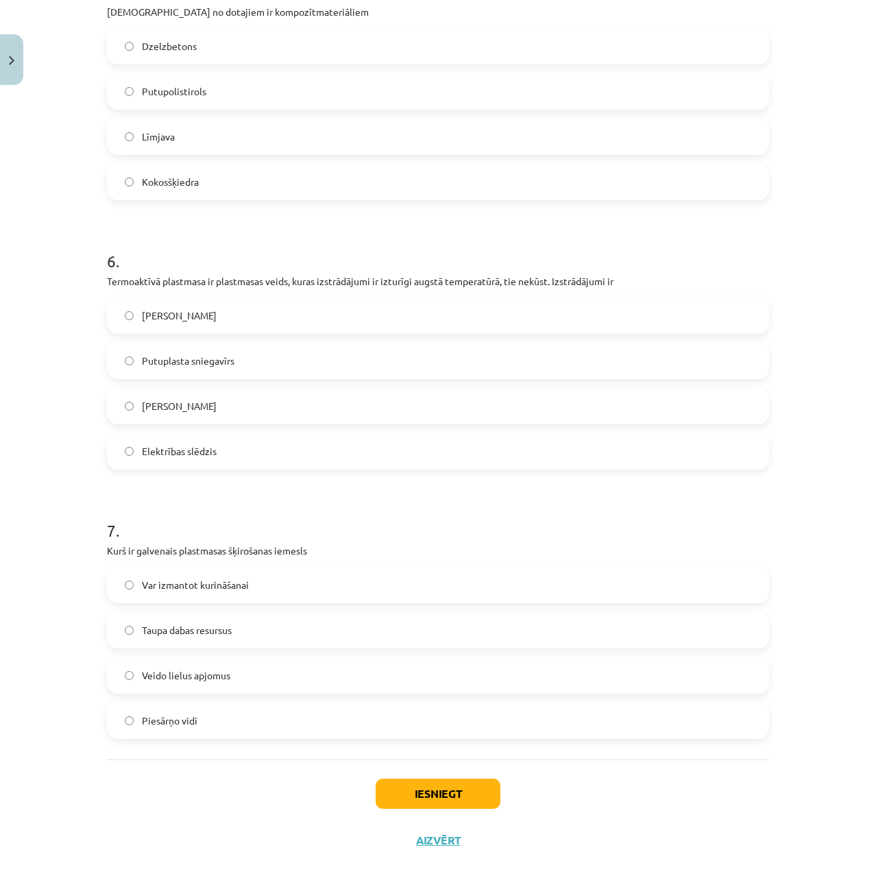
scroll to position [1302, 0]
click at [183, 634] on span "Taupa dabas resursus" at bounding box center [187, 629] width 90 height 14
click at [437, 811] on div "Iesniegt Aizvērt" at bounding box center [438, 807] width 662 height 96
click at [434, 800] on button "Iesniegt" at bounding box center [438, 793] width 125 height 30
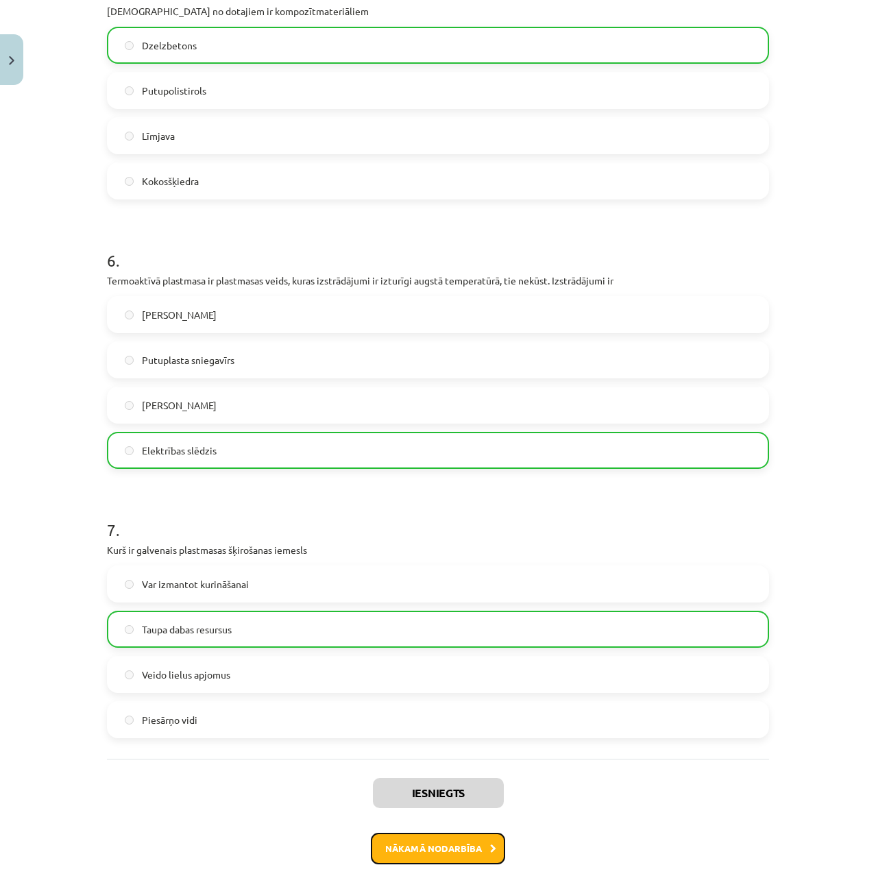
click at [452, 842] on button "Nākamā nodarbība" at bounding box center [438, 849] width 134 height 32
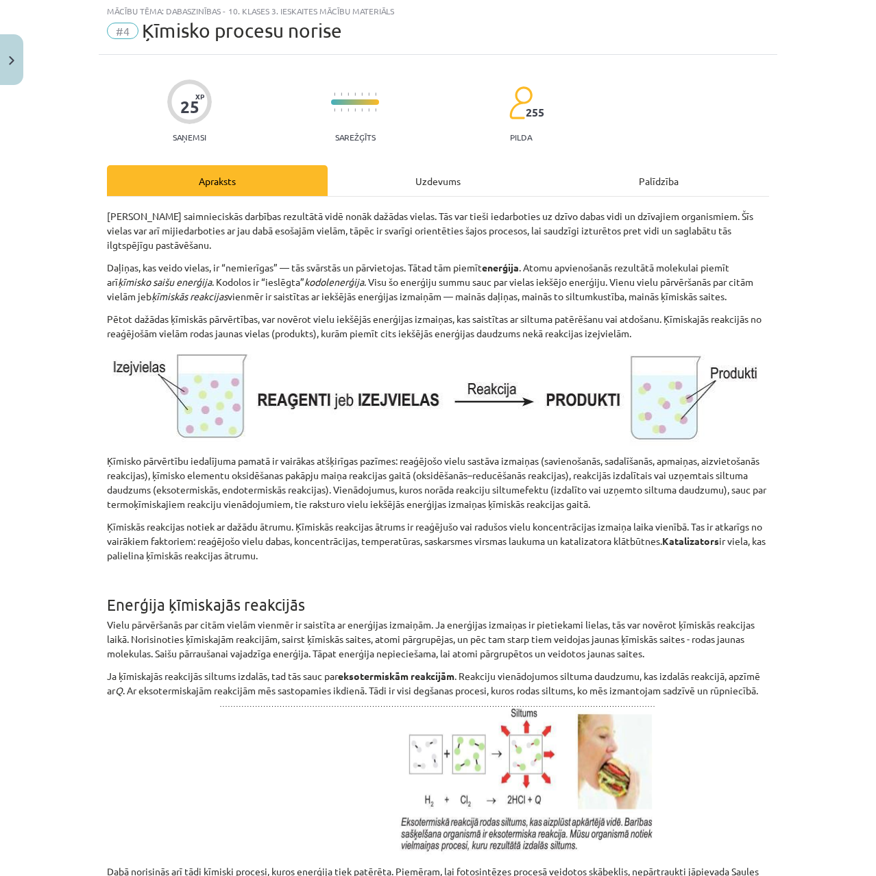
scroll to position [34, 0]
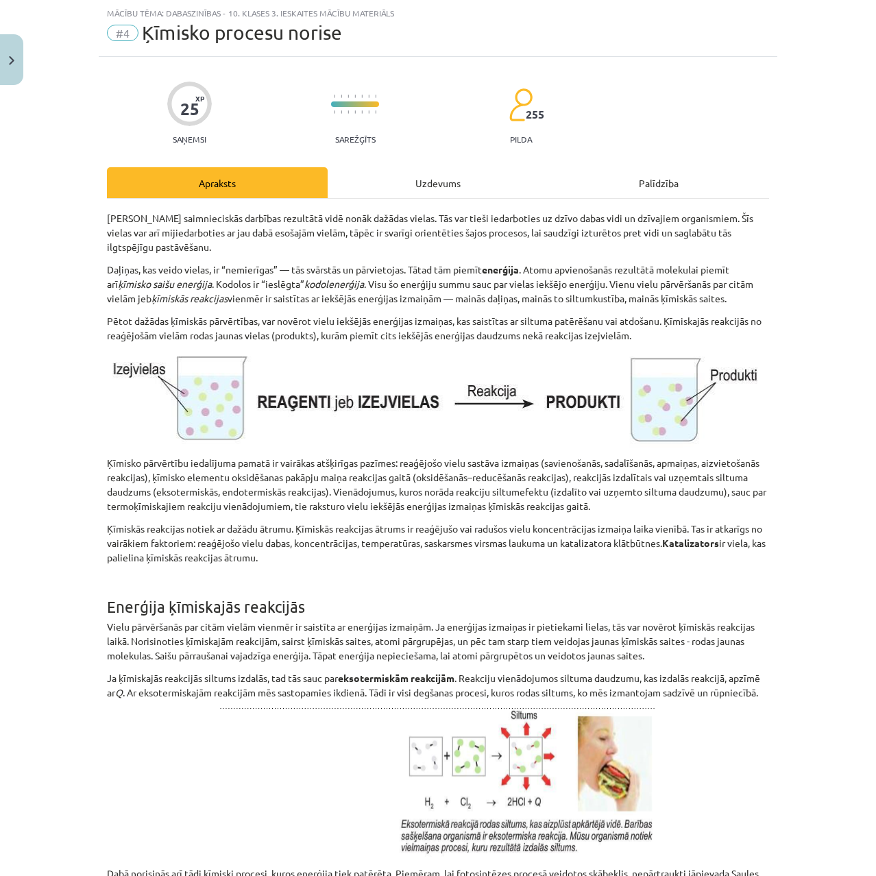
click at [360, 186] on div "Uzdevums" at bounding box center [438, 182] width 221 height 31
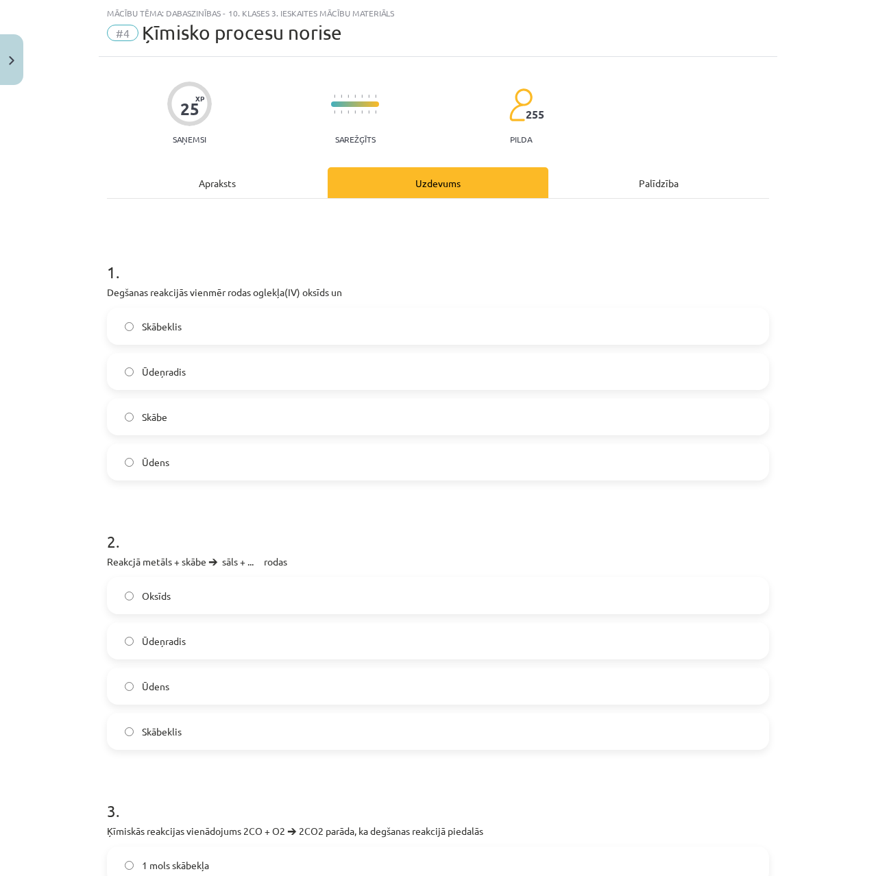
click at [237, 182] on div "Apraksts" at bounding box center [217, 182] width 221 height 31
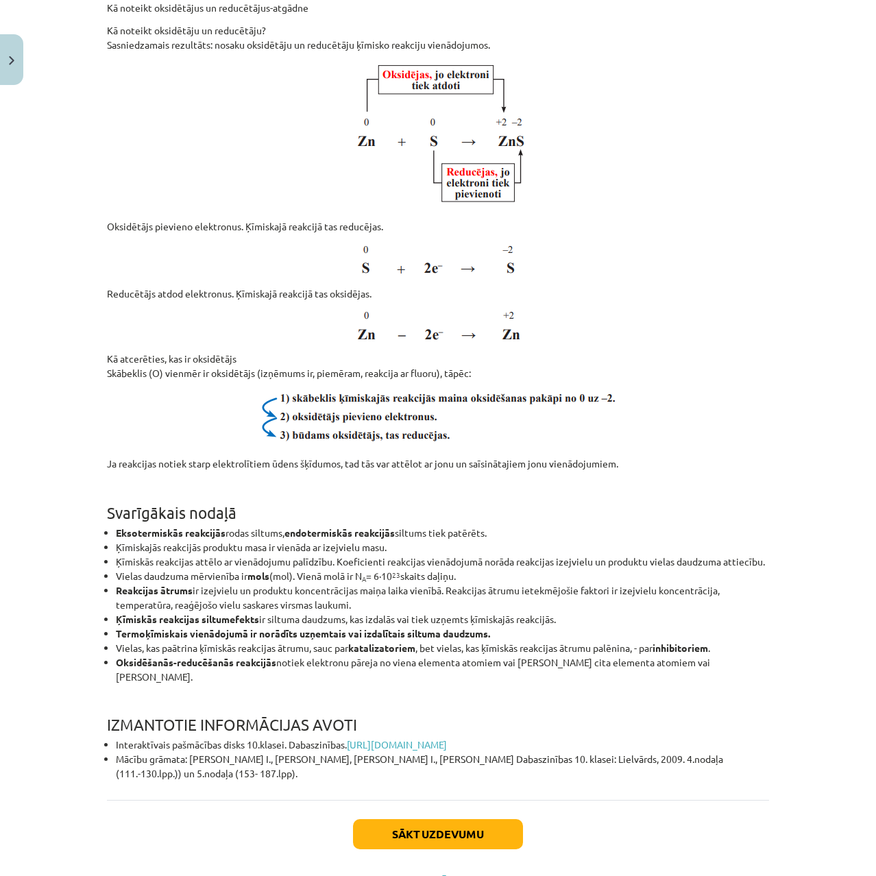
scroll to position [8255, 0]
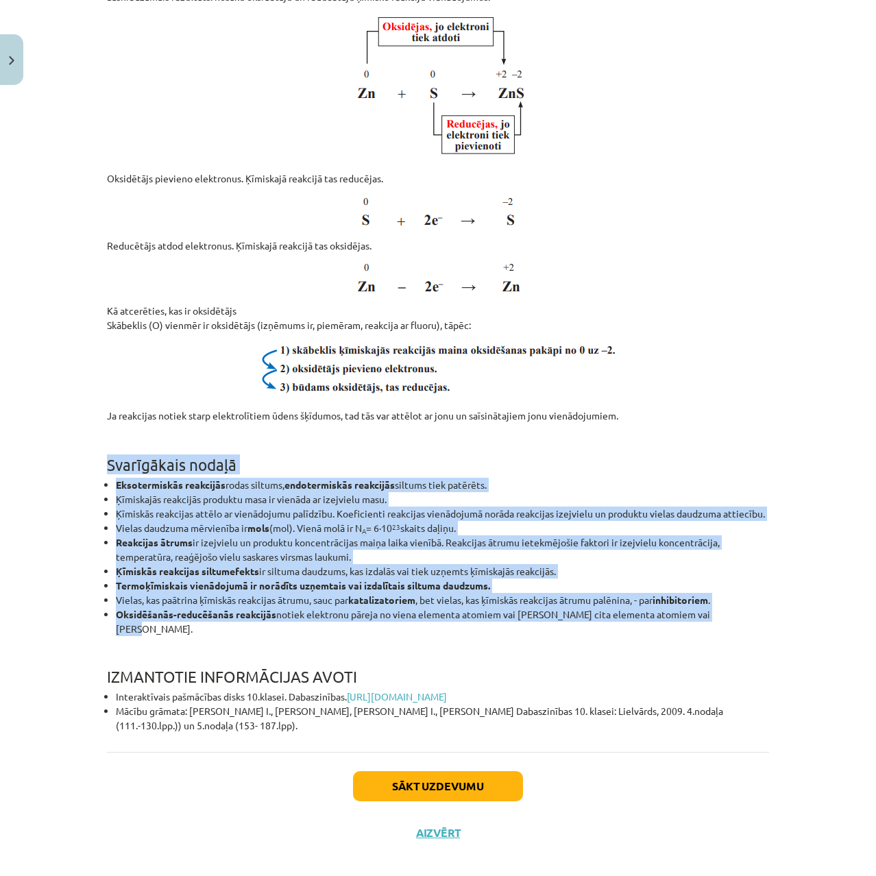
drag, startPoint x: 697, startPoint y: 611, endPoint x: 86, endPoint y: 467, distance: 628.0
click at [86, 467] on div "Mācību tēma: Dabaszinības - 10. klases 3. ieskaites mācību materiāls #4 Ķīmisko…" at bounding box center [438, 438] width 876 height 876
copy div "Svarīgākais nodaļā Eksotermiskās reakcijās rodas siltums, endotermiskās reakcij…"
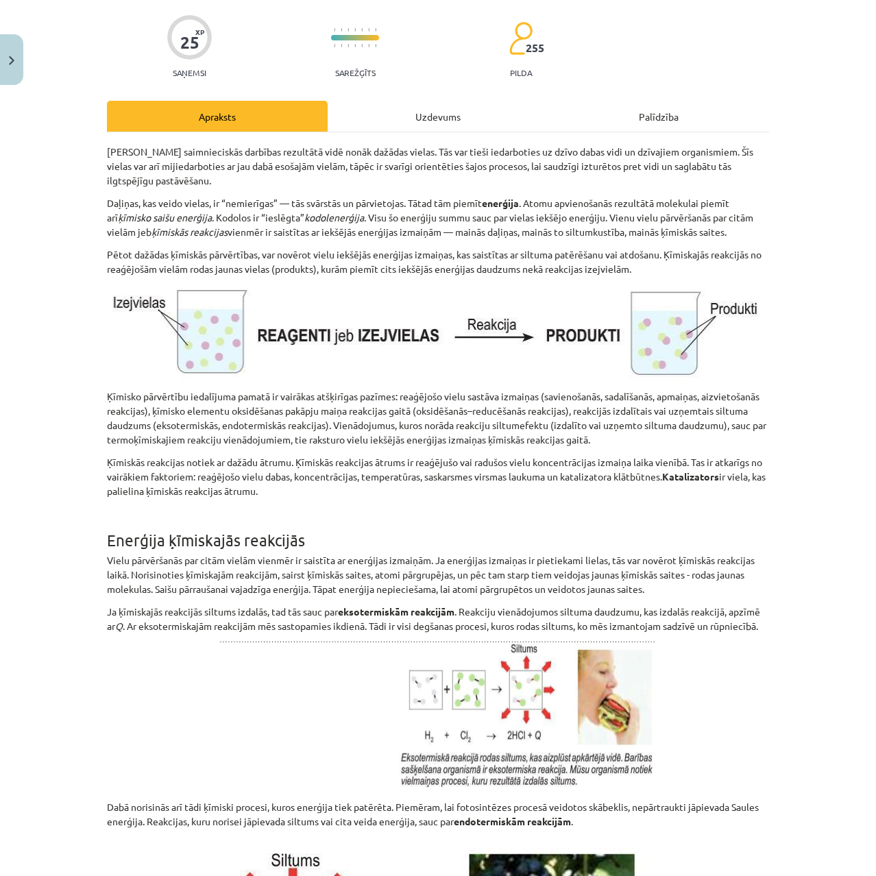
scroll to position [0, 0]
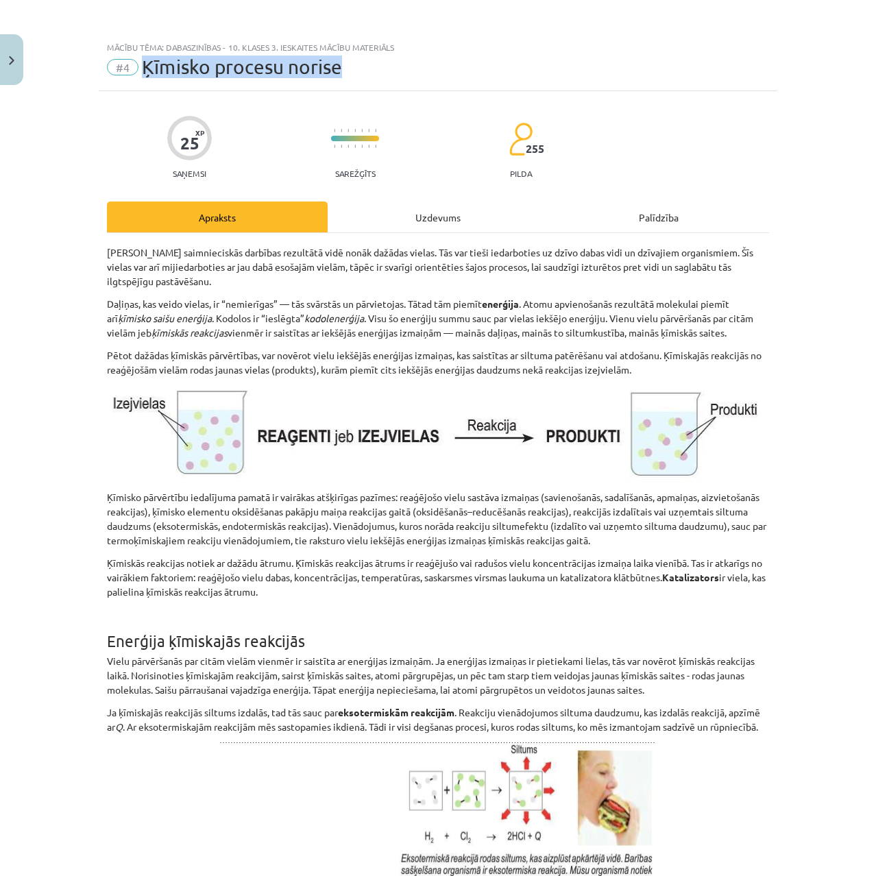
drag, startPoint x: 350, startPoint y: 69, endPoint x: 136, endPoint y: 66, distance: 214.6
click at [136, 66] on div "#4 Ķīmisko procesu norise" at bounding box center [438, 67] width 662 height 22
copy span "Ķīmisko procesu norise"
click at [430, 219] on div "Uzdevums" at bounding box center [438, 217] width 221 height 31
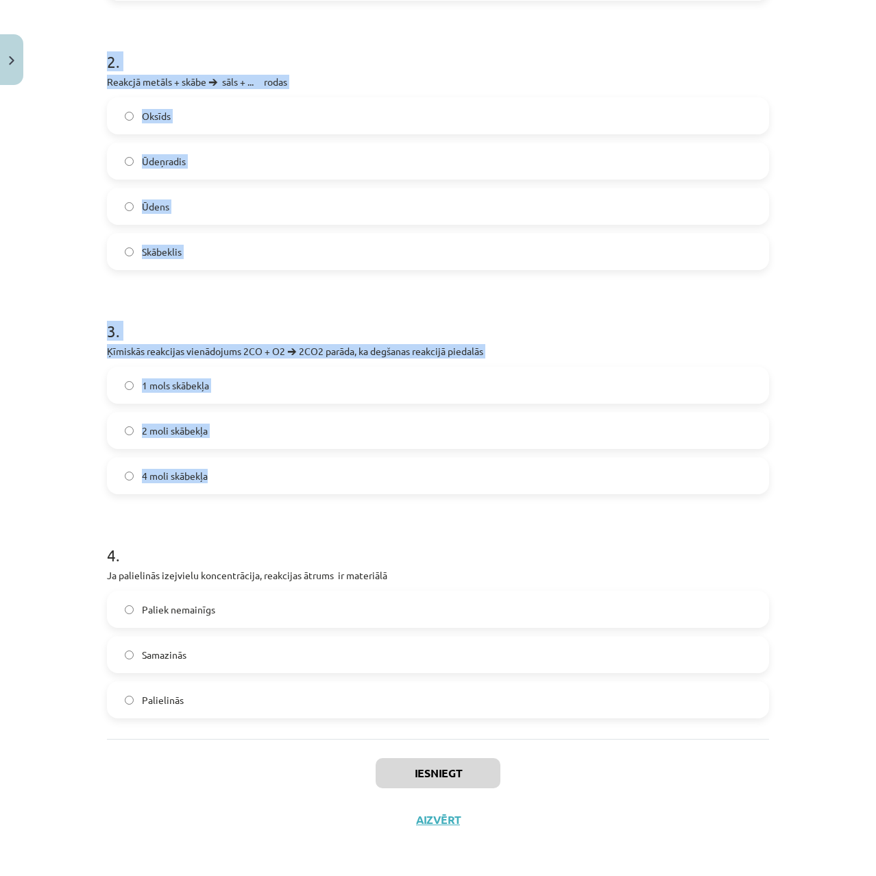
scroll to position [515, 0]
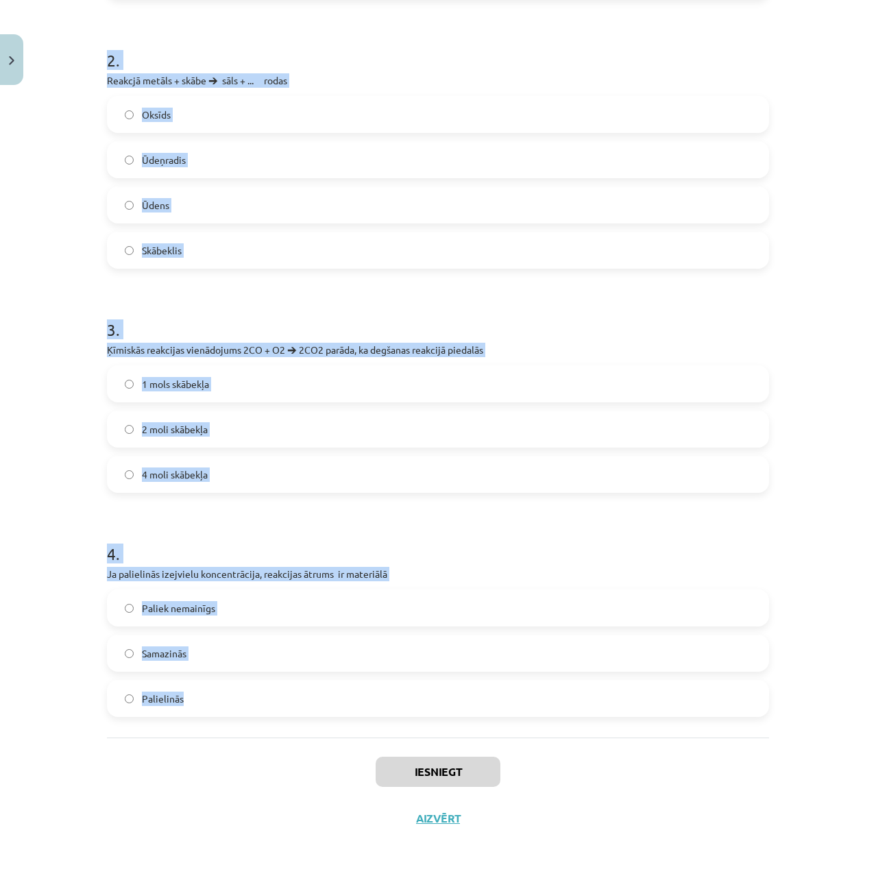
drag, startPoint x: 97, startPoint y: 270, endPoint x: 453, endPoint y: 707, distance: 563.2
click at [453, 707] on div "25 XP Saņemsi Sarežģīts 255 pilda Apraksts Uzdevums Palīdzība 1 . Degšanas reak…" at bounding box center [438, 209] width 679 height 1266
copy form "1 . Degšanas reakcijās vienmēr rodas oglekļa(IV) oksīds un Skābeklis Ūdeņradis …"
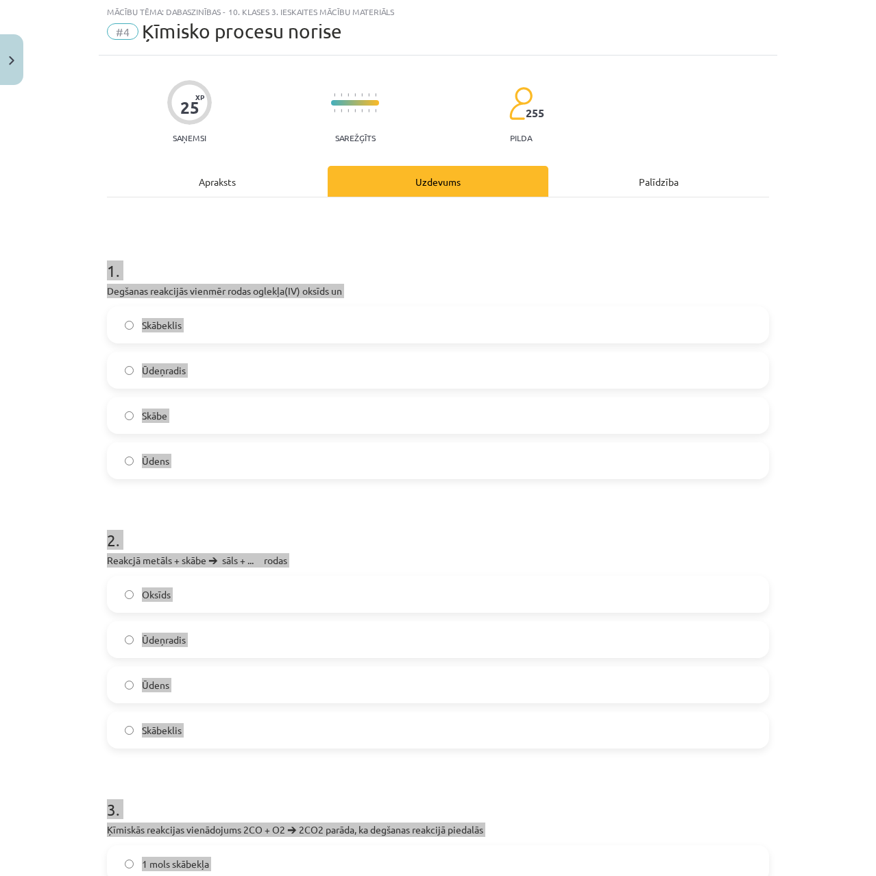
scroll to position [0, 0]
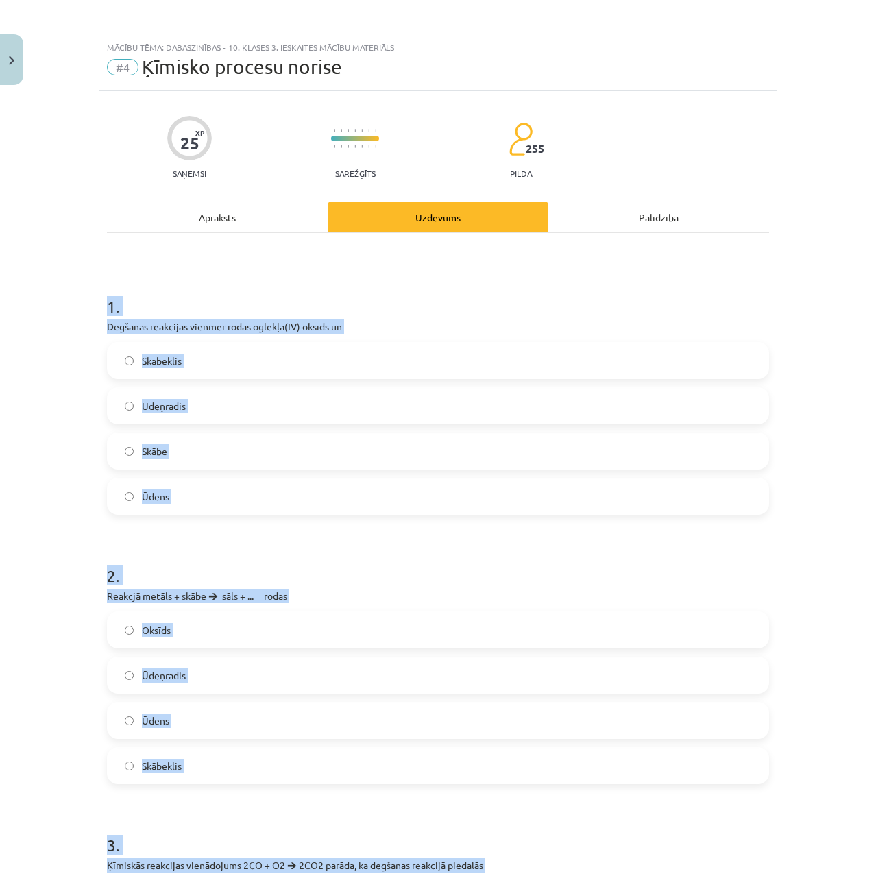
click at [158, 271] on div "1 . Degšanas reakcijās vienmēr rodas oglekļa(IV) oksīds un Skābeklis Ūdeņradis …" at bounding box center [438, 743] width 662 height 1020
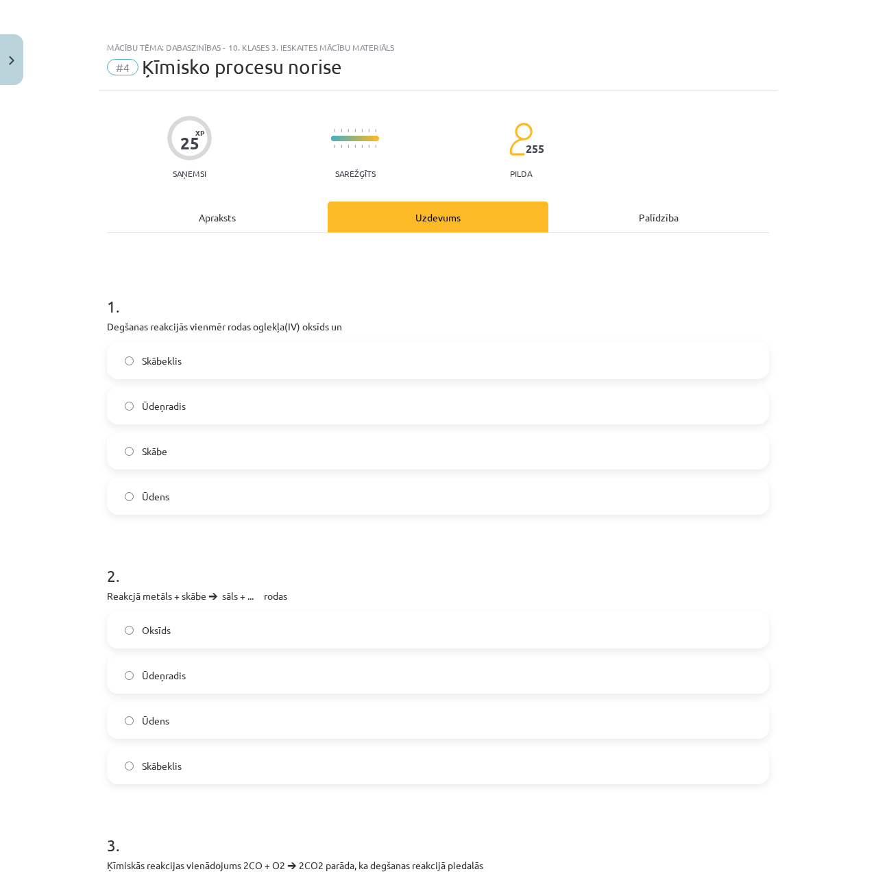
click at [147, 498] on span "Ūdens" at bounding box center [155, 496] width 27 height 14
click at [176, 679] on span "Ūdeņradis" at bounding box center [164, 675] width 44 height 14
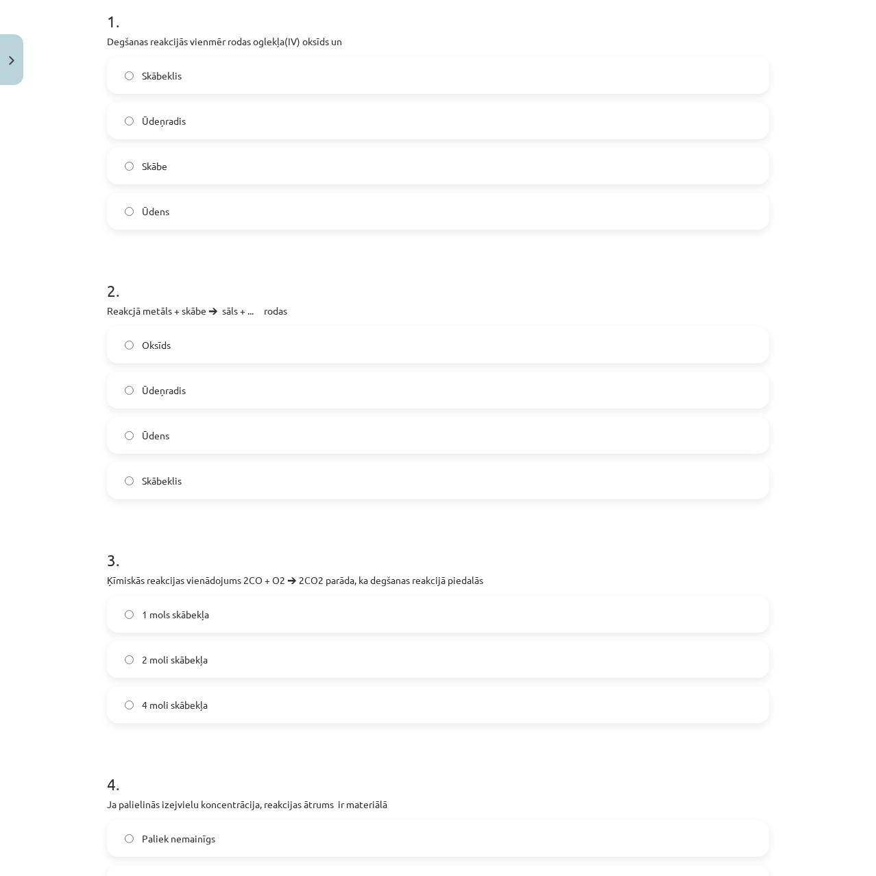
scroll to position [411, 0]
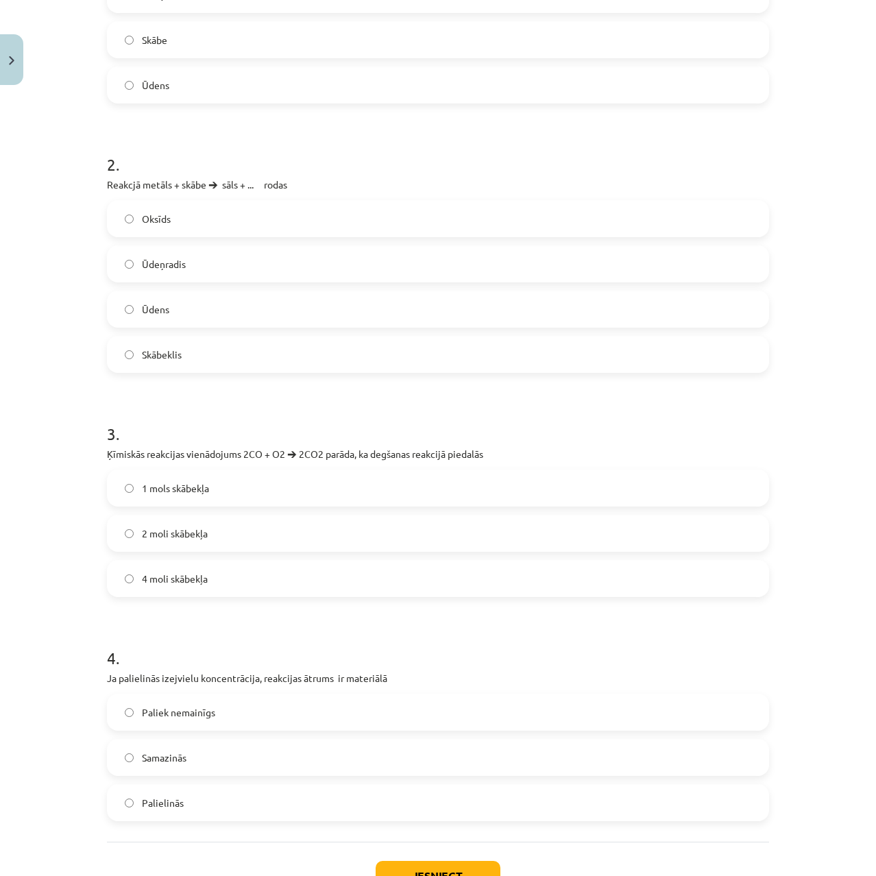
click at [191, 487] on span "1 mols skābekļa" at bounding box center [175, 488] width 67 height 14
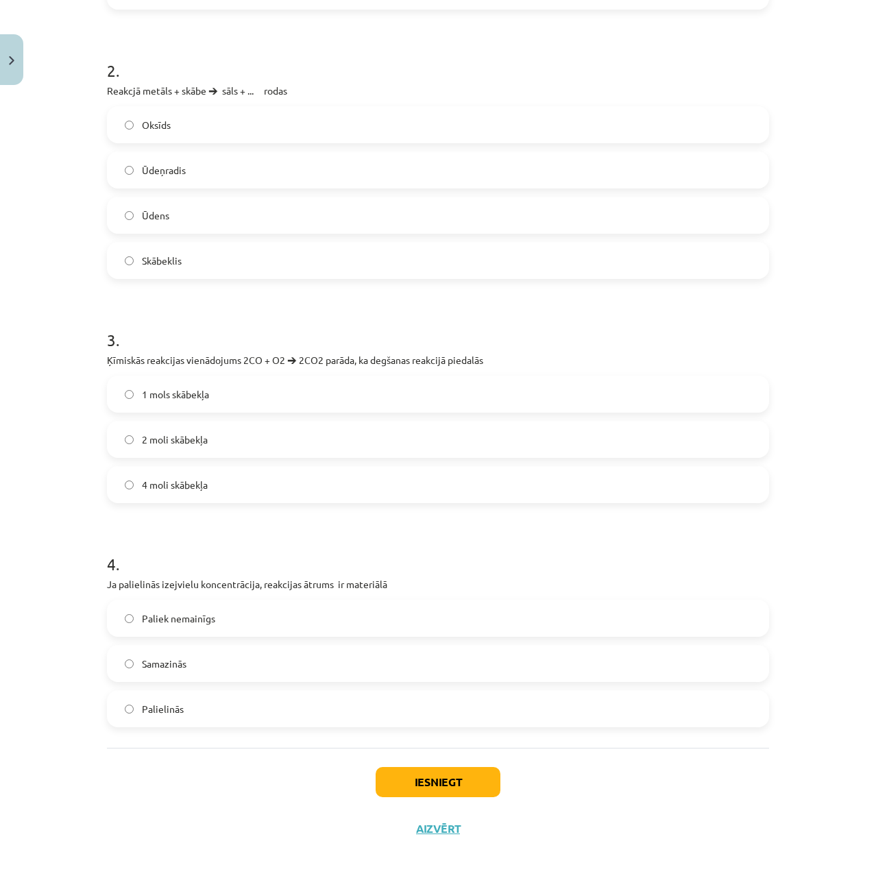
scroll to position [515, 0]
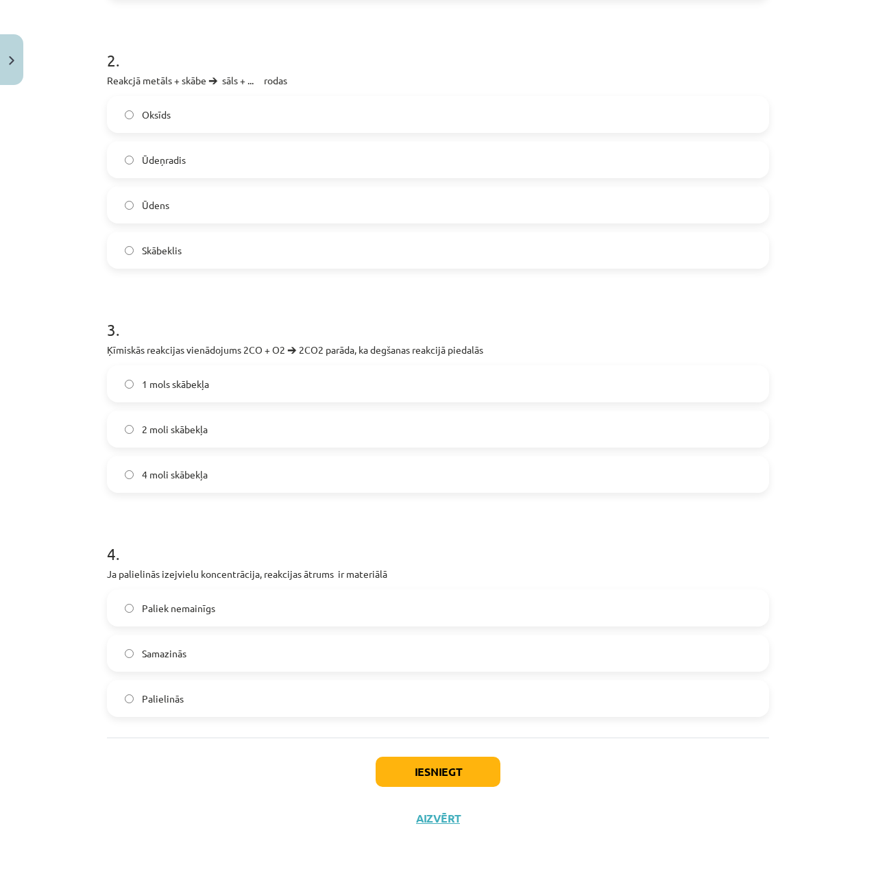
drag, startPoint x: 169, startPoint y: 688, endPoint x: 199, endPoint y: 712, distance: 38.5
click at [169, 689] on label "Palielinās" at bounding box center [437, 698] width 659 height 34
click at [422, 767] on button "Iesniegt" at bounding box center [438, 772] width 125 height 30
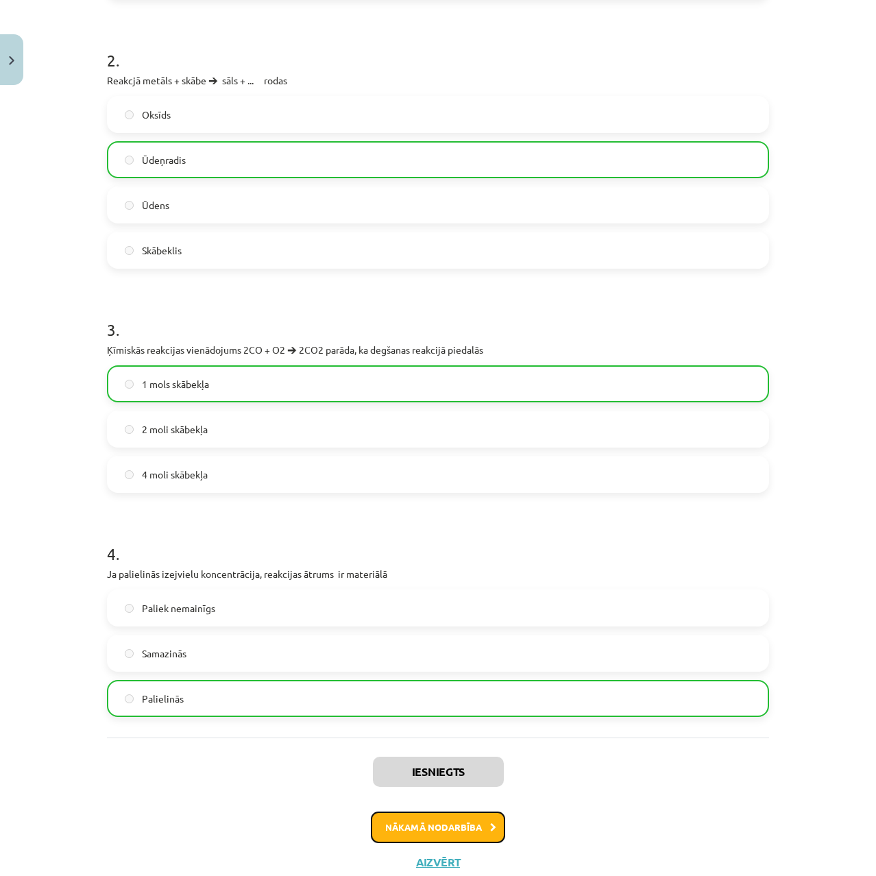
click at [455, 821] on button "Nākamā nodarbība" at bounding box center [438, 828] width 134 height 32
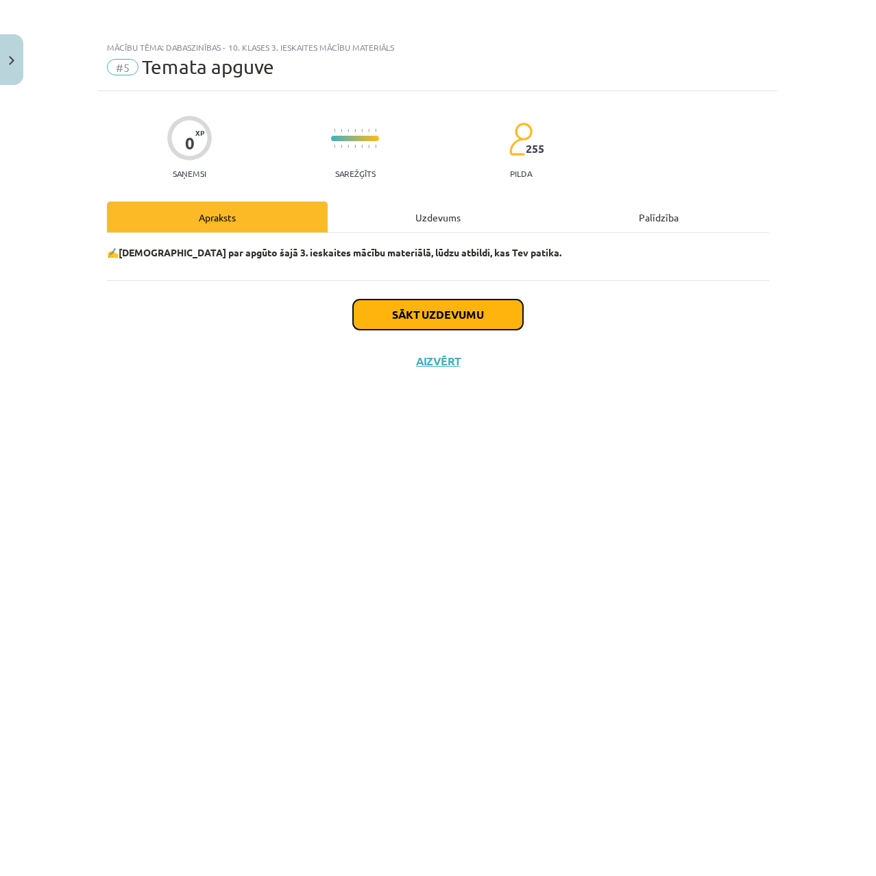
click at [398, 323] on button "Sākt uzdevumu" at bounding box center [438, 315] width 170 height 30
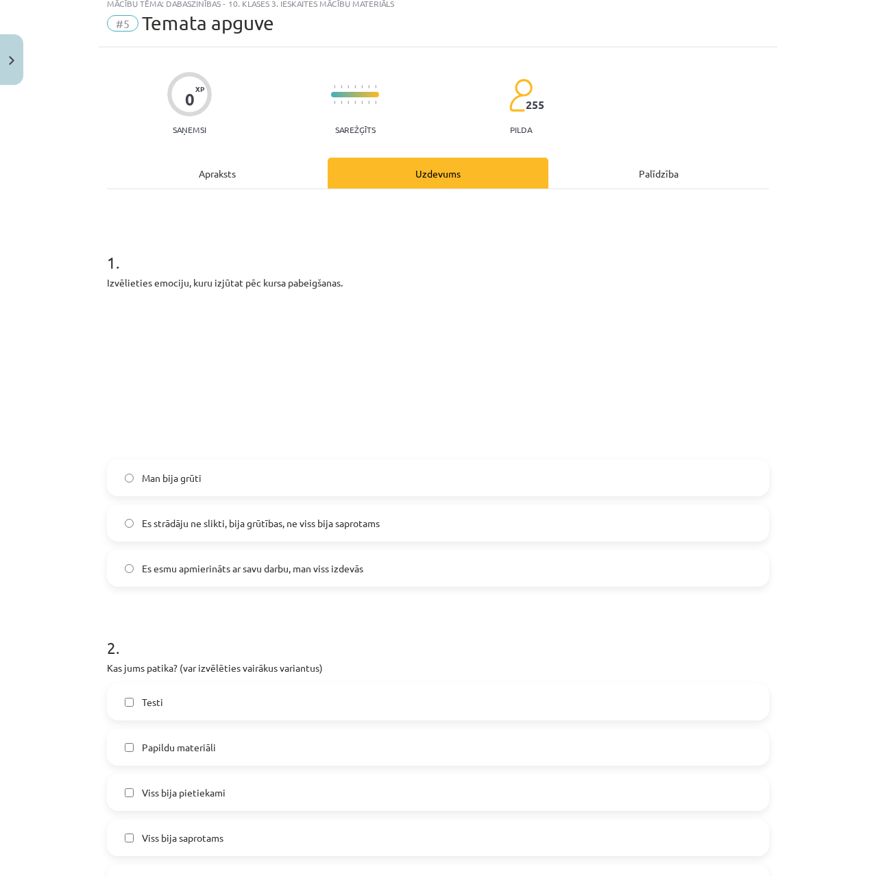
scroll to position [69, 0]
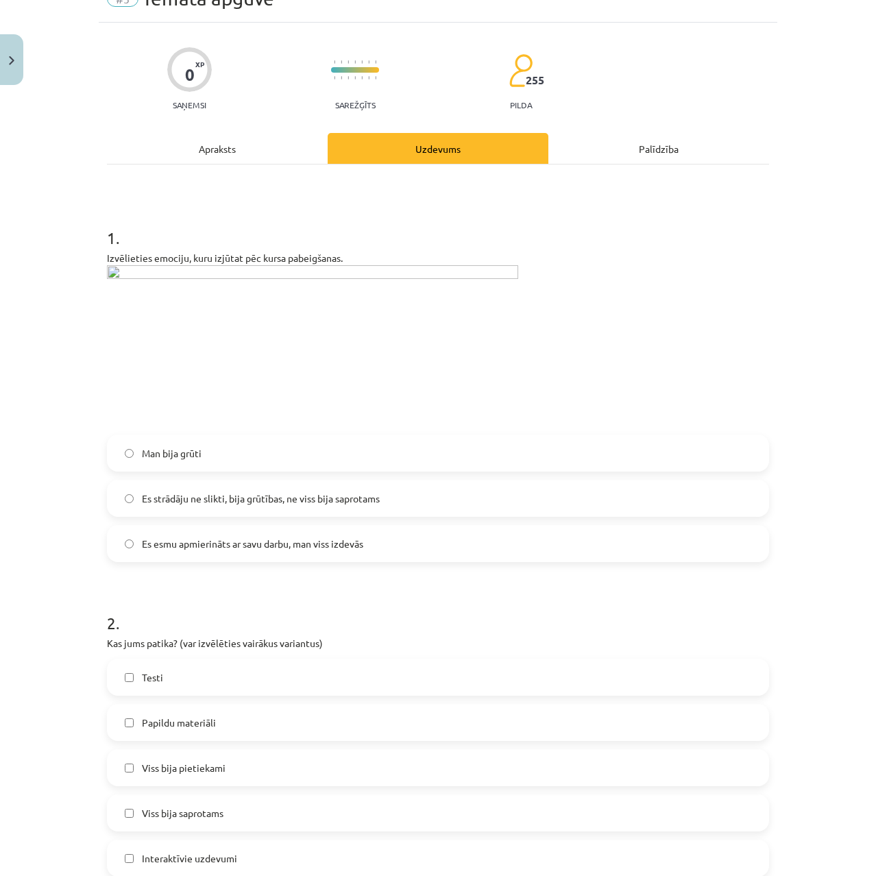
click at [304, 544] on span "Es esmu apmierināts ar savu darbu, man viss izdevās" at bounding box center [252, 544] width 221 height 14
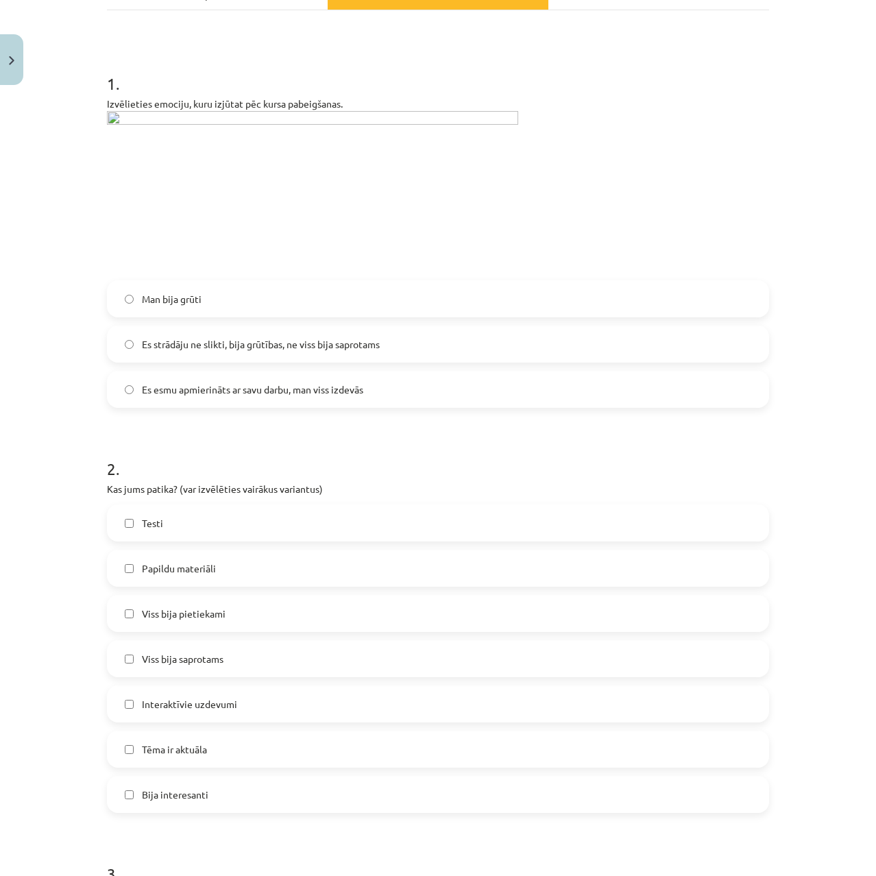
scroll to position [274, 0]
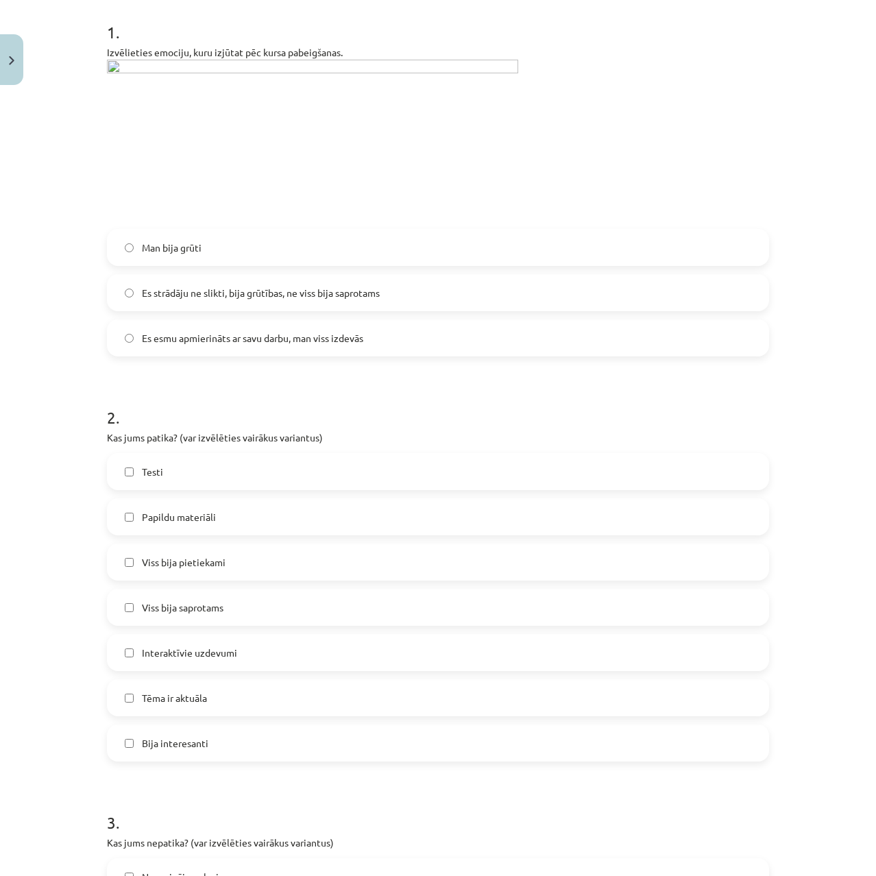
click at [208, 561] on span "Viss bija pietiekami" at bounding box center [184, 562] width 84 height 14
click at [281, 603] on label "Viss bija saprotams" at bounding box center [437, 607] width 659 height 34
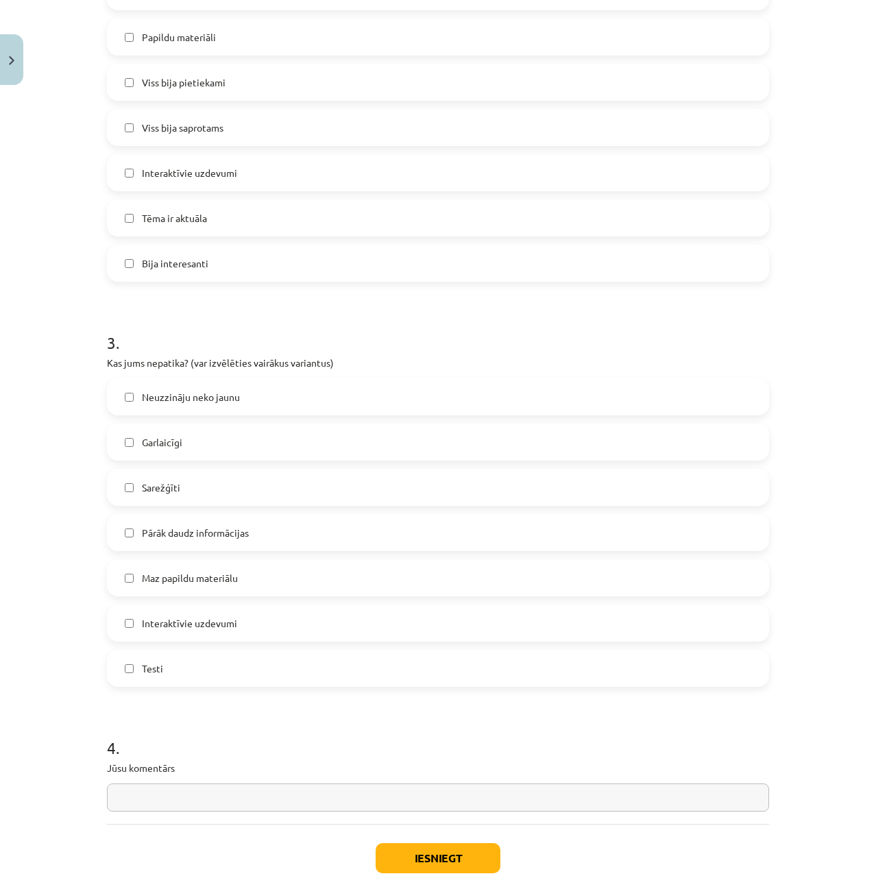
click at [189, 536] on span "Pārāk daudz informācijas" at bounding box center [195, 533] width 107 height 14
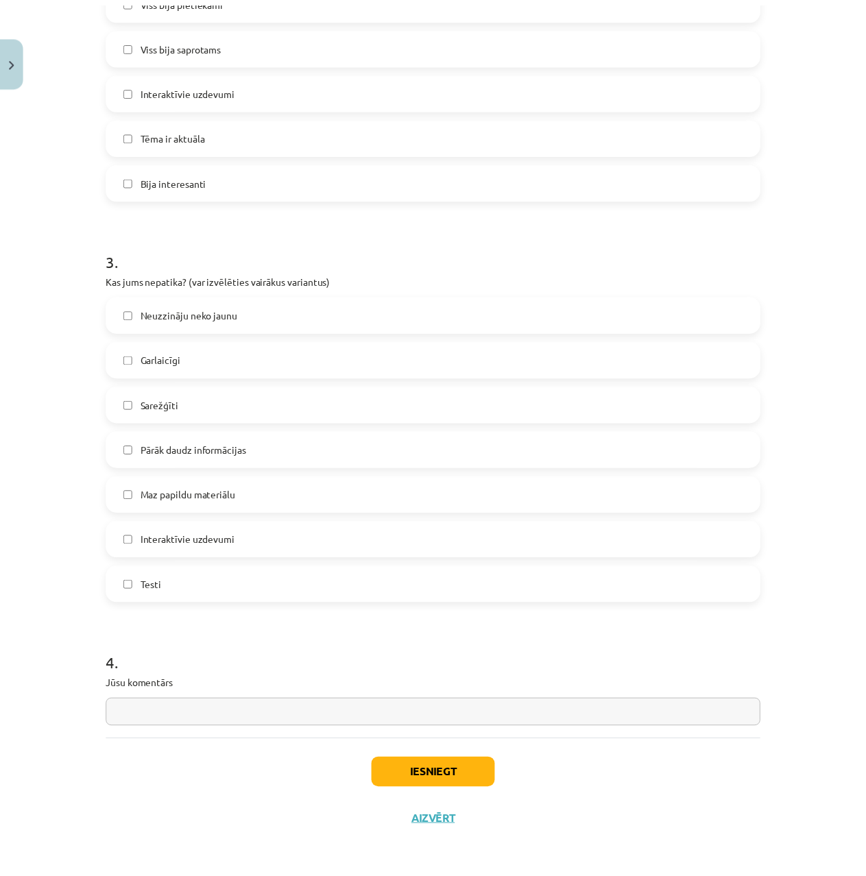
scroll to position [840, 0]
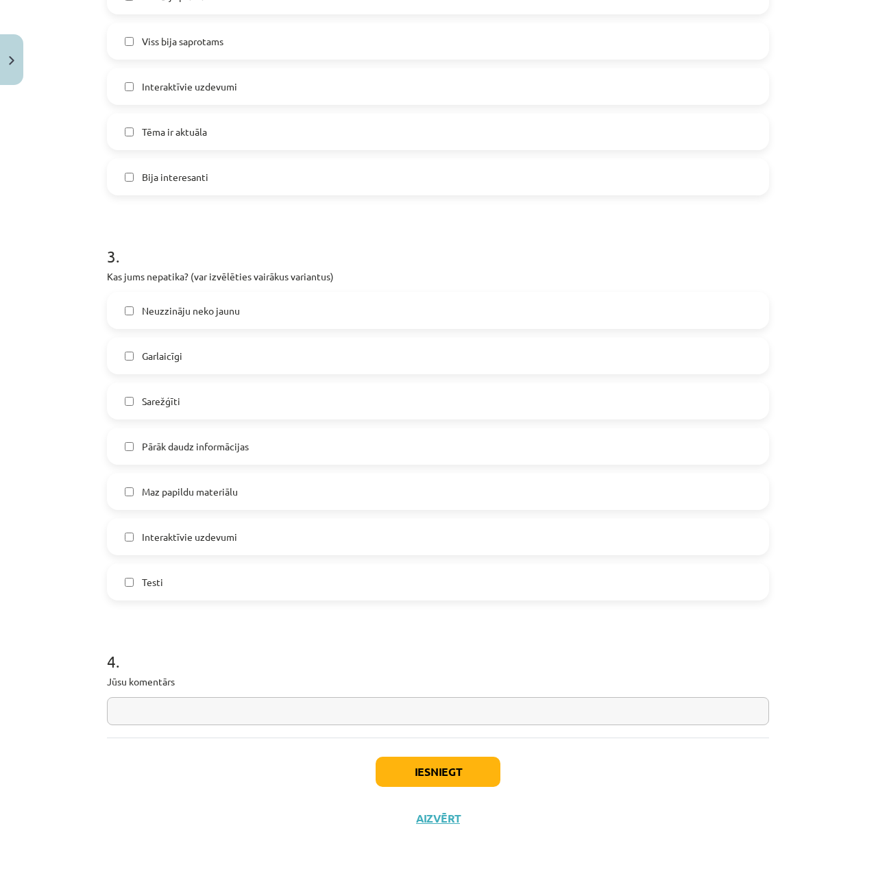
click at [168, 713] on input "text" at bounding box center [438, 711] width 662 height 28
type input "**********"
click at [411, 760] on button "Iesniegt" at bounding box center [438, 772] width 125 height 30
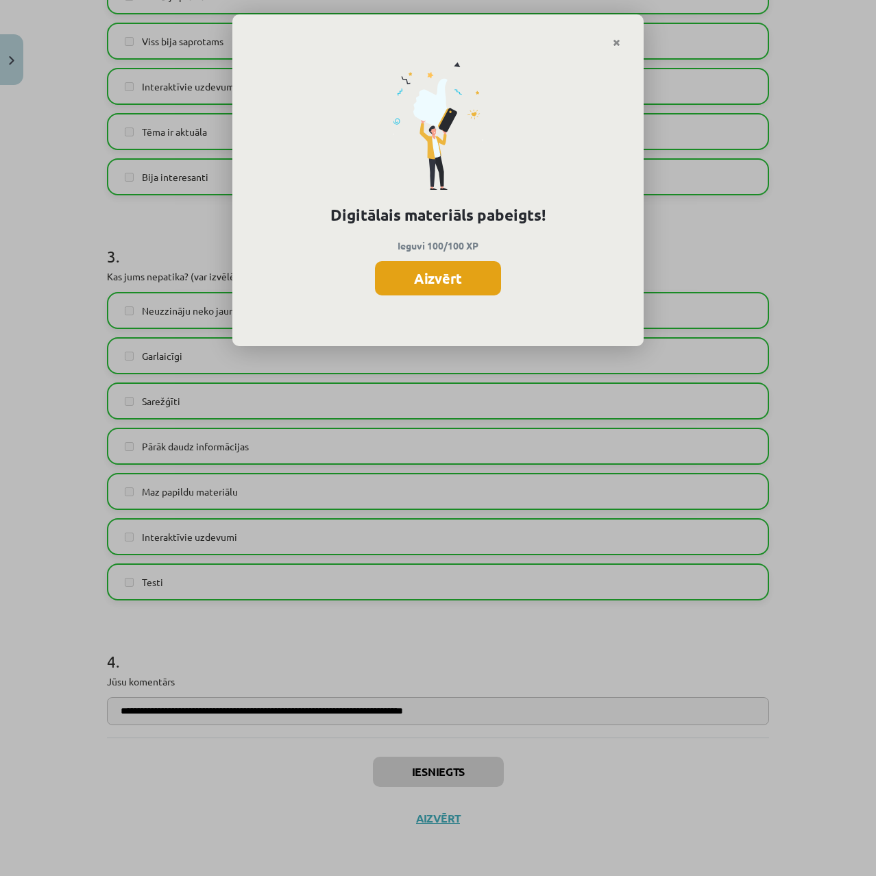
click at [425, 270] on button "Aizvērt" at bounding box center [438, 278] width 126 height 34
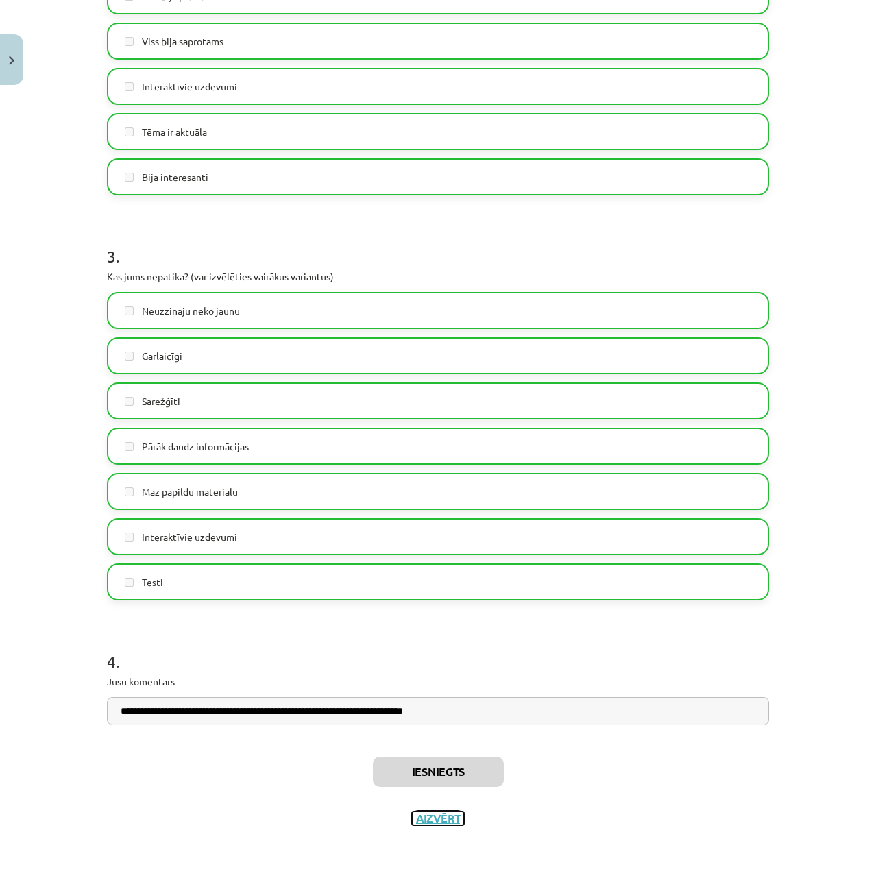
click at [420, 817] on button "Aizvērt" at bounding box center [438, 819] width 52 height 14
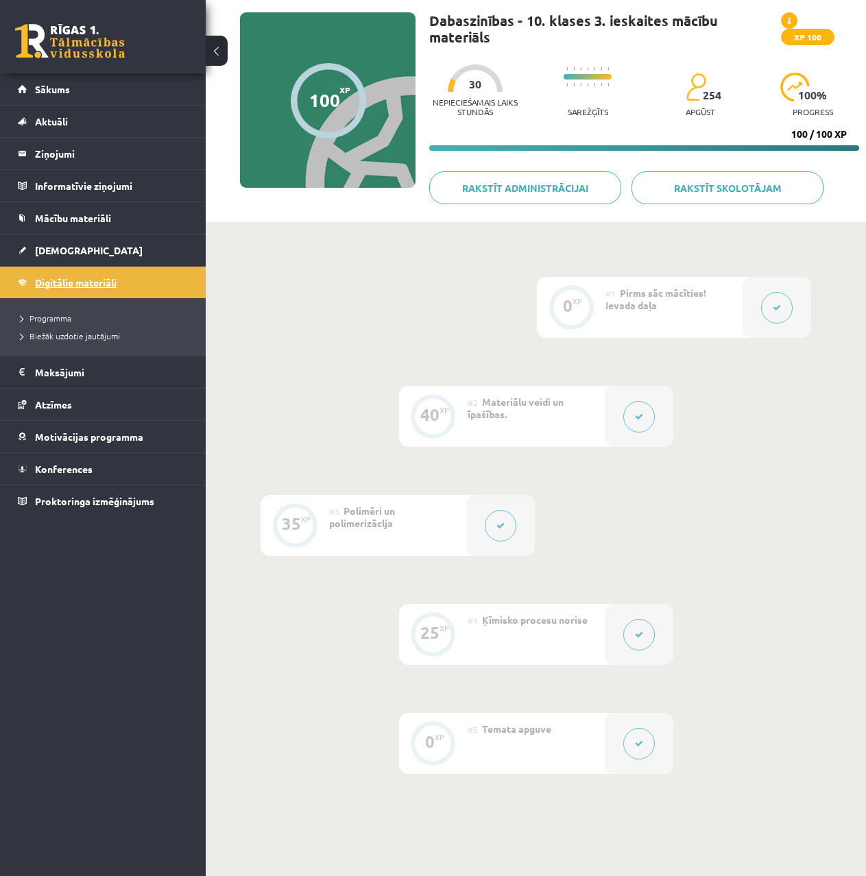
click at [85, 276] on link "Digitālie materiāli" at bounding box center [103, 283] width 171 height 32
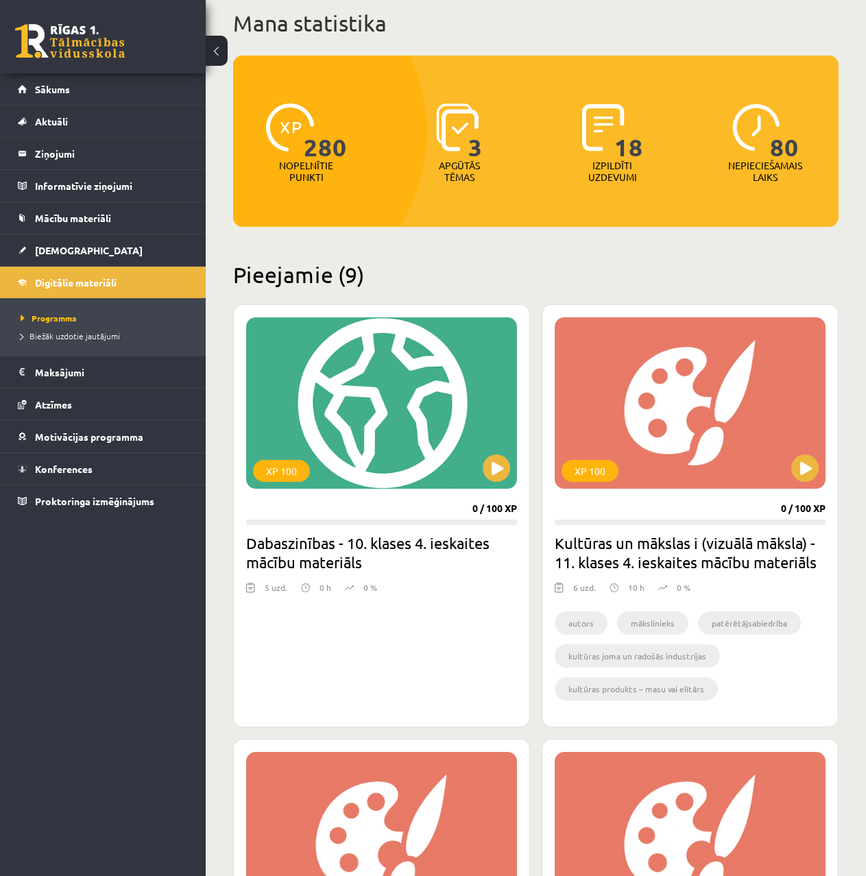
scroll to position [206, 0]
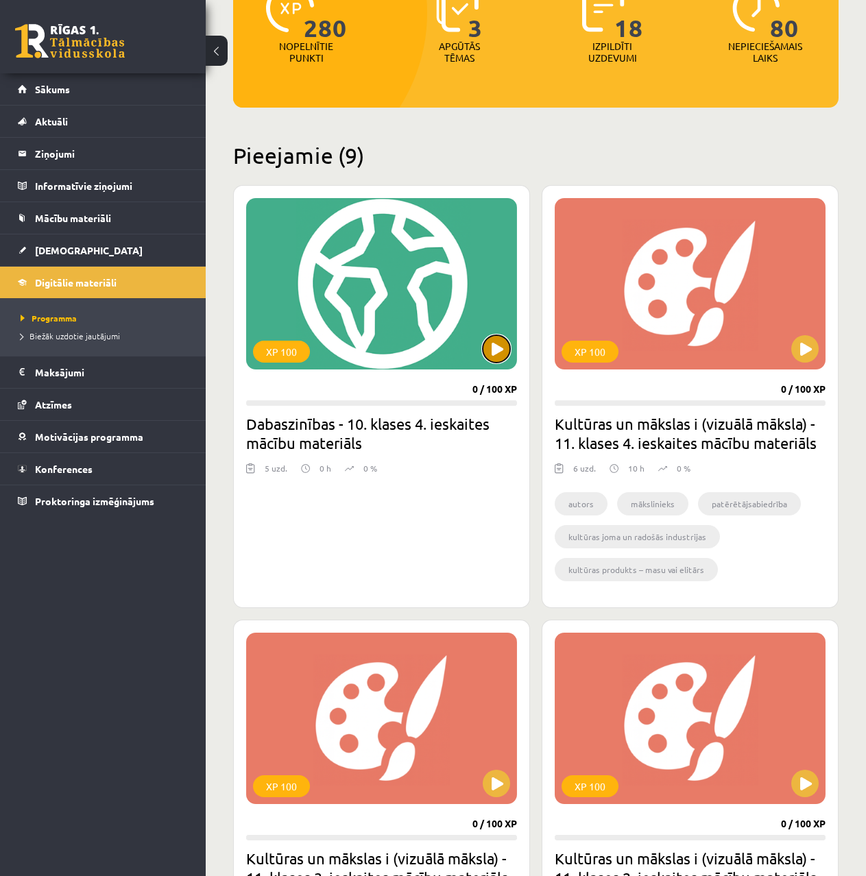
click at [502, 343] on button at bounding box center [496, 348] width 27 height 27
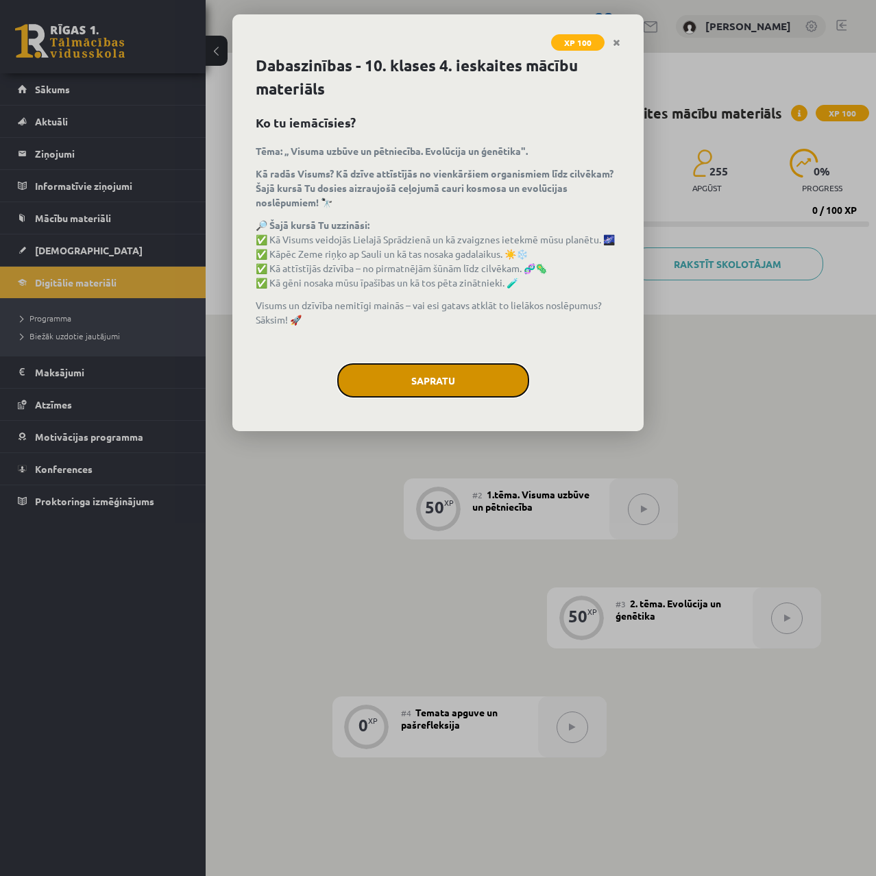
click at [439, 374] on button "Sapratu" at bounding box center [433, 380] width 192 height 34
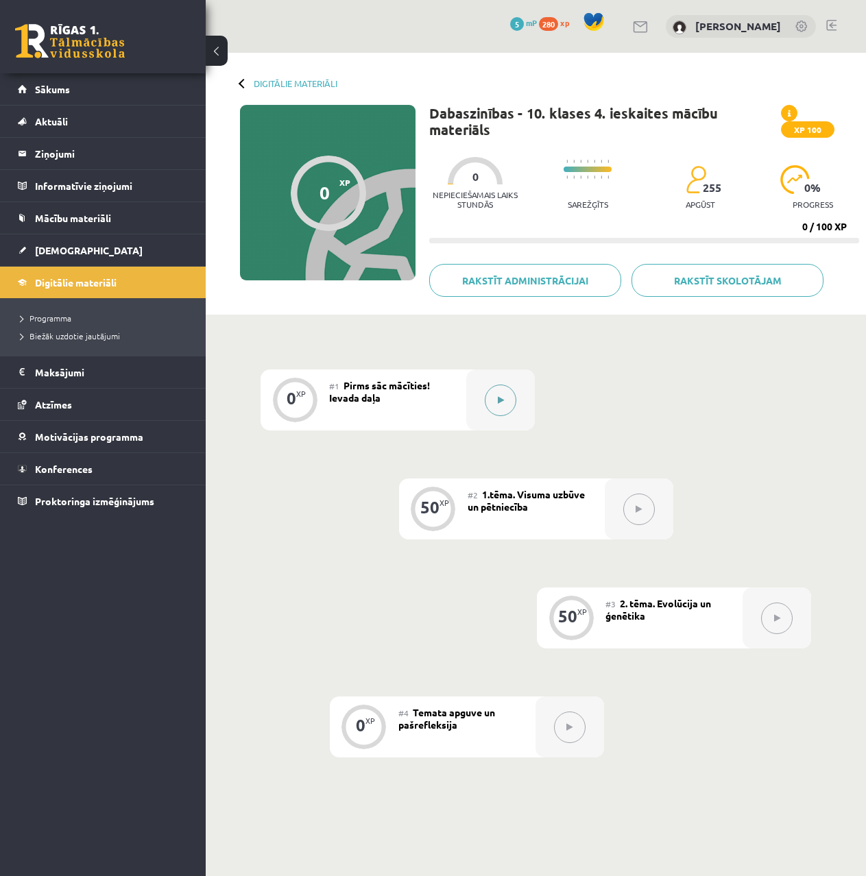
click at [490, 398] on button at bounding box center [501, 401] width 32 height 32
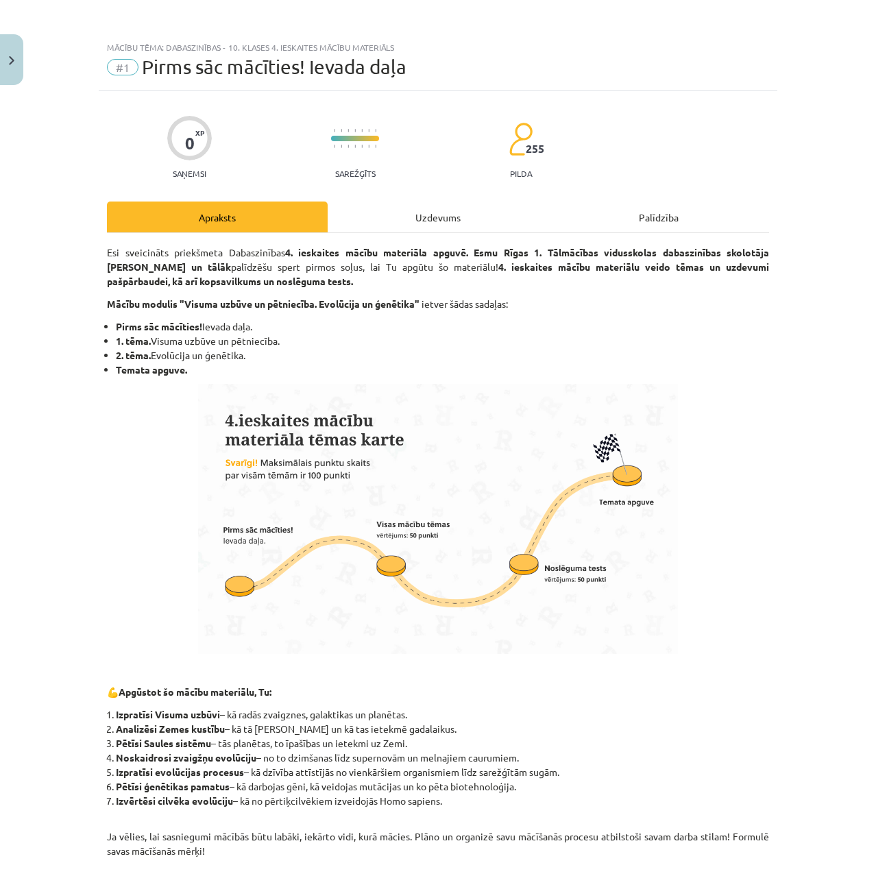
click at [402, 202] on div "Uzdevums" at bounding box center [438, 217] width 221 height 31
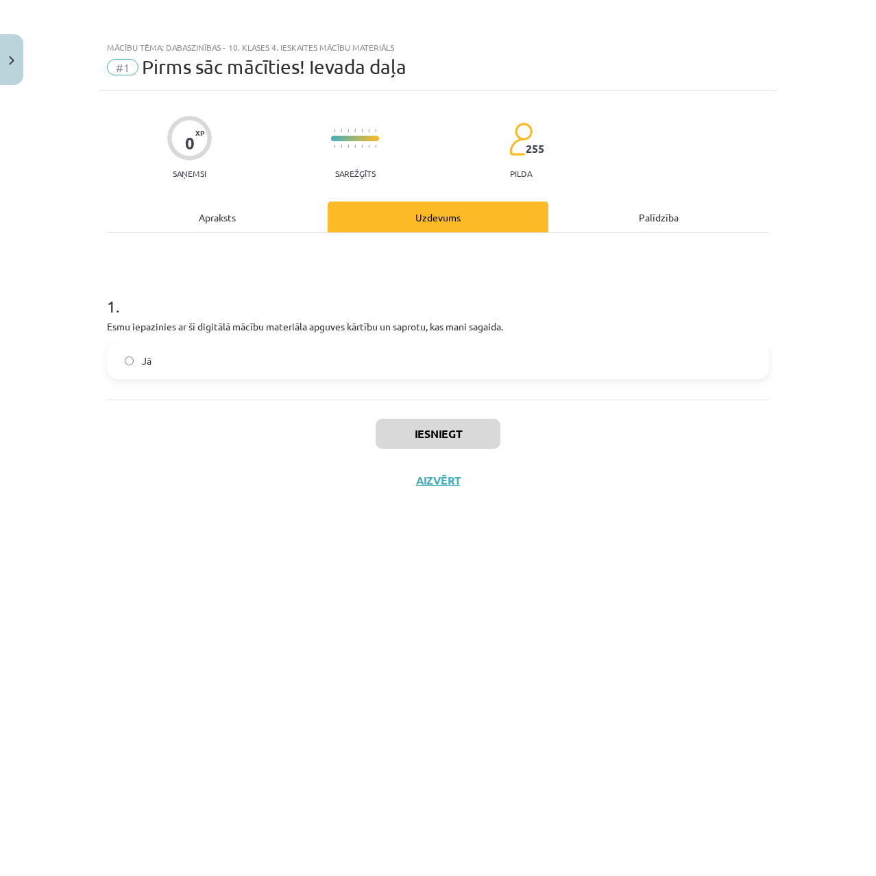
click at [296, 346] on label "Jā" at bounding box center [437, 360] width 659 height 34
click at [421, 444] on button "Iesniegt" at bounding box center [438, 434] width 125 height 30
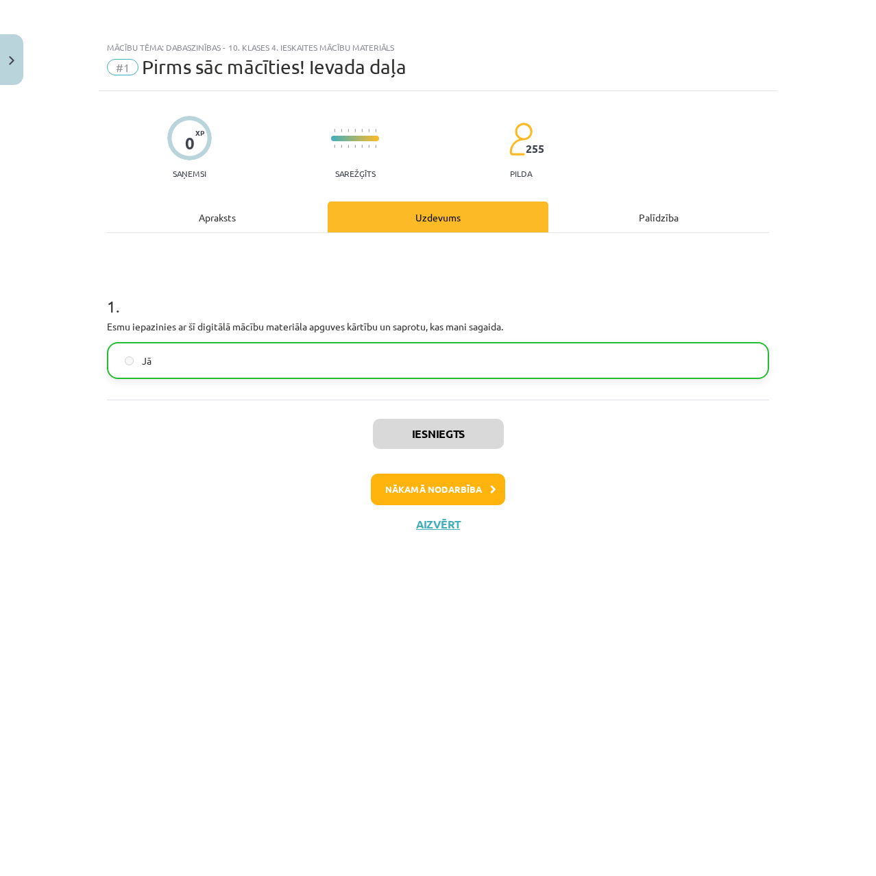
click at [421, 472] on div "Iesniegts Nākamā nodarbība Aizvērt" at bounding box center [438, 470] width 662 height 140
click at [422, 478] on button "Nākamā nodarbība" at bounding box center [438, 490] width 134 height 32
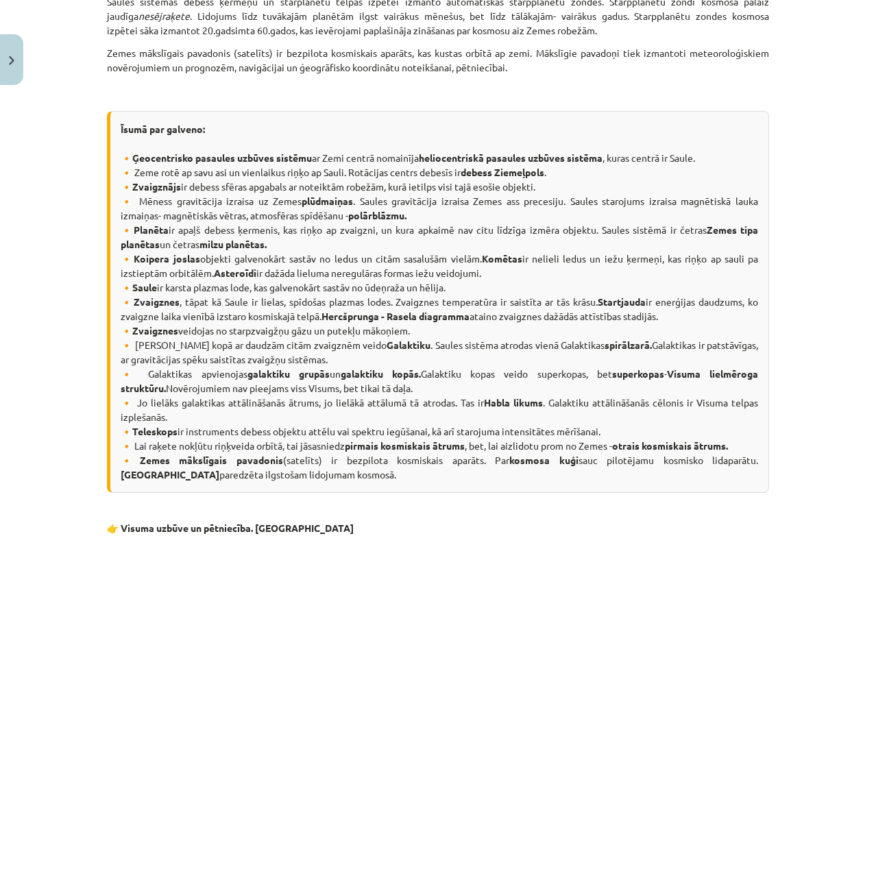
scroll to position [15105, 0]
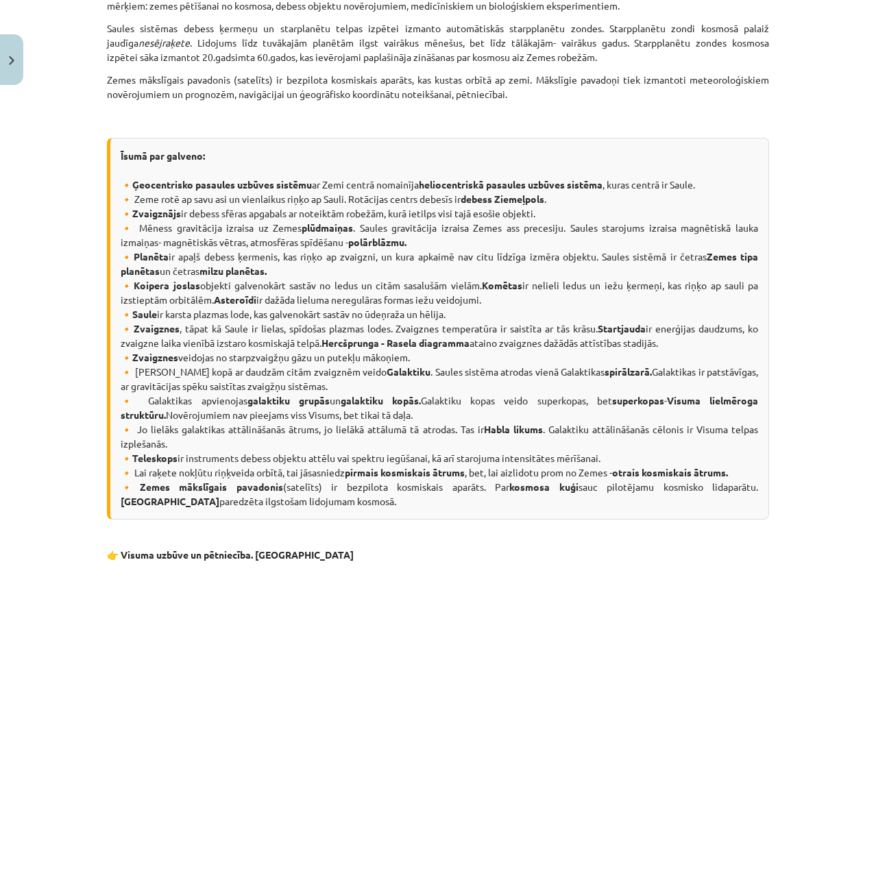
drag, startPoint x: 332, startPoint y: 476, endPoint x: 102, endPoint y: 165, distance: 387.7
click at [107, 165] on div "Īsumā par galveno: 🔸 Ģeocentrisko pasaules uzbūves sistēmu ar Zemi centrā nomai…" at bounding box center [438, 329] width 662 height 382
copy div "🔸 Loremipsumdo sitametc adipisc elitsed do Eius tempor incididun utlaboreetdolo…"
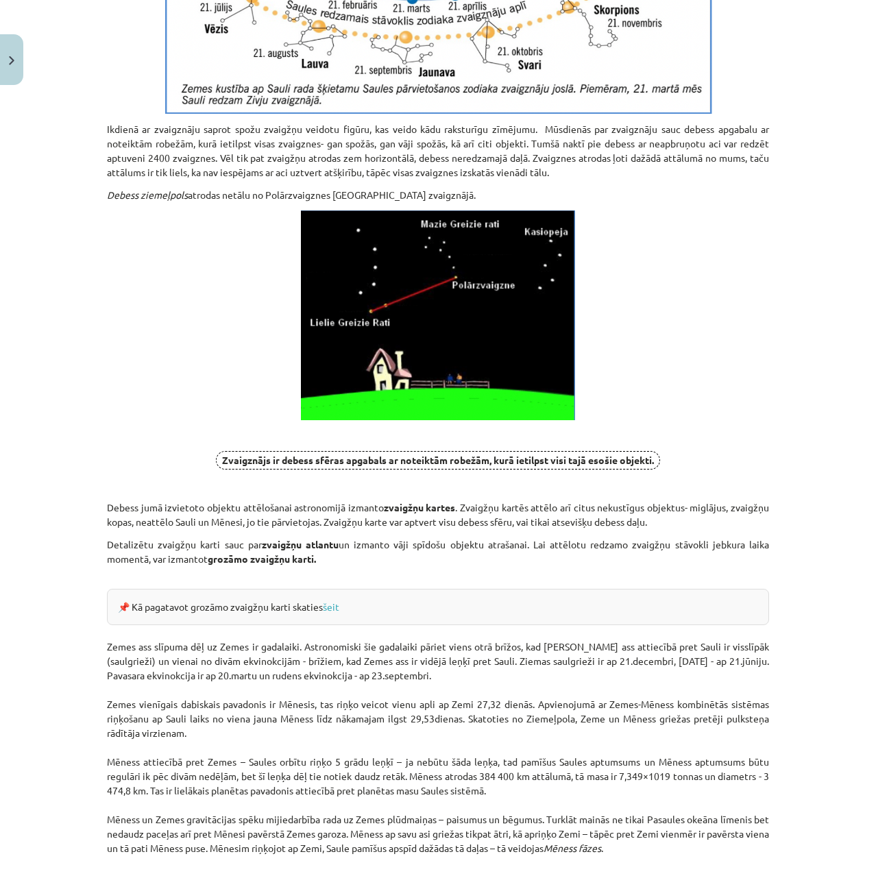
scroll to position [0, 0]
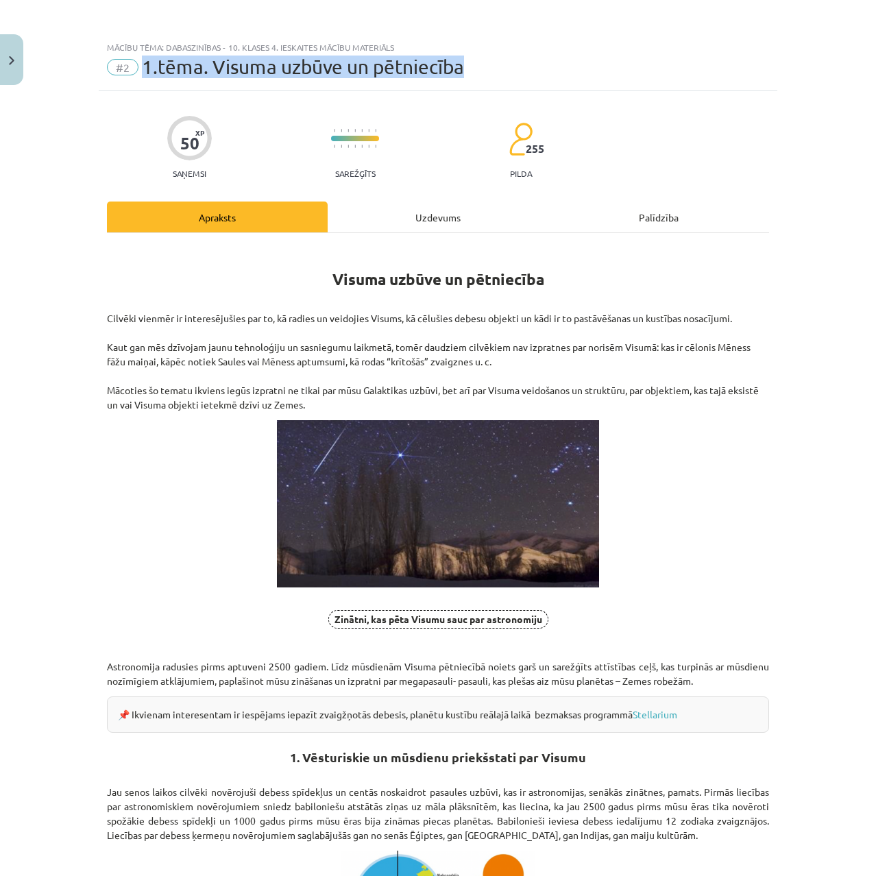
drag, startPoint x: 136, startPoint y: 63, endPoint x: 500, endPoint y: 65, distance: 364.0
click at [500, 65] on div "#2 1.tēma. Visuma uzbūve un pētniecība" at bounding box center [438, 67] width 662 height 22
copy span "1.tēma. Visuma uzbūve un pētniecība"
click at [417, 222] on div "Uzdevums" at bounding box center [438, 217] width 221 height 31
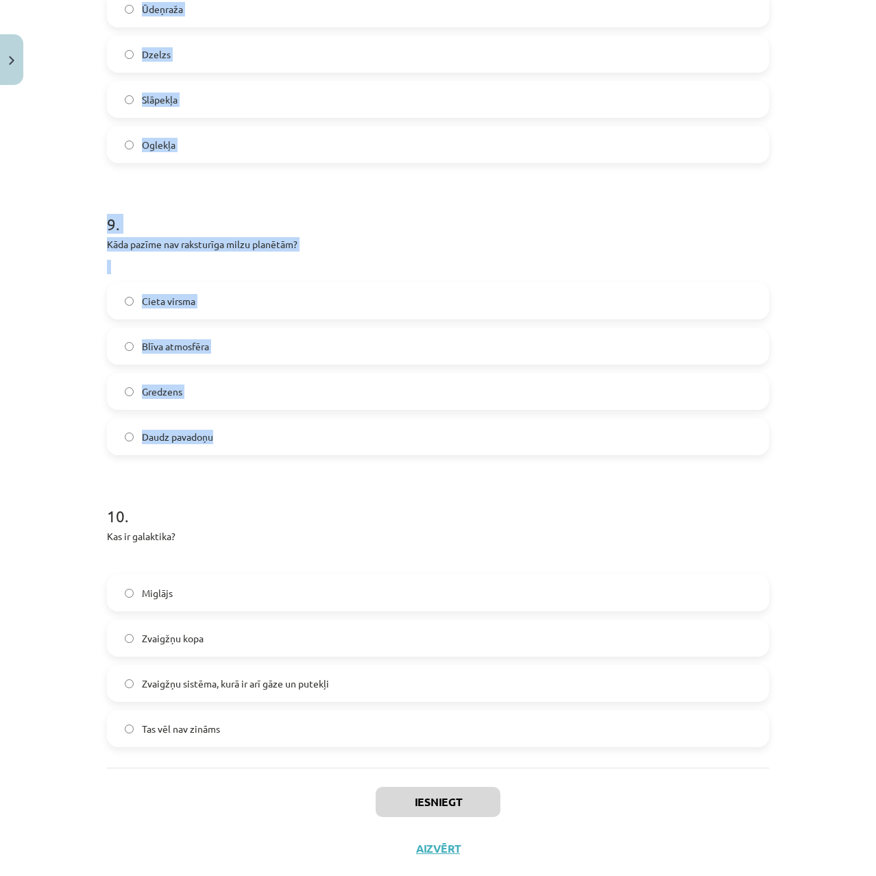
scroll to position [2425, 0]
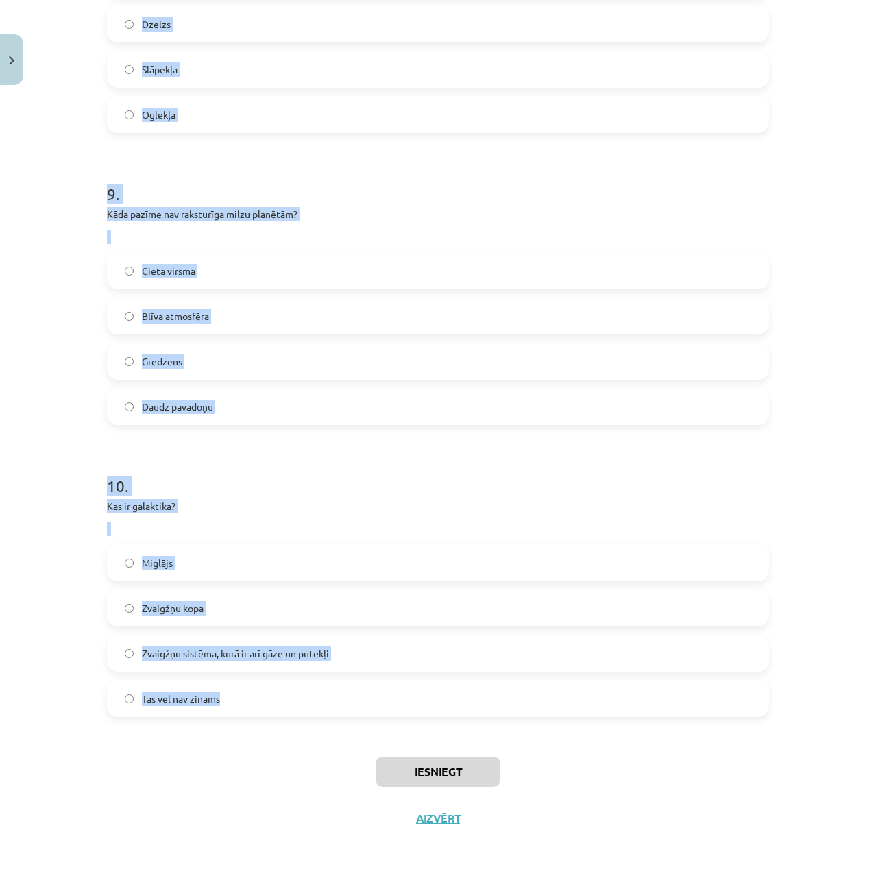
drag, startPoint x: 98, startPoint y: 267, endPoint x: 446, endPoint y: 701, distance: 555.9
copy form "7 . Lo ipsumd sitametc adipi elitseddoe? Temporinc Utlaboreet Dol mag ali enima…"
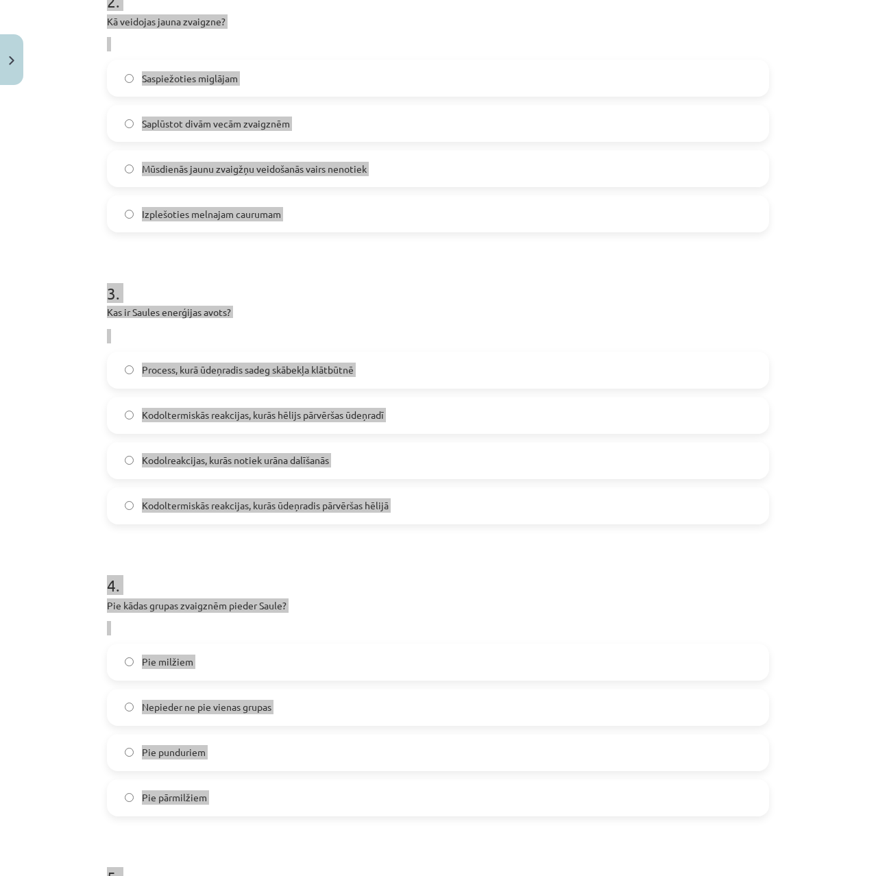
scroll to position [0, 0]
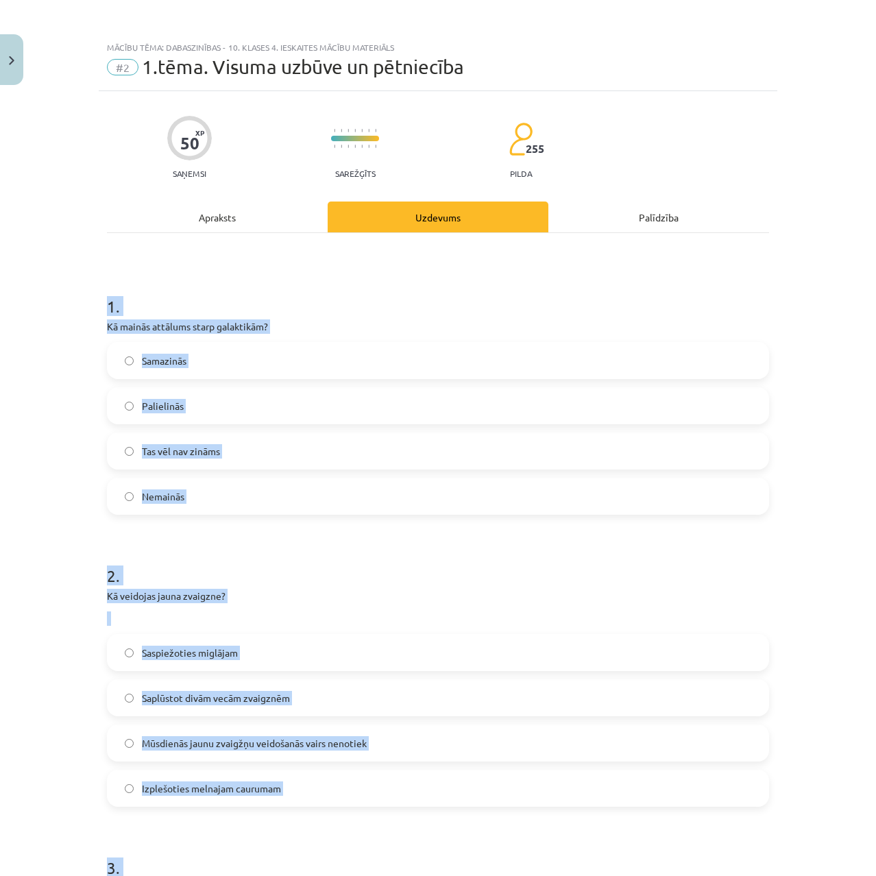
click at [153, 292] on h1 "1 ." at bounding box center [438, 294] width 662 height 42
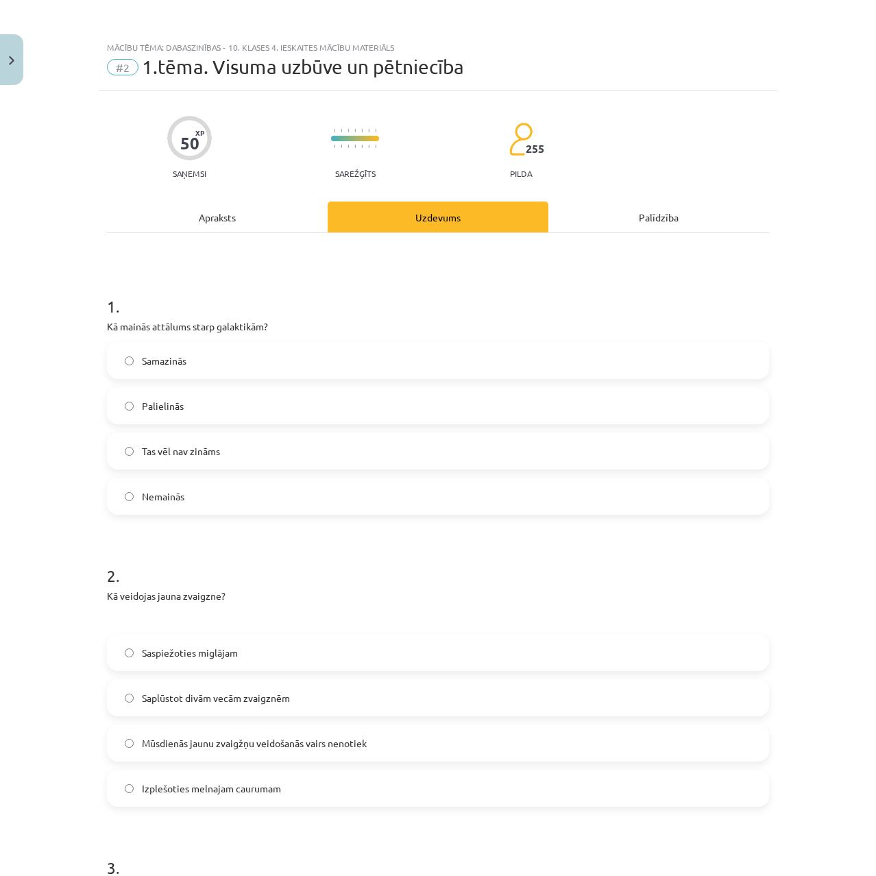
click at [156, 408] on span "Palielinās" at bounding box center [163, 406] width 42 height 14
click at [204, 647] on span "Saspiežoties miglājam" at bounding box center [190, 653] width 96 height 14
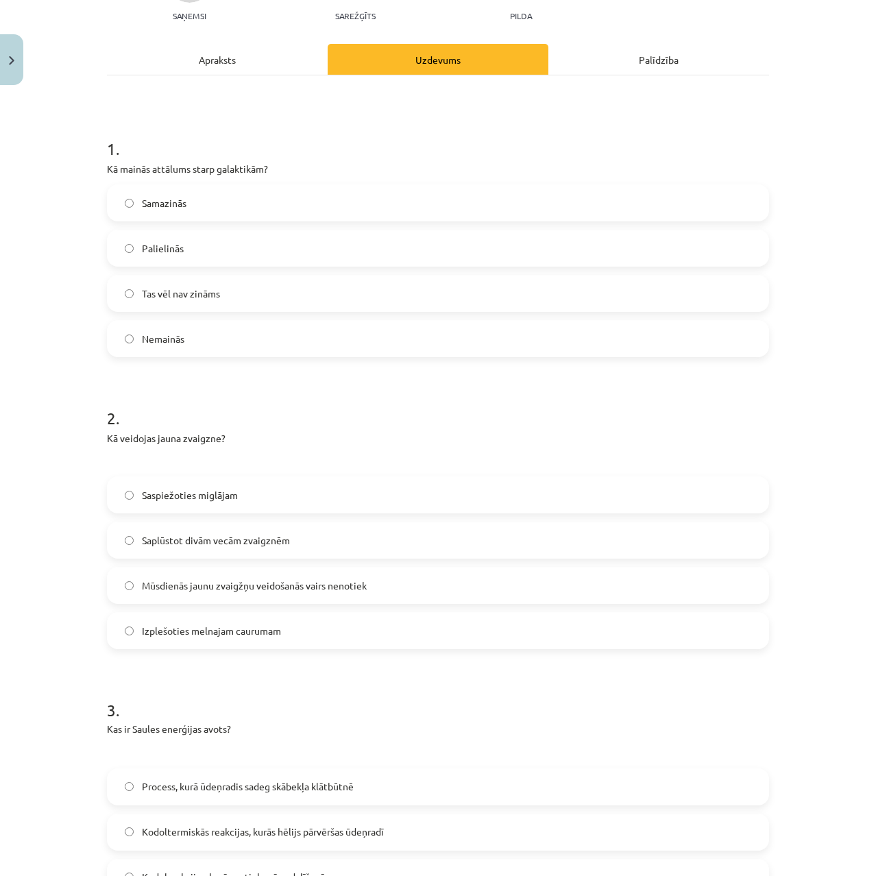
scroll to position [343, 0]
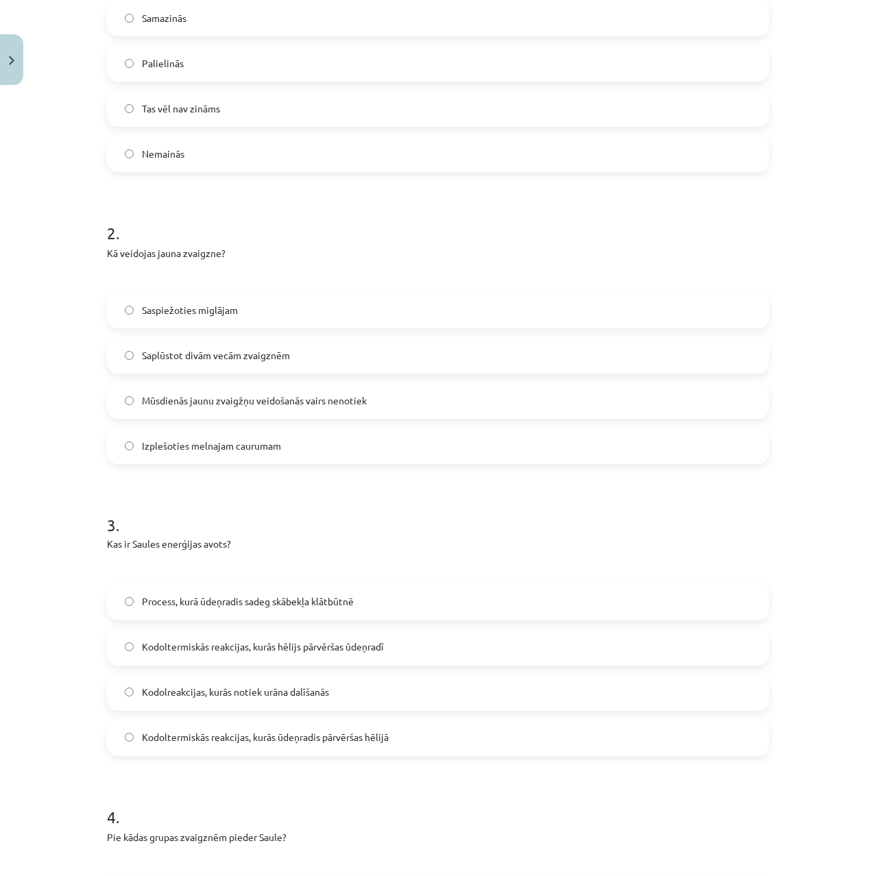
click at [291, 744] on span "Kodoltermiskās reakcijas, kurās ūdeņradis pārvēršas hēlijā" at bounding box center [265, 737] width 247 height 14
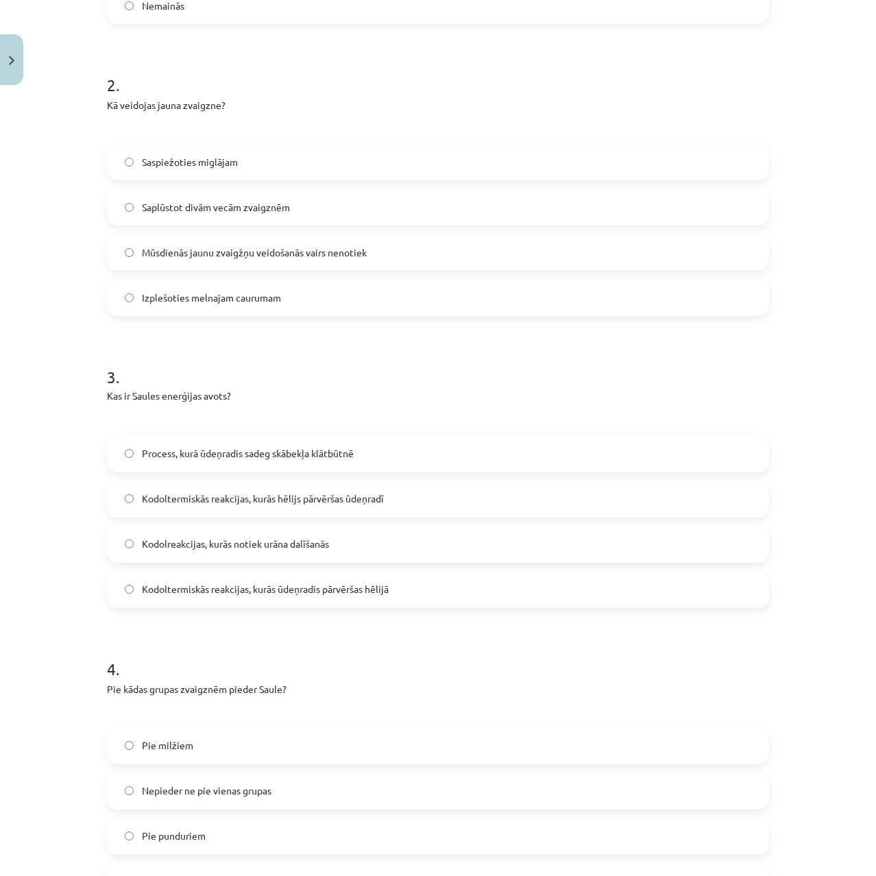
scroll to position [617, 0]
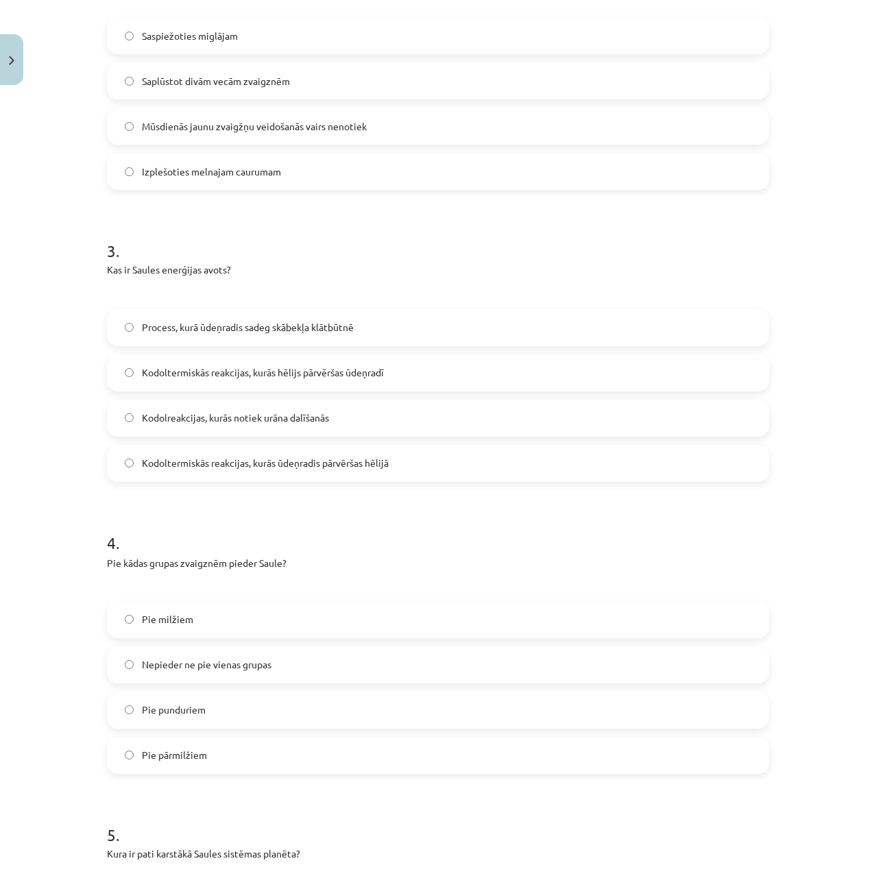
click at [215, 702] on label "Pie punduriem" at bounding box center [437, 710] width 659 height 34
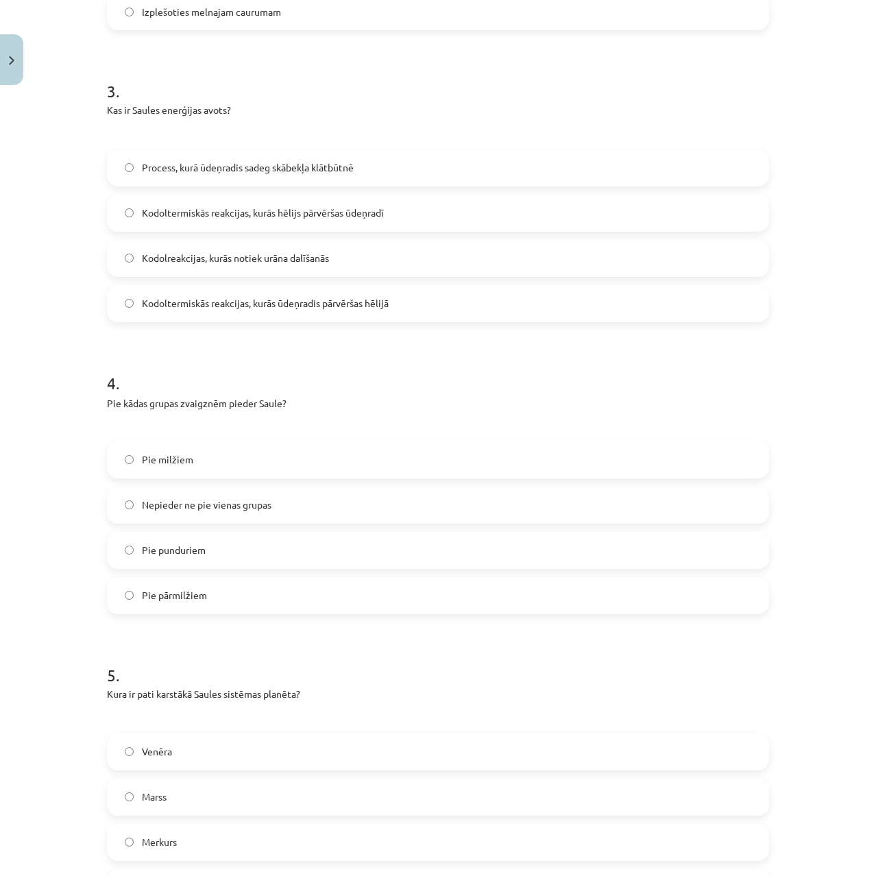
scroll to position [960, 0]
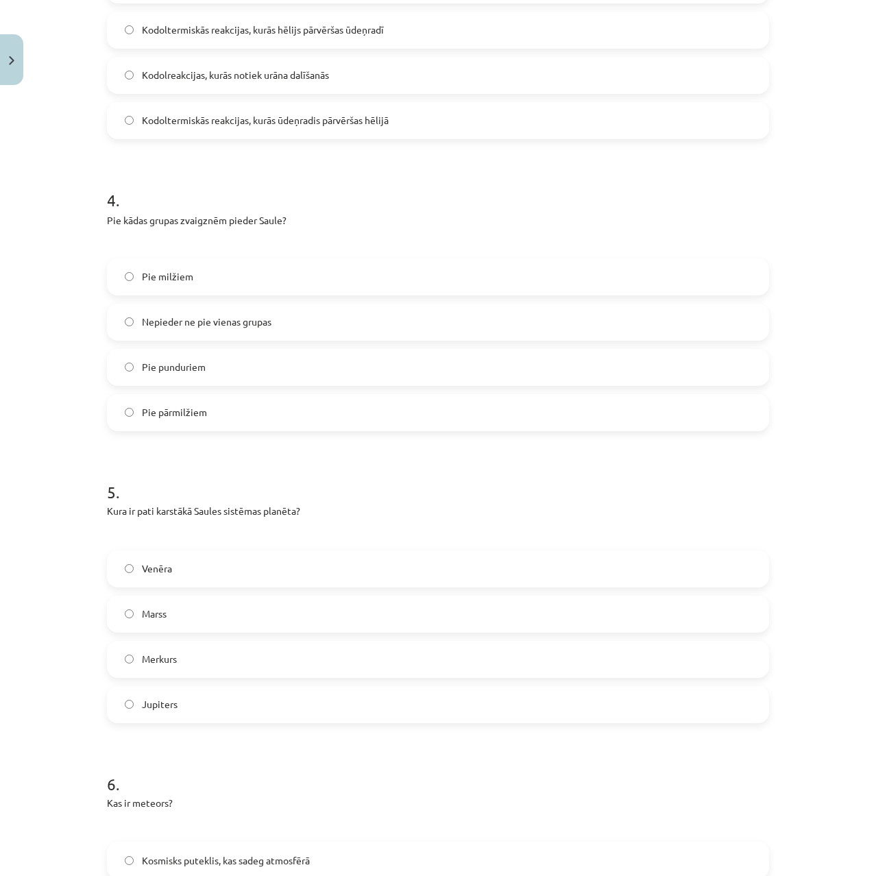
click at [156, 579] on label "Venēra" at bounding box center [437, 569] width 659 height 34
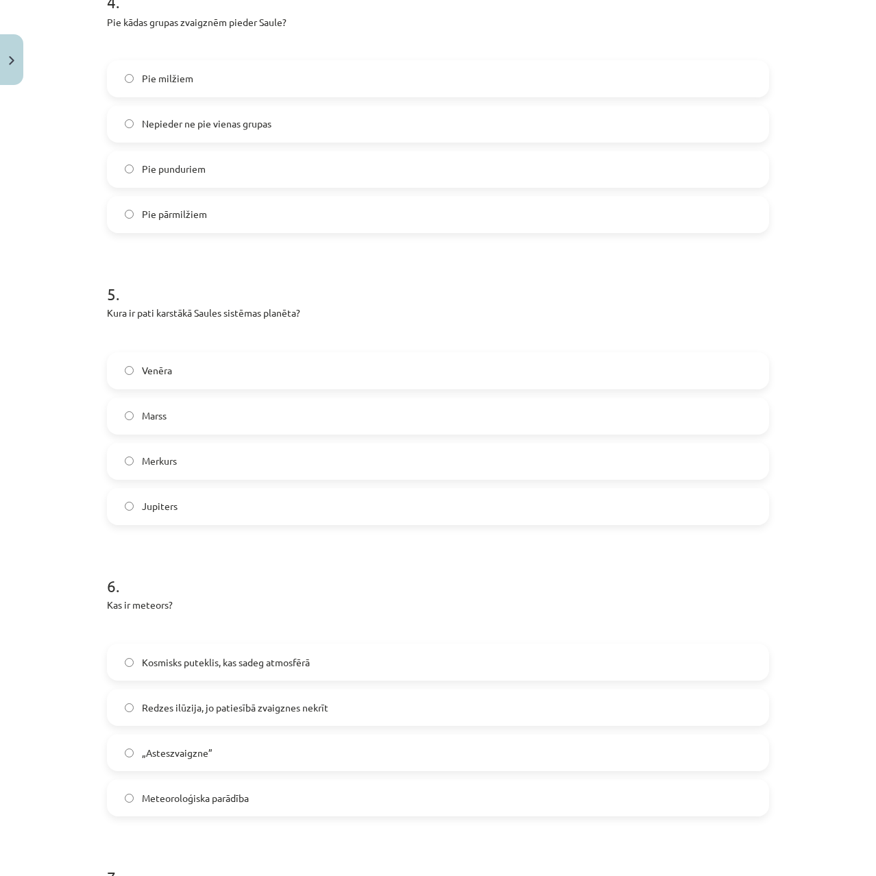
scroll to position [1165, 0]
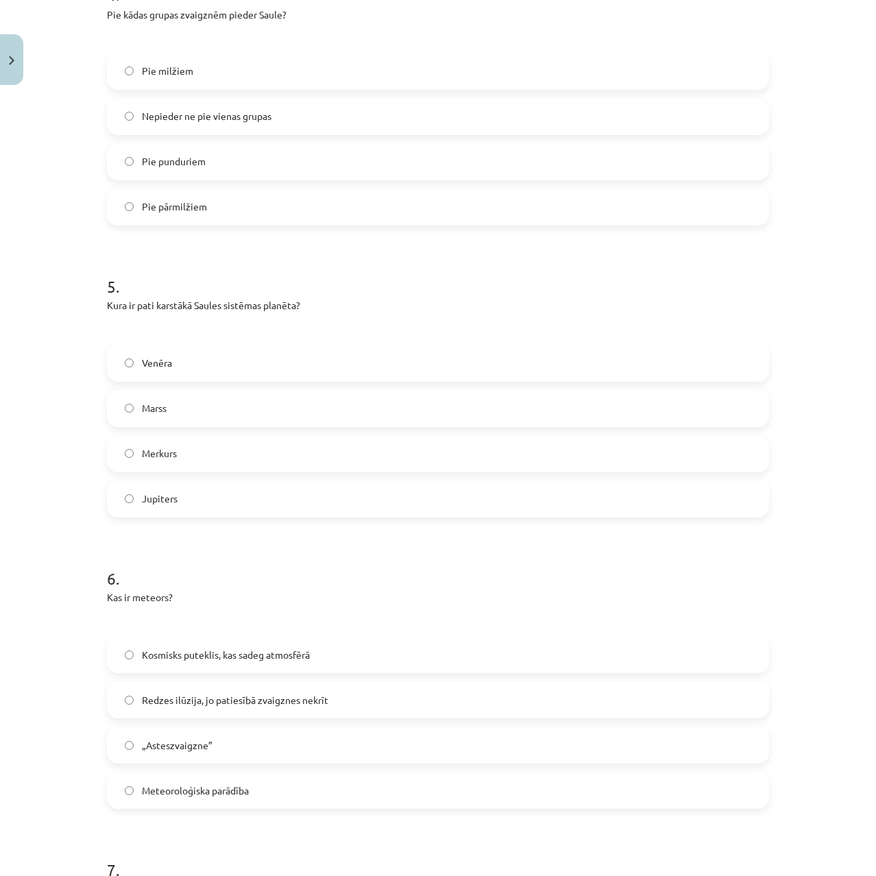
click at [181, 648] on span "Kosmisks puteklis, kas sadeg atmosfērā" at bounding box center [226, 655] width 168 height 14
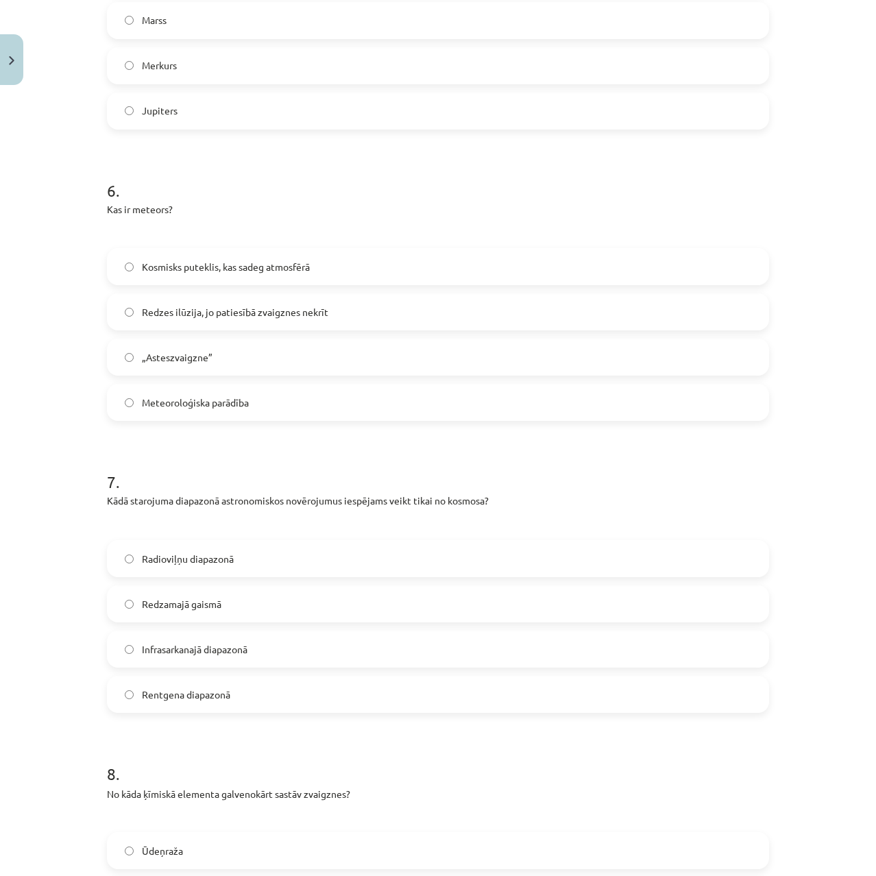
scroll to position [1577, 0]
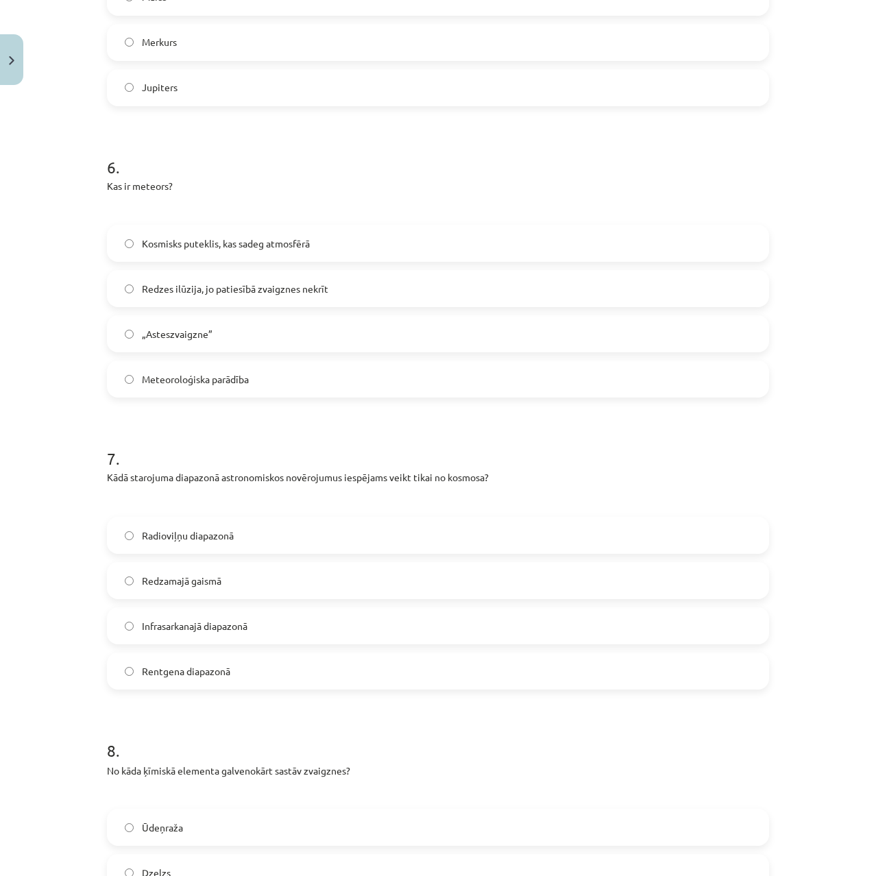
click at [178, 670] on span "Rentgena diapazonā" at bounding box center [186, 671] width 88 height 14
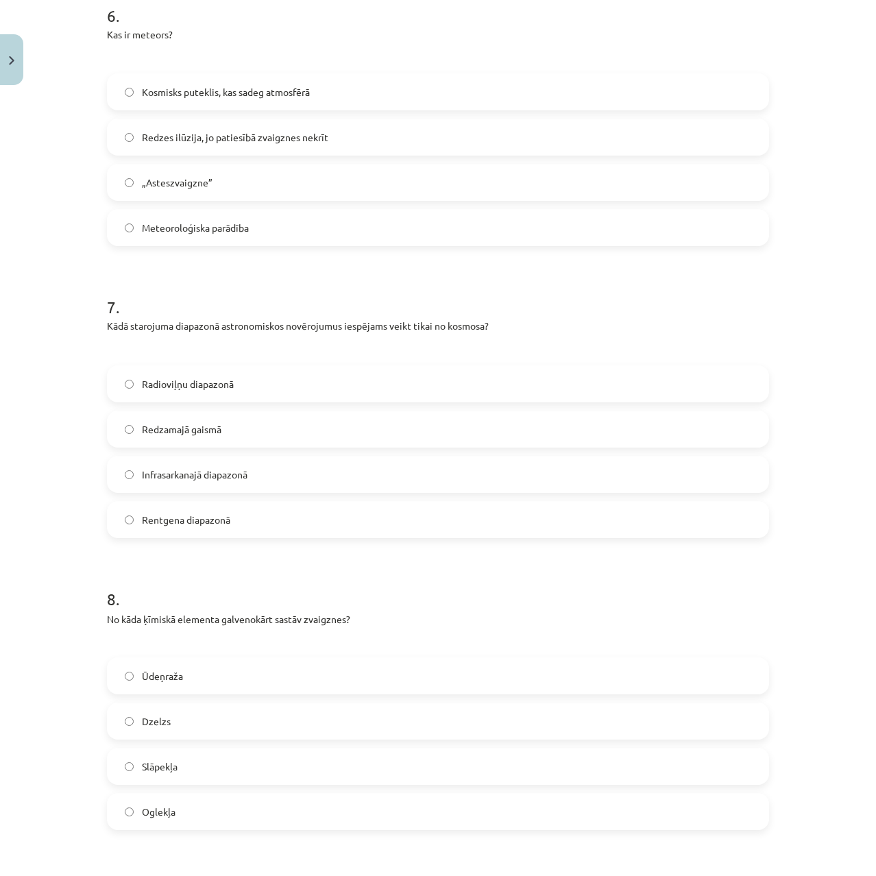
scroll to position [1919, 0]
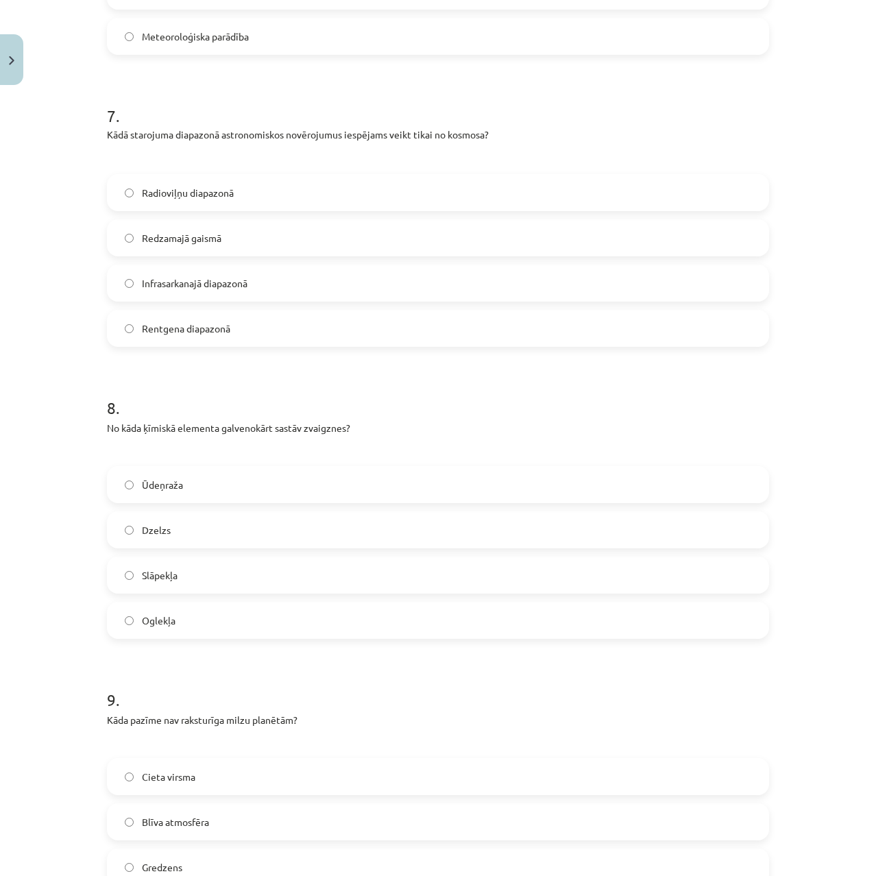
click at [266, 474] on label "Ūdeņraža" at bounding box center [437, 484] width 659 height 34
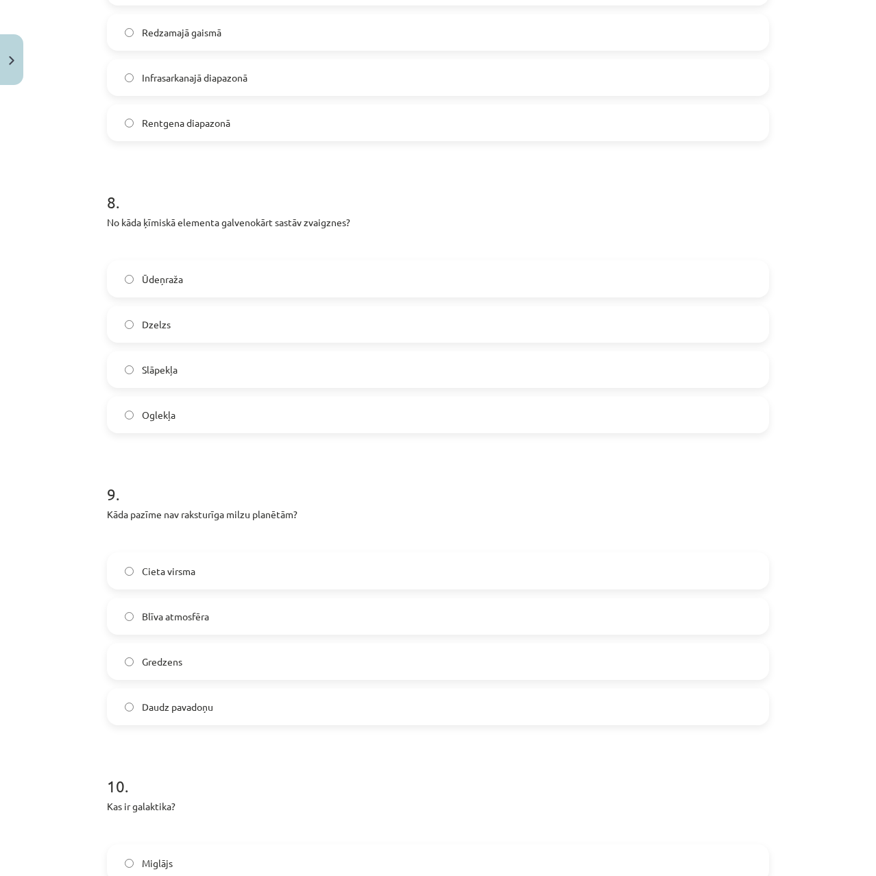
click at [196, 565] on label "Cieta virsma" at bounding box center [437, 571] width 659 height 34
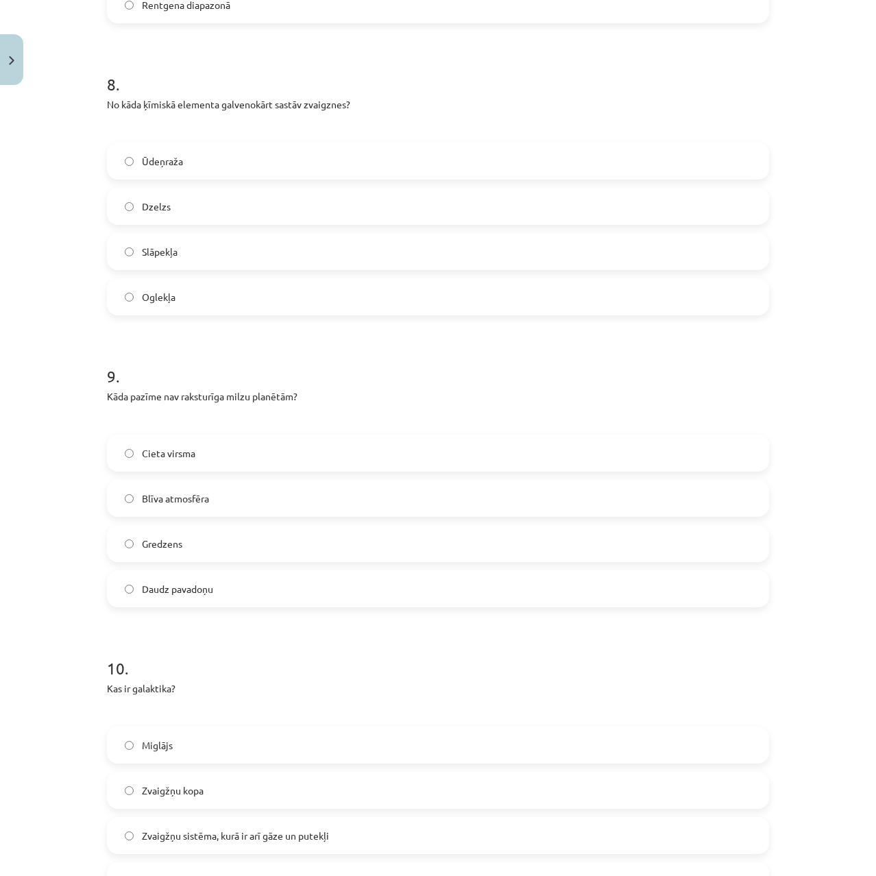
scroll to position [2425, 0]
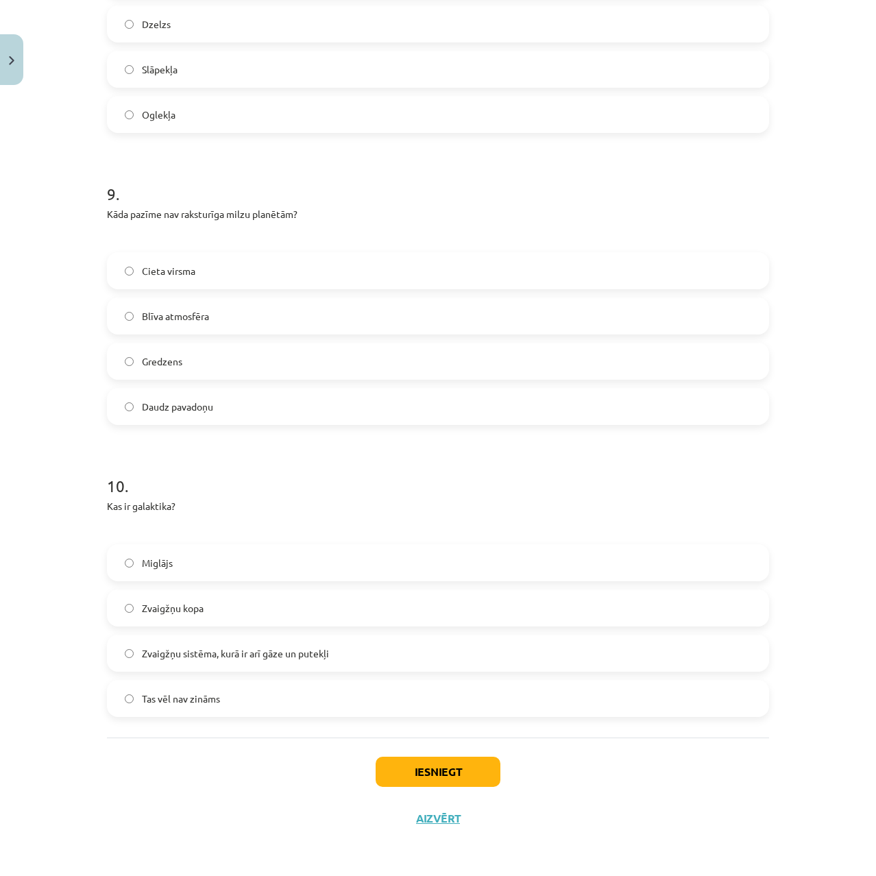
drag, startPoint x: 203, startPoint y: 614, endPoint x: 173, endPoint y: 613, distance: 30.2
click at [173, 613] on span "Zvaigžņu kopa" at bounding box center [173, 608] width 62 height 14
click at [219, 659] on span "Zvaigžņu sistēma, kurā ir arī gāze un putekļi" at bounding box center [235, 653] width 187 height 14
click at [434, 767] on button "Iesniegt" at bounding box center [438, 772] width 125 height 30
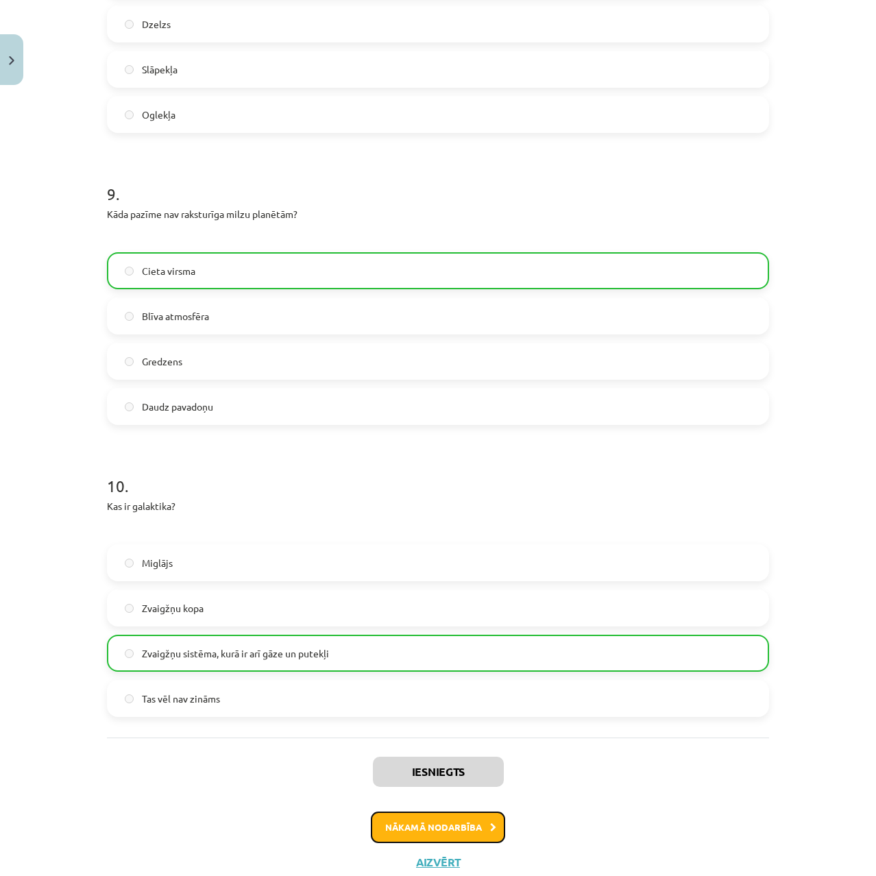
click at [437, 830] on button "Nākamā nodarbība" at bounding box center [438, 828] width 134 height 32
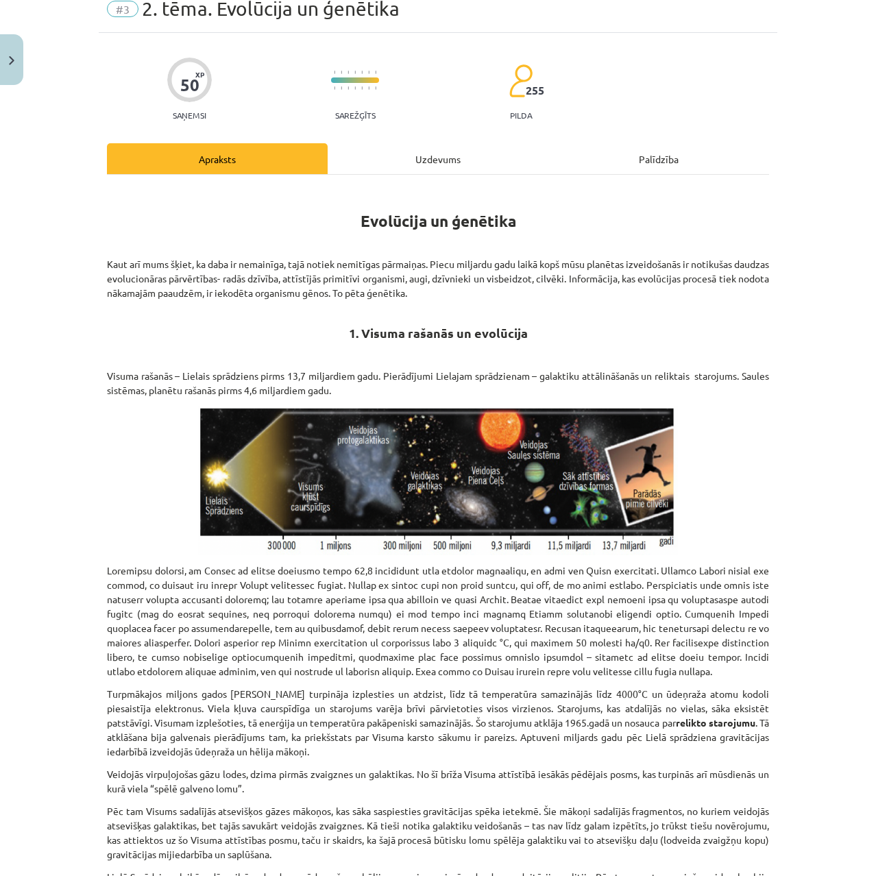
scroll to position [0, 0]
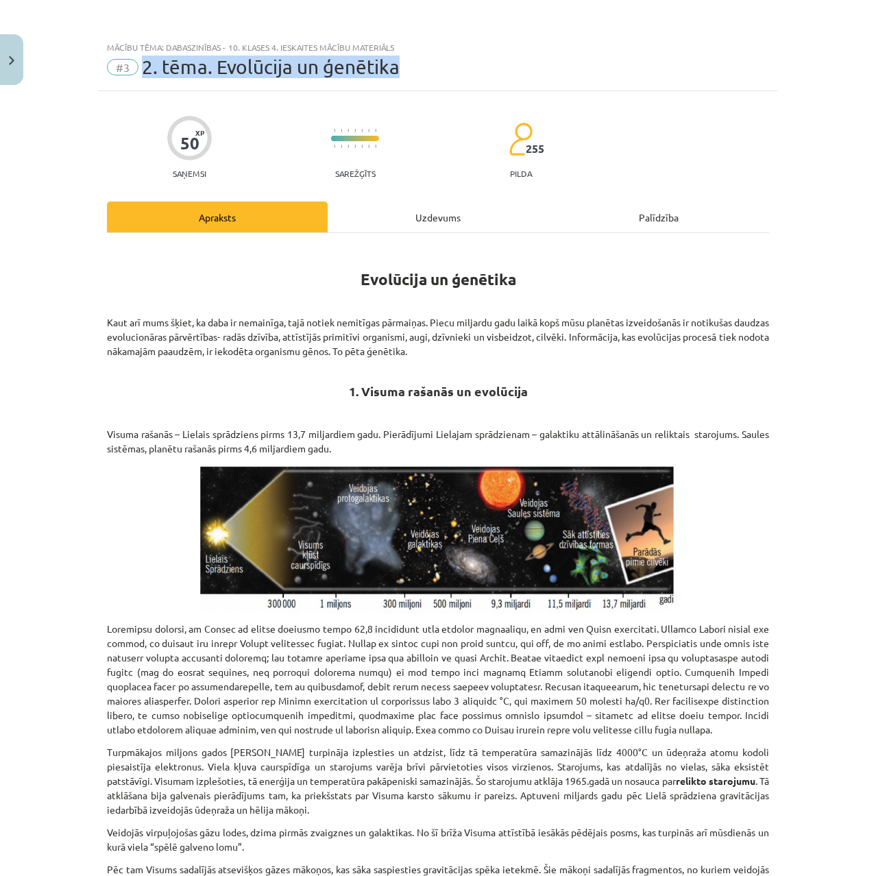
drag, startPoint x: 408, startPoint y: 71, endPoint x: 136, endPoint y: 68, distance: 272.1
click at [136, 68] on div "#3 2. tēma. Evolūcija un ģenētika" at bounding box center [438, 67] width 662 height 22
copy span "2. tēma. Evolūcija un ģenētika"
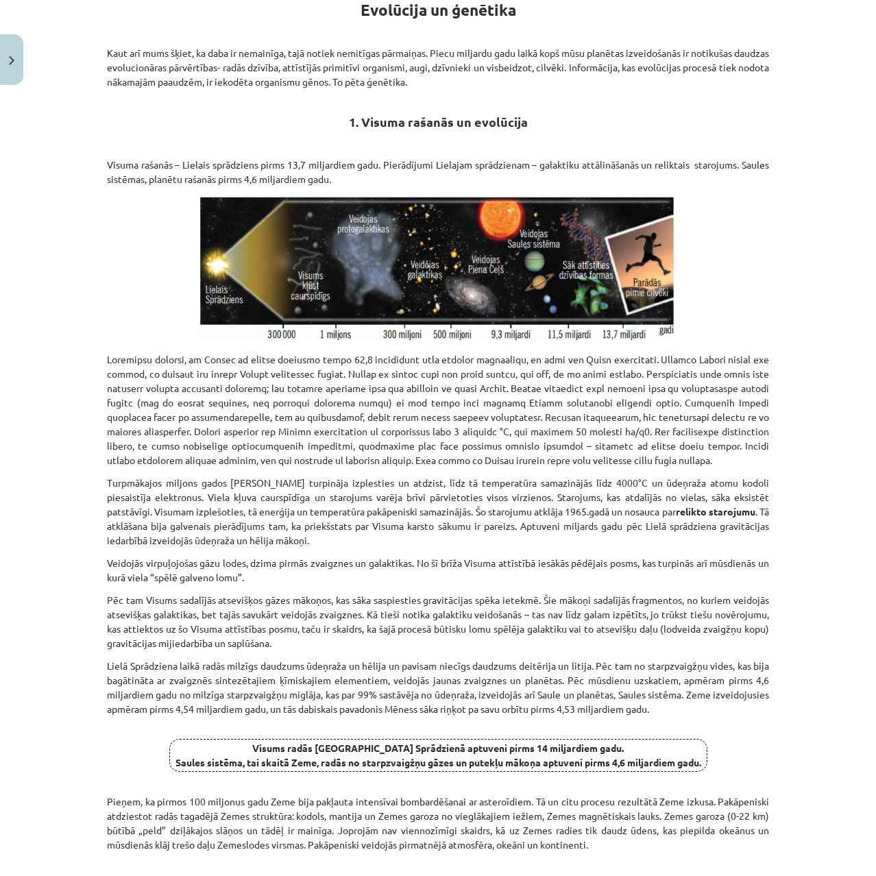
scroll to position [480, 0]
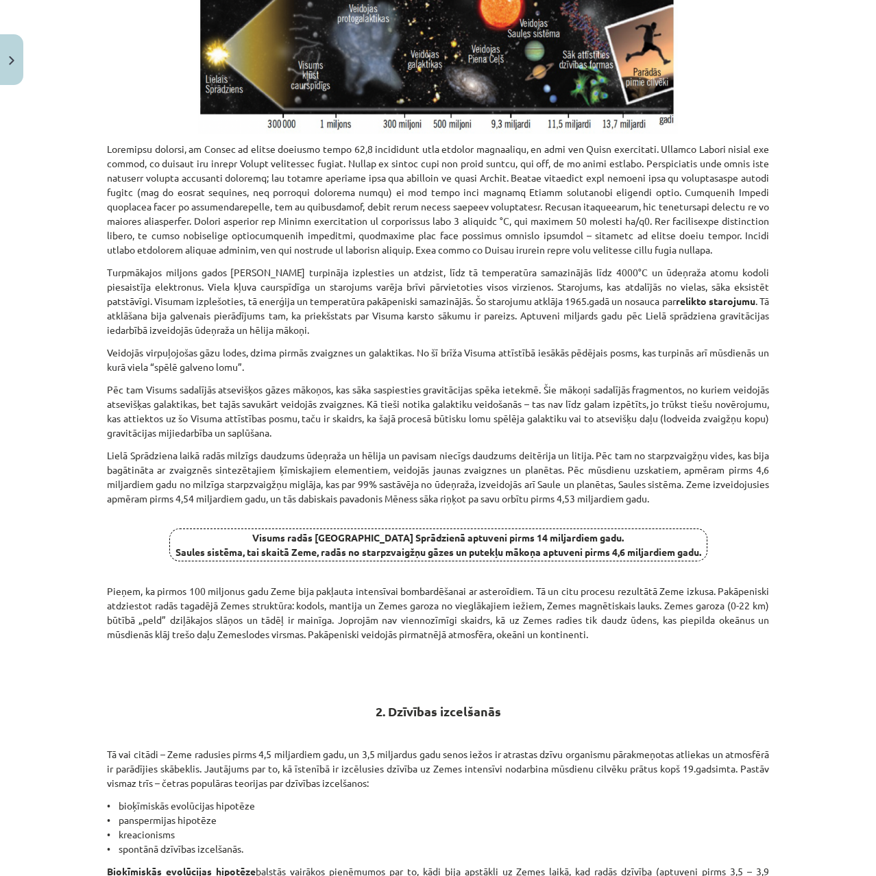
click at [867, 75] on div "Mācību tēma: Dabaszinības - 10. klases 4. ieskaites mācību materiāls #3 2. tēma…" at bounding box center [438, 438] width 876 height 876
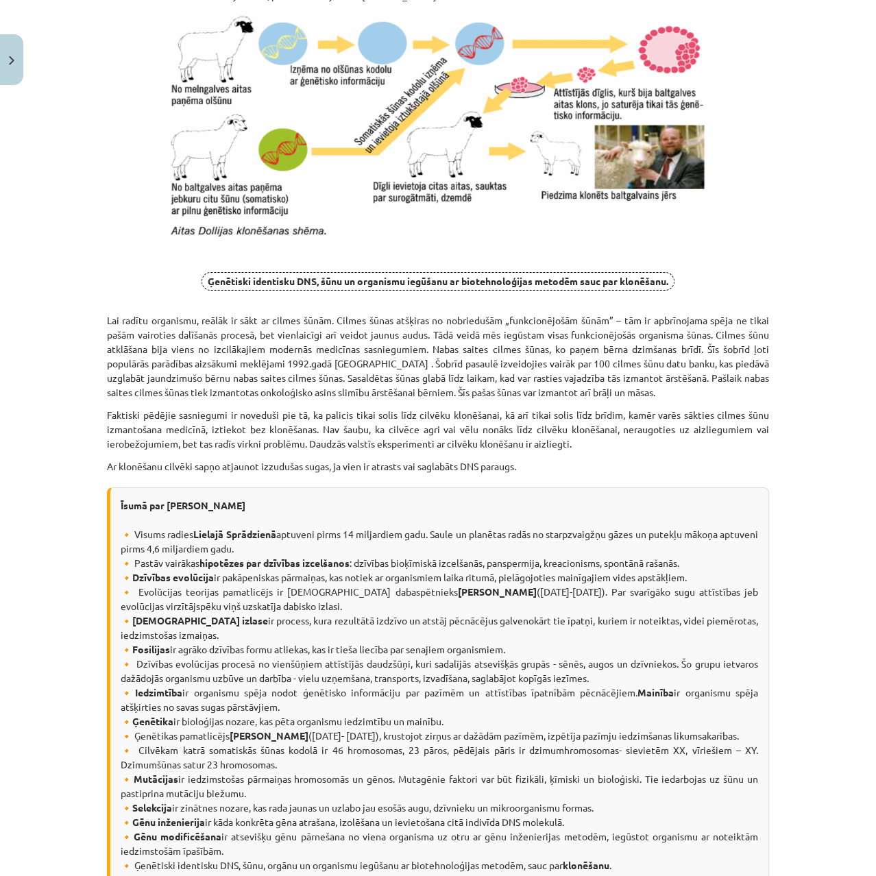
scroll to position [12036, 0]
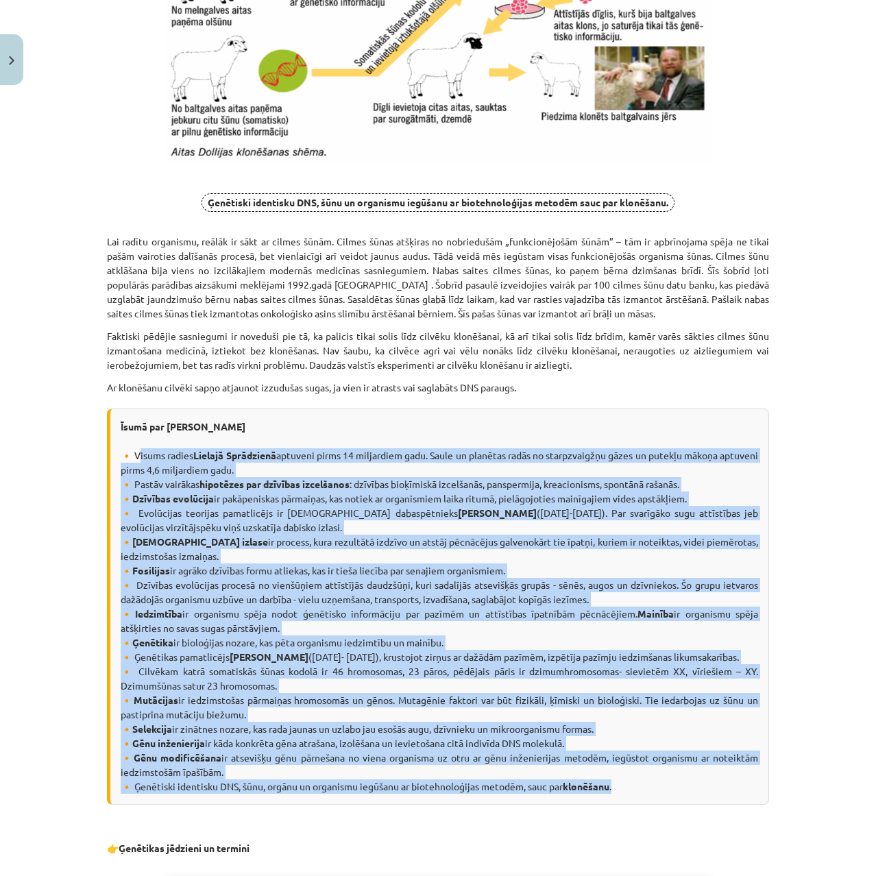
drag, startPoint x: 134, startPoint y: 413, endPoint x: 624, endPoint y: 762, distance: 601.6
click at [624, 762] on div "Īsumā par [PERSON_NAME] 🔸 Visums radies [GEOGRAPHIC_DATA] Sprādzienā aptuveni p…" at bounding box center [438, 607] width 662 height 396
copy div "lorem ipsumd Sitamet Consectetu adipisci elits 51 doeiusmodt inci. Utlab et dol…"
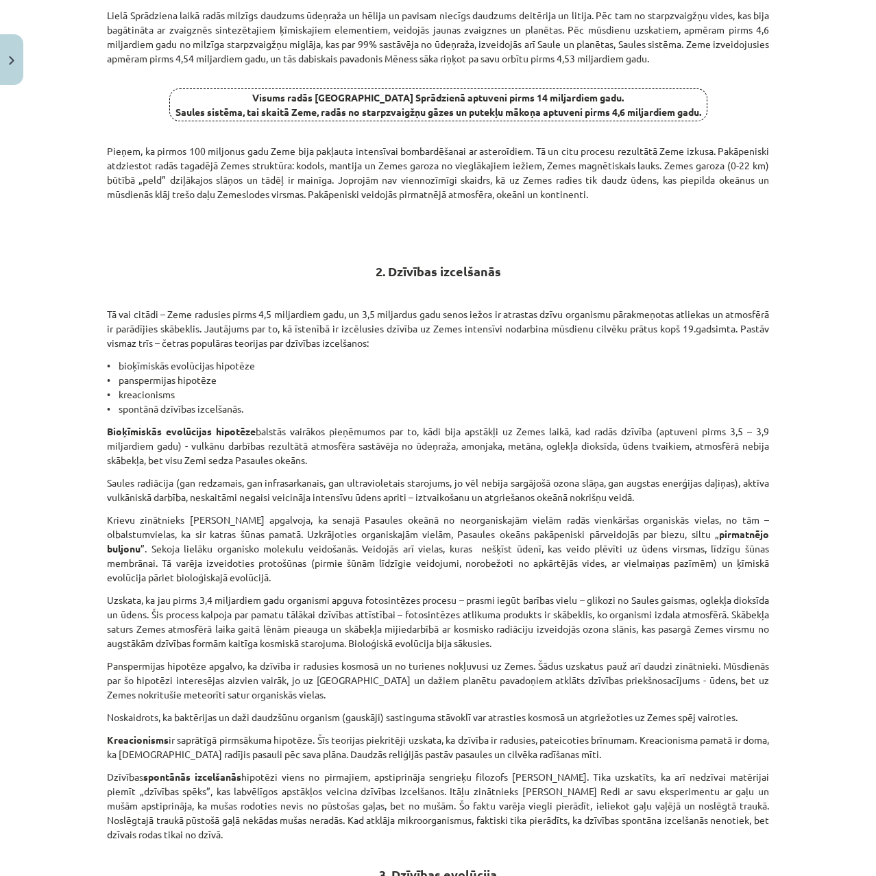
scroll to position [0, 0]
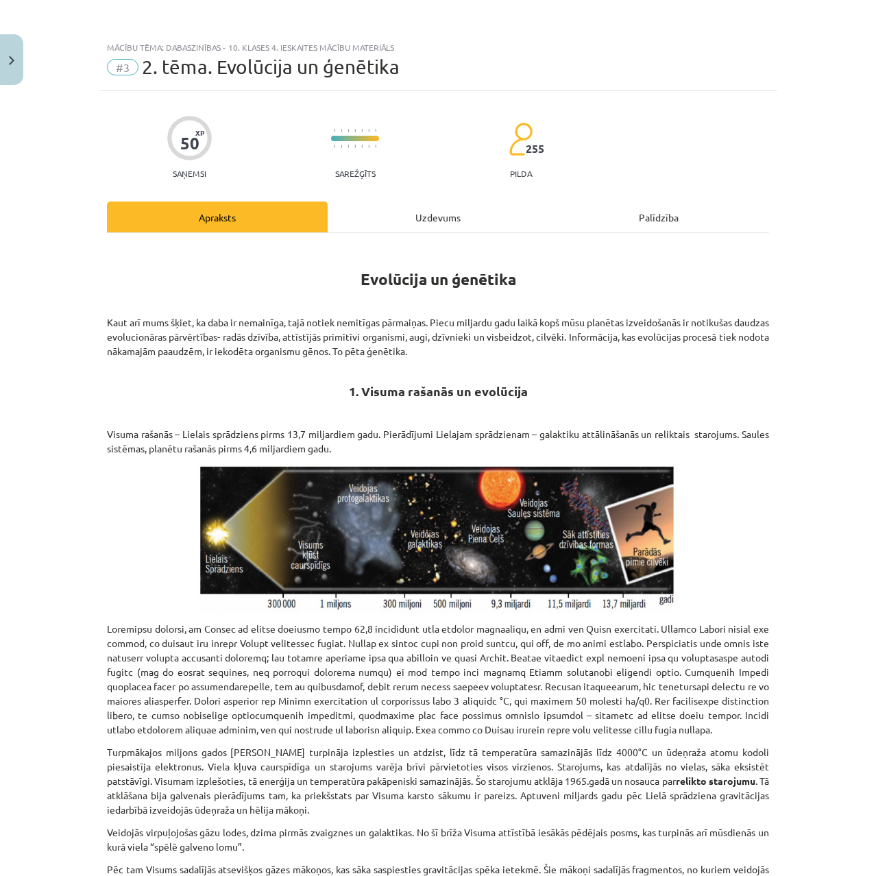
click at [438, 204] on div "Uzdevums" at bounding box center [438, 217] width 221 height 31
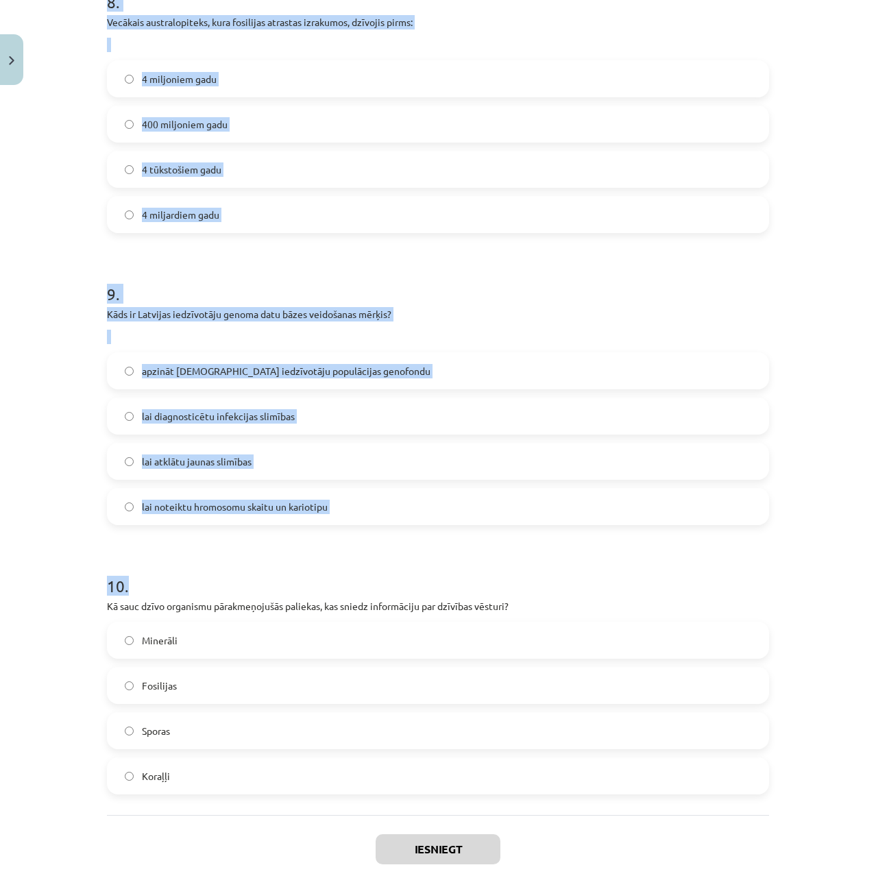
scroll to position [2488, 0]
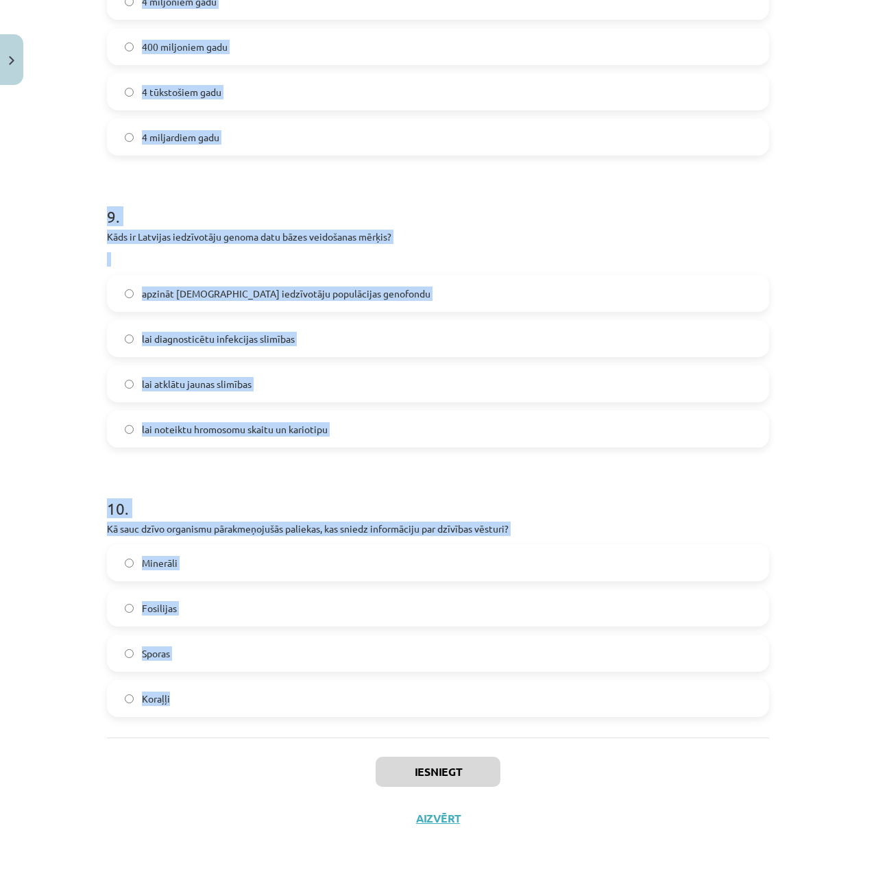
drag, startPoint x: 100, startPoint y: 268, endPoint x: 367, endPoint y: 732, distance: 535.2
copy form "3 . Loremipsumdo sitametco adipiscing el seddo eiusmo Temporinc Utlaboree Dolor…"
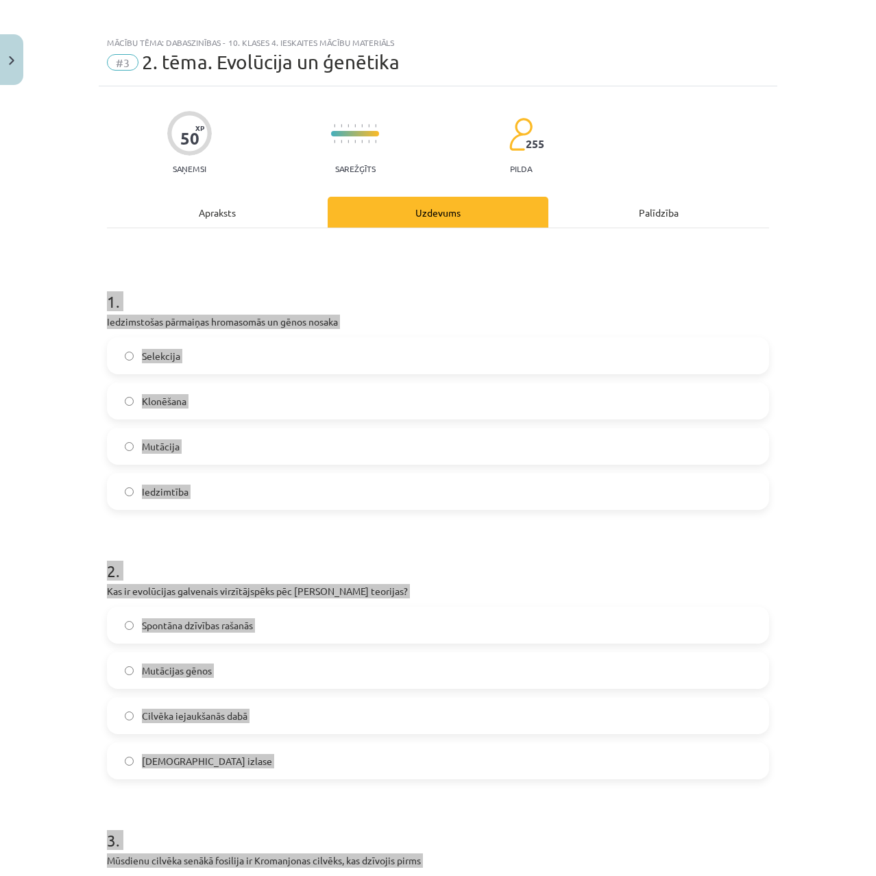
scroll to position [0, 0]
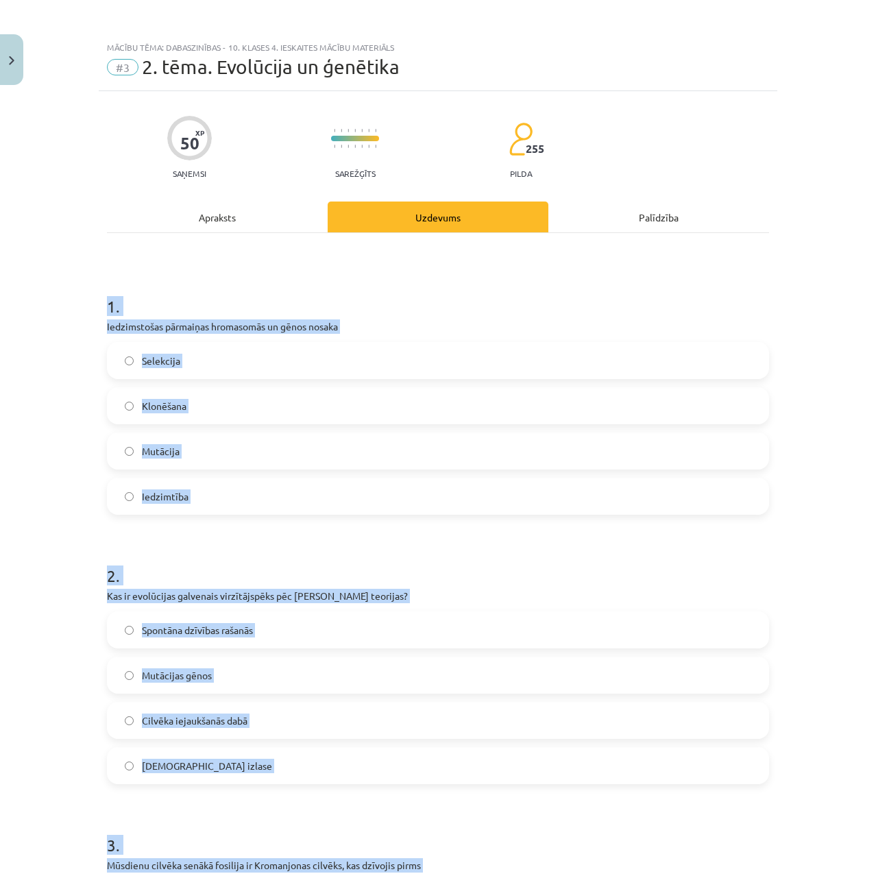
click at [40, 392] on div "Mācību tēma: Dabaszinības - 10. klases 4. ieskaites mācību materiāls #3 2. tēma…" at bounding box center [438, 438] width 876 height 876
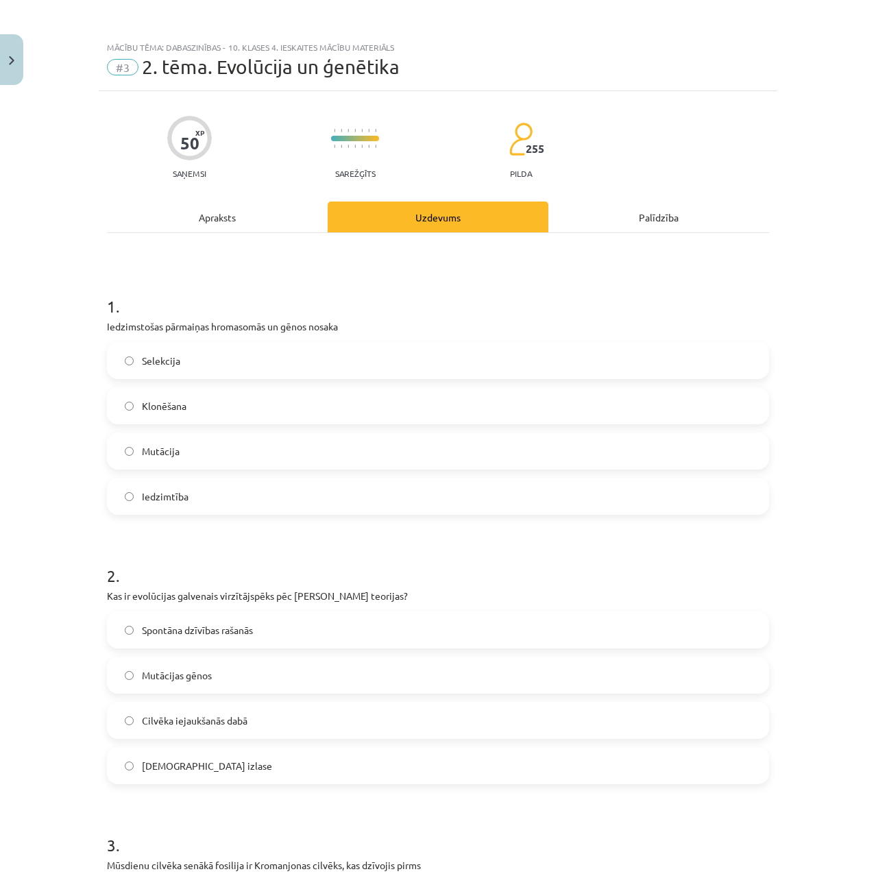
click at [146, 448] on span "Mutācija" at bounding box center [161, 451] width 38 height 14
click at [171, 759] on span "[DEMOGRAPHIC_DATA] izlase" at bounding box center [207, 766] width 130 height 14
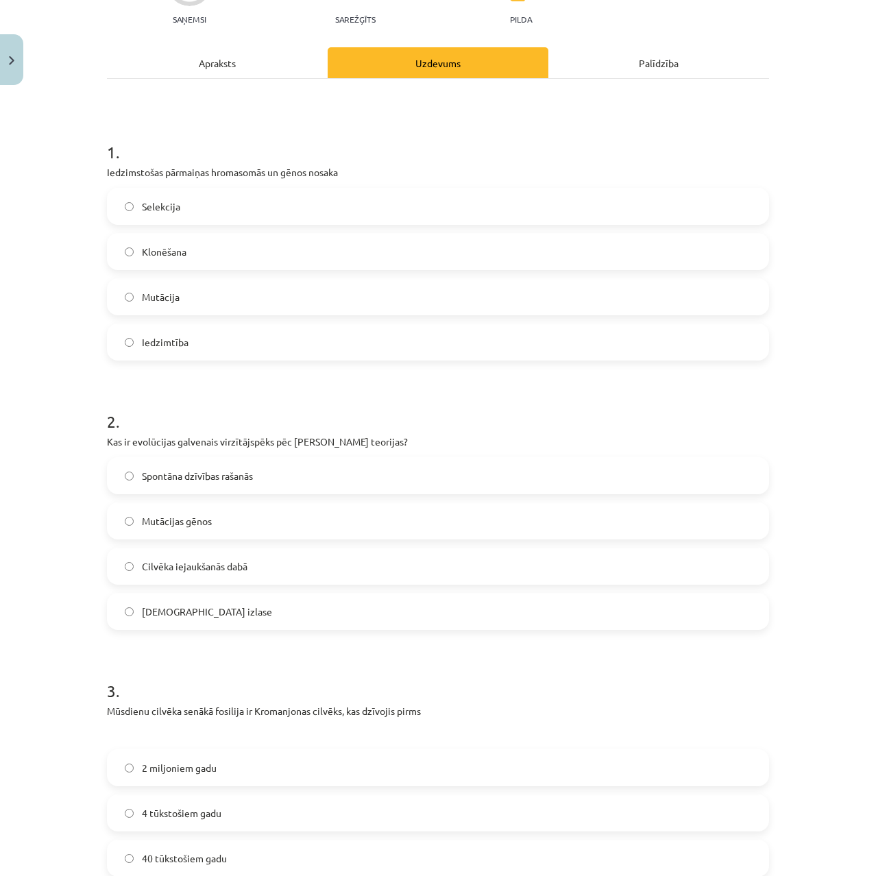
scroll to position [411, 0]
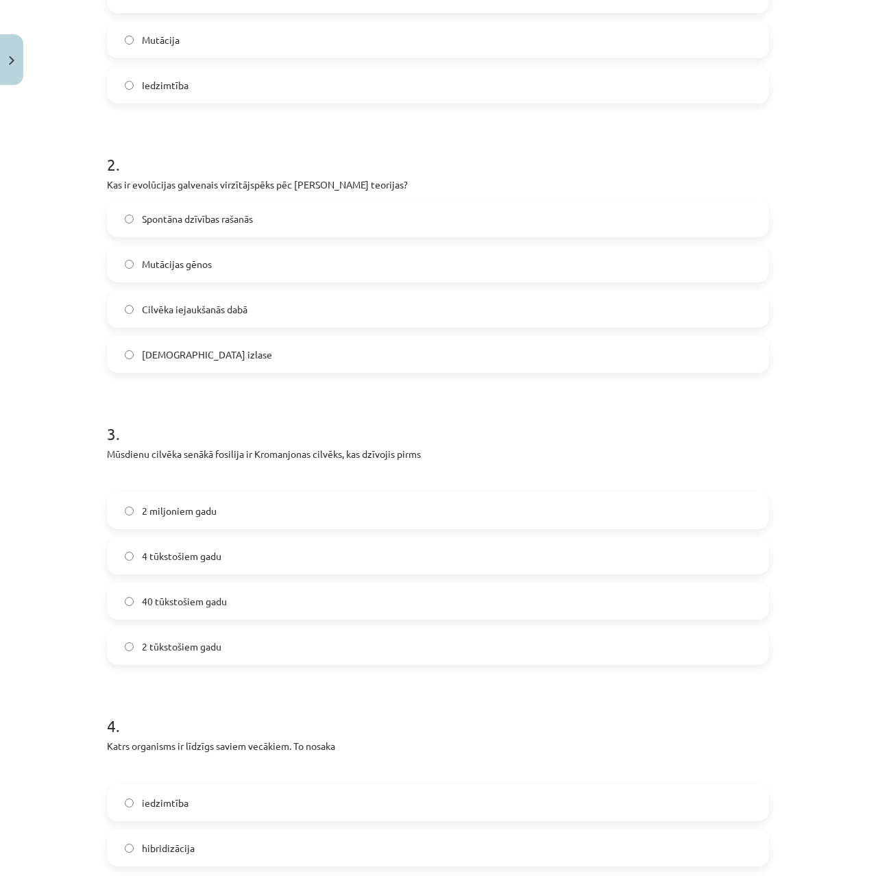
click at [169, 602] on span "40 tūkstošiem gadu" at bounding box center [184, 601] width 85 height 14
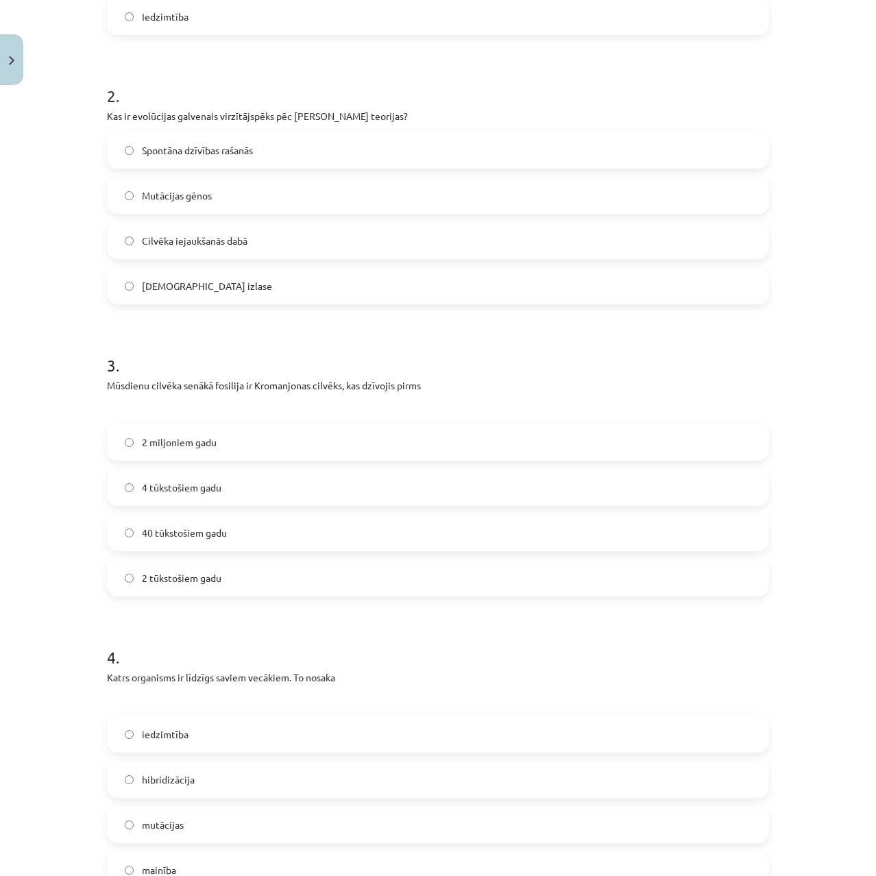
scroll to position [617, 0]
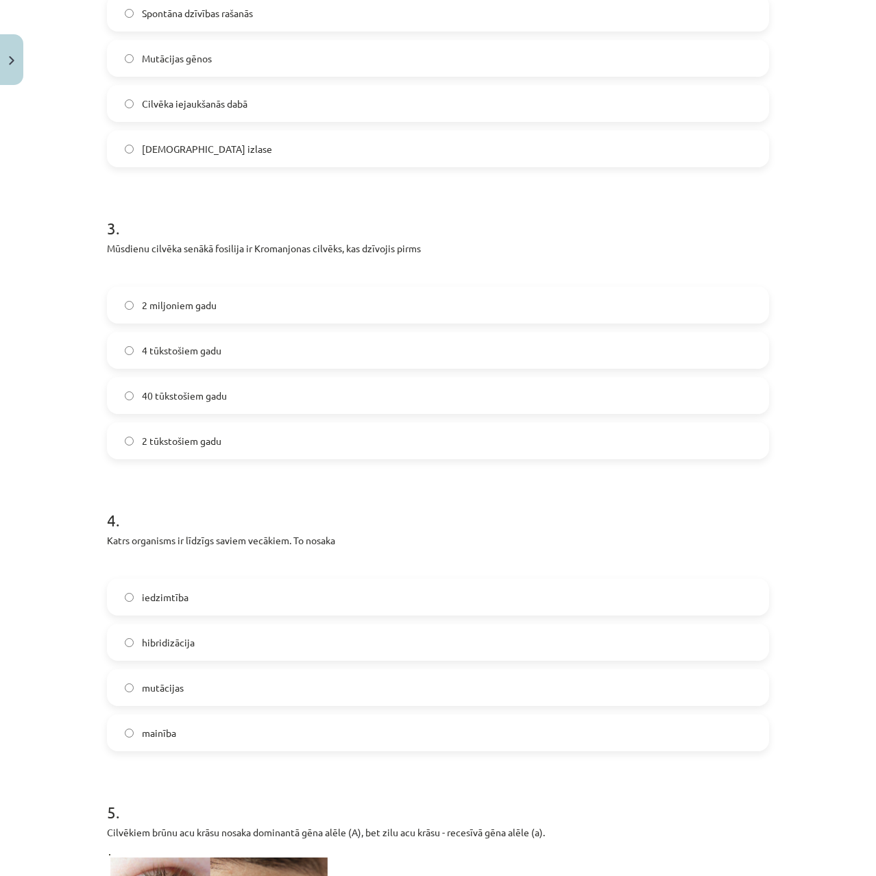
click at [157, 618] on div "iedzimtība hibridizācija mutācijas mainība" at bounding box center [438, 665] width 662 height 173
click at [156, 602] on span "iedzimtība" at bounding box center [165, 597] width 47 height 14
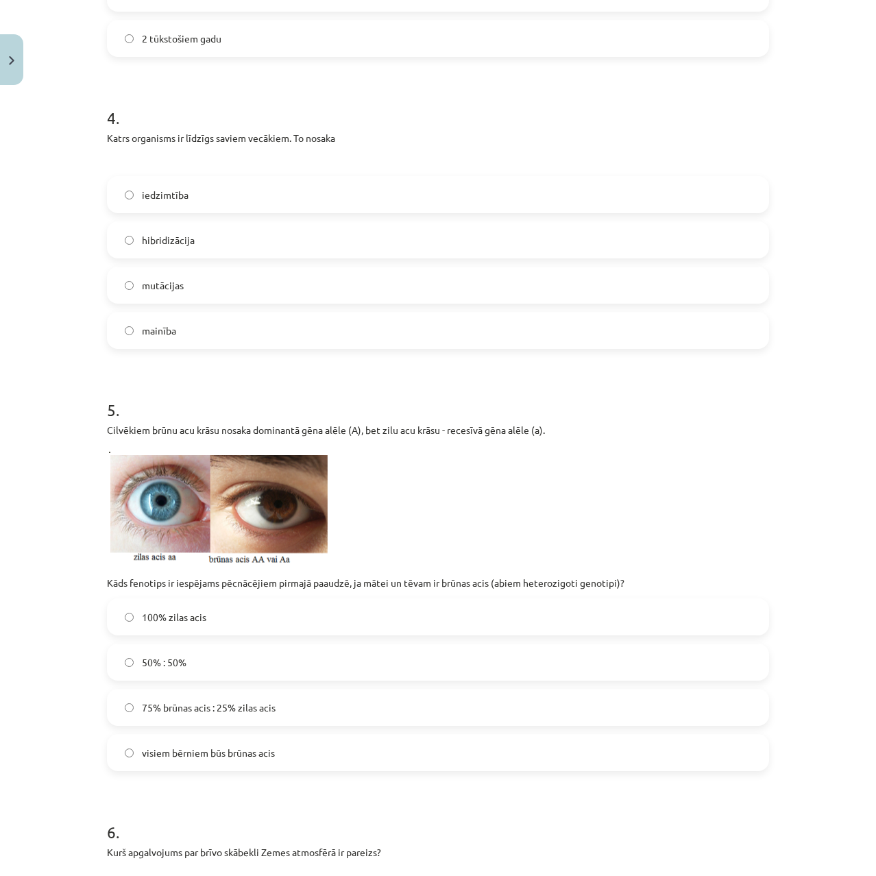
scroll to position [1028, 0]
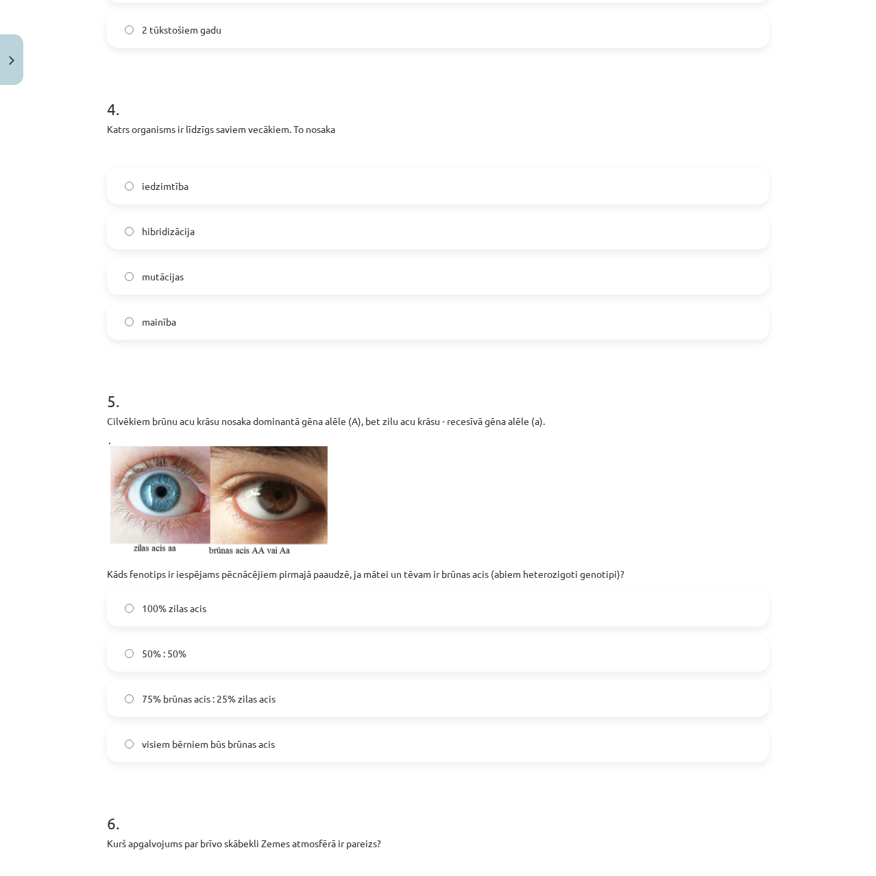
click at [178, 690] on label "75% brūnas acis : 25% zilas acis" at bounding box center [437, 698] width 659 height 34
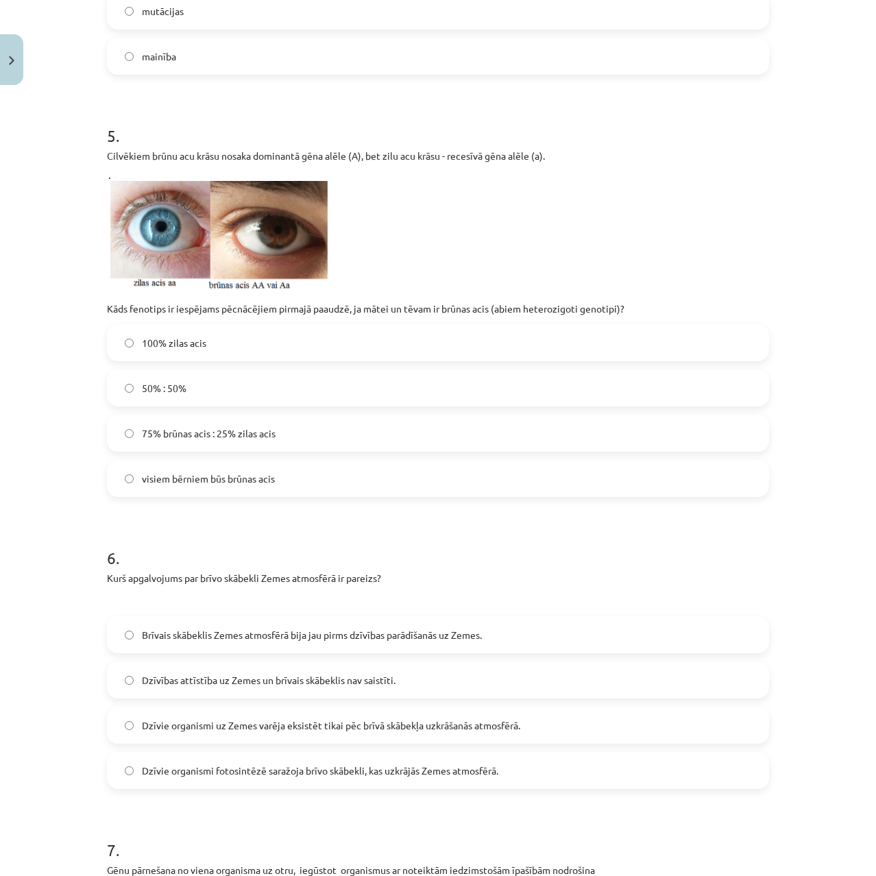
scroll to position [1302, 0]
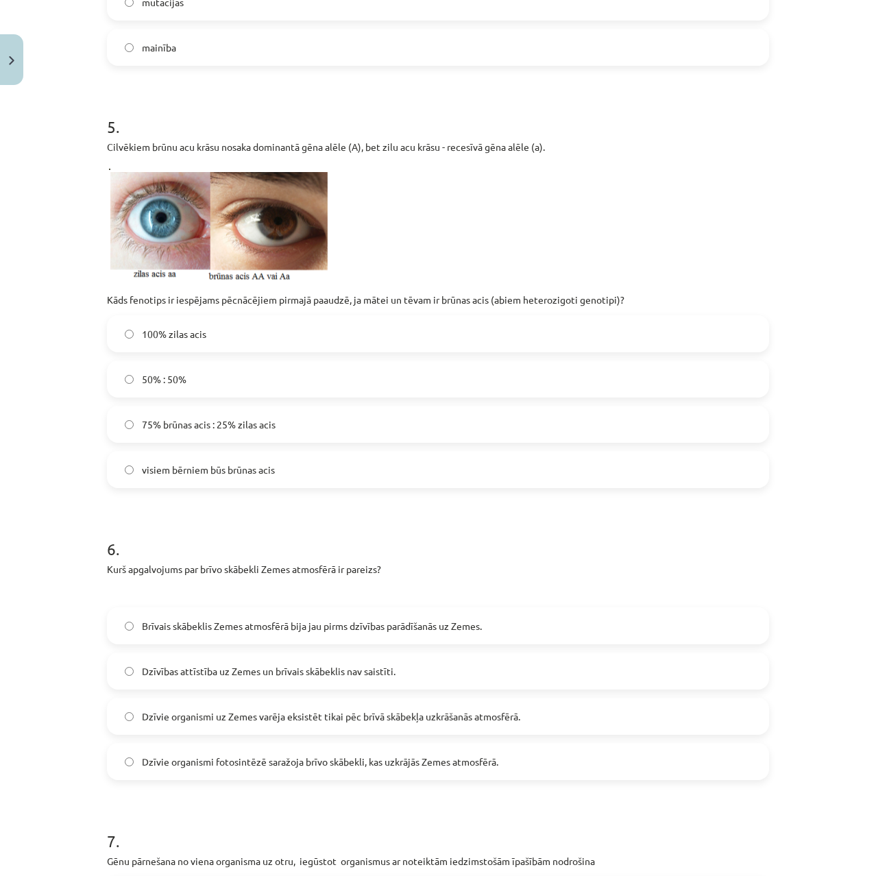
click at [185, 747] on label "Dzīvie organismi fotosintēzē saražoja brīvo skābekli, kas uzkrājās Zemes atmosf…" at bounding box center [437, 761] width 659 height 34
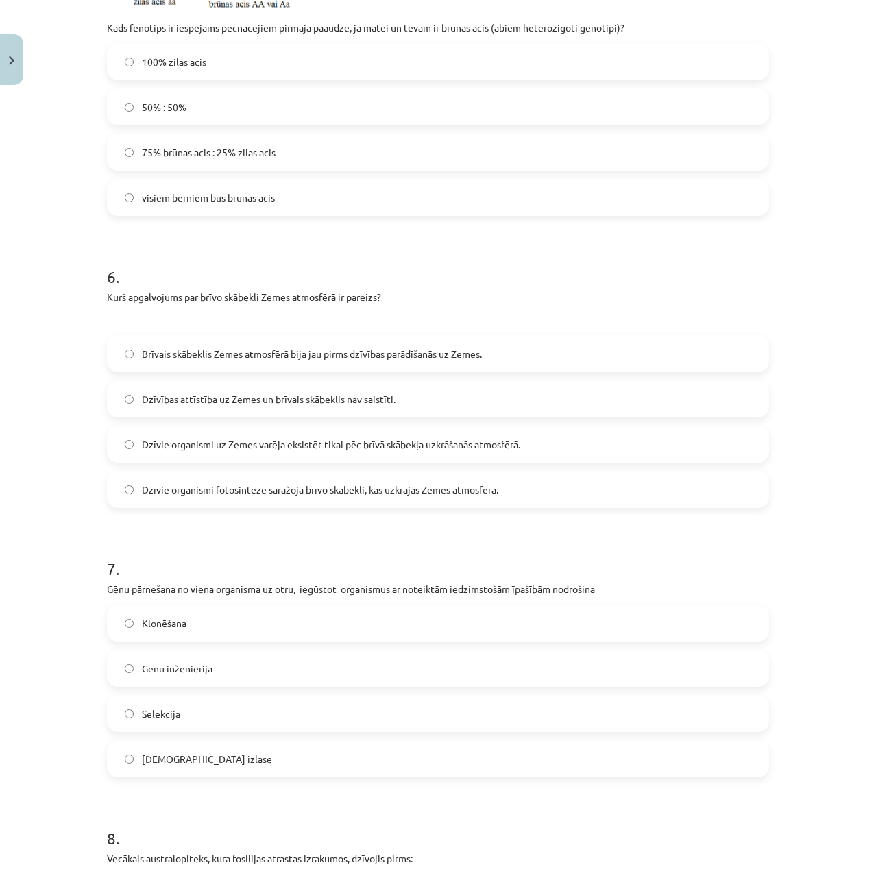
scroll to position [1645, 0]
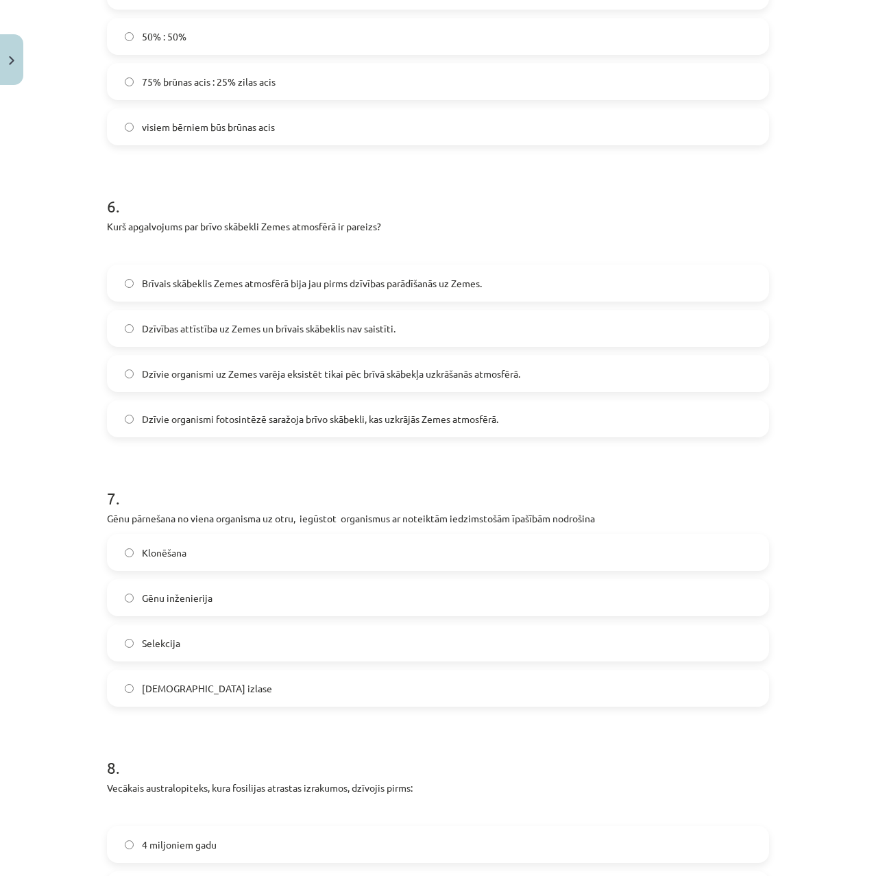
click at [156, 602] on span "Gēnu inženierija" at bounding box center [177, 598] width 71 height 14
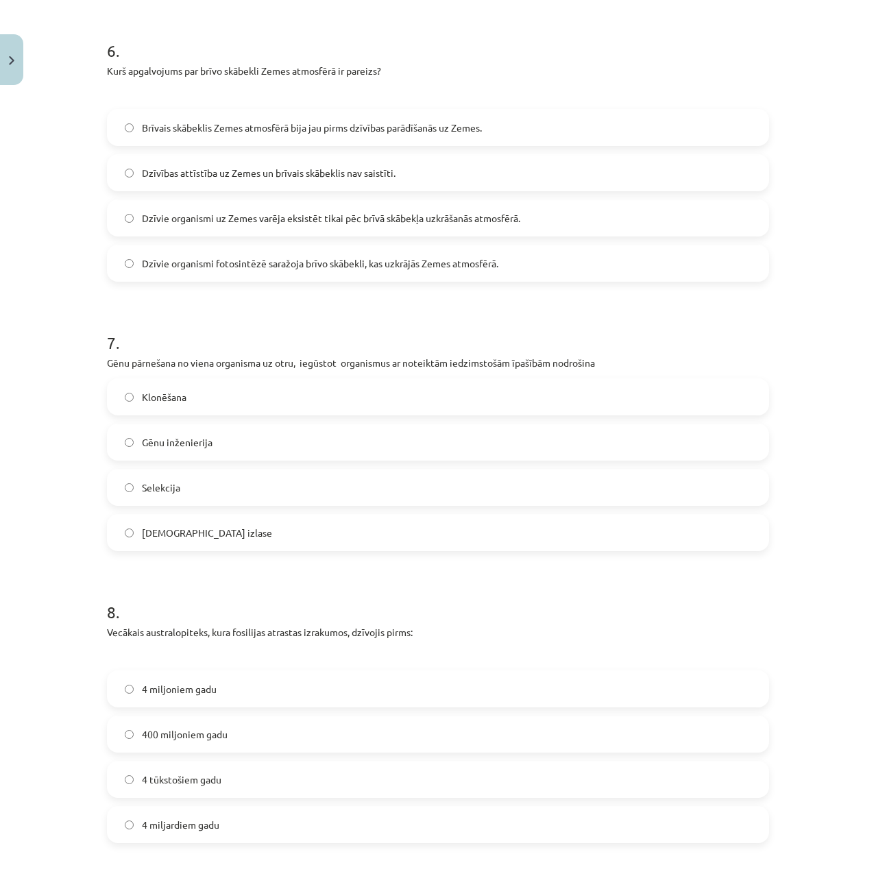
scroll to position [1919, 0]
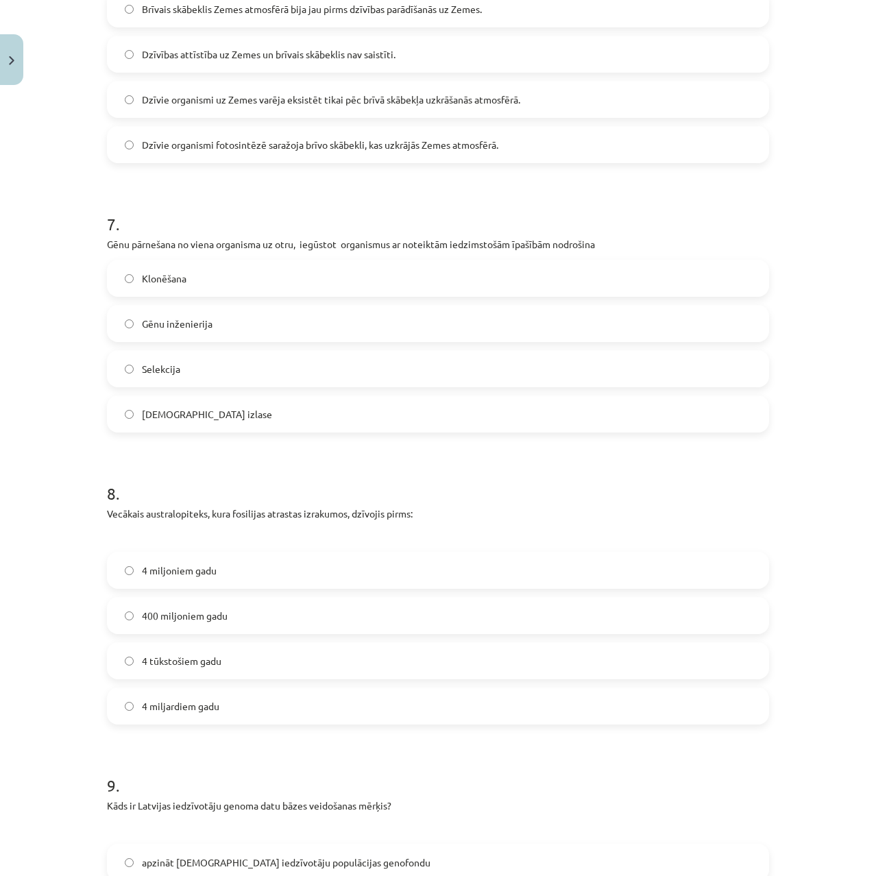
click at [151, 570] on span "4 miljoniem gadu" at bounding box center [179, 570] width 75 height 14
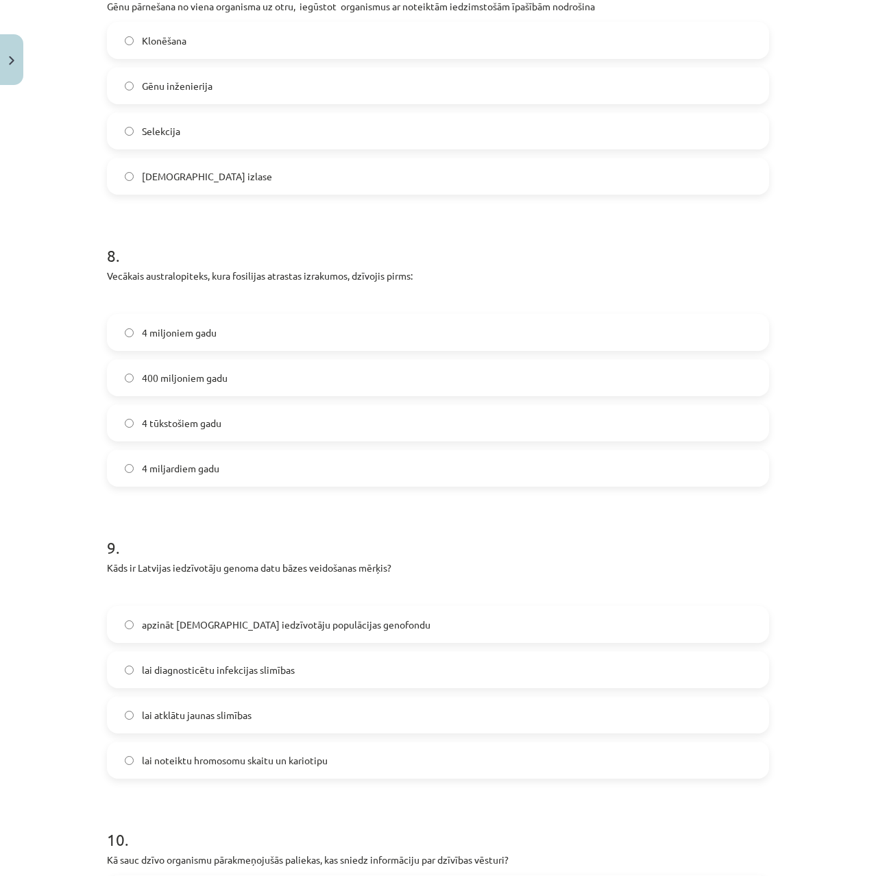
scroll to position [2193, 0]
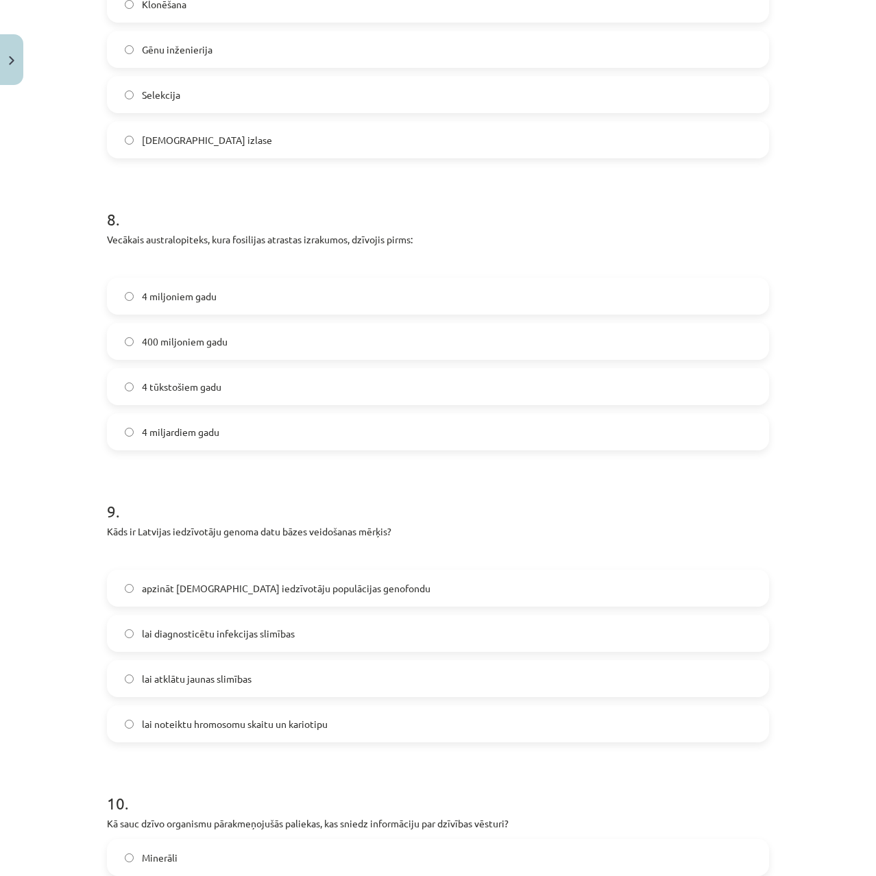
click at [167, 597] on label "apzināt [DEMOGRAPHIC_DATA] iedzīvotāju populācijas genofondu" at bounding box center [437, 588] width 659 height 34
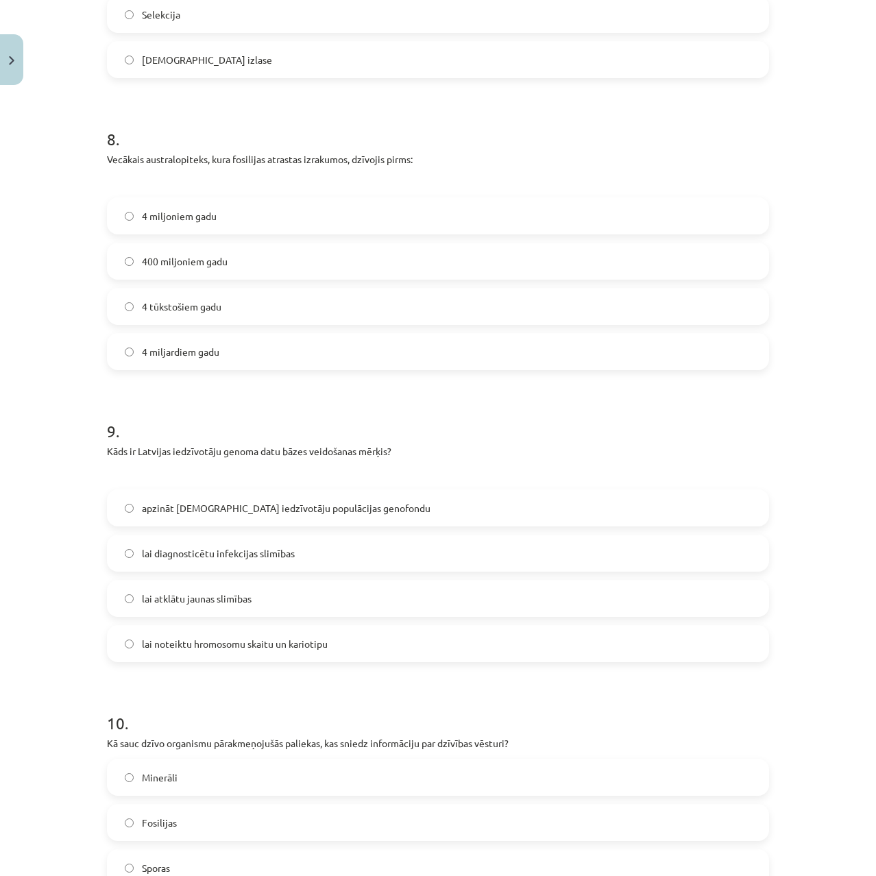
scroll to position [2468, 0]
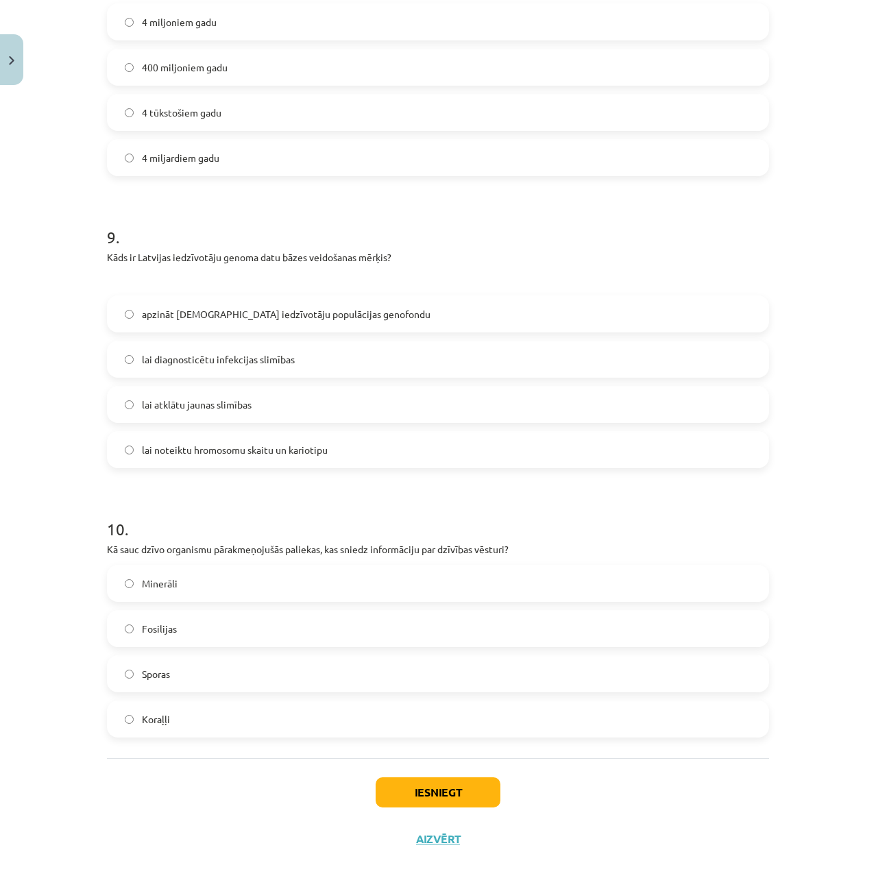
click at [165, 626] on span "Fosilijas" at bounding box center [159, 629] width 35 height 14
click at [376, 786] on button "Iesniegt" at bounding box center [438, 792] width 125 height 30
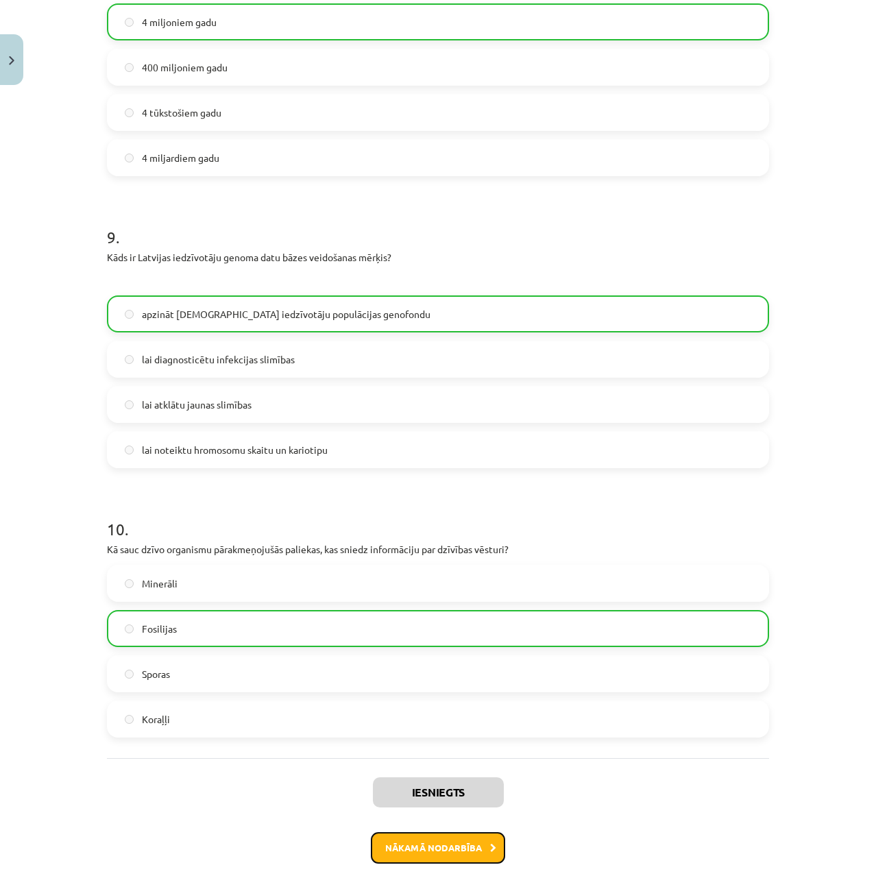
click at [426, 840] on button "Nākamā nodarbība" at bounding box center [438, 848] width 134 height 32
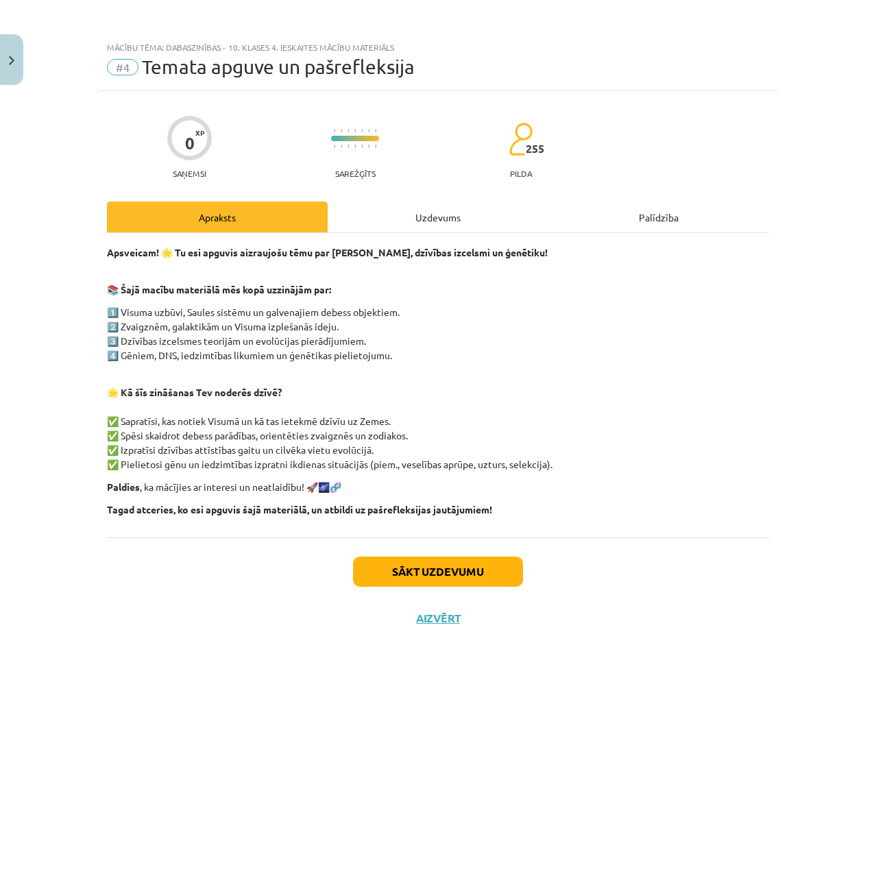
scroll to position [0, 0]
click at [381, 576] on button "Sākt uzdevumu" at bounding box center [438, 572] width 170 height 30
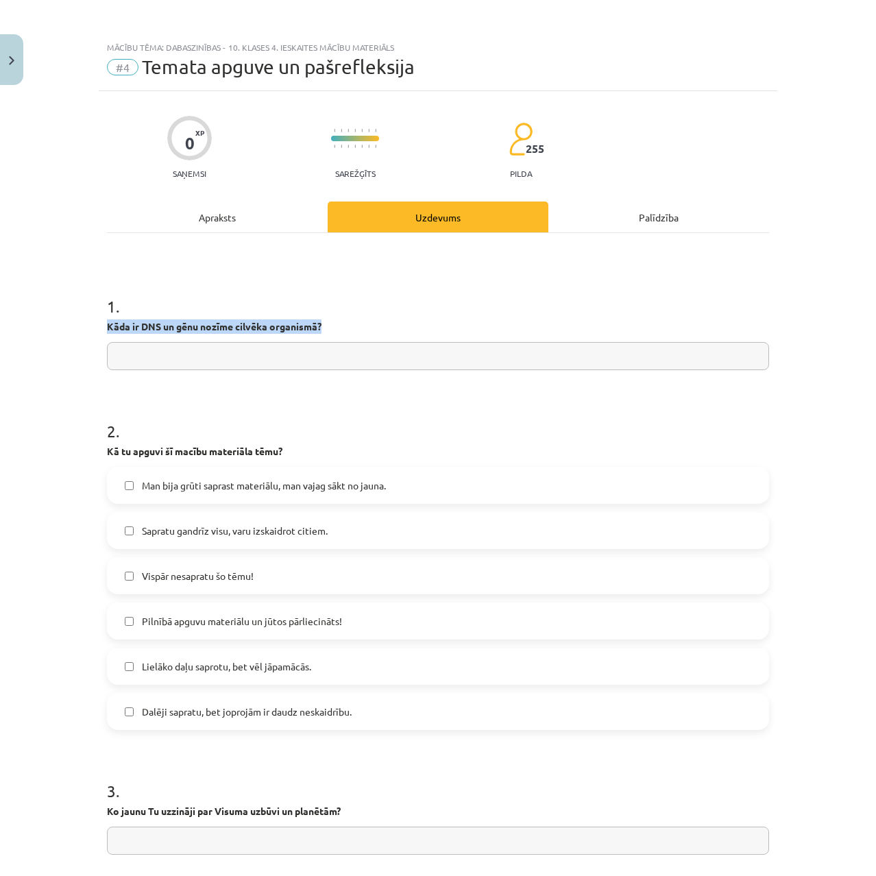
drag, startPoint x: 335, startPoint y: 322, endPoint x: 91, endPoint y: 318, distance: 244.1
click at [91, 318] on div "Mācību tēma: Dabaszinības - 10. klases 4. ieskaites mācību materiāls #4 Temata …" at bounding box center [438, 438] width 876 height 876
copy strong "Kāda ir DNS un gēnu nozīme cilvēka organismā?"
click at [213, 665] on span "Lielāko daļu saprotu, bet vēl jāpamācās." at bounding box center [226, 666] width 169 height 14
click at [199, 713] on span "Dalēji sapratu, bet joprojām ir daudz neskaidrību." at bounding box center [247, 712] width 210 height 14
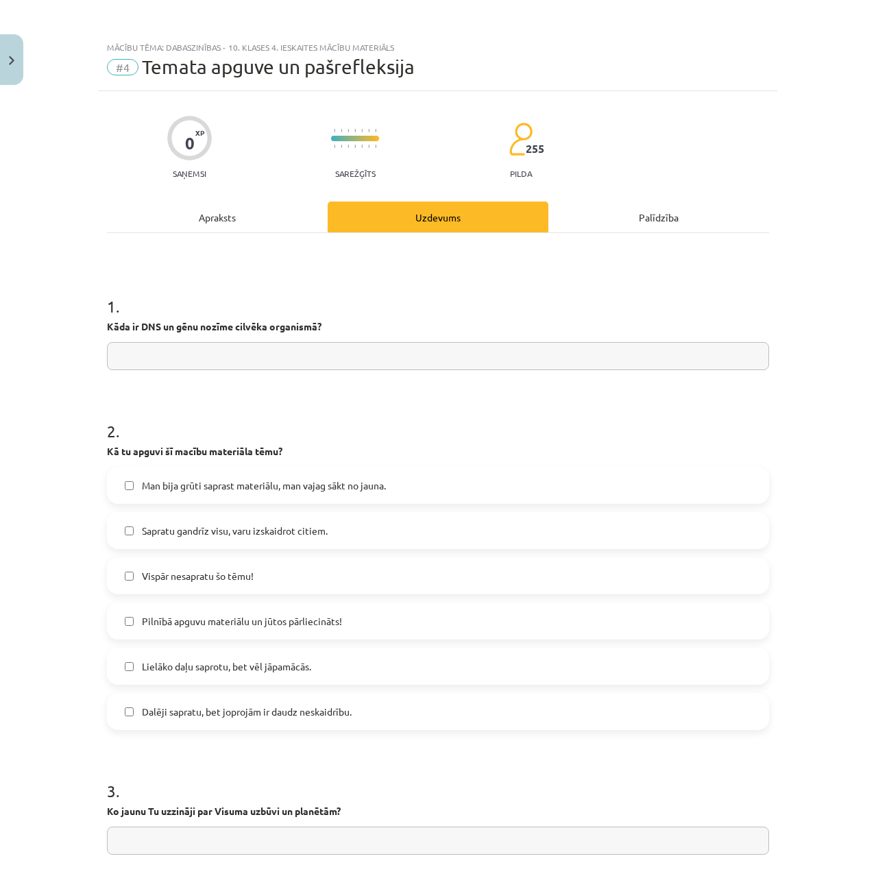
click at [182, 350] on input "text" at bounding box center [438, 356] width 662 height 28
paste input "**********"
drag, startPoint x: 176, startPoint y: 359, endPoint x: 13, endPoint y: 352, distance: 163.3
click at [13, 352] on div "**********" at bounding box center [438, 438] width 876 height 876
type input "**********"
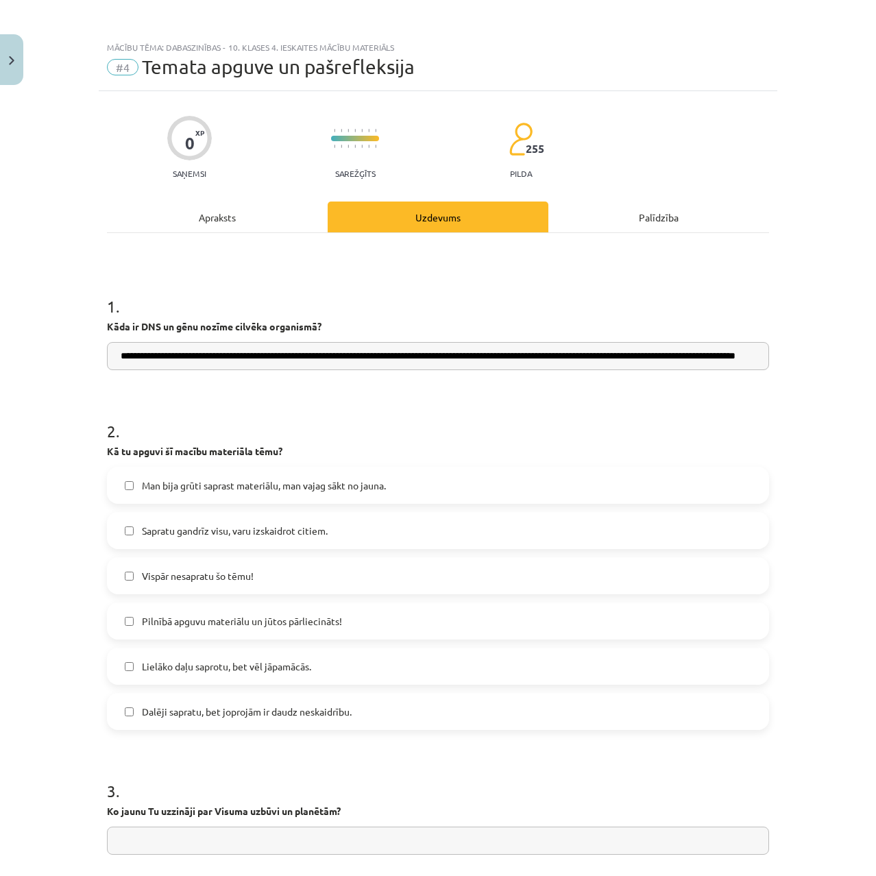
click at [167, 385] on form "**********" at bounding box center [438, 864] width 662 height 1182
drag, startPoint x: 236, startPoint y: 357, endPoint x: 751, endPoint y: 373, distance: 515.0
click at [751, 373] on form "**********" at bounding box center [438, 864] width 662 height 1182
click at [585, 395] on form "**********" at bounding box center [438, 864] width 662 height 1182
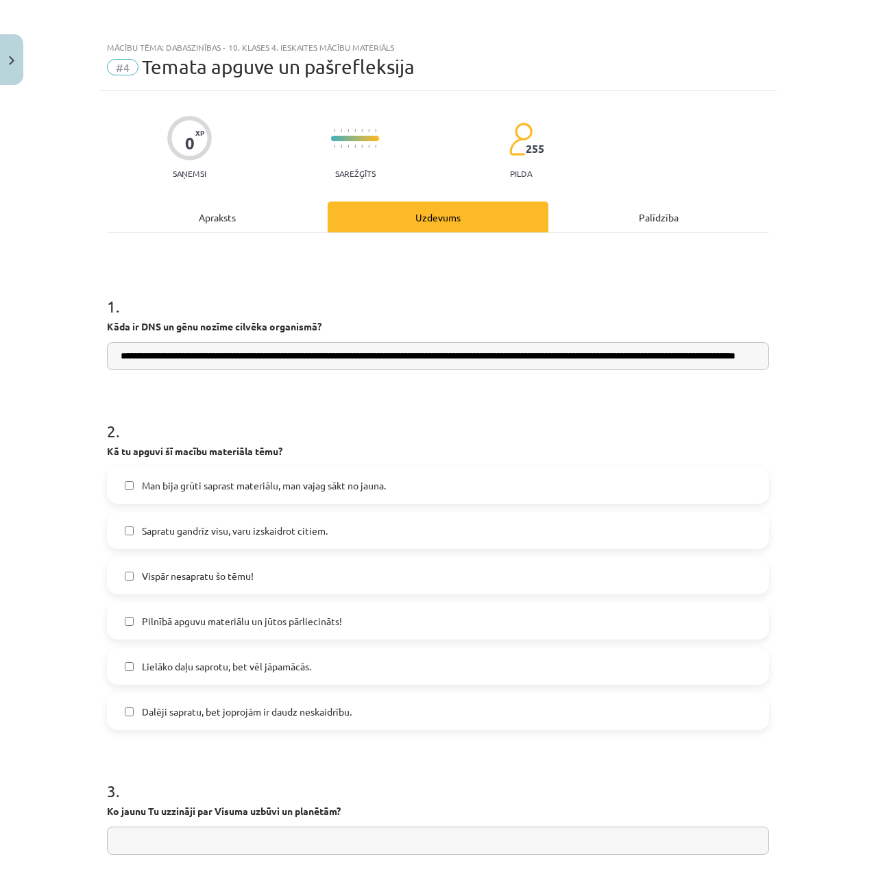
drag, startPoint x: 585, startPoint y: 350, endPoint x: 876, endPoint y: 378, distance: 292.7
click at [875, 378] on html "0 Dāvanas 5 mP 280 xp [PERSON_NAME] Sākums Aktuāli Kā mācīties eSKOLĀ Kontakti …" at bounding box center [438, 438] width 876 height 876
click at [419, 377] on form "**********" at bounding box center [438, 864] width 662 height 1182
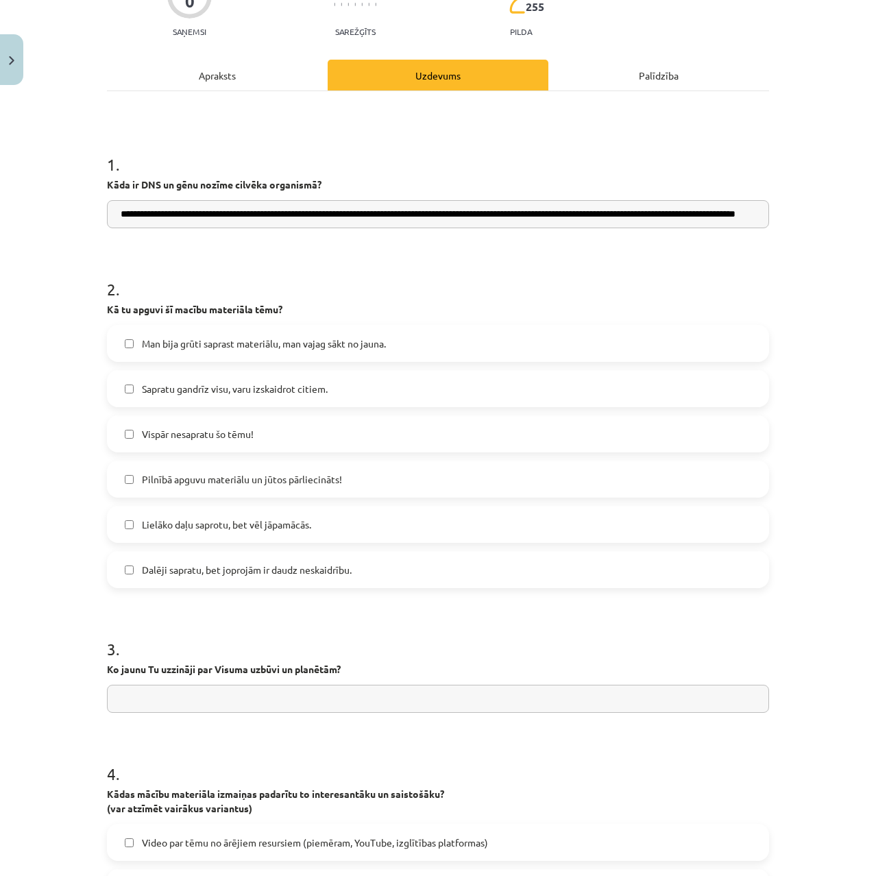
scroll to position [343, 0]
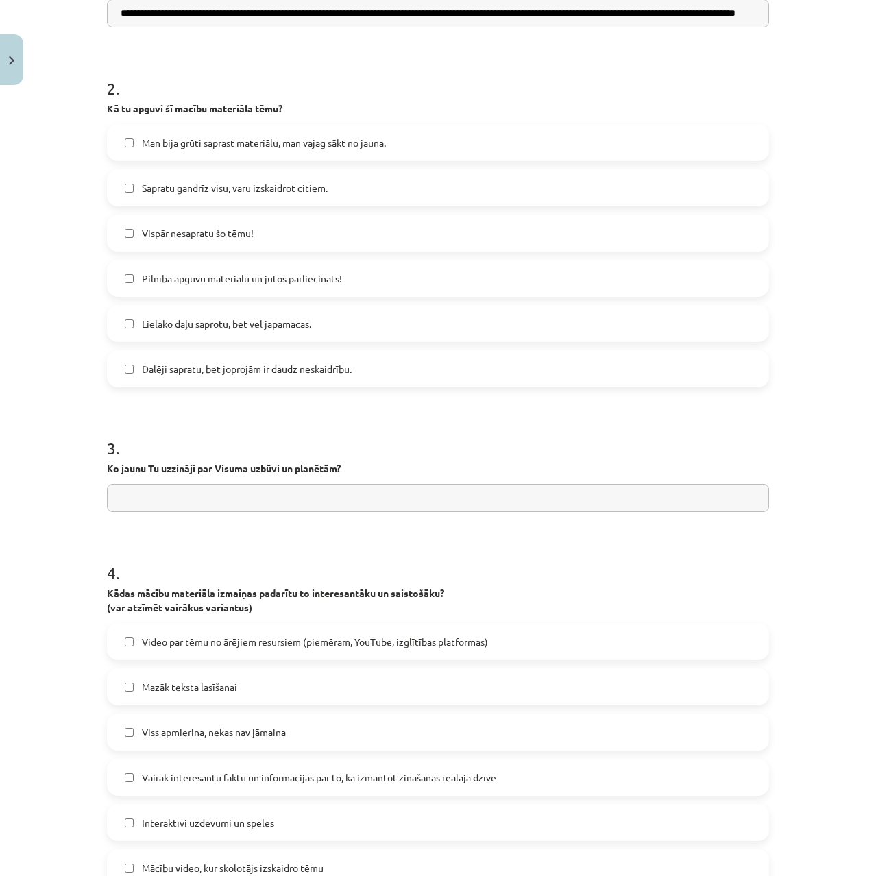
click at [278, 496] on input "text" at bounding box center [438, 498] width 662 height 28
type input "**********"
drag, startPoint x: 253, startPoint y: 501, endPoint x: -23, endPoint y: 494, distance: 275.6
click at [0, 494] on html "0 Dāvanas 5 mP 280 xp [PERSON_NAME] Sākums Aktuāli Kā mācīties eSKOLĀ Kontakti …" at bounding box center [438, 438] width 876 height 876
drag, startPoint x: 297, startPoint y: 475, endPoint x: 59, endPoint y: 472, distance: 237.9
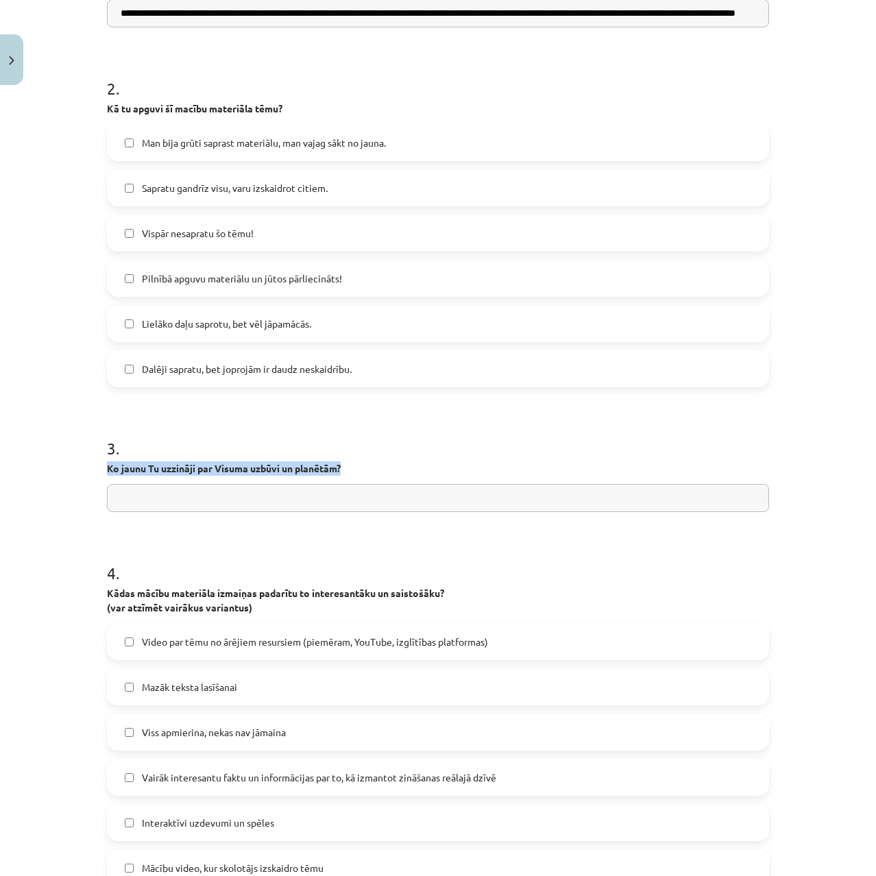
click at [59, 472] on div "**********" at bounding box center [438, 438] width 876 height 876
copy strong "Ko jaunu Tu uzzināji par Visuma uzbūvi un planētām?"
click at [162, 507] on input "text" at bounding box center [438, 498] width 662 height 28
paste input "**********"
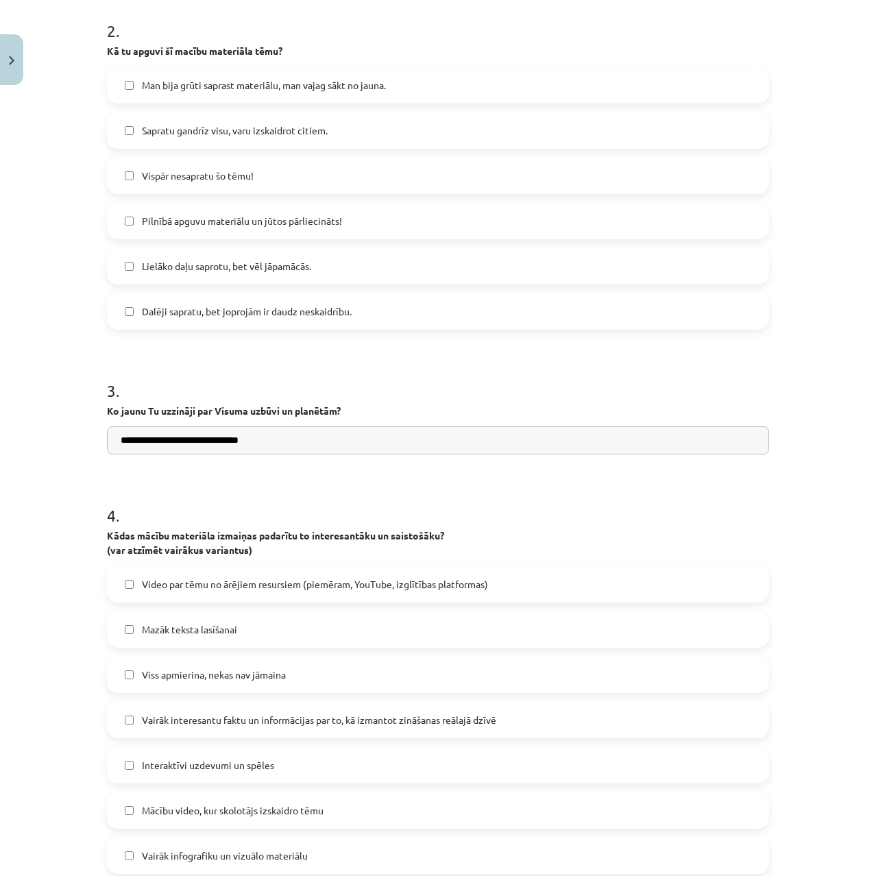
scroll to position [548, 0]
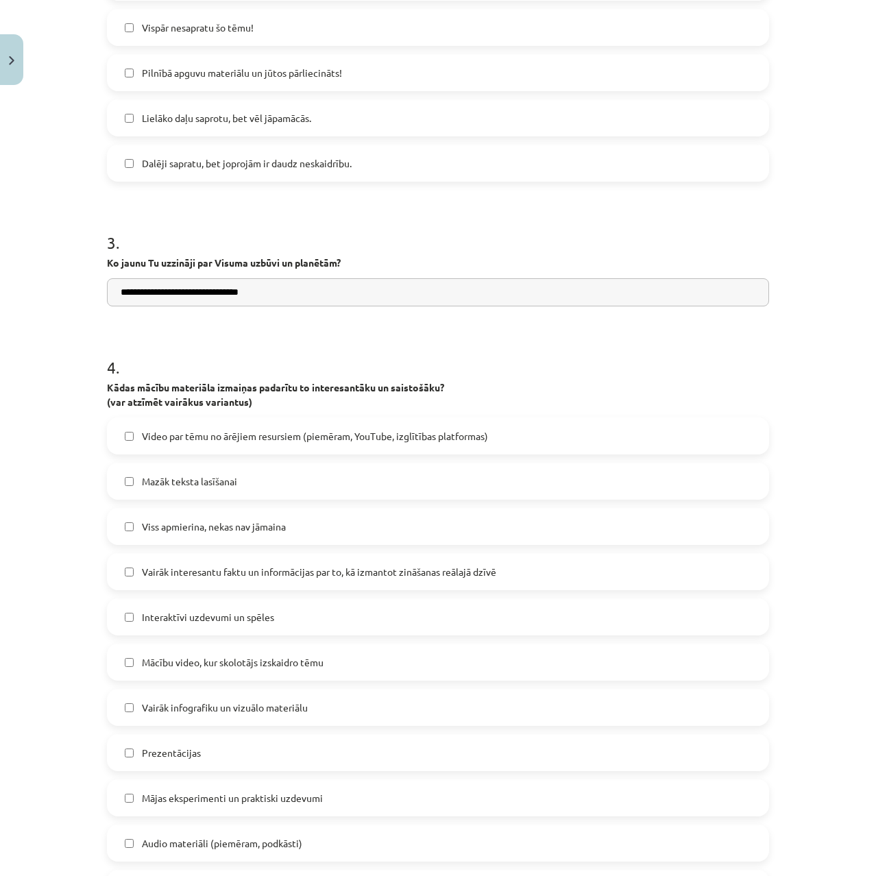
type input "**********"
click at [210, 425] on label "Video par tēmu no ārējiem resursiem (piemēram, YouTube, izglītības platformas)" at bounding box center [437, 436] width 659 height 34
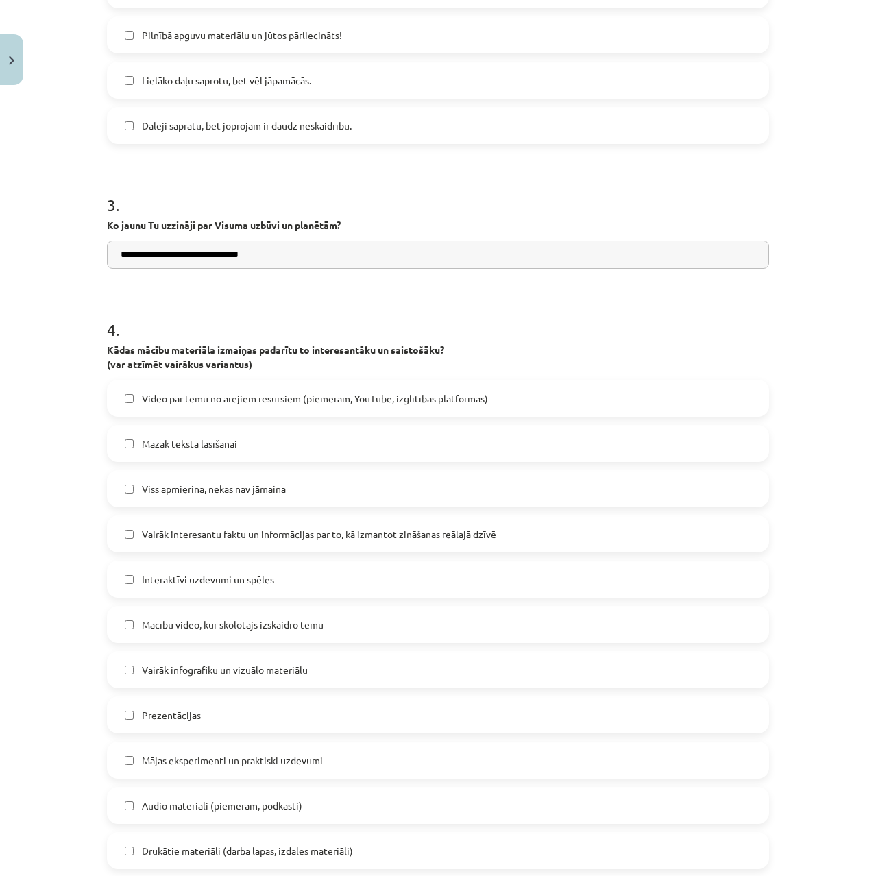
scroll to position [617, 0]
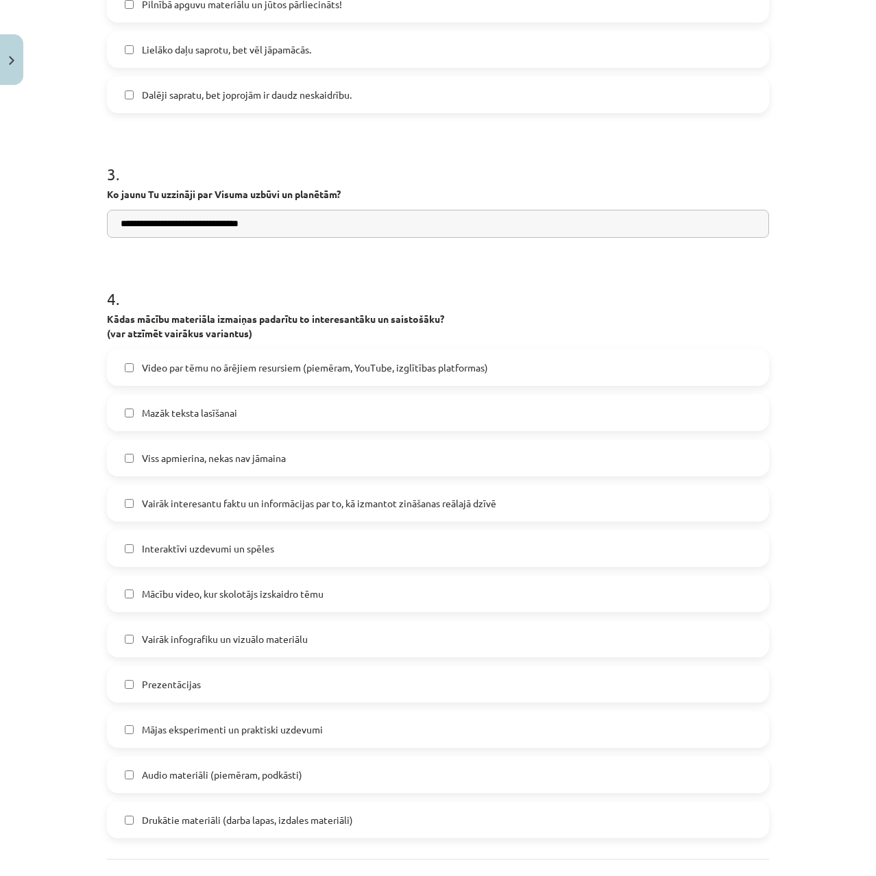
click at [186, 414] on span "Mazāk teksta lasīšanai" at bounding box center [189, 413] width 95 height 14
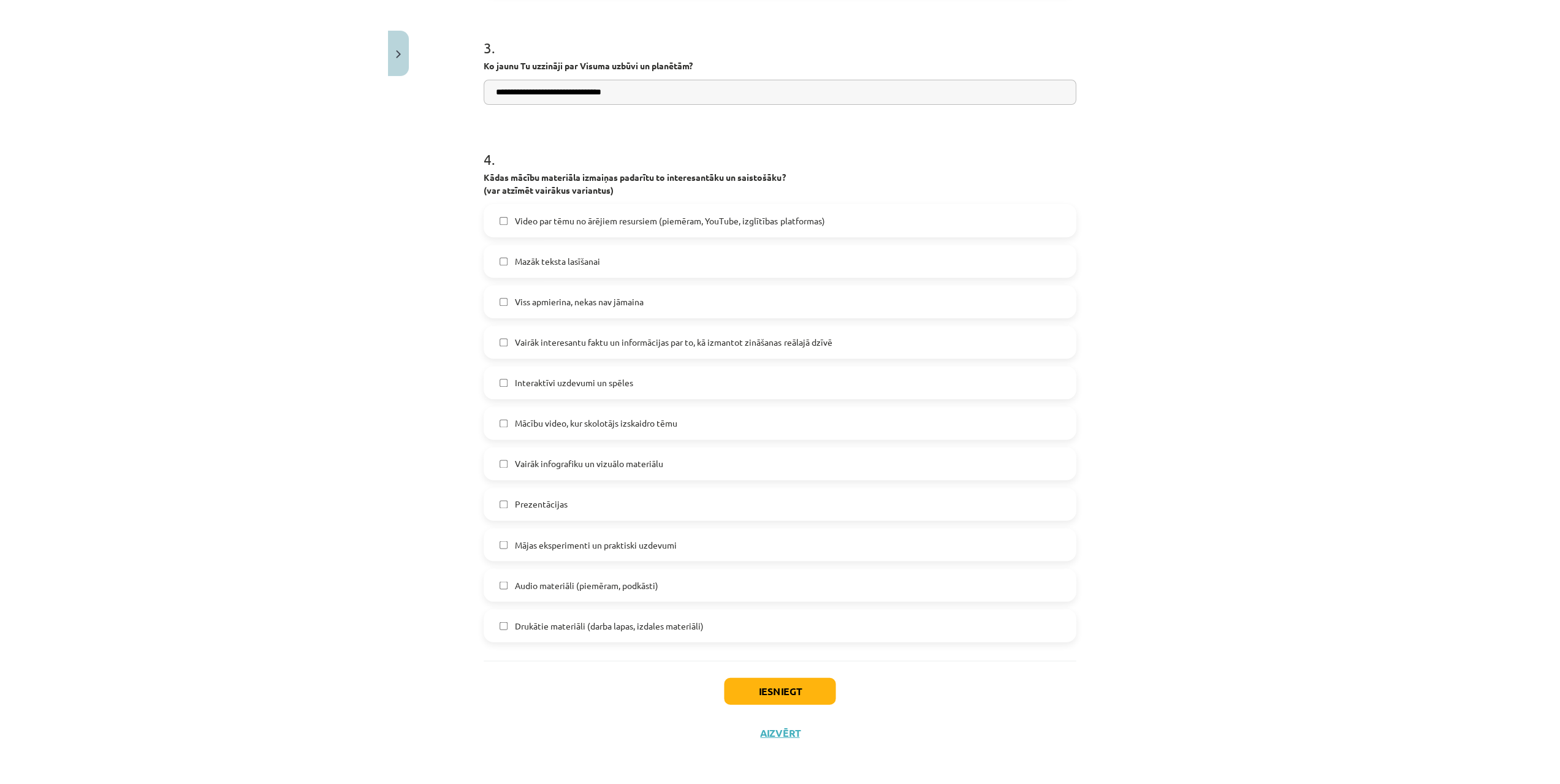
scroll to position [660, 0]
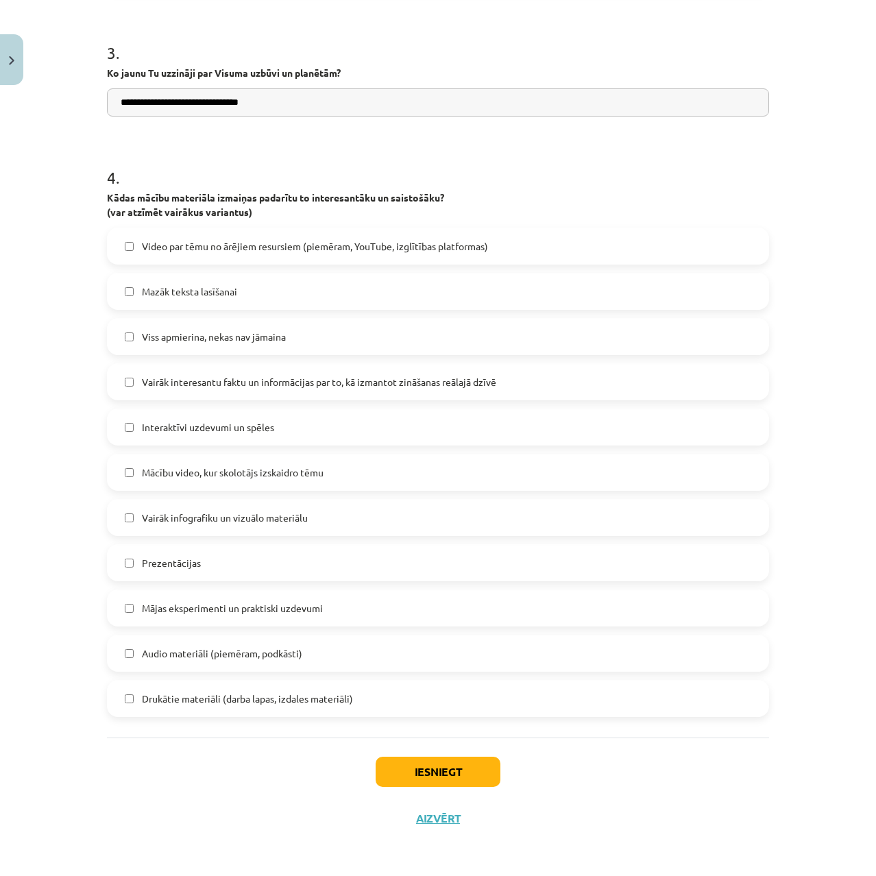
click at [190, 574] on label "Prezentācijas" at bounding box center [437, 563] width 659 height 34
click at [422, 775] on button "Iesniegt" at bounding box center [438, 772] width 125 height 30
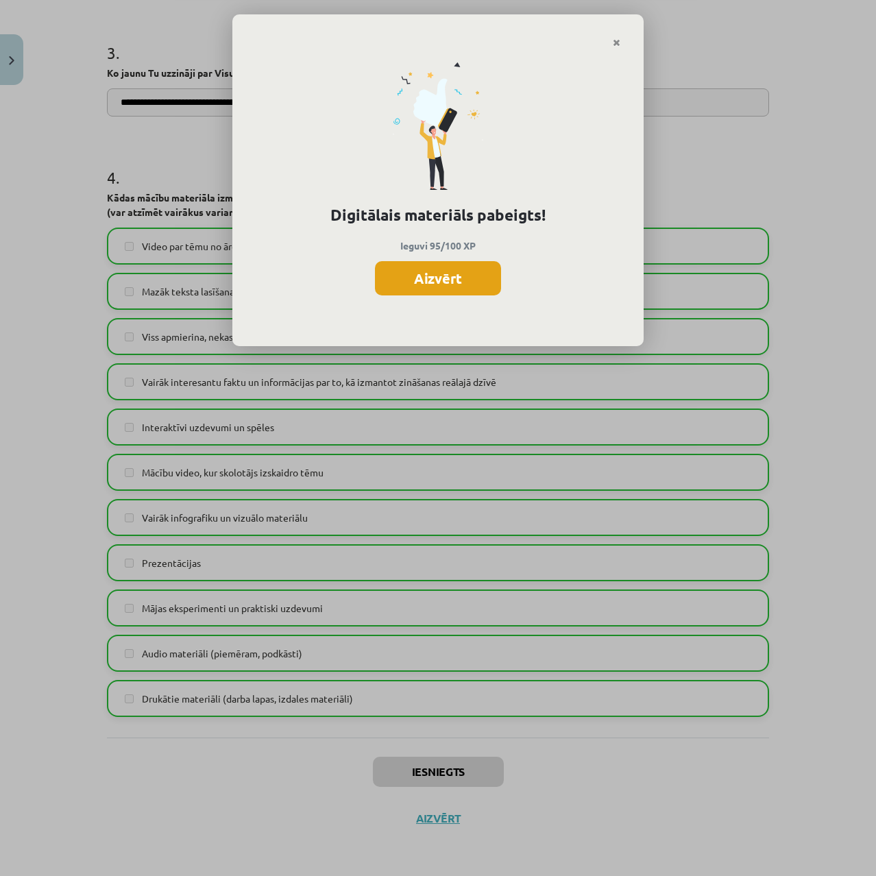
click at [406, 281] on button "Aizvērt" at bounding box center [438, 278] width 126 height 34
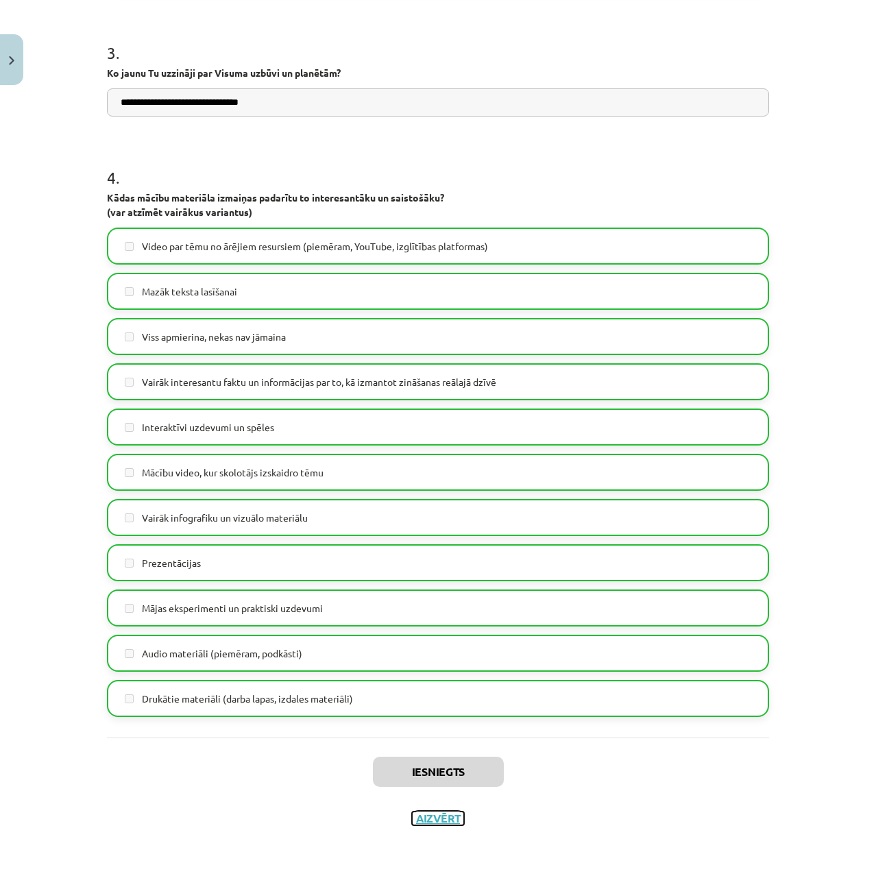
click at [442, 824] on button "Aizvērt" at bounding box center [438, 819] width 52 height 14
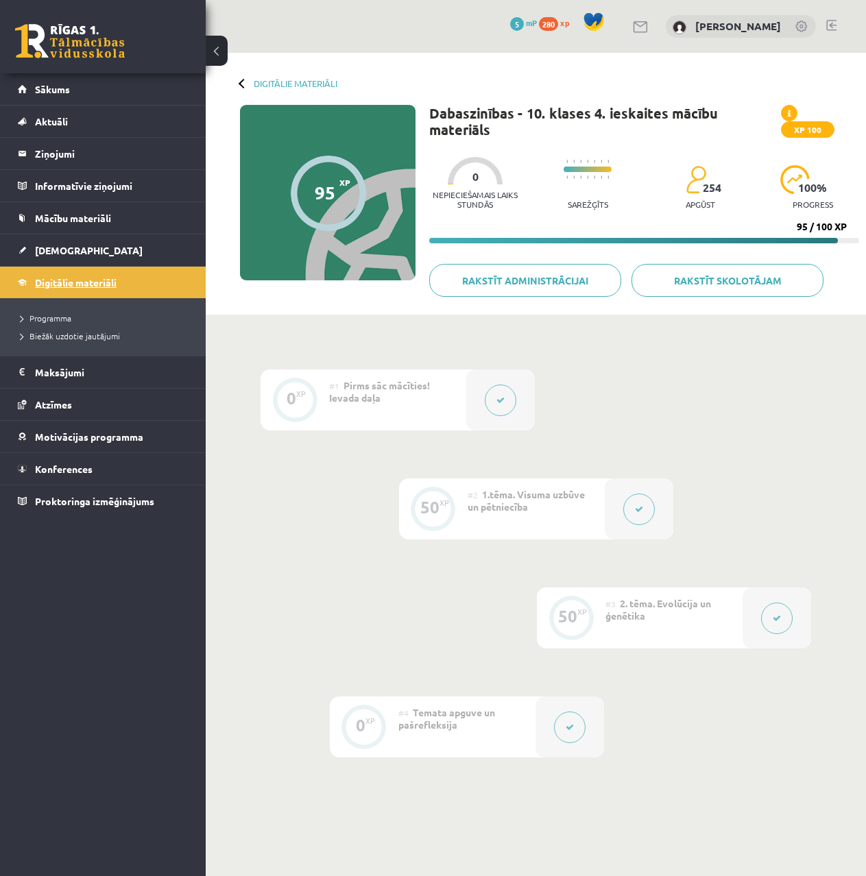
click at [96, 282] on span "Digitālie materiāli" at bounding box center [76, 282] width 82 height 12
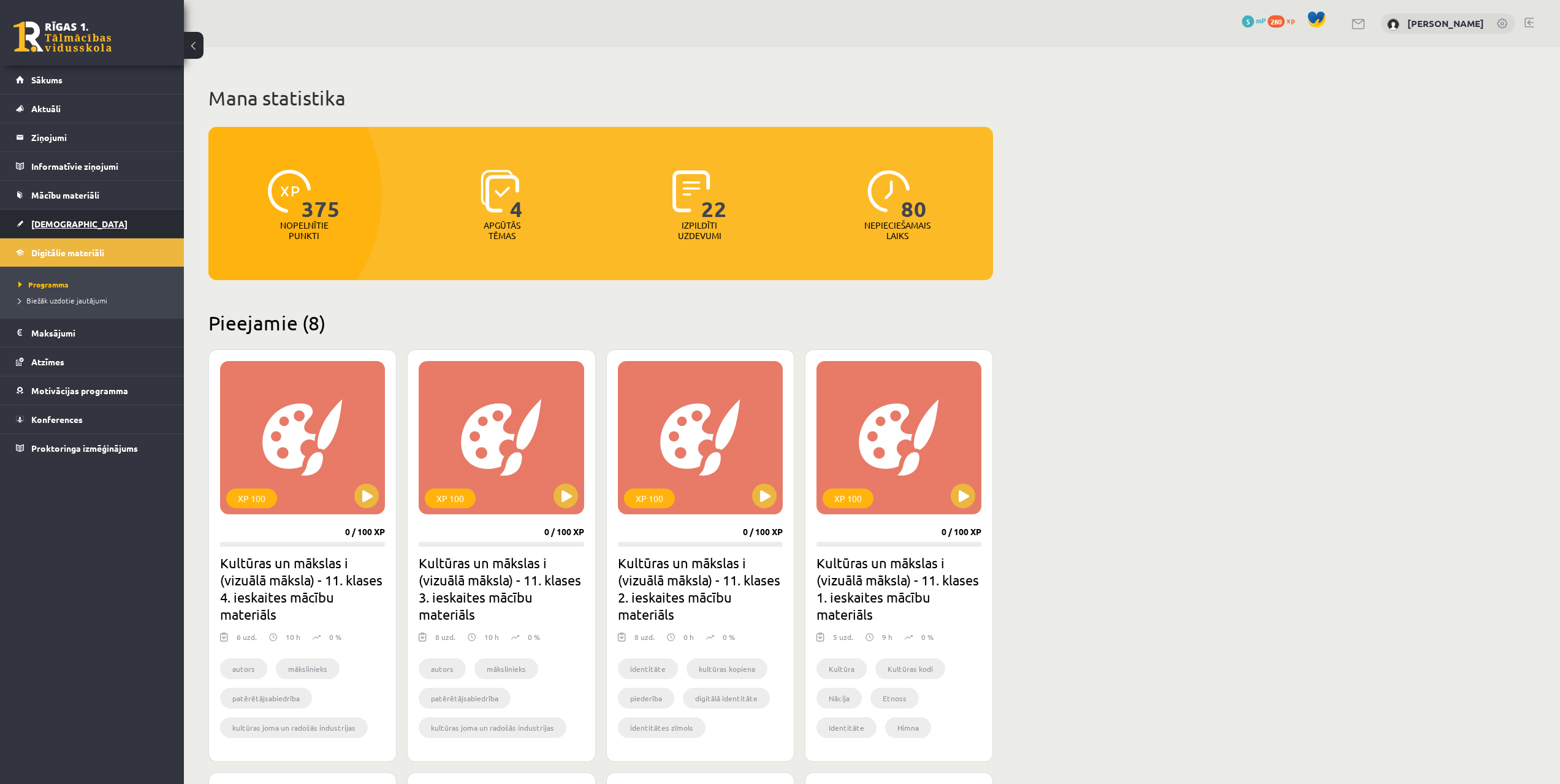
click at [43, 220] on span "[DEMOGRAPHIC_DATA]" at bounding box center [80, 223] width 97 height 11
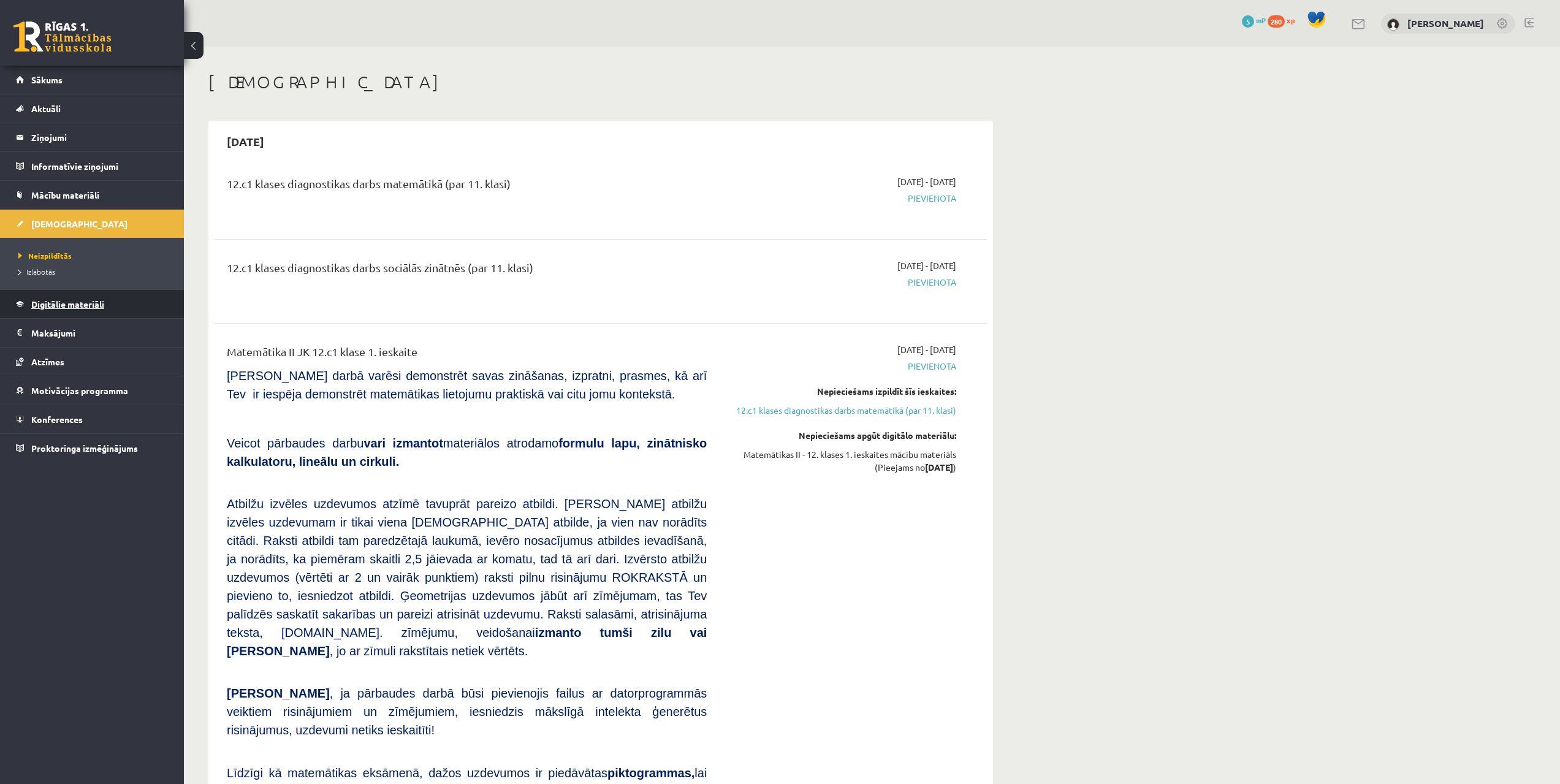
click at [77, 307] on span "Digitālie materiāli" at bounding box center [68, 304] width 73 height 11
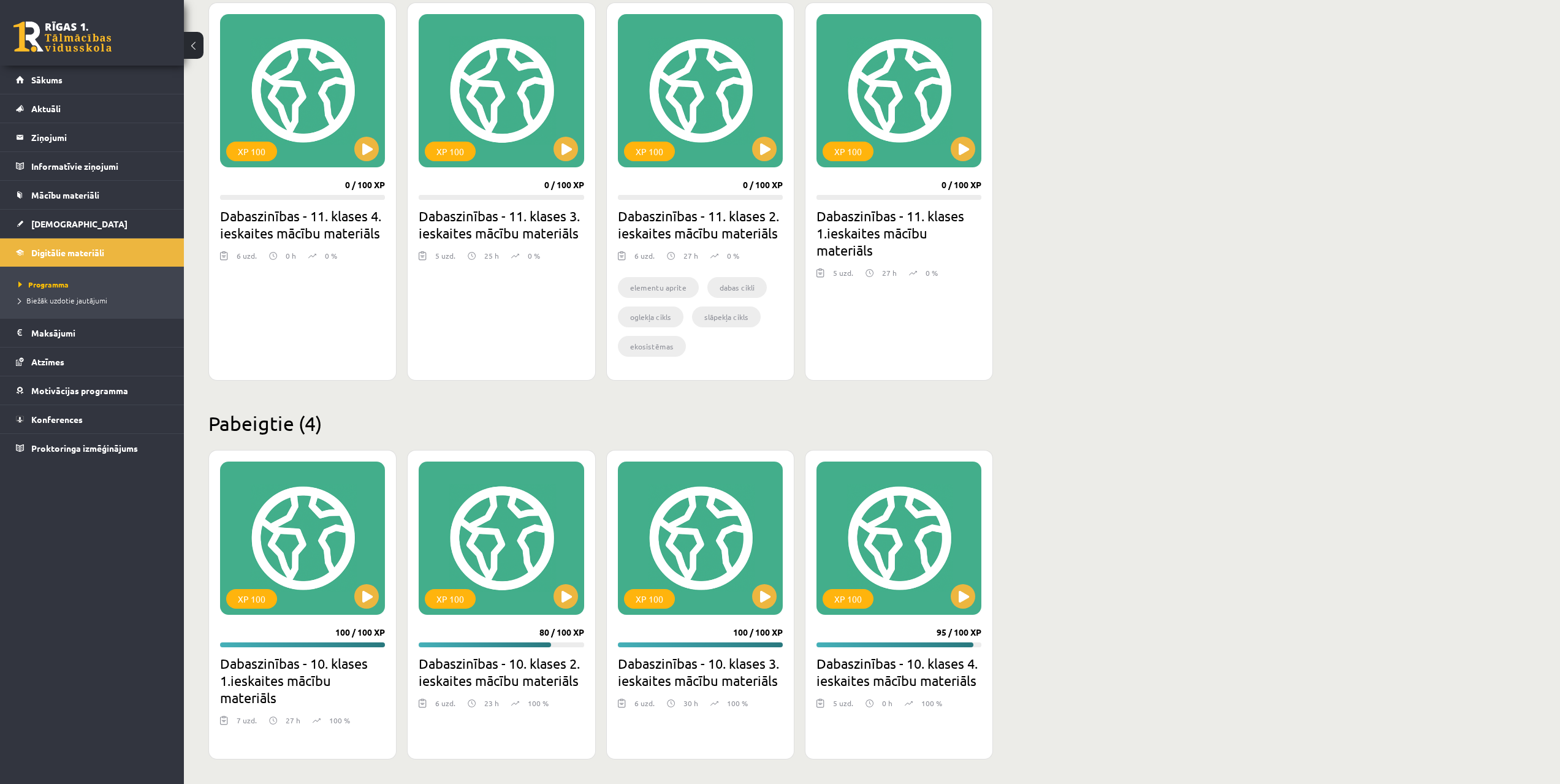
scroll to position [463, 0]
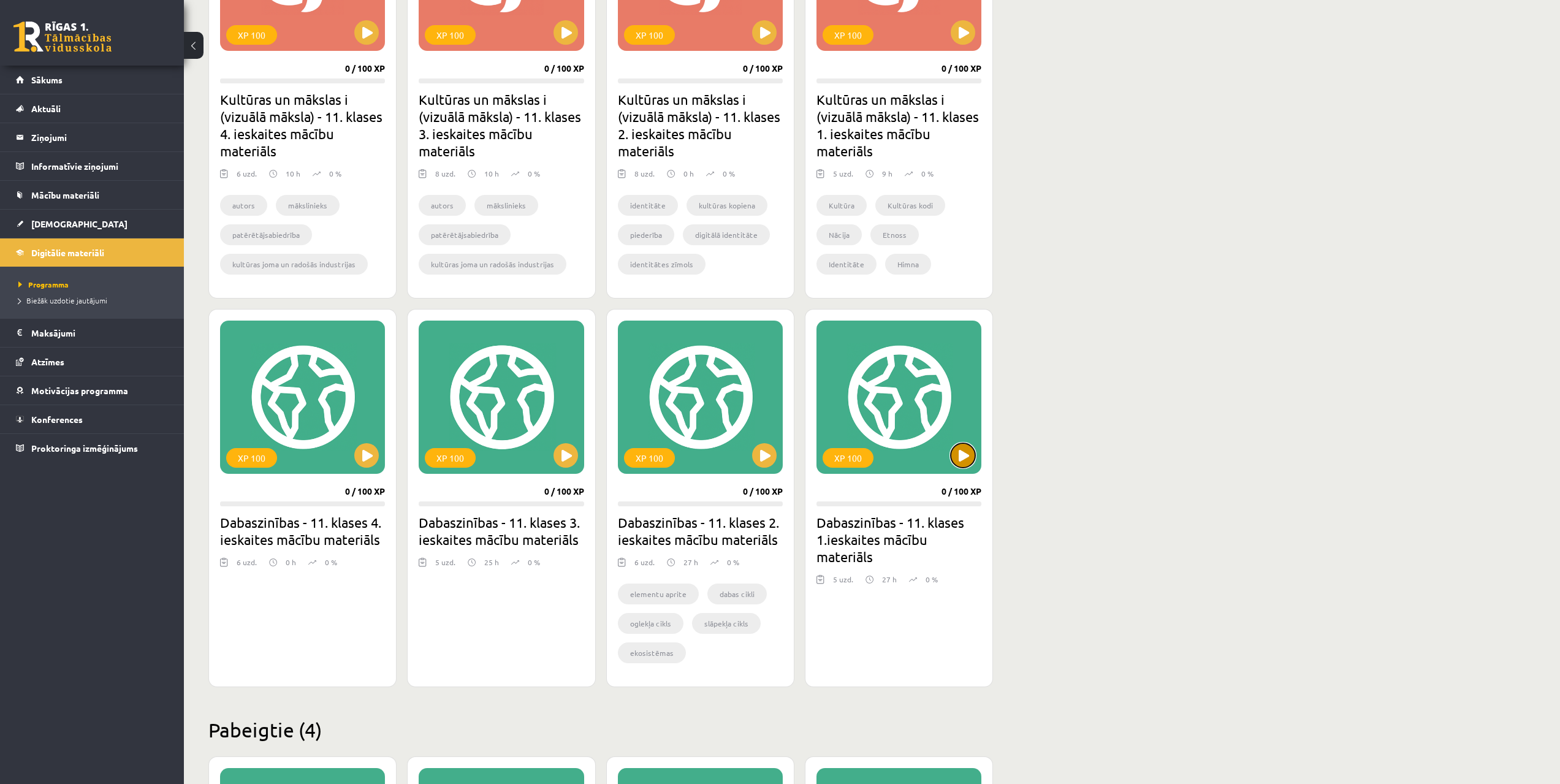
click at [783, 460] on button at bounding box center [962, 455] width 24 height 24
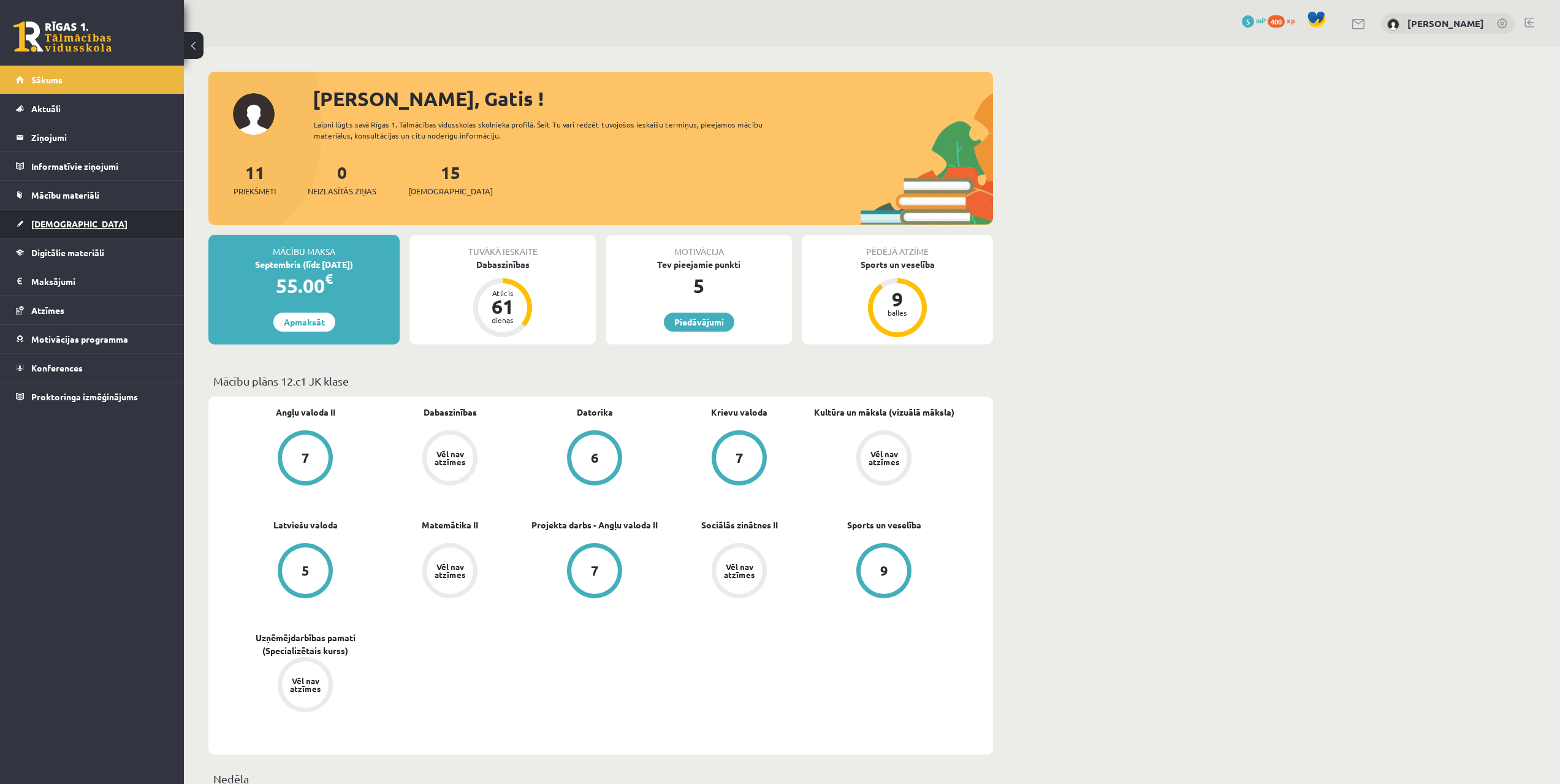
click at [52, 228] on span "[DEMOGRAPHIC_DATA]" at bounding box center [80, 223] width 97 height 11
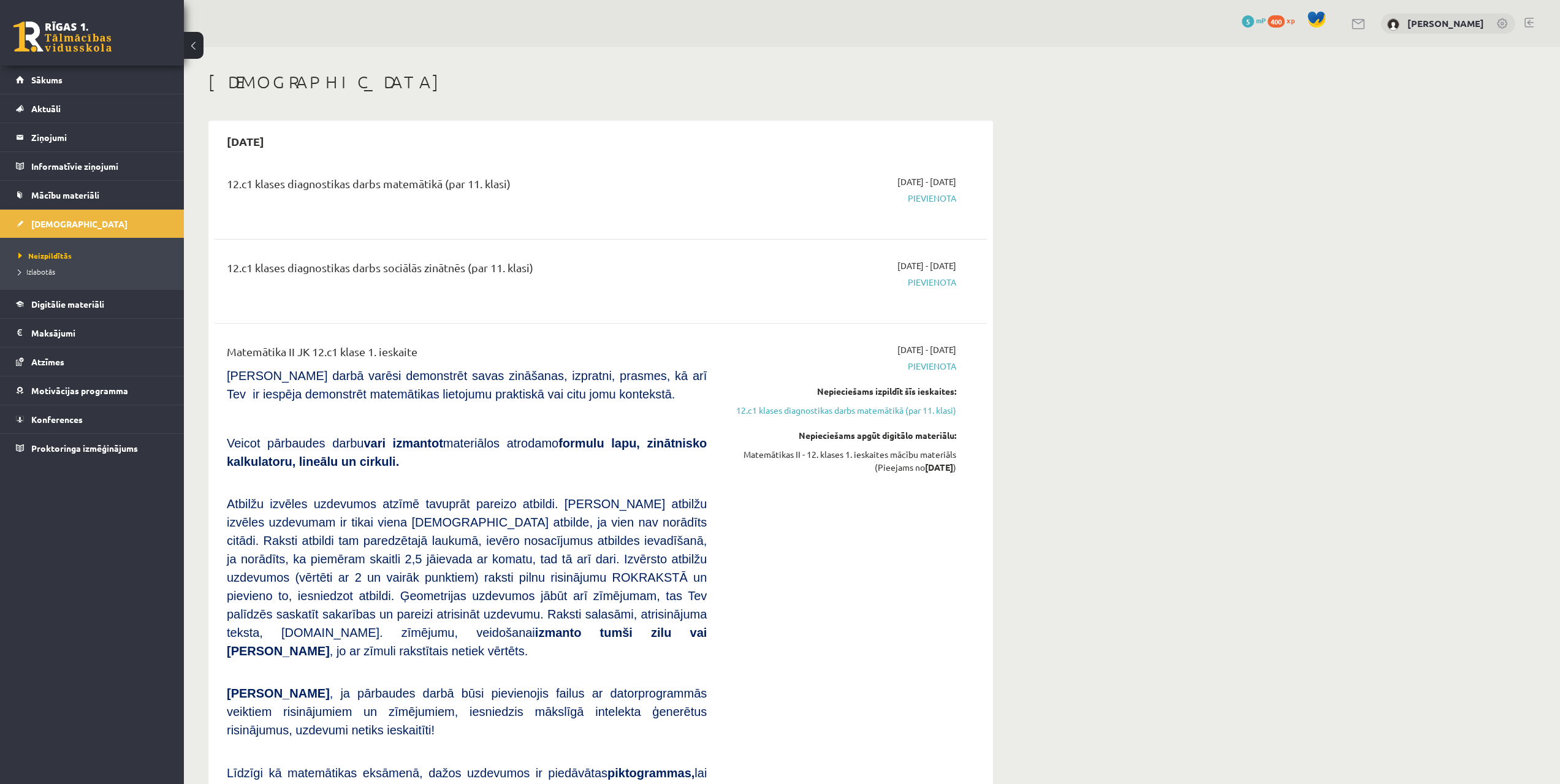
drag, startPoint x: 952, startPoint y: 181, endPoint x: 966, endPoint y: 178, distance: 14.3
click at [966, 178] on div "12.c1 klases diagnostikas darbs matemātikā (par 11. klasi) [DATE] - [DATE] [GEO…" at bounding box center [601, 197] width 748 height 44
click at [962, 181] on div "[DATE] - [DATE] [GEOGRAPHIC_DATA]" at bounding box center [841, 197] width 250 height 44
click at [60, 301] on span "Digitālie materiāli" at bounding box center [68, 304] width 73 height 11
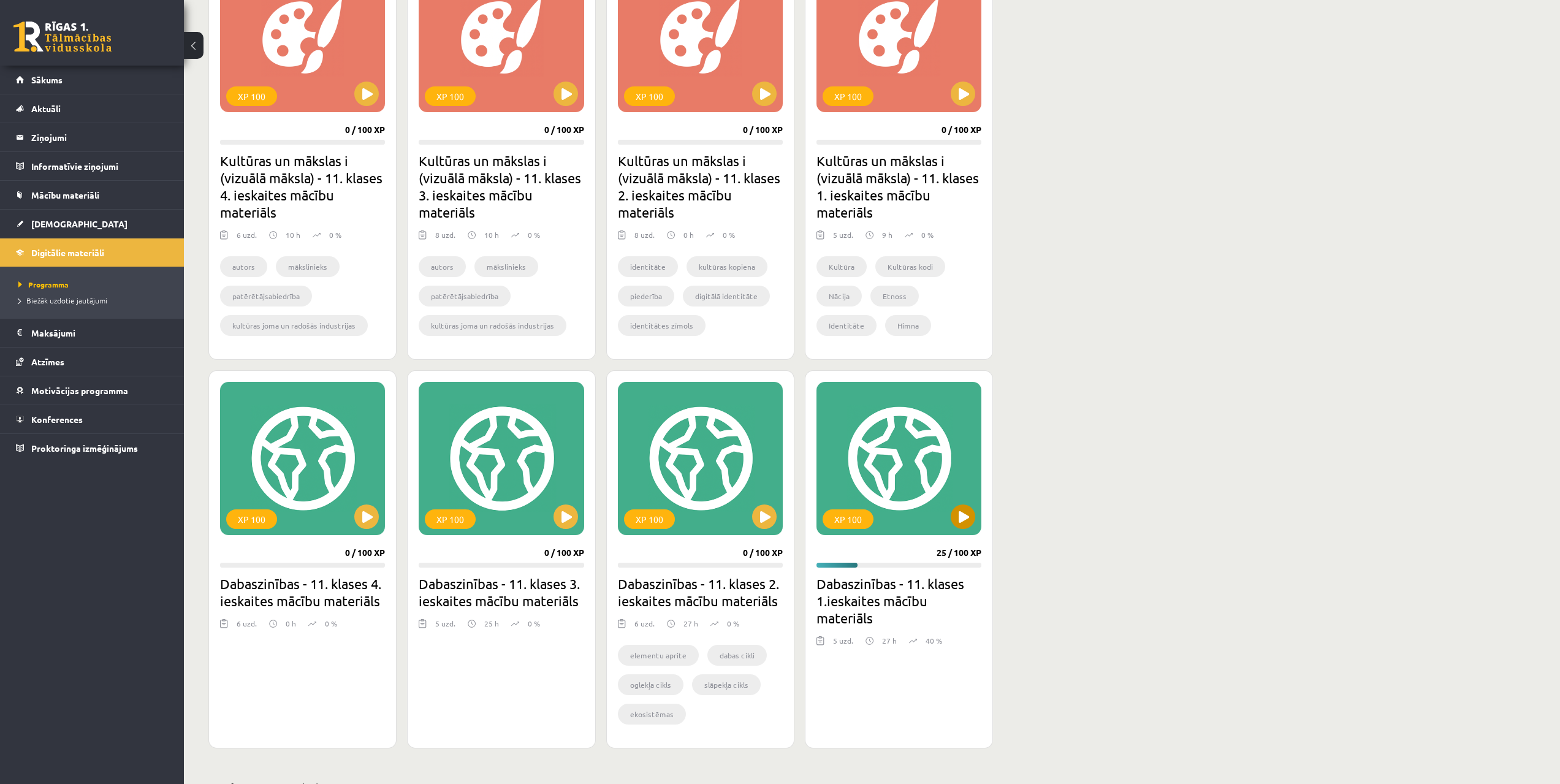
scroll to position [490, 0]
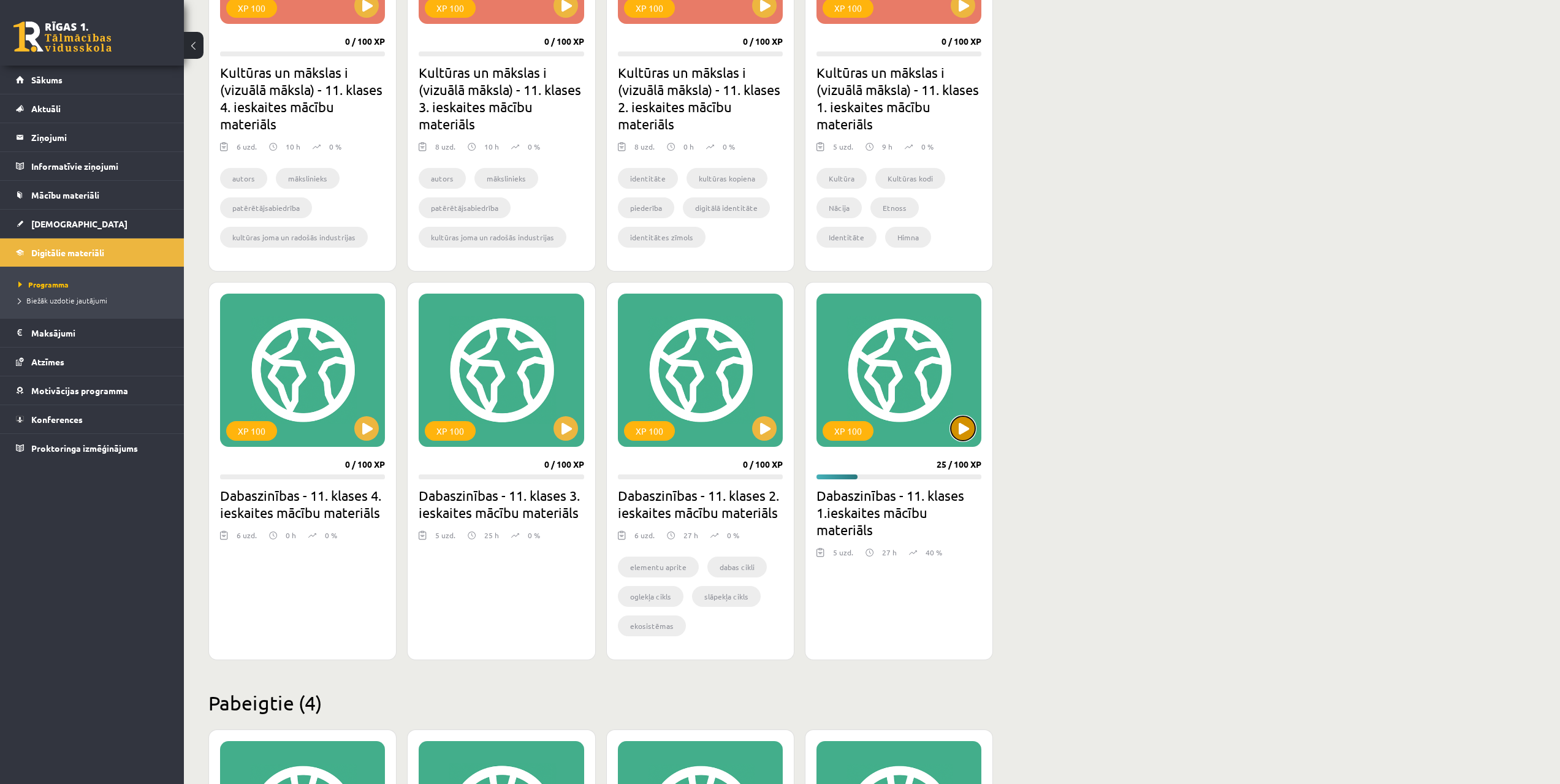
click at [966, 434] on button at bounding box center [962, 427] width 24 height 24
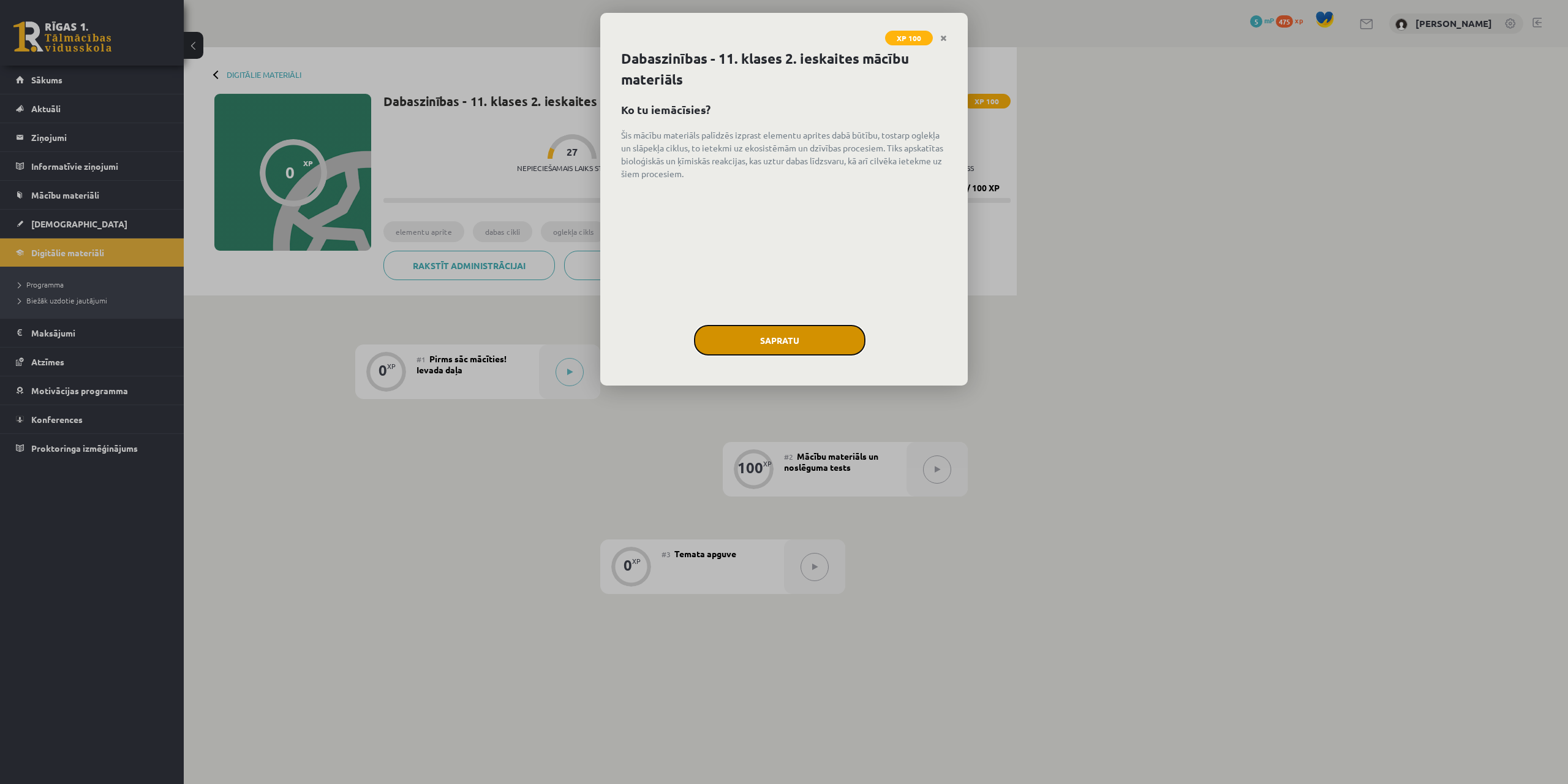
click at [807, 333] on button "Sapratu" at bounding box center [780, 340] width 172 height 30
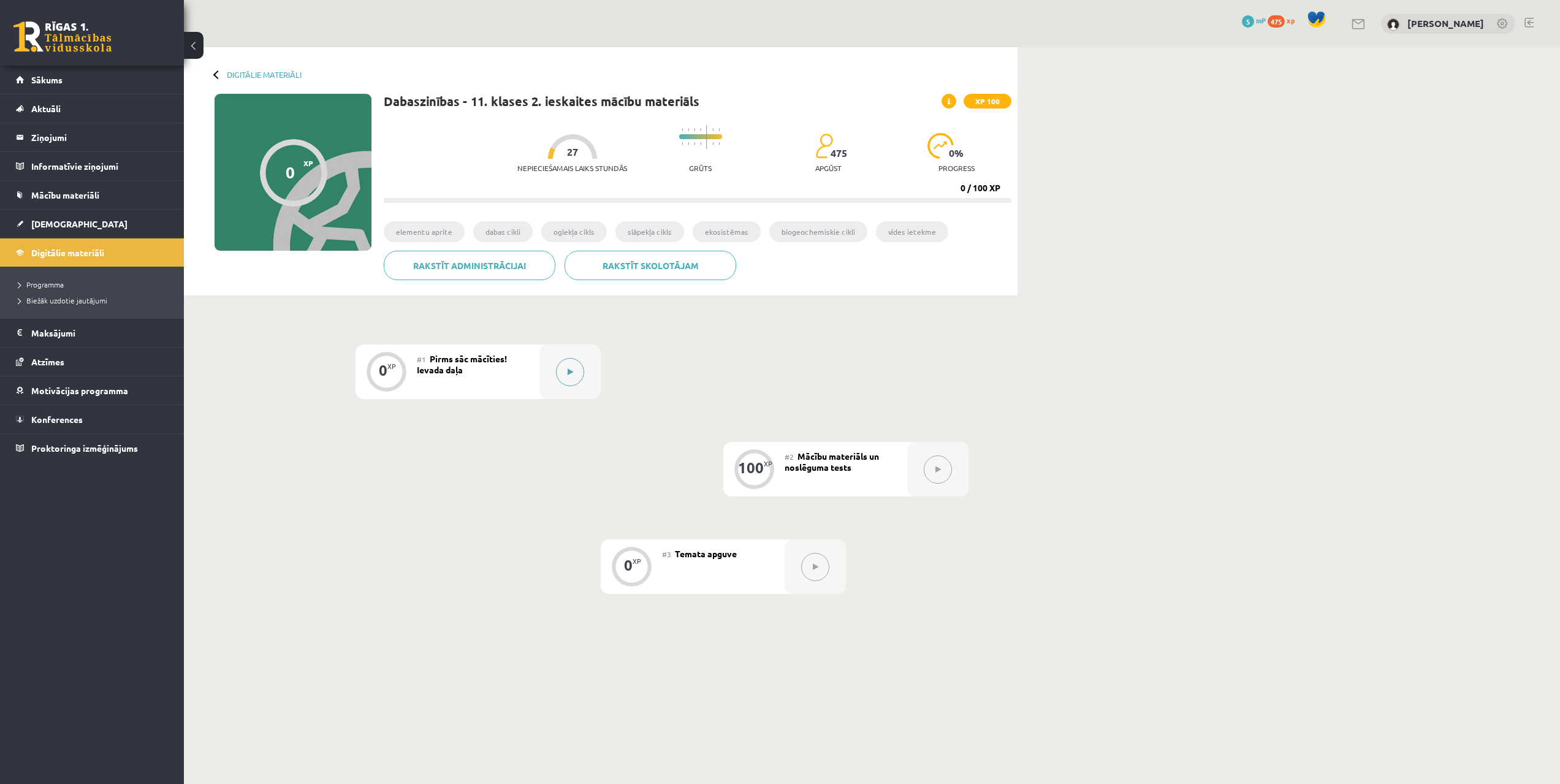
click at [585, 366] on div at bounding box center [570, 371] width 62 height 55
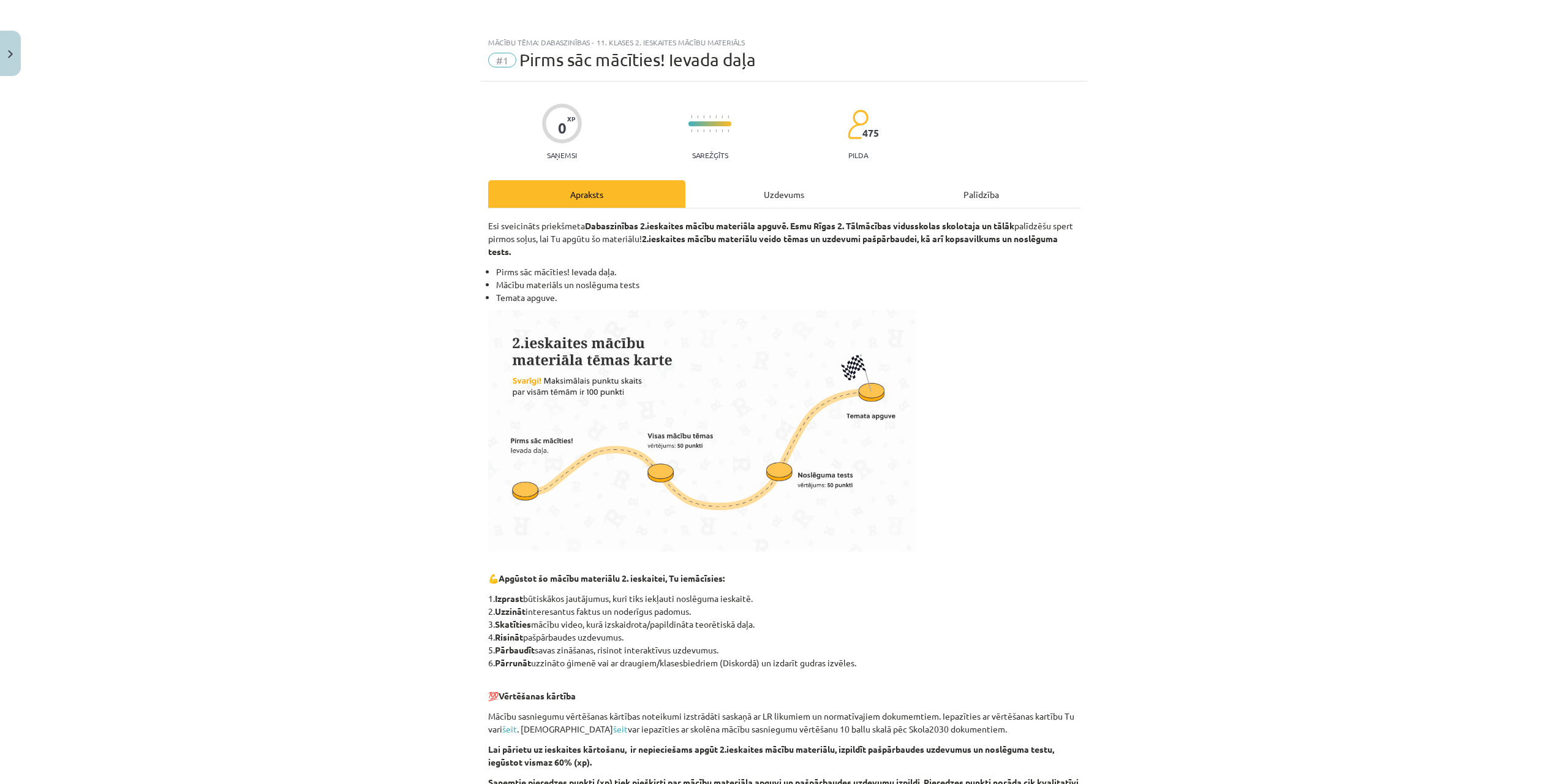
click at [724, 182] on div "Uzdevums" at bounding box center [784, 194] width 197 height 28
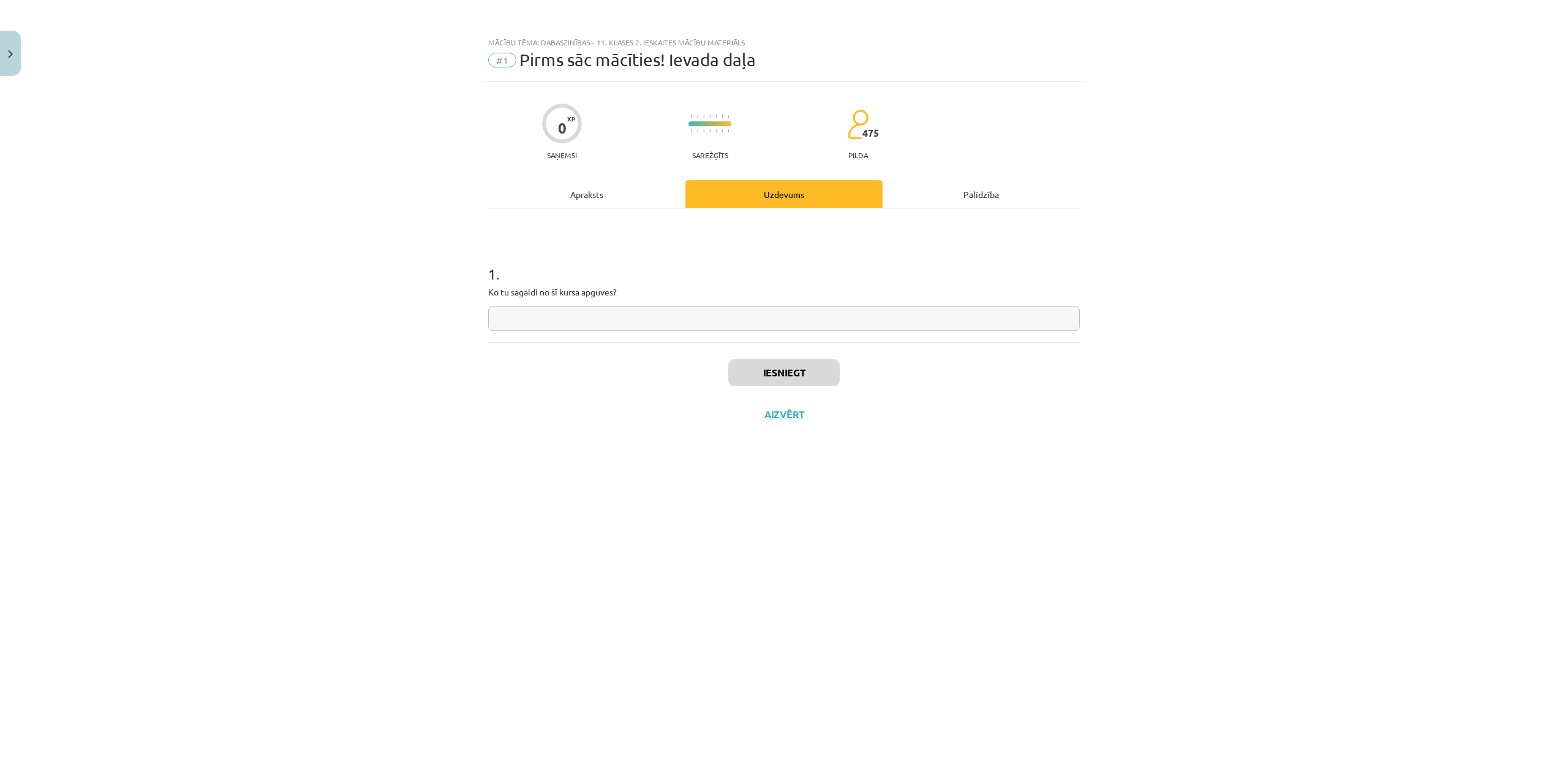
click at [626, 201] on div "Apraksts" at bounding box center [586, 194] width 197 height 28
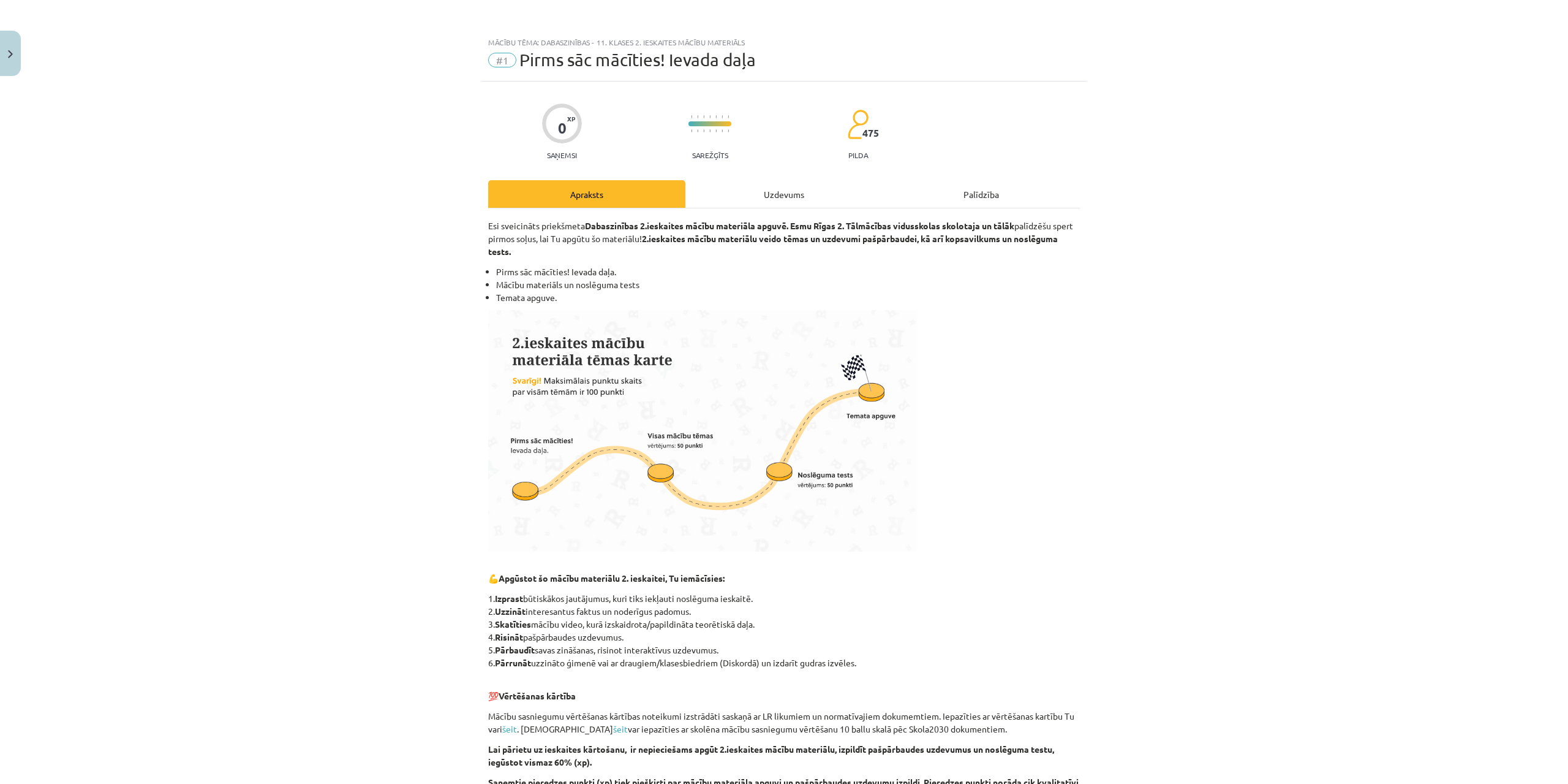
scroll to position [307, 0]
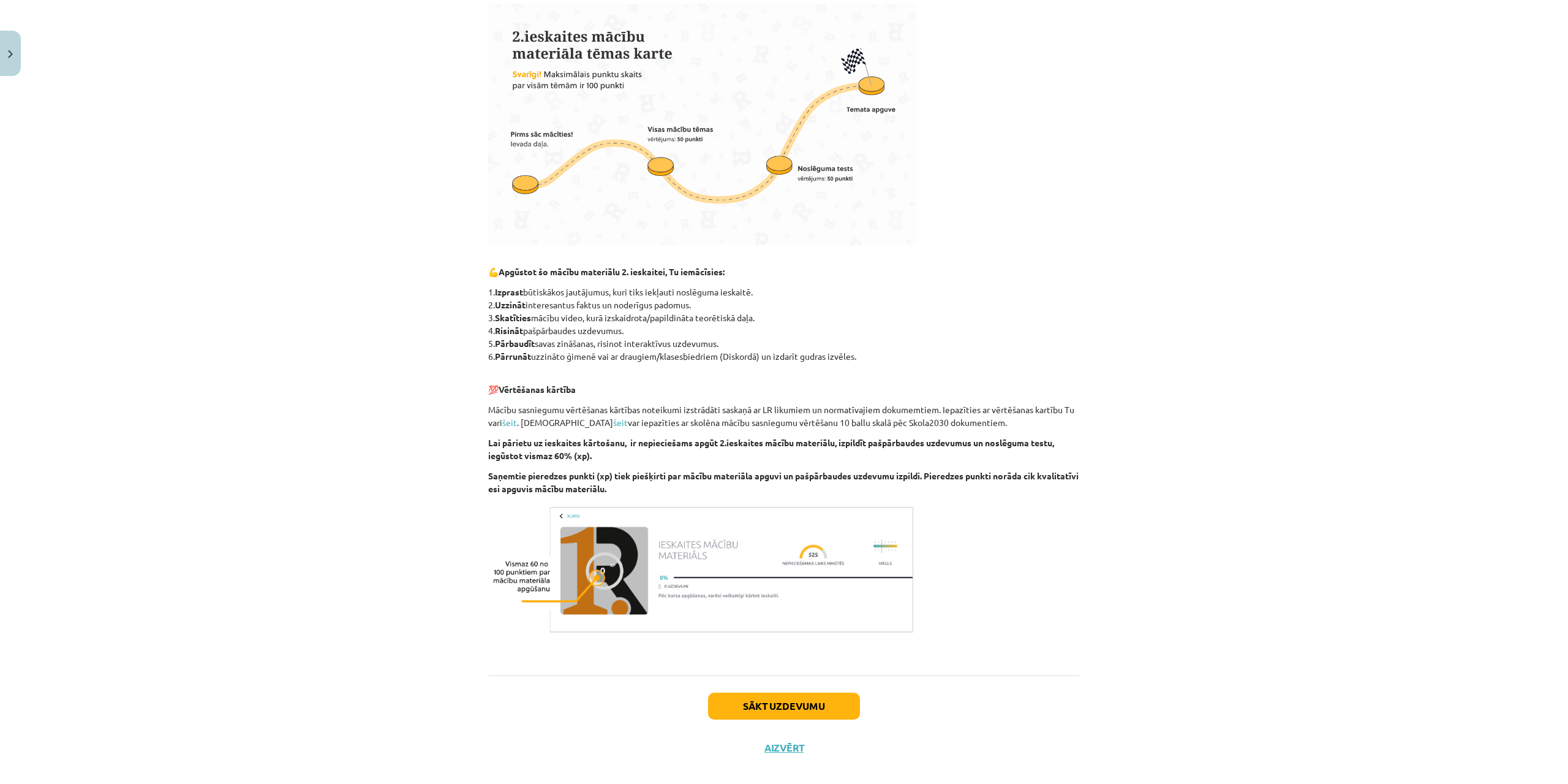
drag, startPoint x: 700, startPoint y: 307, endPoint x: 491, endPoint y: 306, distance: 209.0
click at [491, 306] on p "1. Izprast būtiskākos jautājumus, kuri tiks iekļauti noslēguma ieskaitē. 2. Uzz…" at bounding box center [784, 324] width 591 height 77
copy p "Uzzināt interesantus faktus un noderīgus padomus."
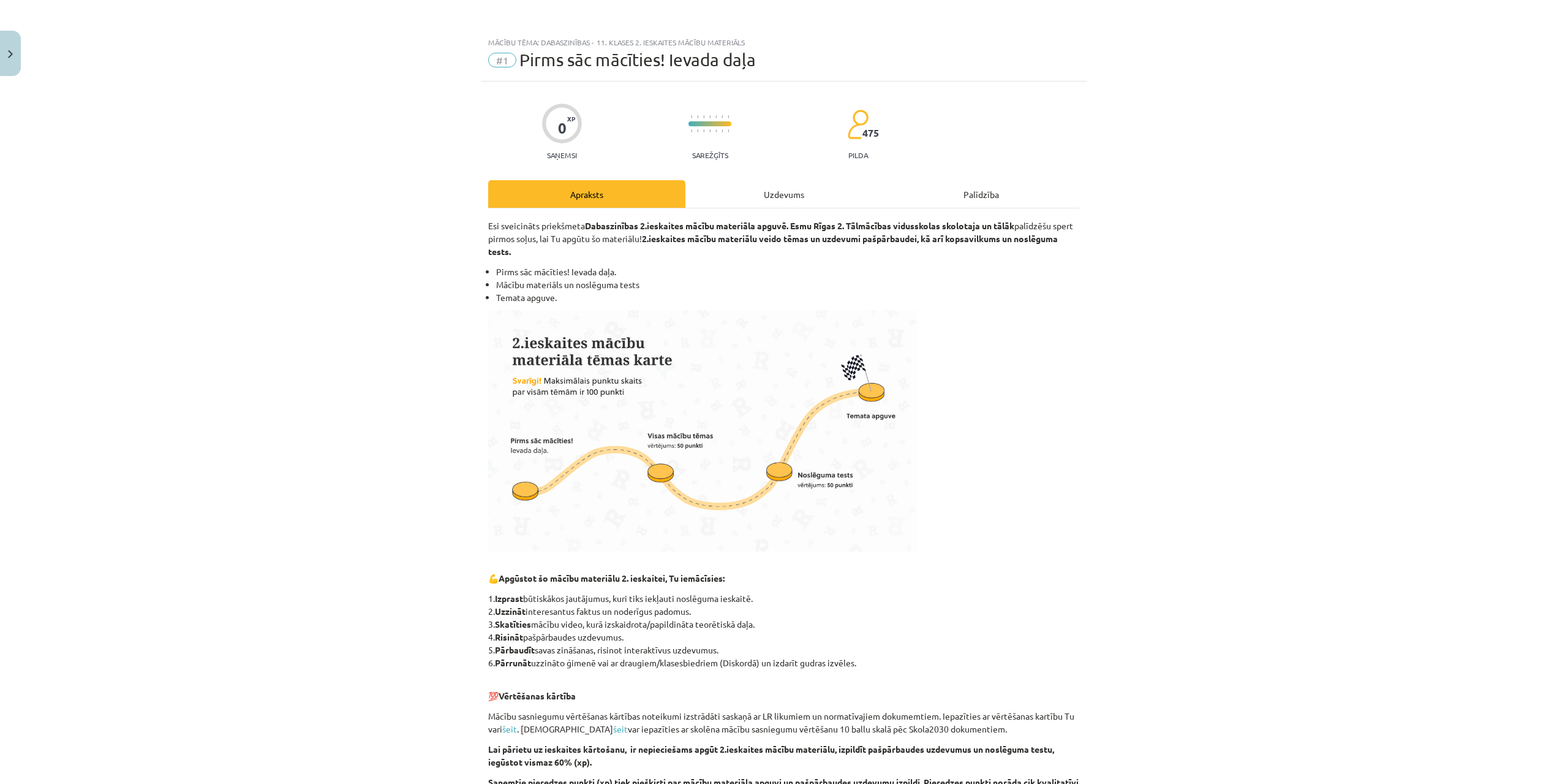
click at [759, 188] on div "Uzdevums" at bounding box center [784, 194] width 197 height 28
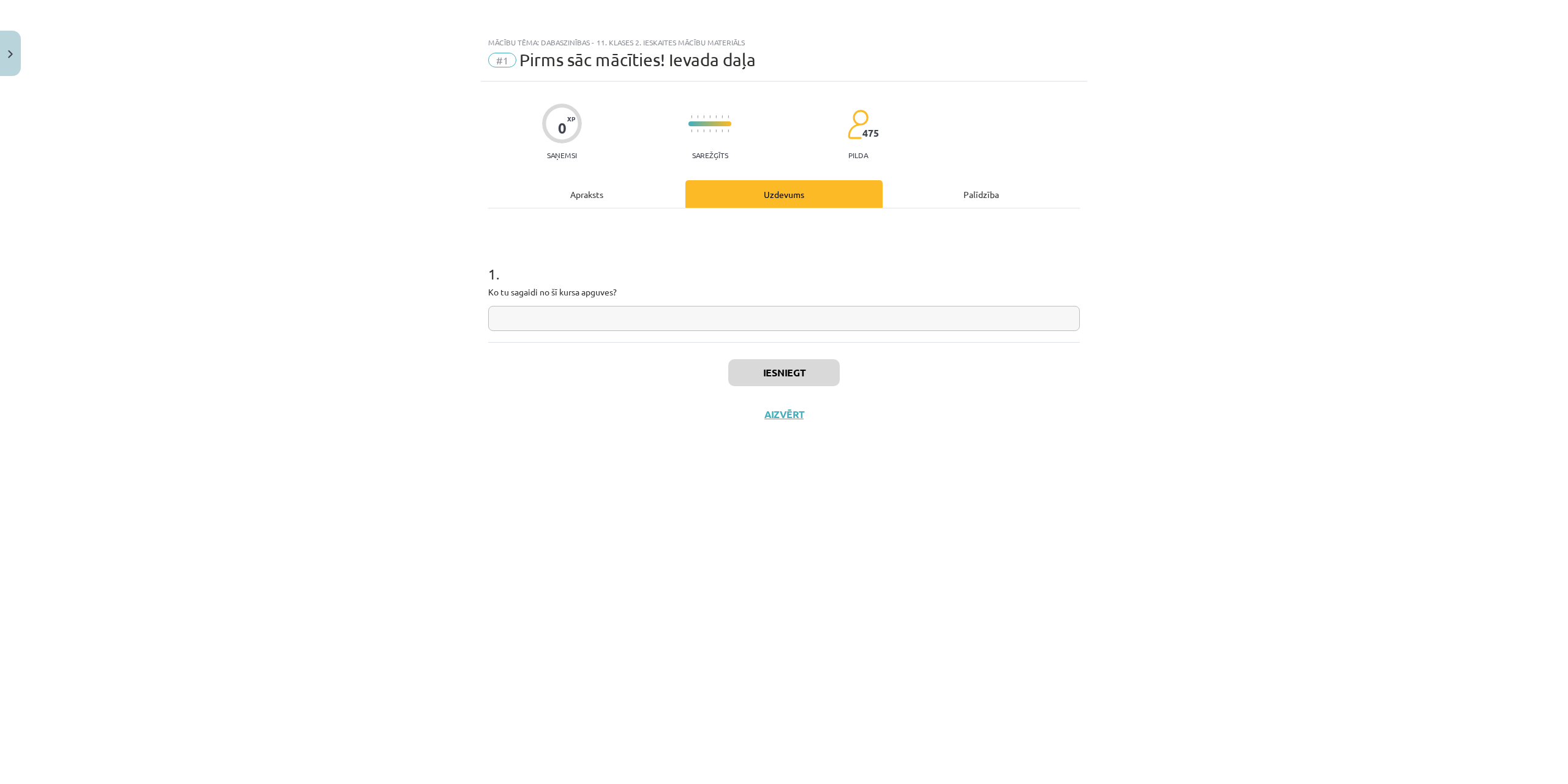
click at [632, 315] on input "text" at bounding box center [784, 318] width 591 height 25
paste input "**********"
type input "**********"
click at [776, 368] on button "Iesniegt" at bounding box center [784, 373] width 112 height 27
click at [764, 409] on button "Nākamā nodarbība" at bounding box center [784, 423] width 120 height 29
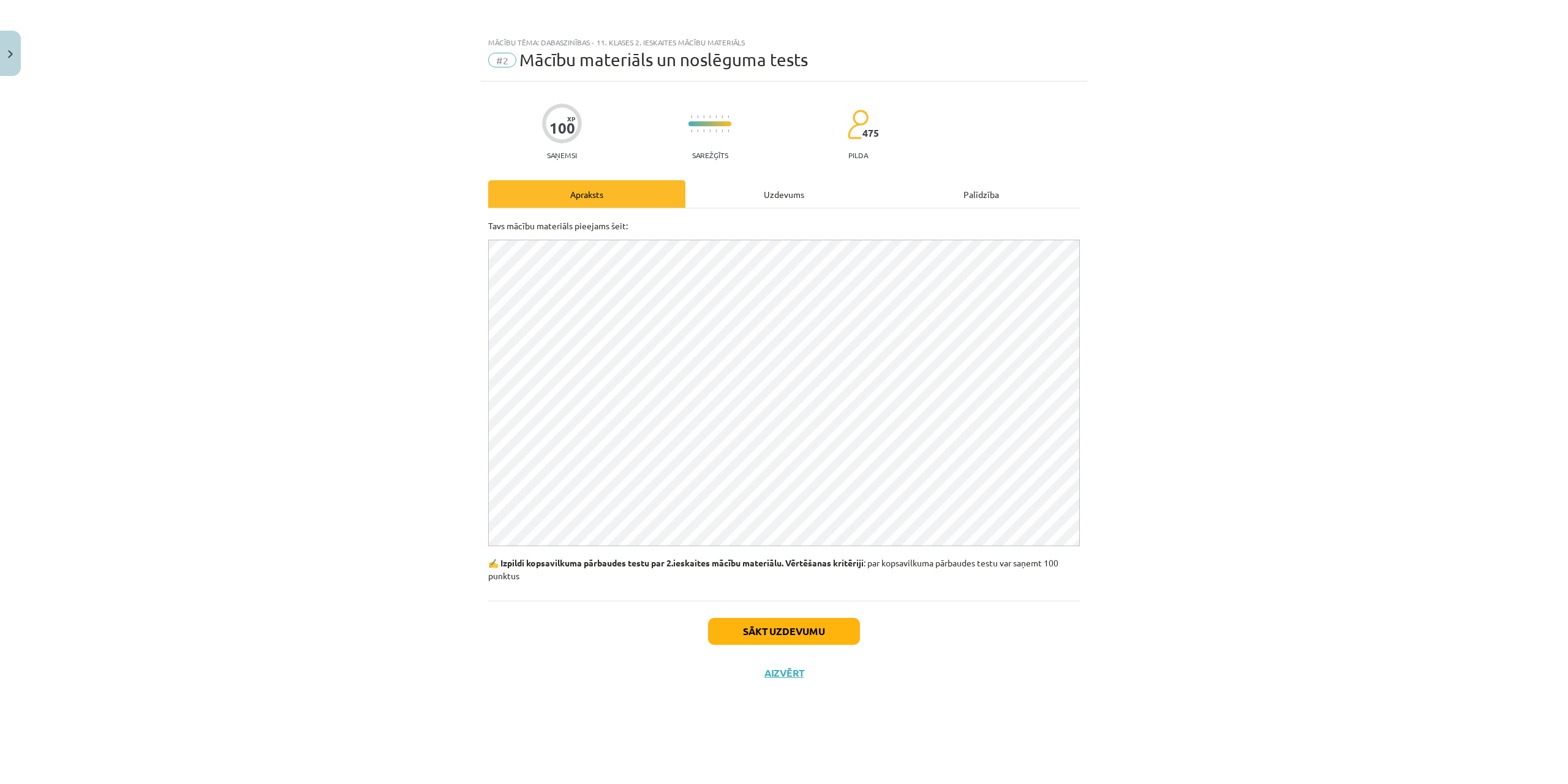
click at [799, 181] on div "Uzdevums" at bounding box center [784, 194] width 197 height 28
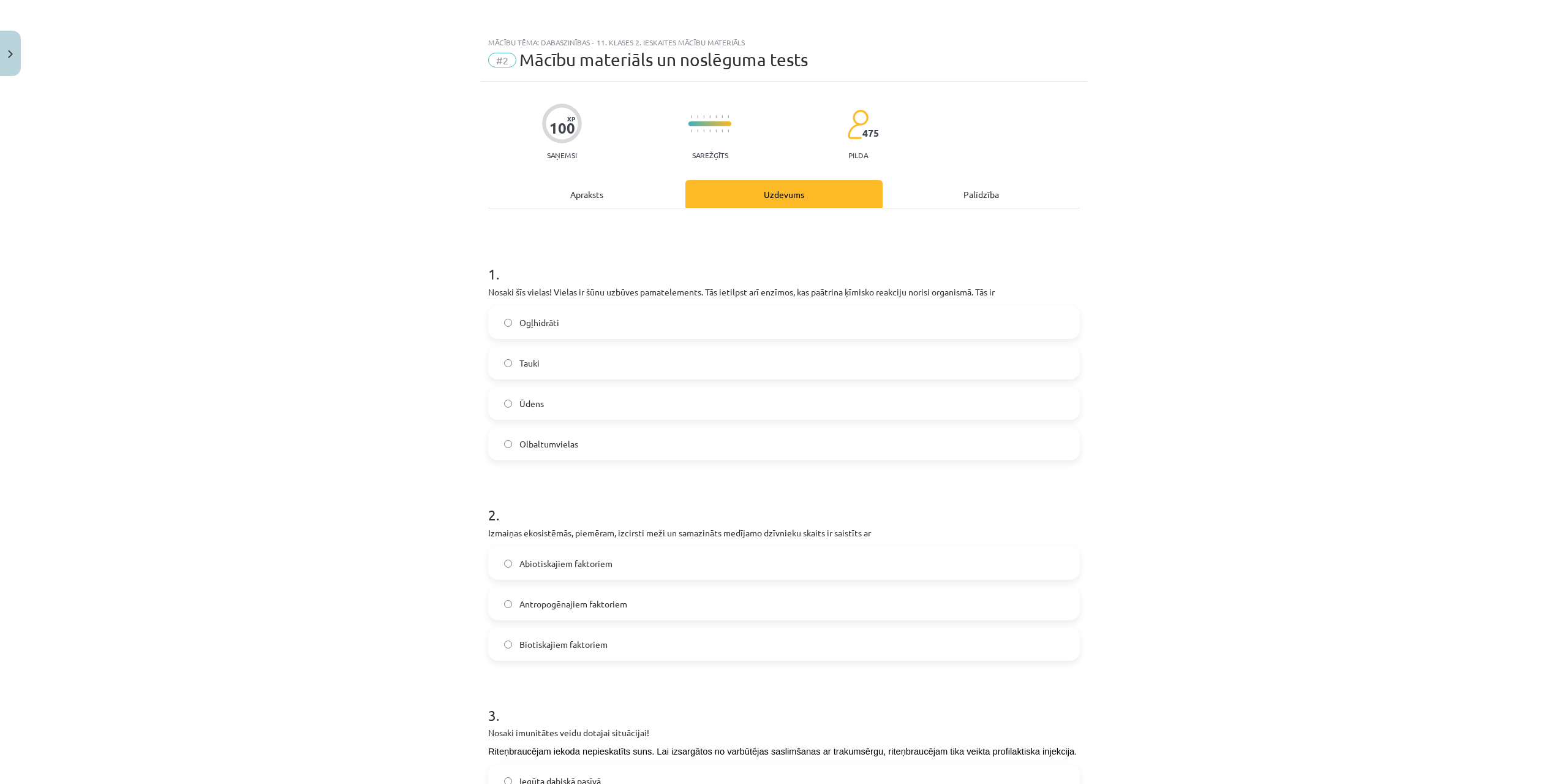
click at [586, 193] on div "Apraksts" at bounding box center [586, 194] width 197 height 28
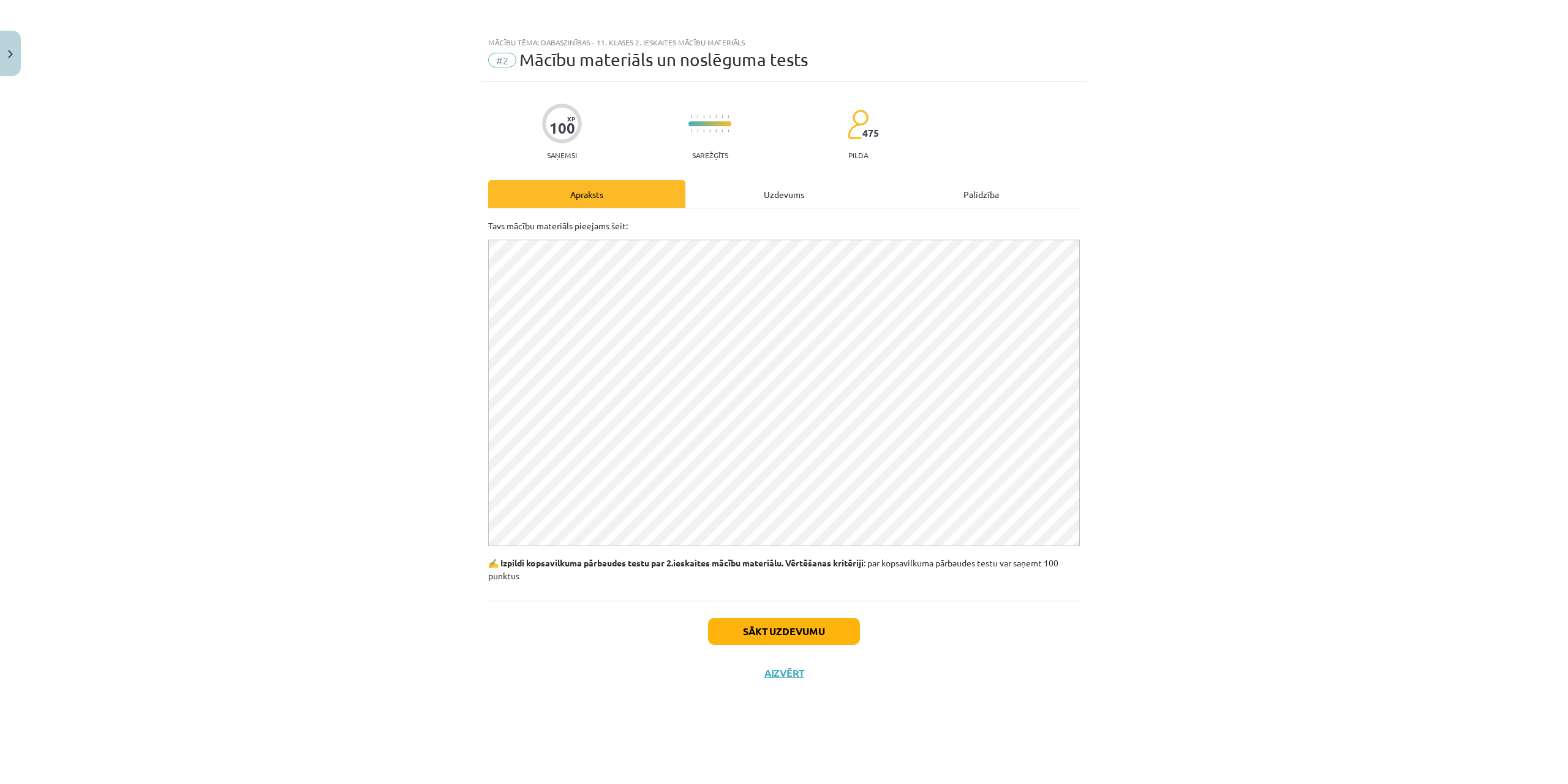
click at [776, 192] on div "Uzdevums" at bounding box center [784, 194] width 197 height 28
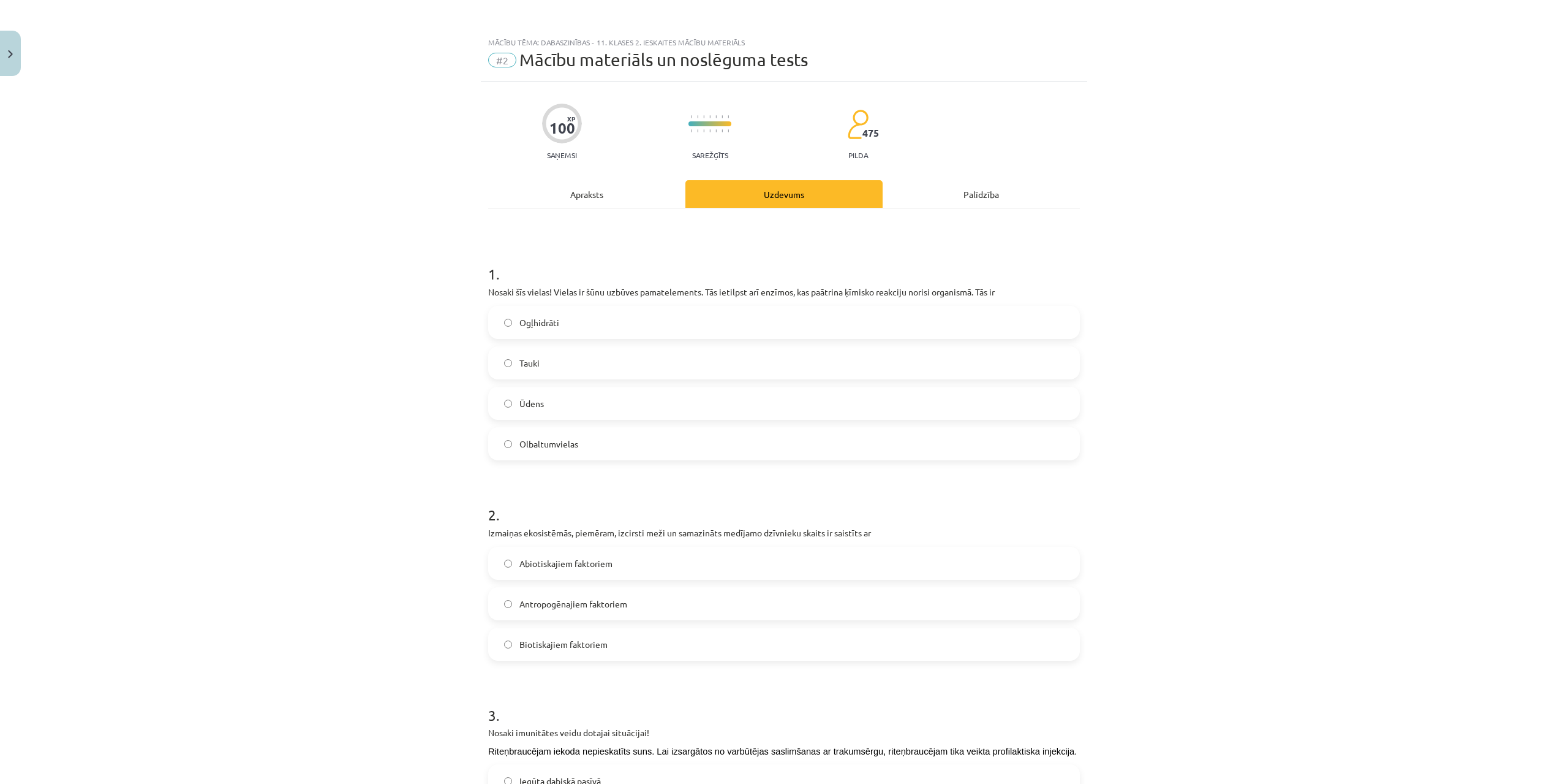
click at [917, 188] on div "Palīdzība" at bounding box center [981, 194] width 197 height 28
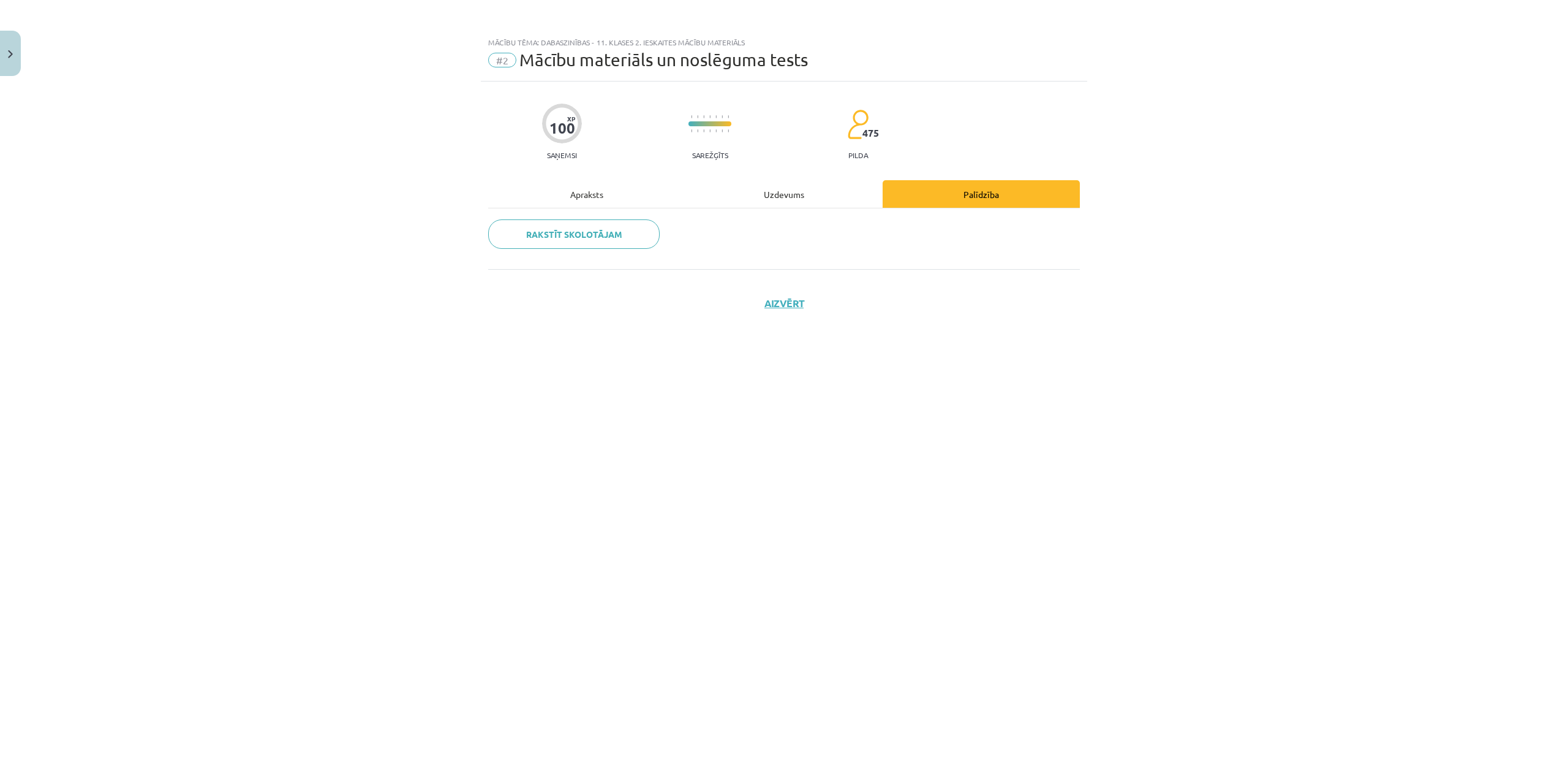
click at [775, 197] on div "Uzdevums" at bounding box center [784, 194] width 197 height 28
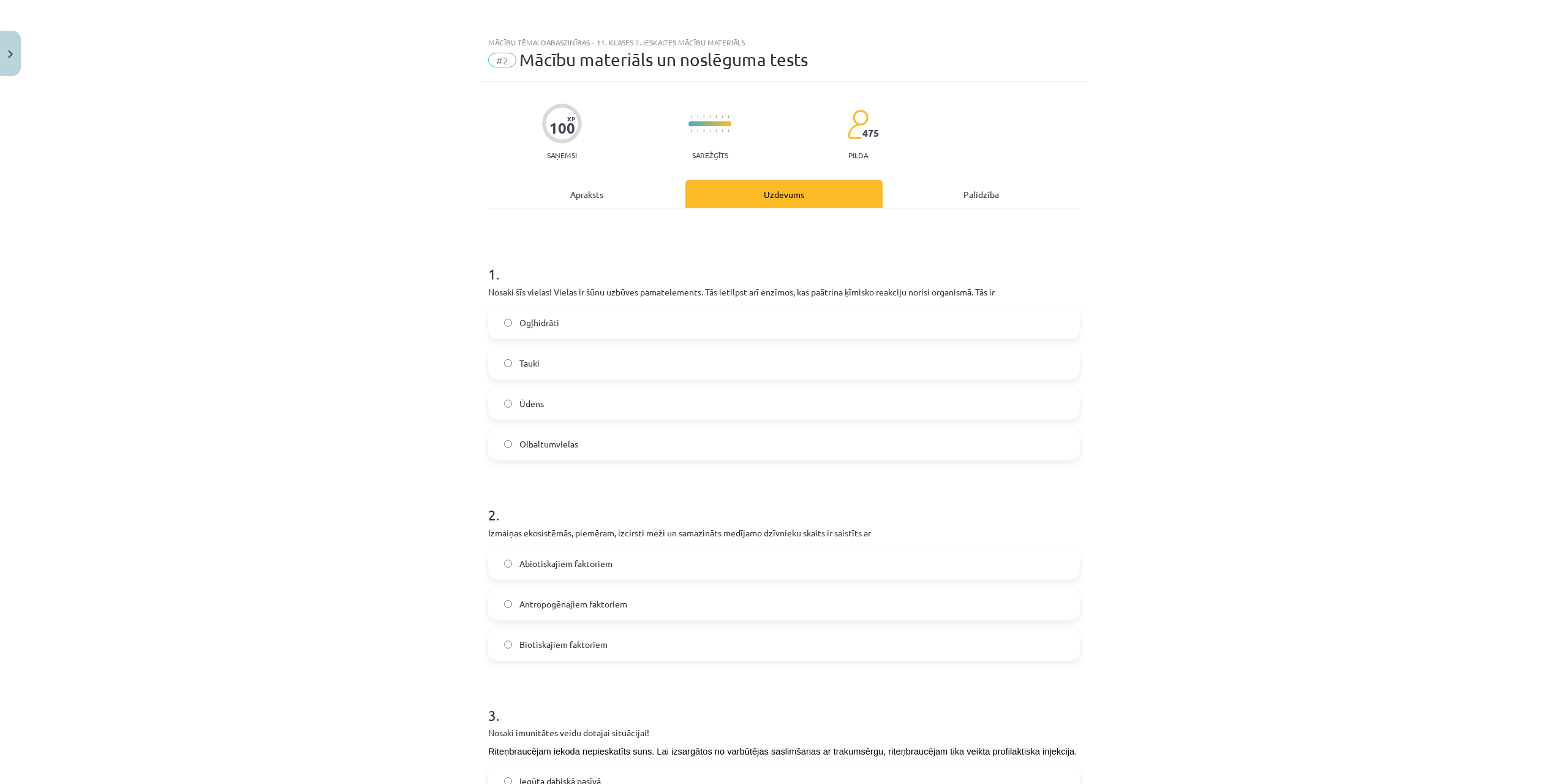
click at [631, 635] on label "Biotiskajiem faktoriem" at bounding box center [784, 644] width 589 height 30
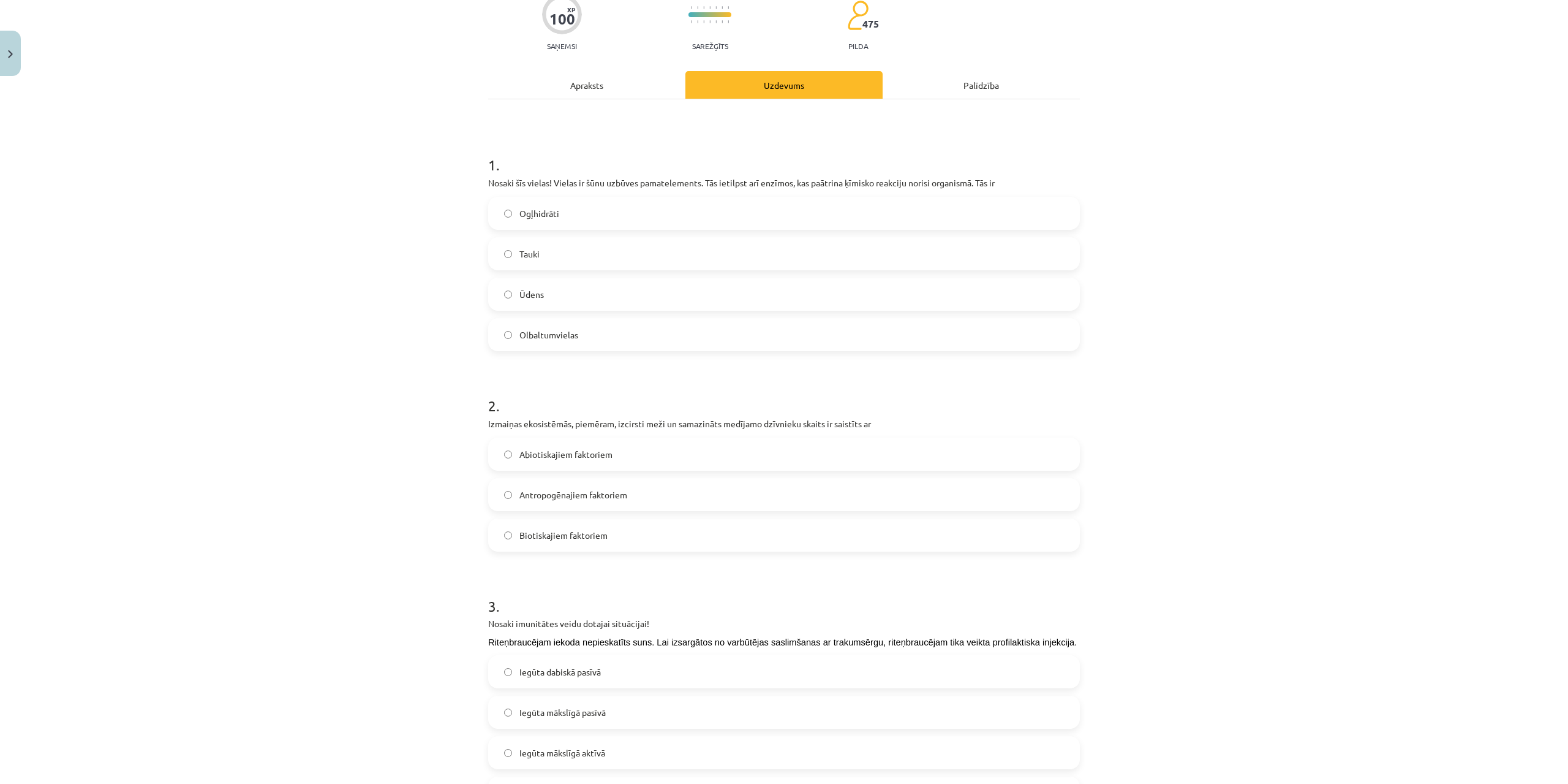
scroll to position [245, 0]
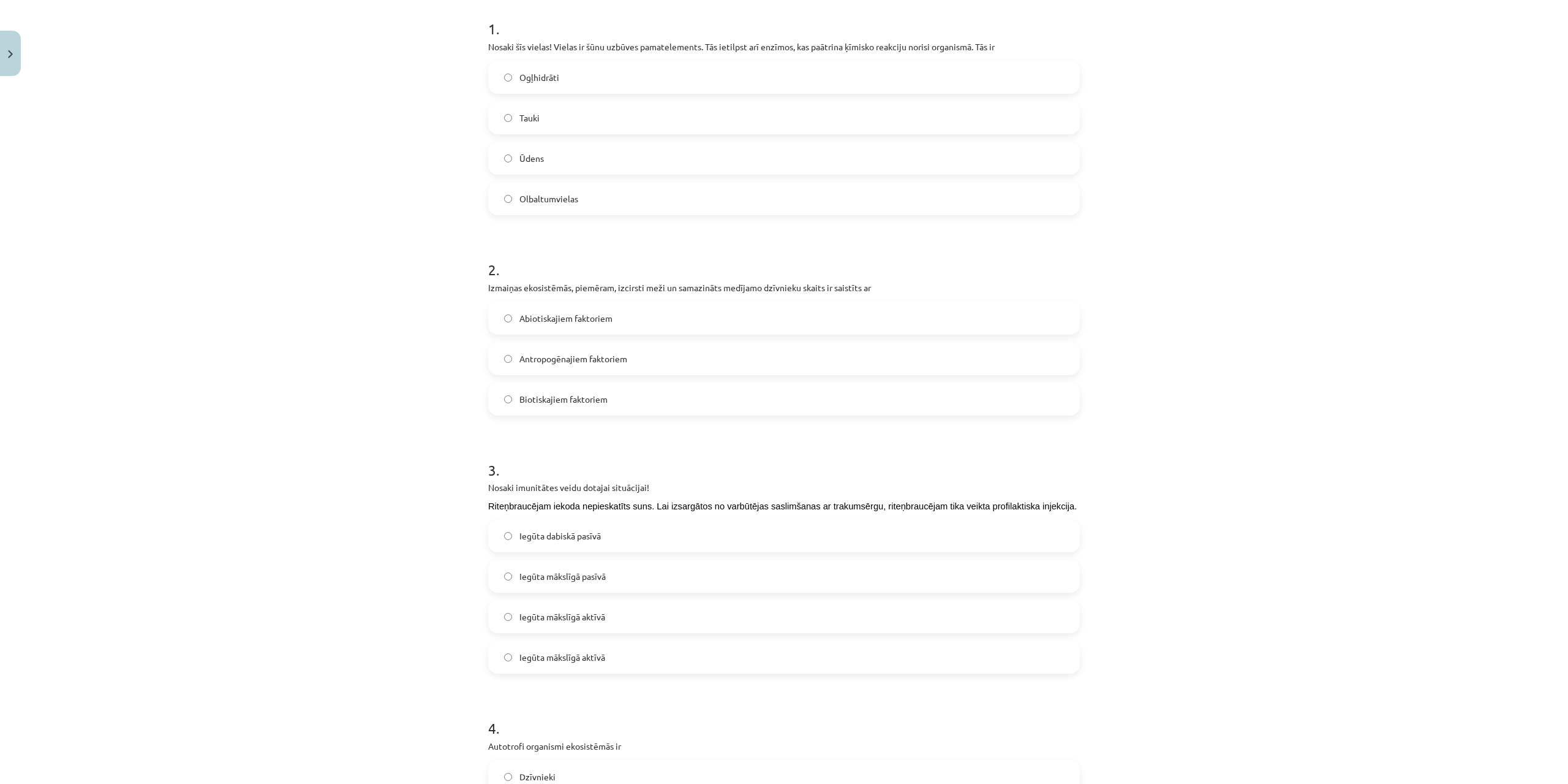
click at [616, 535] on label "Iegūta dabiskā pasīvā" at bounding box center [784, 535] width 589 height 30
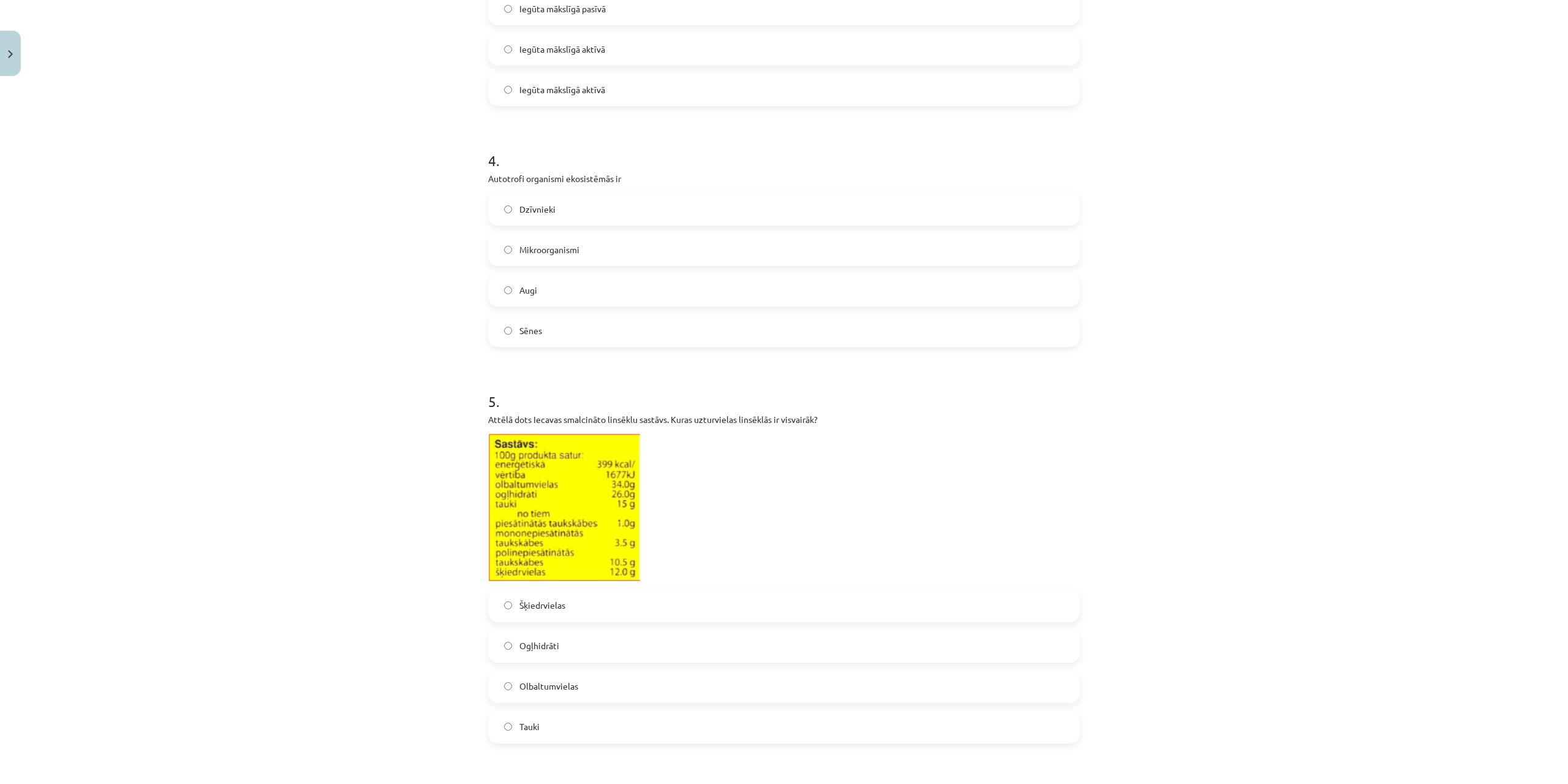
scroll to position [858, 0]
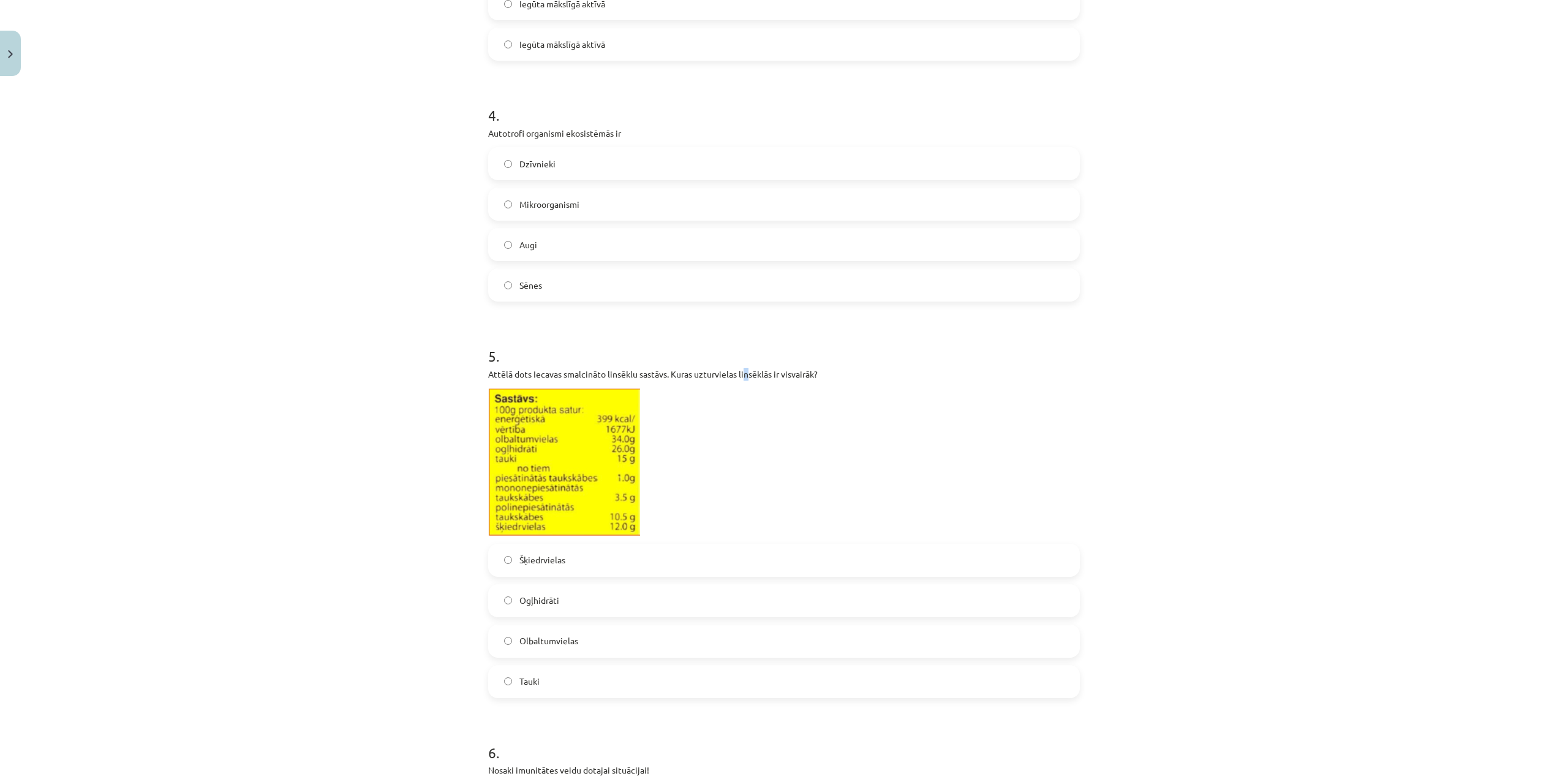
click at [744, 369] on p "Attēlā dots Iecavas smalcināto linsēklu sastāvs. Kuras uzturvielas linsēklās ir…" at bounding box center [784, 374] width 591 height 13
click at [739, 372] on p "Attēlā dots Iecavas smalcināto linsēklu sastāvs. Kuras uzturvielas linsēklās ir…" at bounding box center [784, 374] width 591 height 13
drag, startPoint x: 735, startPoint y: 373, endPoint x: 767, endPoint y: 377, distance: 32.2
click at [767, 377] on p "Attēlā dots Iecavas smalcināto linsēklu sastāvs. Kuras uzturvielas linsēklās ir…" at bounding box center [784, 374] width 591 height 13
copy p "linsēklās"
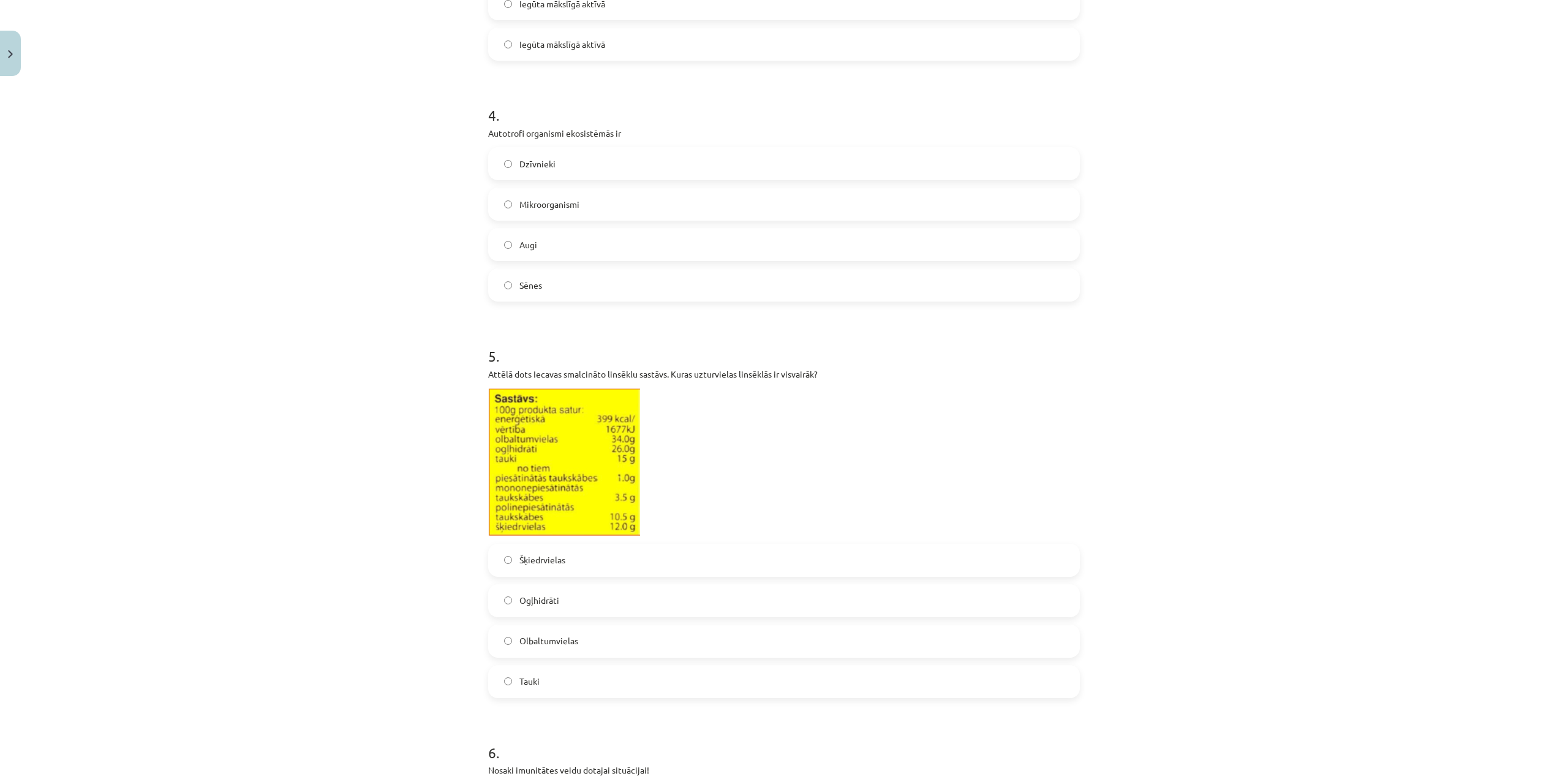
click at [567, 645] on span "Olbaltumvielas" at bounding box center [549, 640] width 59 height 13
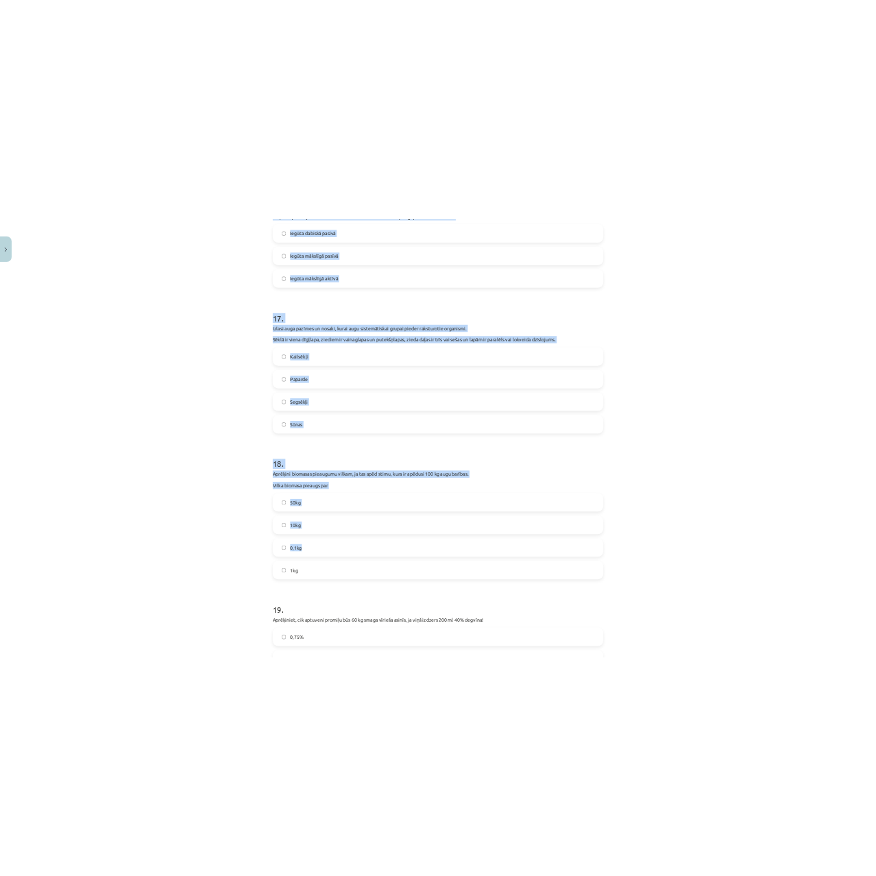
scroll to position [5072, 0]
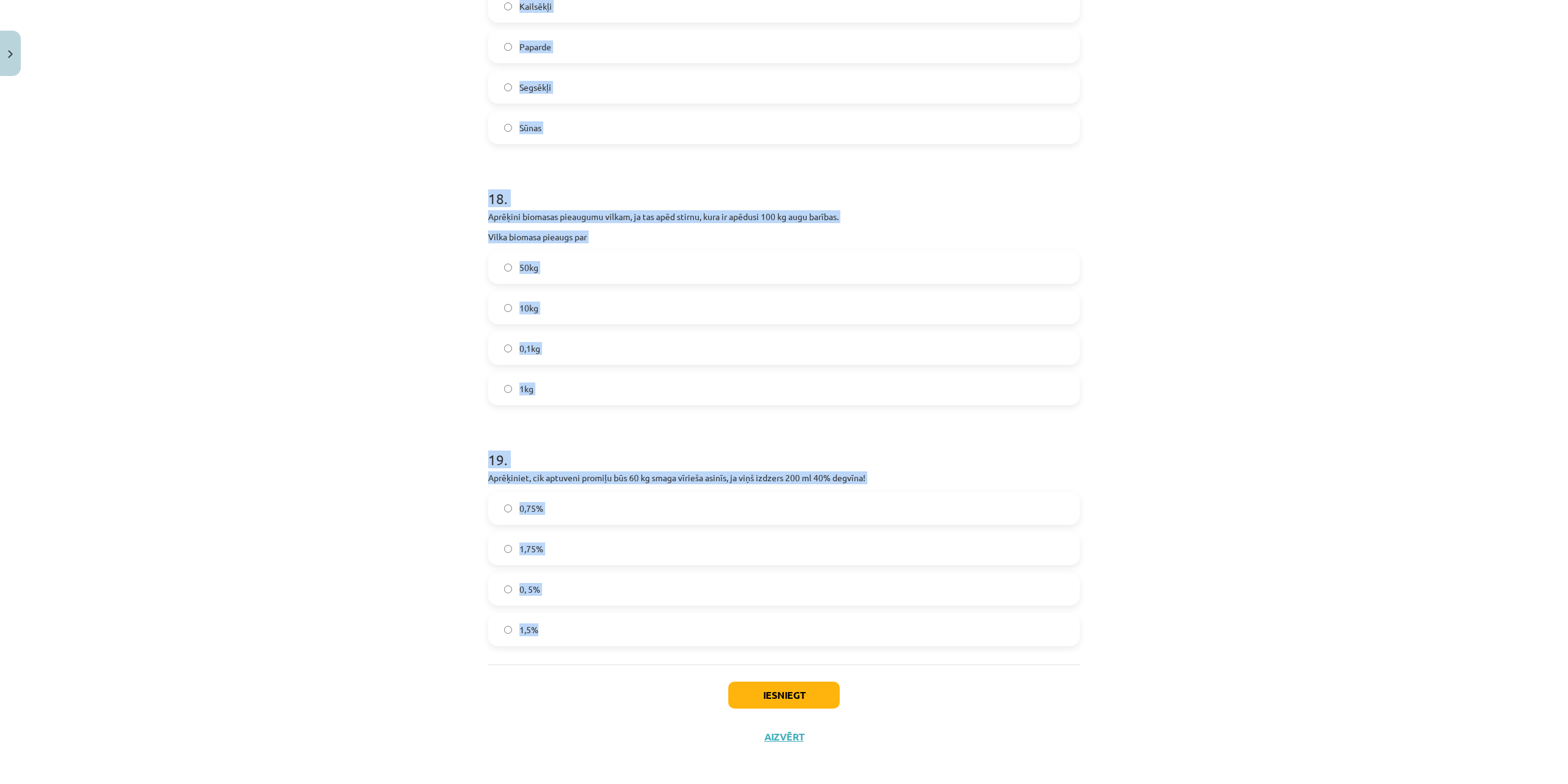
drag, startPoint x: 484, startPoint y: 268, endPoint x: 692, endPoint y: 624, distance: 412.3
copy form "1 . Nosaki šīs vielas! Vielas ir šūnu uzbūves pamatelements. Tās ietilpst arī e…"
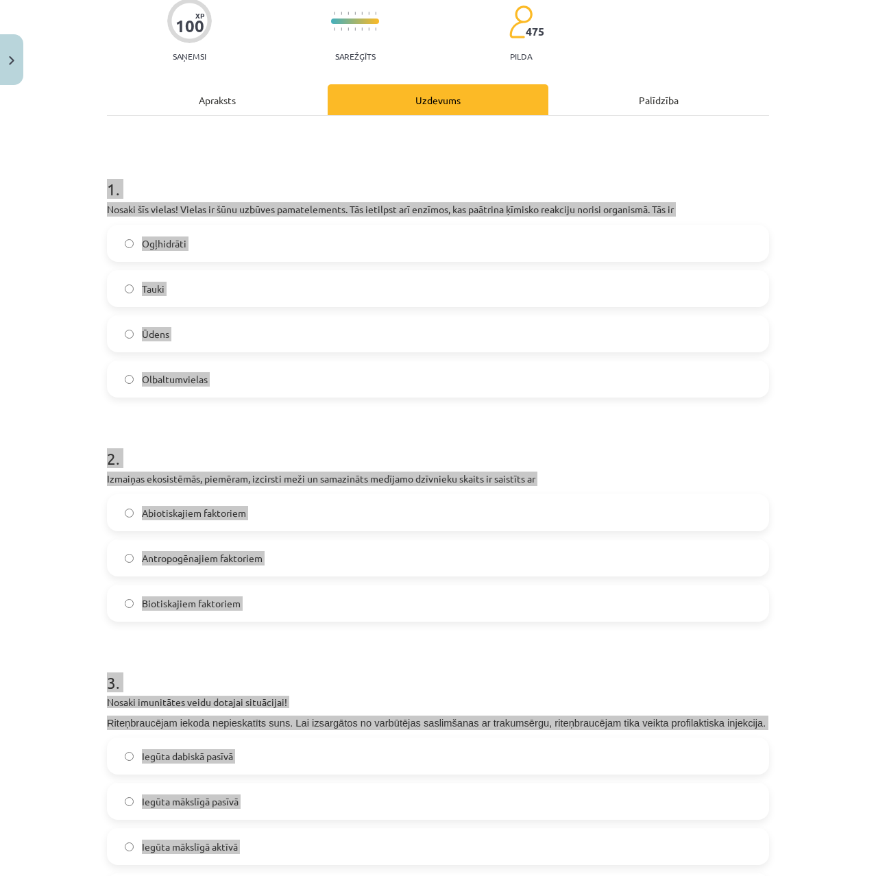
scroll to position [0, 0]
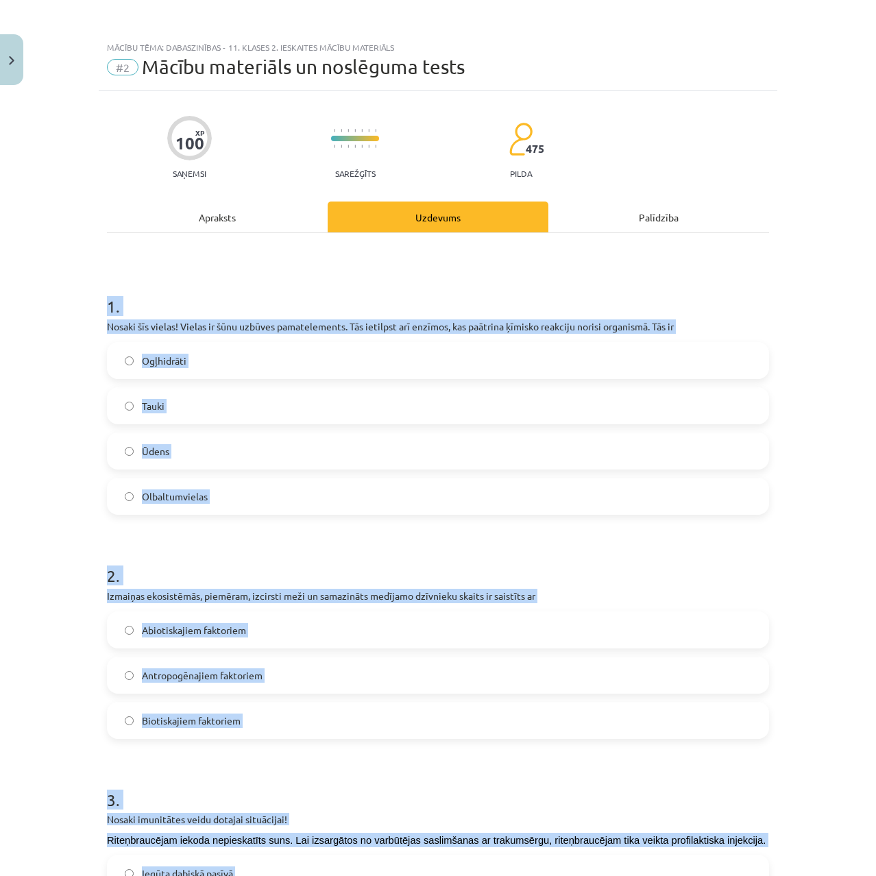
click at [75, 426] on div "Mācību tēma: Dabaszinības - 11. klases 2. ieskaites mācību materiāls #2 Mācību …" at bounding box center [438, 438] width 876 height 876
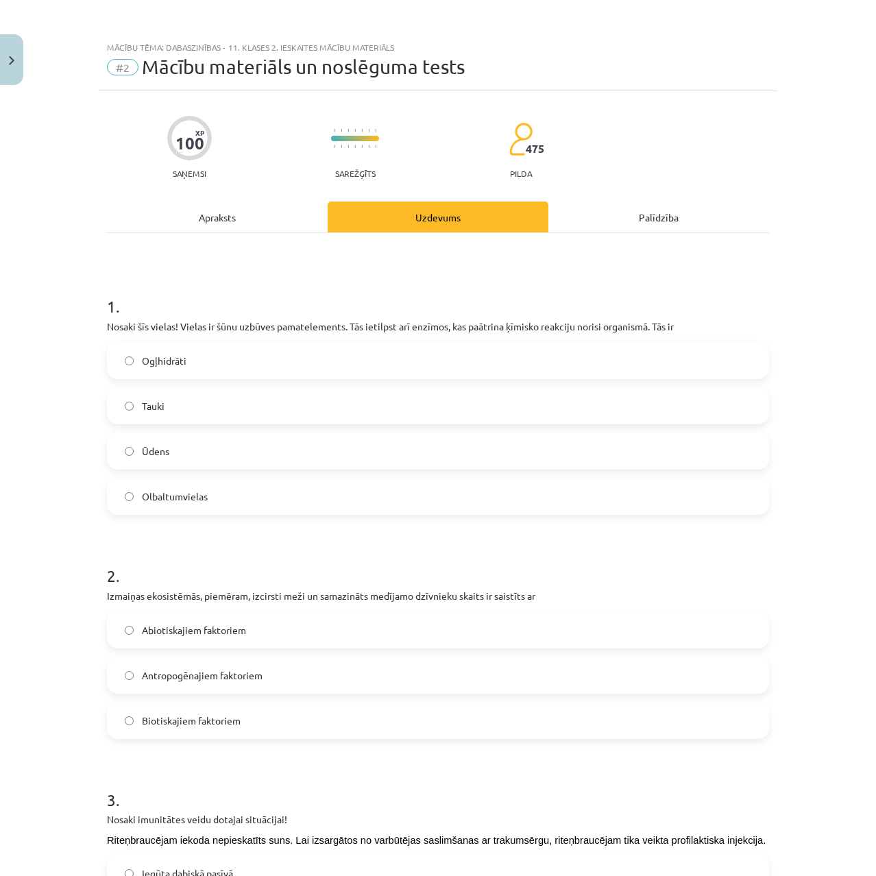
click at [162, 504] on label "Olbaltumvielas" at bounding box center [437, 496] width 659 height 34
click at [172, 679] on span "Antropogēnajiem faktoriem" at bounding box center [202, 675] width 121 height 14
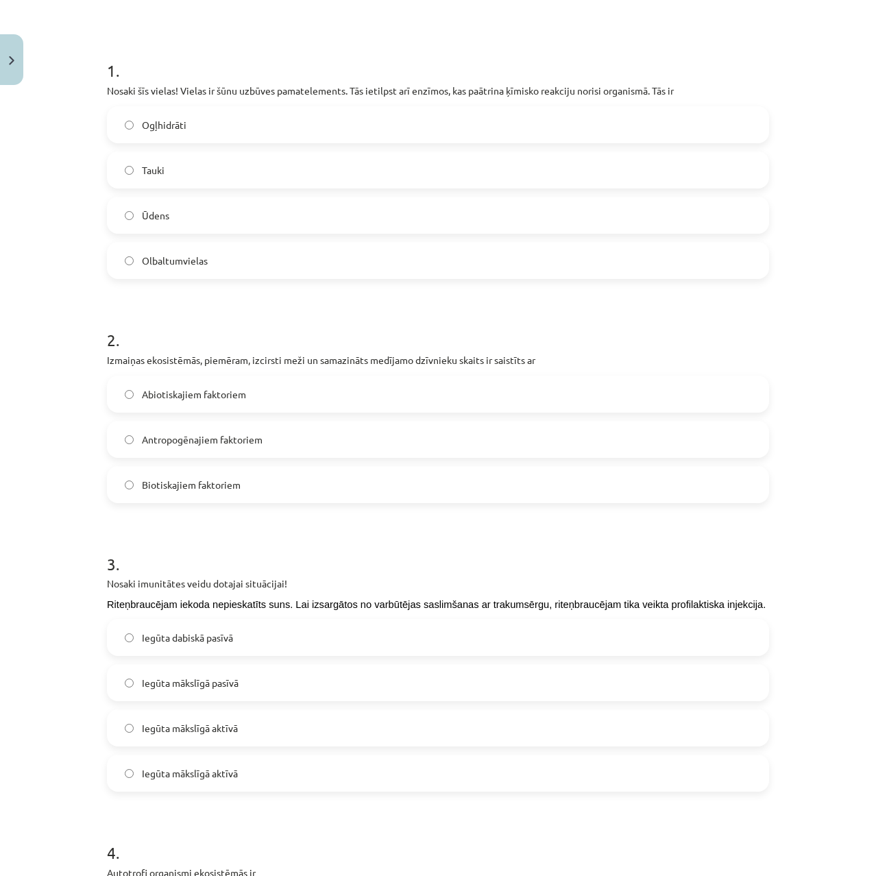
scroll to position [274, 0]
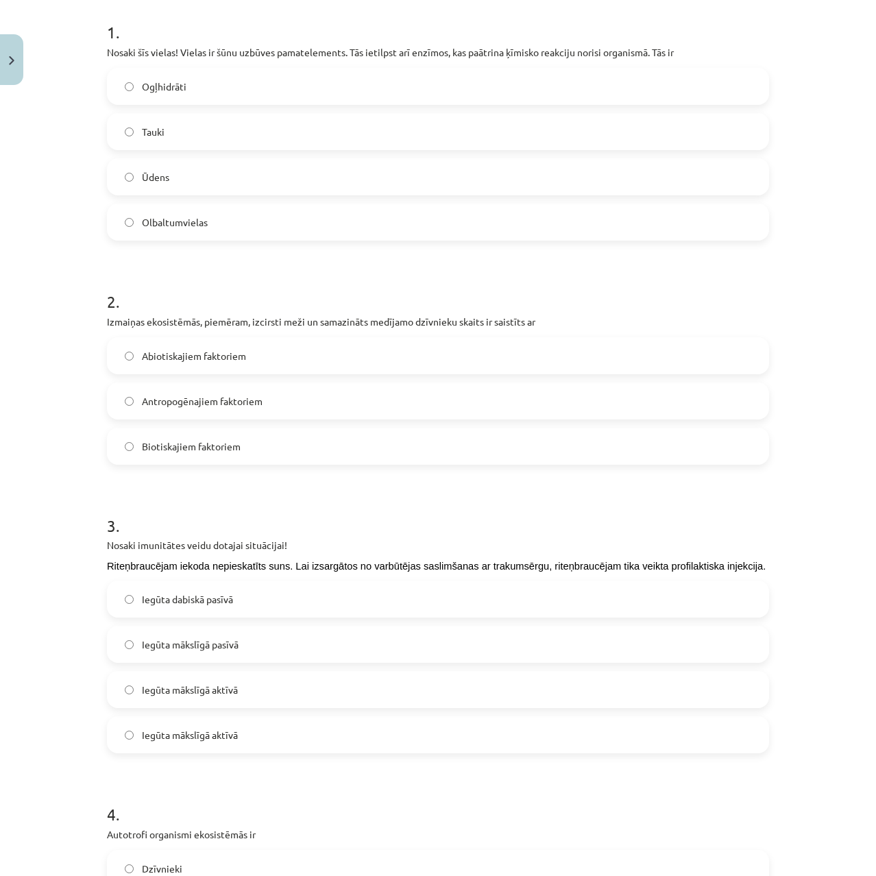
click at [223, 645] on span "Iegūta mākslīgā pasīvā" at bounding box center [190, 644] width 97 height 14
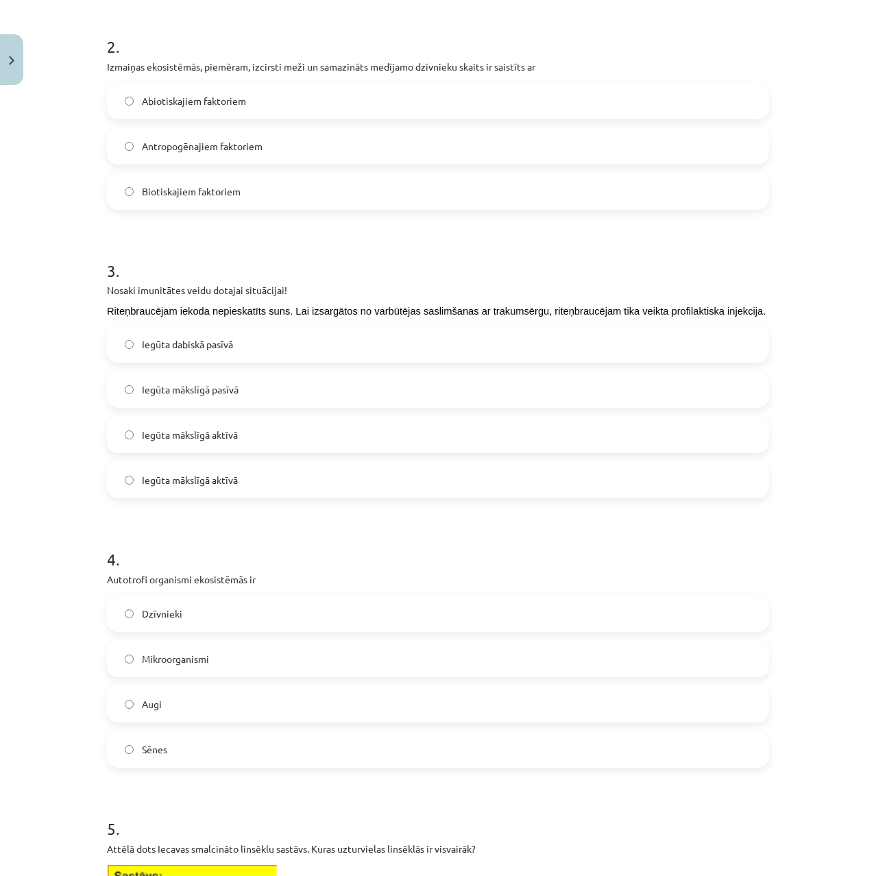
scroll to position [548, 0]
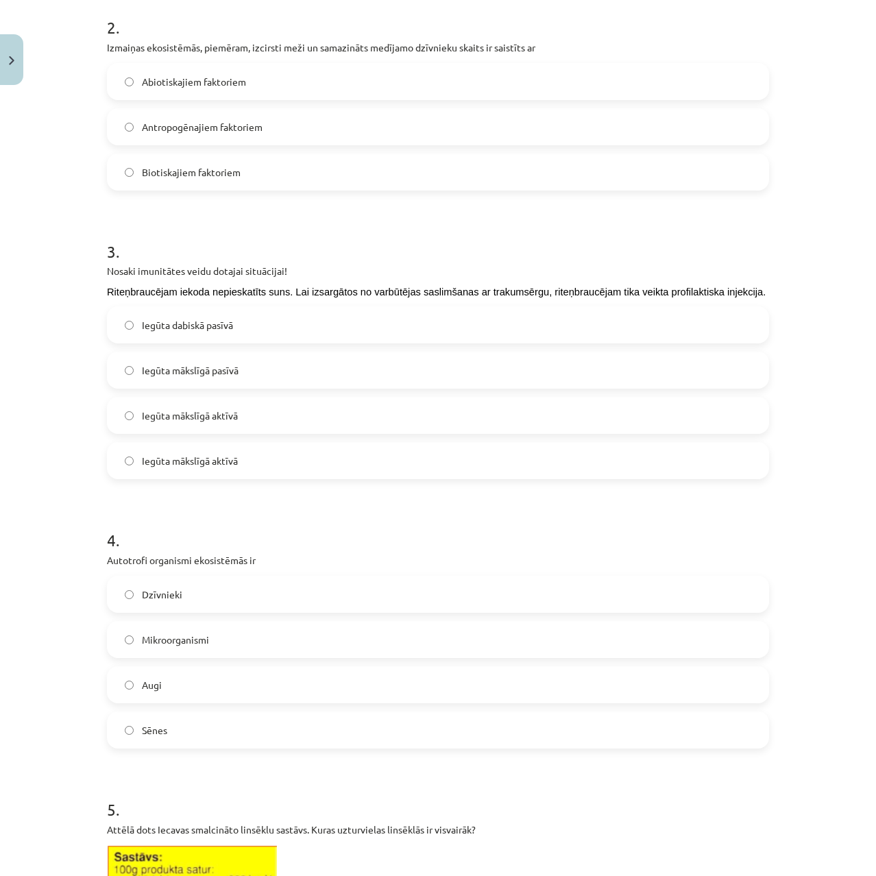
click at [162, 697] on label "Augi" at bounding box center [437, 685] width 659 height 34
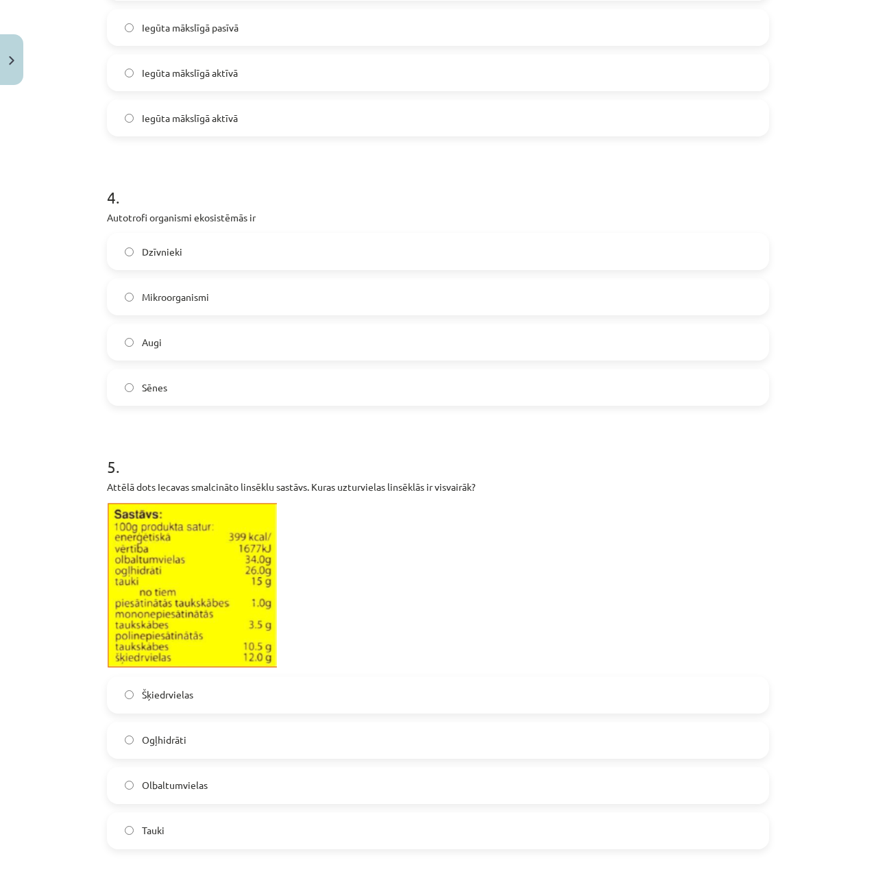
scroll to position [960, 0]
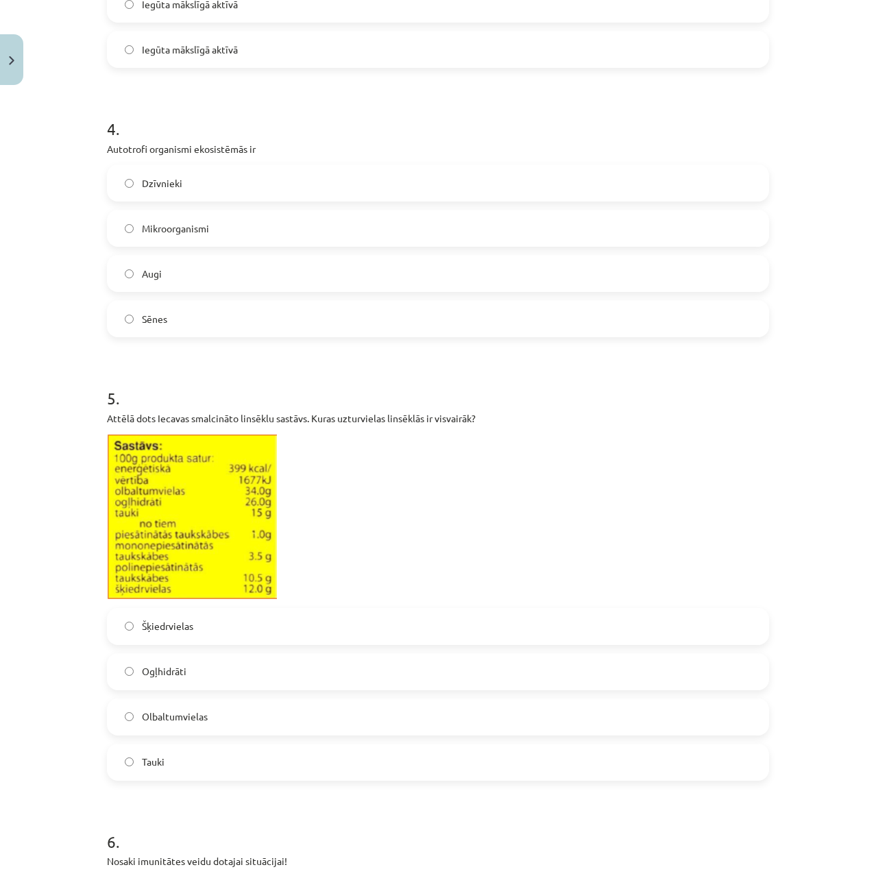
click at [160, 757] on label "Tauki" at bounding box center [437, 762] width 659 height 34
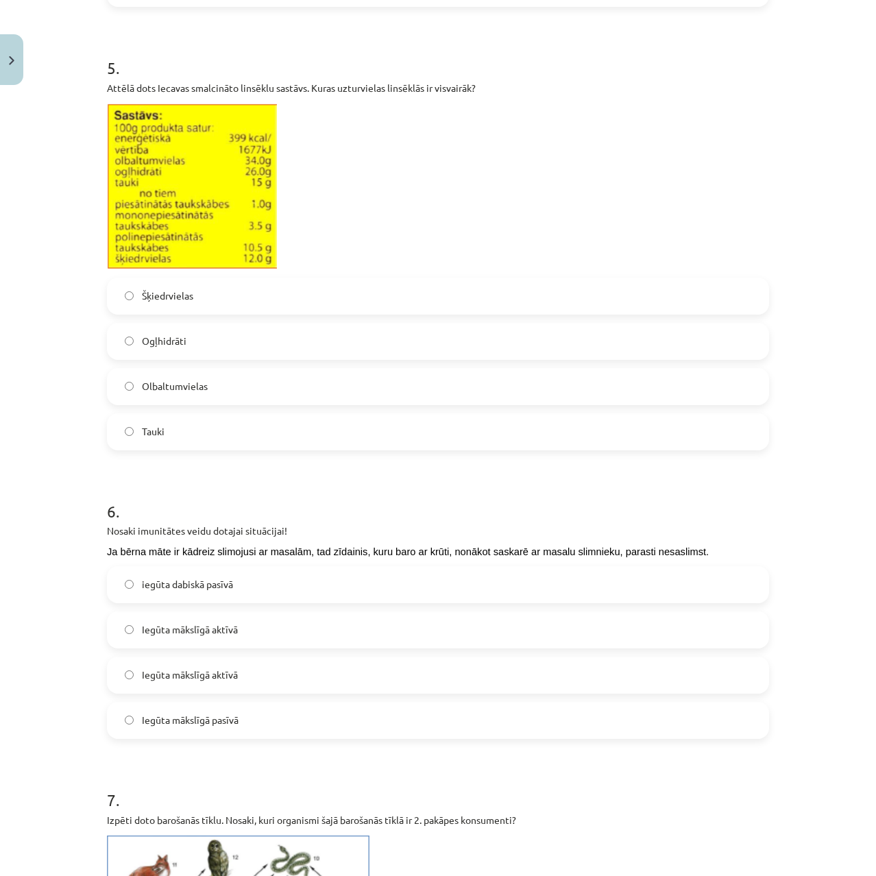
scroll to position [1302, 0]
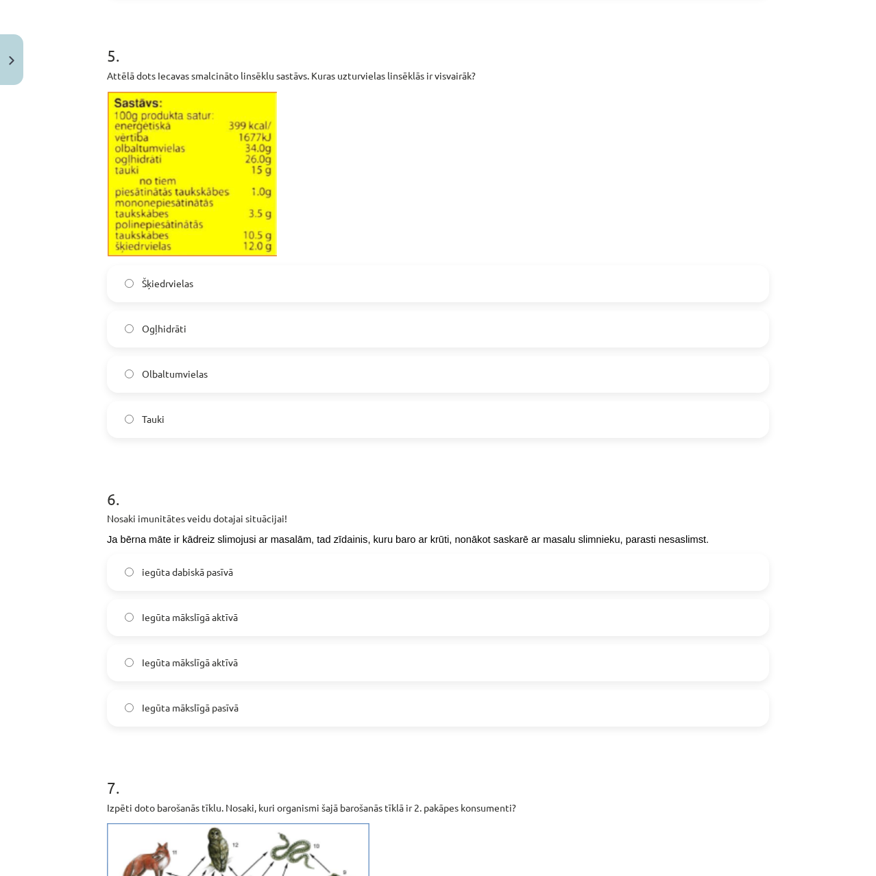
click at [173, 575] on span "iegūta dabiskā pasīvā" at bounding box center [187, 572] width 91 height 14
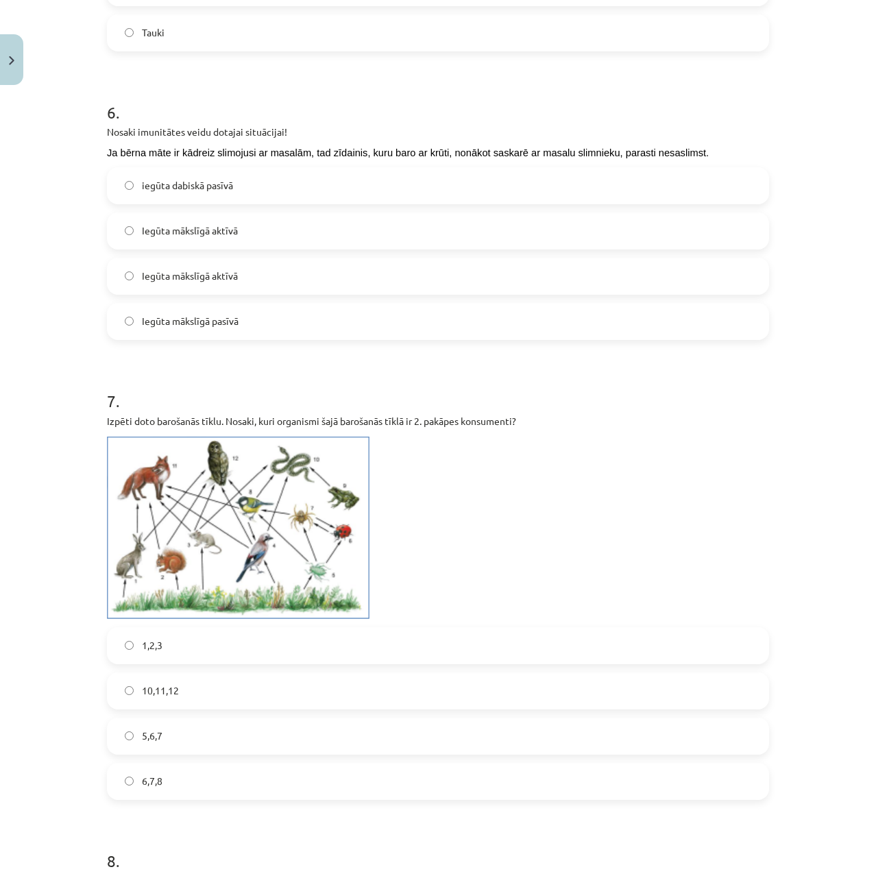
scroll to position [1714, 0]
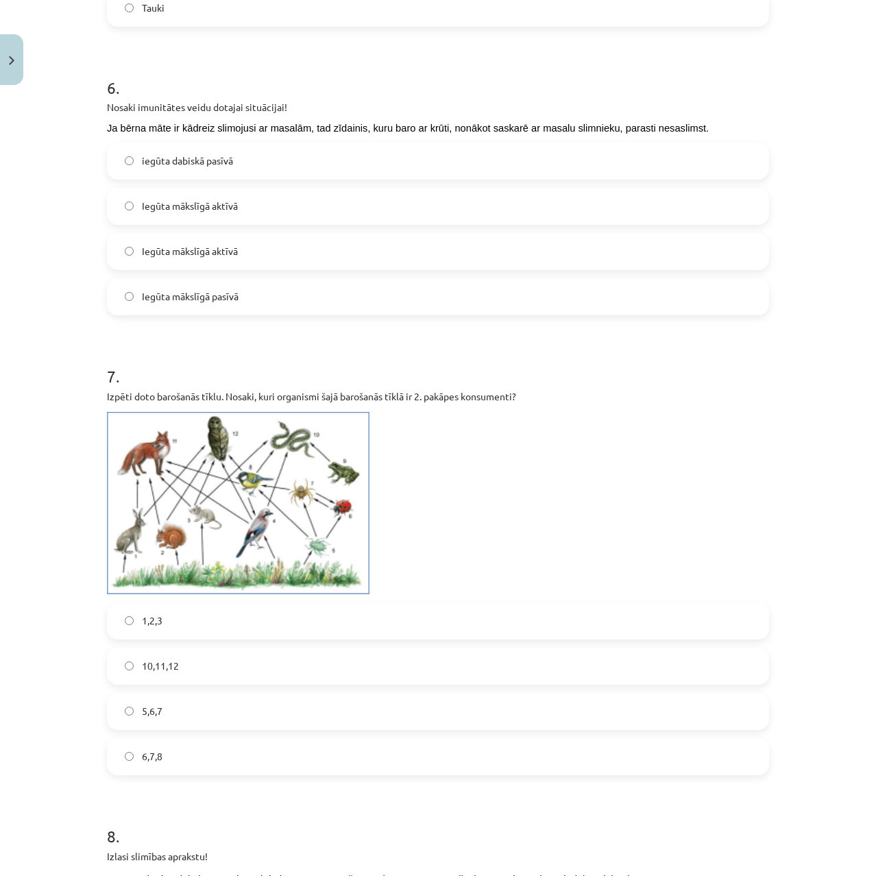
click at [261, 483] on img at bounding box center [238, 503] width 263 height 182
click at [143, 626] on span "1,2,3" at bounding box center [152, 620] width 21 height 14
click at [173, 703] on label "5,6,7" at bounding box center [437, 711] width 659 height 34
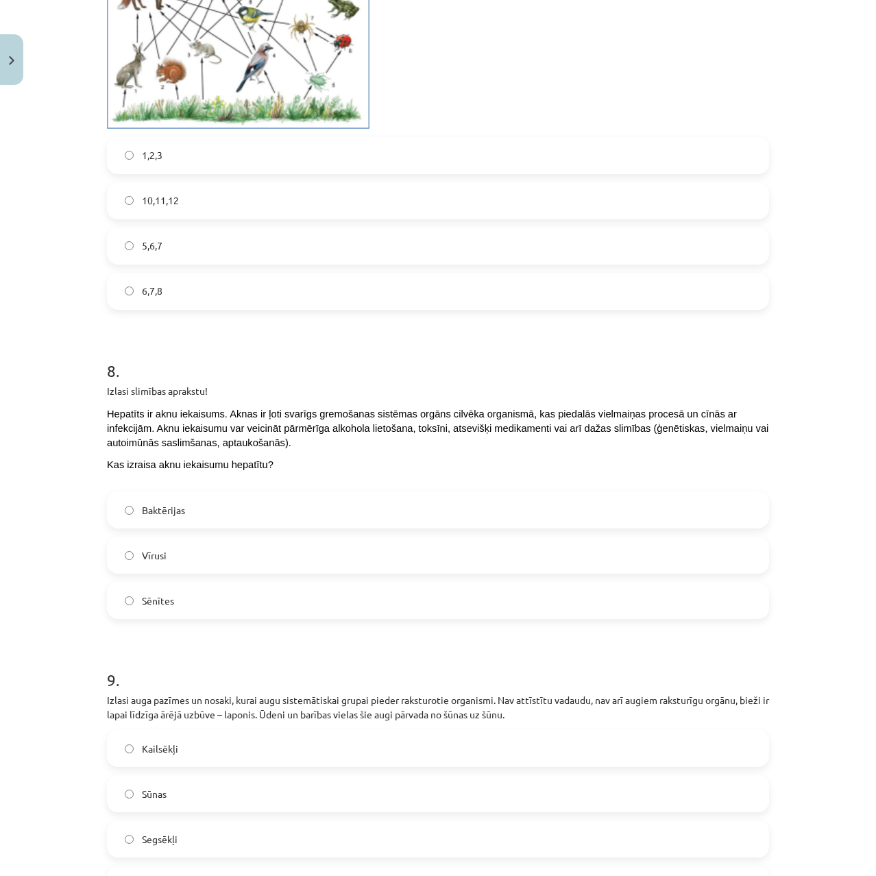
scroll to position [2193, 0]
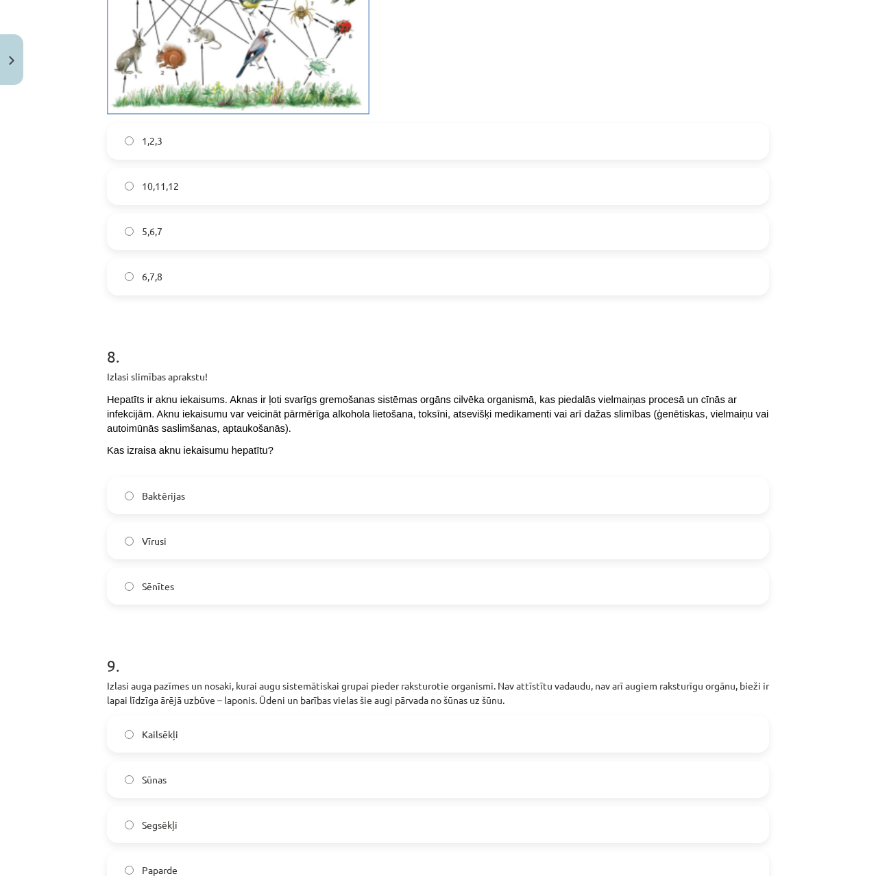
click at [194, 541] on label "Vīrusi" at bounding box center [437, 541] width 659 height 34
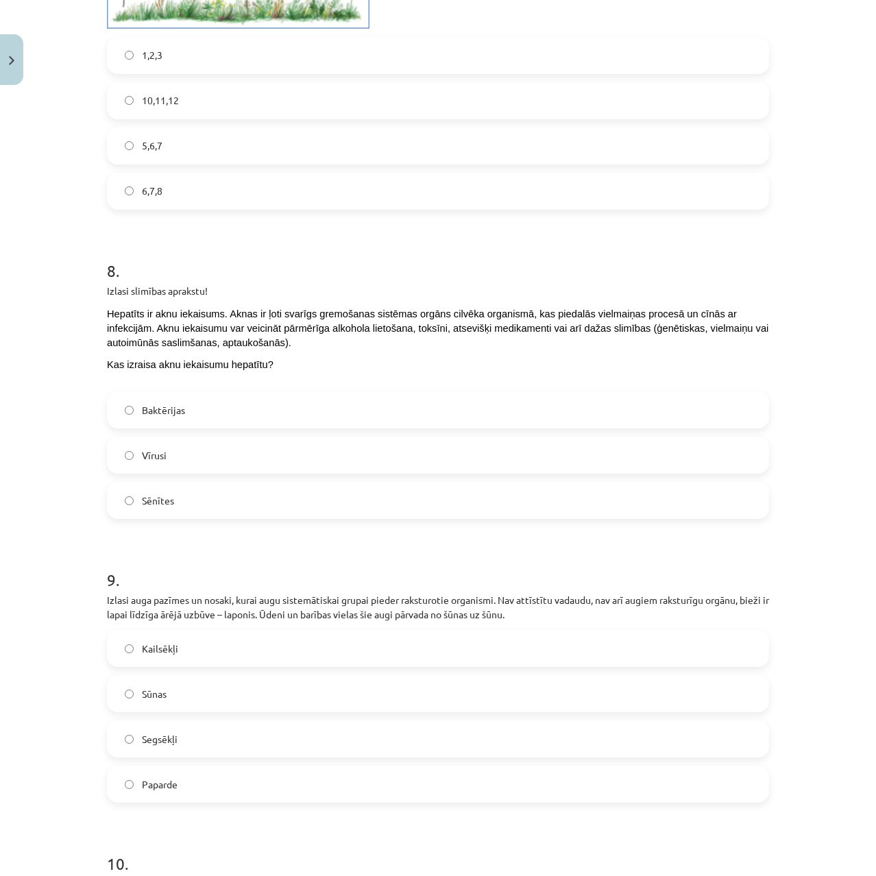
scroll to position [2399, 0]
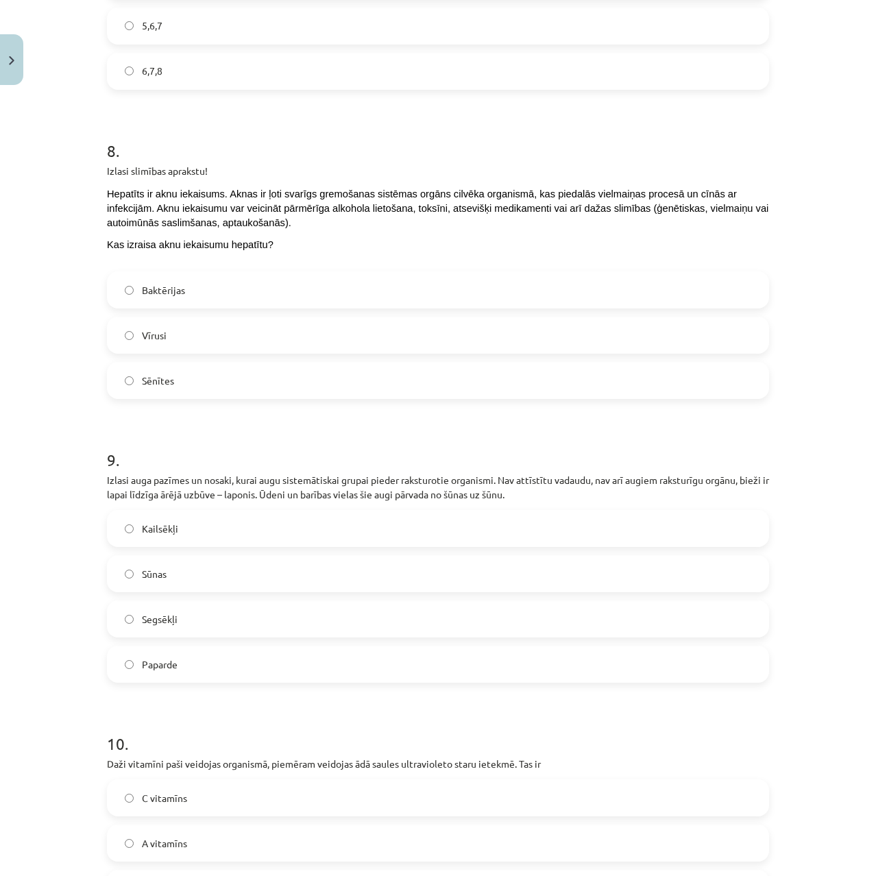
click at [296, 576] on label "Sūnas" at bounding box center [437, 574] width 659 height 34
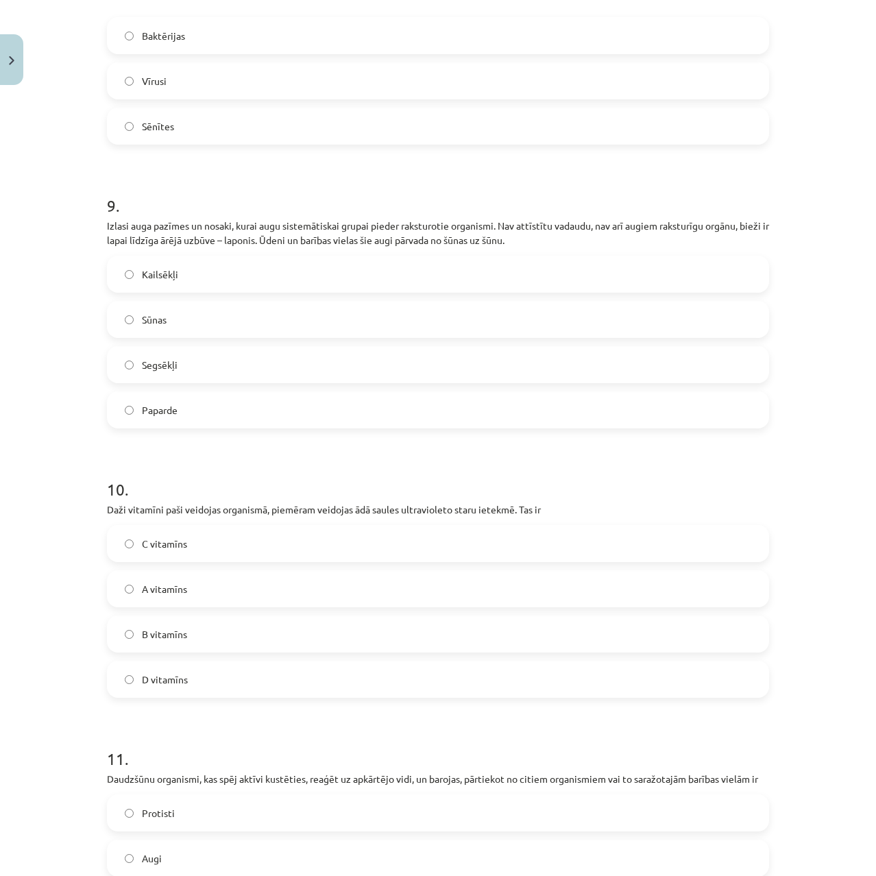
scroll to position [2673, 0]
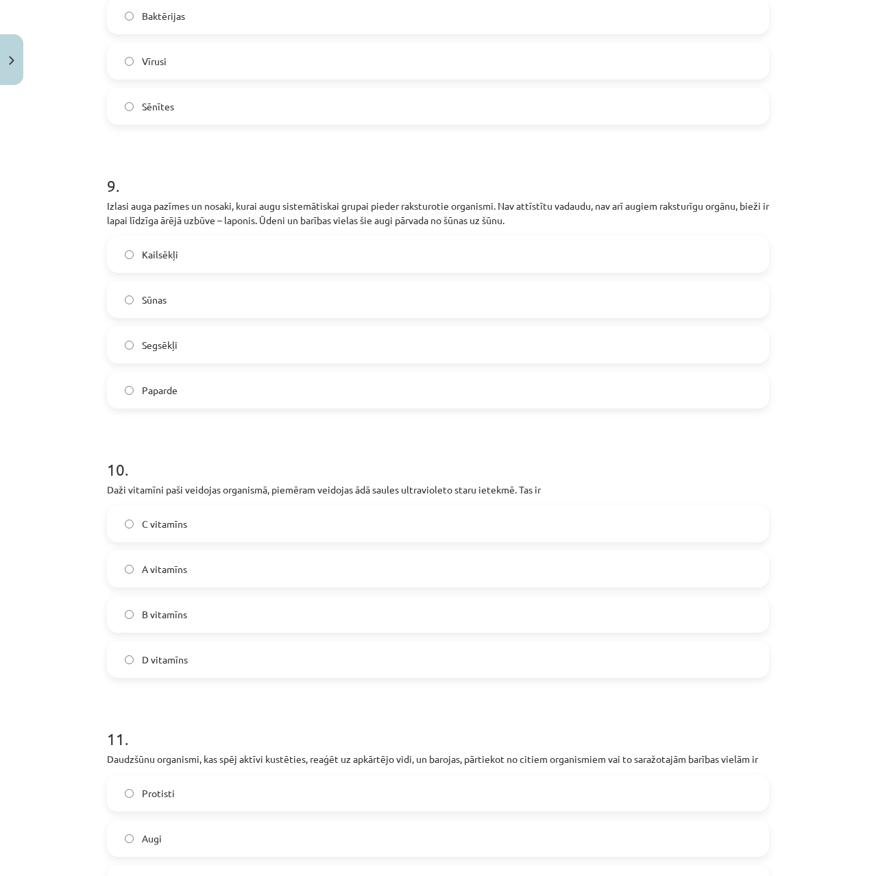
click at [192, 653] on label "D vitamīns" at bounding box center [437, 659] width 659 height 34
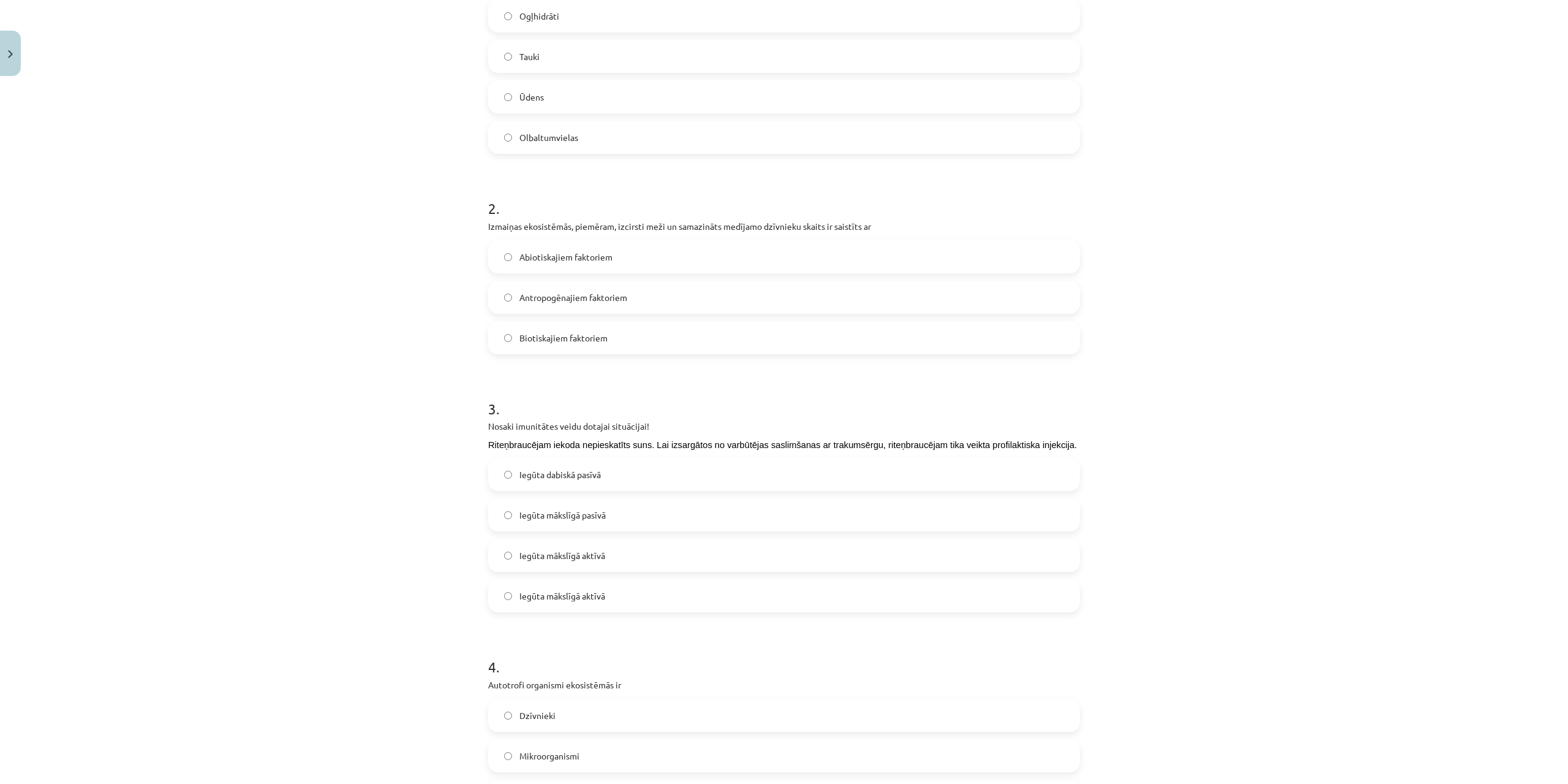
scroll to position [0, 0]
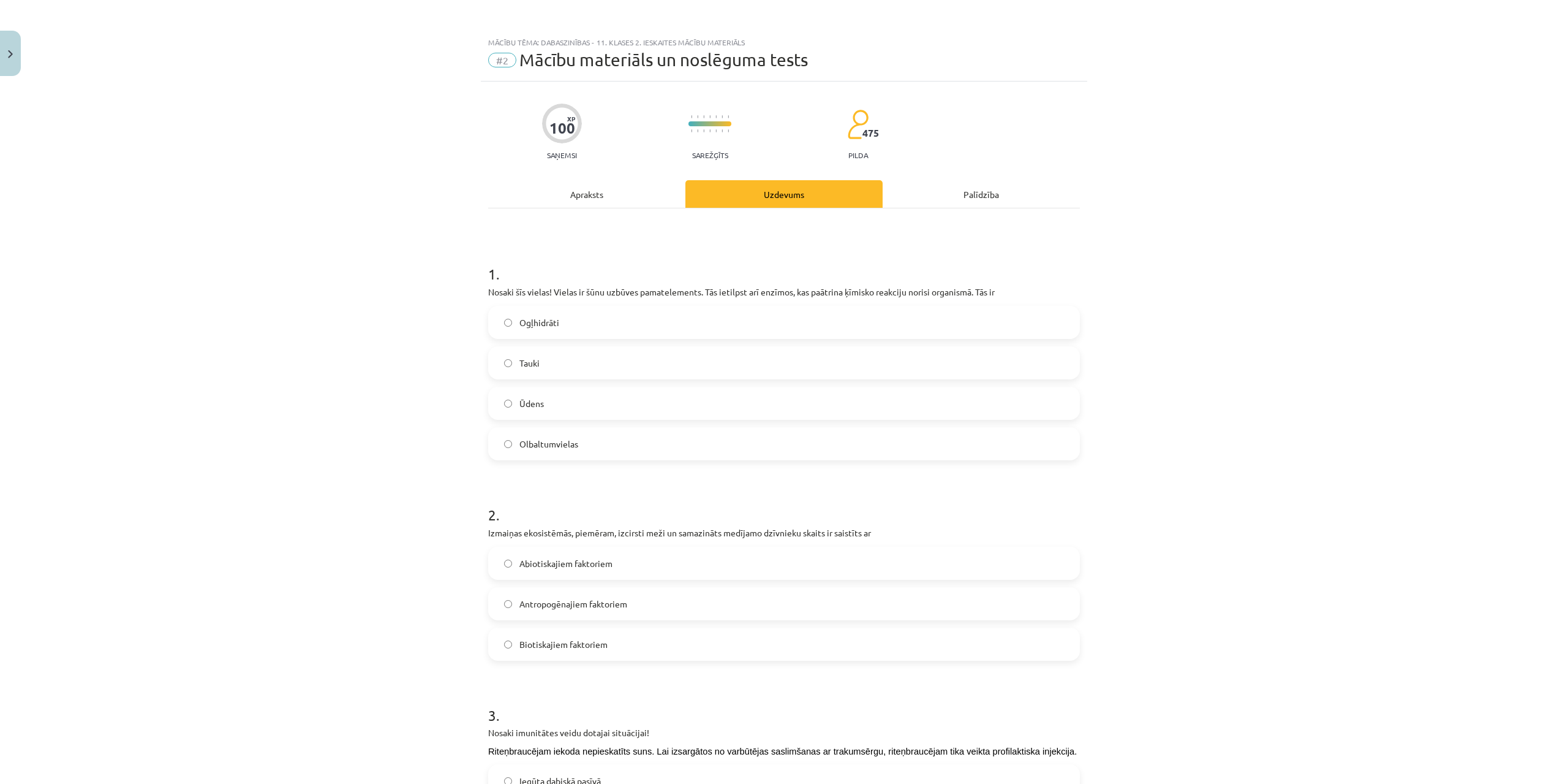
click at [605, 198] on div "Apraksts" at bounding box center [586, 194] width 197 height 28
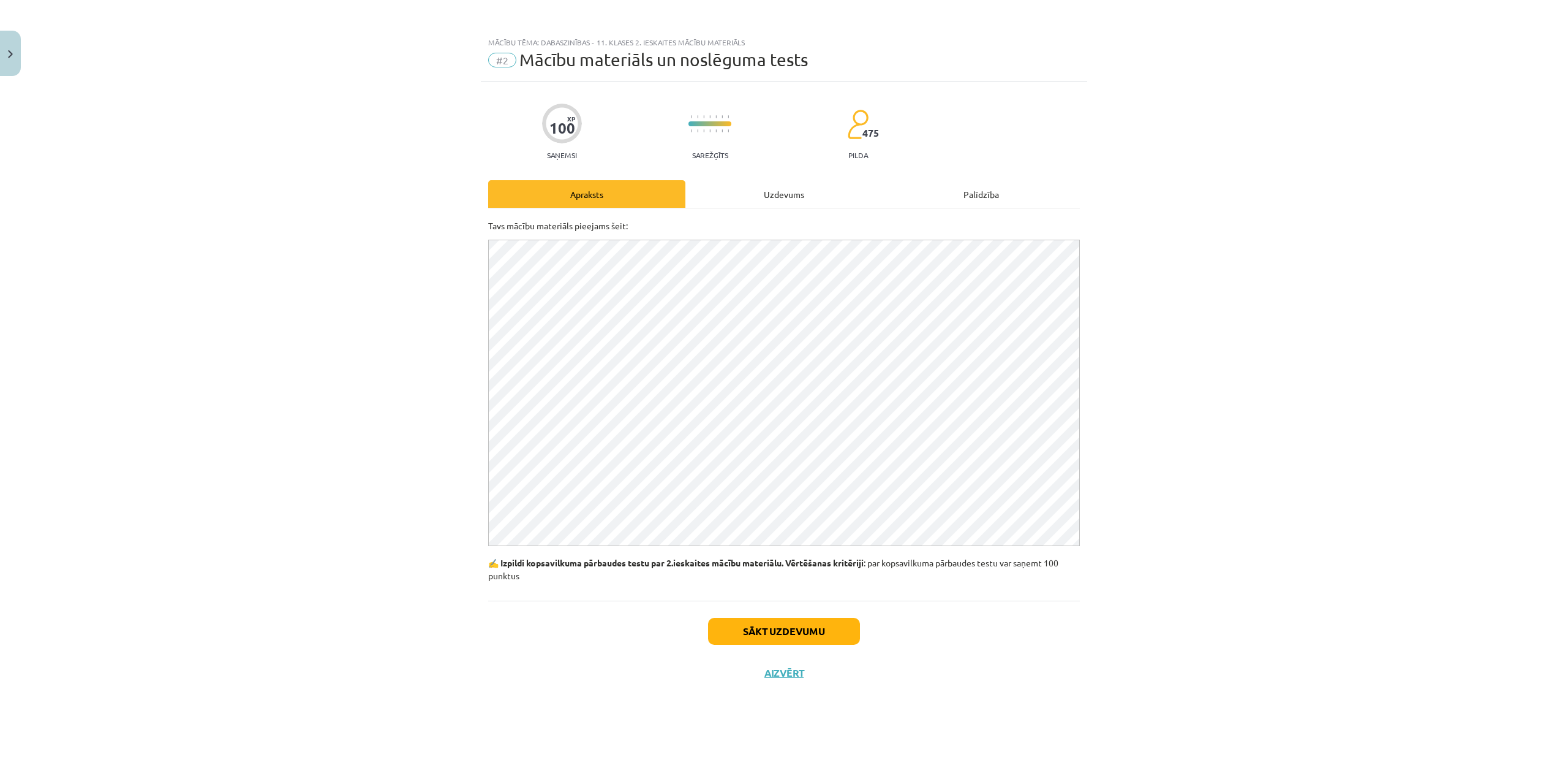
click at [727, 198] on div "Uzdevums" at bounding box center [784, 194] width 197 height 28
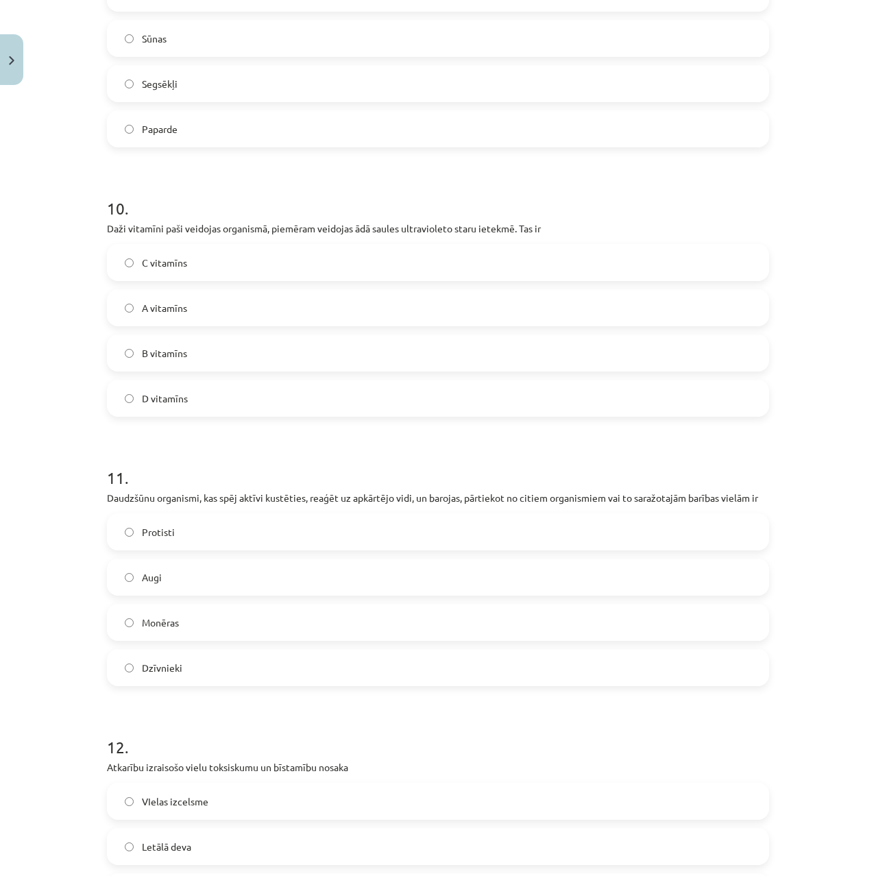
scroll to position [3016, 0]
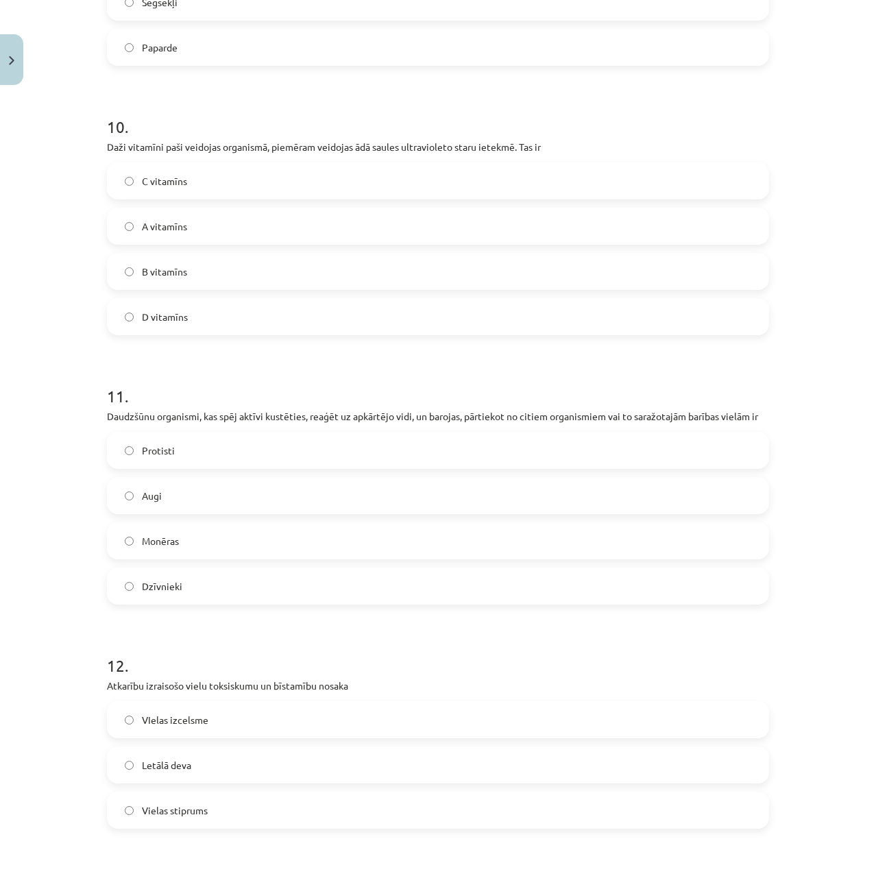
click at [157, 537] on span "Monēras" at bounding box center [160, 541] width 37 height 14
click at [160, 579] on span "Dzīvnieki" at bounding box center [162, 586] width 40 height 14
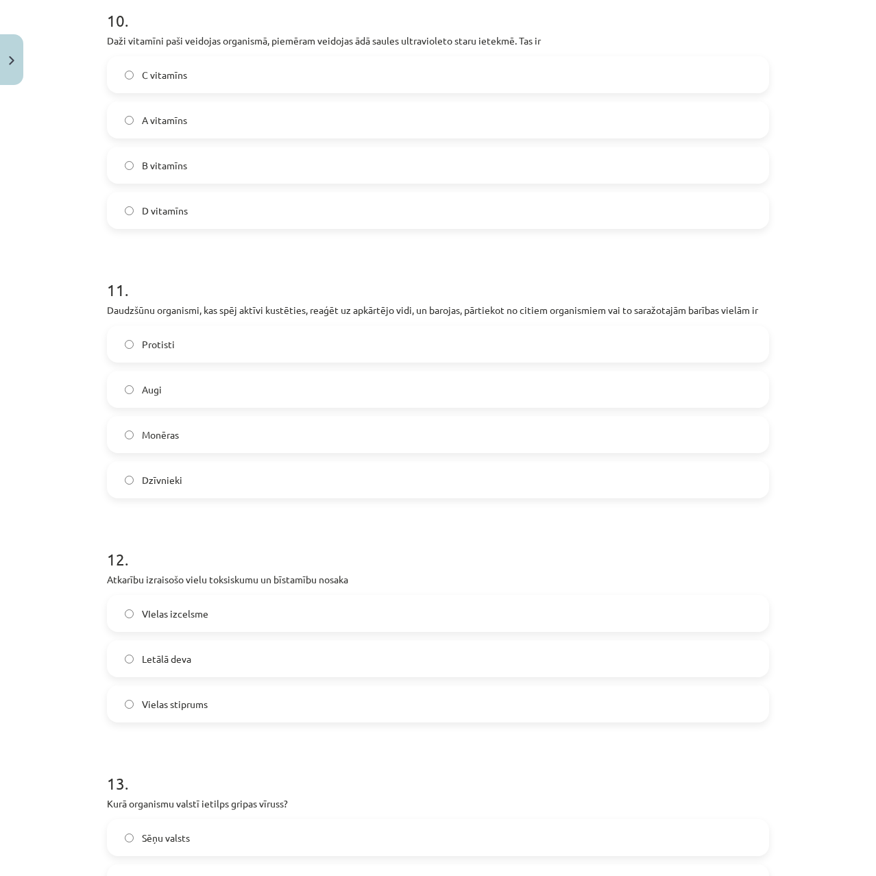
scroll to position [3153, 0]
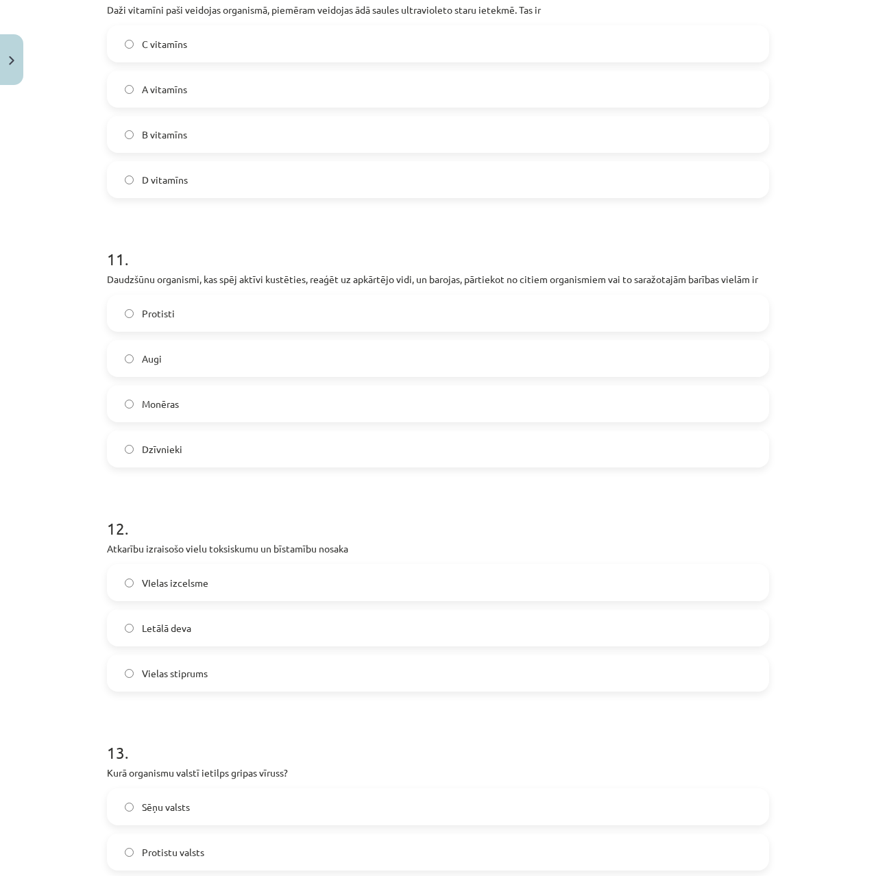
click at [167, 624] on span "Letālā deva" at bounding box center [166, 628] width 49 height 14
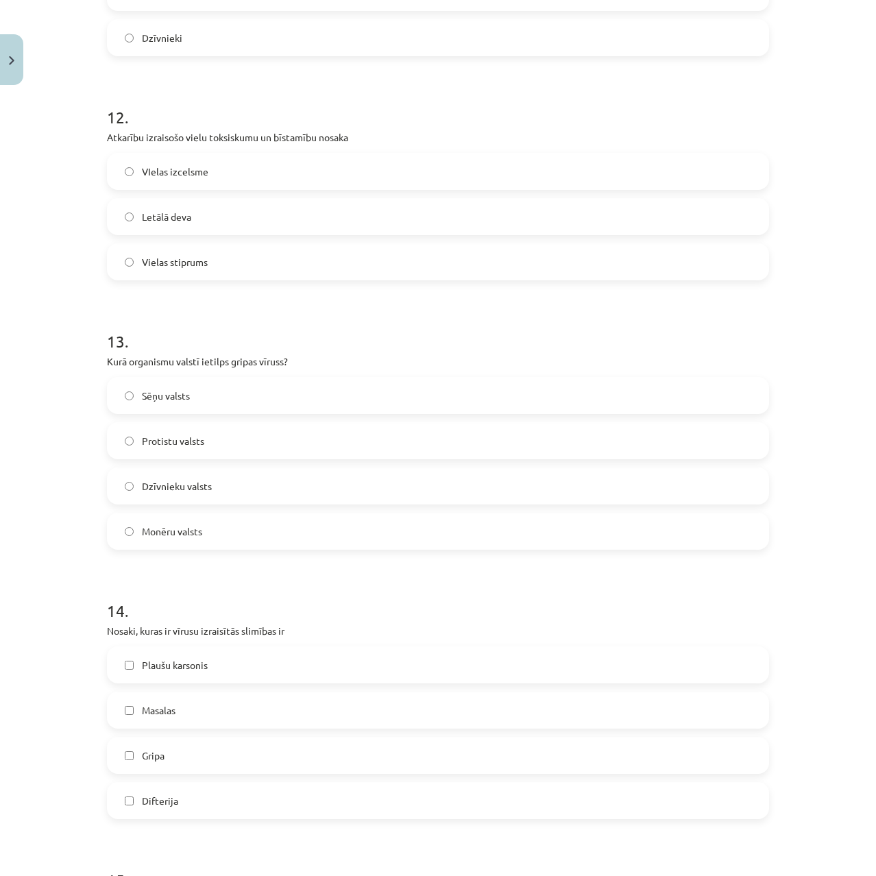
click at [180, 524] on span "Monēru valsts" at bounding box center [172, 531] width 60 height 14
click at [142, 709] on span "Masalas" at bounding box center [159, 710] width 34 height 14
click at [143, 748] on span "Gripa" at bounding box center [153, 755] width 23 height 14
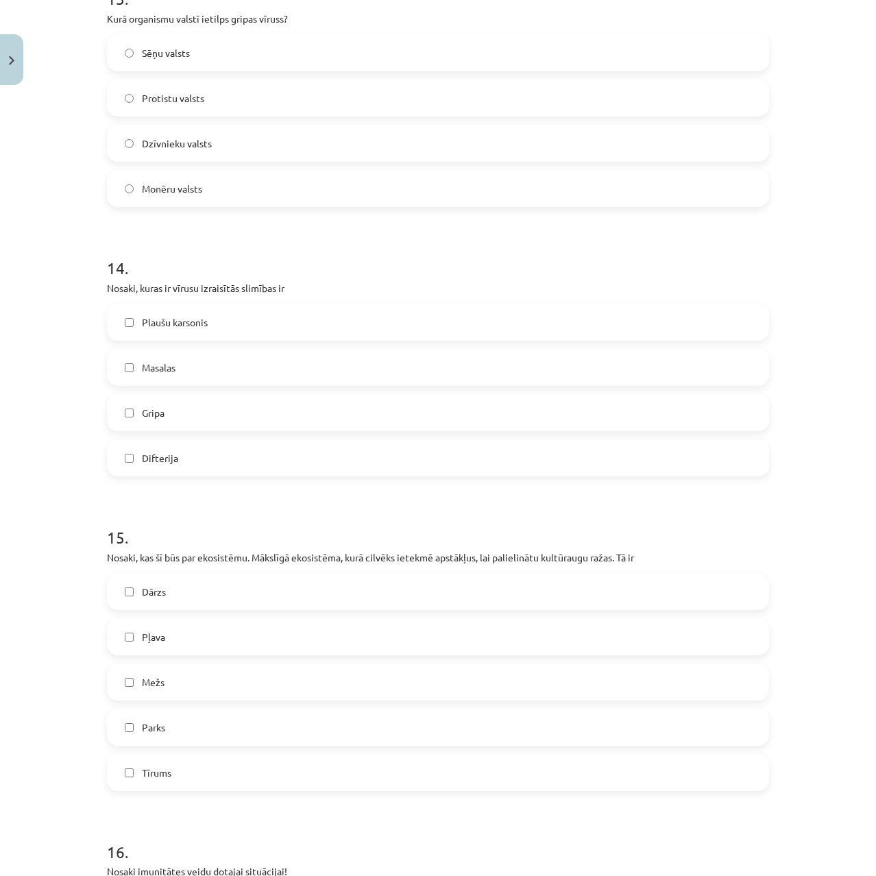
scroll to position [3976, 0]
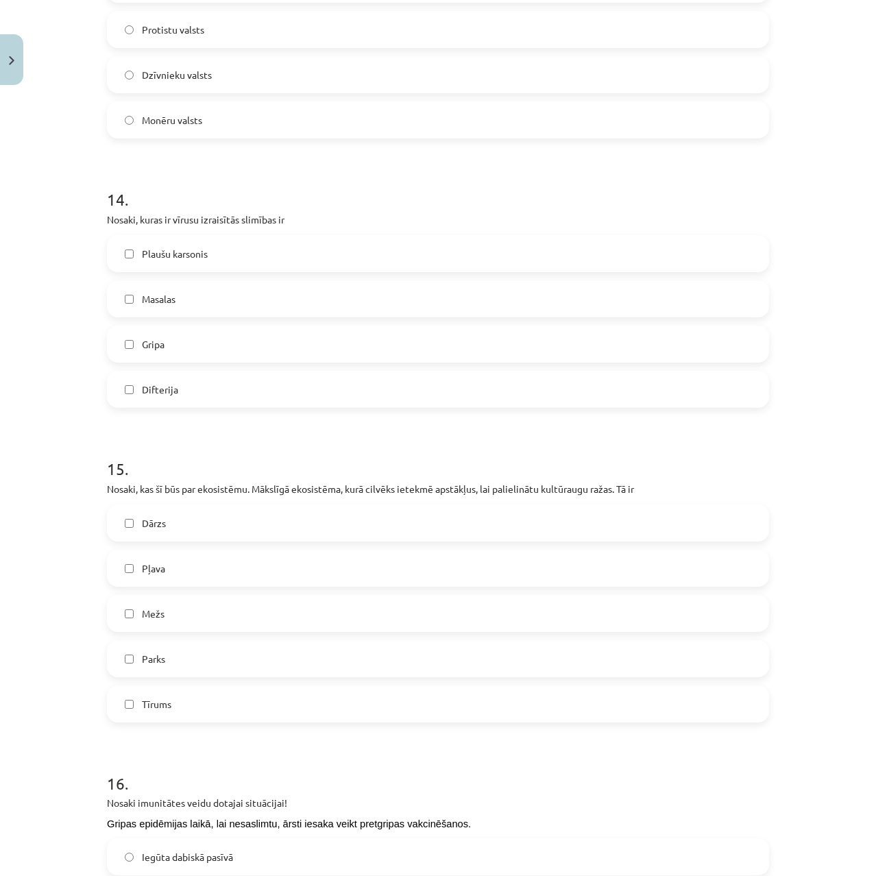
click at [151, 521] on span "Dārzs" at bounding box center [154, 523] width 24 height 14
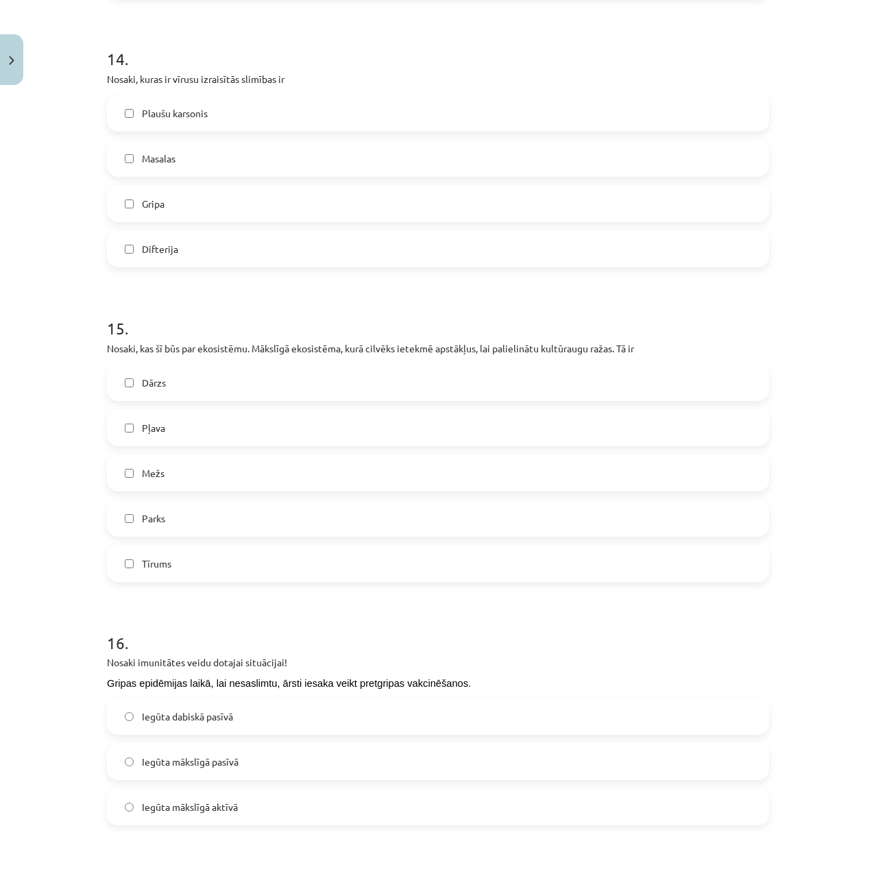
scroll to position [4250, 0]
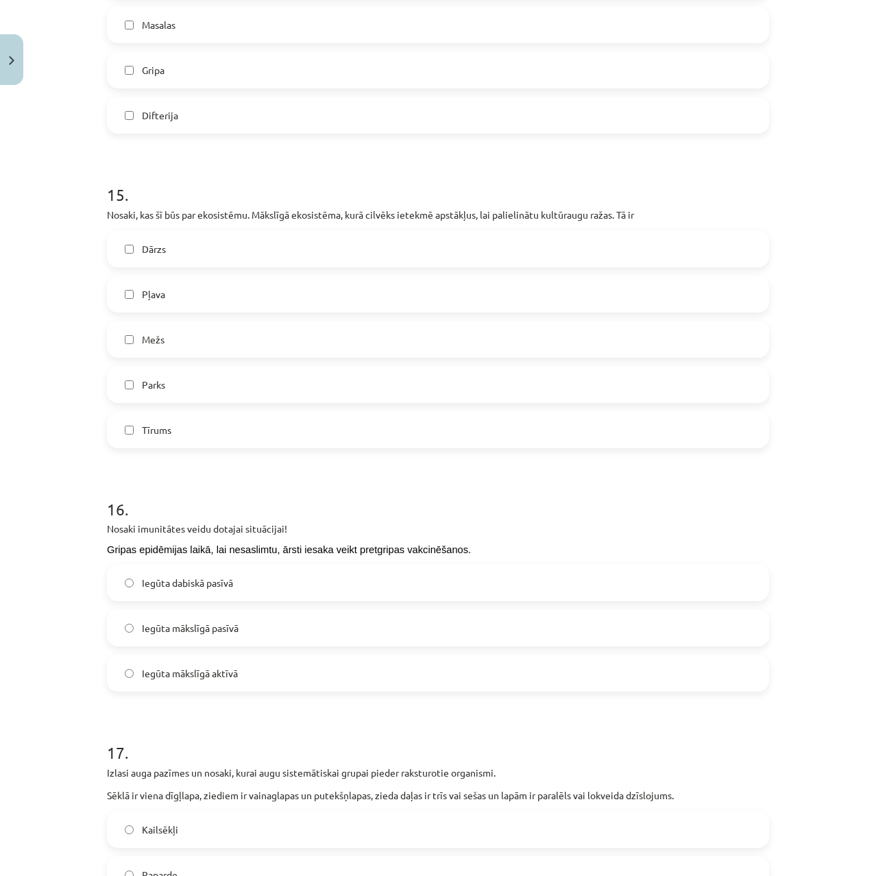
click at [183, 621] on span "Iegūta mākslīgā pasīvā" at bounding box center [190, 628] width 97 height 14
click at [188, 669] on span "Iegūta mākslīgā aktīvā" at bounding box center [190, 673] width 96 height 14
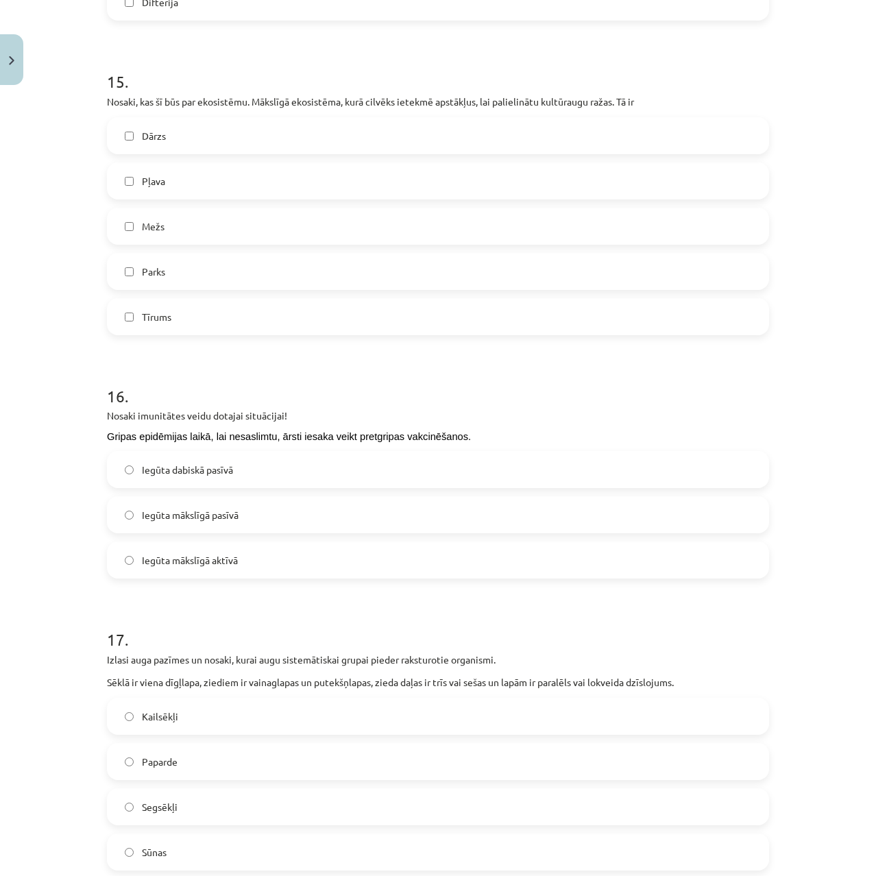
scroll to position [4524, 0]
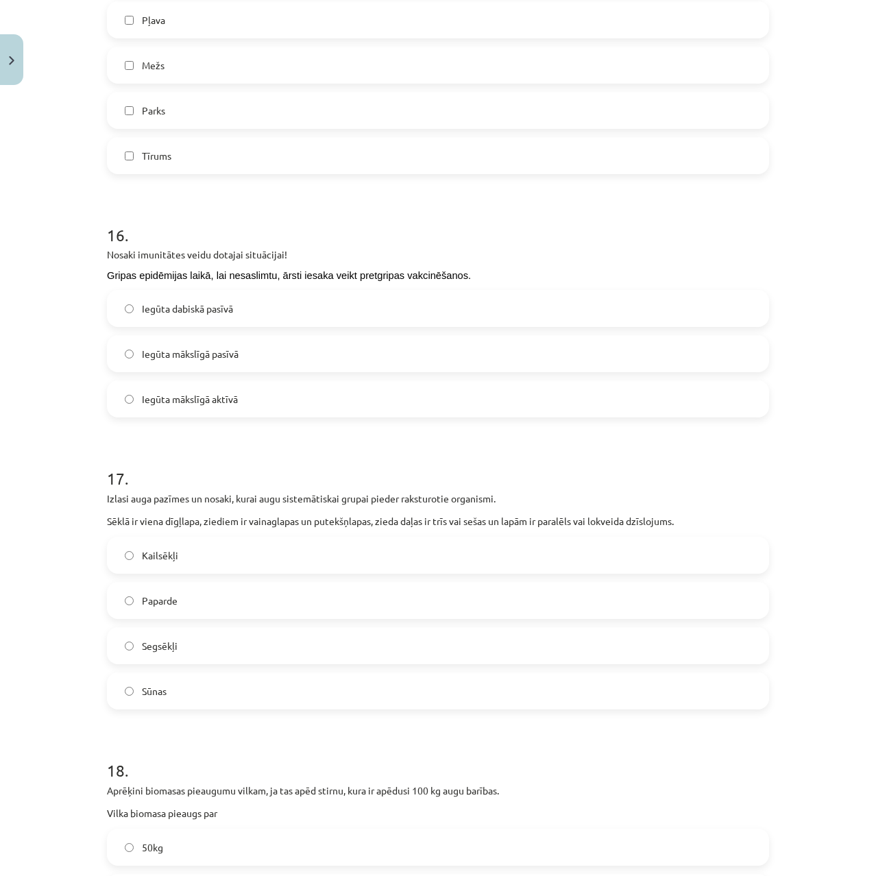
click at [208, 631] on label "Segsēkļi" at bounding box center [437, 646] width 659 height 34
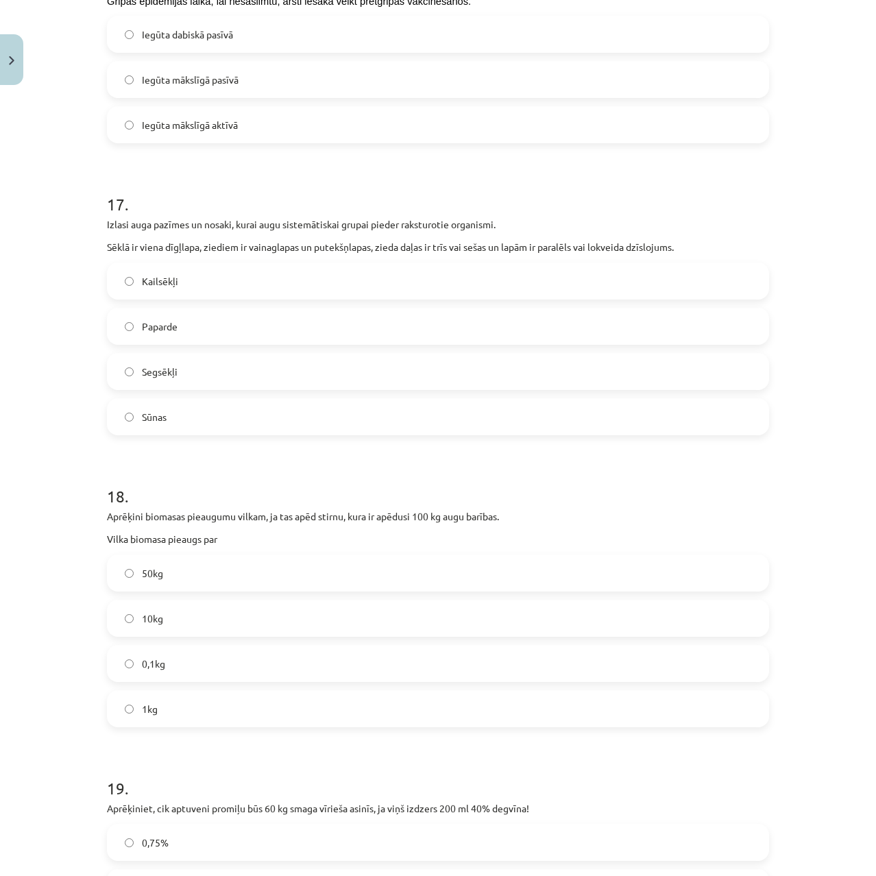
scroll to position [4867, 0]
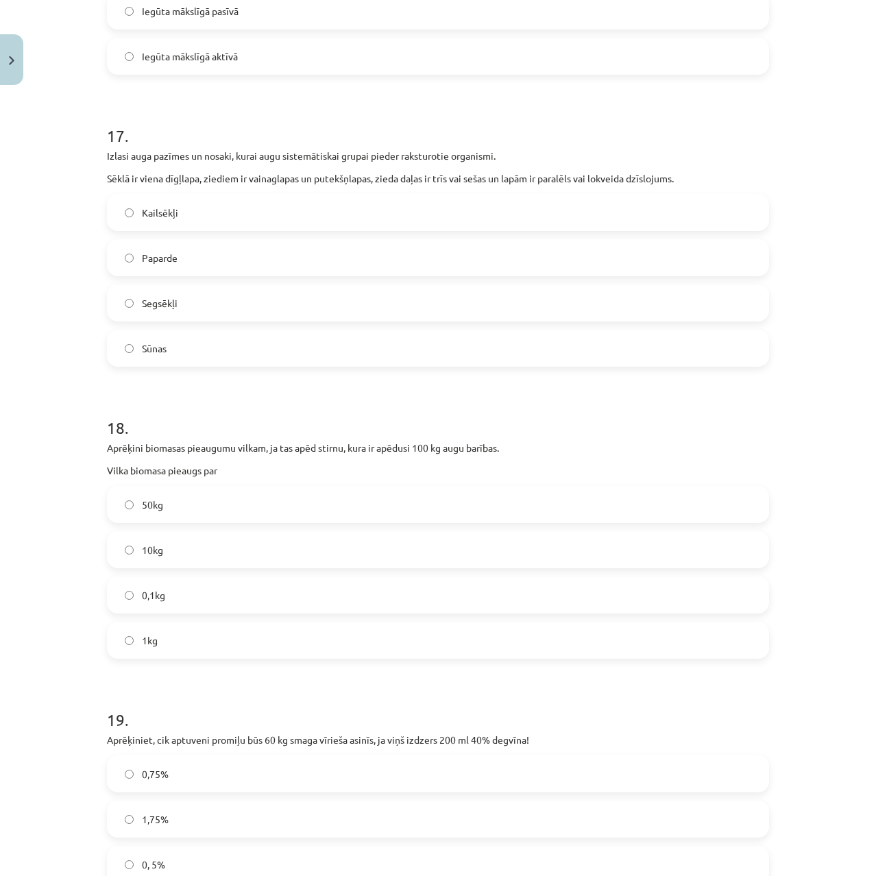
click at [173, 630] on label "1kg" at bounding box center [437, 640] width 659 height 34
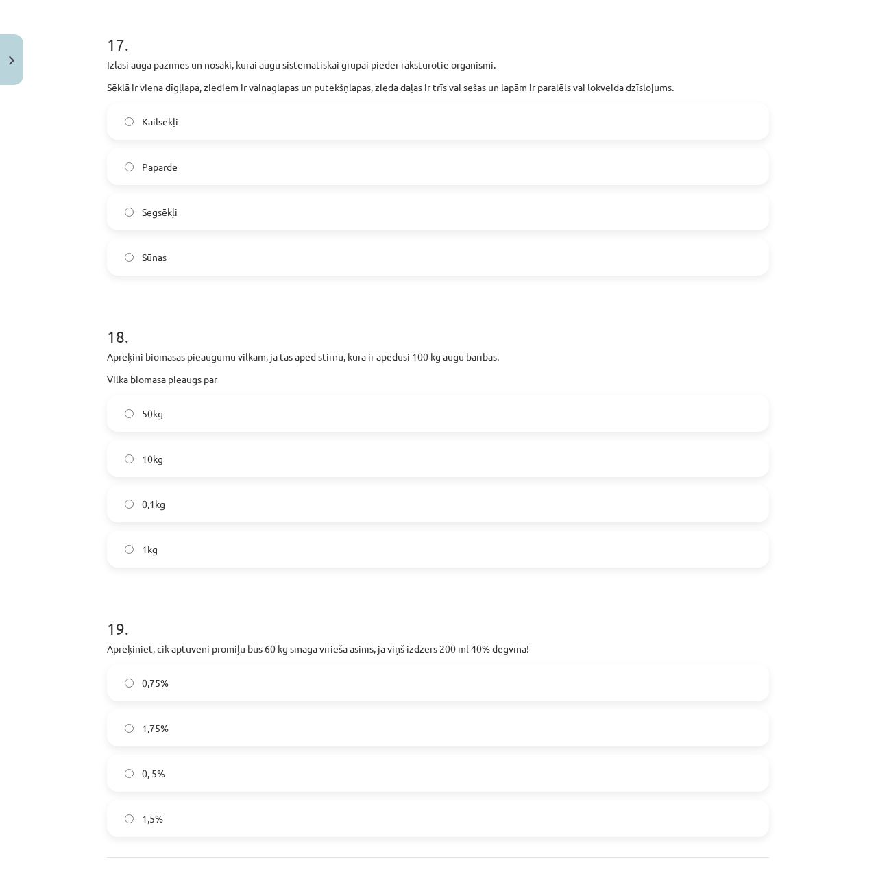
scroll to position [5073, 0]
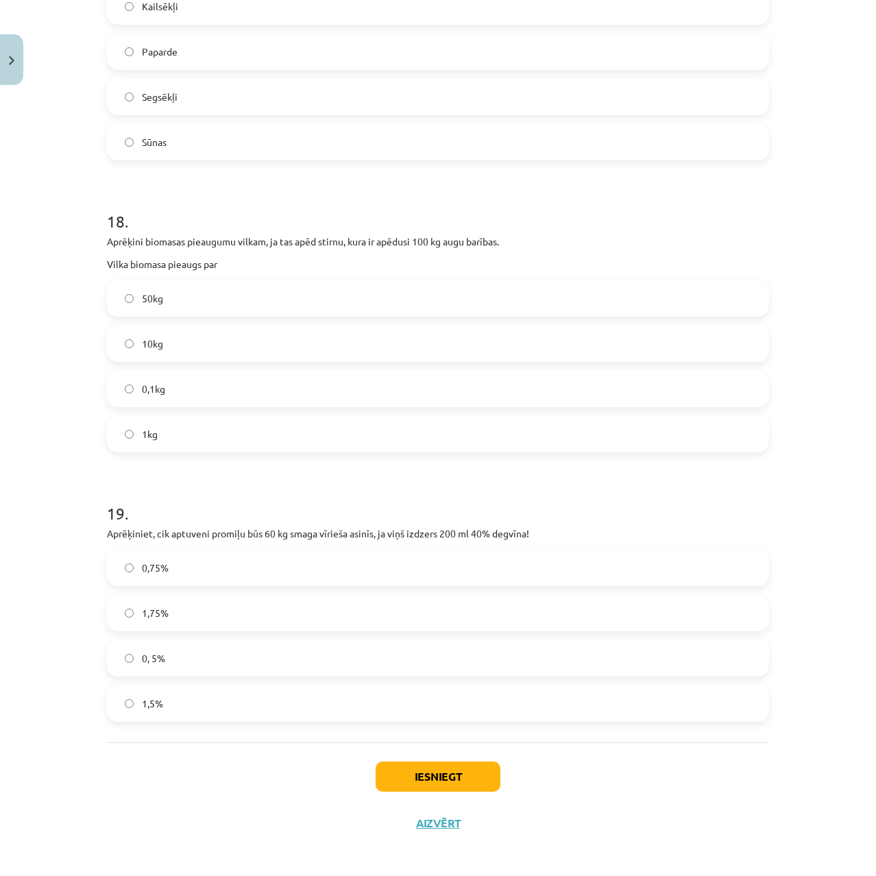
click at [163, 706] on label "1,5%" at bounding box center [437, 703] width 659 height 34
click at [426, 775] on button "Iesniegt" at bounding box center [438, 777] width 125 height 30
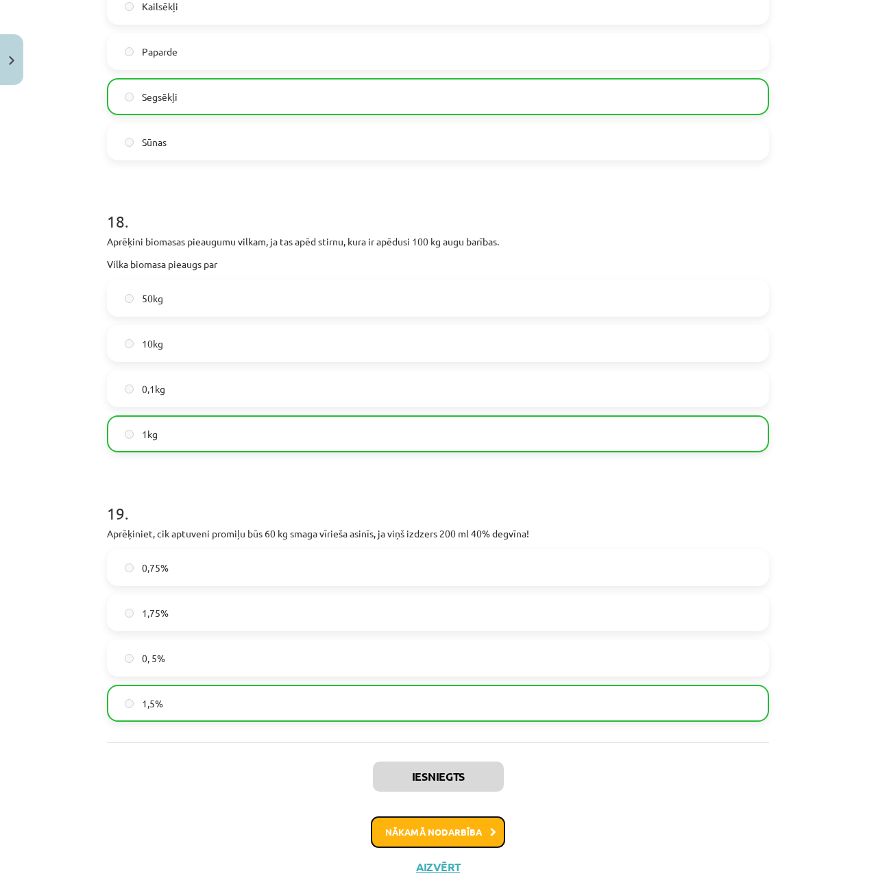
click at [441, 825] on button "Nākamā nodarbība" at bounding box center [438, 832] width 134 height 32
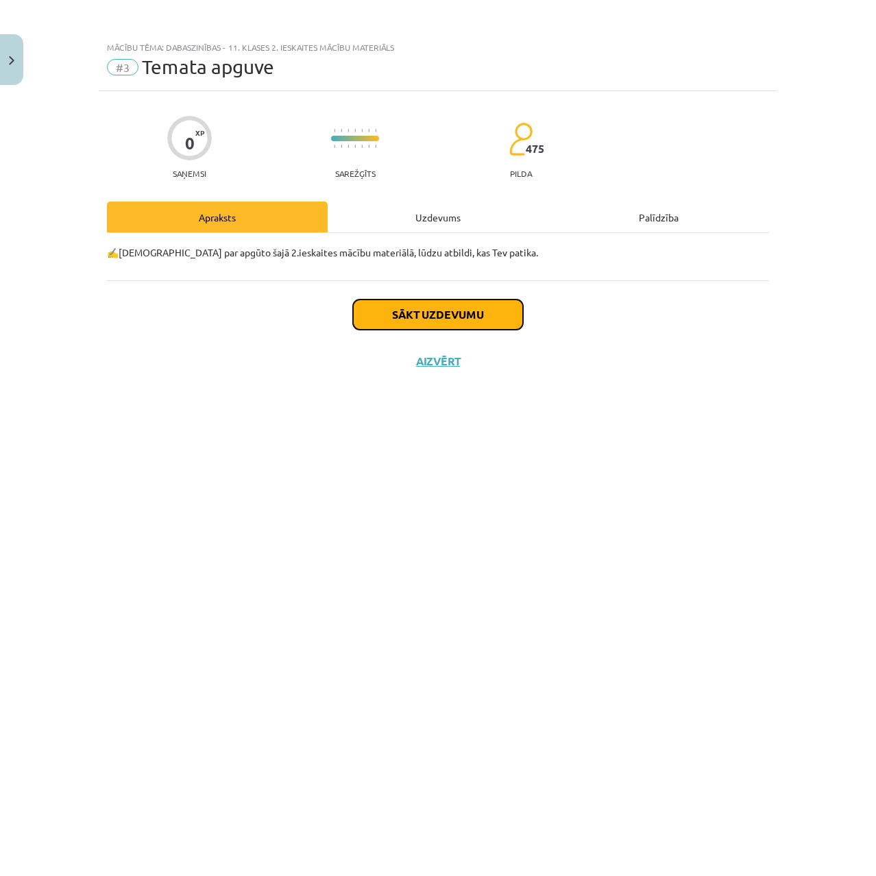
click at [434, 323] on button "Sākt uzdevumu" at bounding box center [438, 315] width 170 height 30
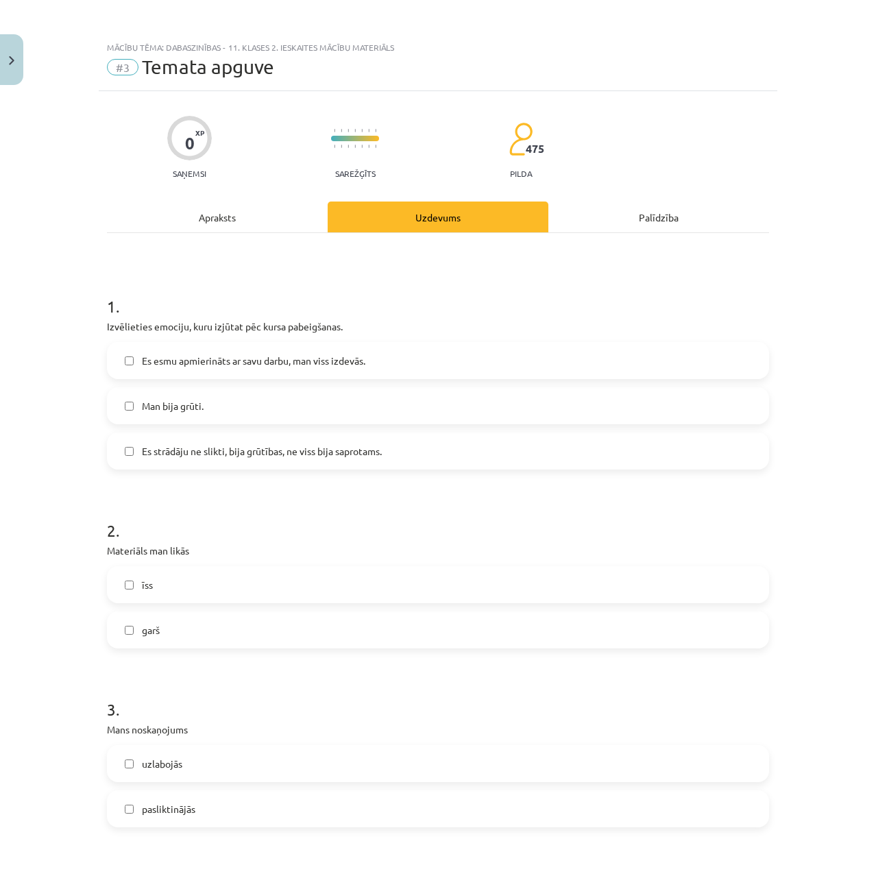
click at [259, 446] on span "Es strādāju ne slikti, bija grūtības, ne viss bija saprotams." at bounding box center [262, 451] width 240 height 14
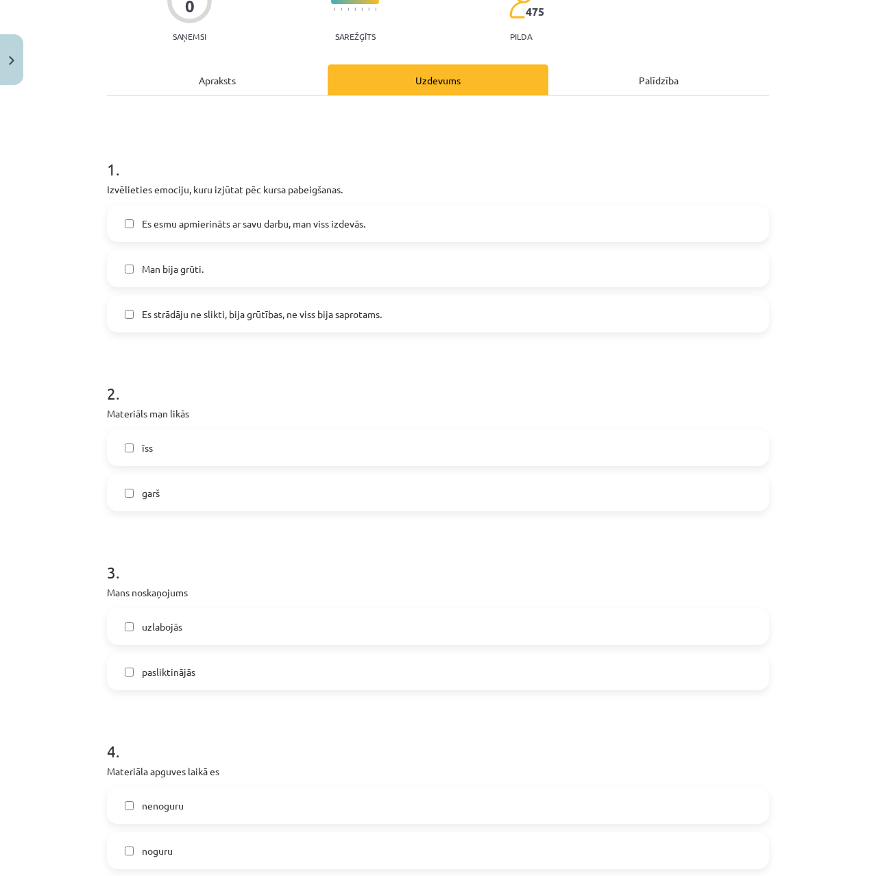
click at [242, 226] on span "Es esmu apmierināts ar savu darbu, man viss izdevās." at bounding box center [253, 224] width 223 height 14
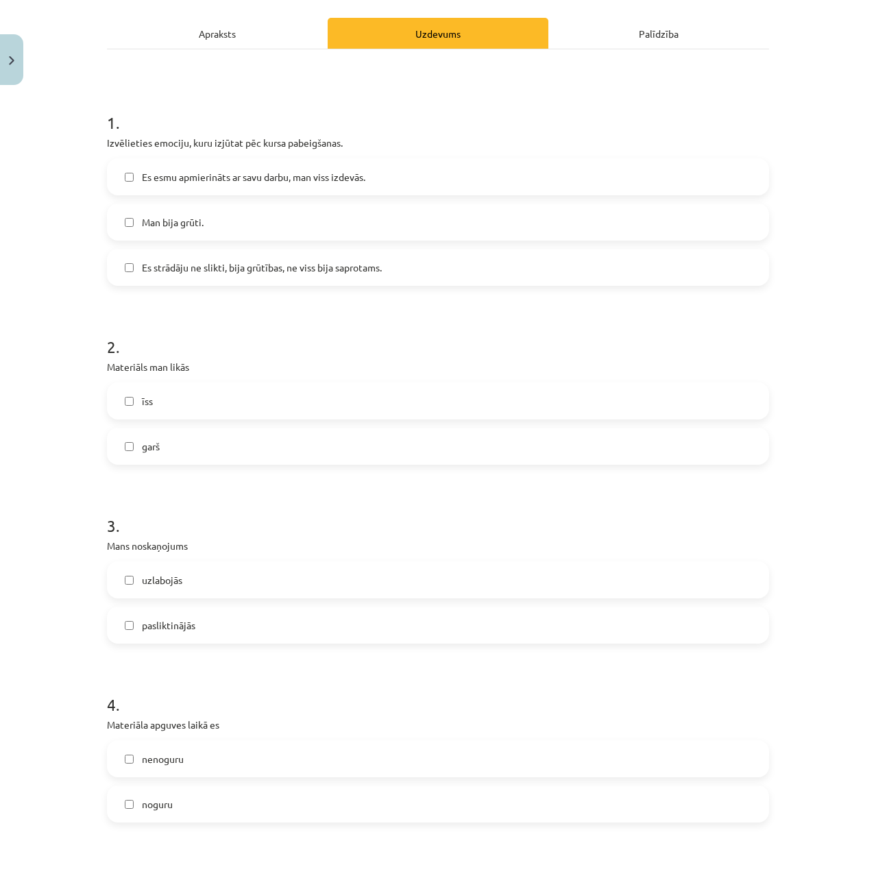
scroll to position [274, 0]
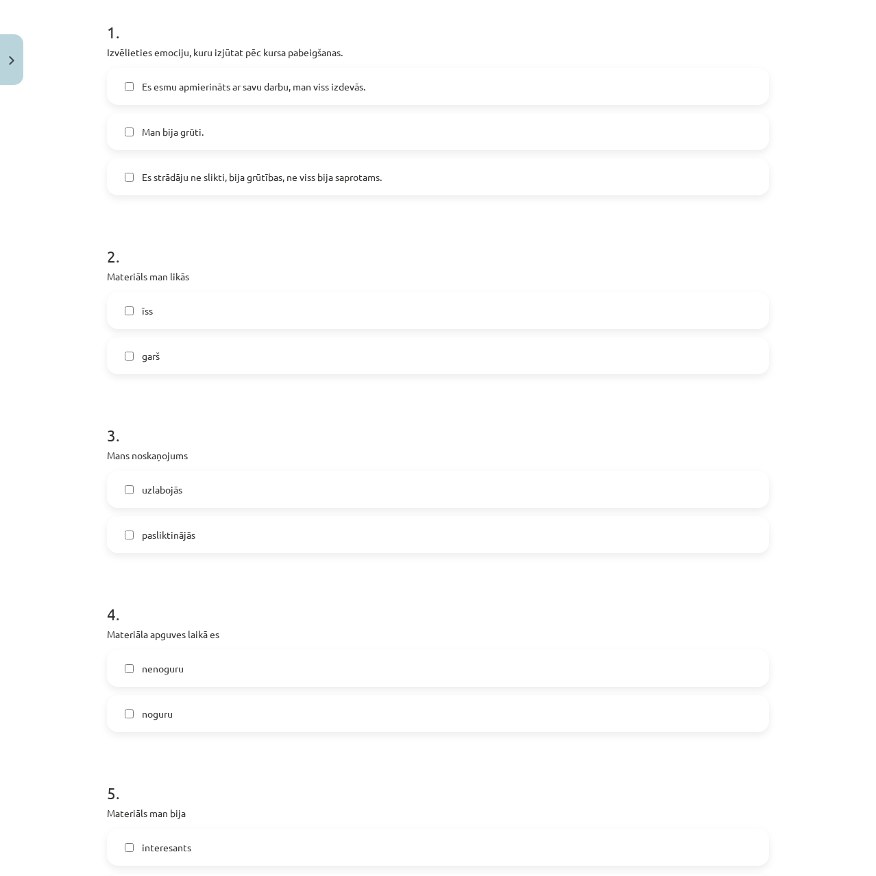
click at [214, 357] on label "garš" at bounding box center [437, 356] width 659 height 34
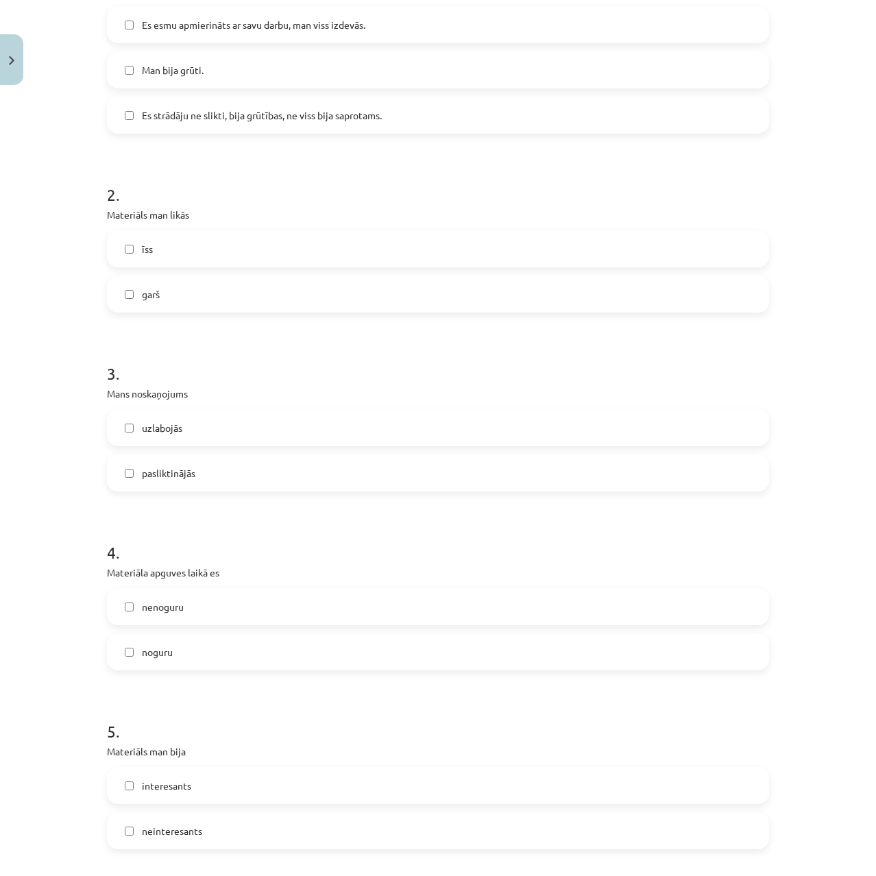
scroll to position [411, 0]
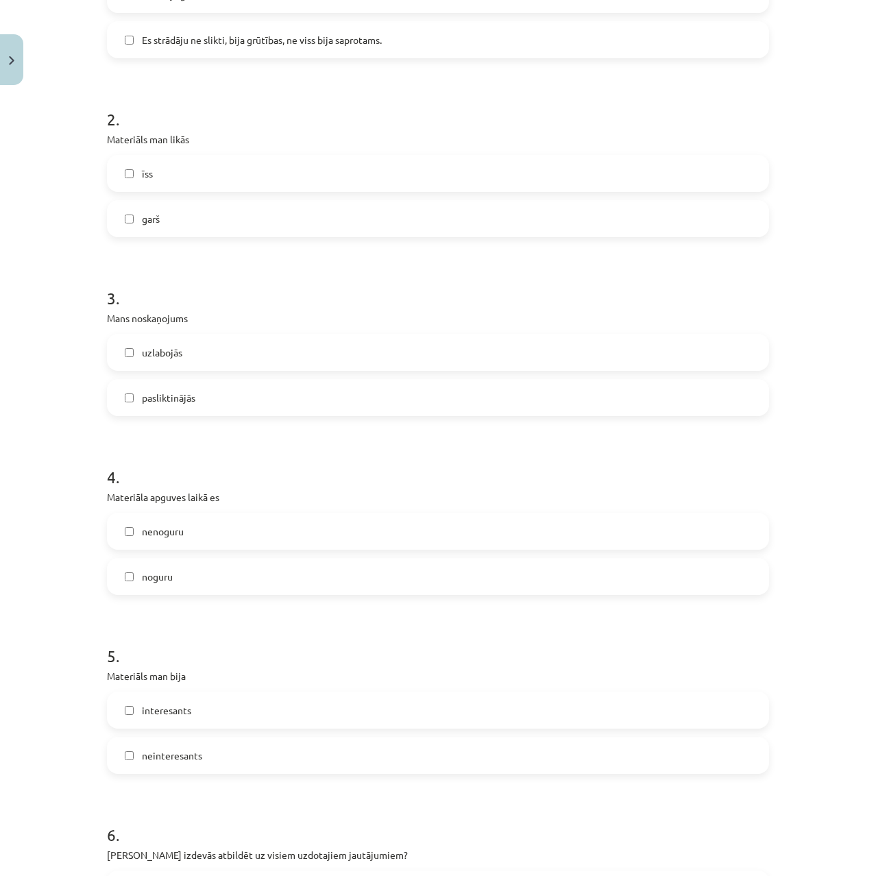
click at [219, 398] on label "pasliktinājās" at bounding box center [437, 397] width 659 height 34
click at [217, 369] on div "uzlabojās" at bounding box center [438, 352] width 662 height 37
click at [206, 358] on label "uzlabojās" at bounding box center [437, 352] width 659 height 34
click at [207, 403] on label "pasliktinājās" at bounding box center [437, 397] width 659 height 34
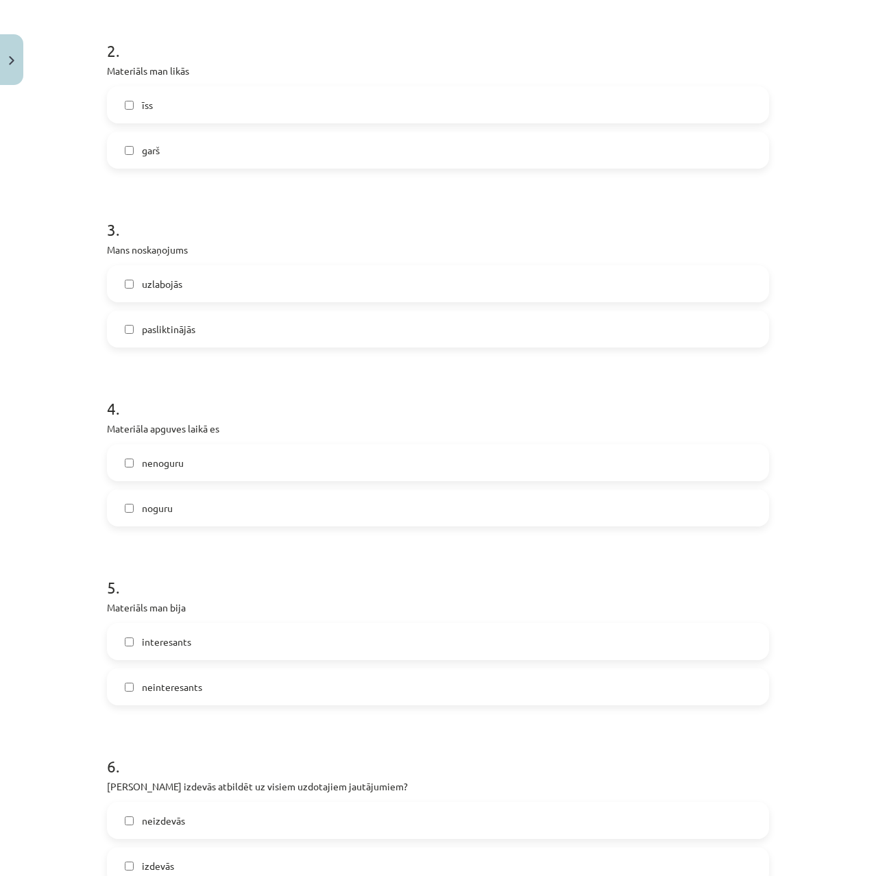
click at [184, 511] on label "noguru" at bounding box center [437, 508] width 659 height 34
click at [185, 465] on label "nenoguru" at bounding box center [437, 463] width 659 height 34
click at [186, 510] on label "noguru" at bounding box center [437, 508] width 659 height 34
click at [184, 460] on label "nenoguru" at bounding box center [437, 463] width 659 height 34
click at [188, 498] on label "noguru" at bounding box center [437, 508] width 659 height 34
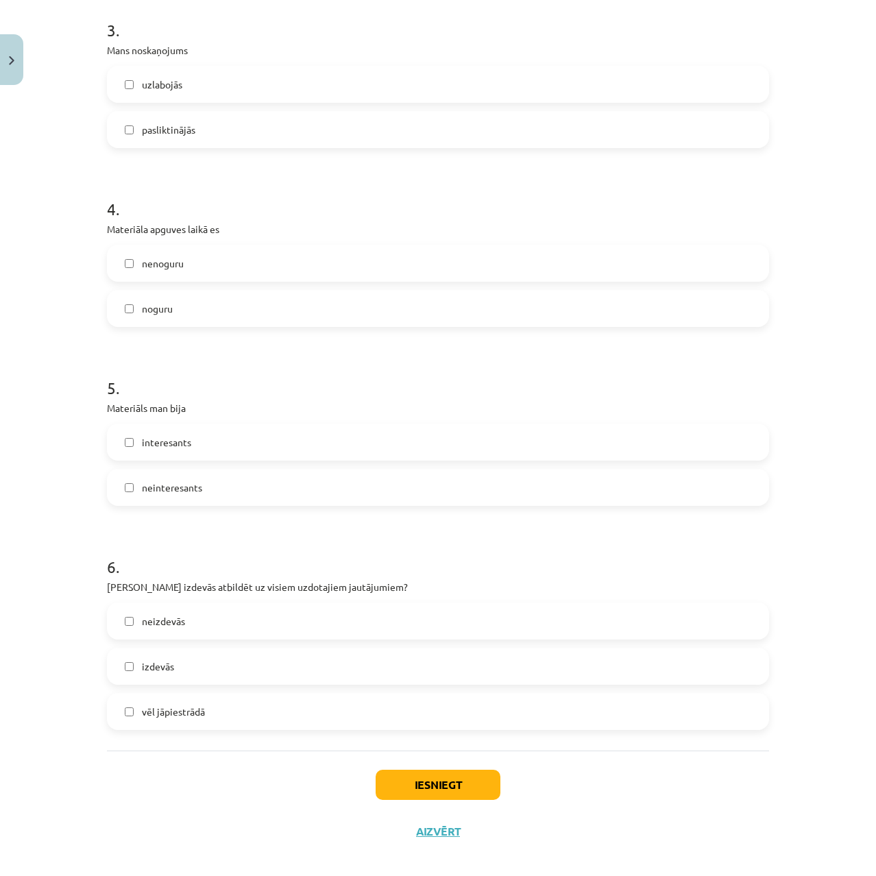
scroll to position [685, 0]
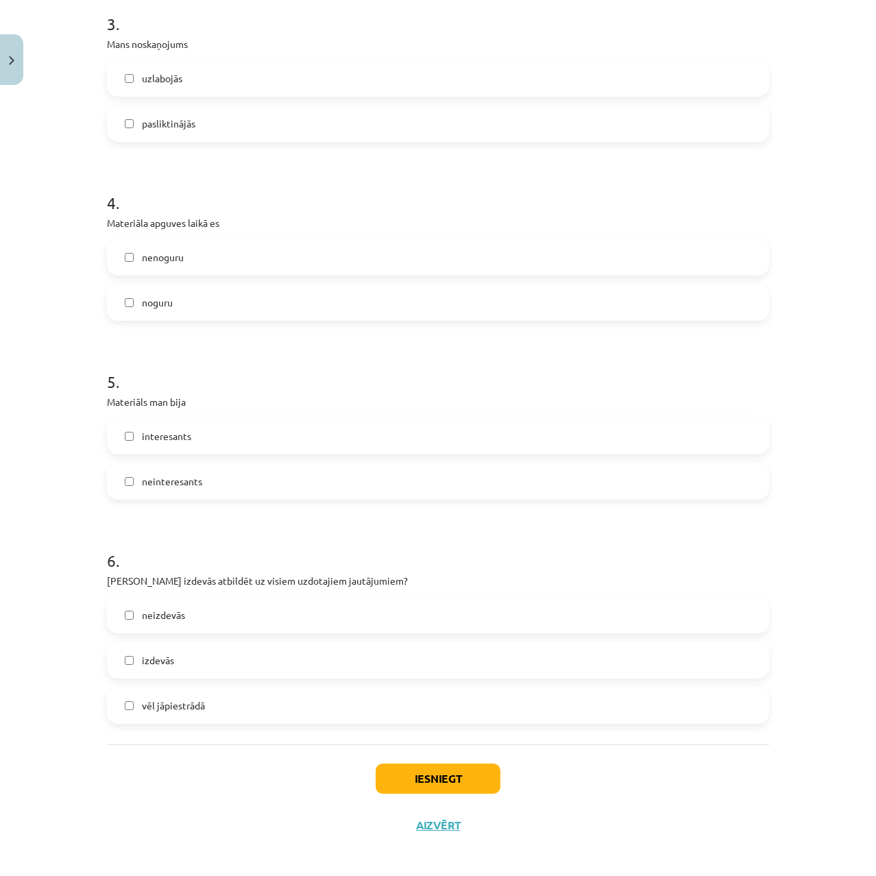
click at [171, 443] on label "interesants" at bounding box center [437, 436] width 659 height 34
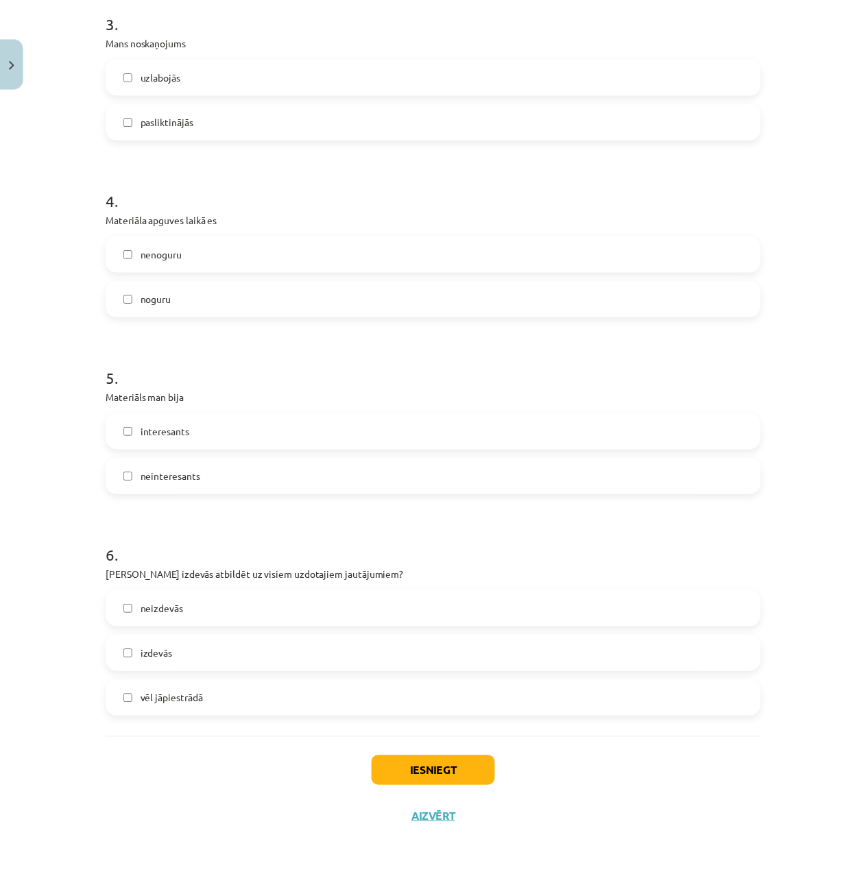
scroll to position [692, 0]
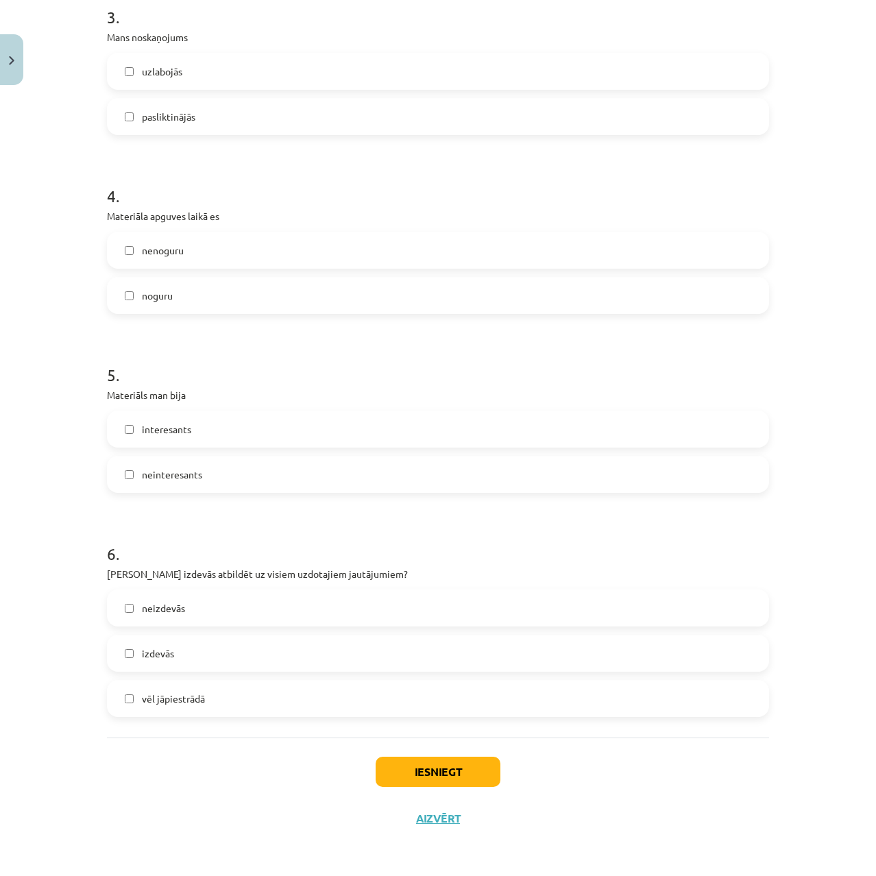
click at [197, 655] on label "izdevās" at bounding box center [437, 653] width 659 height 34
click at [426, 770] on button "Iesniegt" at bounding box center [438, 772] width 125 height 30
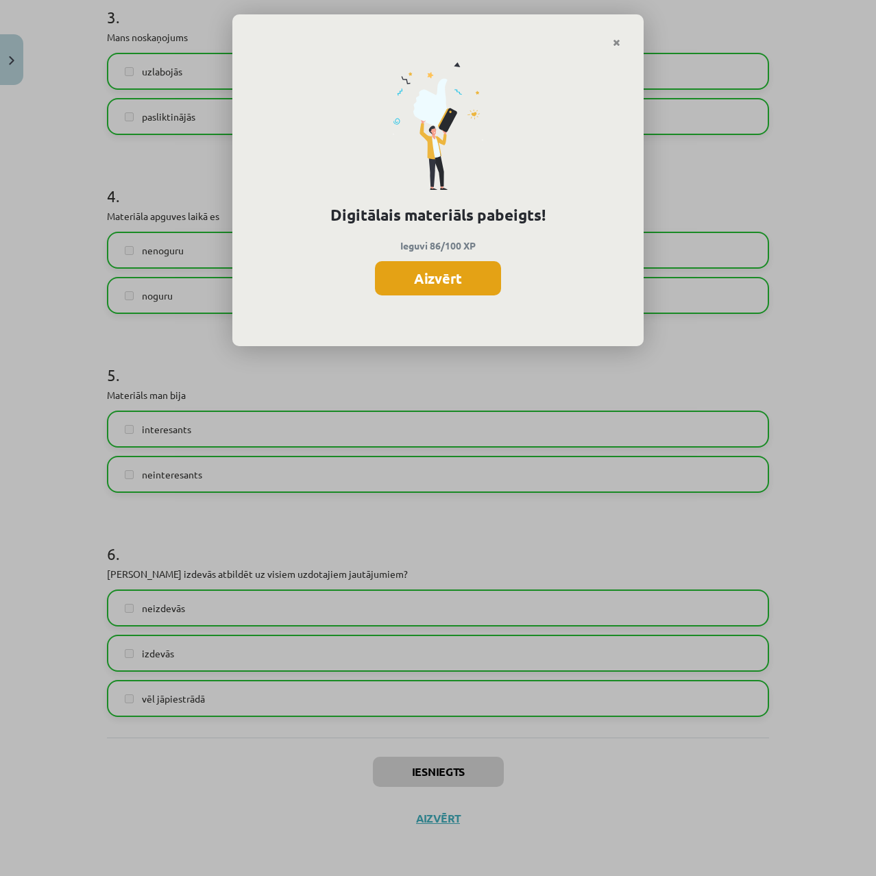
click at [472, 285] on button "Aizvērt" at bounding box center [438, 278] width 126 height 34
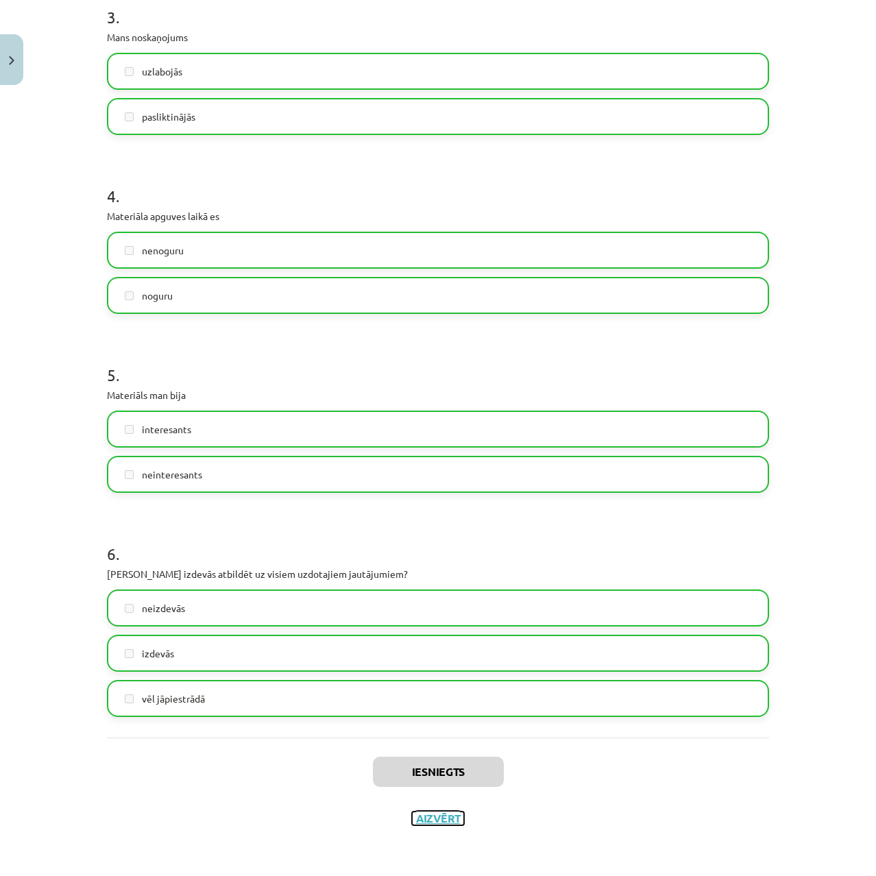
click at [453, 820] on button "Aizvērt" at bounding box center [438, 819] width 52 height 14
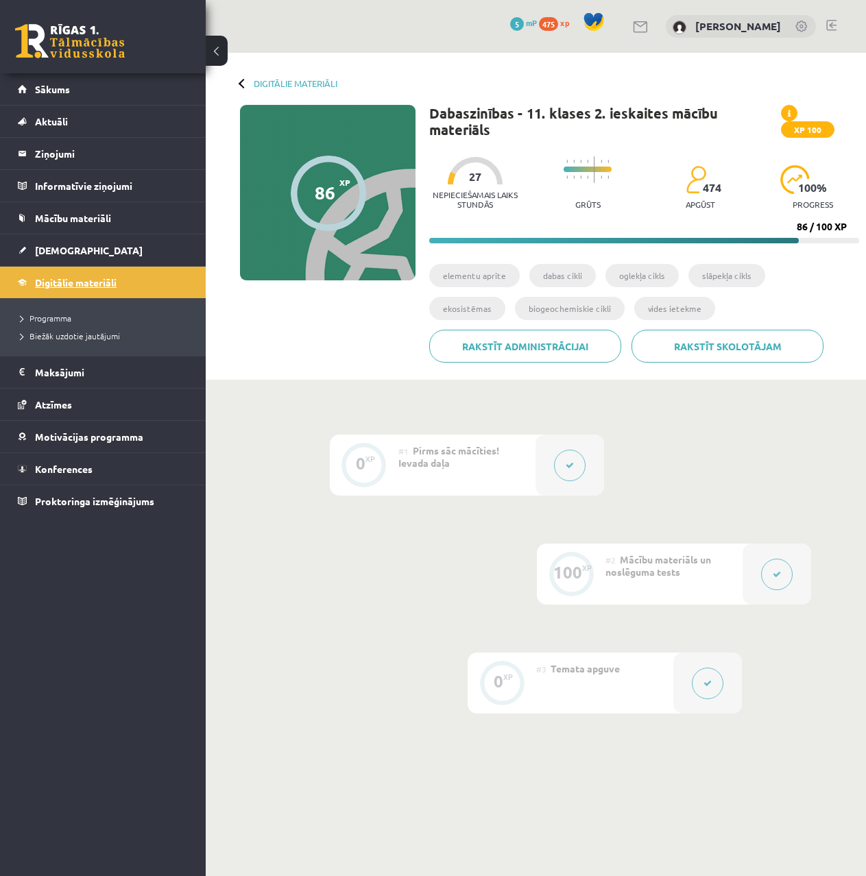
click at [52, 284] on span "Digitālie materiāli" at bounding box center [76, 282] width 82 height 12
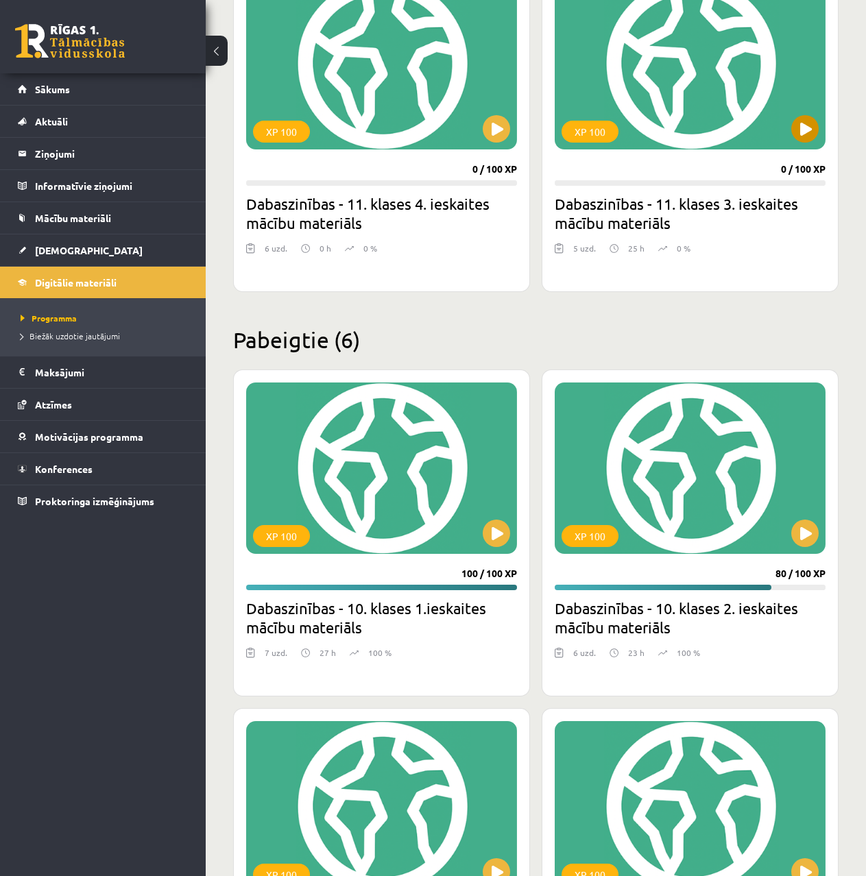
scroll to position [1302, 0]
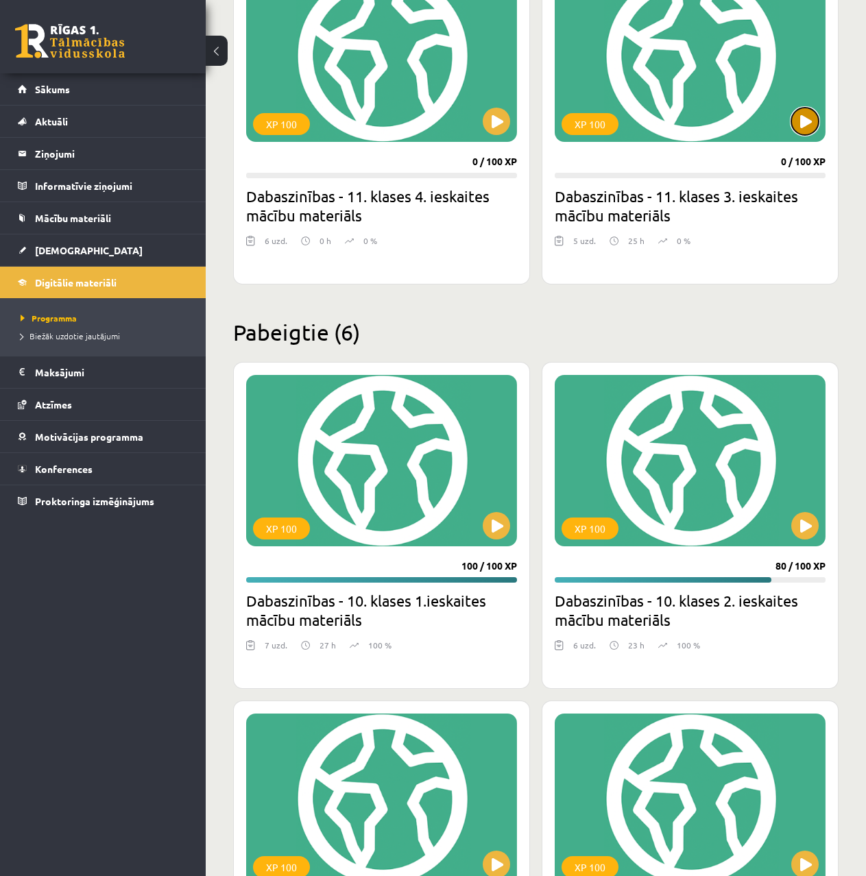
click at [803, 127] on button at bounding box center [804, 121] width 27 height 27
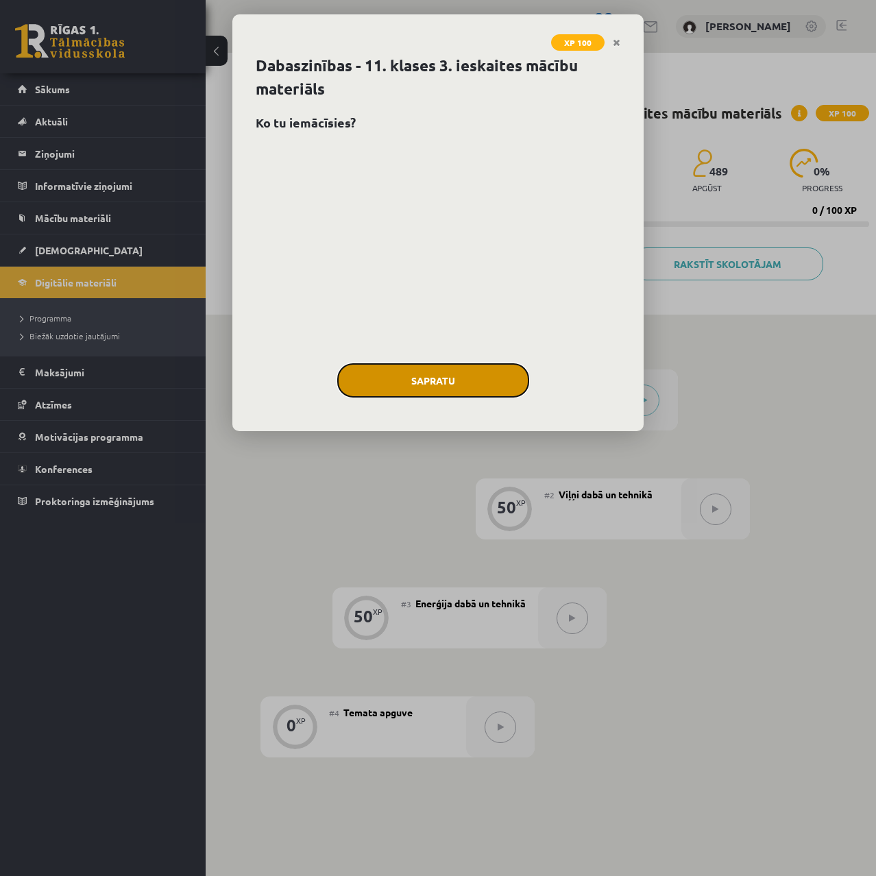
click at [462, 363] on button "Sapratu" at bounding box center [433, 380] width 192 height 34
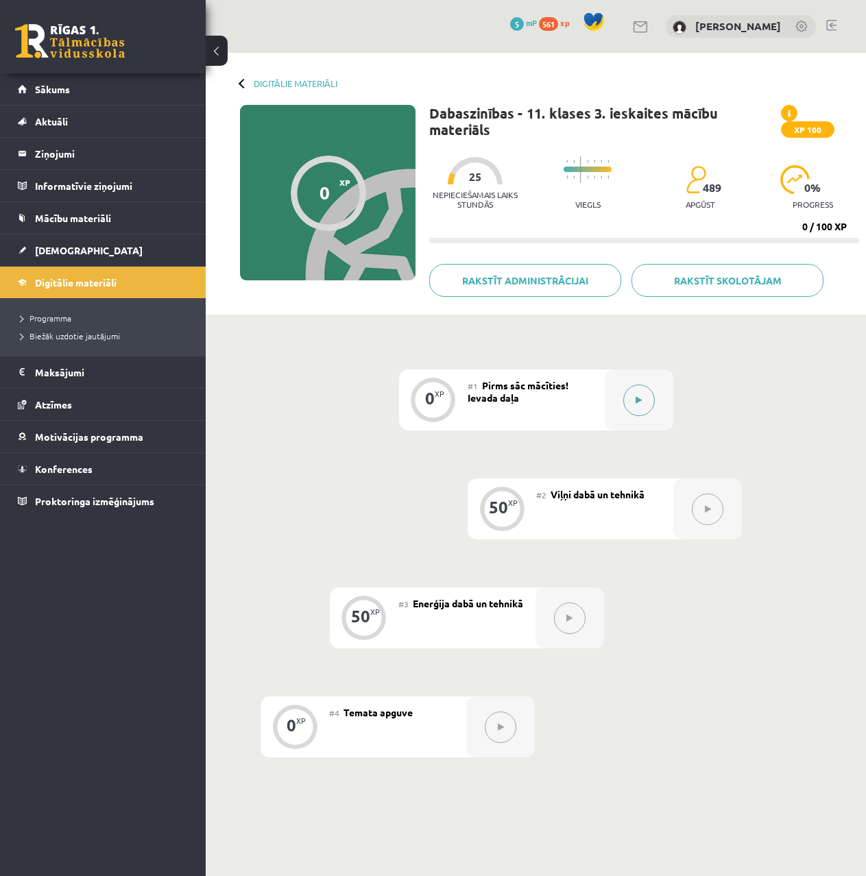
click at [625, 396] on button at bounding box center [639, 401] width 32 height 32
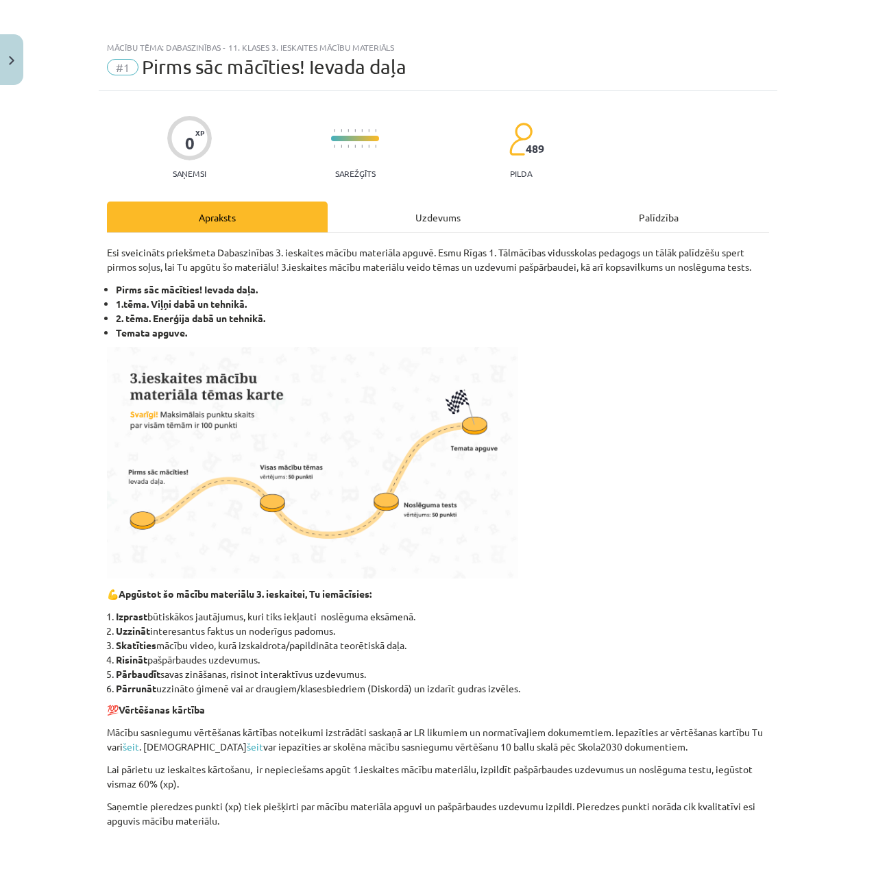
click at [422, 225] on div "Uzdevums" at bounding box center [438, 217] width 221 height 31
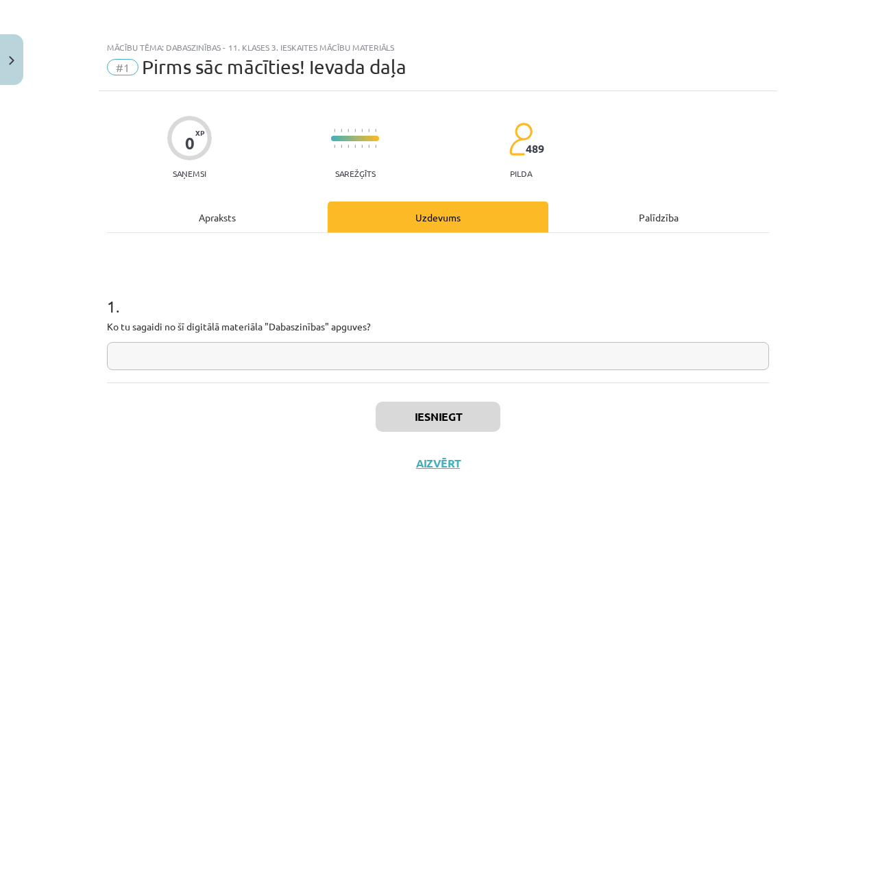
click at [238, 220] on div "Apraksts" at bounding box center [217, 217] width 221 height 31
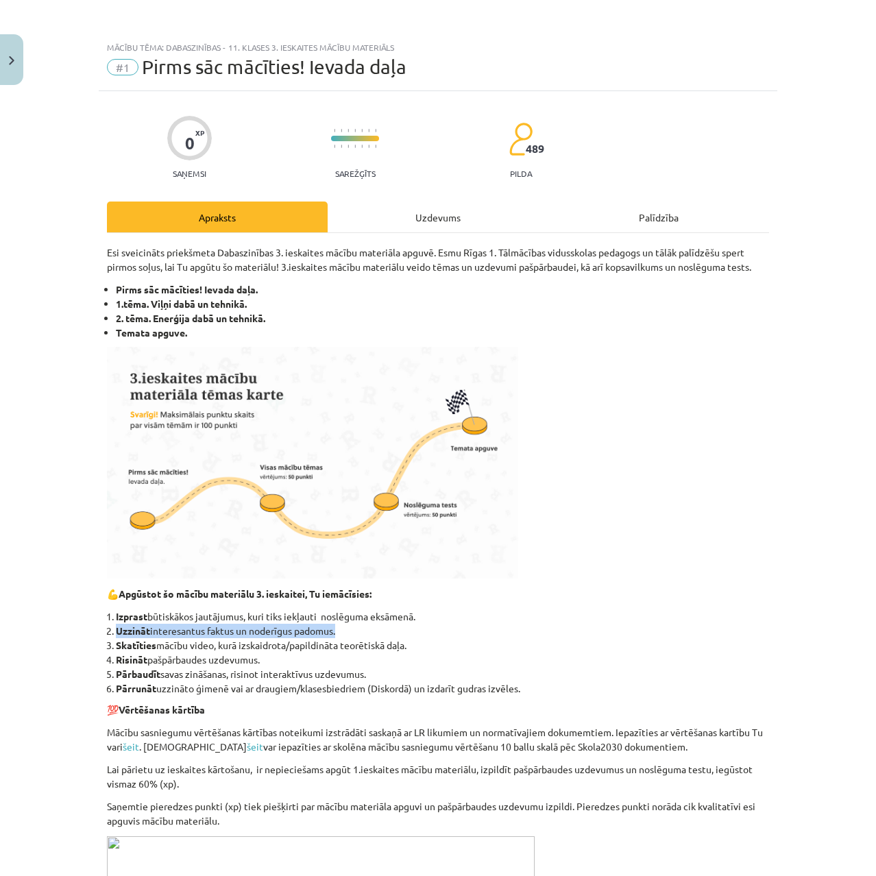
drag, startPoint x: 330, startPoint y: 631, endPoint x: 108, endPoint y: 632, distance: 222.8
click at [116, 632] on li "Uzzināt interesantus faktus un noderīgus padomus." at bounding box center [442, 631] width 653 height 14
copy li "Uzzināt interesantus faktus un noderīgus padomus"
click at [388, 217] on div "Uzdevums" at bounding box center [438, 217] width 221 height 31
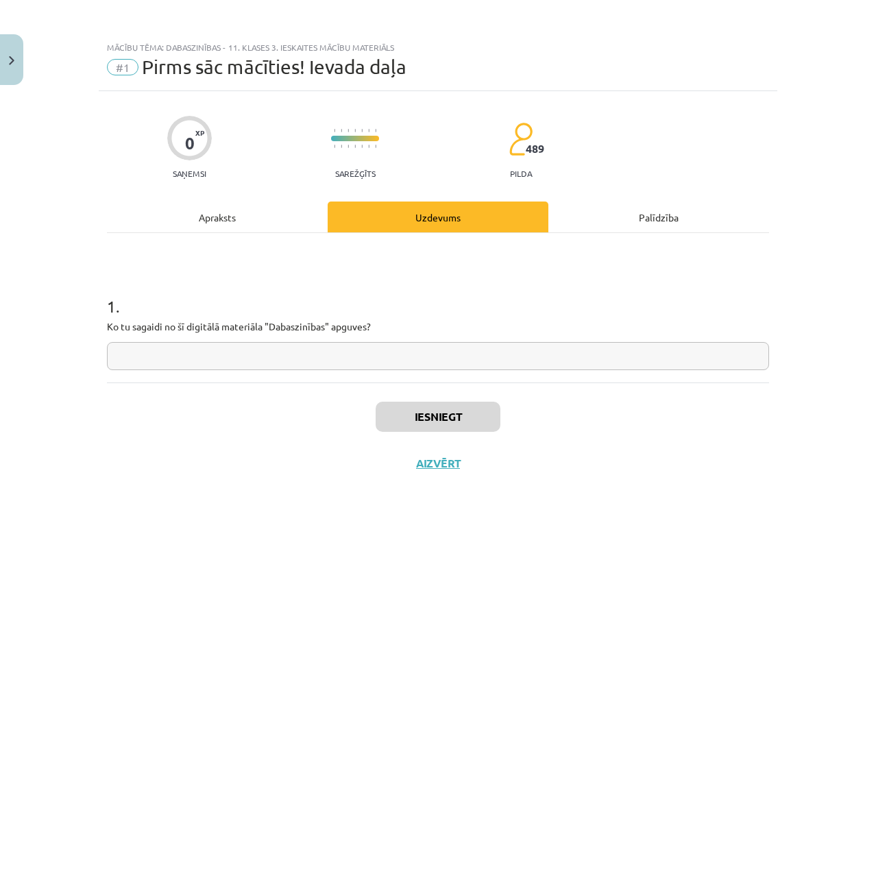
click at [303, 367] on input "text" at bounding box center [438, 356] width 662 height 28
paste input "**********"
type input "**********"
click at [439, 423] on button "Iesniegt" at bounding box center [438, 417] width 125 height 30
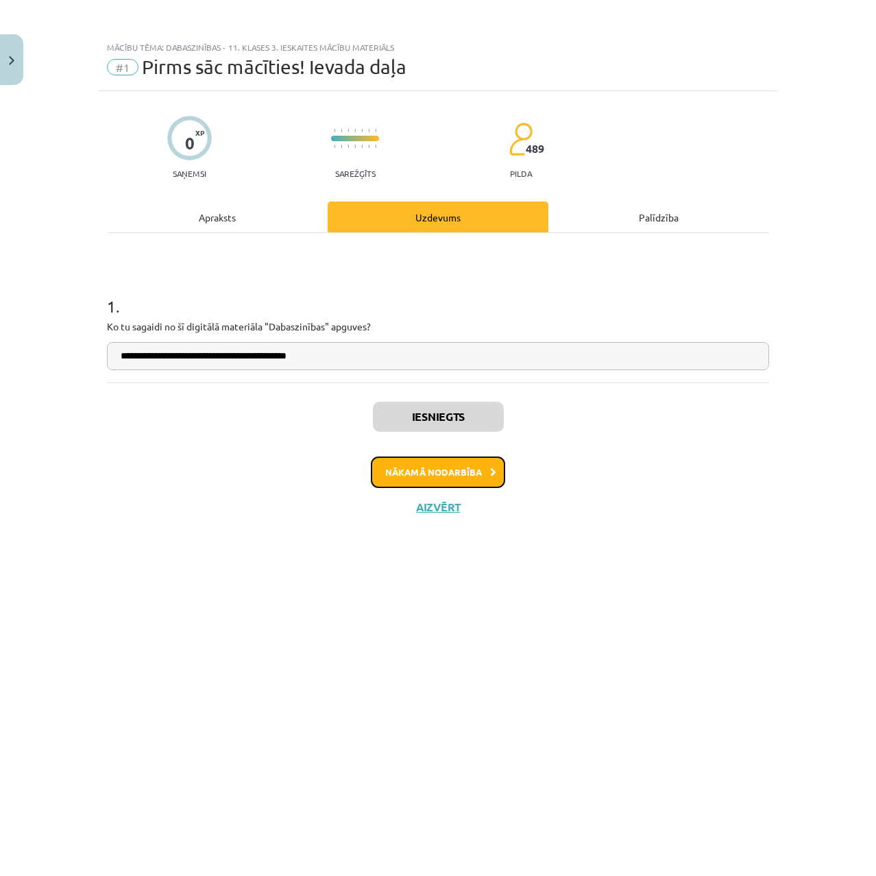
click at [441, 474] on button "Nākamā nodarbība" at bounding box center [438, 473] width 134 height 32
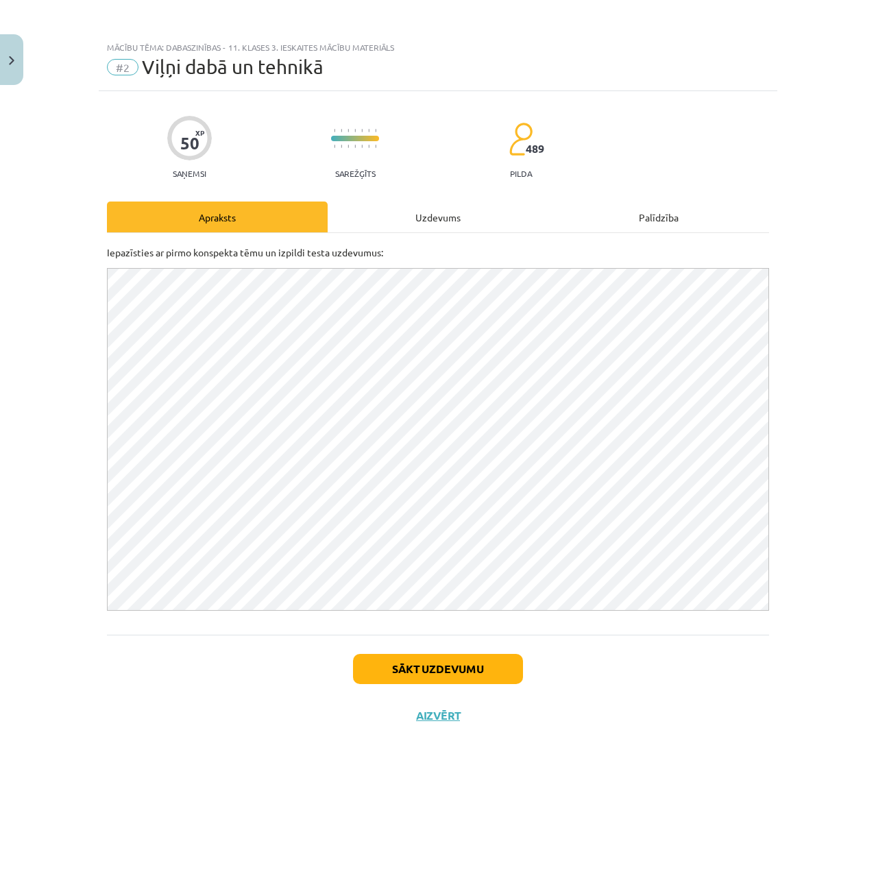
click at [435, 229] on div "Uzdevums" at bounding box center [438, 217] width 221 height 31
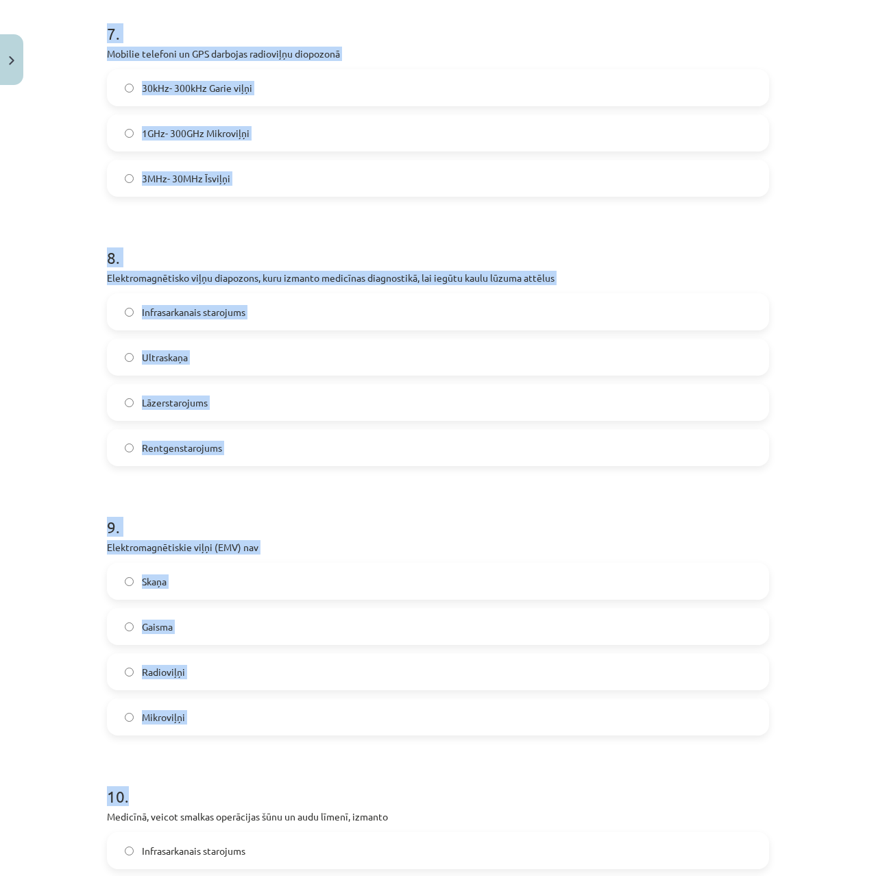
scroll to position [2177, 0]
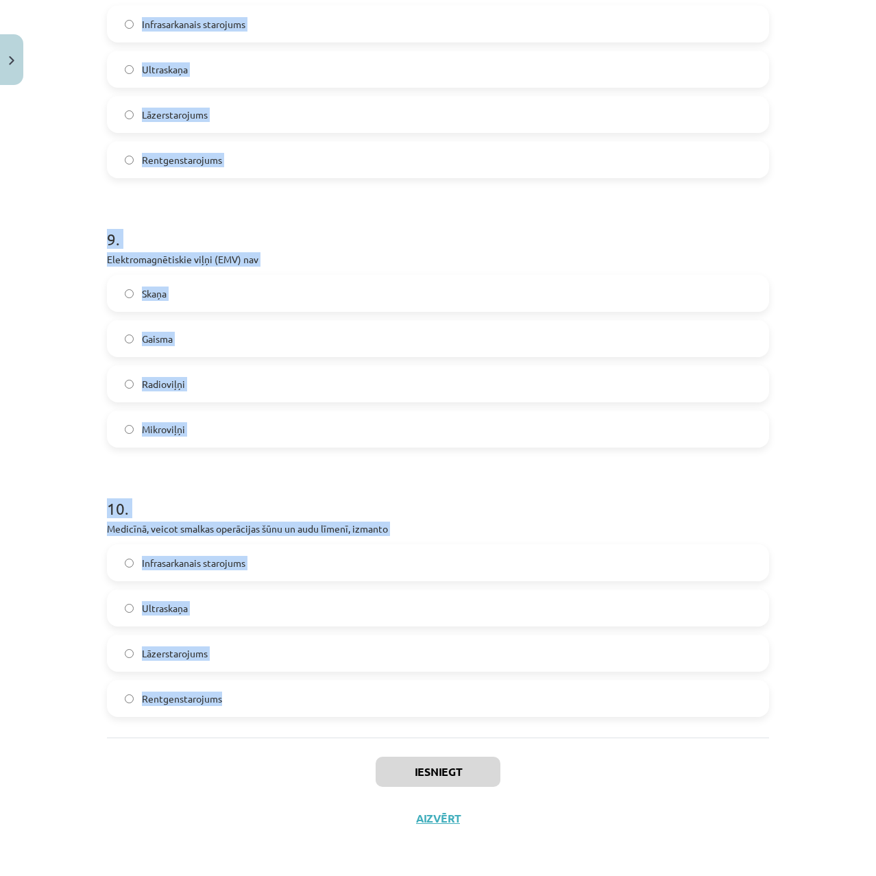
drag, startPoint x: 99, startPoint y: 306, endPoint x: 386, endPoint y: 697, distance: 484.9
copy form "7 . Lorem, ipsumdo si ametconse adipiscingelit seddoei Temporincididu utlaboree…"
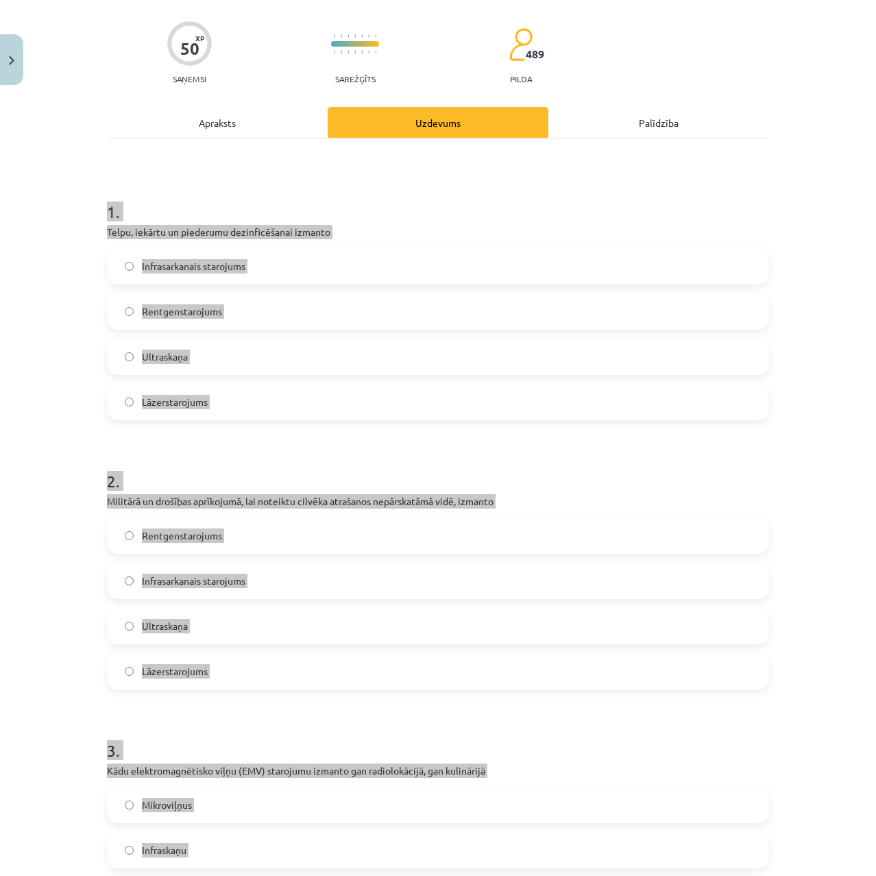
scroll to position [0, 0]
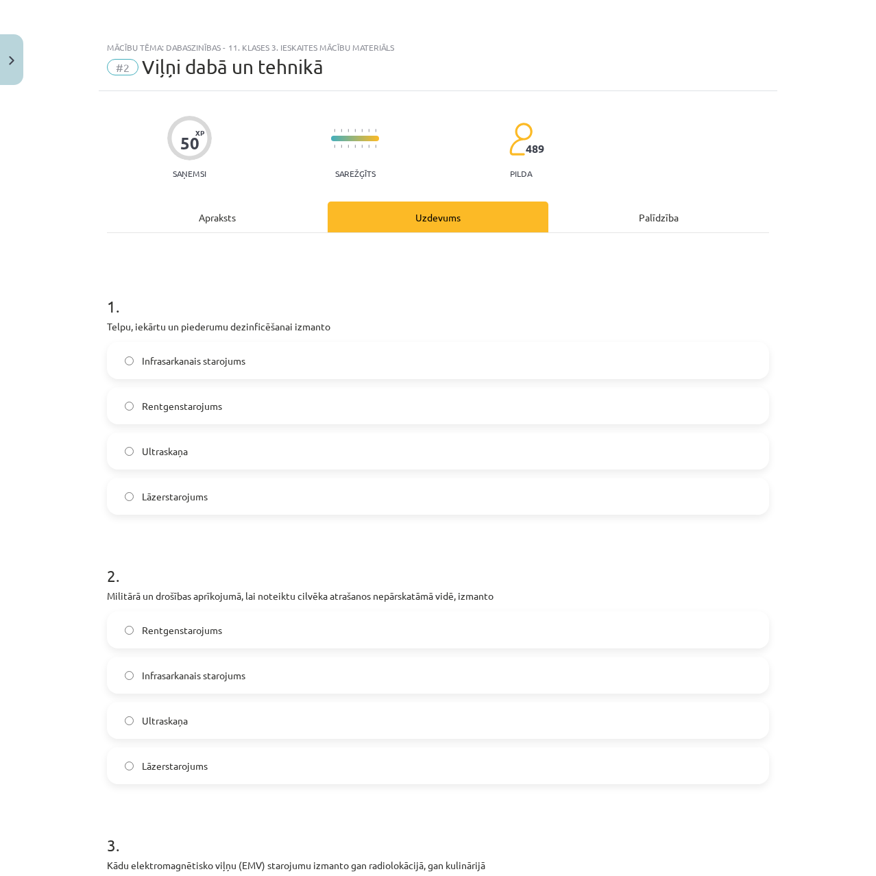
click at [156, 457] on span "Ultraskaņa" at bounding box center [165, 451] width 46 height 14
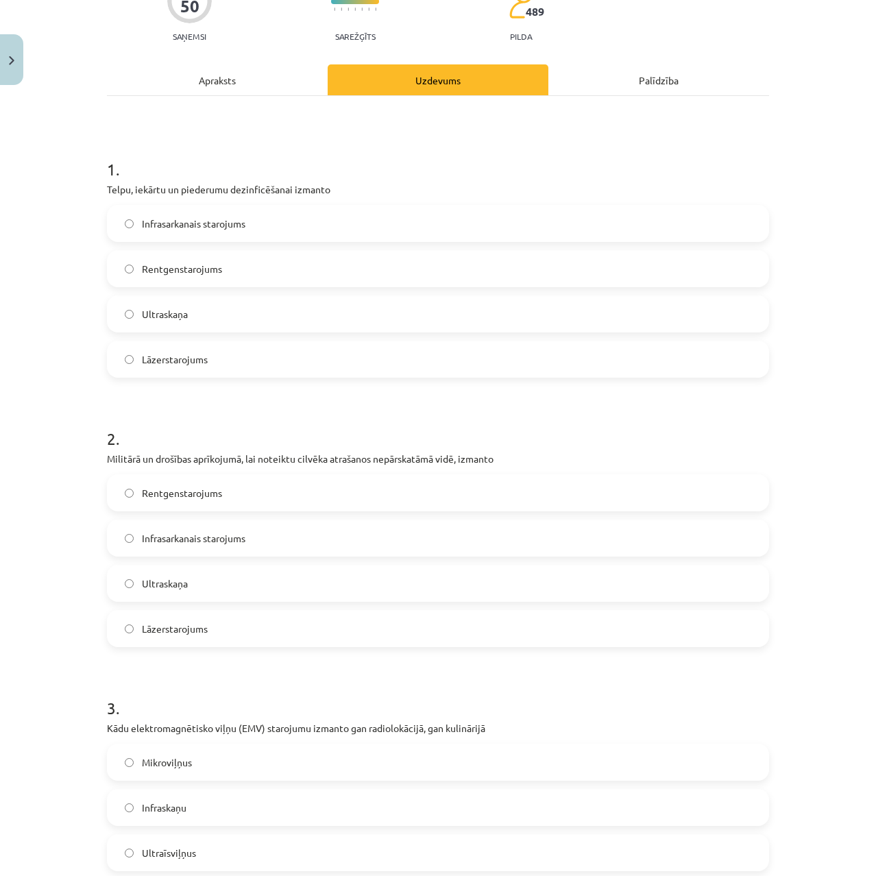
click at [168, 548] on label "Infrasarkanais starojums" at bounding box center [437, 538] width 659 height 34
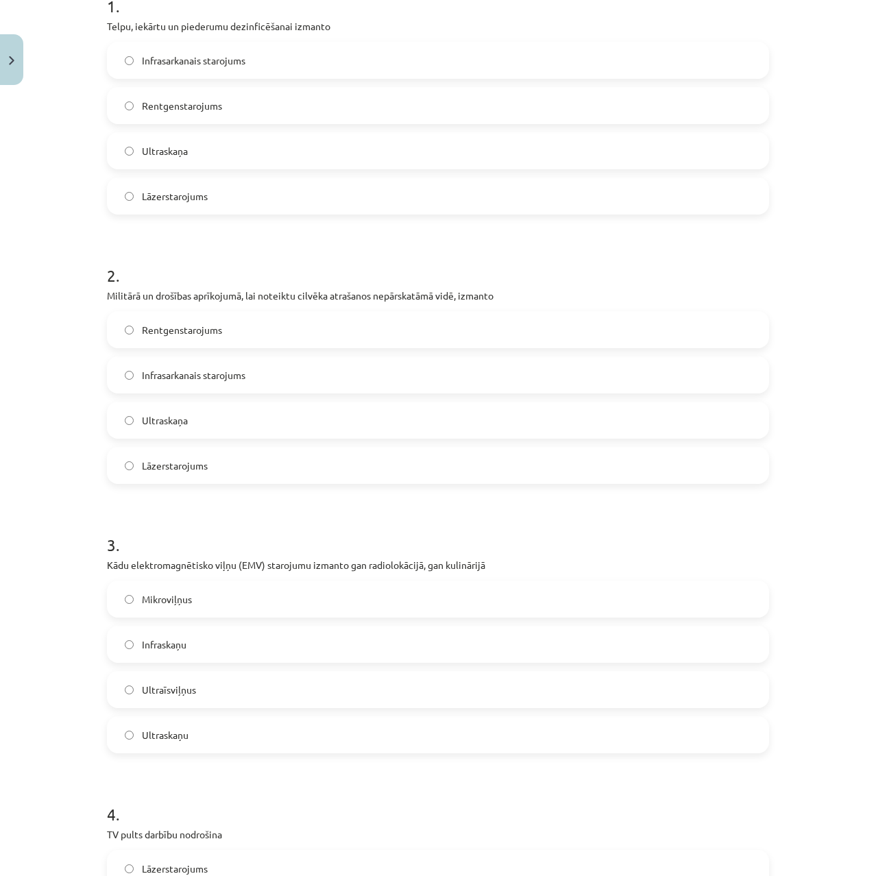
scroll to position [343, 0]
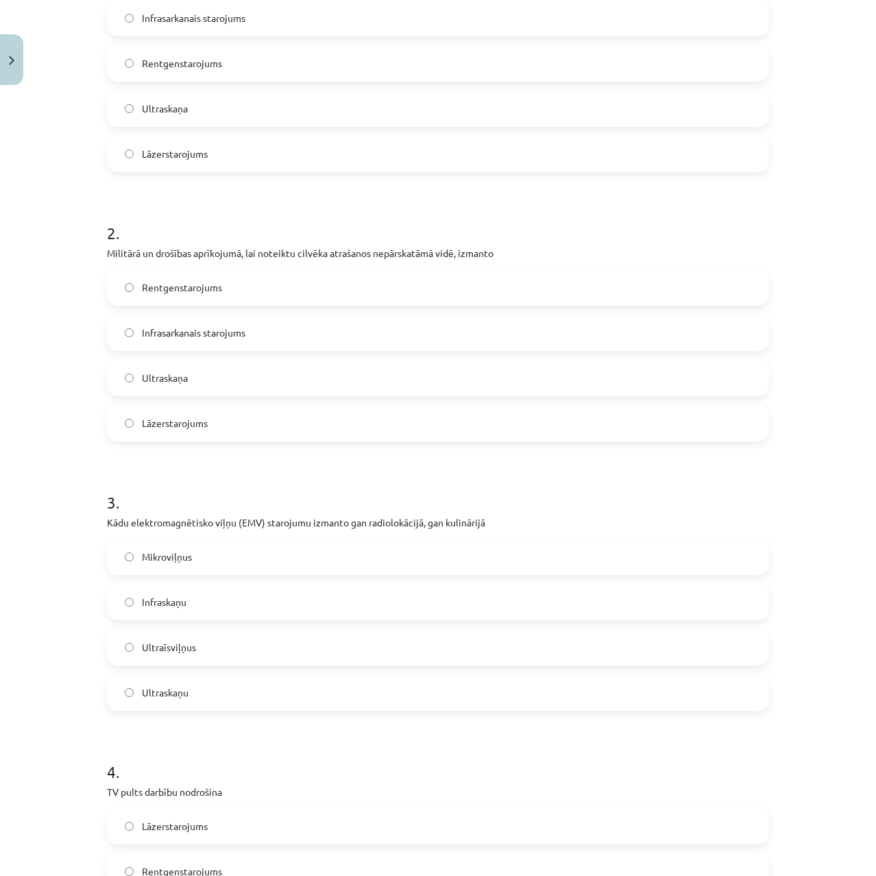
click at [149, 550] on span "Mikroviļņus" at bounding box center [167, 557] width 50 height 14
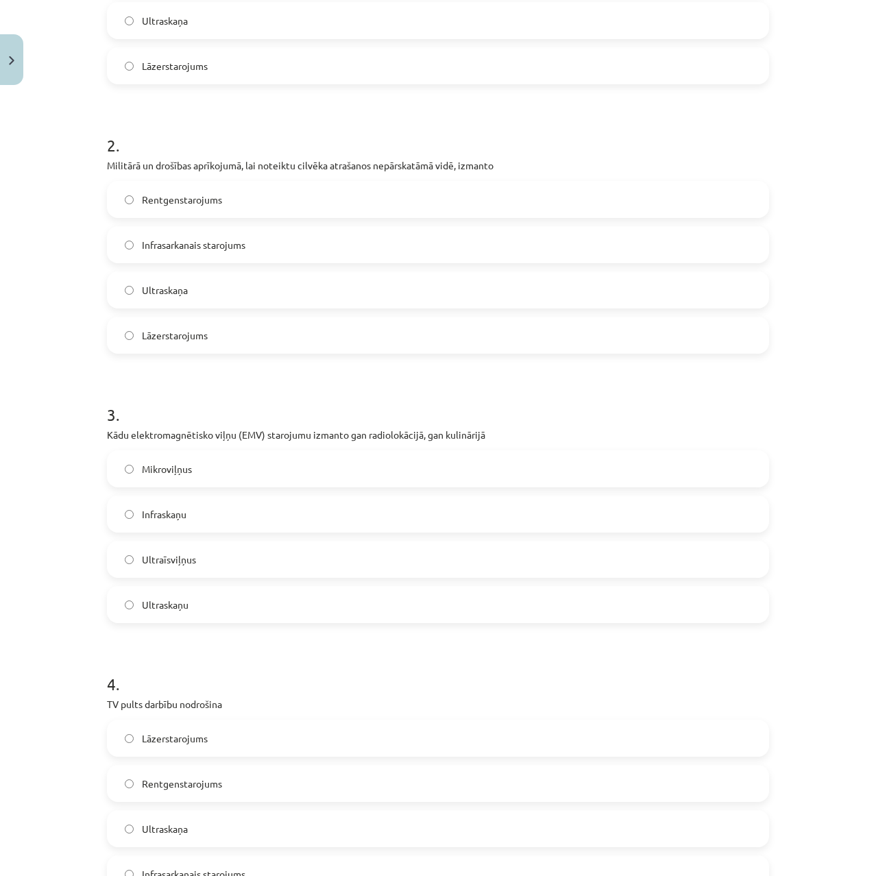
scroll to position [617, 0]
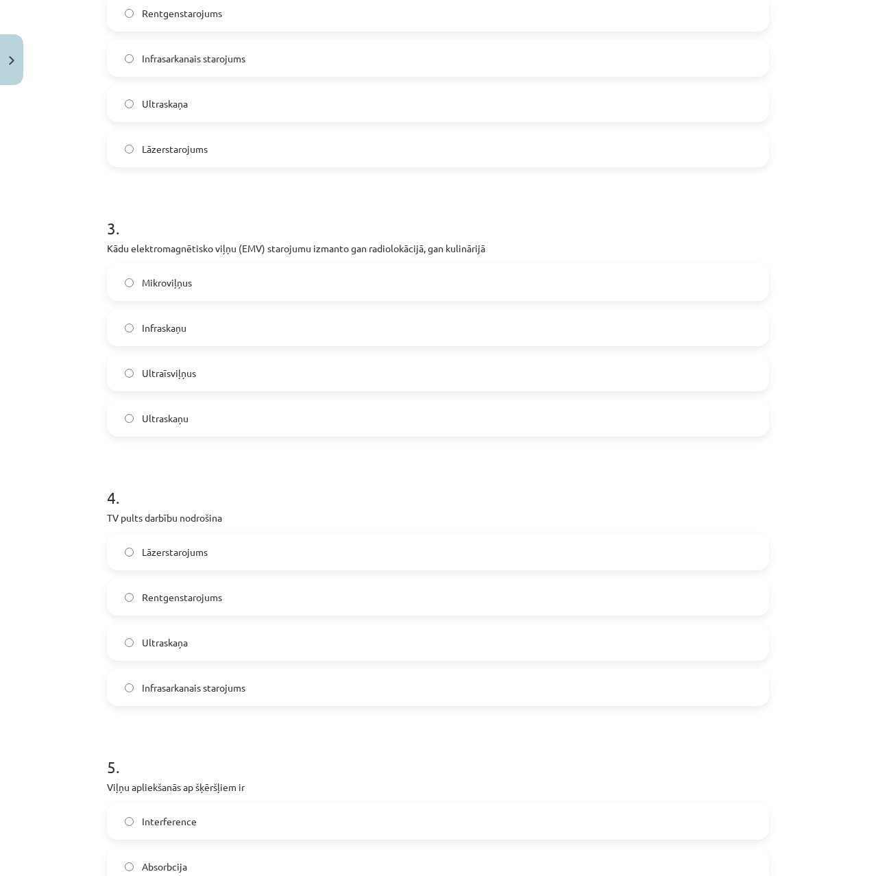
click at [205, 686] on span "Infrasarkanais starojums" at bounding box center [194, 688] width 104 height 14
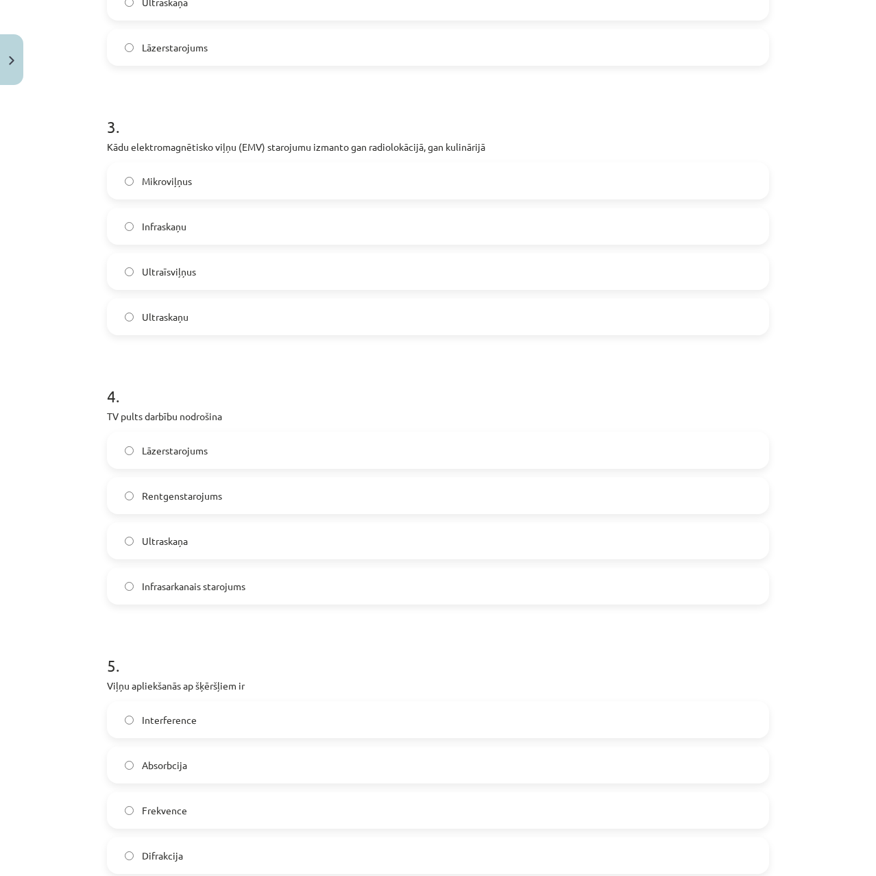
scroll to position [891, 0]
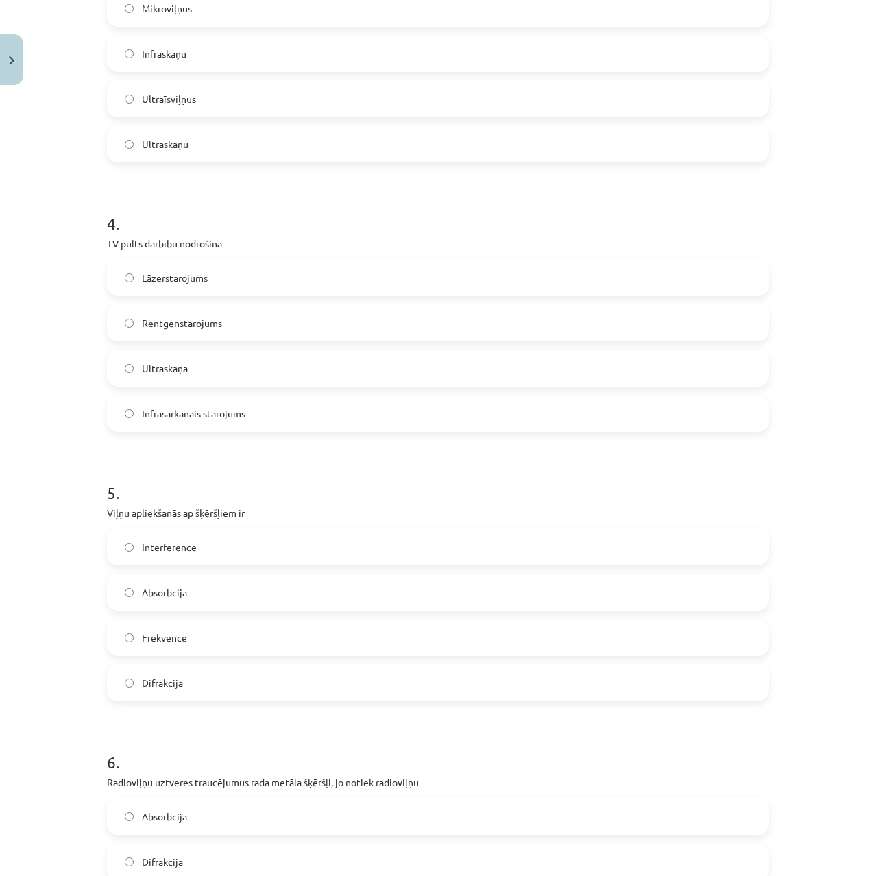
click at [193, 682] on label "Difrakcija" at bounding box center [437, 683] width 659 height 34
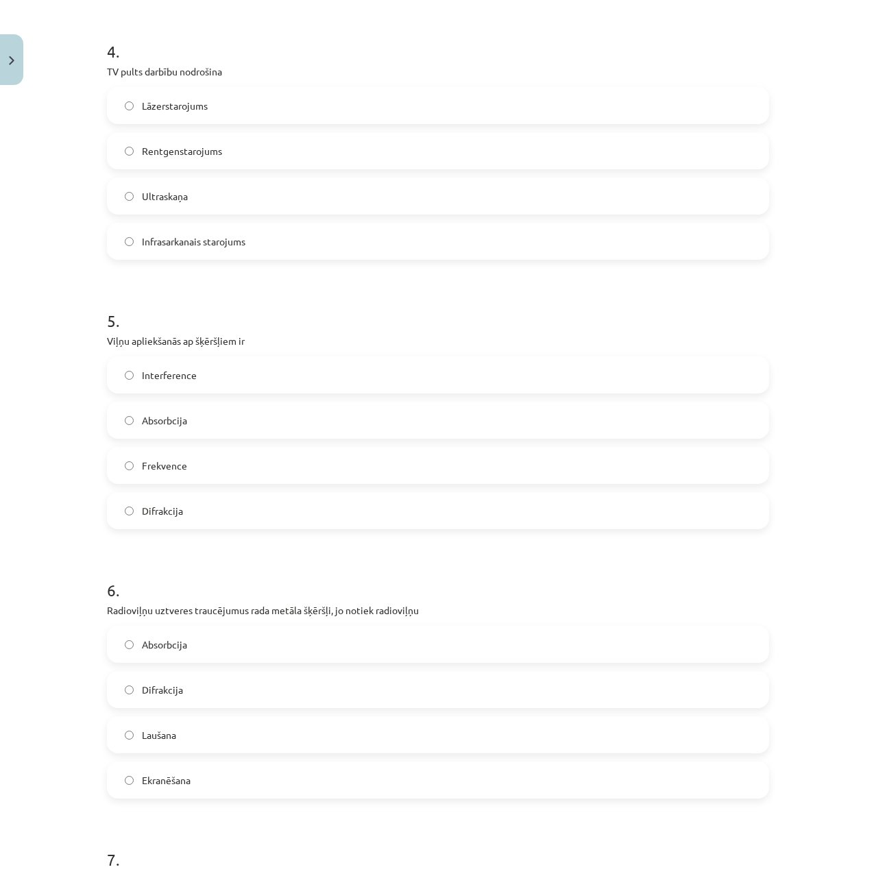
scroll to position [1097, 0]
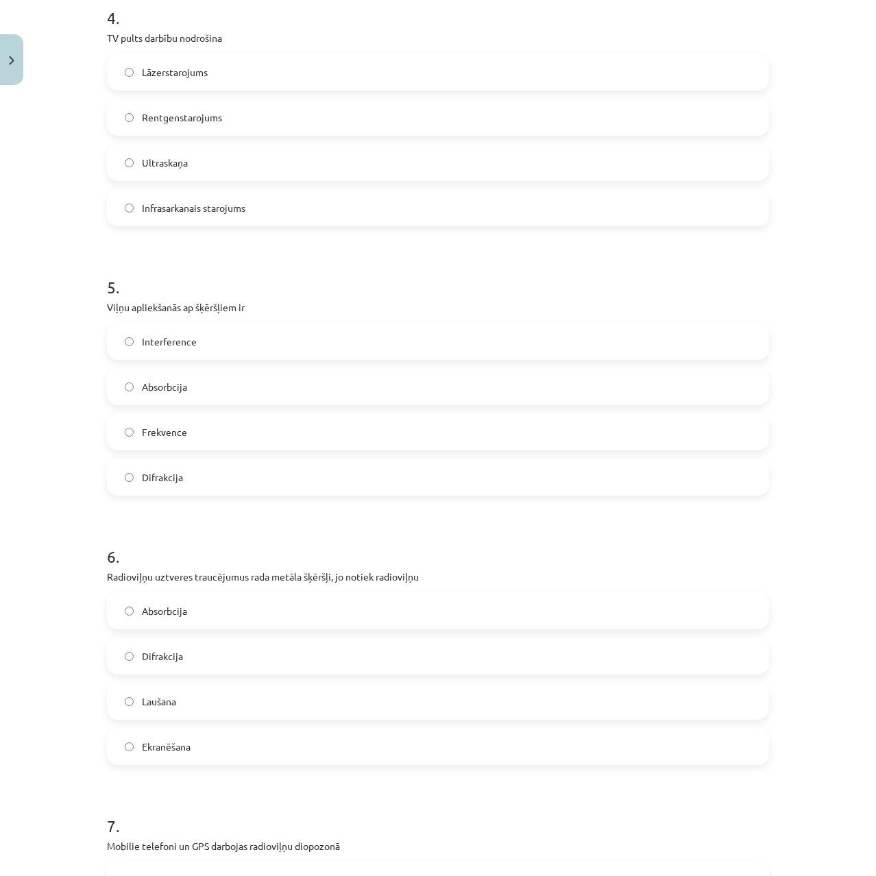
click at [216, 755] on label "Ekranēšana" at bounding box center [437, 746] width 659 height 34
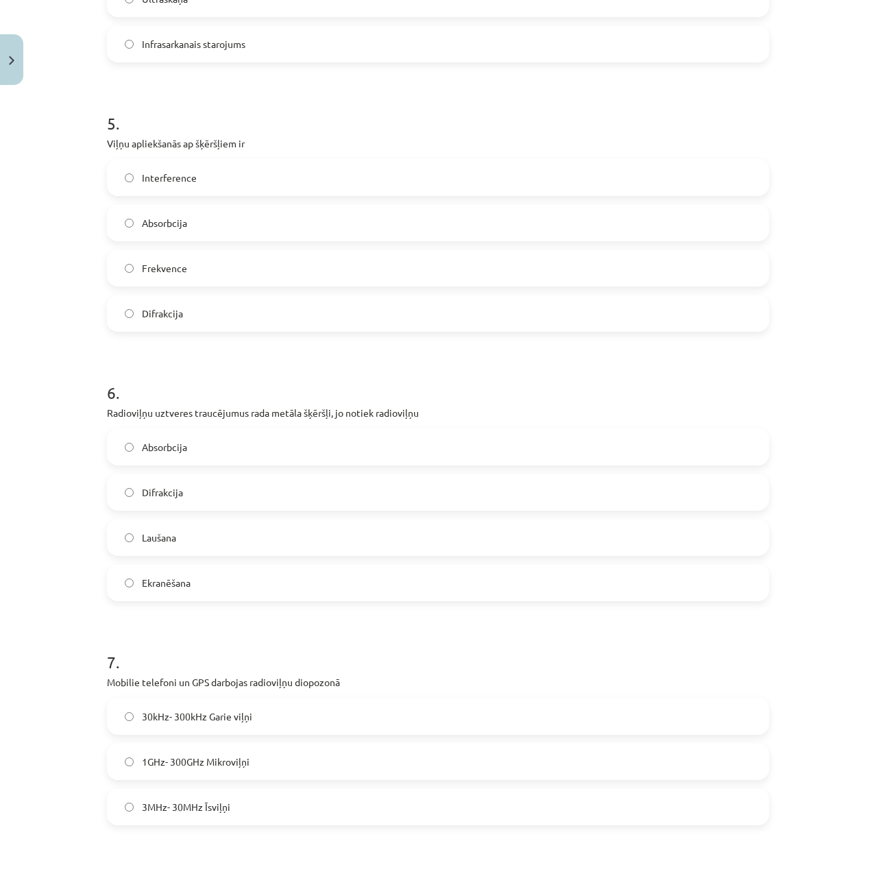
scroll to position [1508, 0]
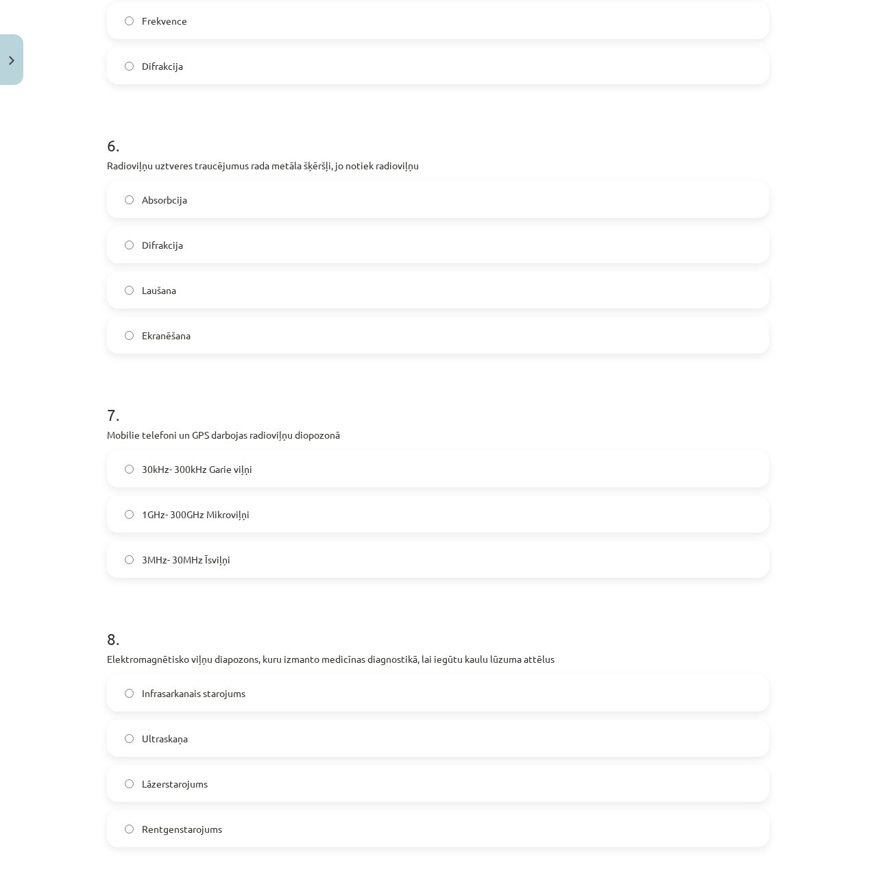
click at [151, 515] on span "1GHz- 300GHz Mikroviļņi" at bounding box center [196, 514] width 108 height 14
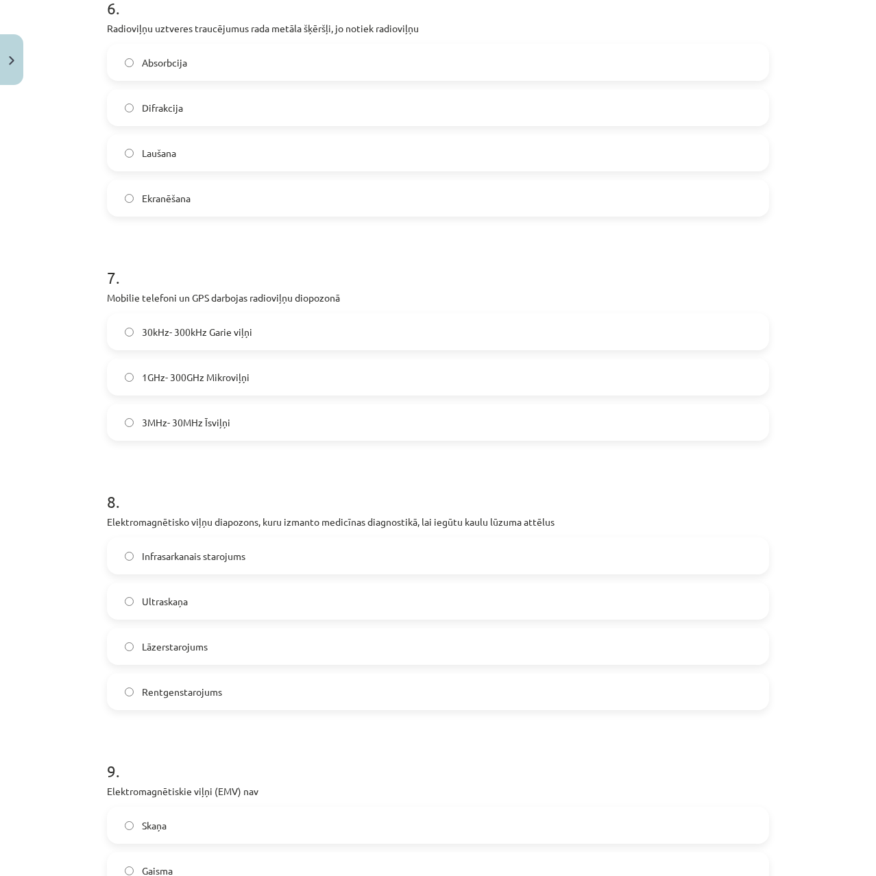
scroll to position [1714, 0]
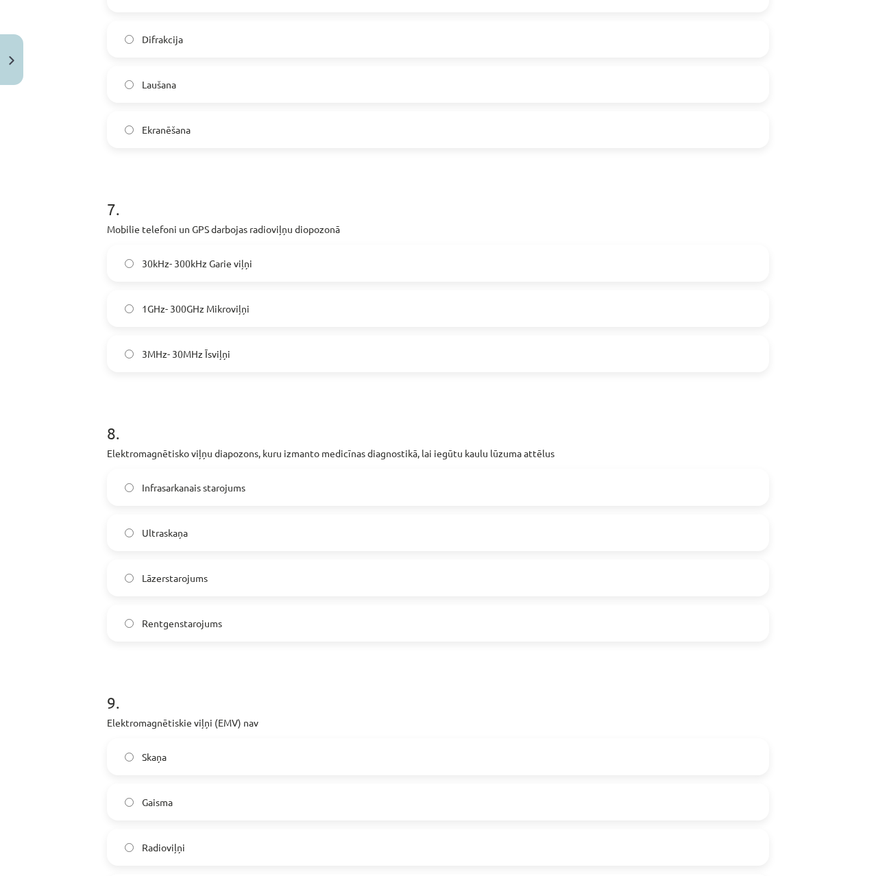
click at [183, 616] on span "Rentgenstarojums" at bounding box center [182, 623] width 80 height 14
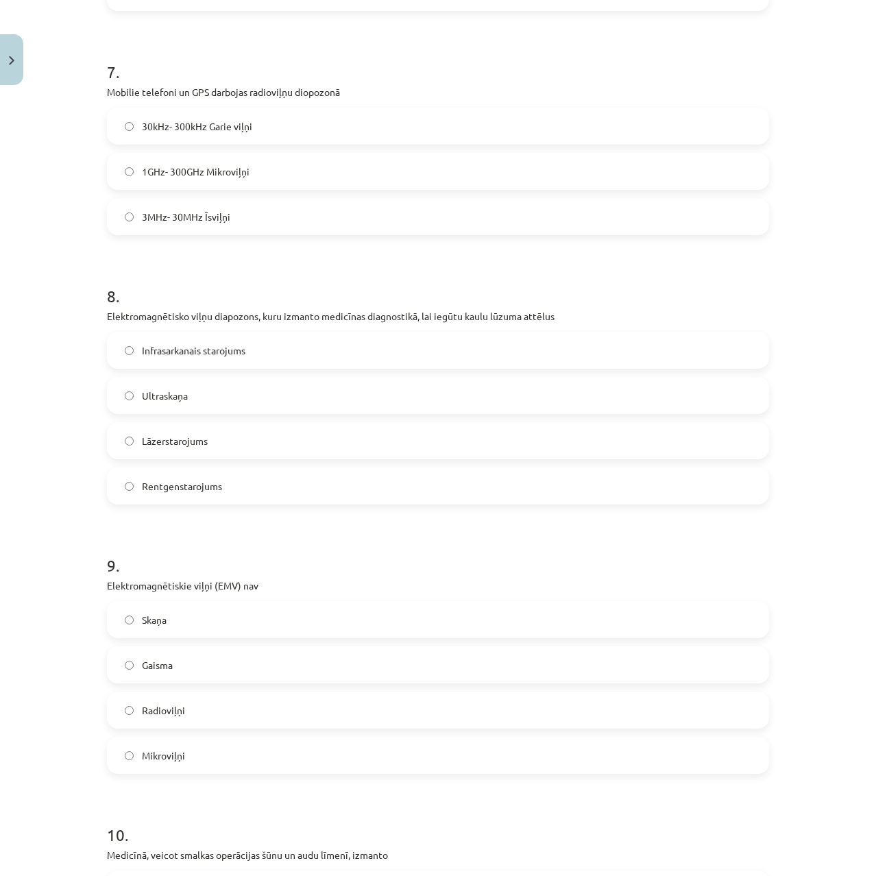
click at [183, 612] on label "Skaņa" at bounding box center [437, 619] width 659 height 34
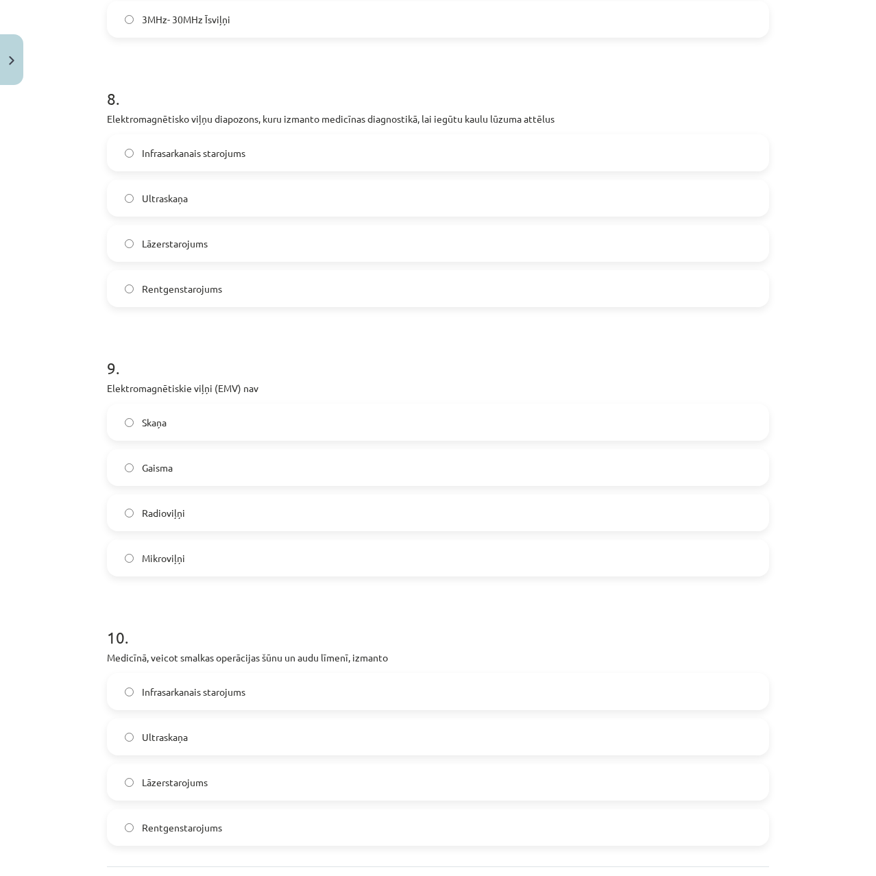
scroll to position [2177, 0]
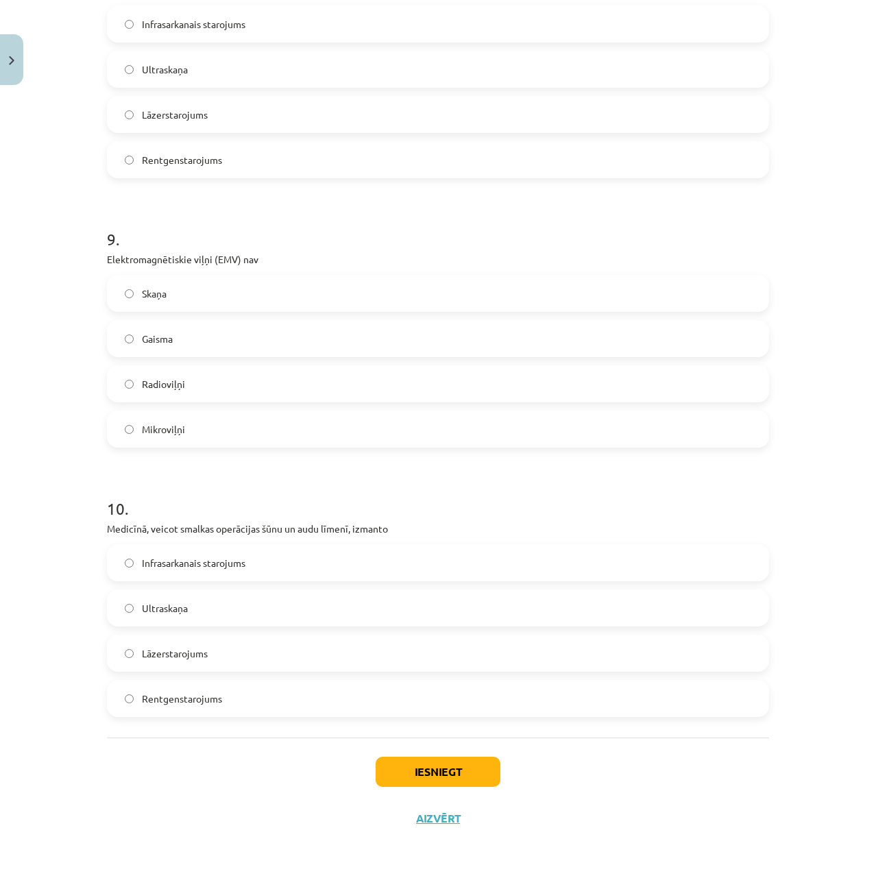
click at [166, 653] on span "Lāzerstarojums" at bounding box center [175, 653] width 66 height 14
click at [393, 762] on button "Iesniegt" at bounding box center [438, 772] width 125 height 30
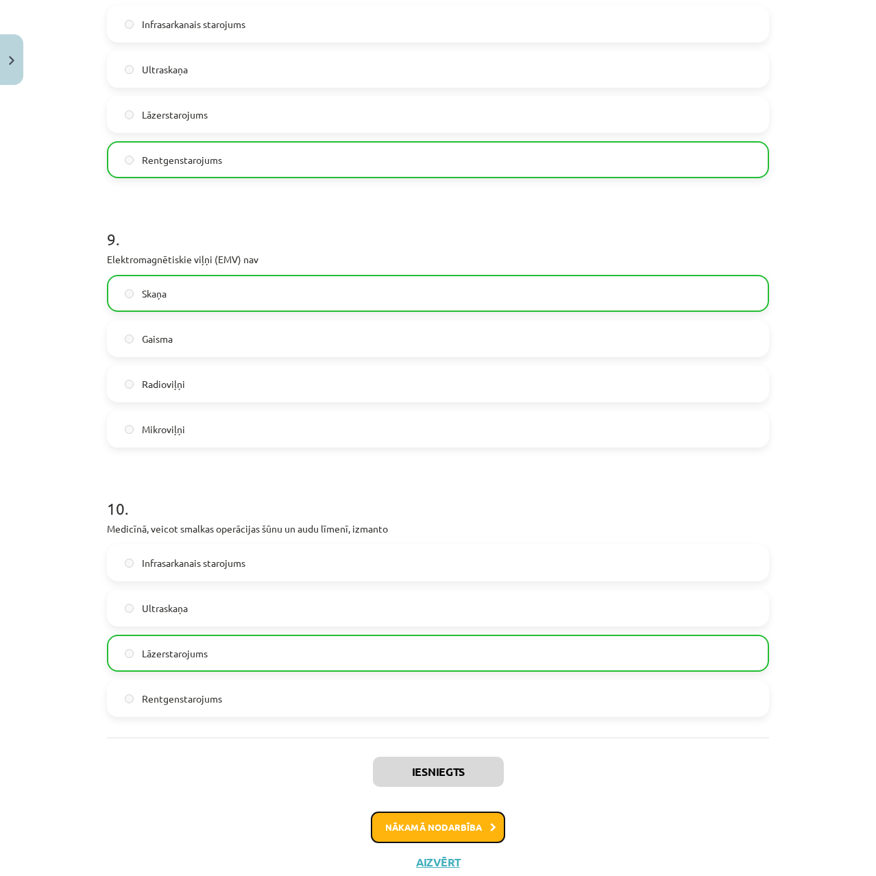
click at [490, 826] on icon at bounding box center [493, 827] width 6 height 9
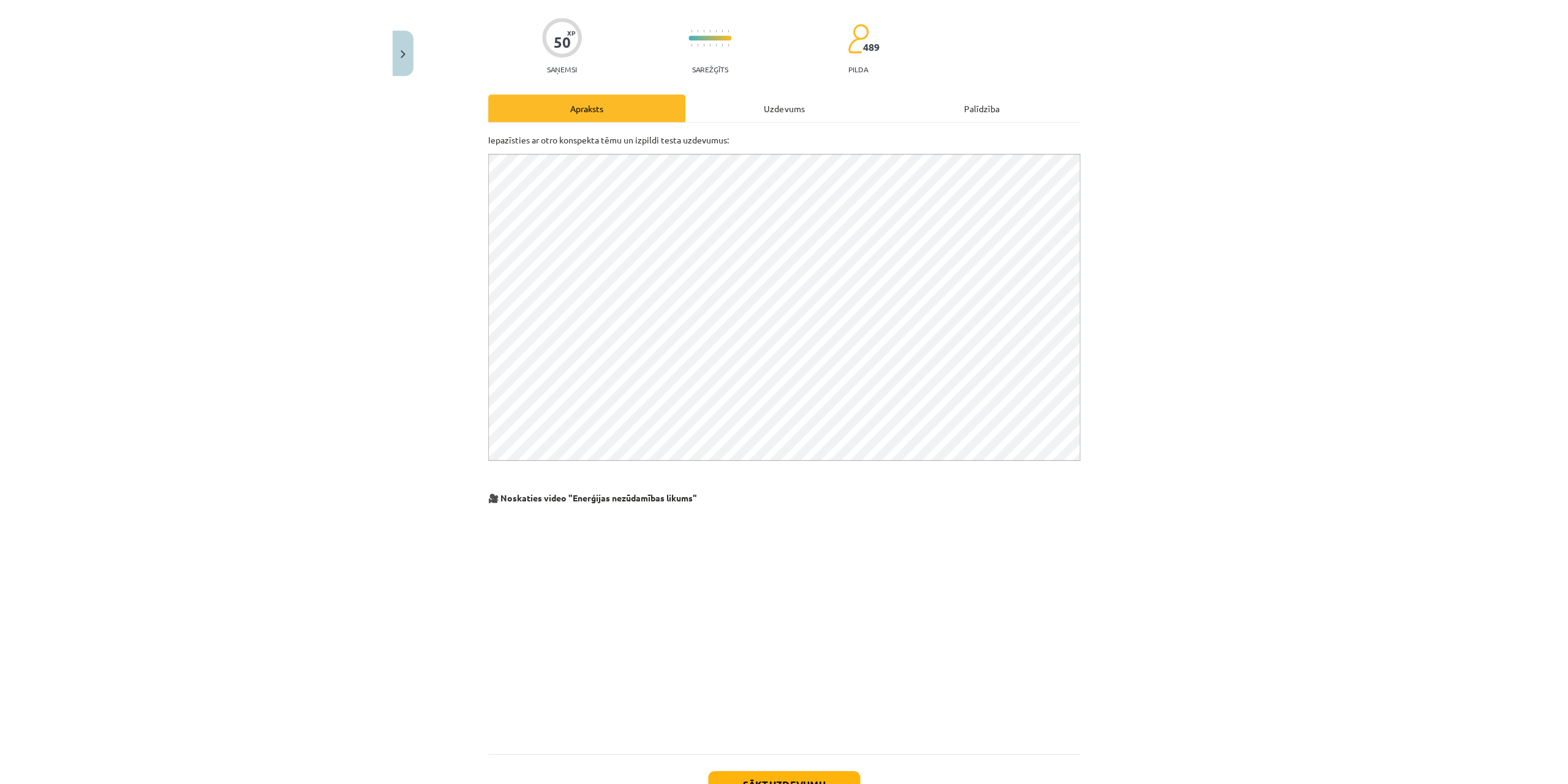
scroll to position [181, 0]
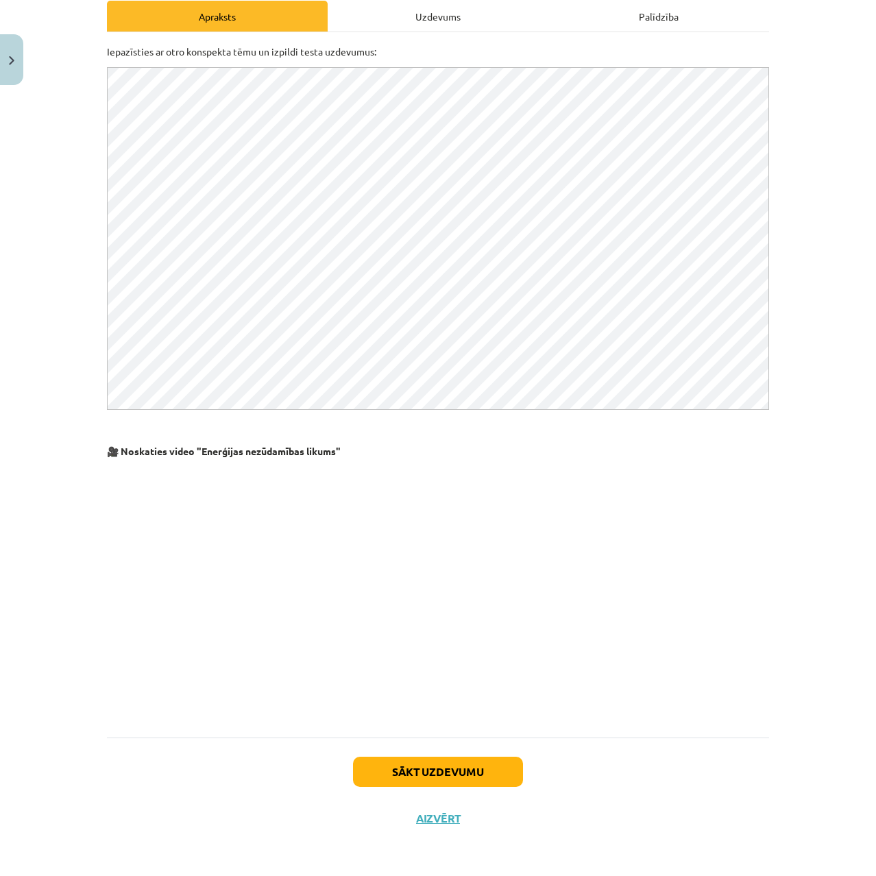
click at [214, 818] on div "Sākt uzdevumu Aizvērt" at bounding box center [438, 786] width 662 height 96
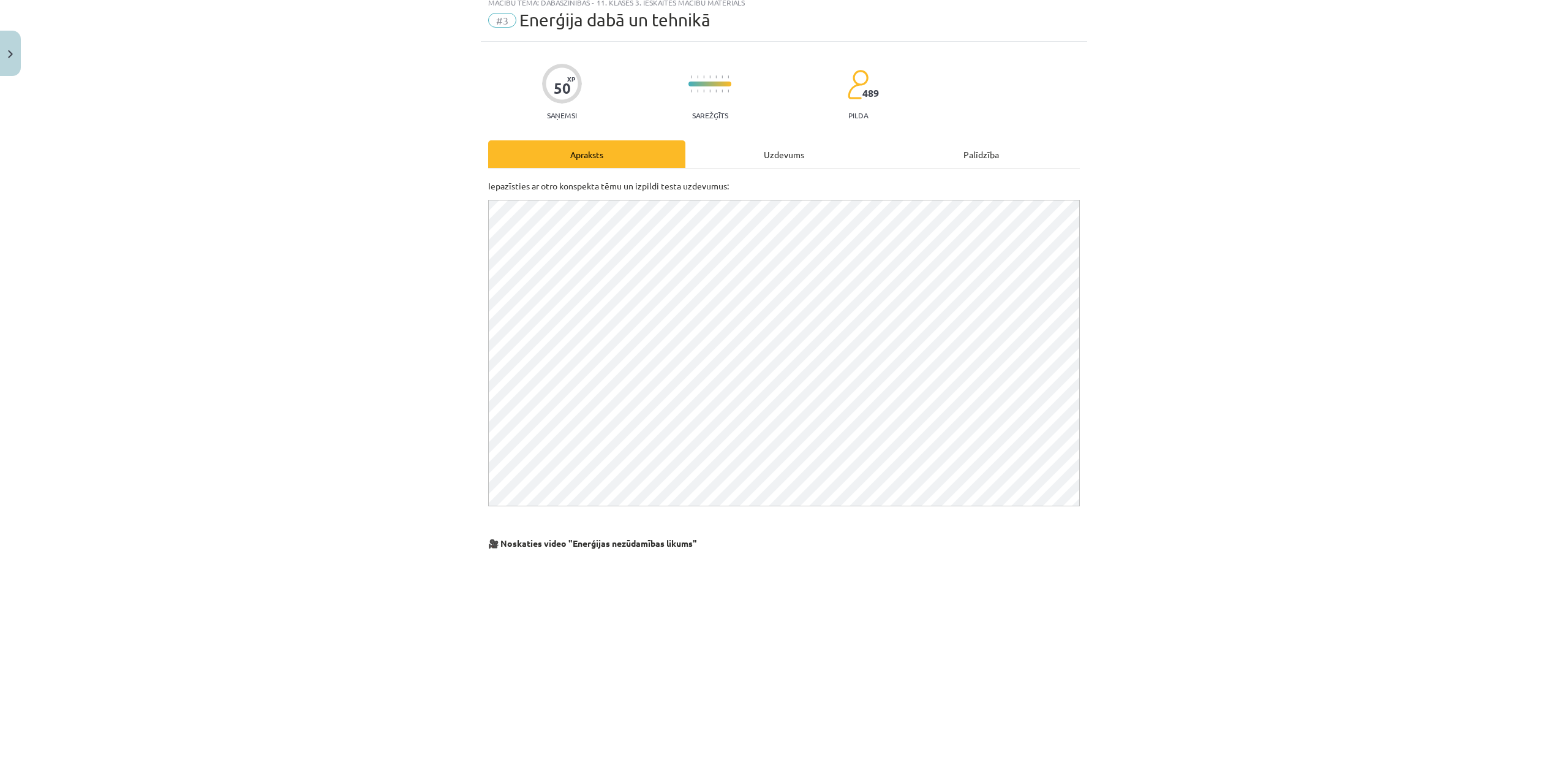
scroll to position [62, 0]
